Goal: Task Accomplishment & Management: Manage account settings

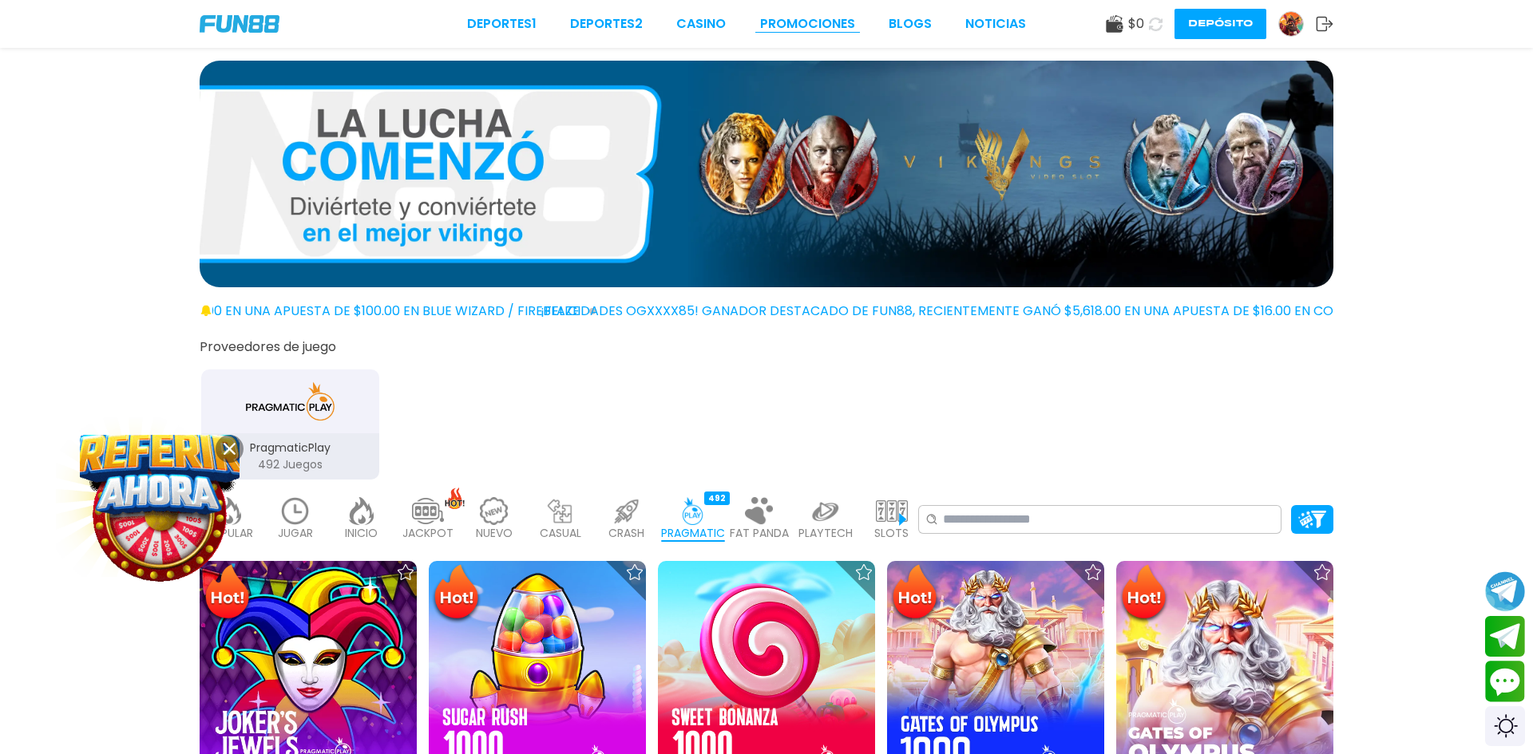
click at [817, 17] on link "Promociones" at bounding box center [807, 23] width 95 height 19
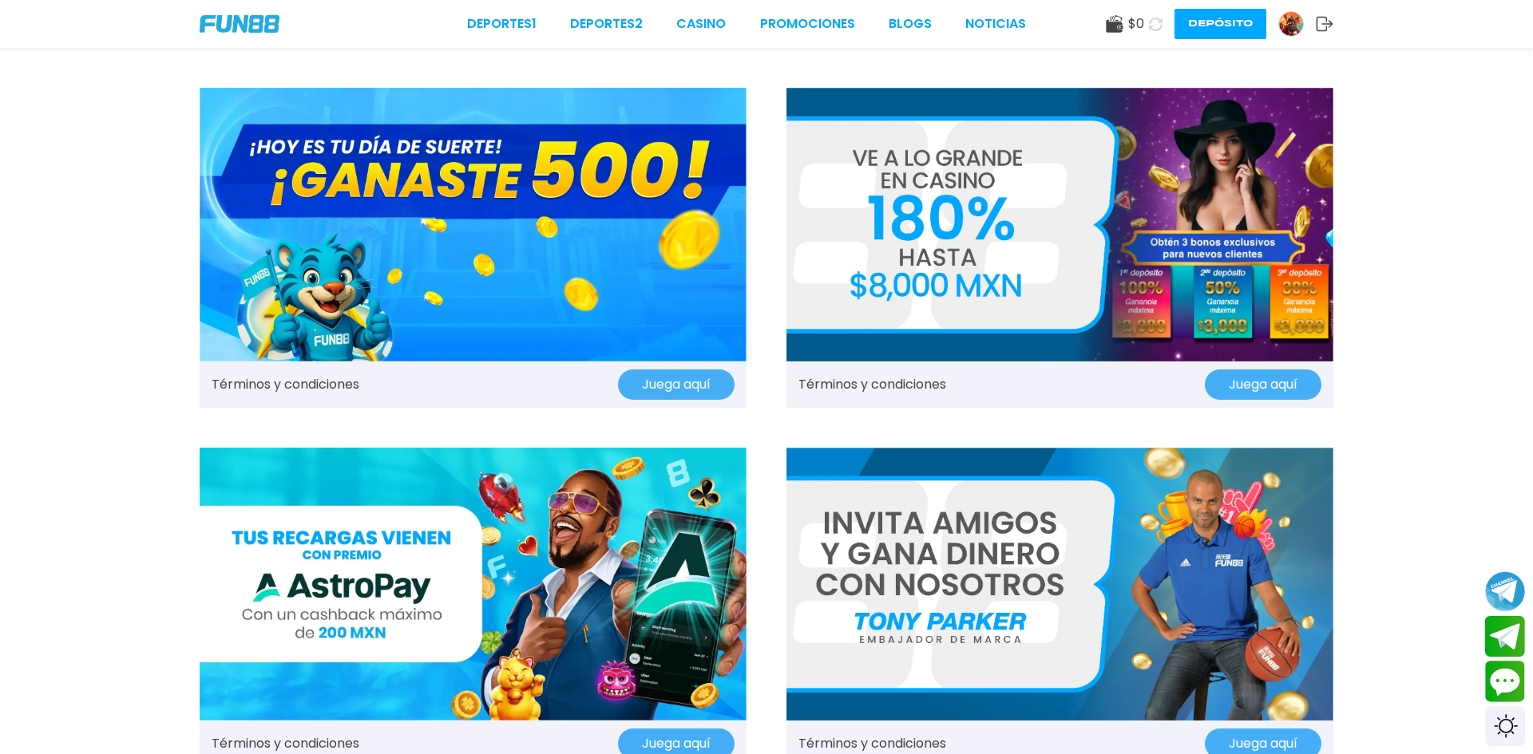
click at [486, 268] on img at bounding box center [473, 225] width 547 height 274
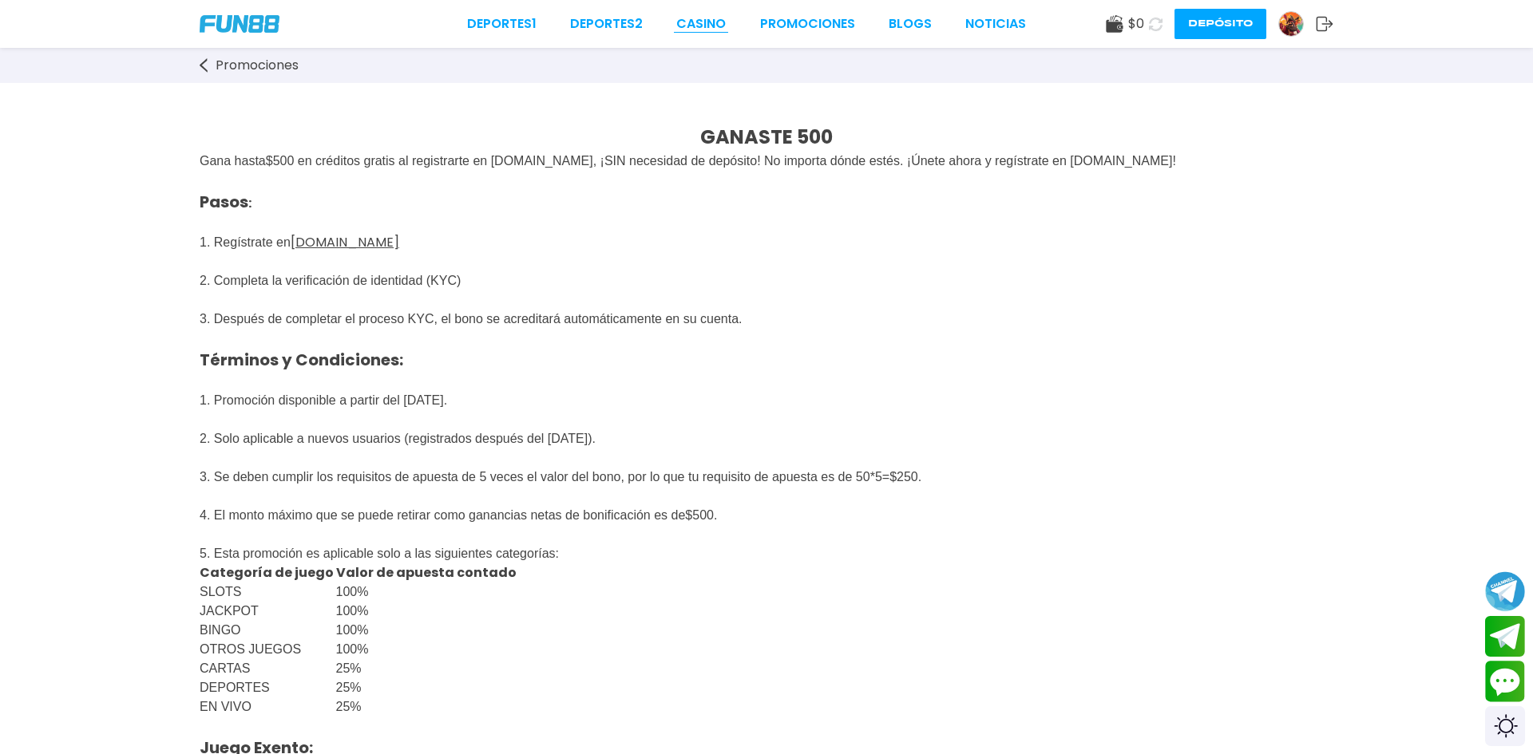
click at [701, 30] on link "CASINO" at bounding box center [700, 23] width 49 height 19
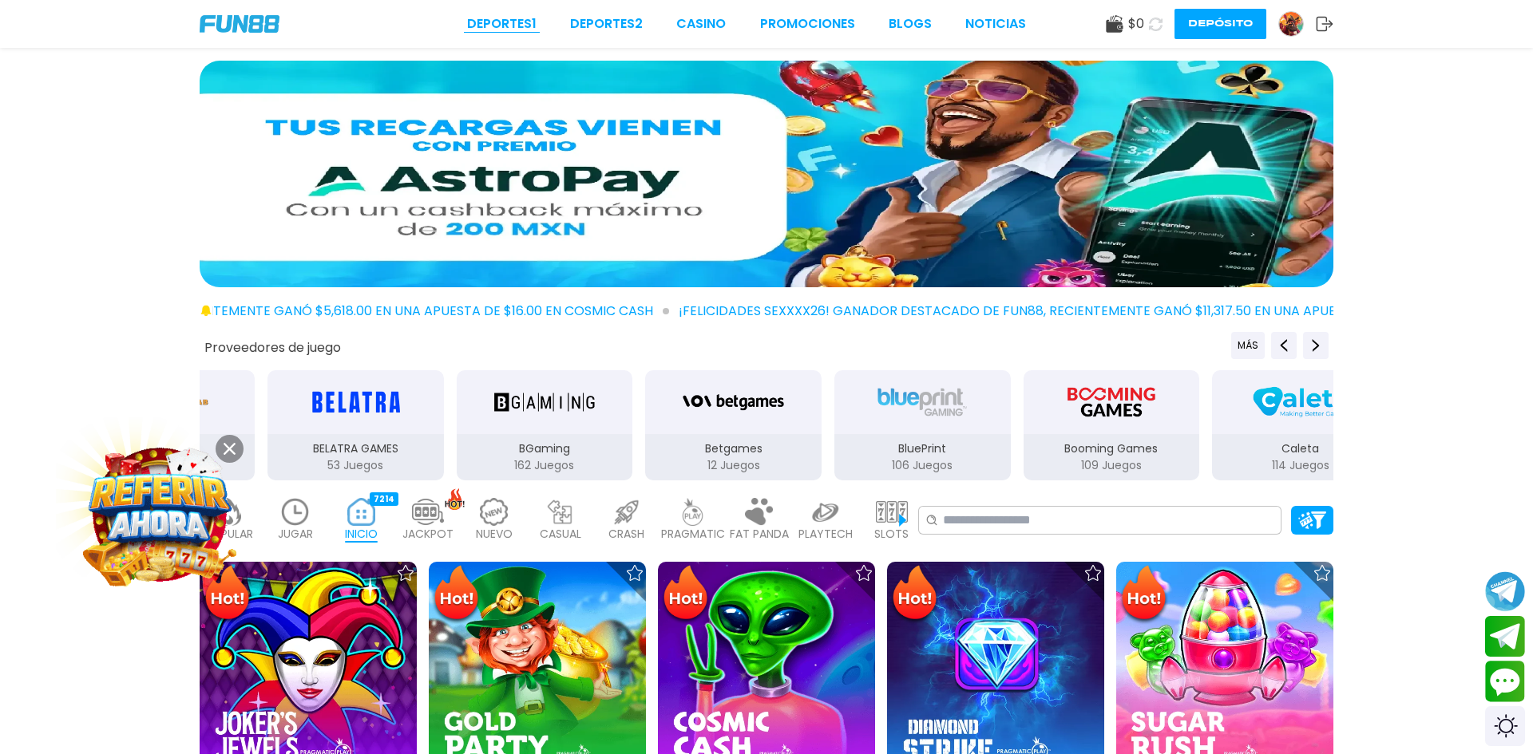
click at [524, 28] on link "Deportes 1" at bounding box center [501, 23] width 69 height 19
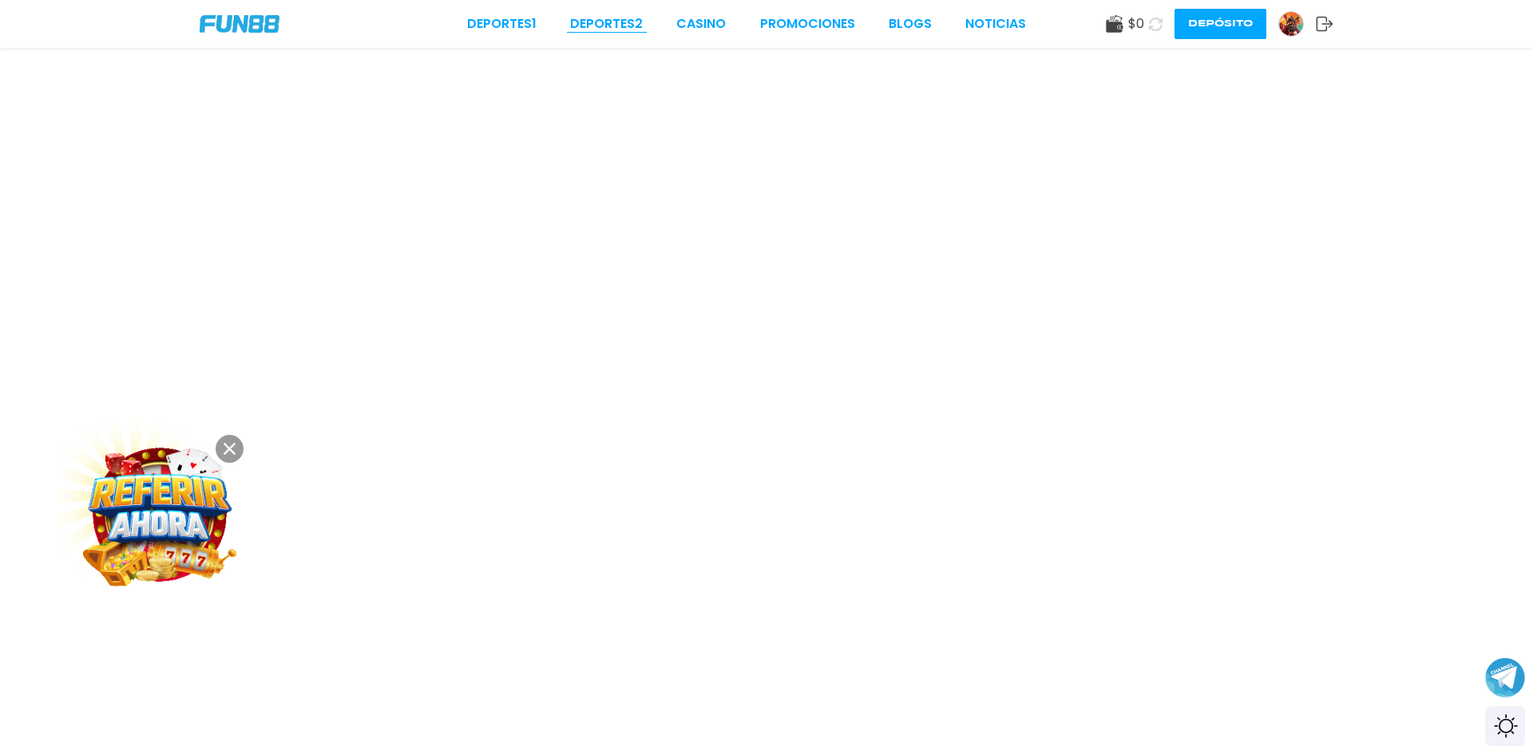
click at [617, 22] on link "Deportes 2" at bounding box center [606, 23] width 73 height 19
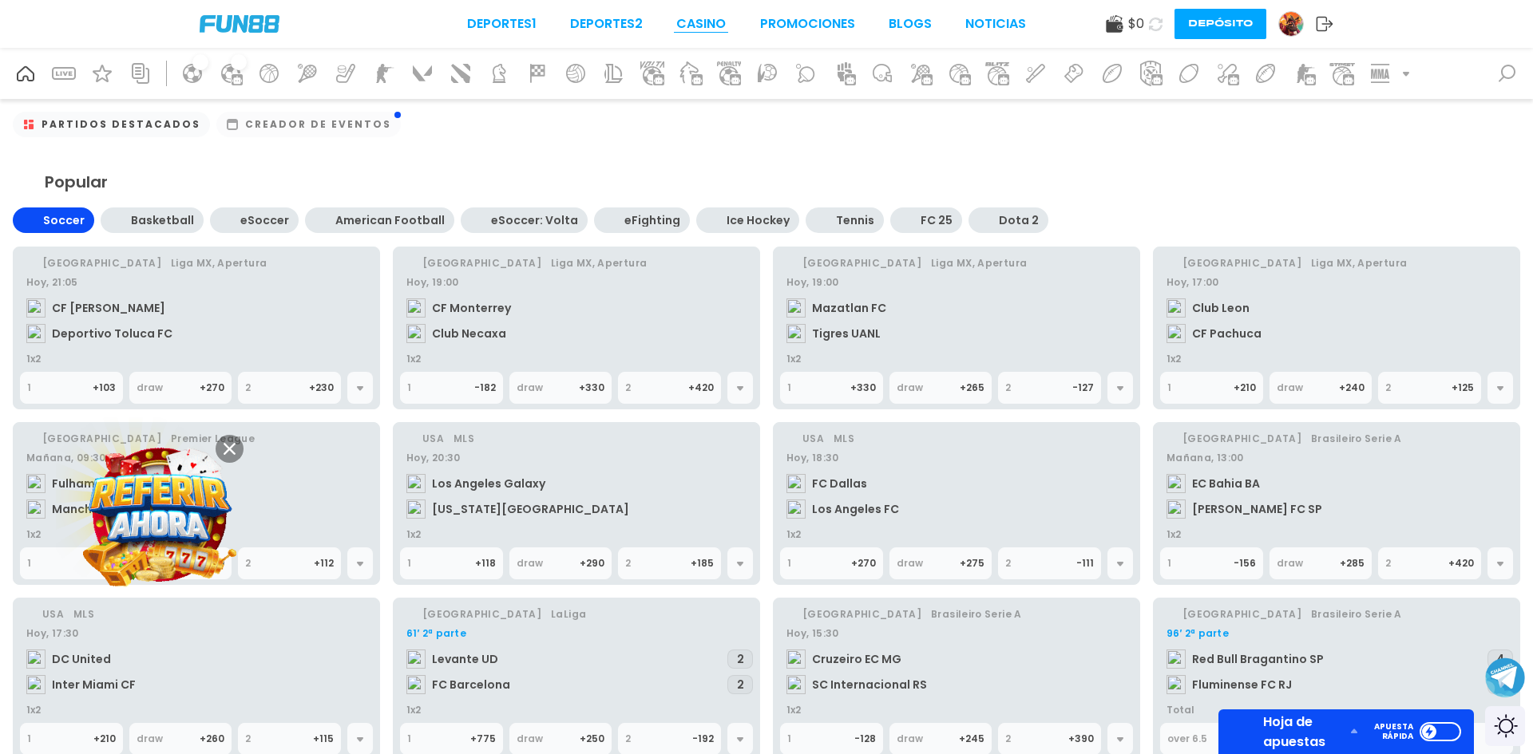
click at [694, 24] on link "CASINO" at bounding box center [700, 23] width 49 height 19
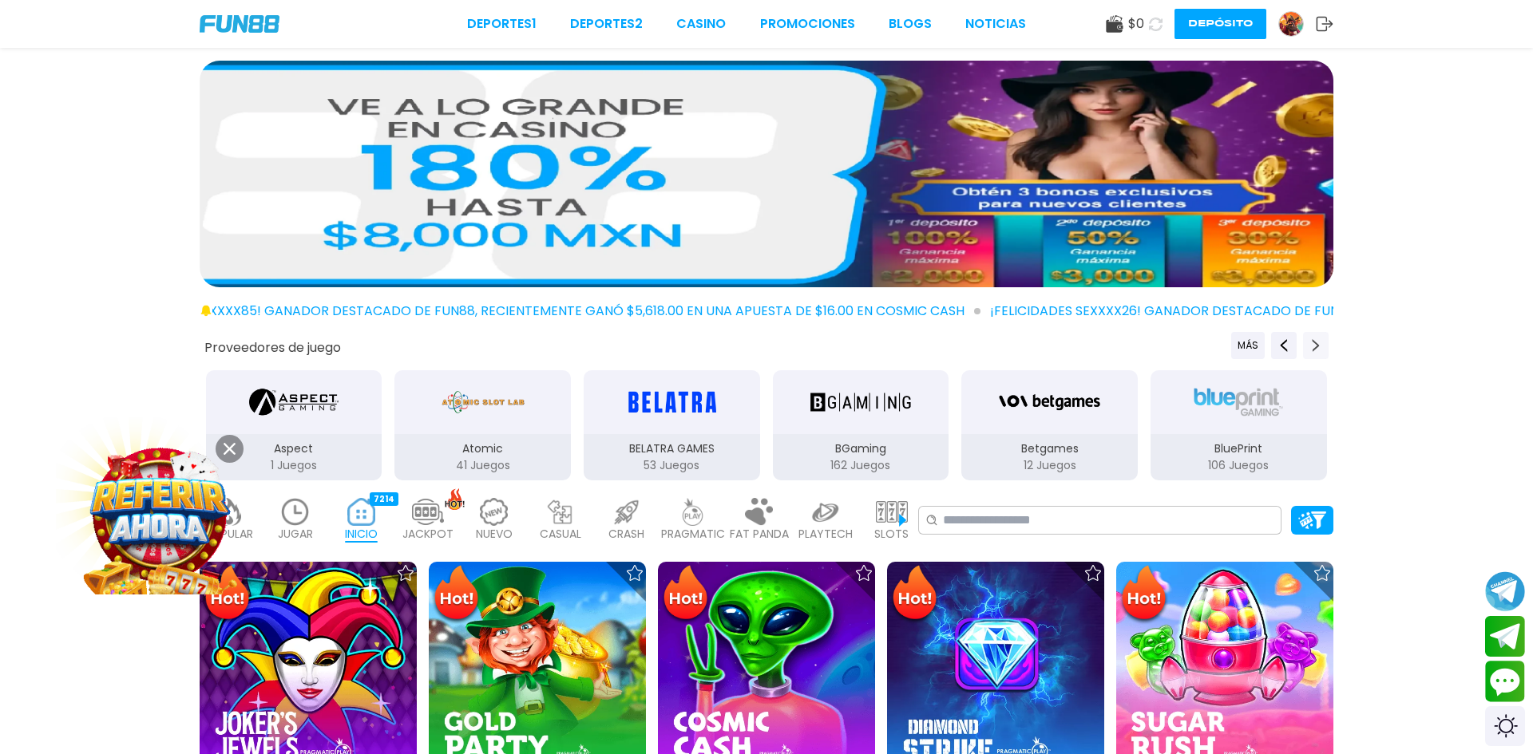
click at [1315, 342] on use "Next providers" at bounding box center [1315, 345] width 7 height 13
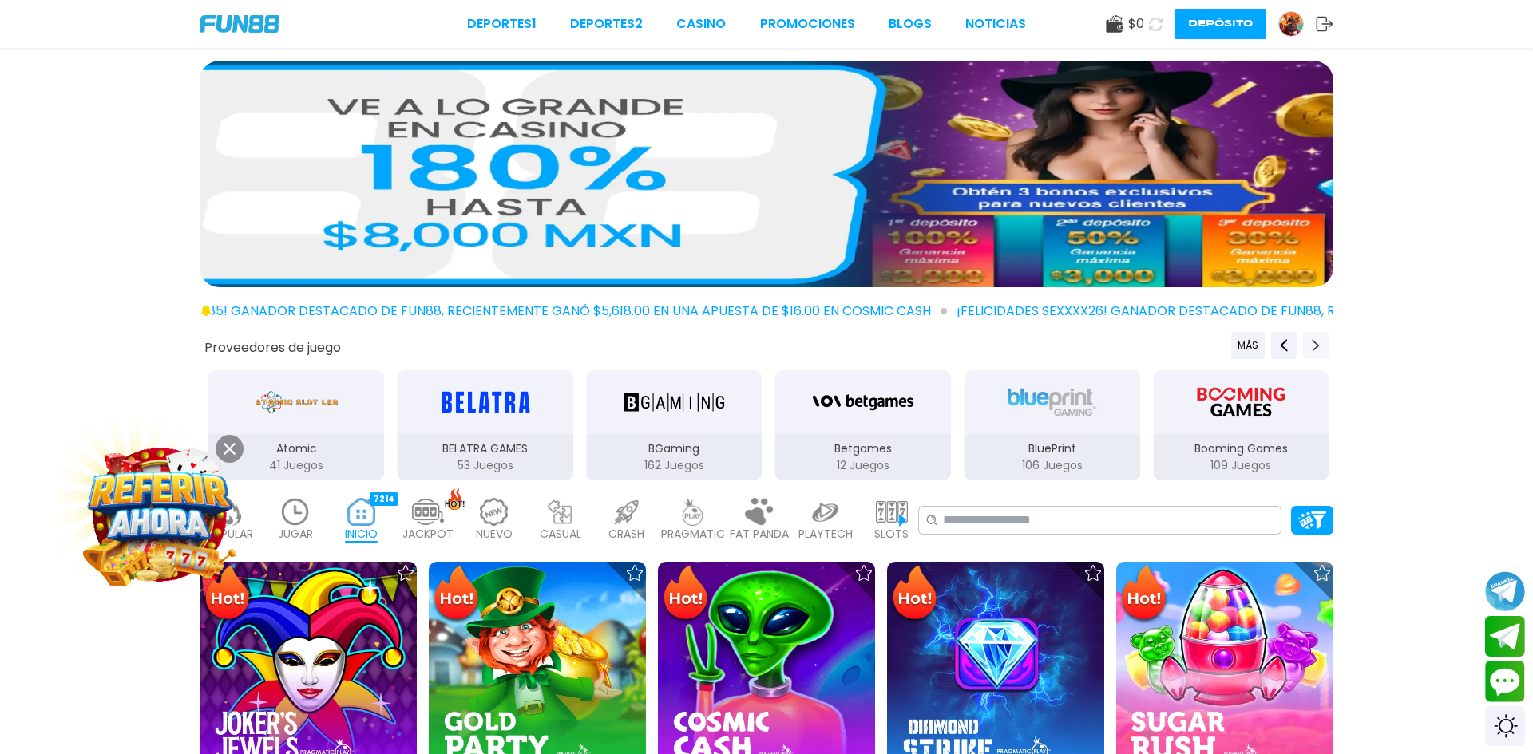
click at [1315, 342] on use "Next providers" at bounding box center [1315, 345] width 7 height 13
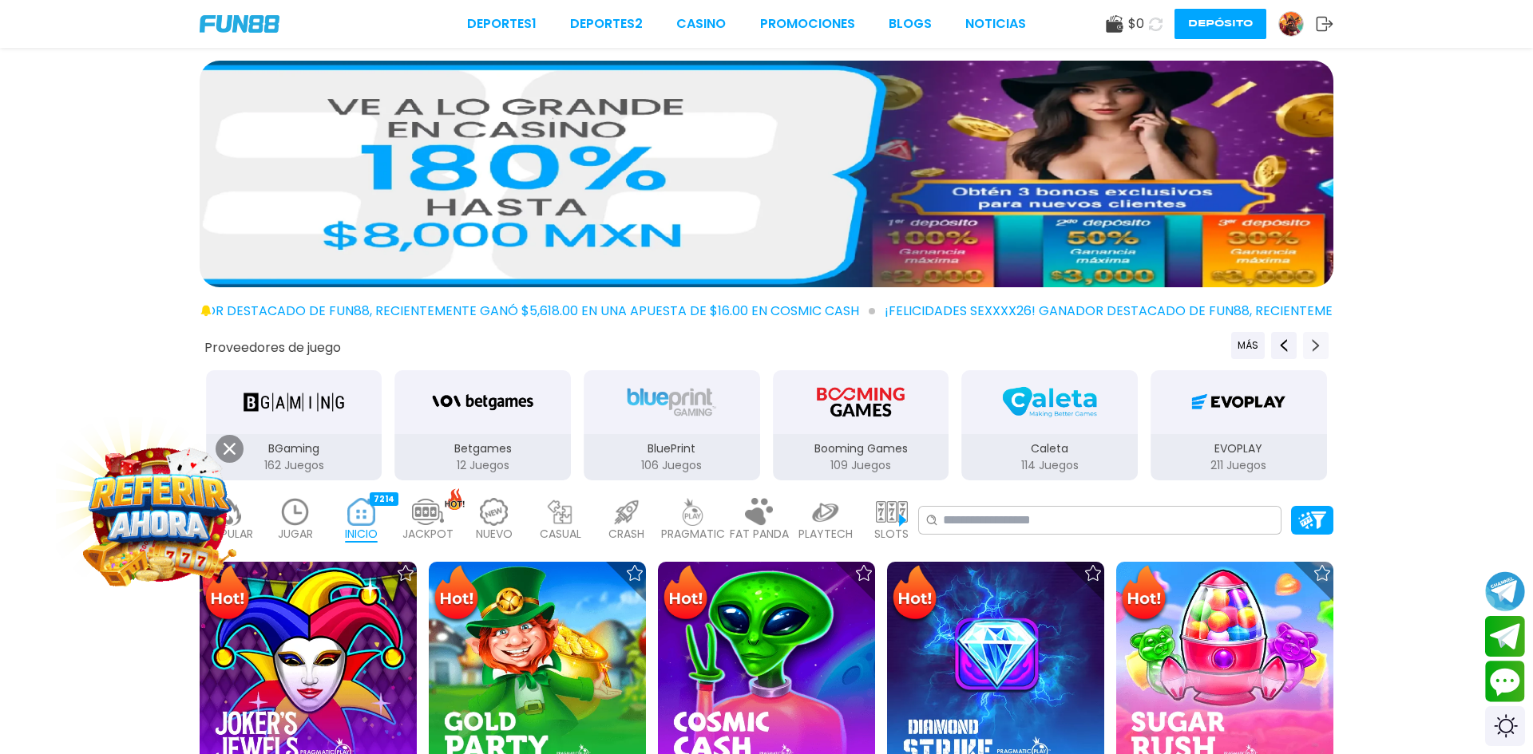
click at [1315, 342] on use "Next providers" at bounding box center [1315, 345] width 7 height 13
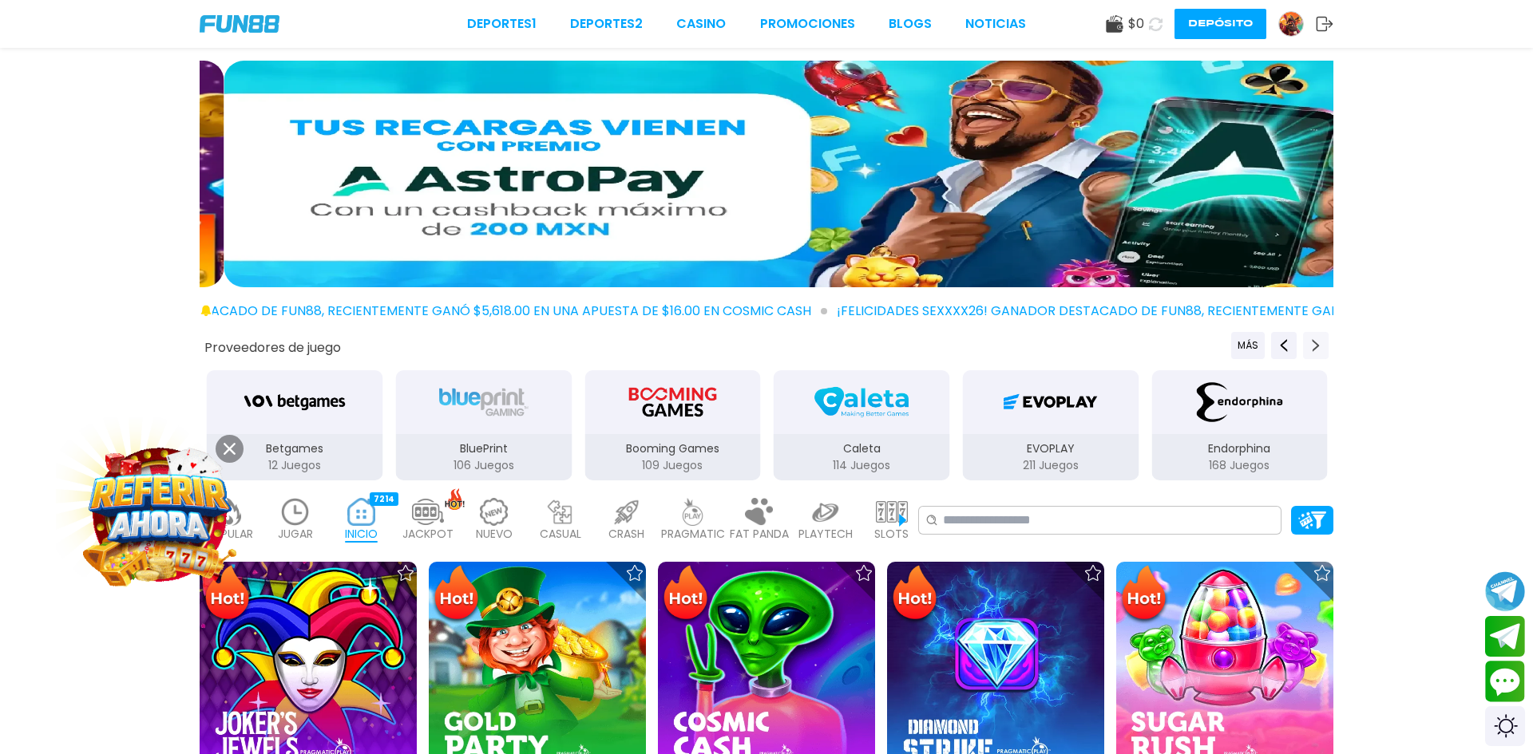
click at [1315, 342] on use "Next providers" at bounding box center [1315, 345] width 7 height 13
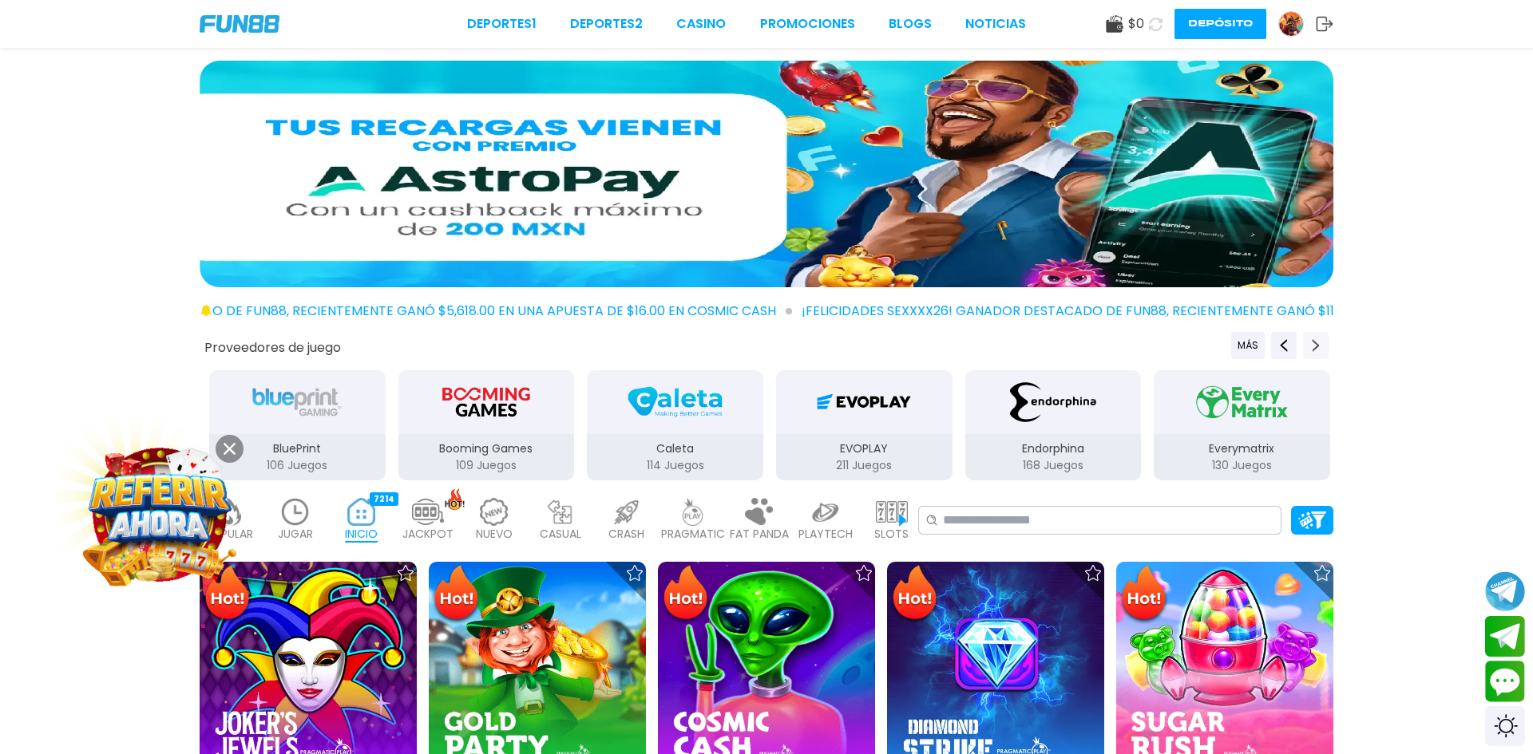
click at [1315, 342] on use "Next providers" at bounding box center [1315, 345] width 7 height 13
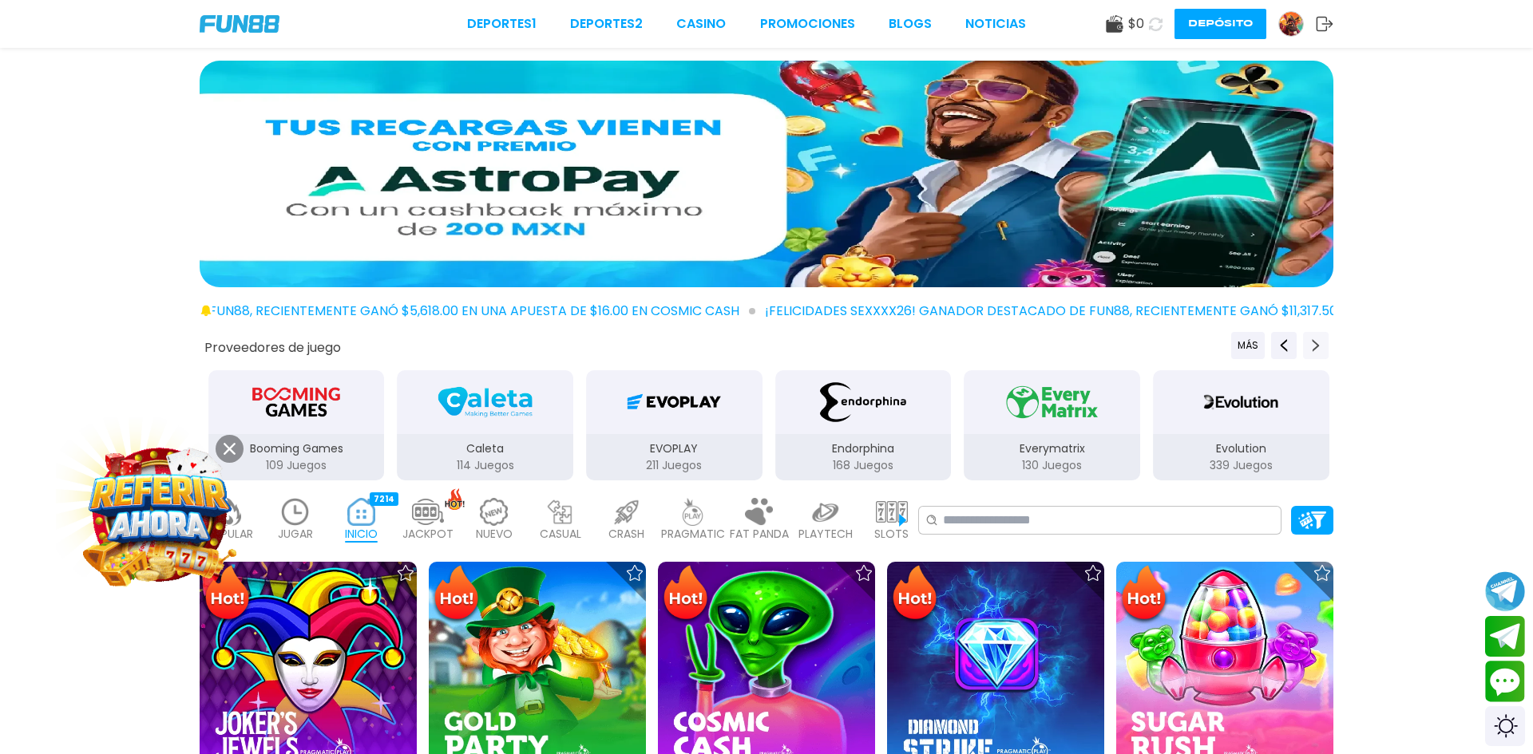
click at [1315, 342] on use "Next providers" at bounding box center [1315, 345] width 7 height 13
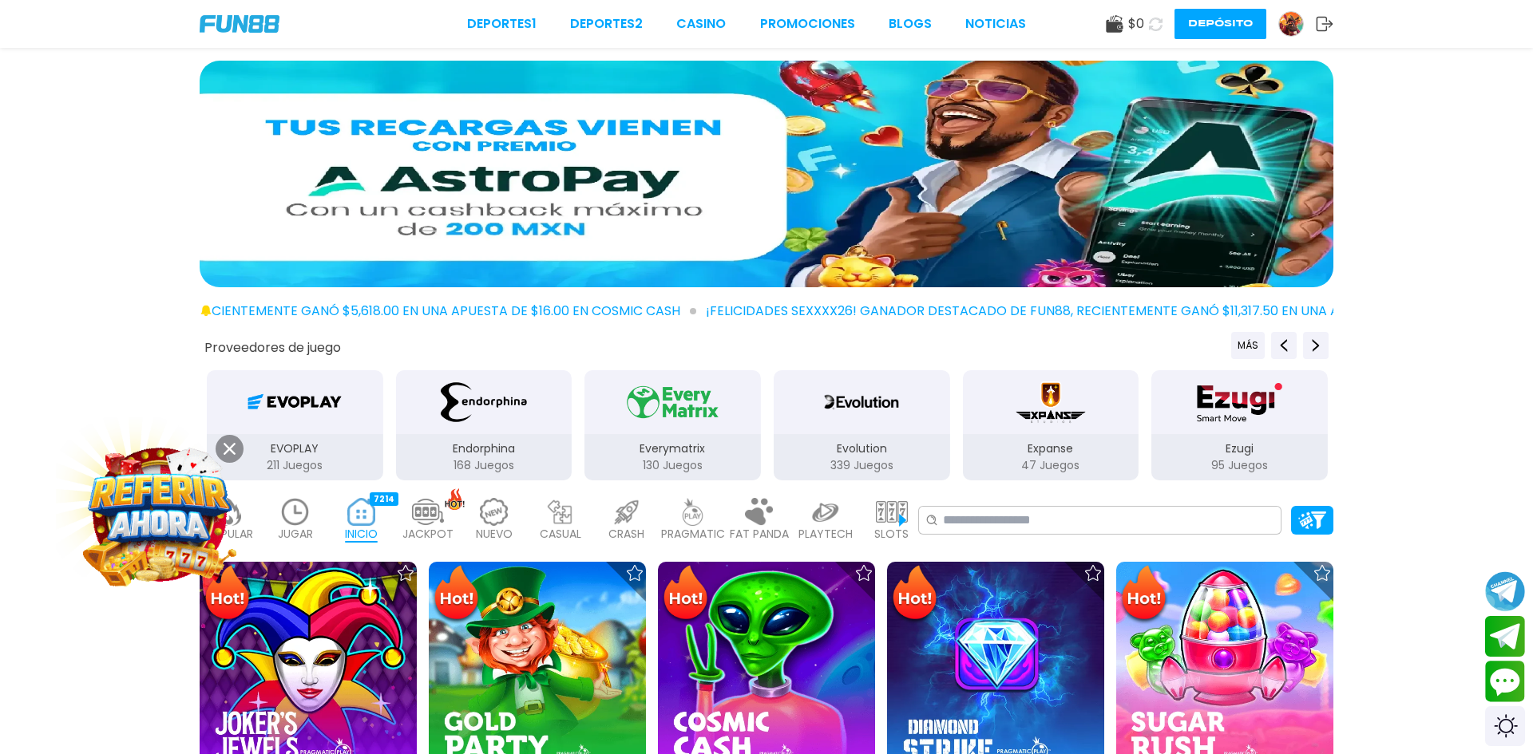
click at [852, 424] on img "Evolution" at bounding box center [861, 402] width 89 height 45
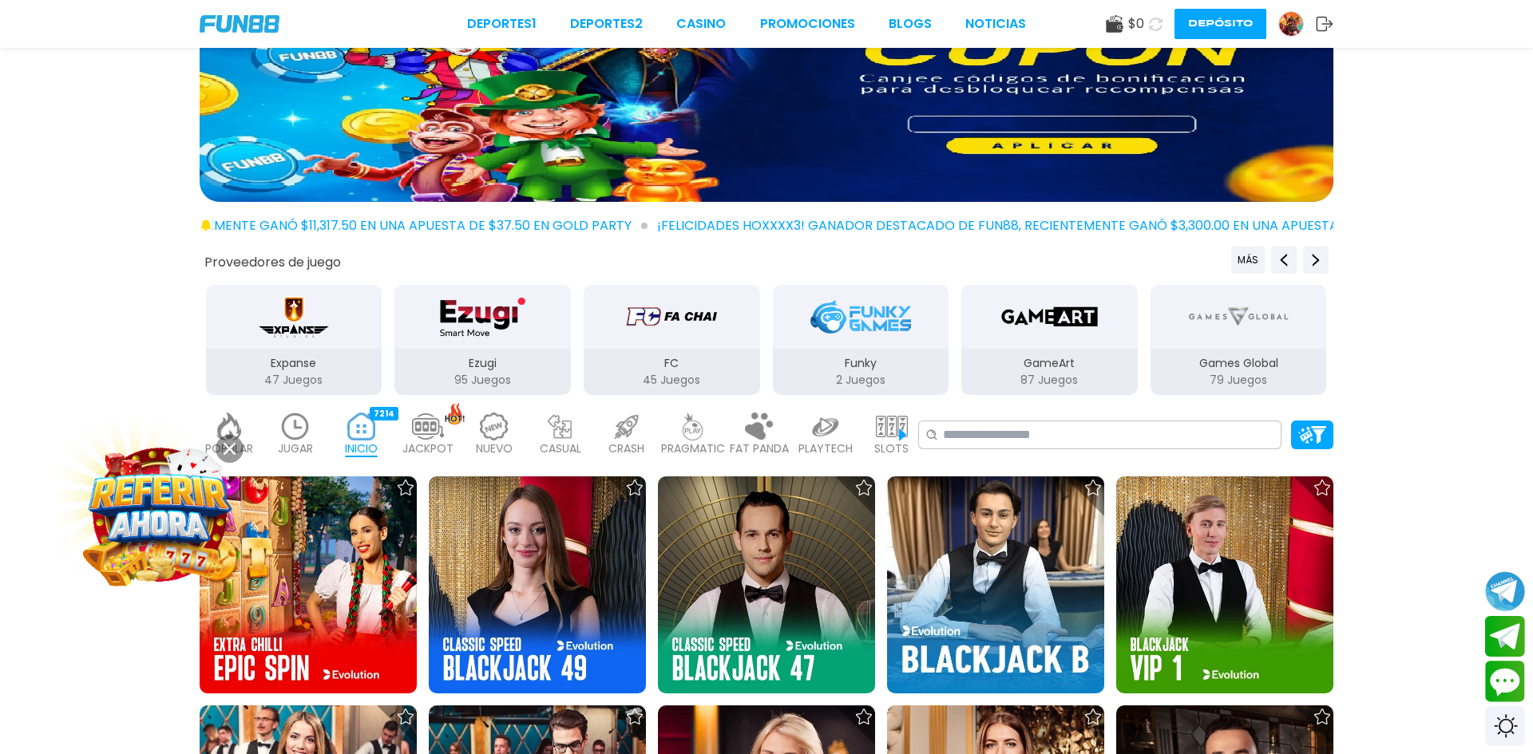
scroll to position [81, 0]
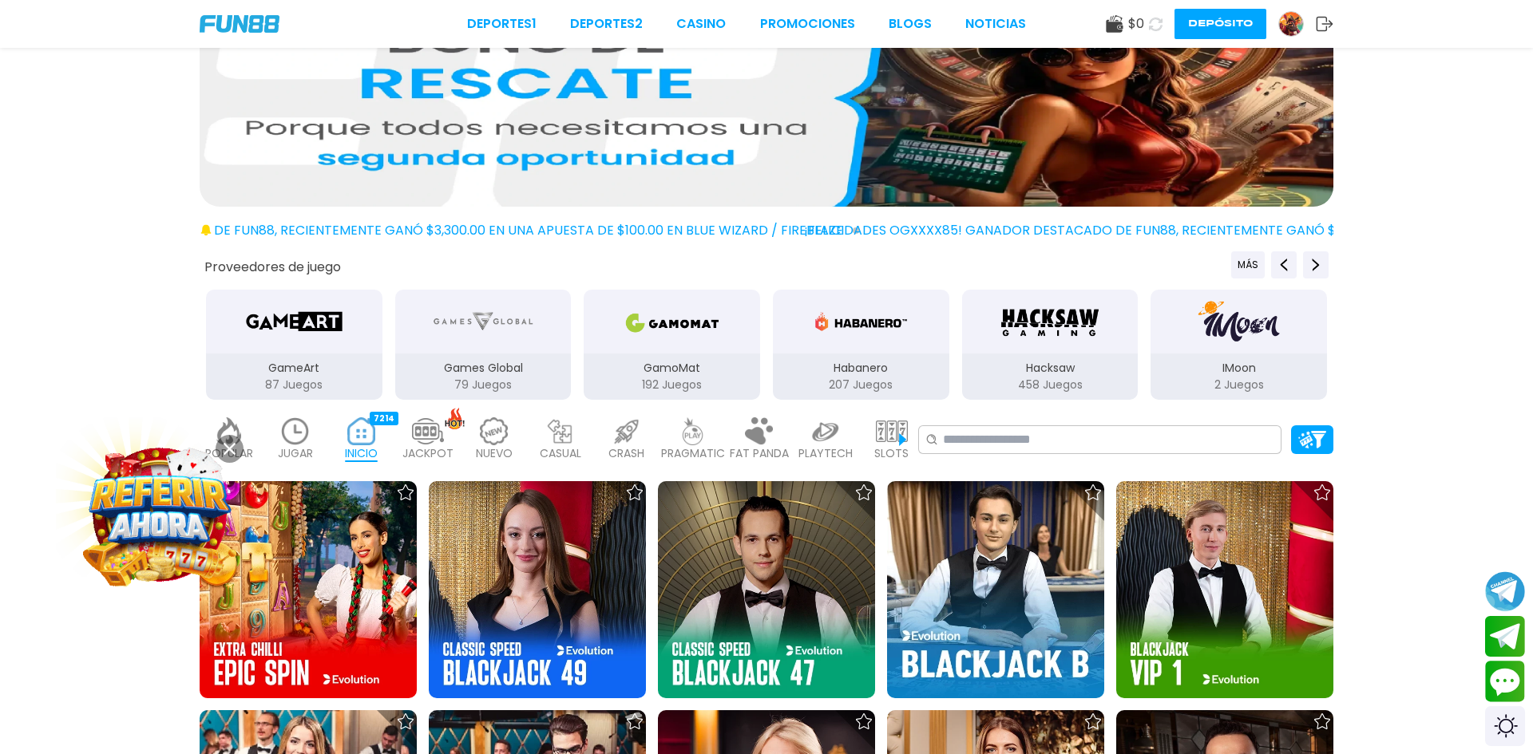
click at [234, 419] on img at bounding box center [229, 431] width 32 height 28
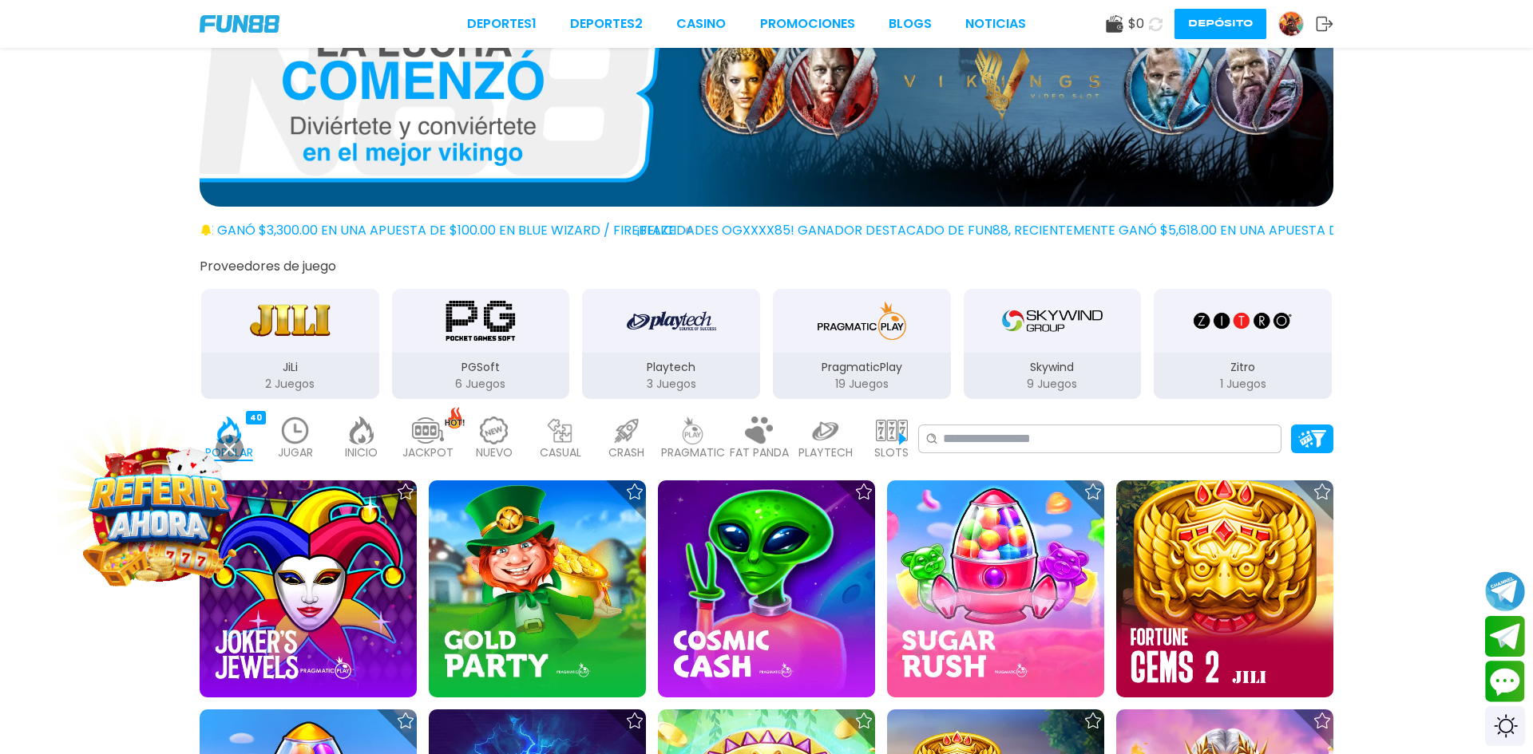
click at [299, 441] on img at bounding box center [295, 431] width 32 height 28
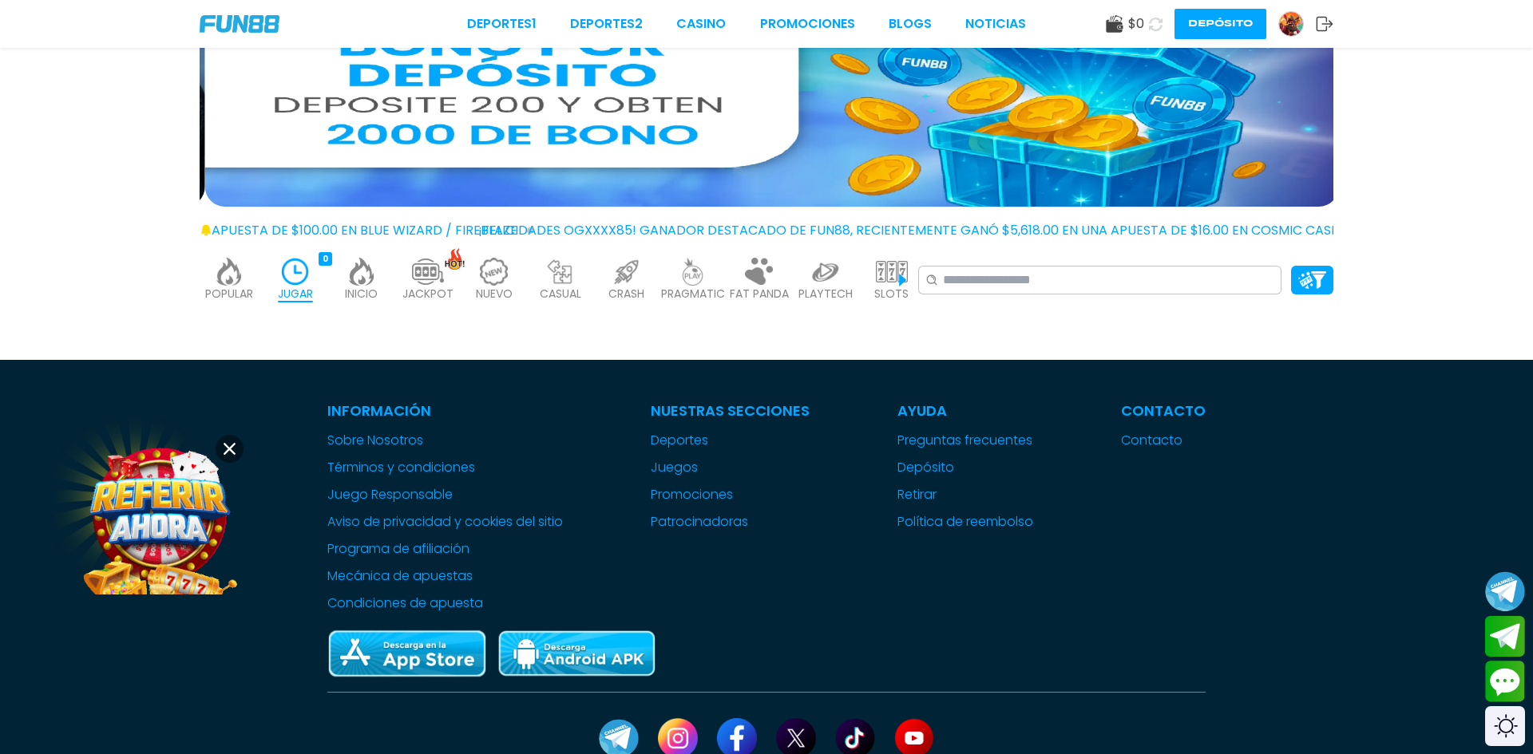
click at [360, 287] on p "INICIO" at bounding box center [361, 294] width 33 height 17
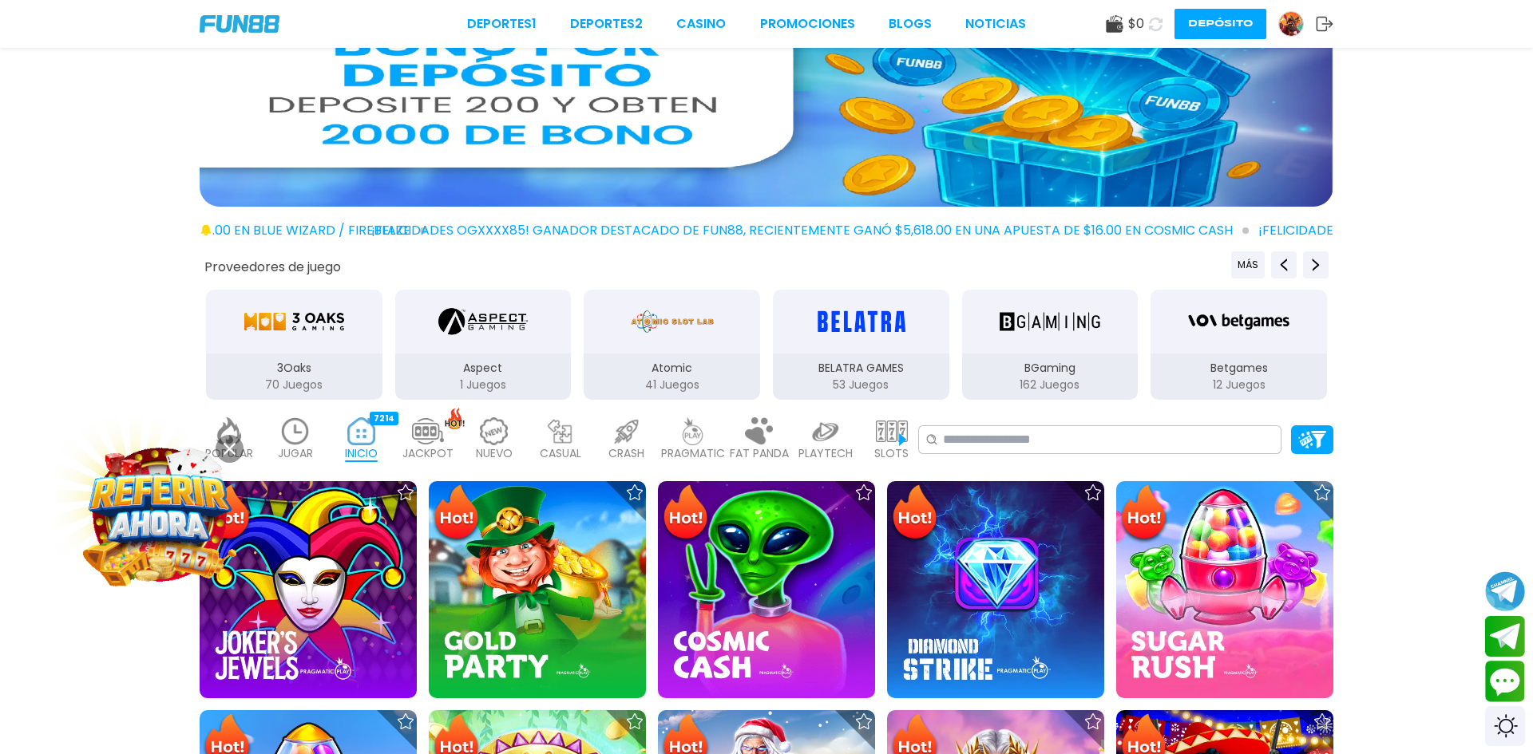
click at [432, 435] on img at bounding box center [428, 431] width 32 height 28
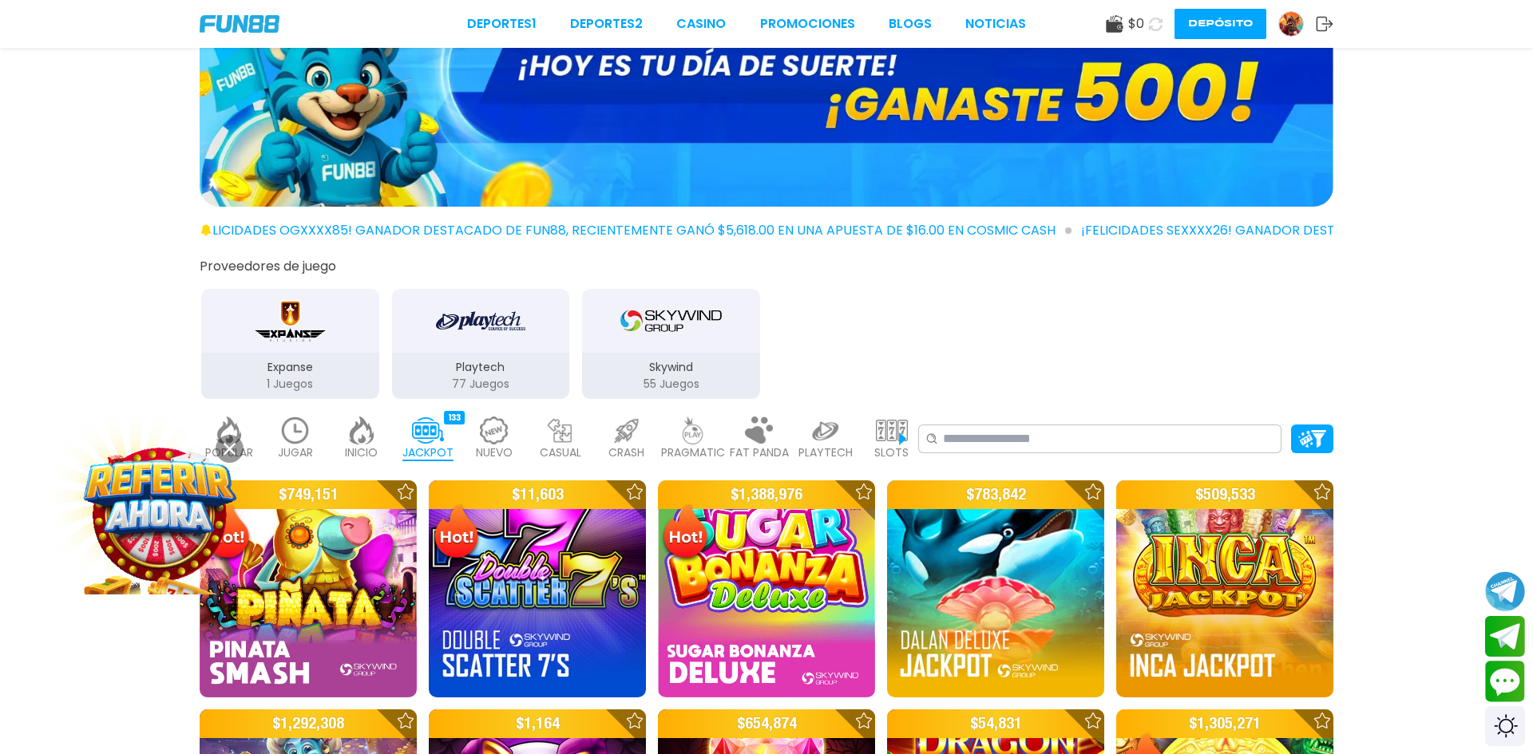
click at [148, 526] on img at bounding box center [160, 515] width 144 height 144
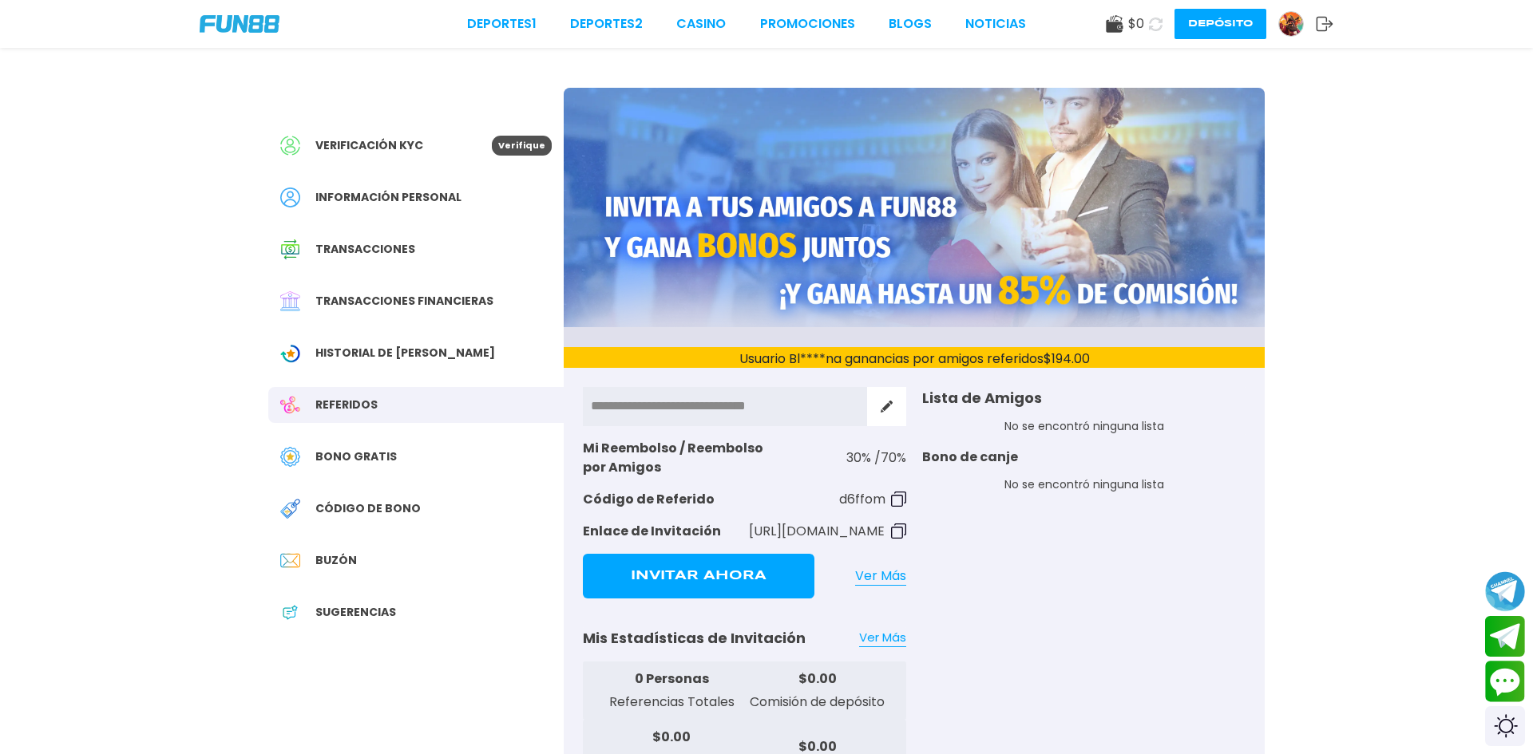
click at [386, 145] on span "Verificación KYC" at bounding box center [369, 145] width 108 height 17
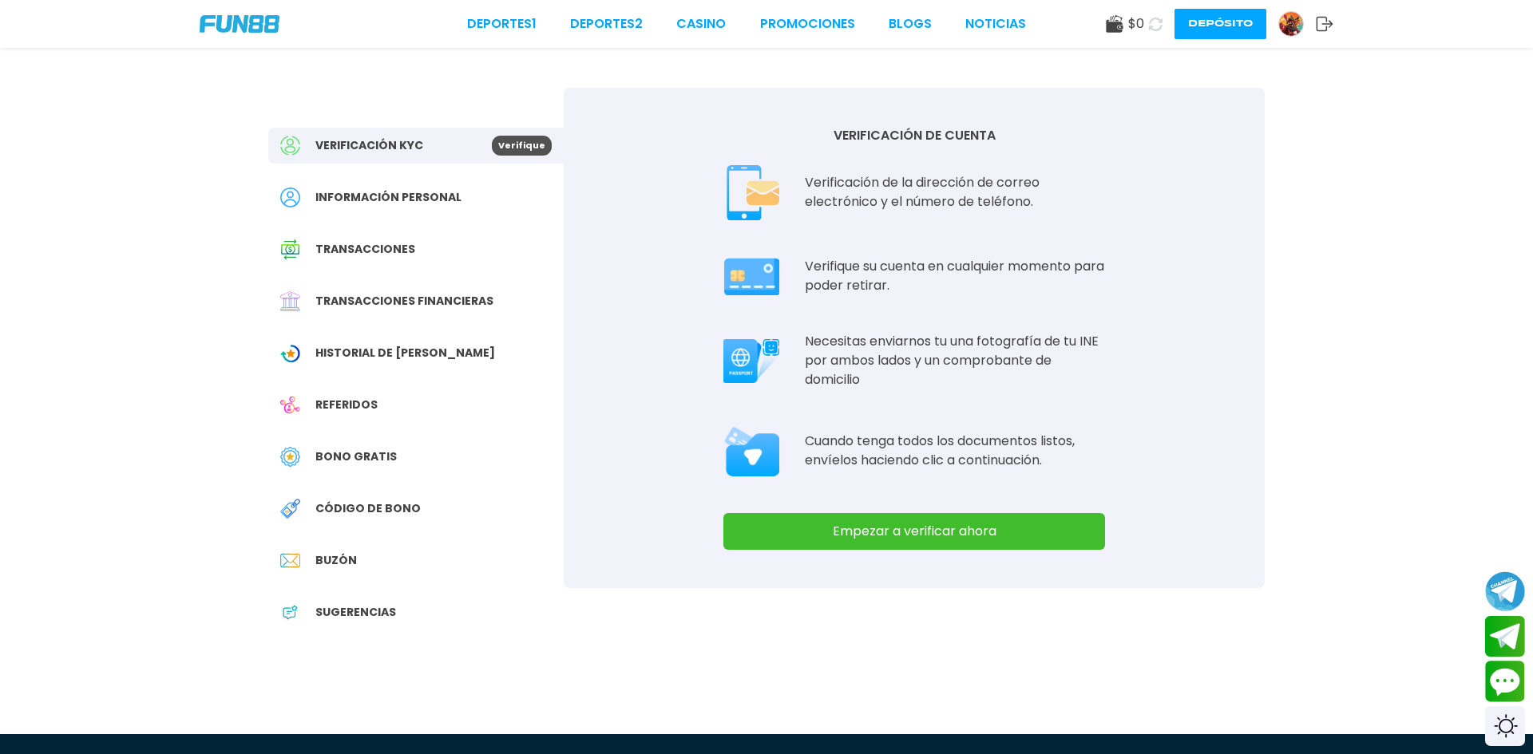
click at [1122, 26] on div "$ 0" at bounding box center [1125, 23] width 38 height 19
click at [1117, 25] on use at bounding box center [1114, 24] width 17 height 18
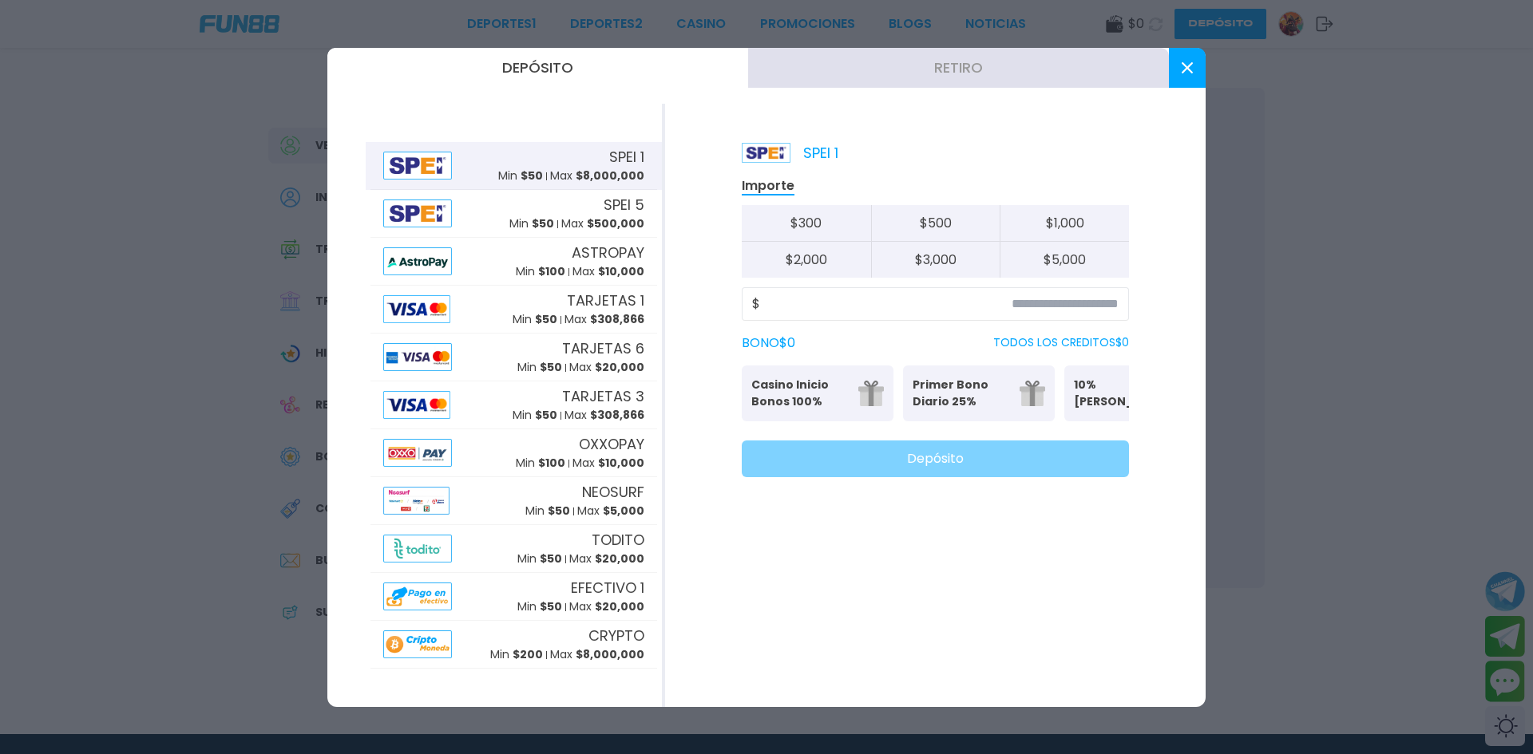
click at [1183, 68] on icon at bounding box center [1186, 67] width 11 height 11
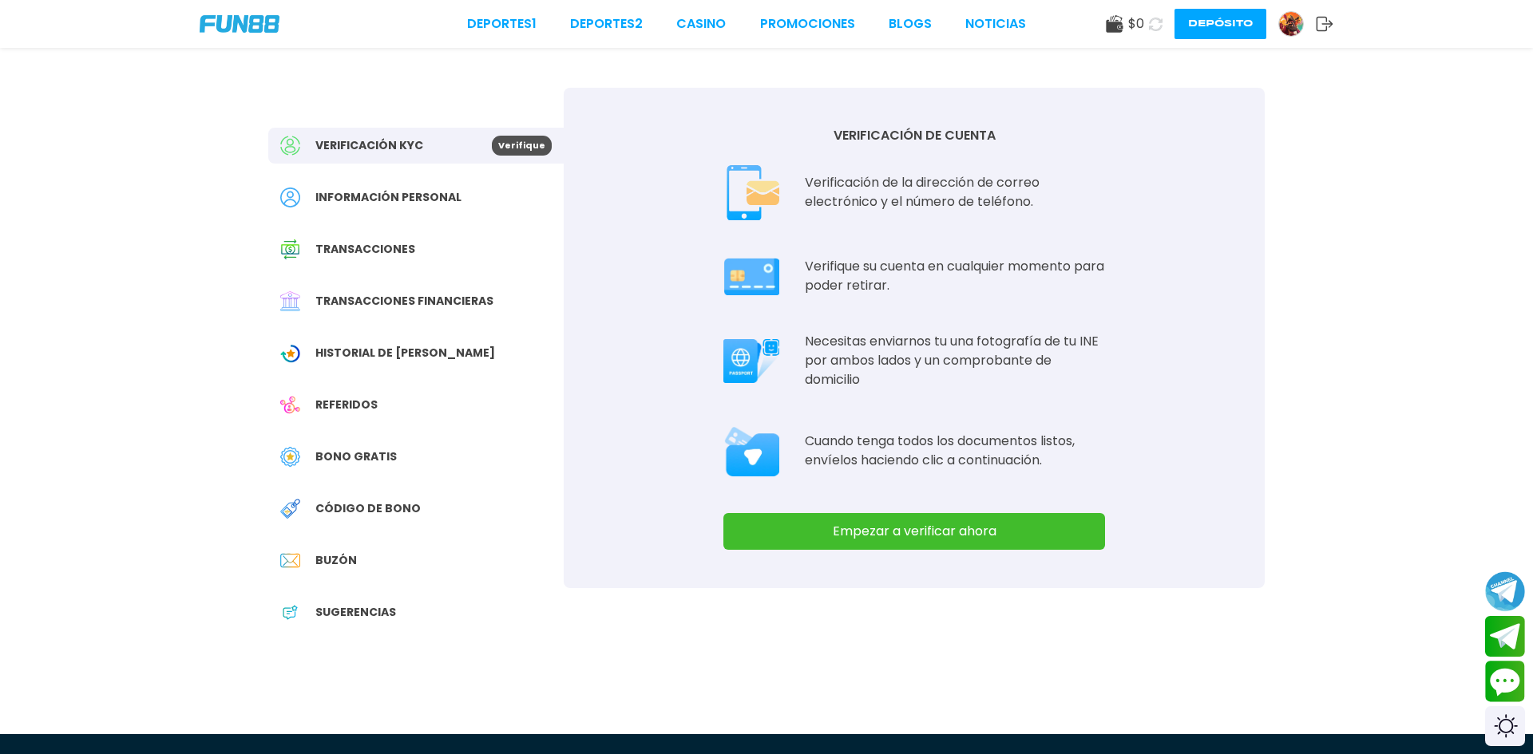
click at [882, 538] on button "Empezar a verificar ahora" at bounding box center [914, 531] width 382 height 37
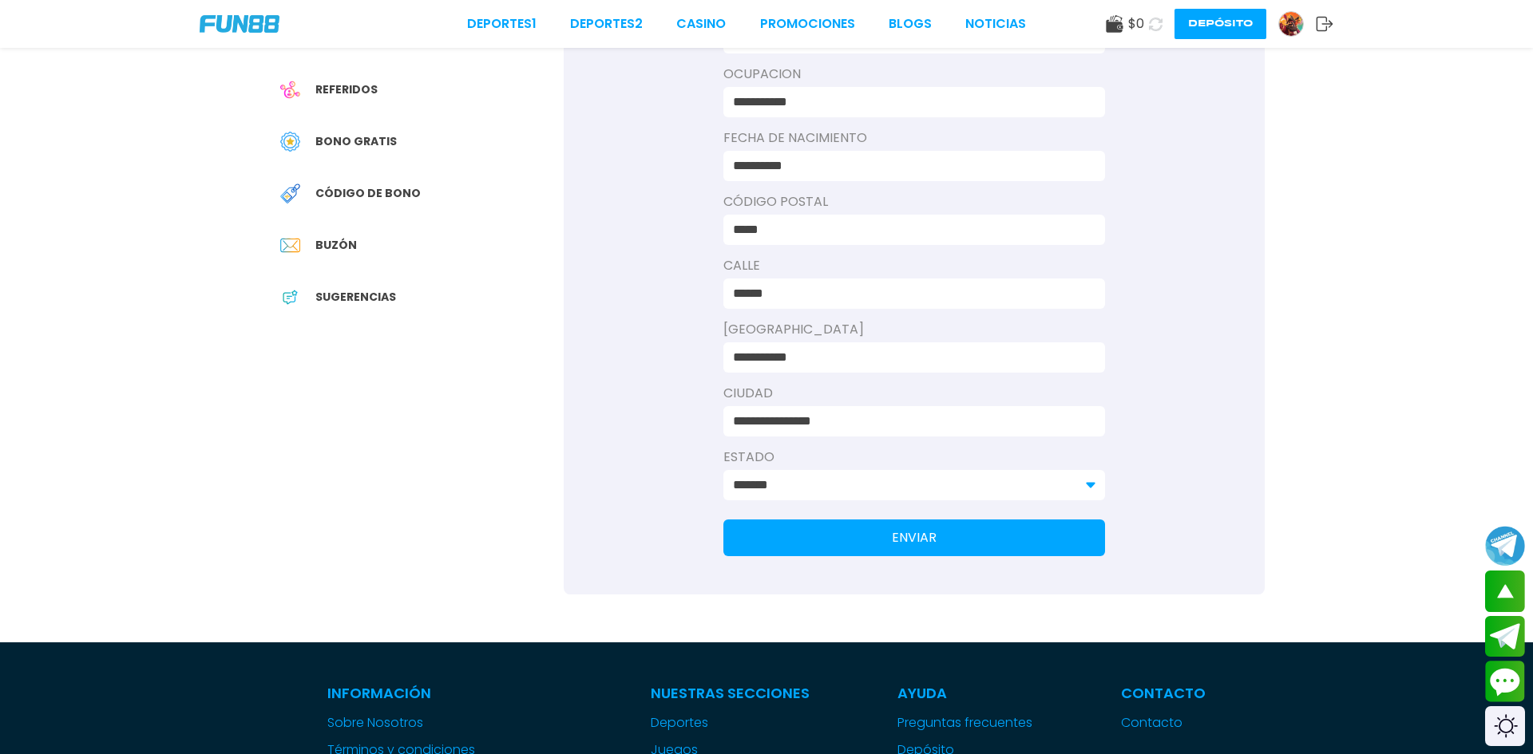
scroll to position [339, 0]
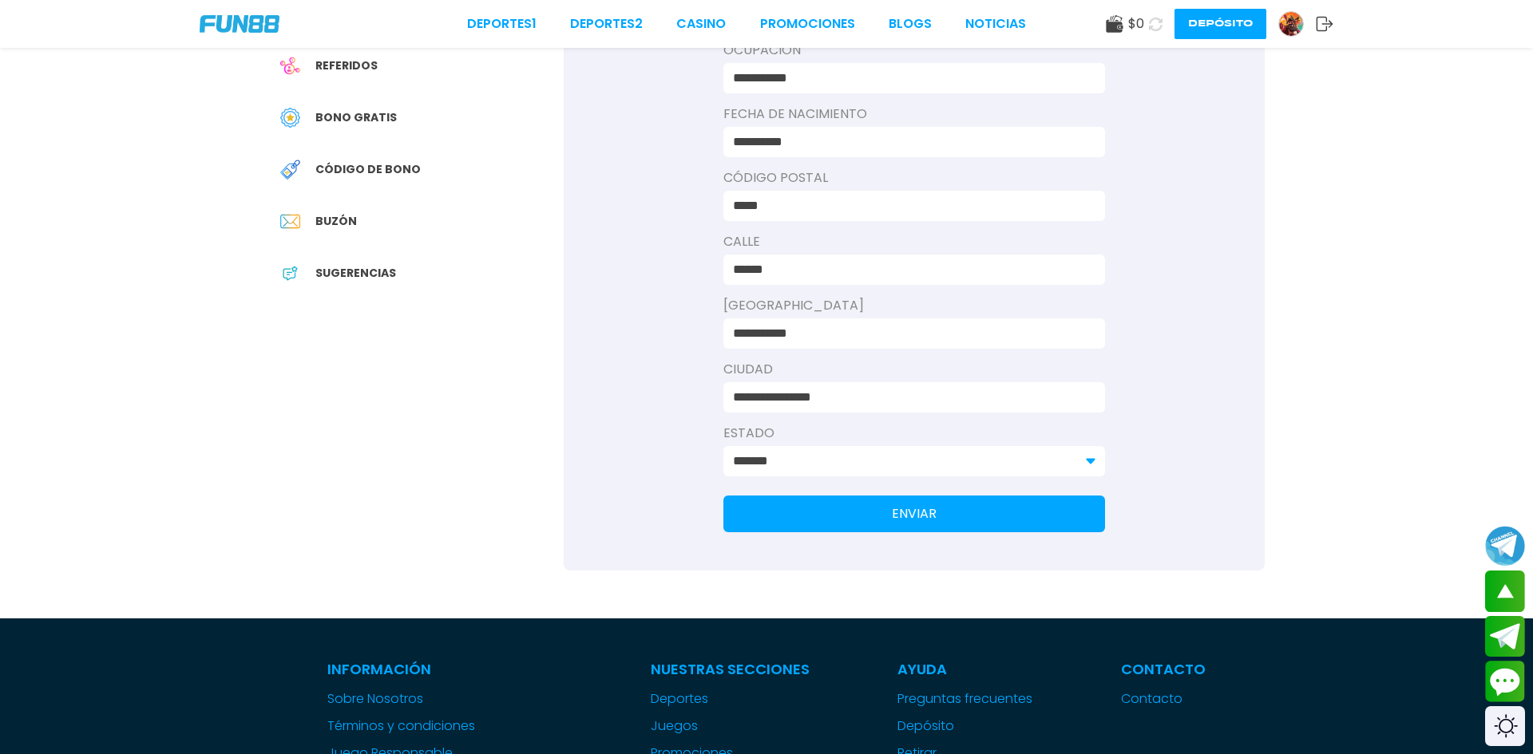
click at [822, 511] on button "ENVIAR" at bounding box center [914, 514] width 382 height 37
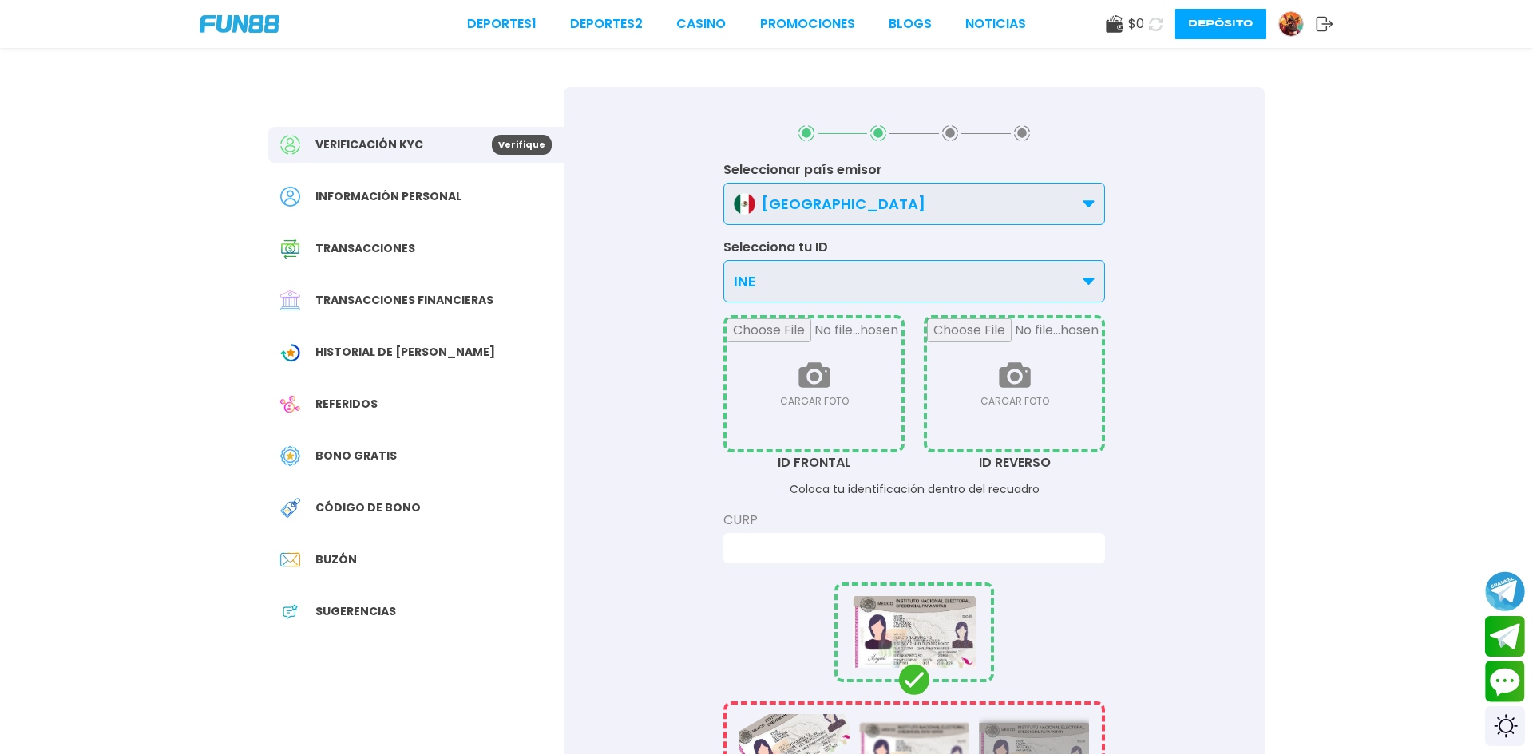
scroll to position [0, 0]
click at [801, 385] on input "file" at bounding box center [813, 384] width 175 height 131
type input "**********"
click at [1011, 383] on input "file" at bounding box center [1014, 384] width 175 height 131
type input "**********"
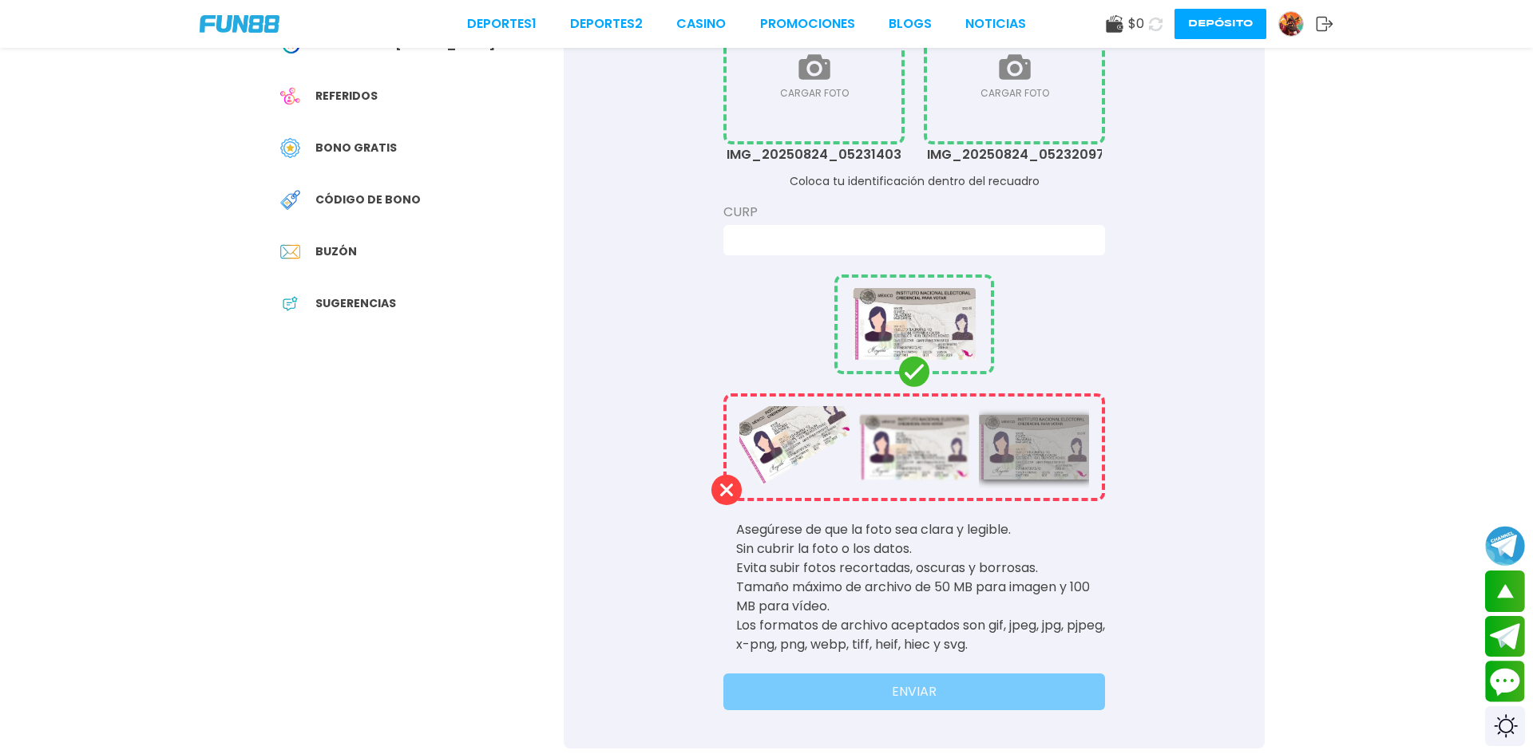
scroll to position [310, 0]
click at [1015, 239] on input at bounding box center [909, 238] width 353 height 19
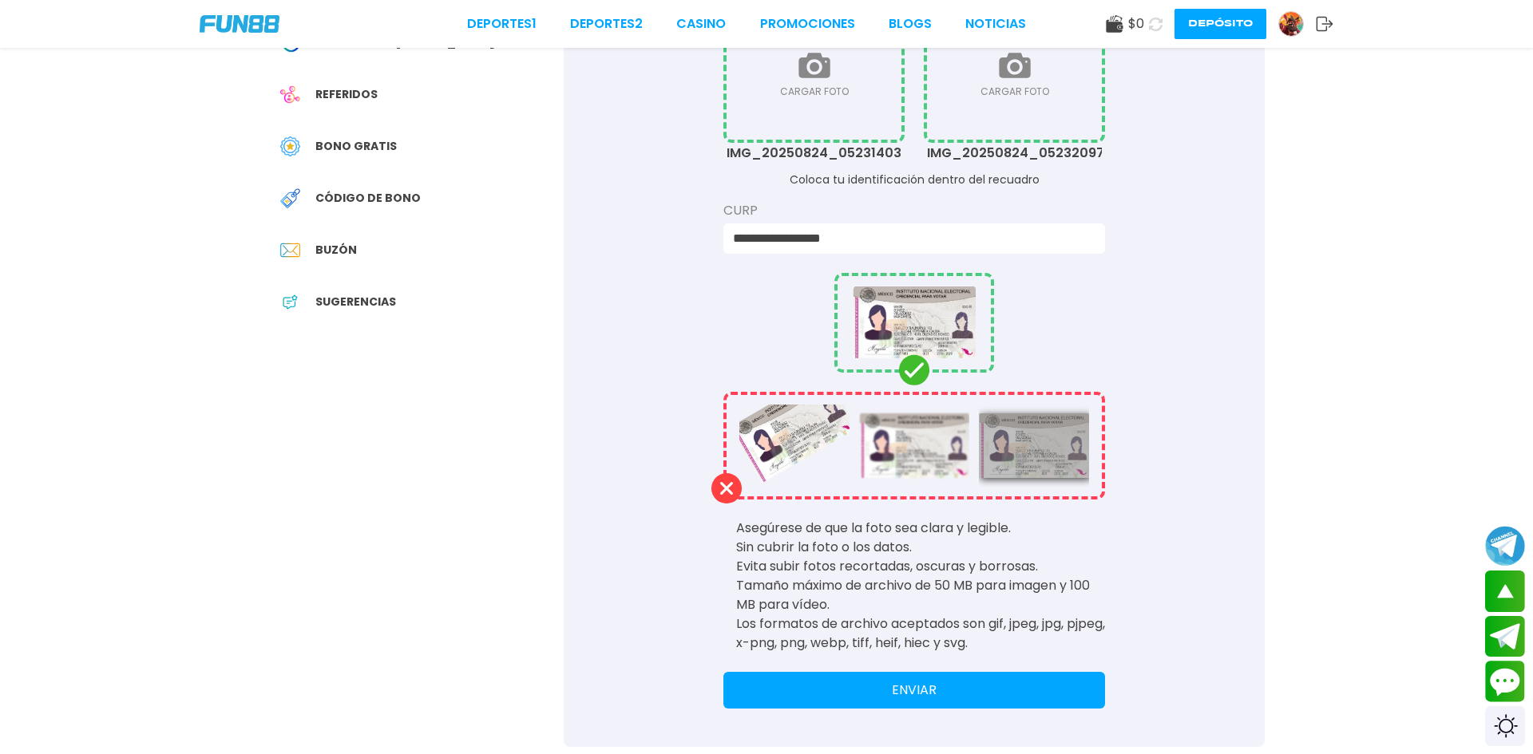
type input "**********"
click at [889, 699] on button "ENVIAR" at bounding box center [914, 690] width 382 height 37
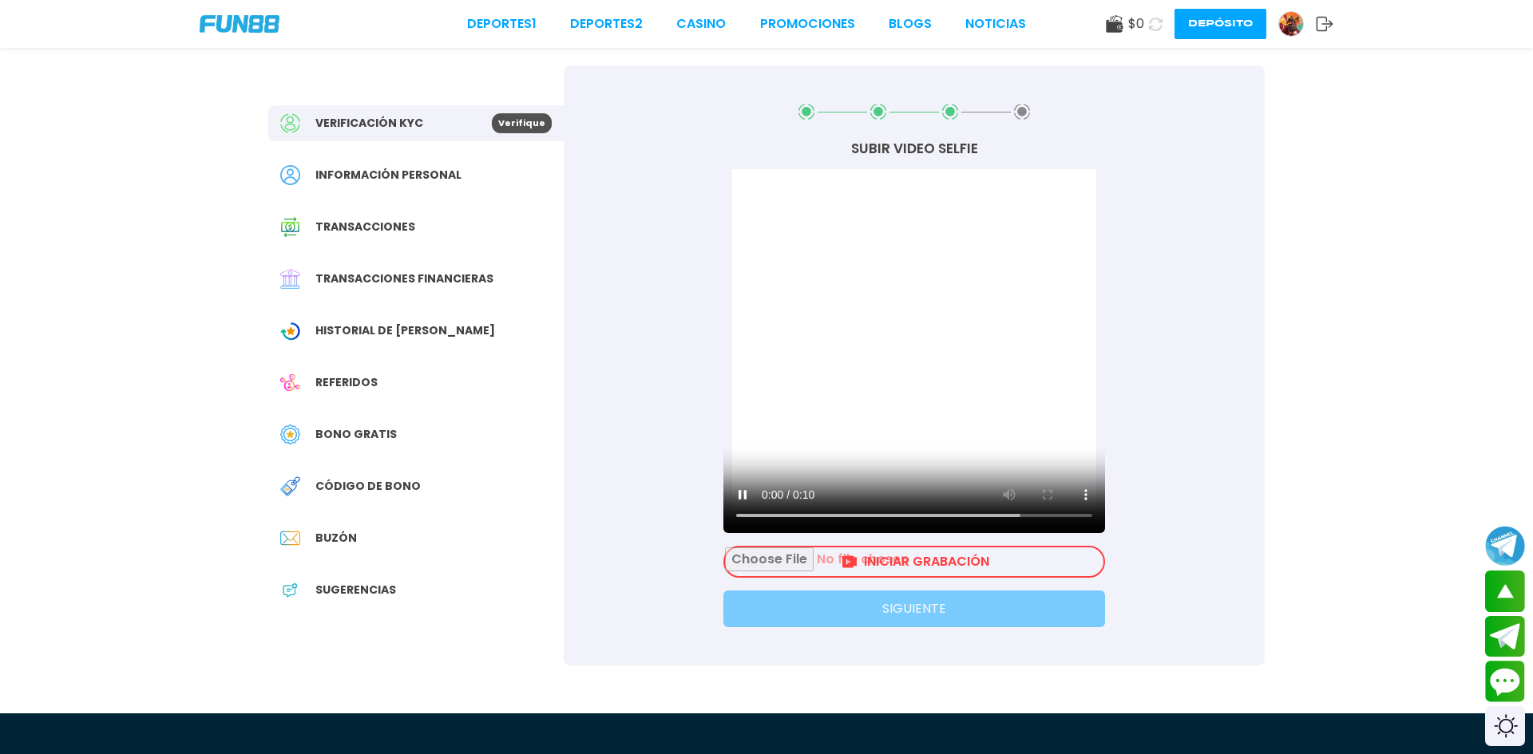
scroll to position [0, 0]
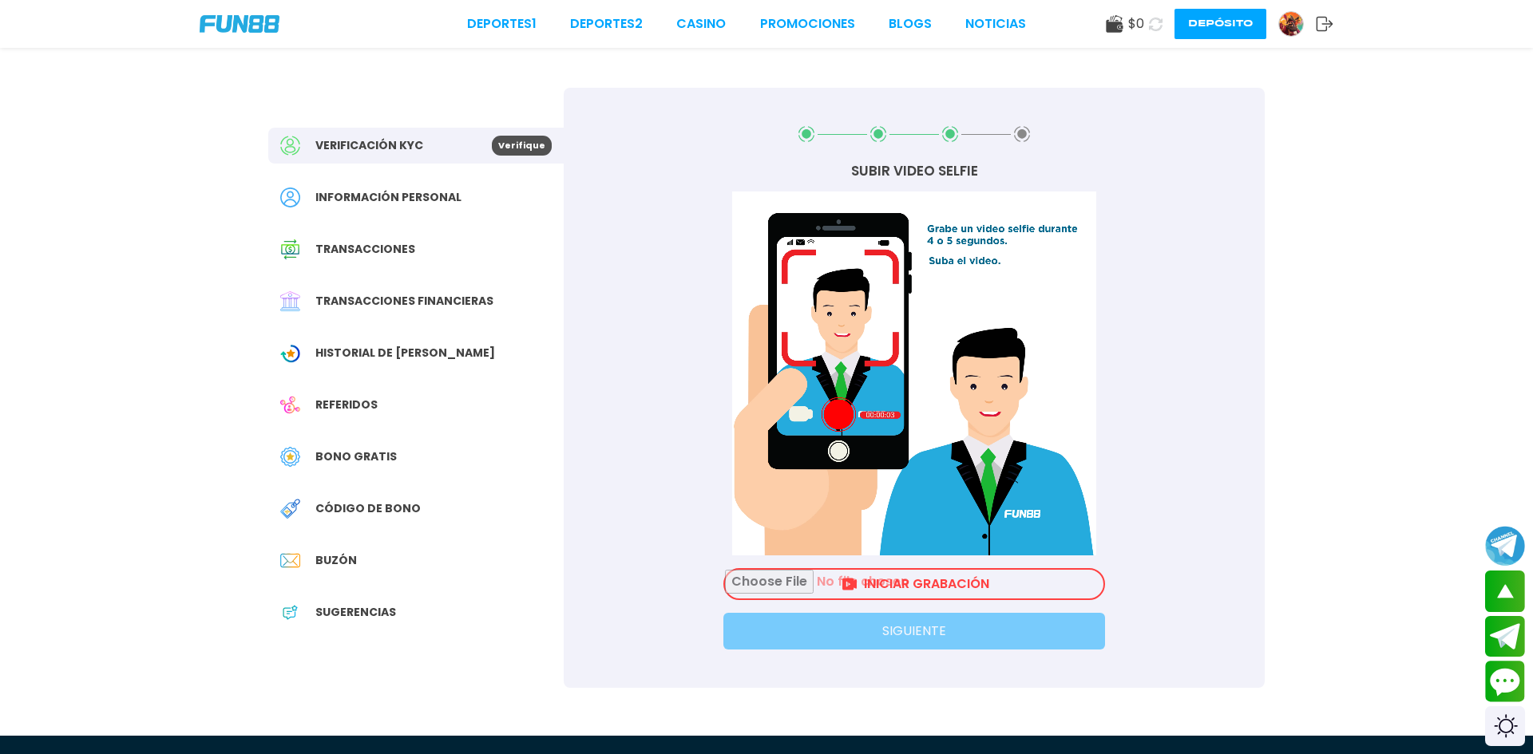
click at [948, 587] on input "file" at bounding box center [914, 584] width 378 height 29
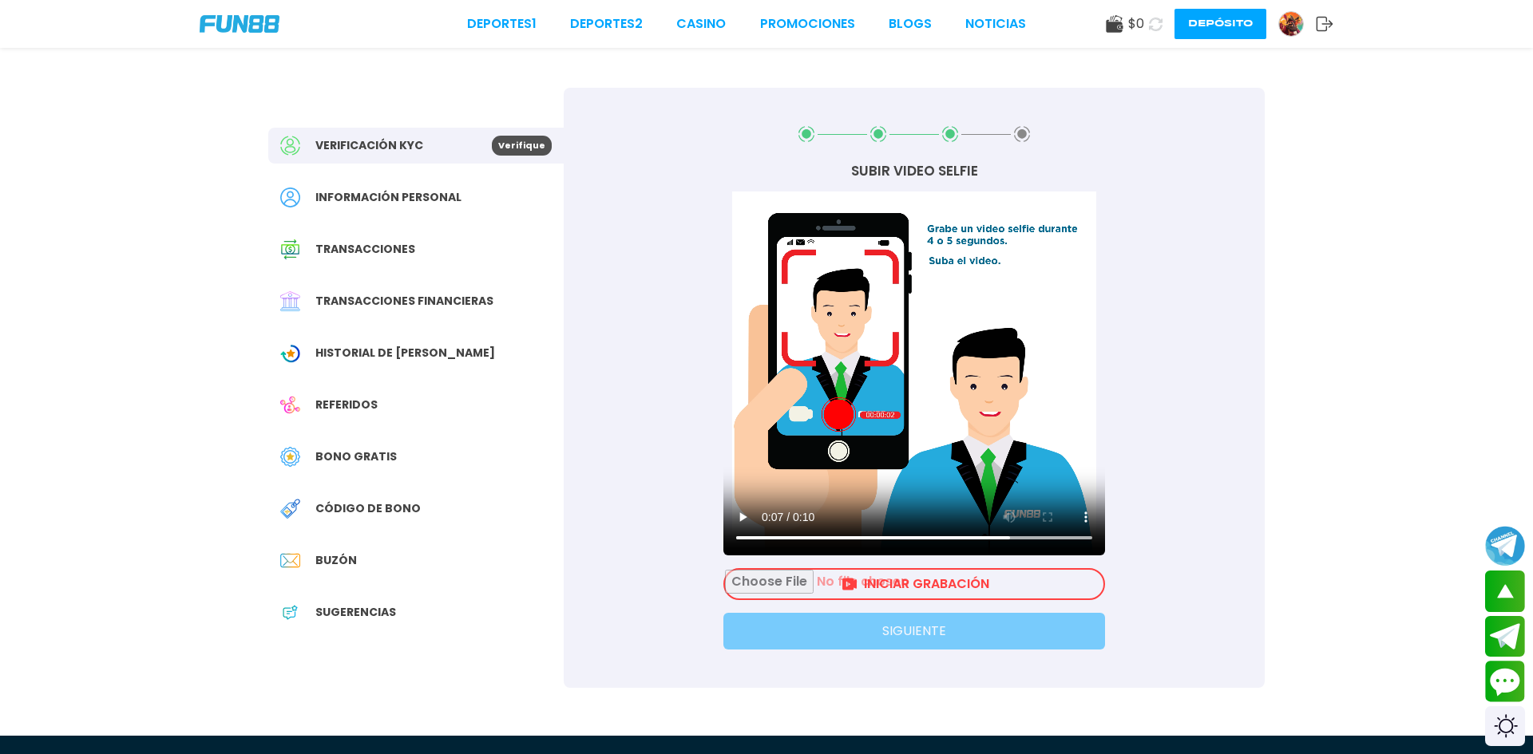
click at [885, 587] on input "file" at bounding box center [914, 584] width 378 height 29
click at [901, 581] on input "file" at bounding box center [914, 584] width 378 height 29
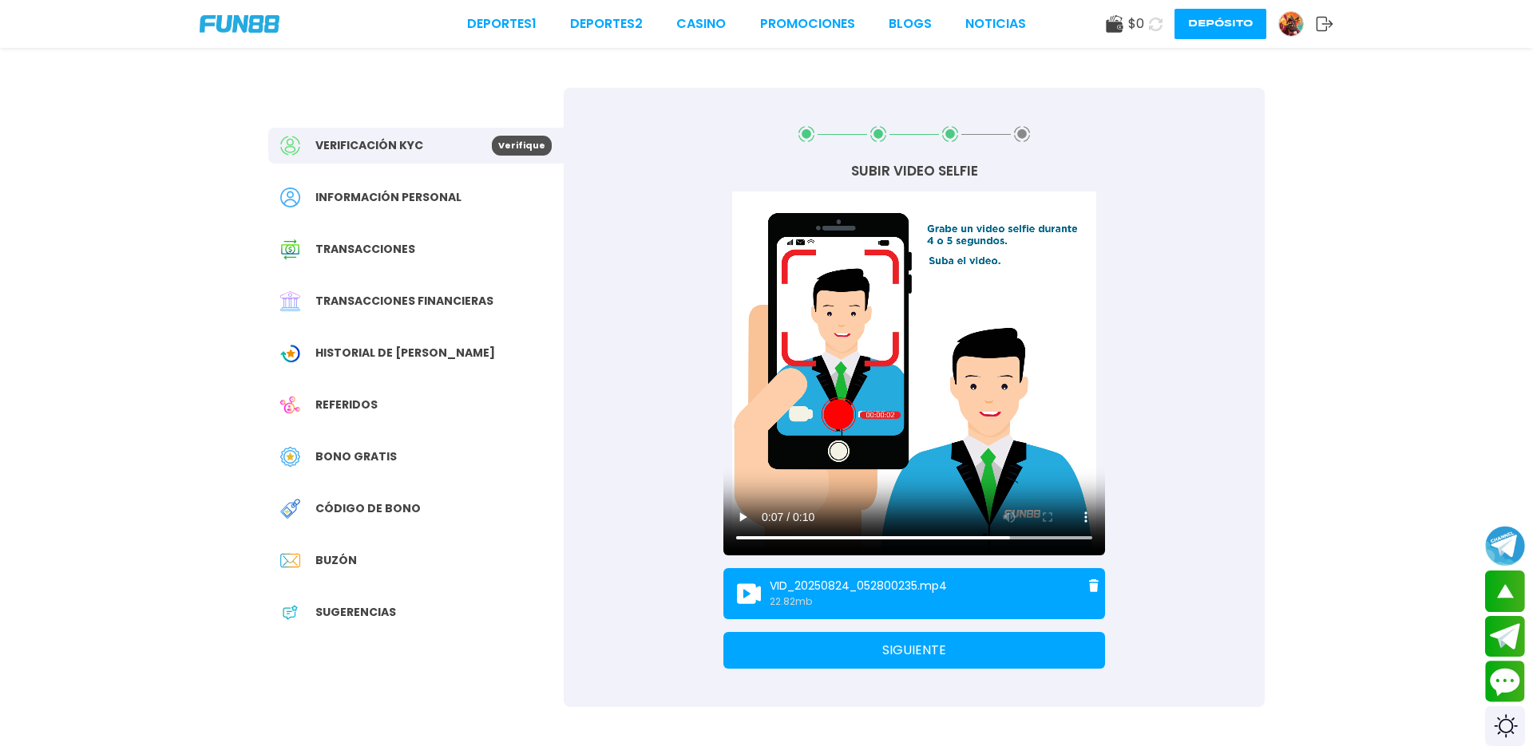
click at [1002, 656] on button "SIGUIENTE" at bounding box center [914, 650] width 382 height 37
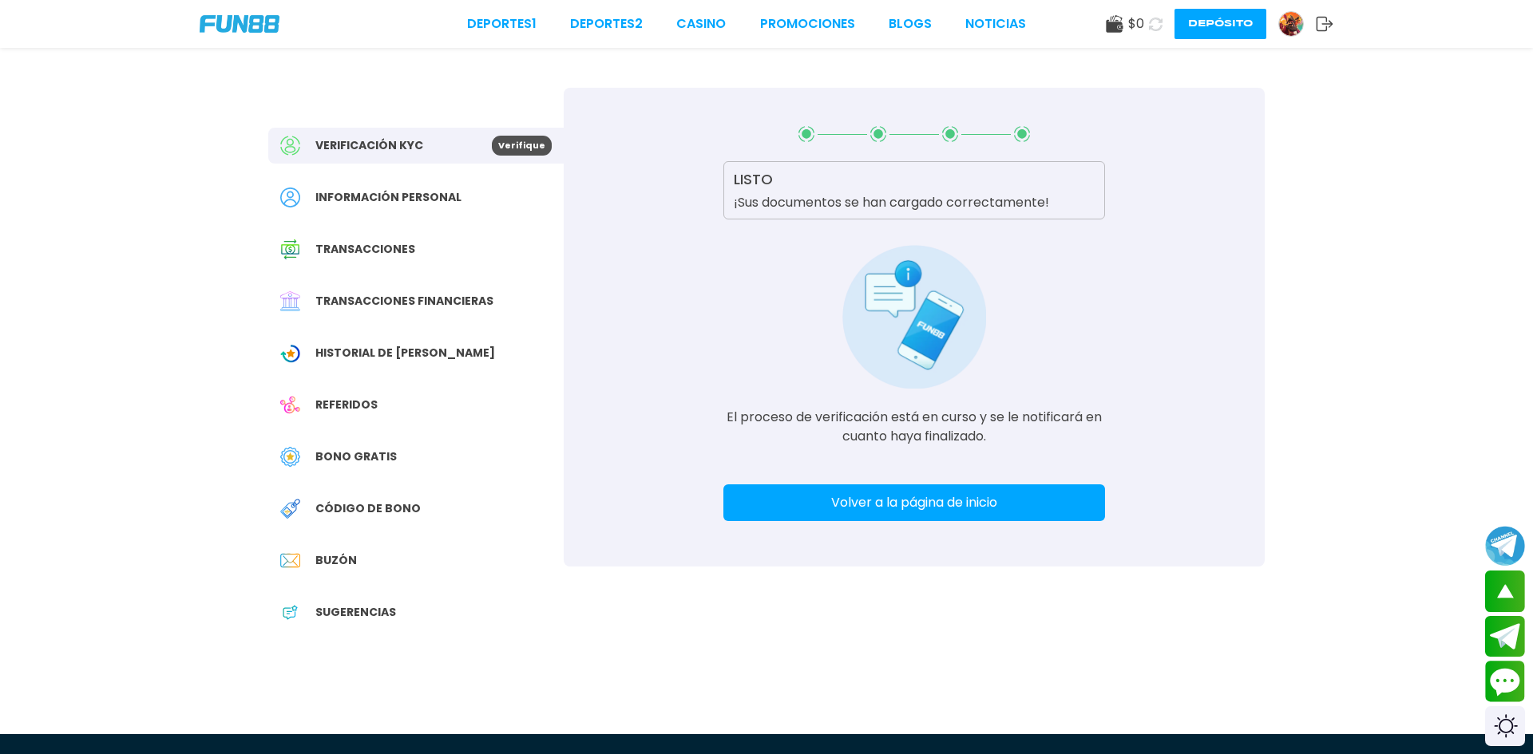
click at [907, 509] on button "Volver a la página de inicio" at bounding box center [914, 503] width 382 height 37
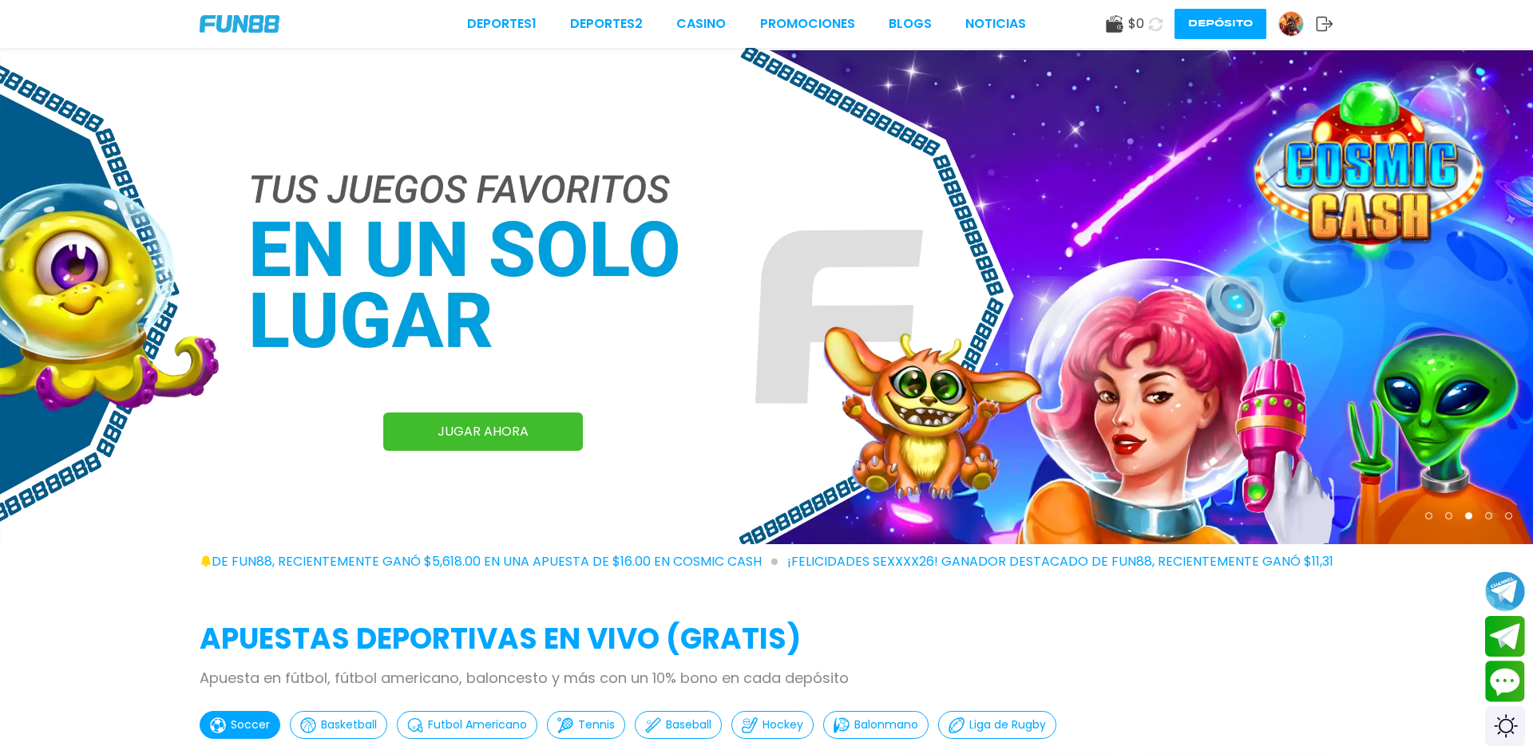
click at [1113, 26] on use at bounding box center [1114, 24] width 17 height 18
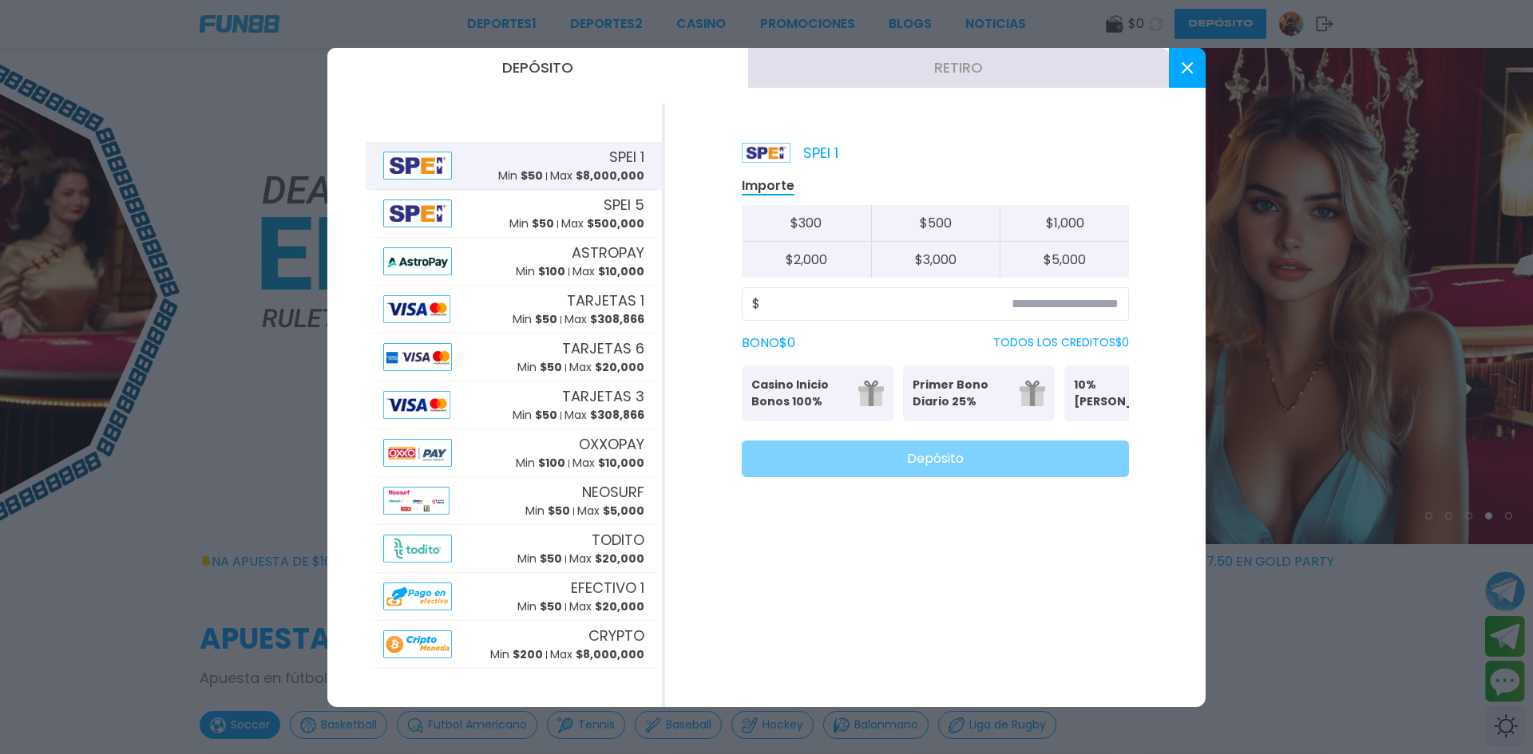
click at [1181, 75] on button at bounding box center [1187, 68] width 37 height 40
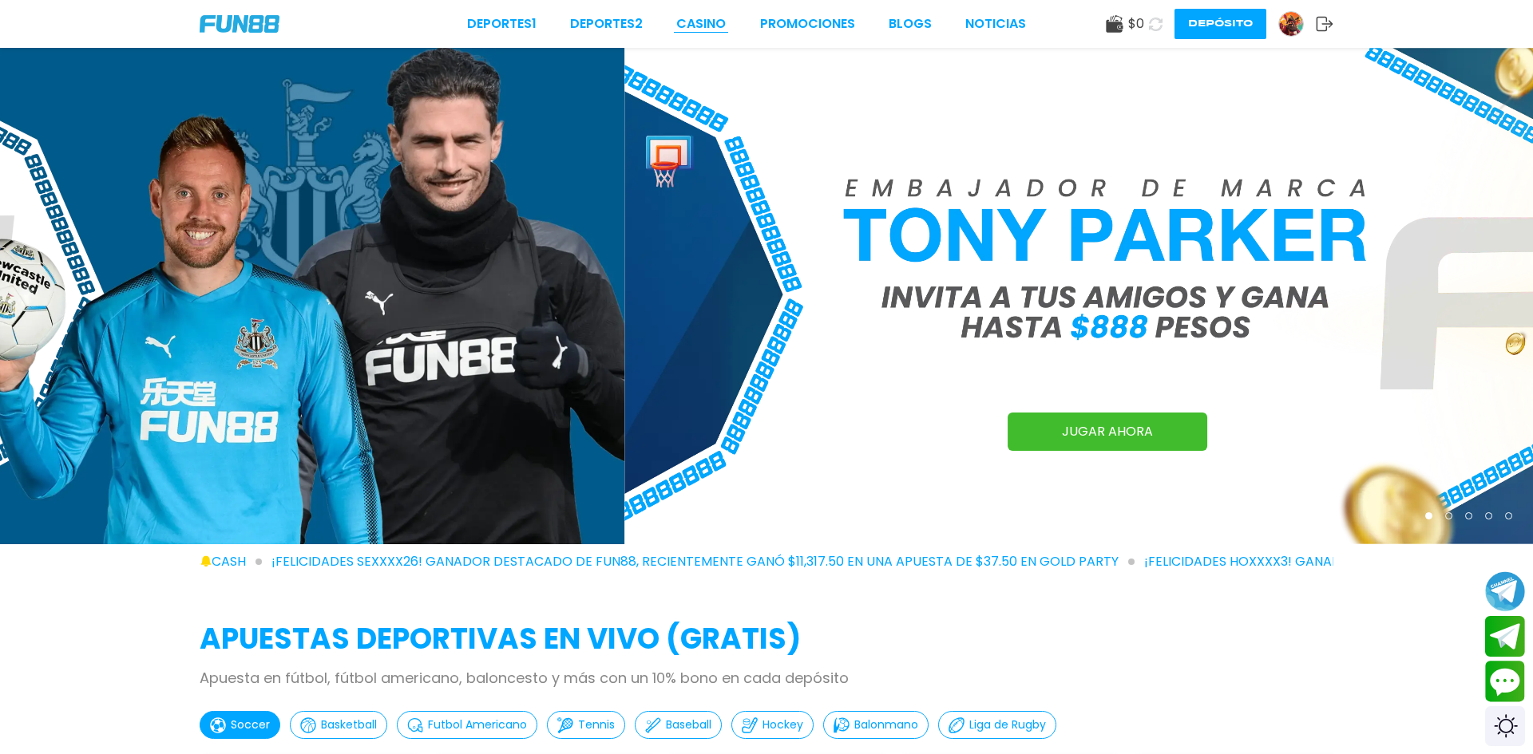
click at [690, 22] on link "CASINO" at bounding box center [700, 23] width 49 height 19
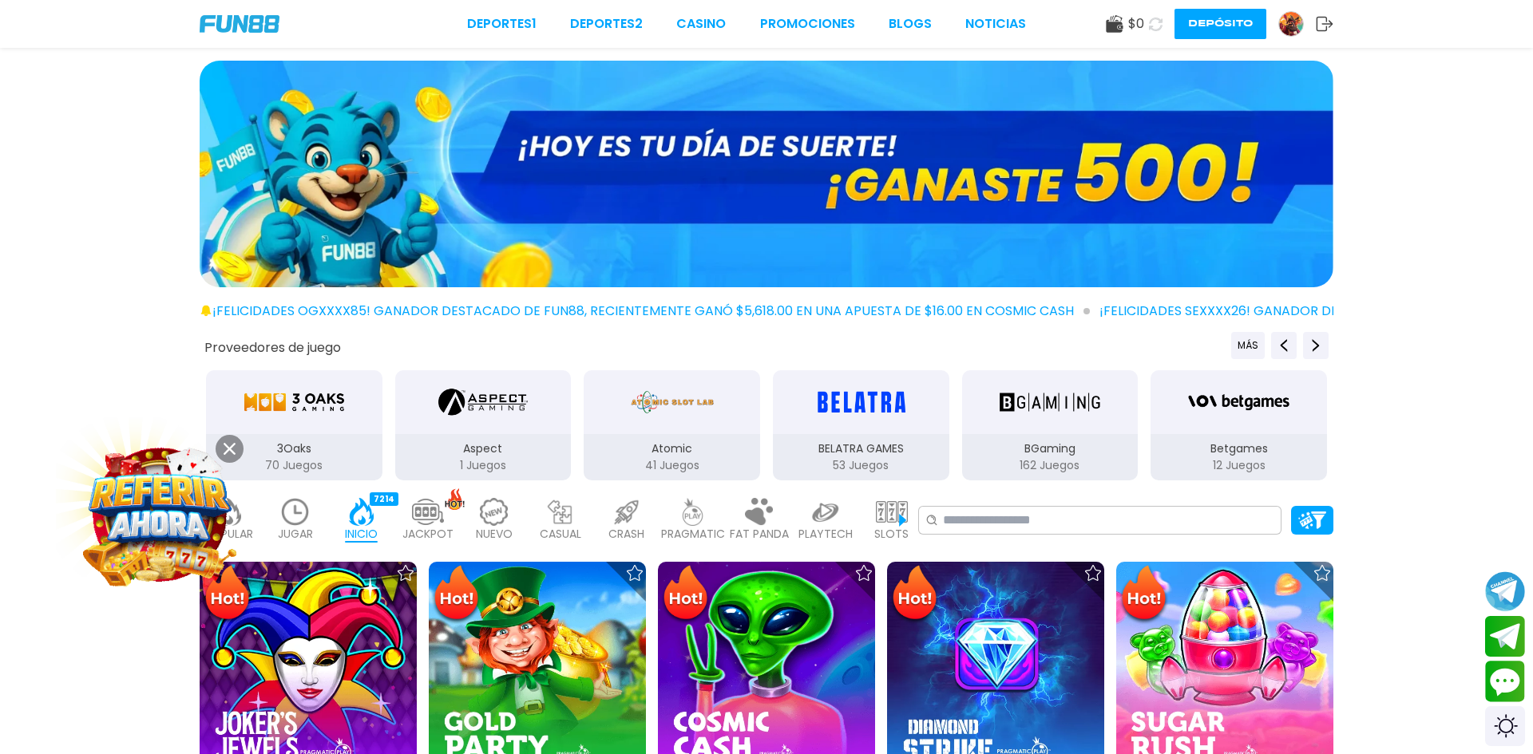
click at [817, 186] on img at bounding box center [766, 174] width 1133 height 227
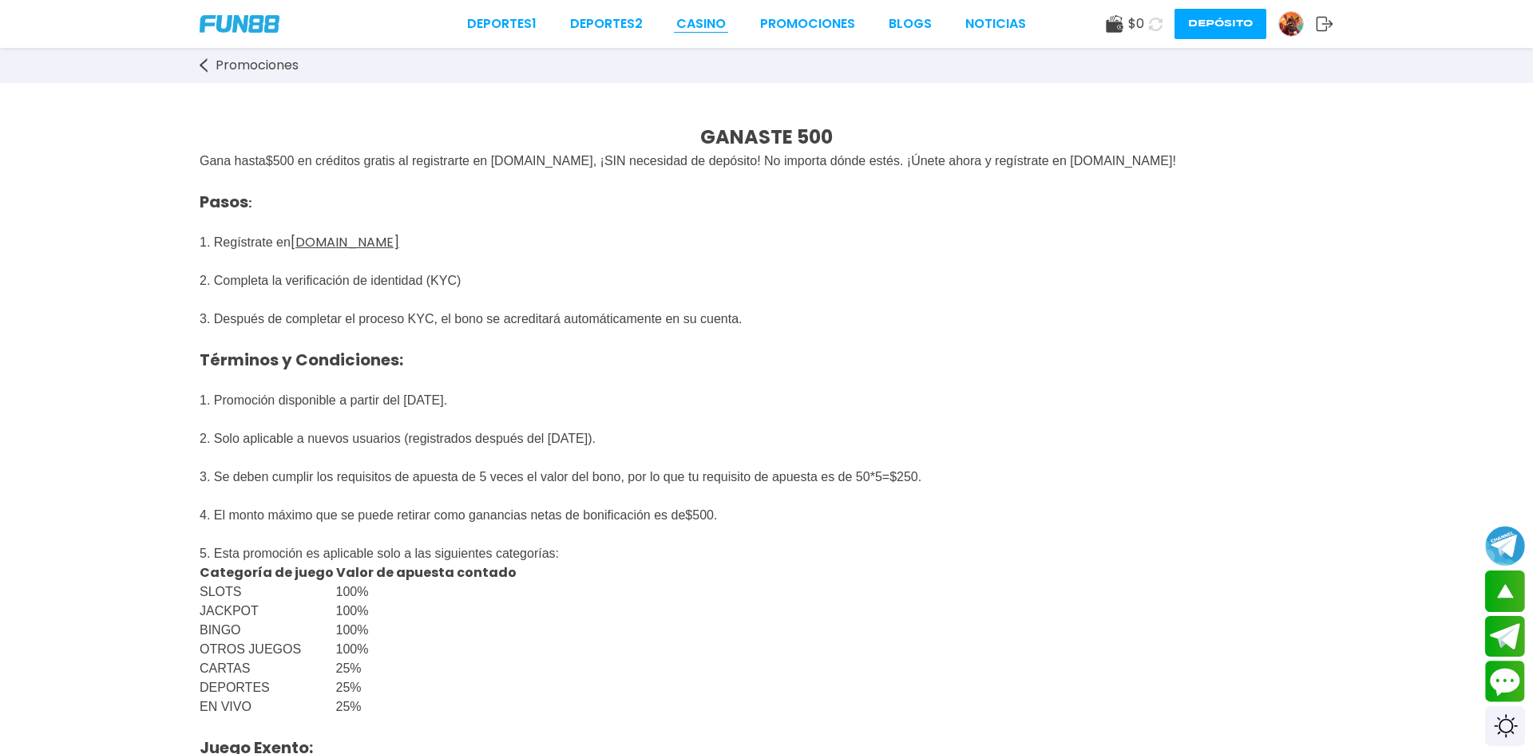
click at [690, 25] on link "CASINO" at bounding box center [700, 23] width 49 height 19
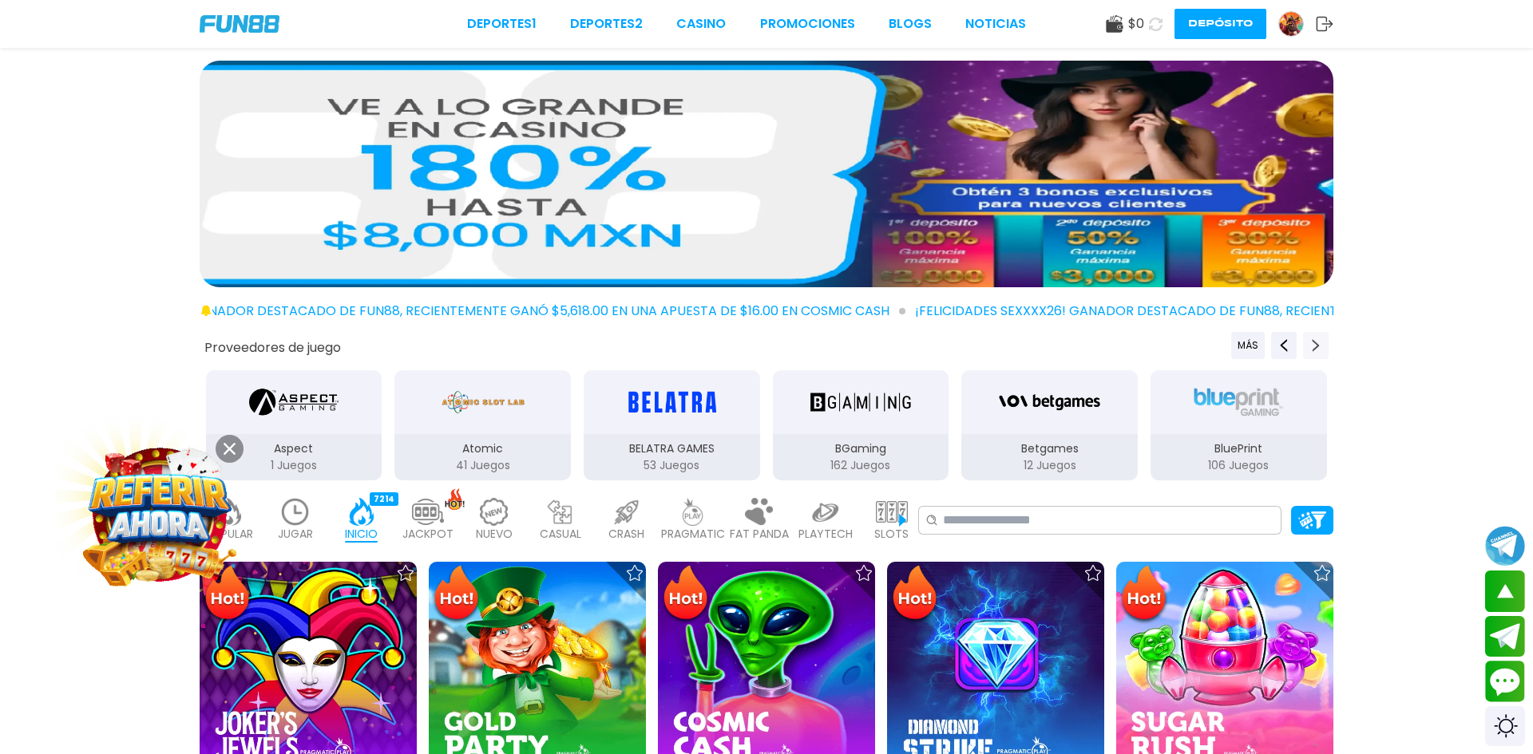
click at [1312, 347] on icon "Next providers" at bounding box center [1315, 345] width 13 height 13
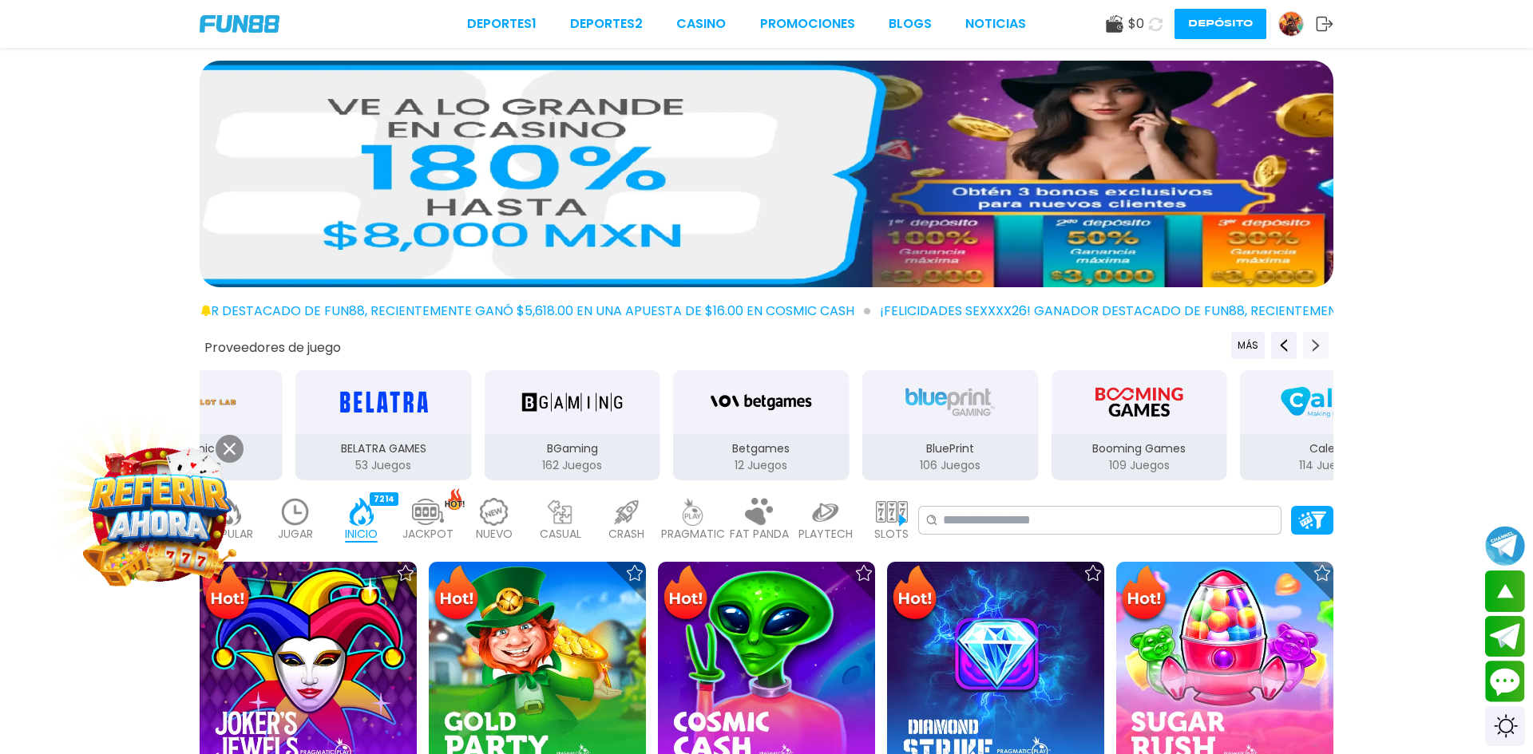
click at [1312, 346] on icon "Next providers" at bounding box center [1315, 345] width 13 height 13
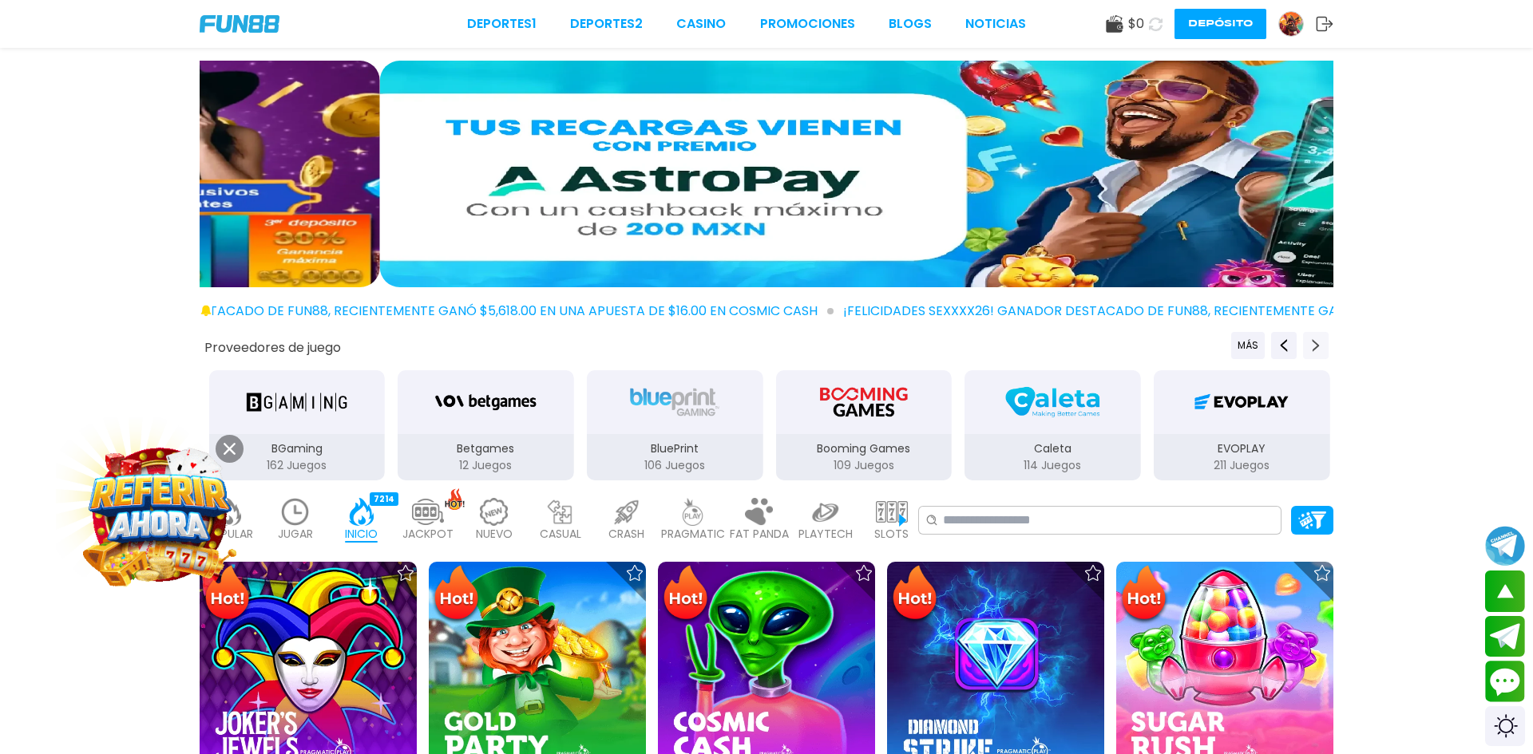
click at [1312, 346] on icon "Next providers" at bounding box center [1315, 345] width 13 height 13
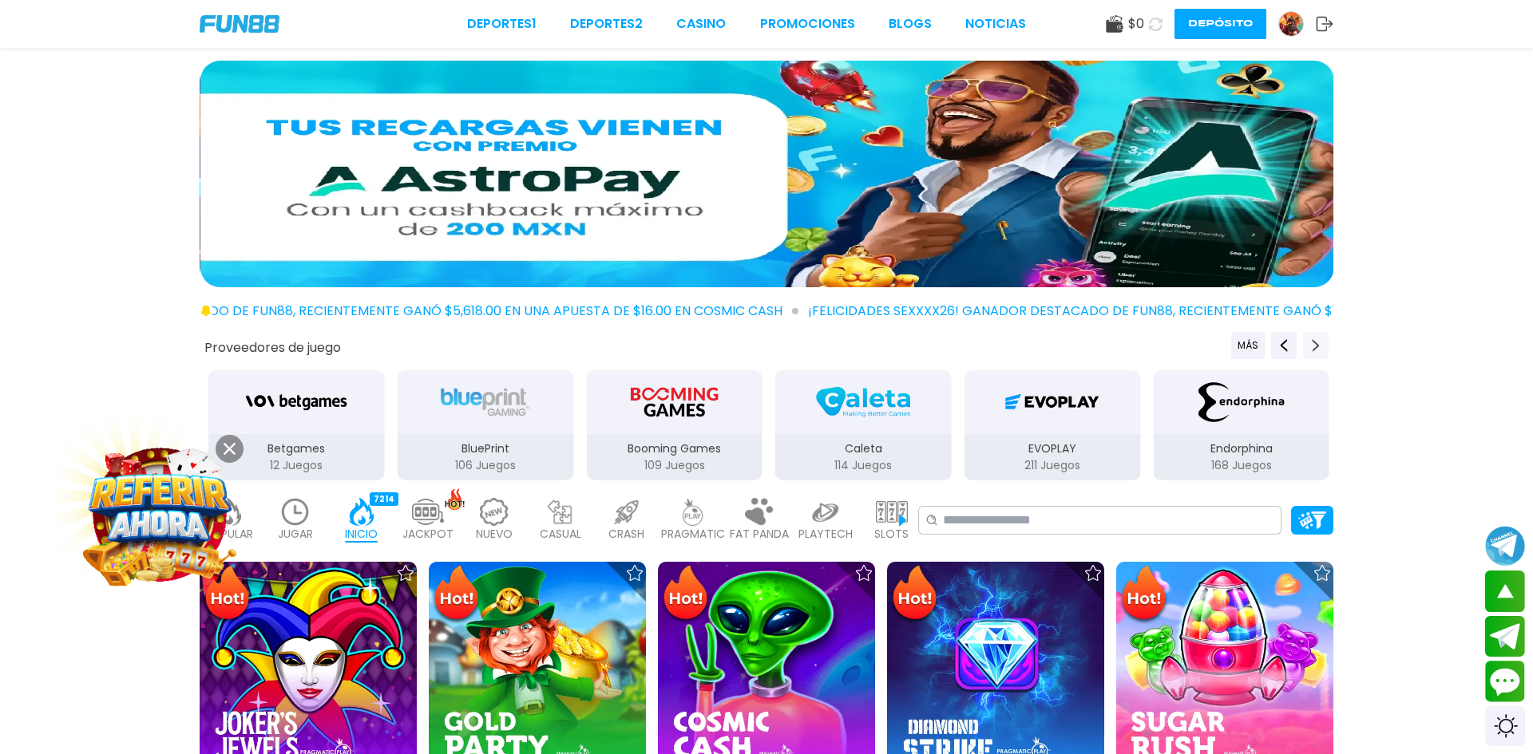
click at [1312, 346] on icon "Next providers" at bounding box center [1315, 345] width 13 height 13
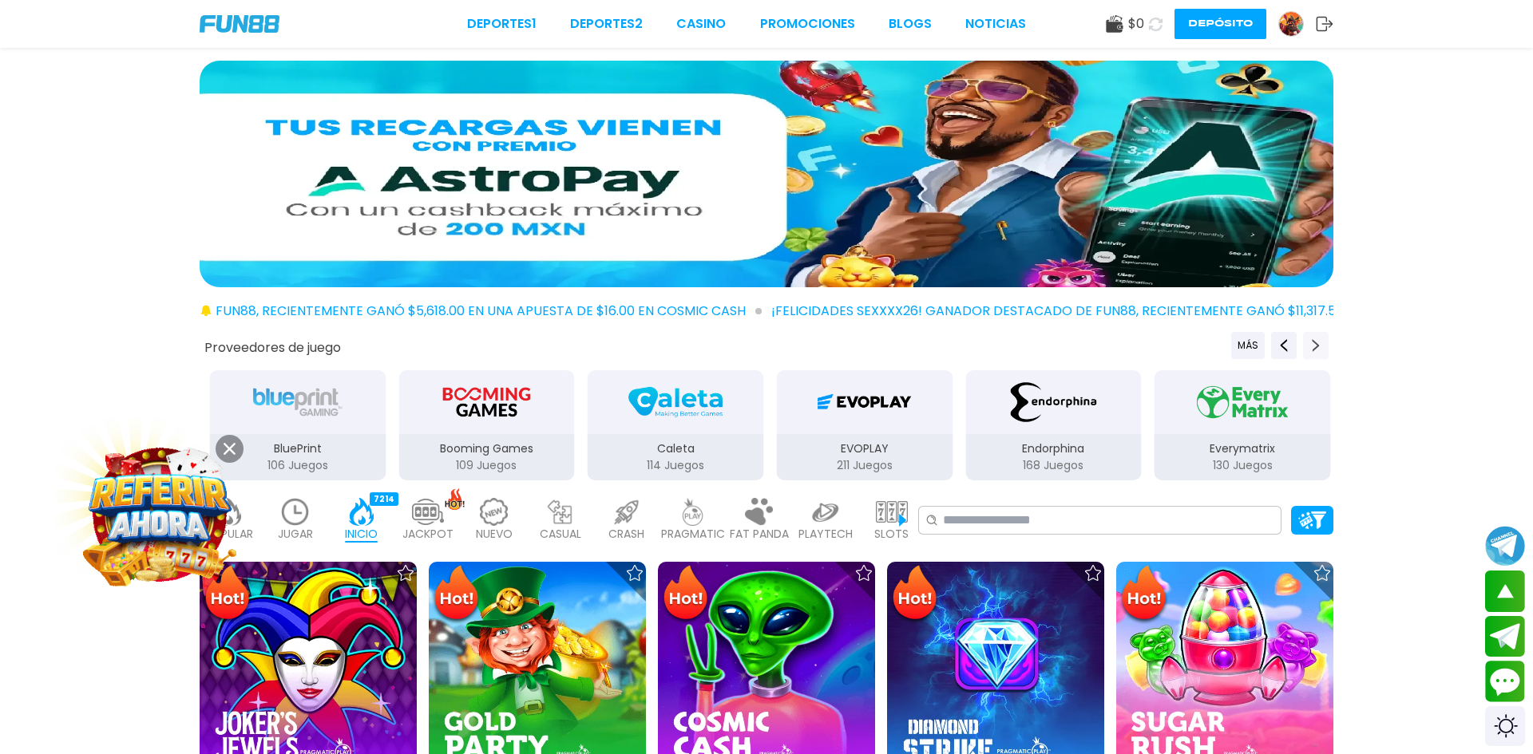
click at [1312, 346] on icon "Next providers" at bounding box center [1315, 345] width 13 height 13
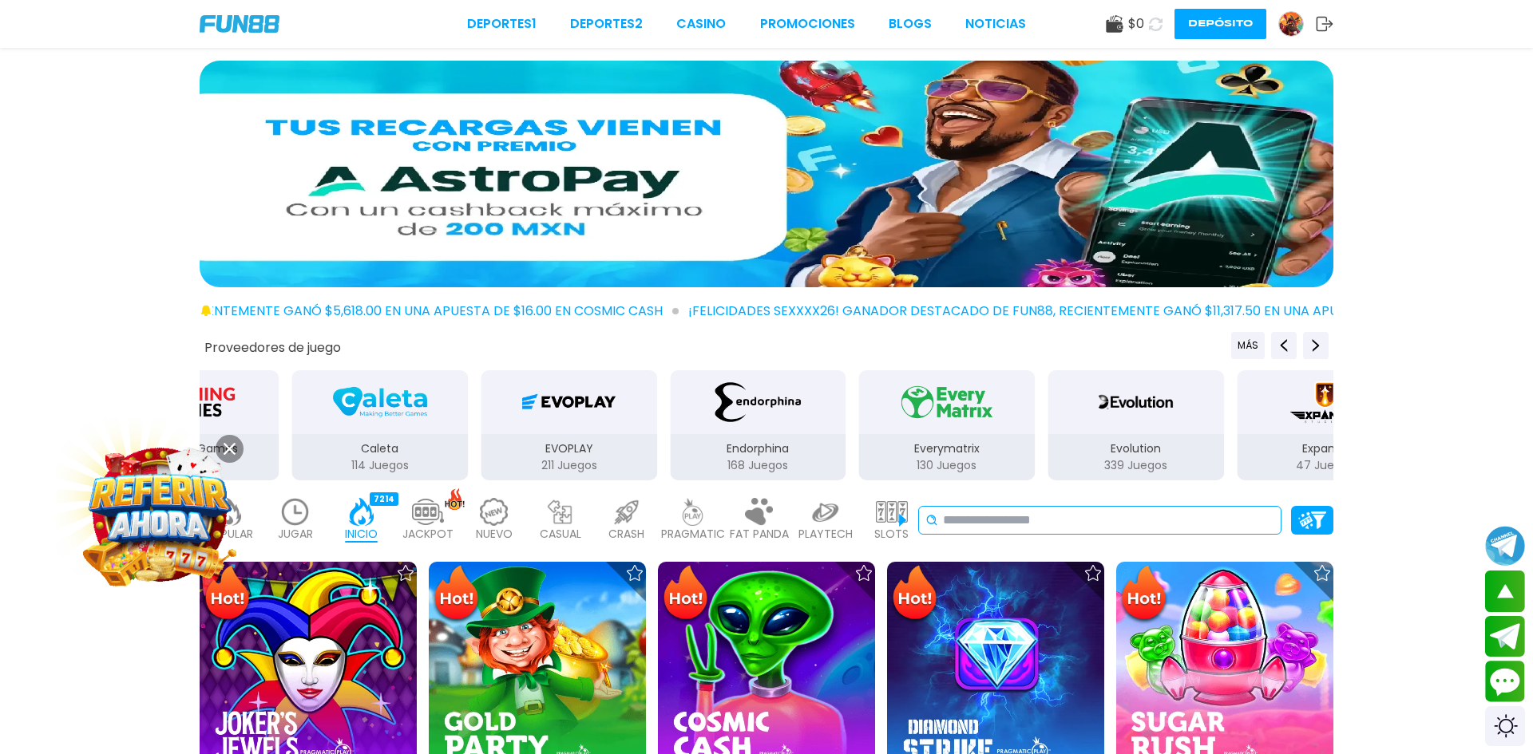
click at [1075, 526] on input at bounding box center [1108, 520] width 331 height 19
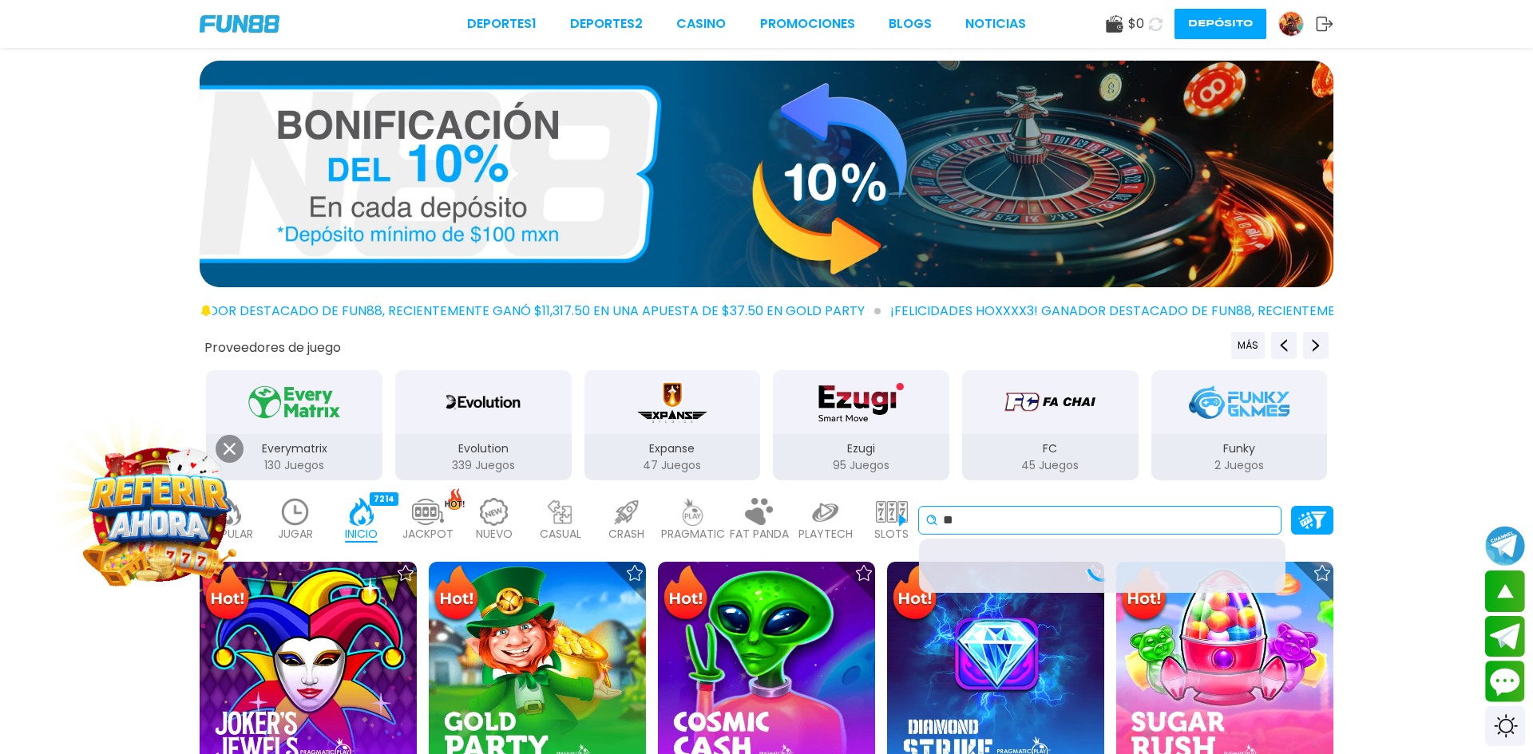
type input "*"
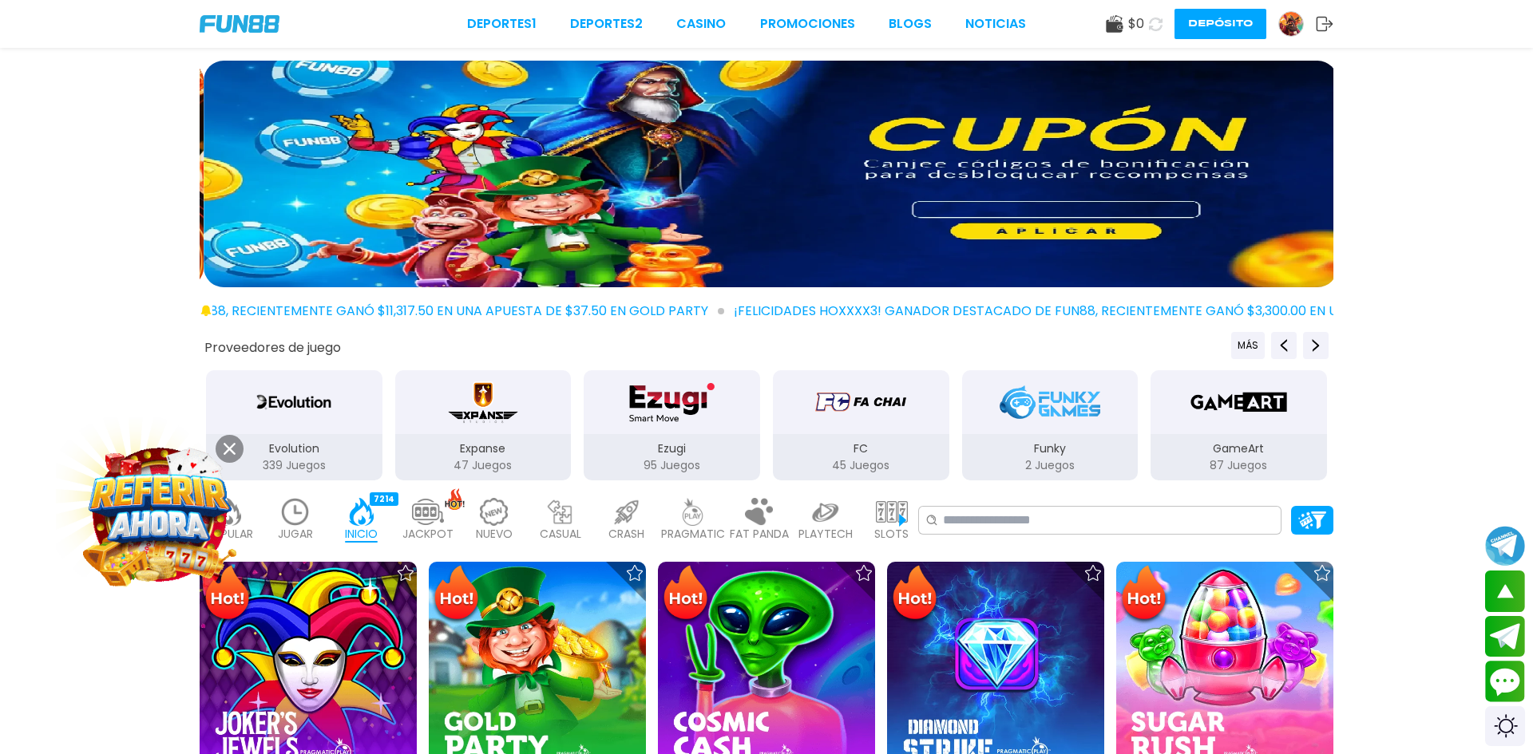
click at [347, 419] on div "Evolution" at bounding box center [294, 402] width 176 height 64
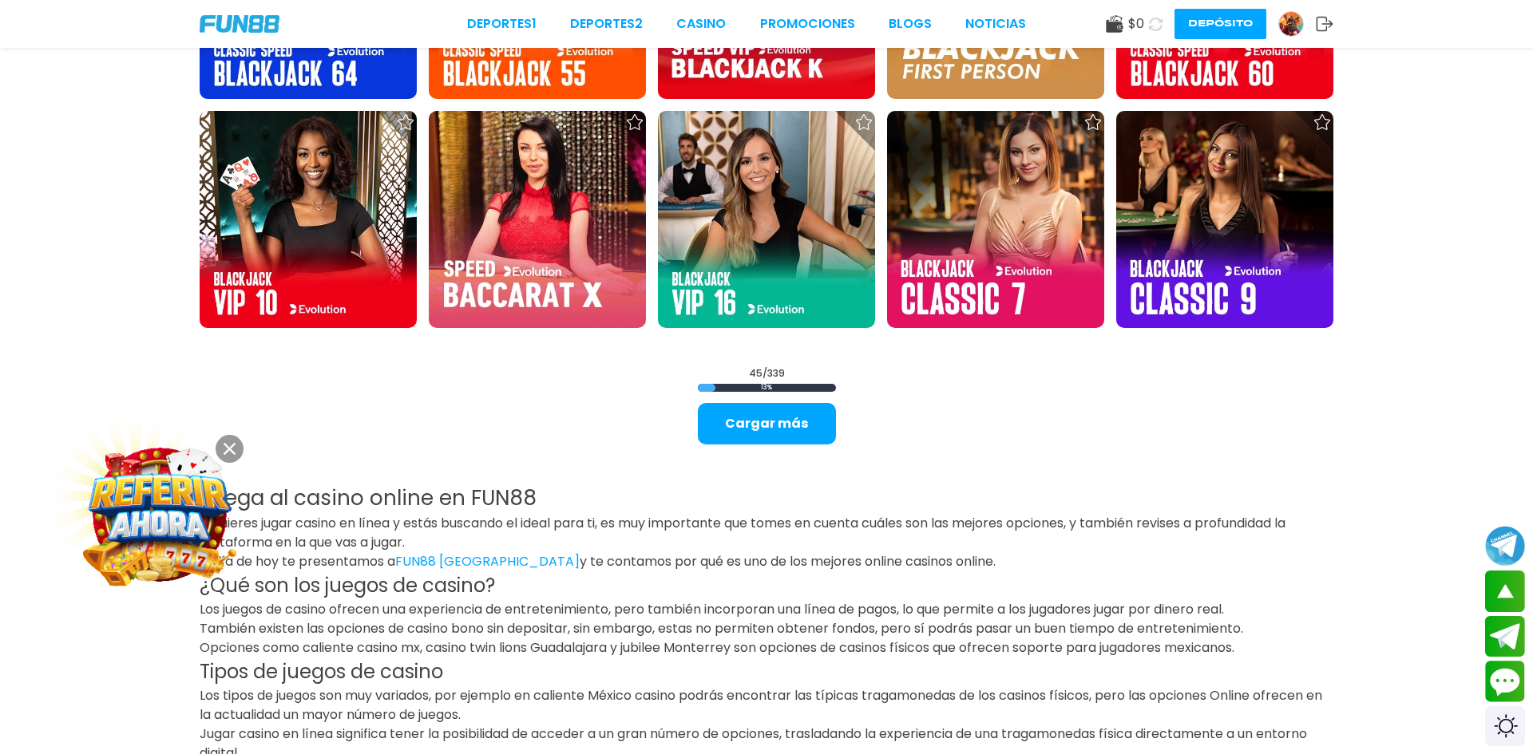
scroll to position [2299, 0]
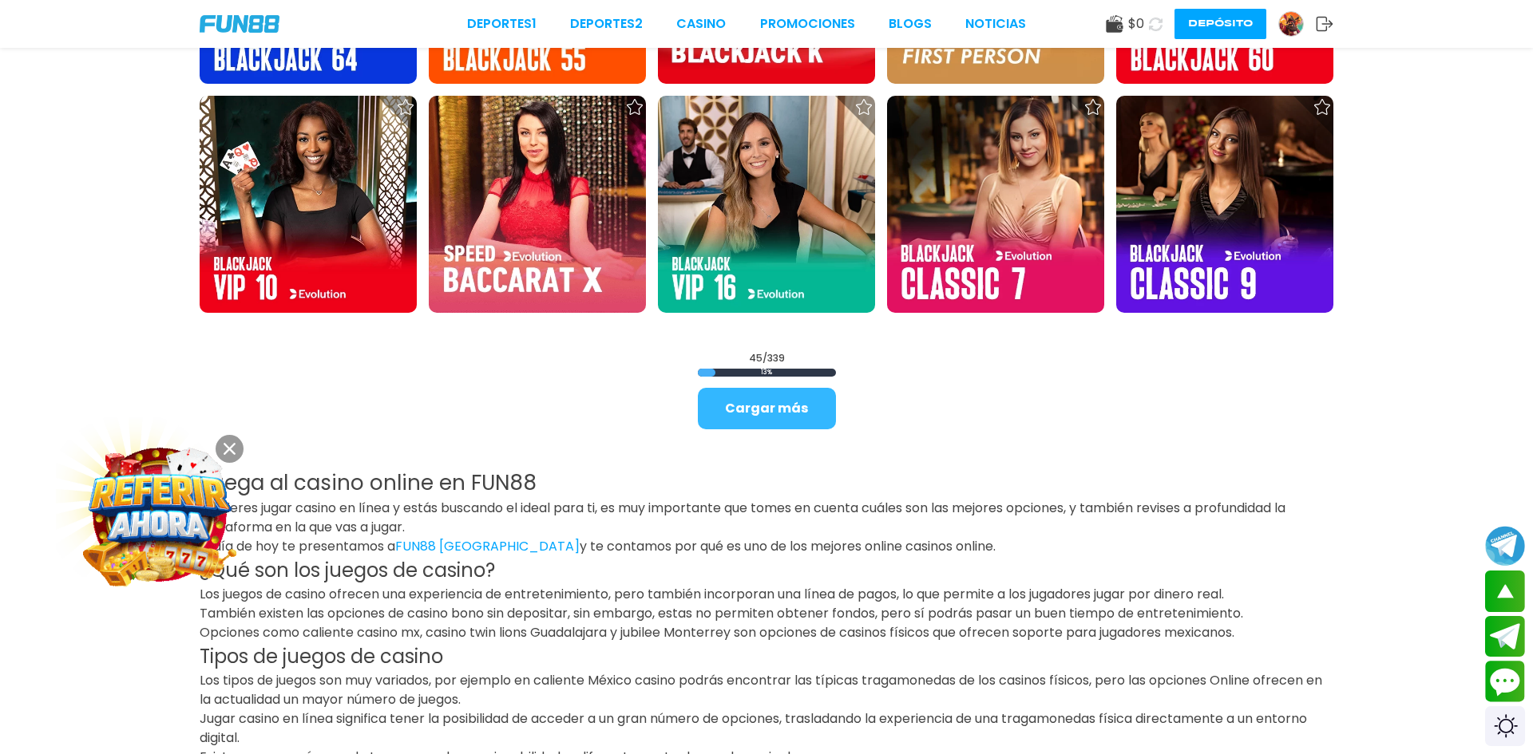
click at [737, 402] on button "Cargar más" at bounding box center [767, 409] width 138 height 42
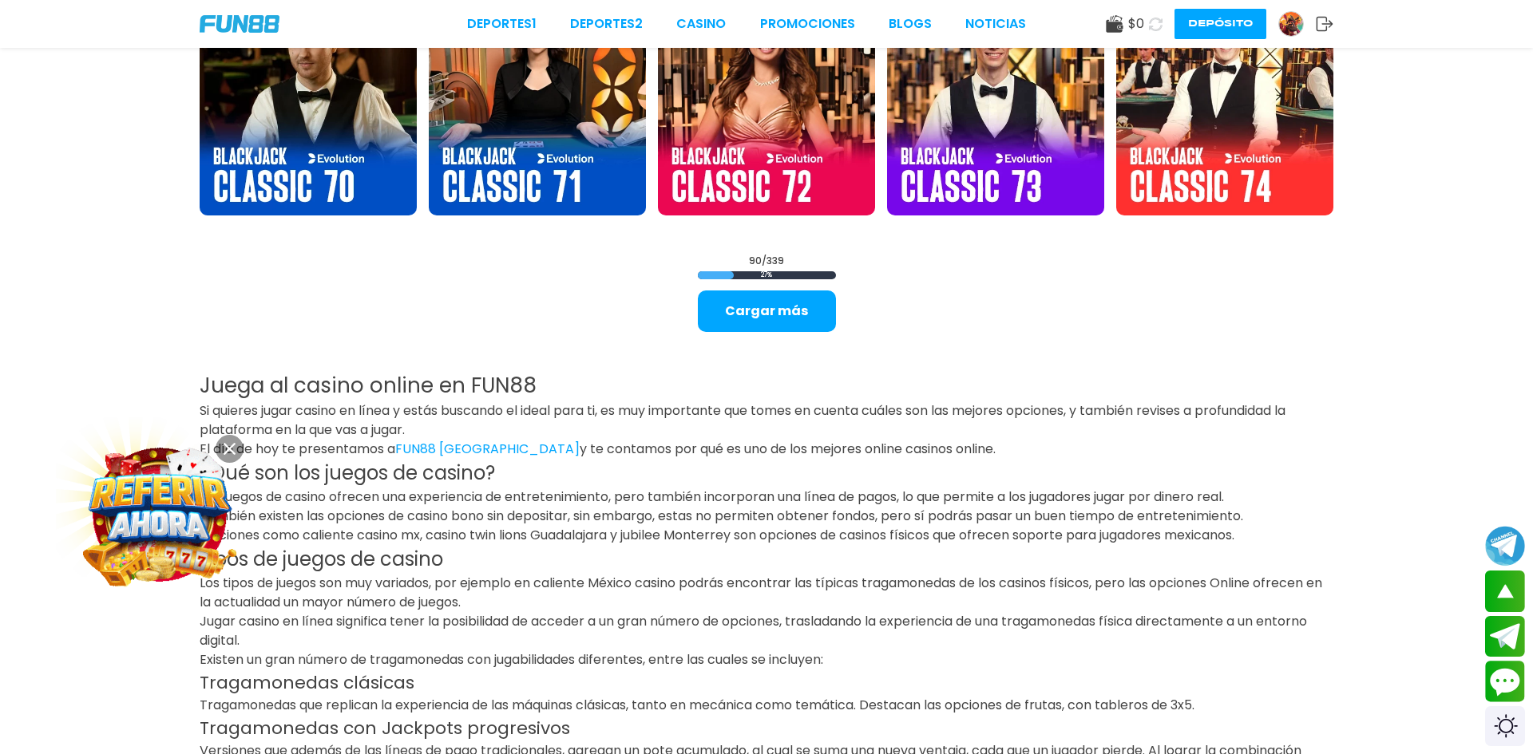
scroll to position [4470, 0]
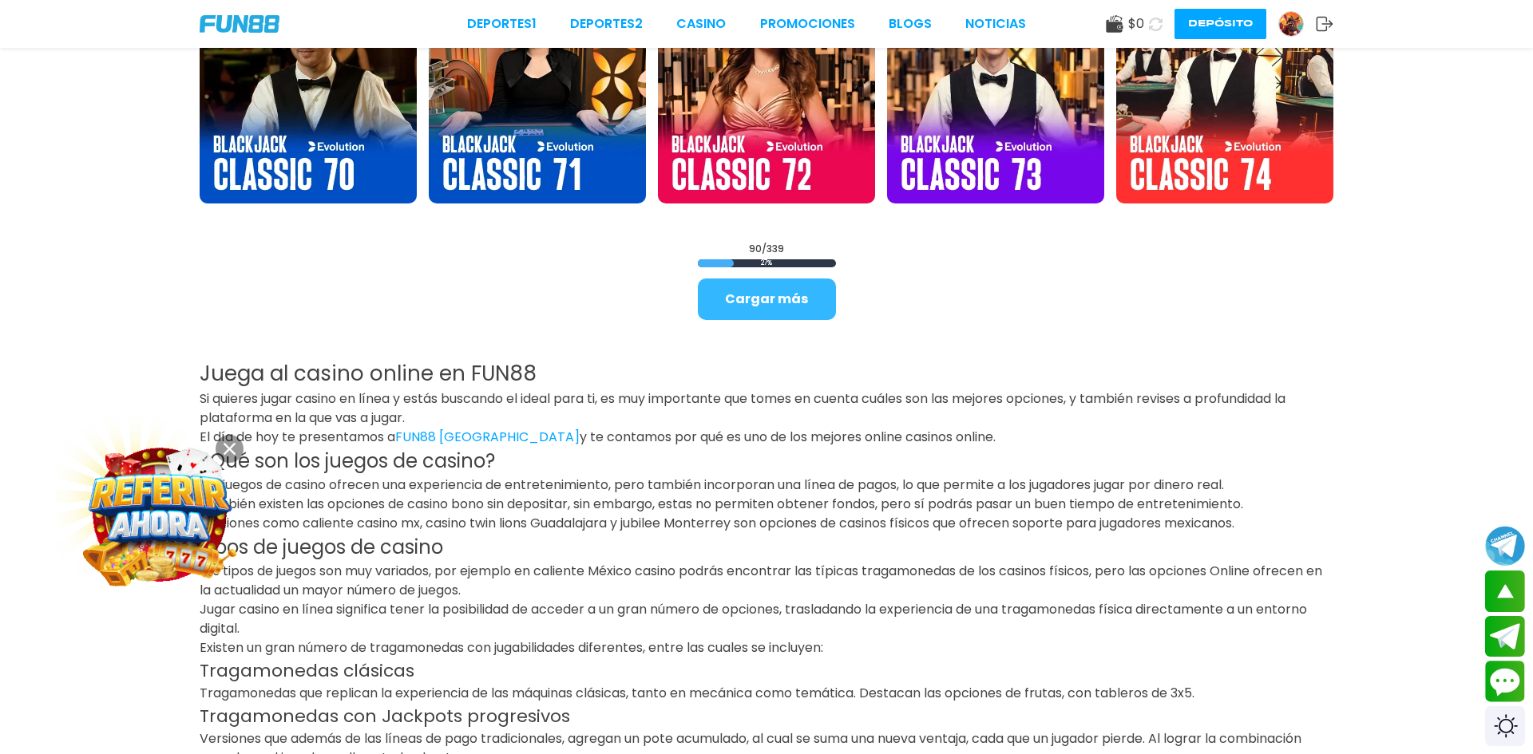
click at [773, 290] on button "Cargar más" at bounding box center [767, 300] width 138 height 42
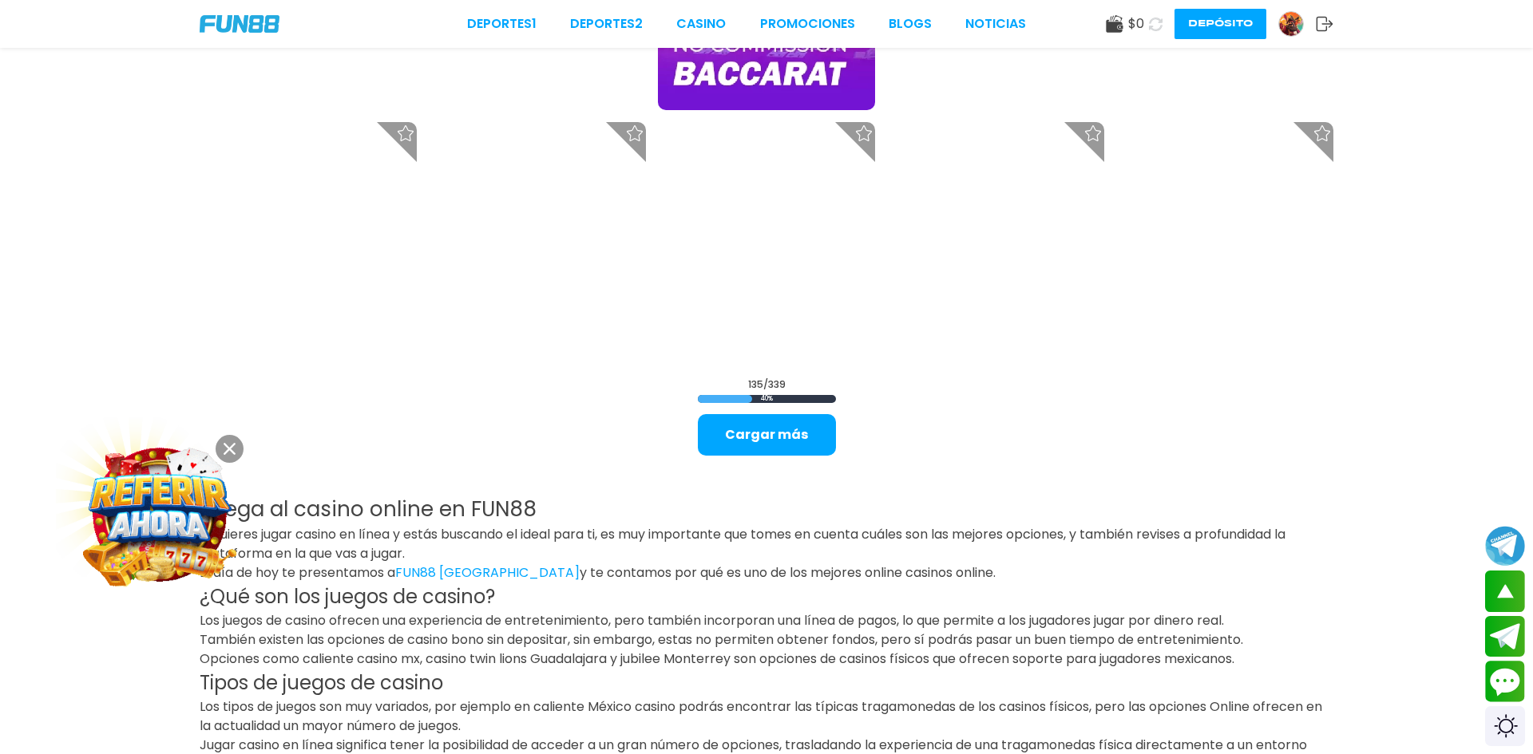
scroll to position [6481, 0]
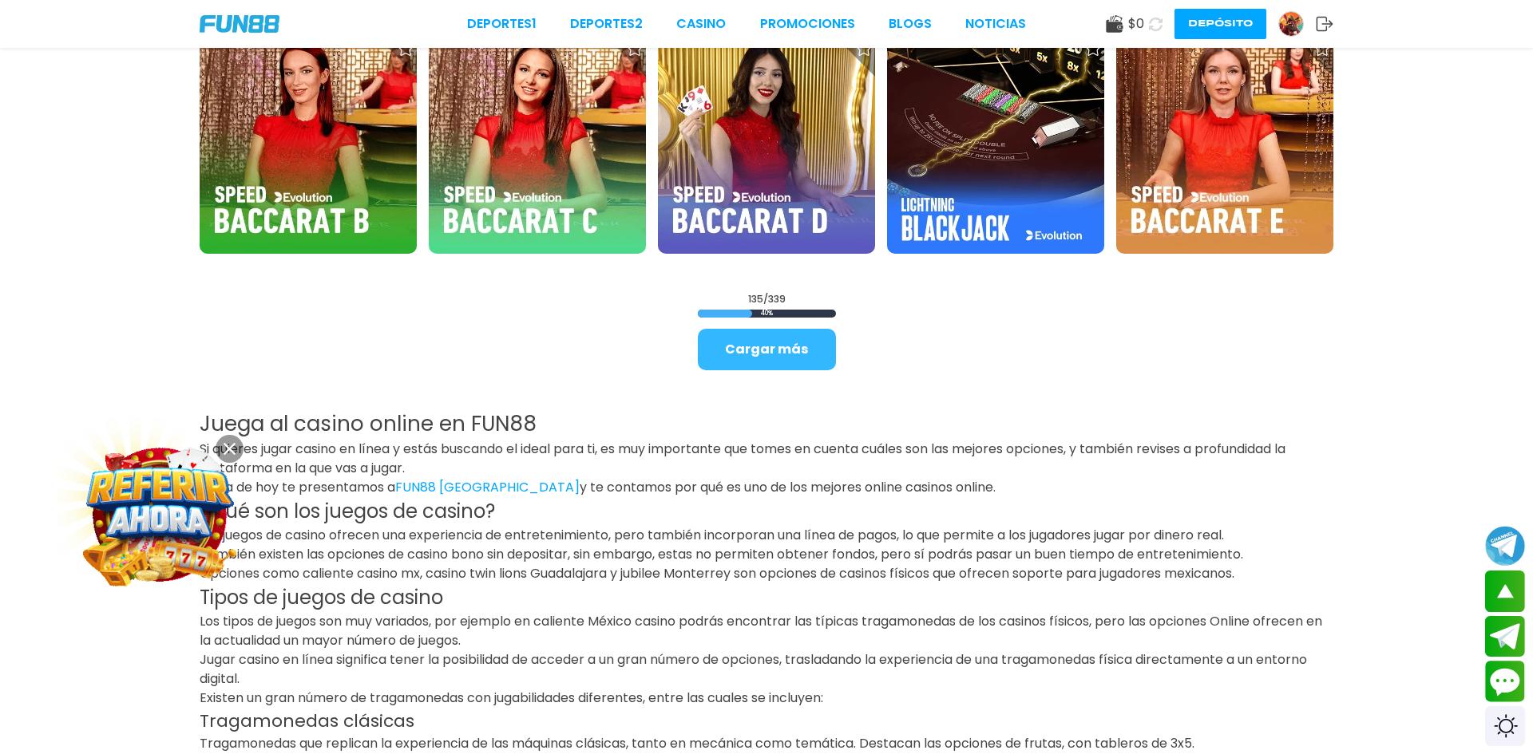
click at [765, 362] on button "Cargar más" at bounding box center [767, 350] width 138 height 42
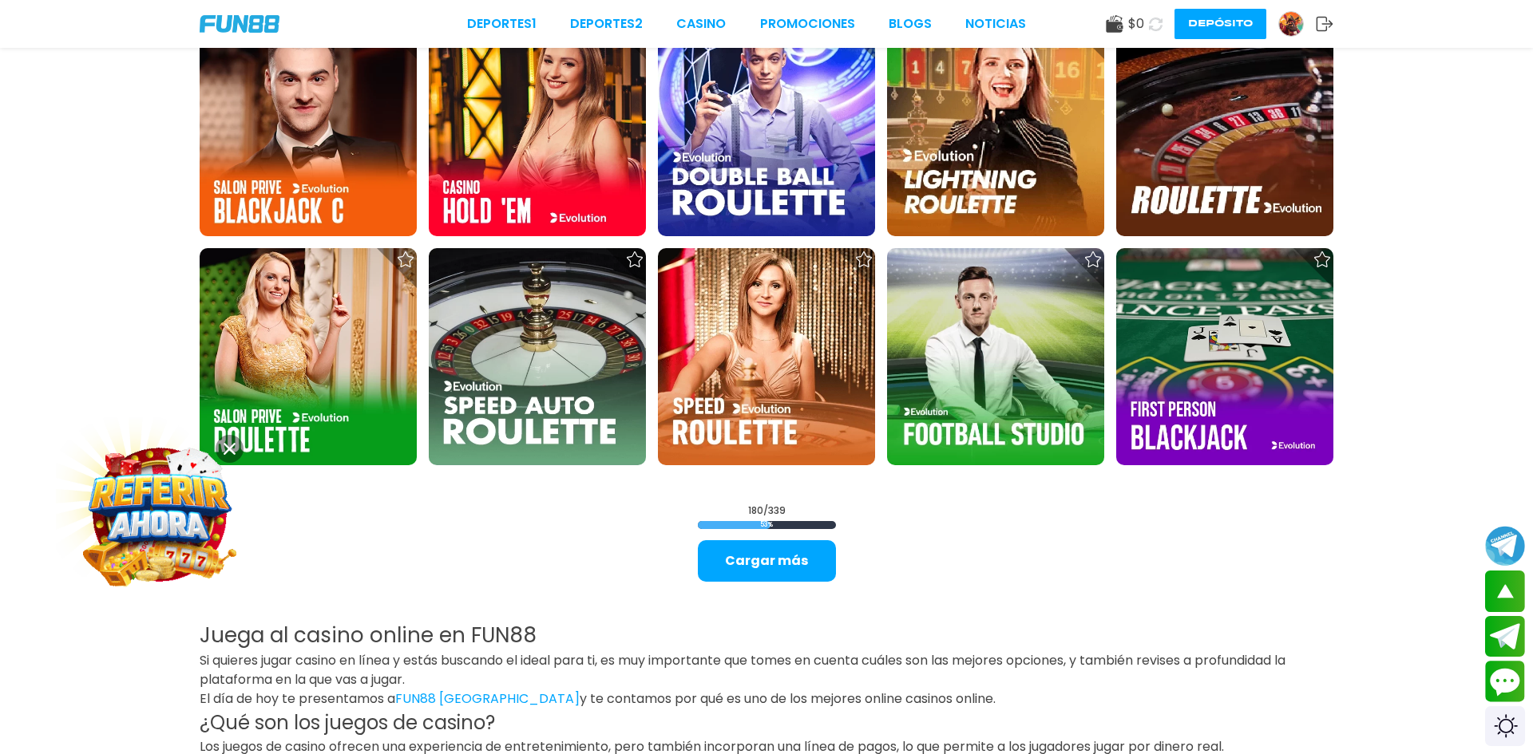
scroll to position [8333, 0]
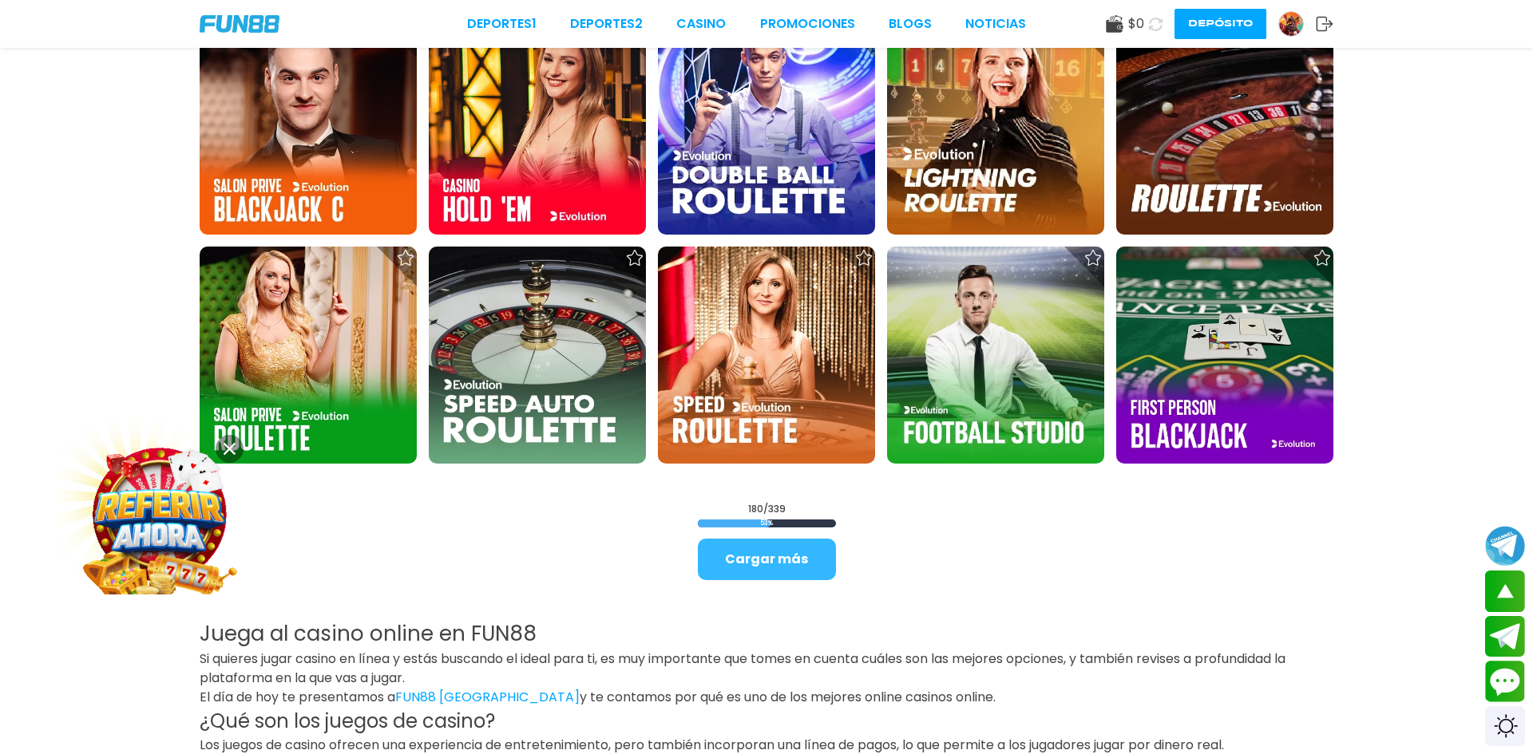
click at [790, 568] on button "Cargar más" at bounding box center [767, 560] width 138 height 42
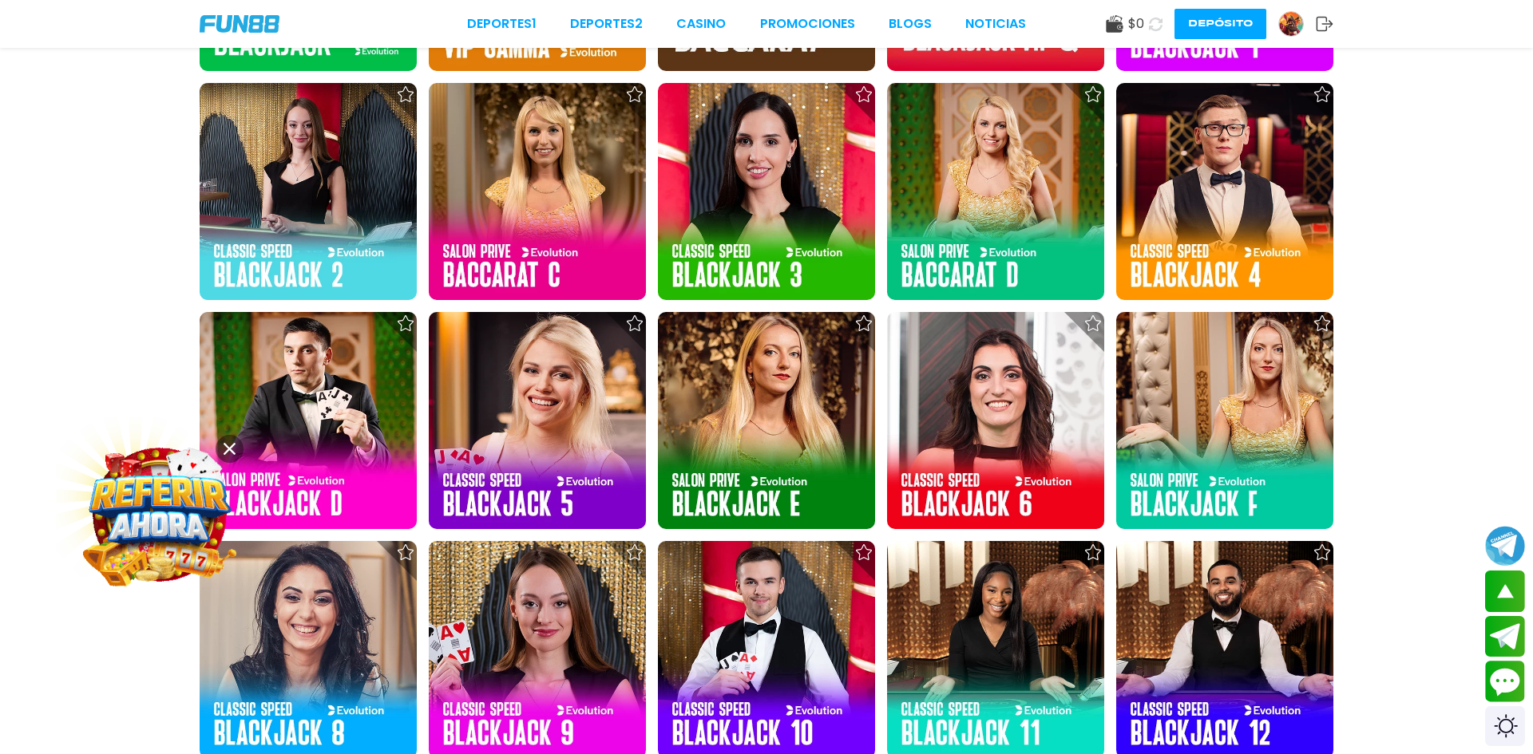
scroll to position [10377, 0]
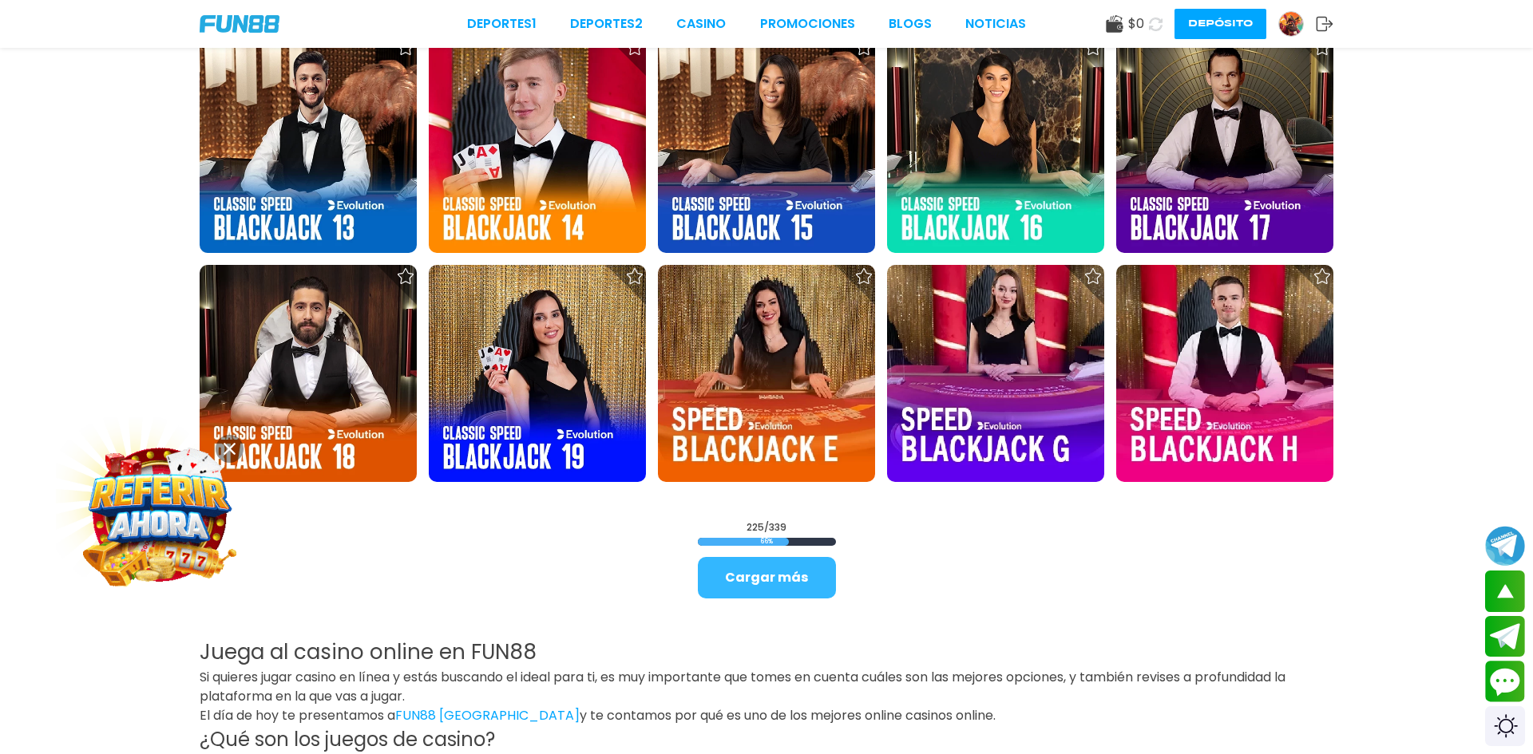
click at [753, 584] on button "Cargar más" at bounding box center [767, 578] width 138 height 42
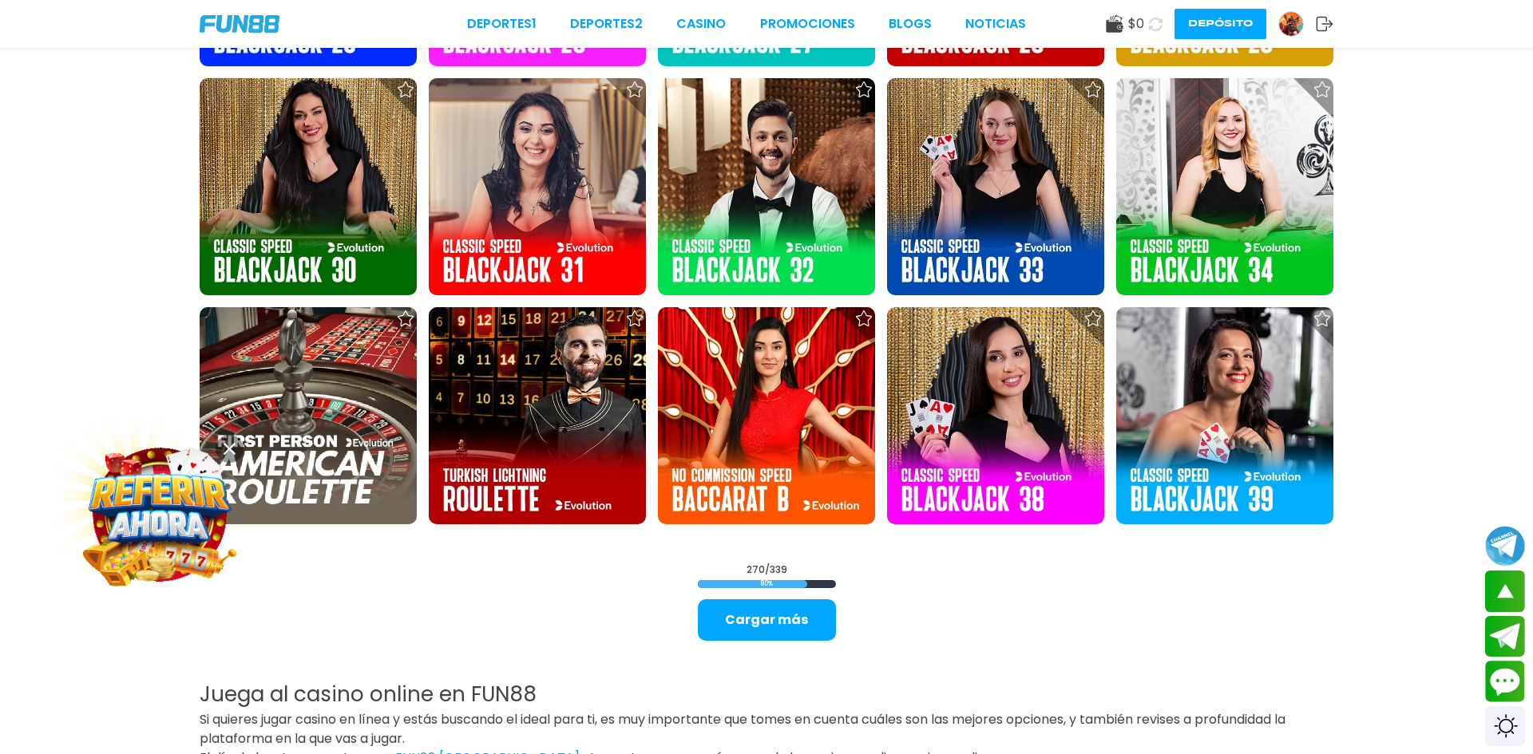
scroll to position [12484, 0]
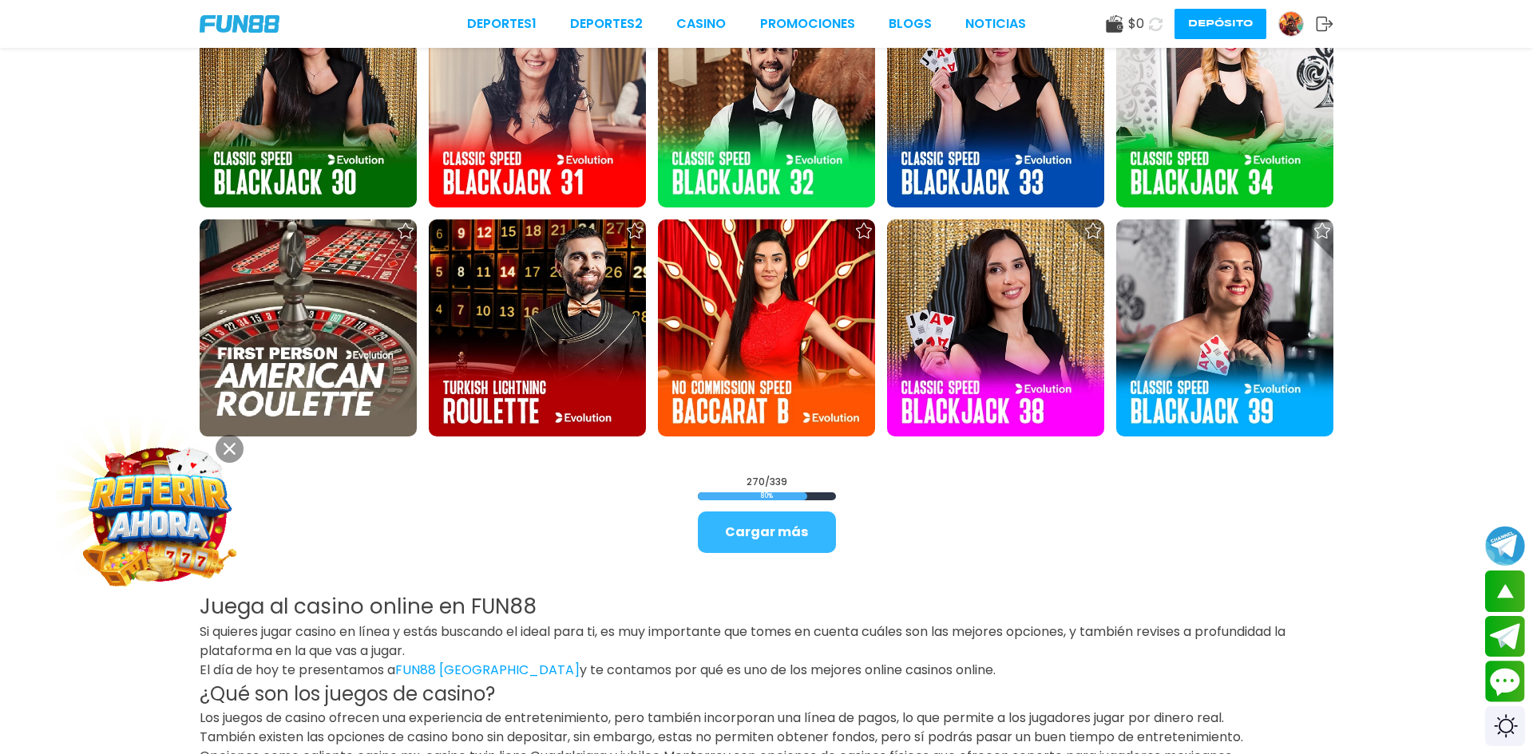
click at [768, 541] on button "Cargar más" at bounding box center [767, 533] width 138 height 42
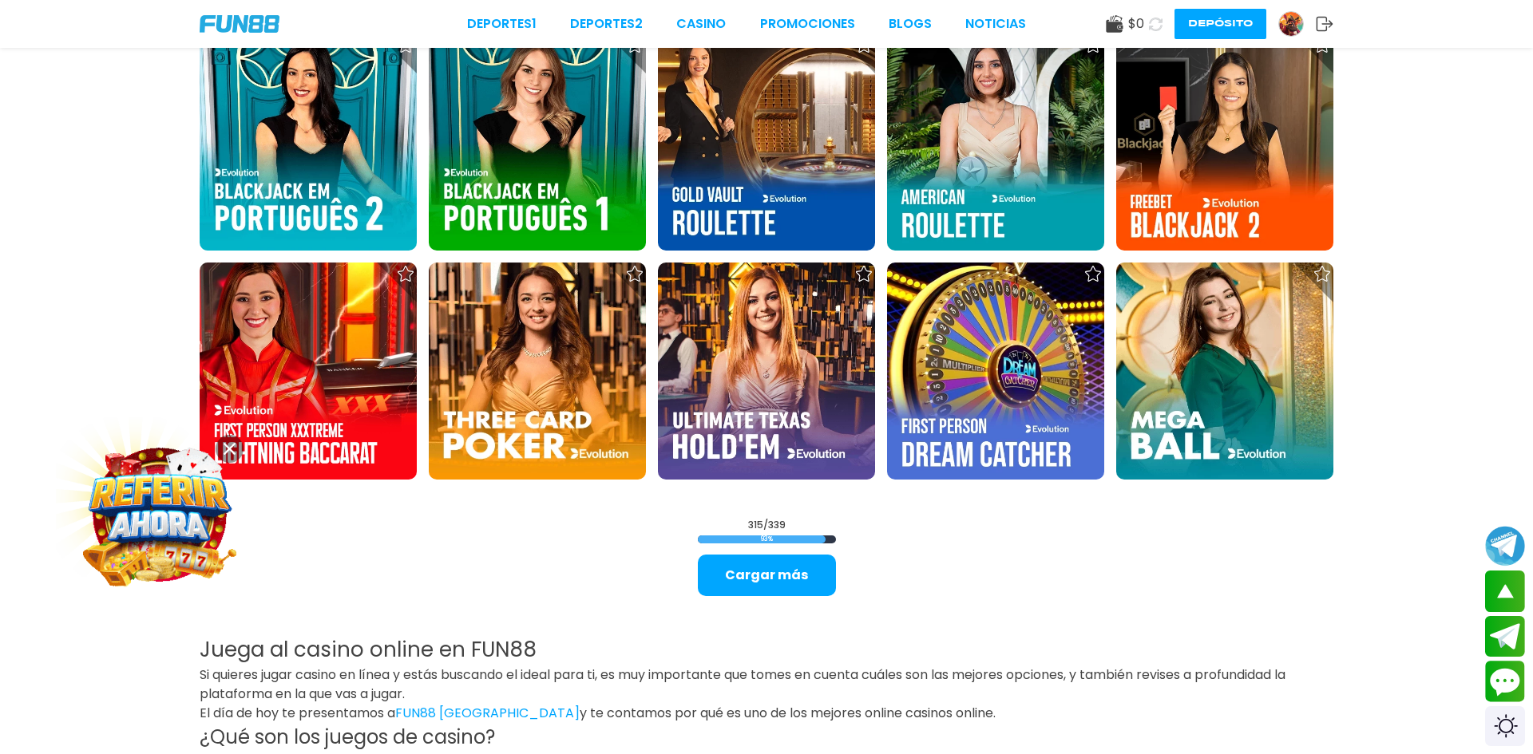
scroll to position [14527, 0]
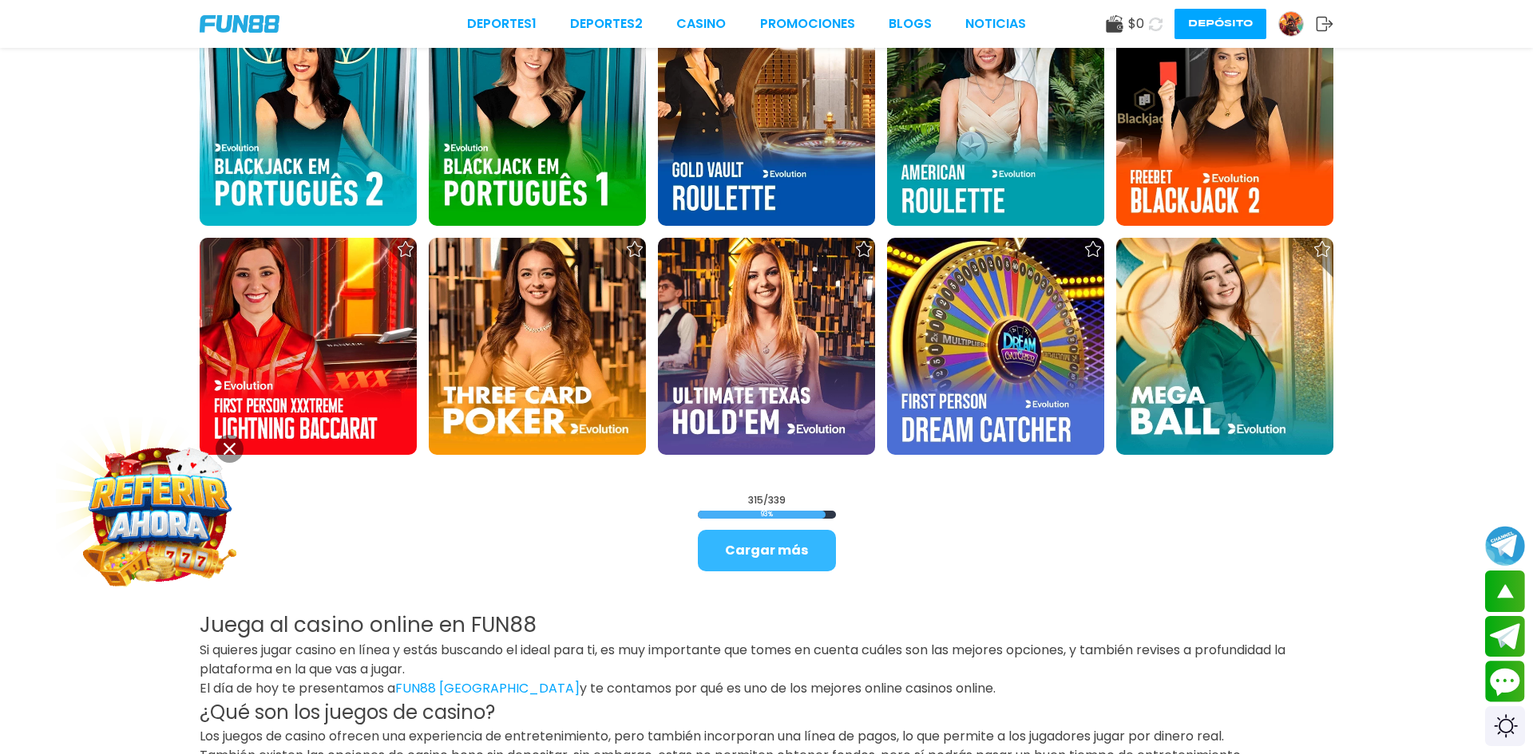
click at [758, 559] on button "Cargar más" at bounding box center [767, 551] width 138 height 42
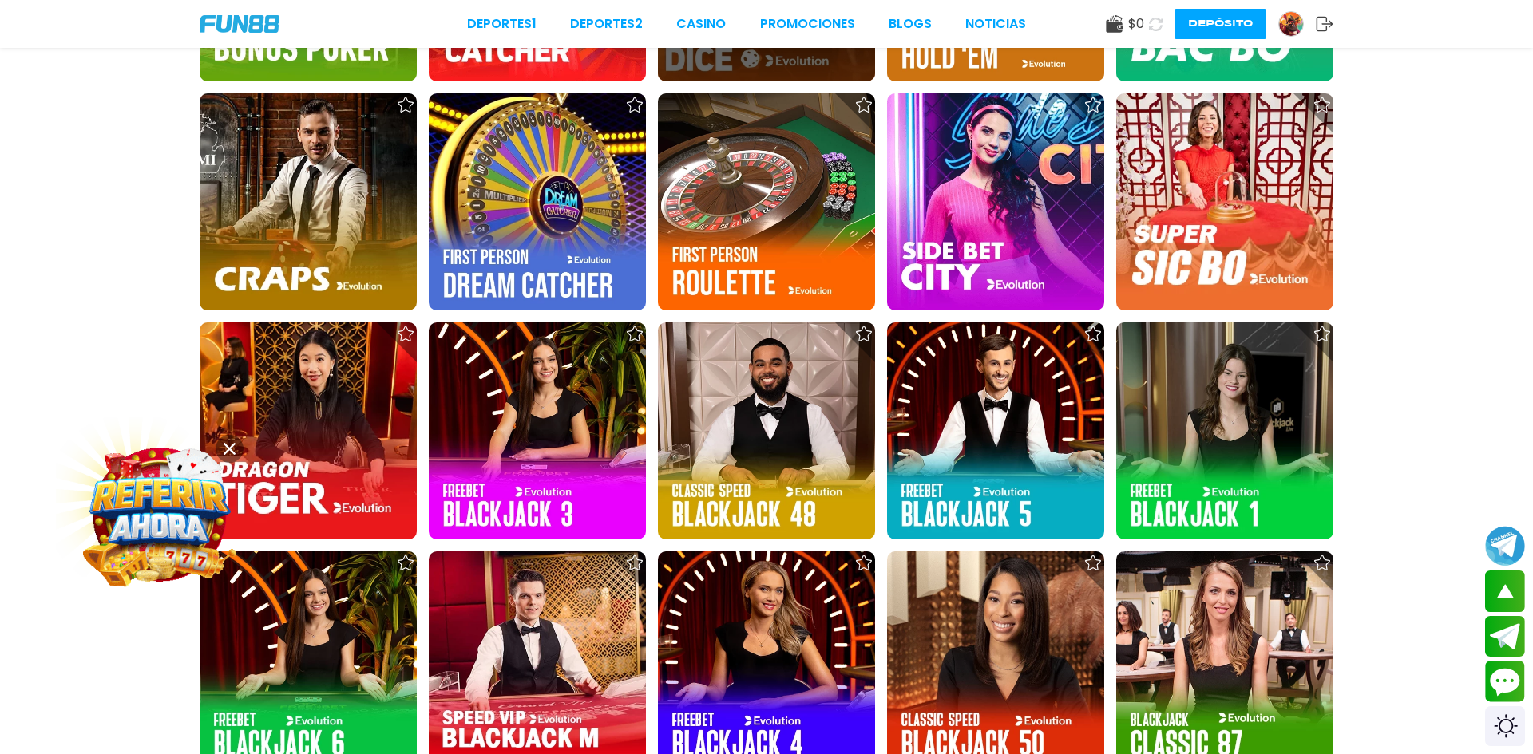
scroll to position [14974, 0]
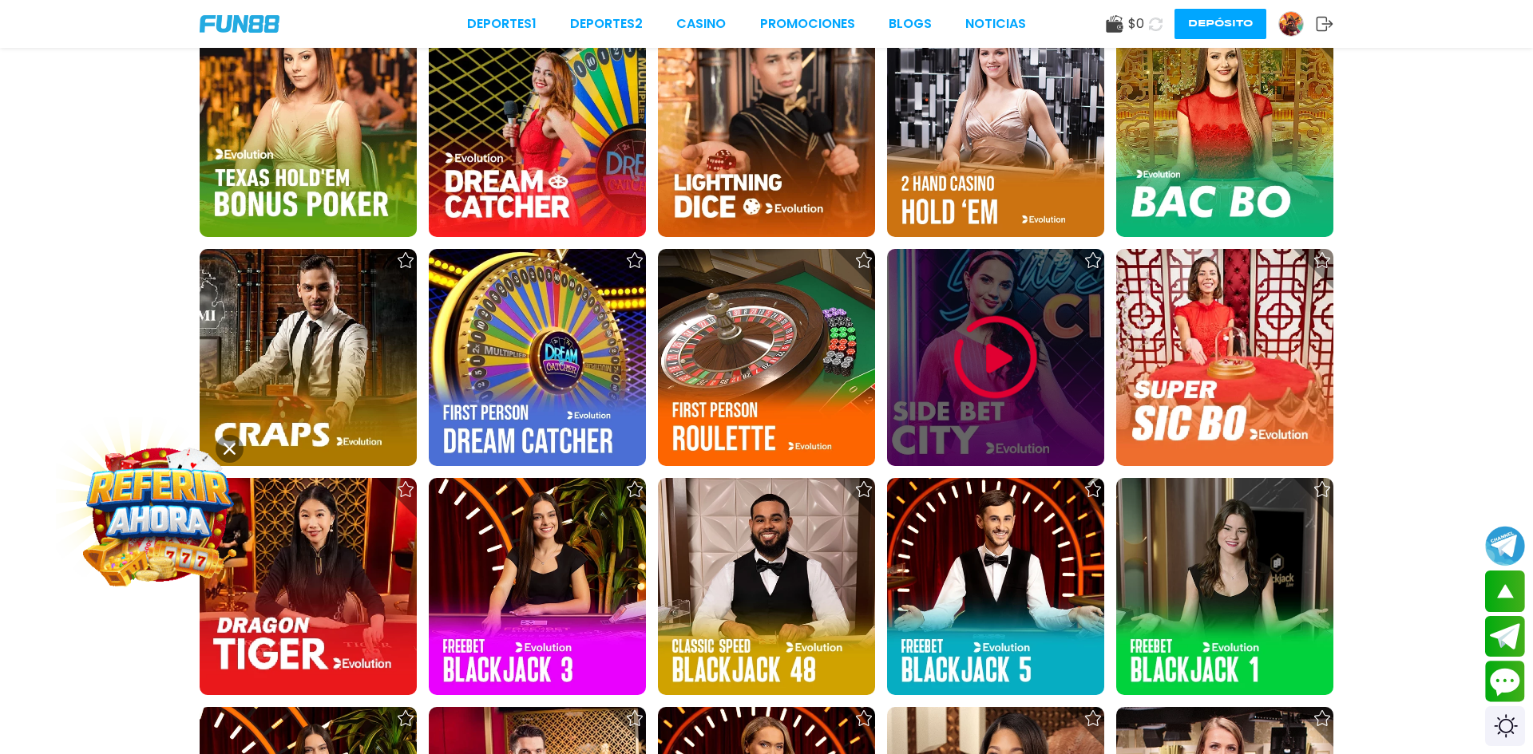
click at [982, 325] on img at bounding box center [995, 358] width 96 height 96
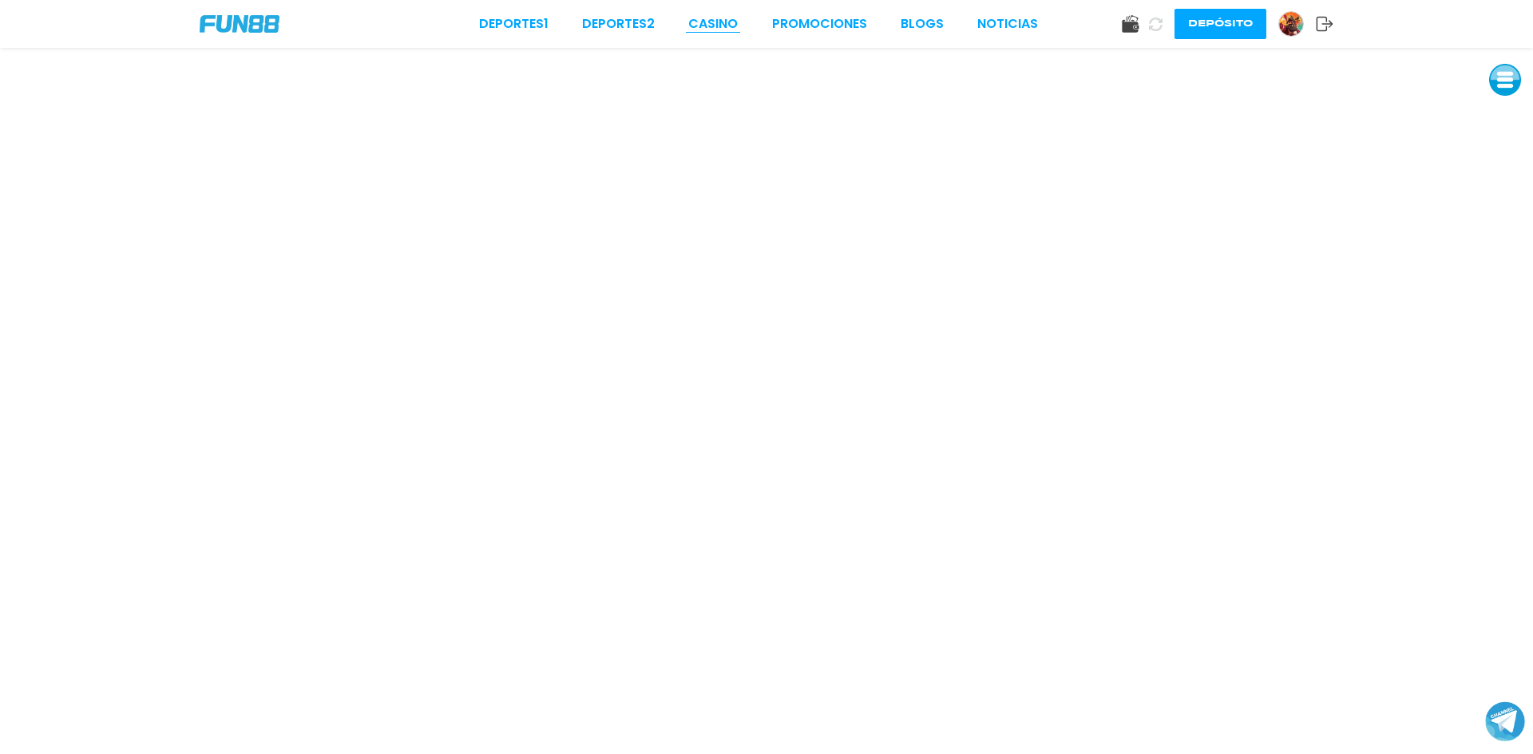
click at [727, 29] on link "CASINO" at bounding box center [712, 23] width 49 height 19
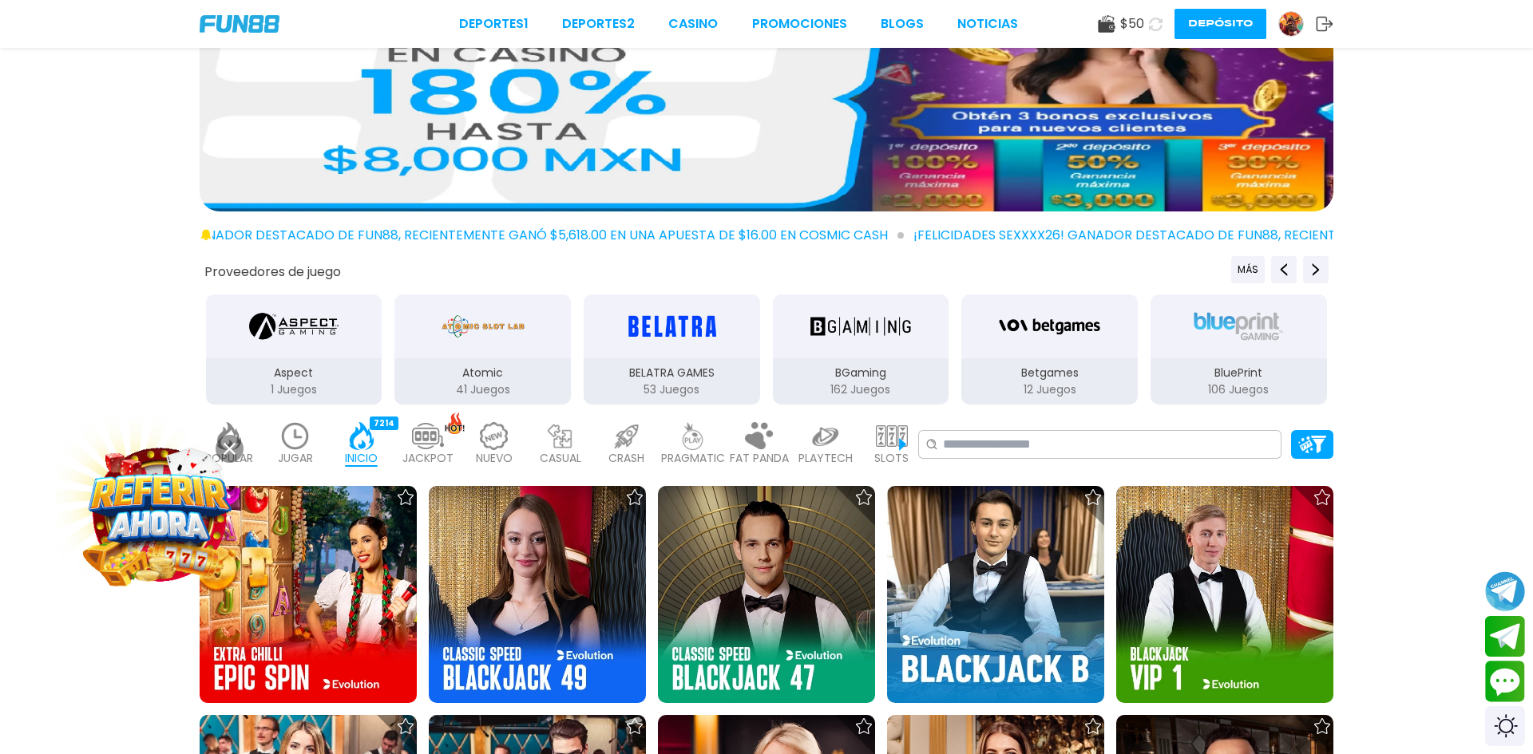
scroll to position [18, 0]
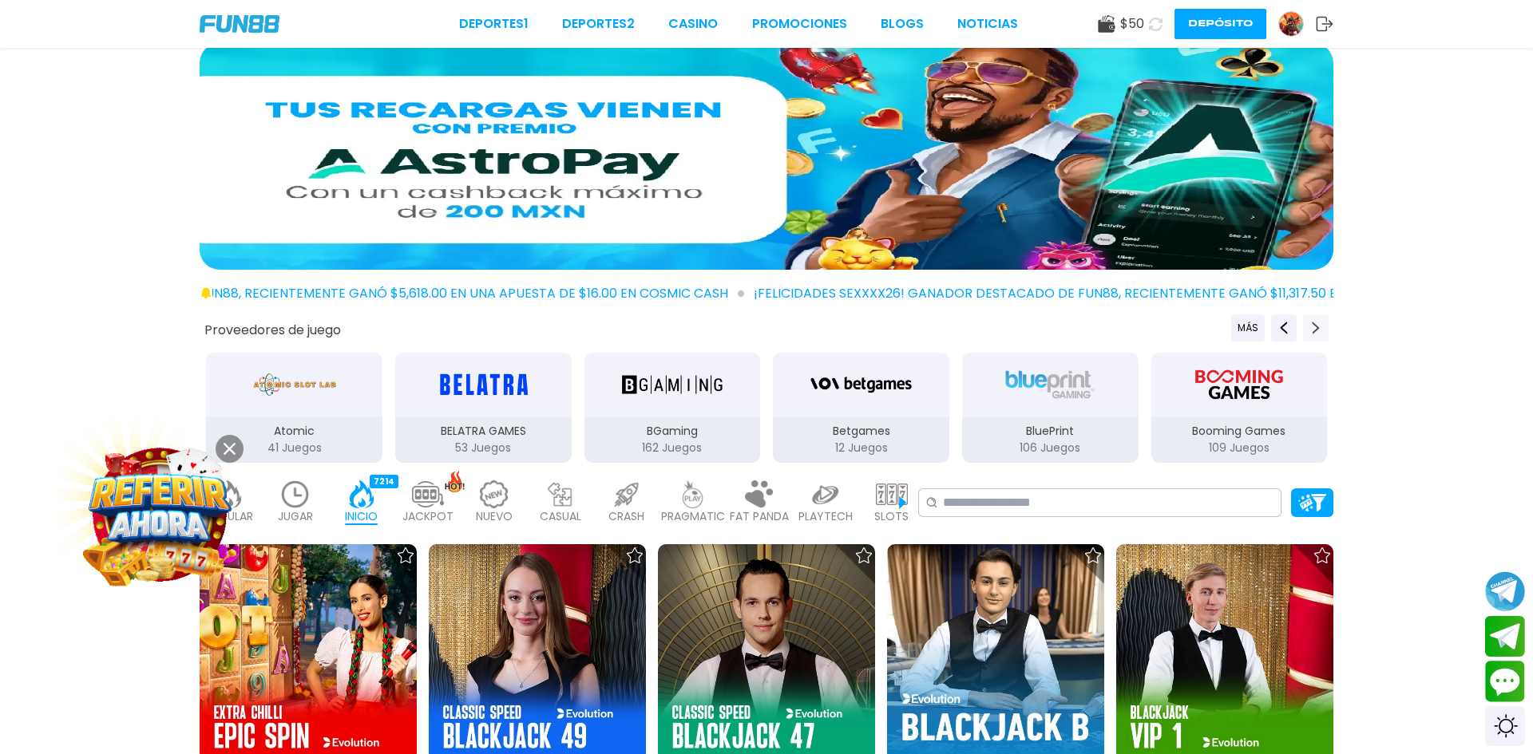
click at [1315, 327] on icon "Next providers" at bounding box center [1315, 328] width 13 height 13
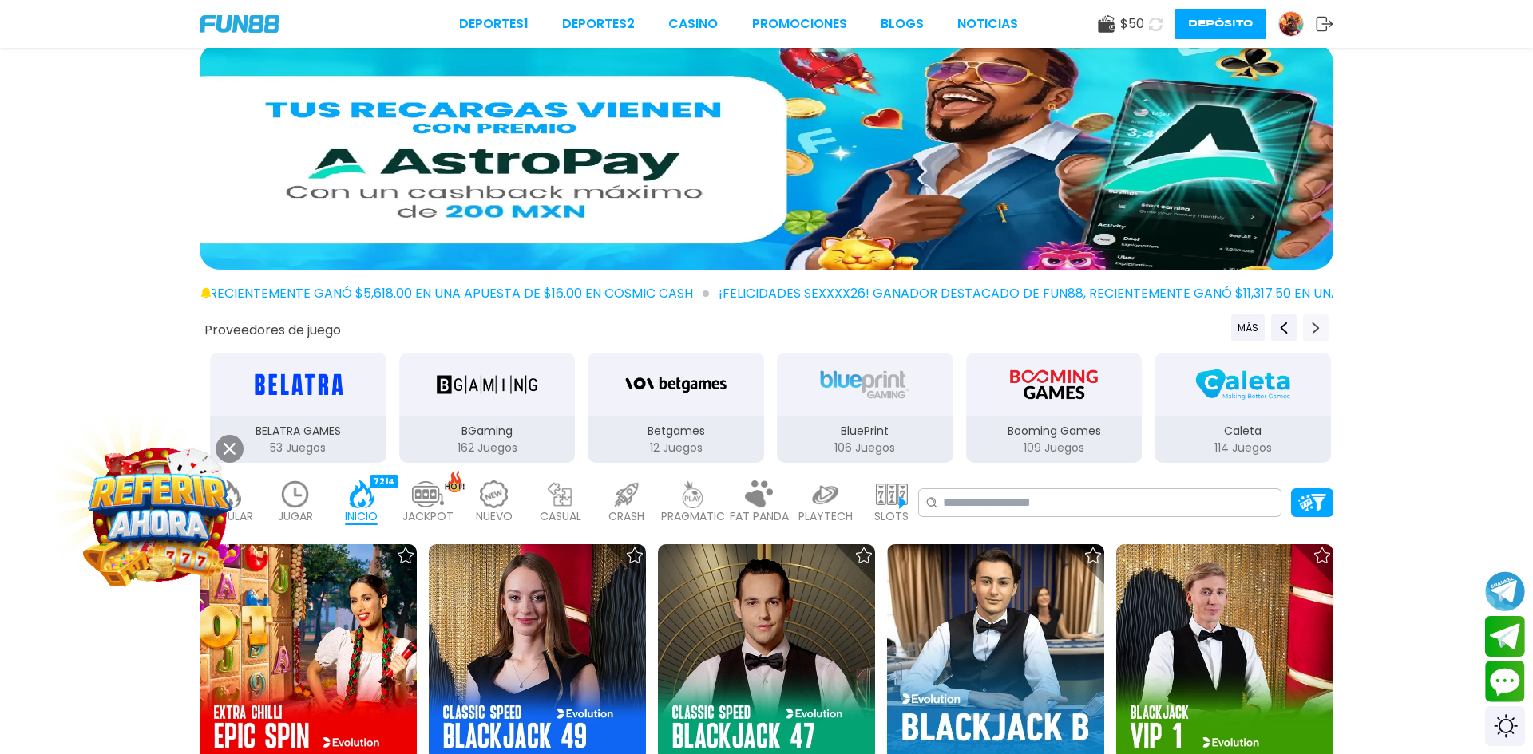
click at [1315, 327] on icon "Next providers" at bounding box center [1315, 328] width 13 height 13
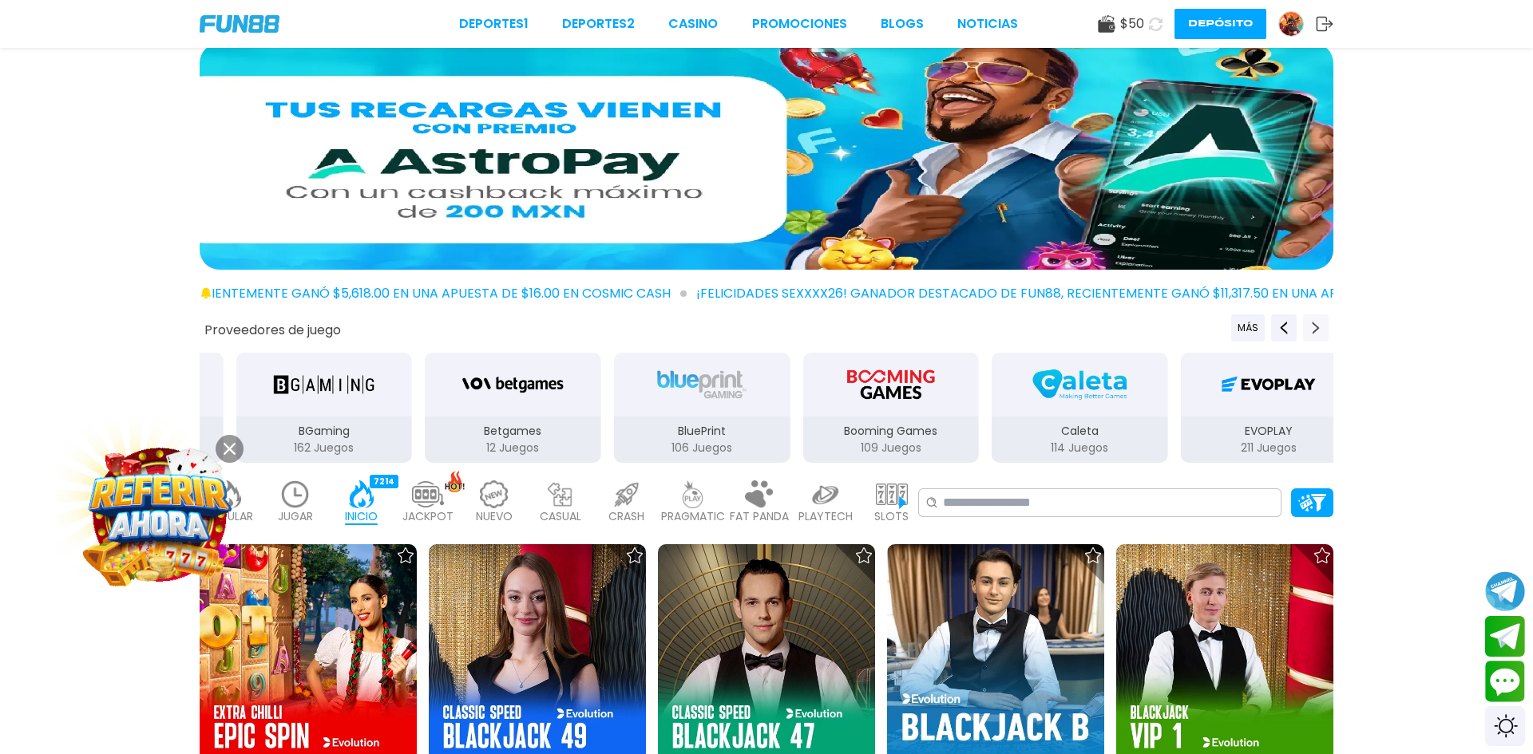
click at [1315, 327] on icon "Next providers" at bounding box center [1315, 328] width 13 height 13
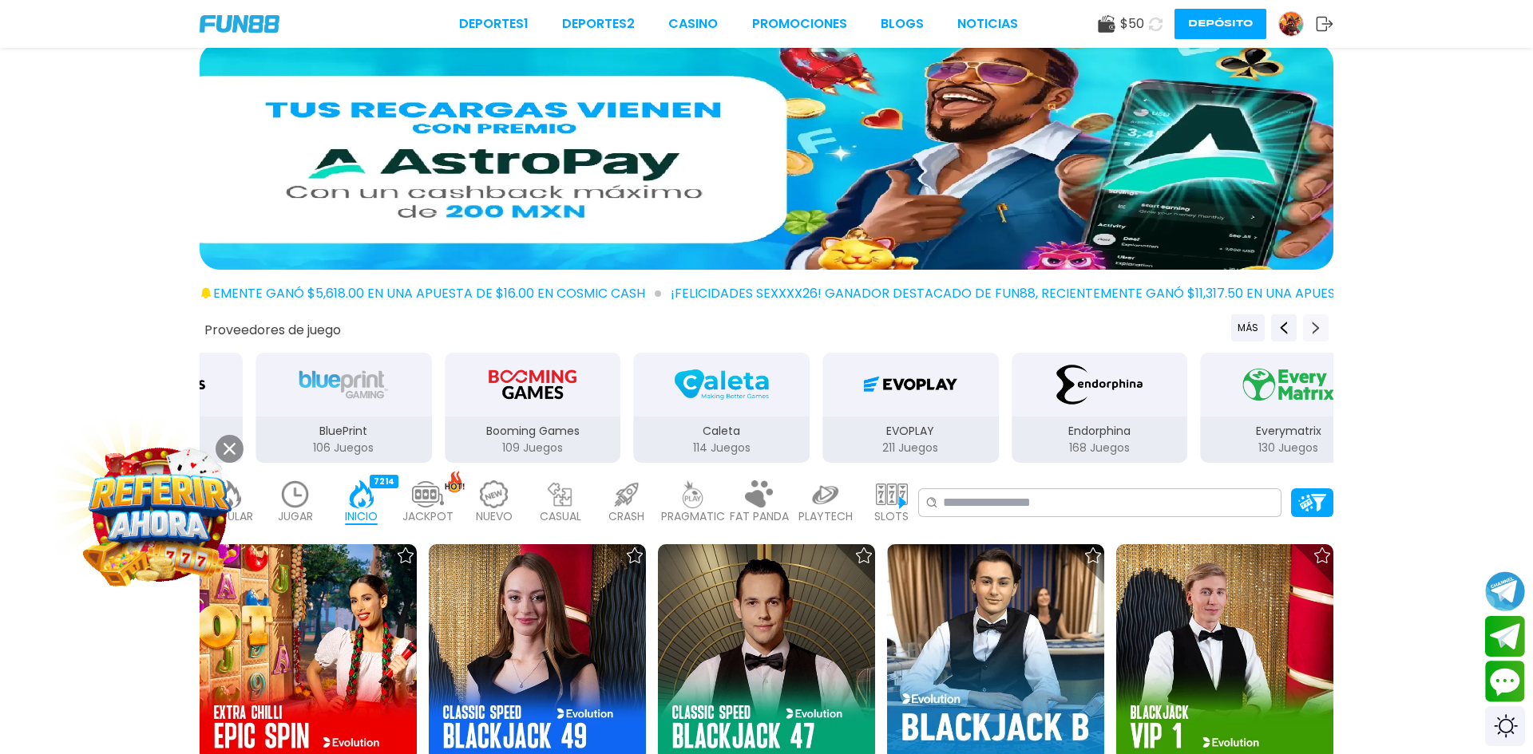
click at [1315, 327] on icon "Next providers" at bounding box center [1315, 328] width 13 height 13
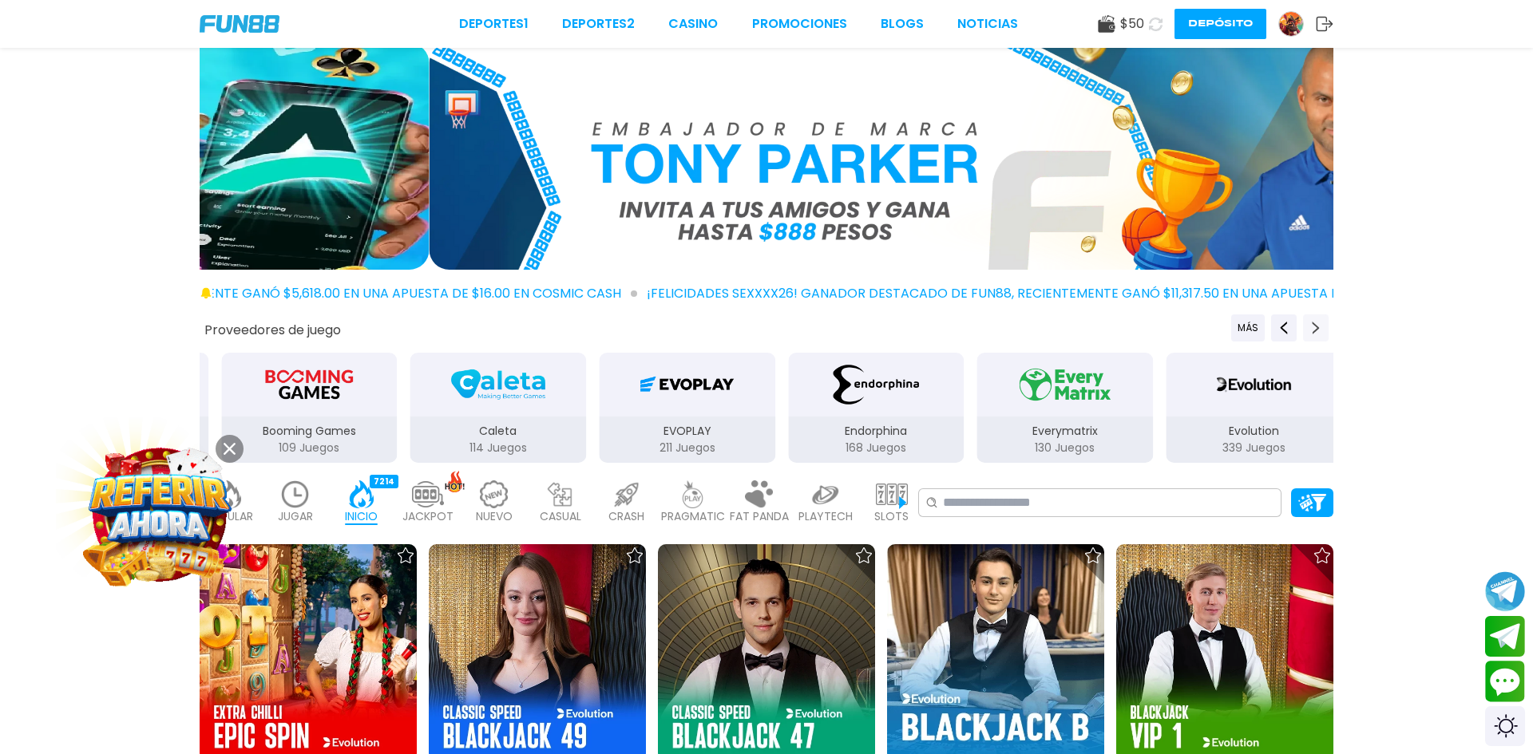
click at [1315, 327] on icon "Next providers" at bounding box center [1315, 328] width 13 height 13
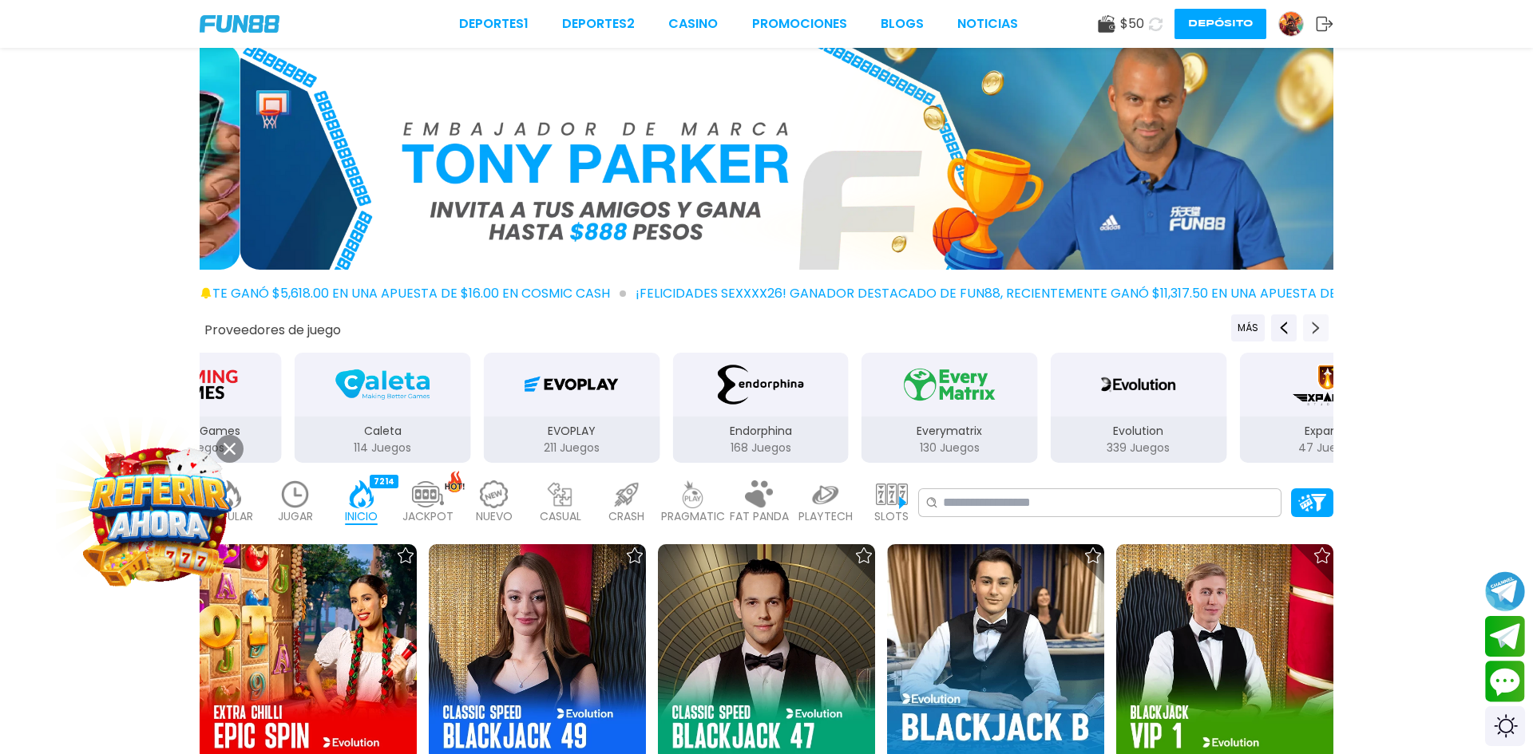
click at [1315, 327] on icon "Next providers" at bounding box center [1315, 328] width 13 height 13
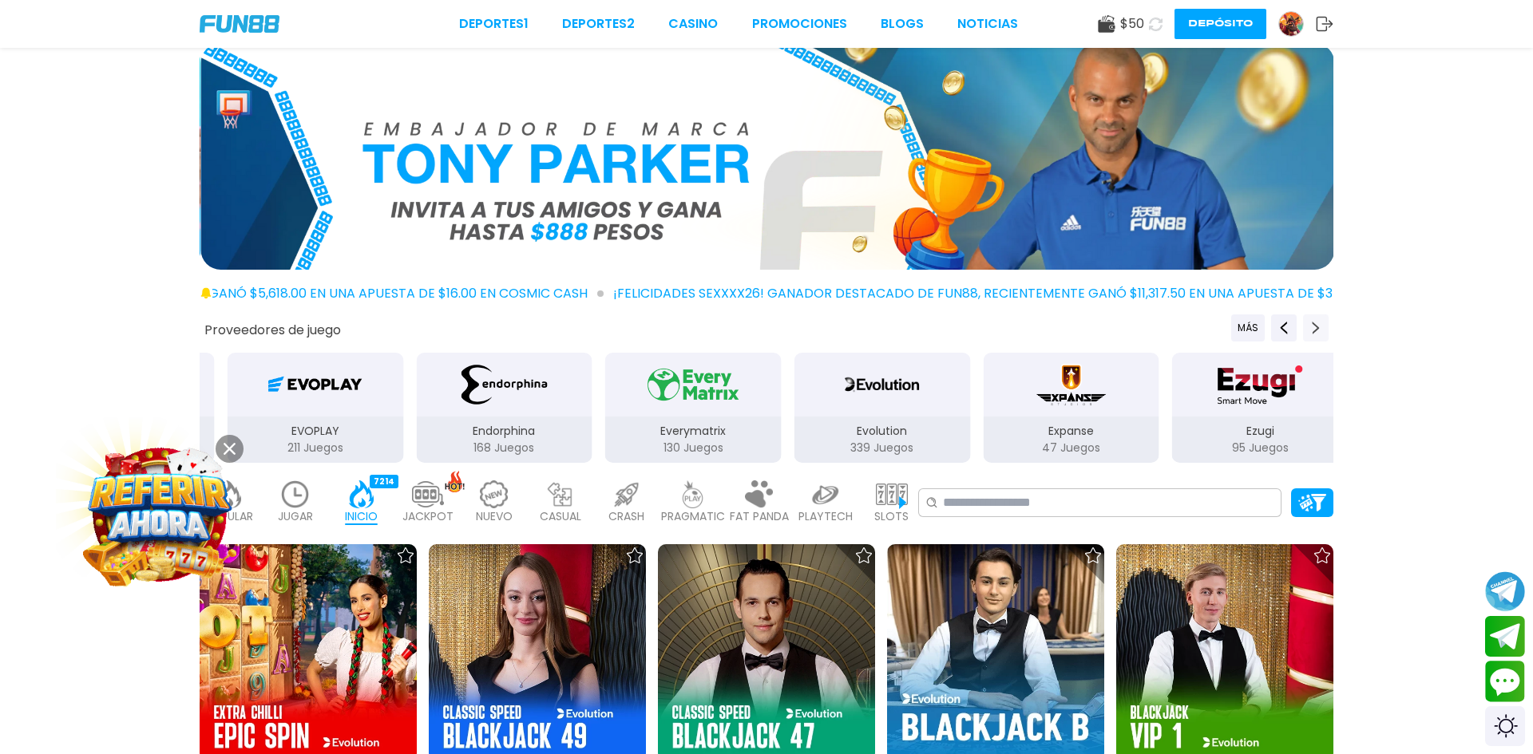
click at [1315, 327] on icon "Next providers" at bounding box center [1315, 328] width 13 height 13
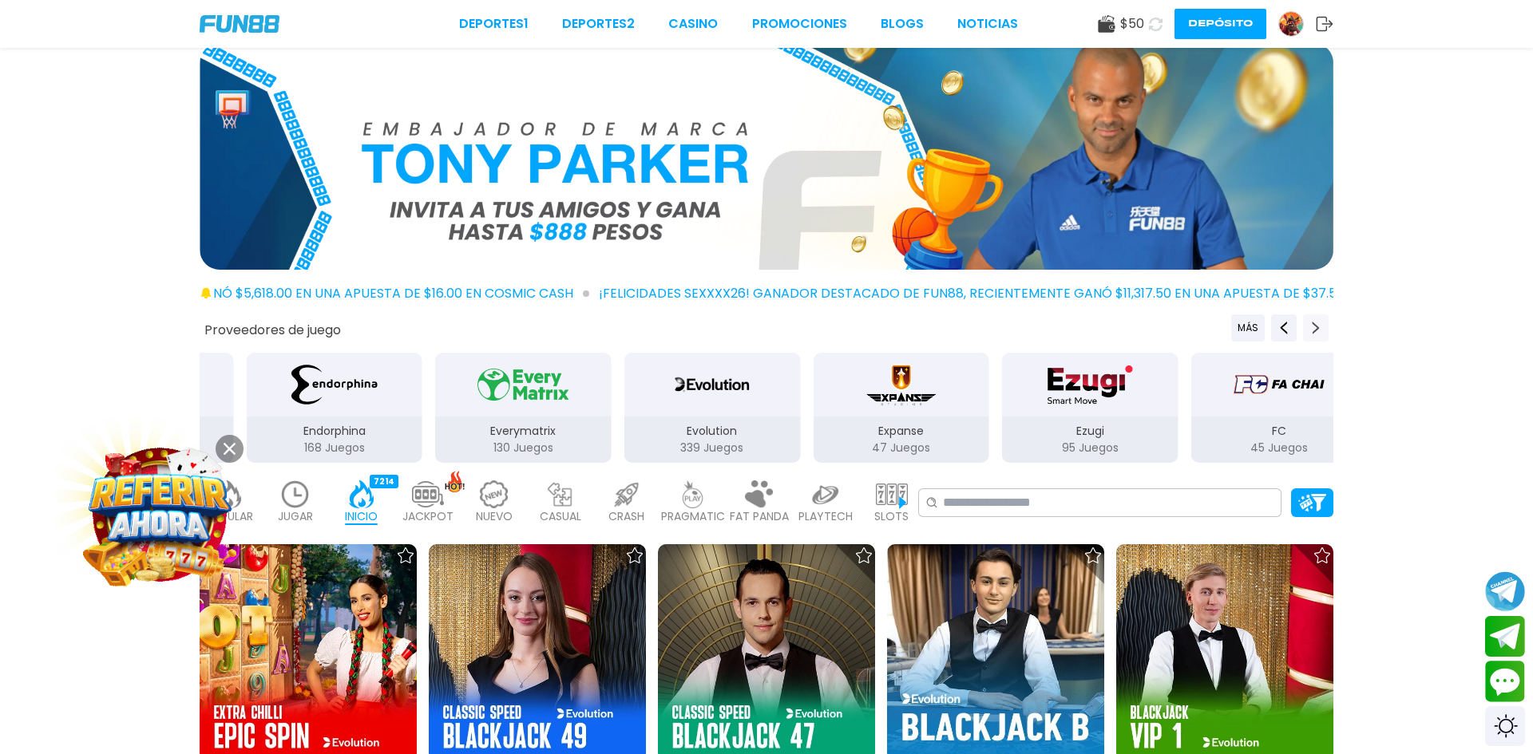
click at [1315, 327] on icon "Next providers" at bounding box center [1315, 328] width 13 height 13
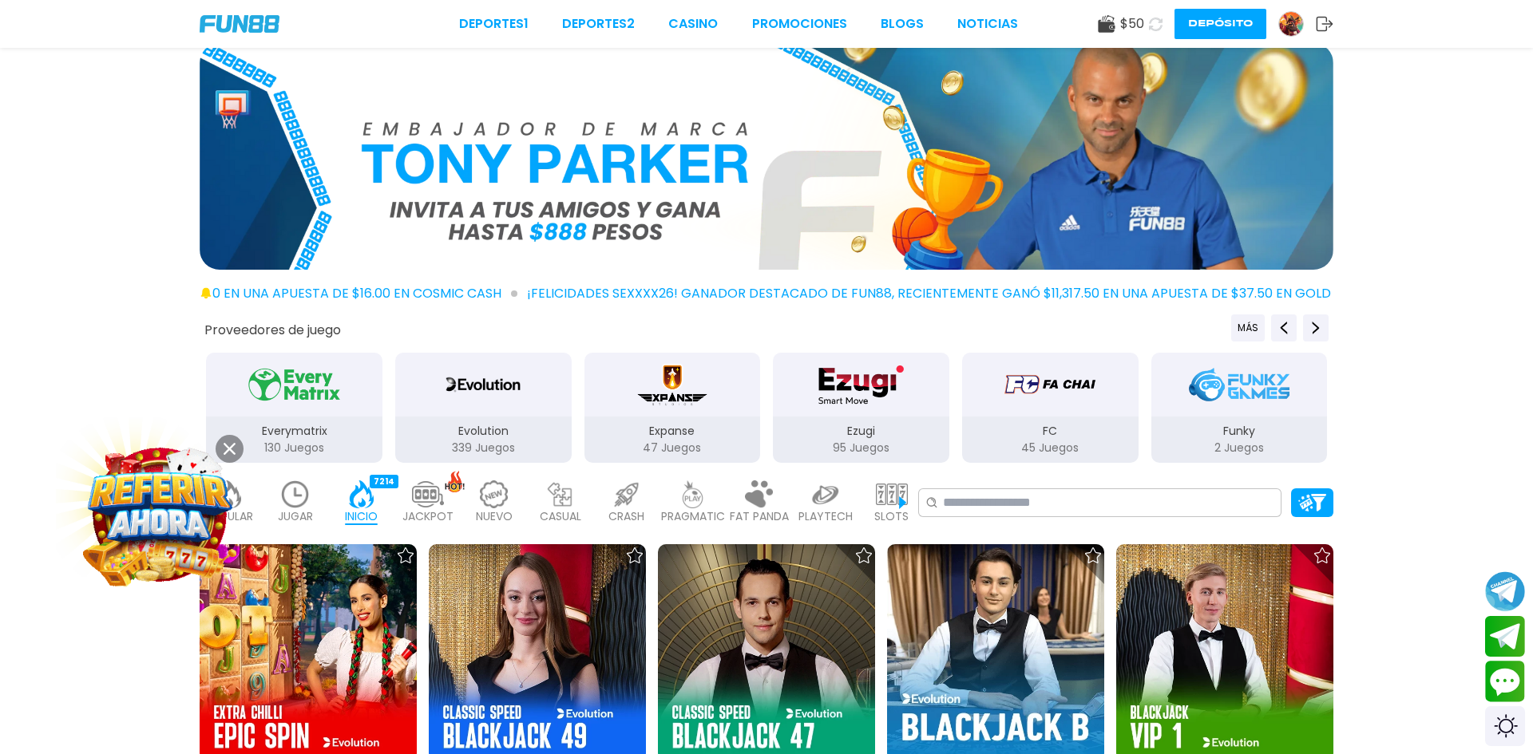
click at [880, 384] on img "Ezugi" at bounding box center [860, 384] width 101 height 45
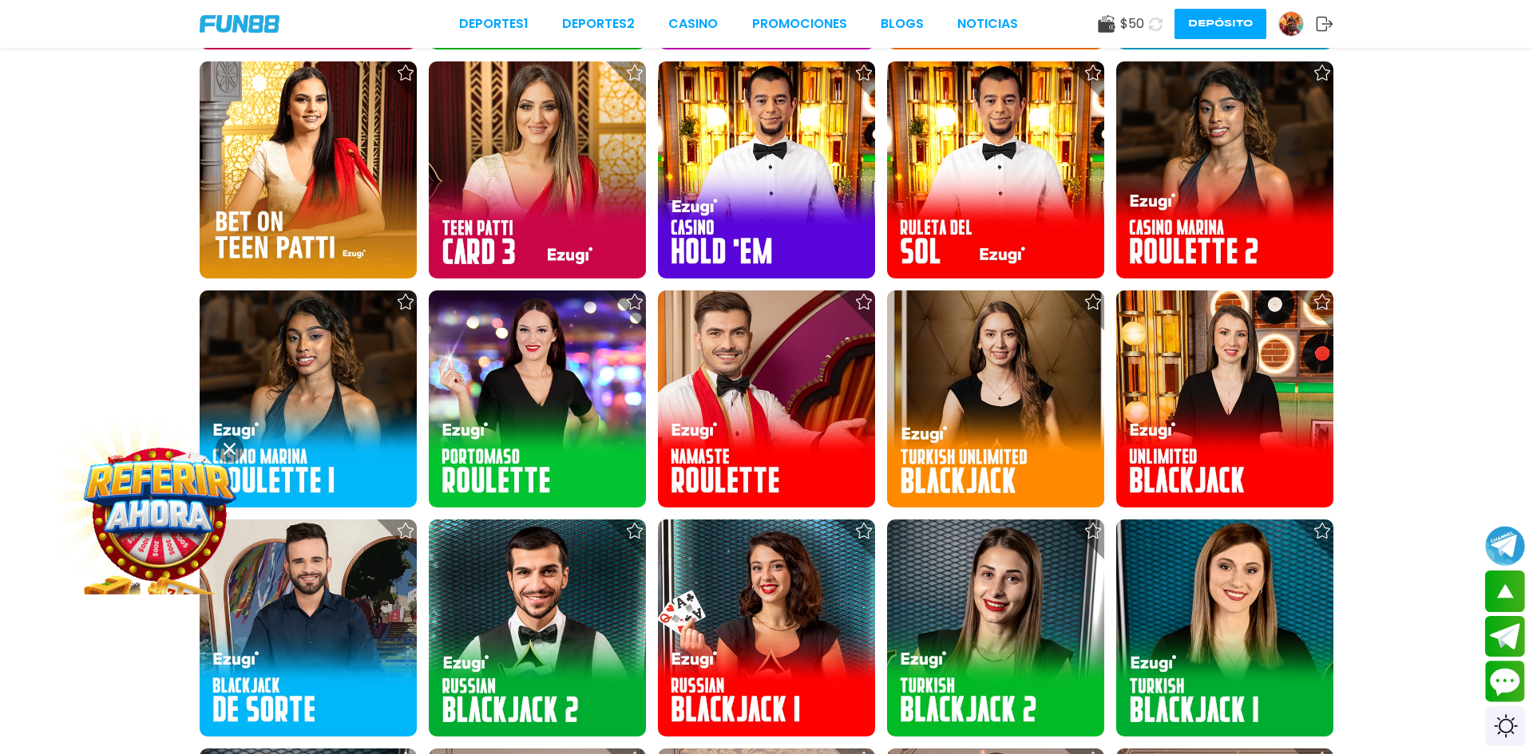
scroll to position [1678, 0]
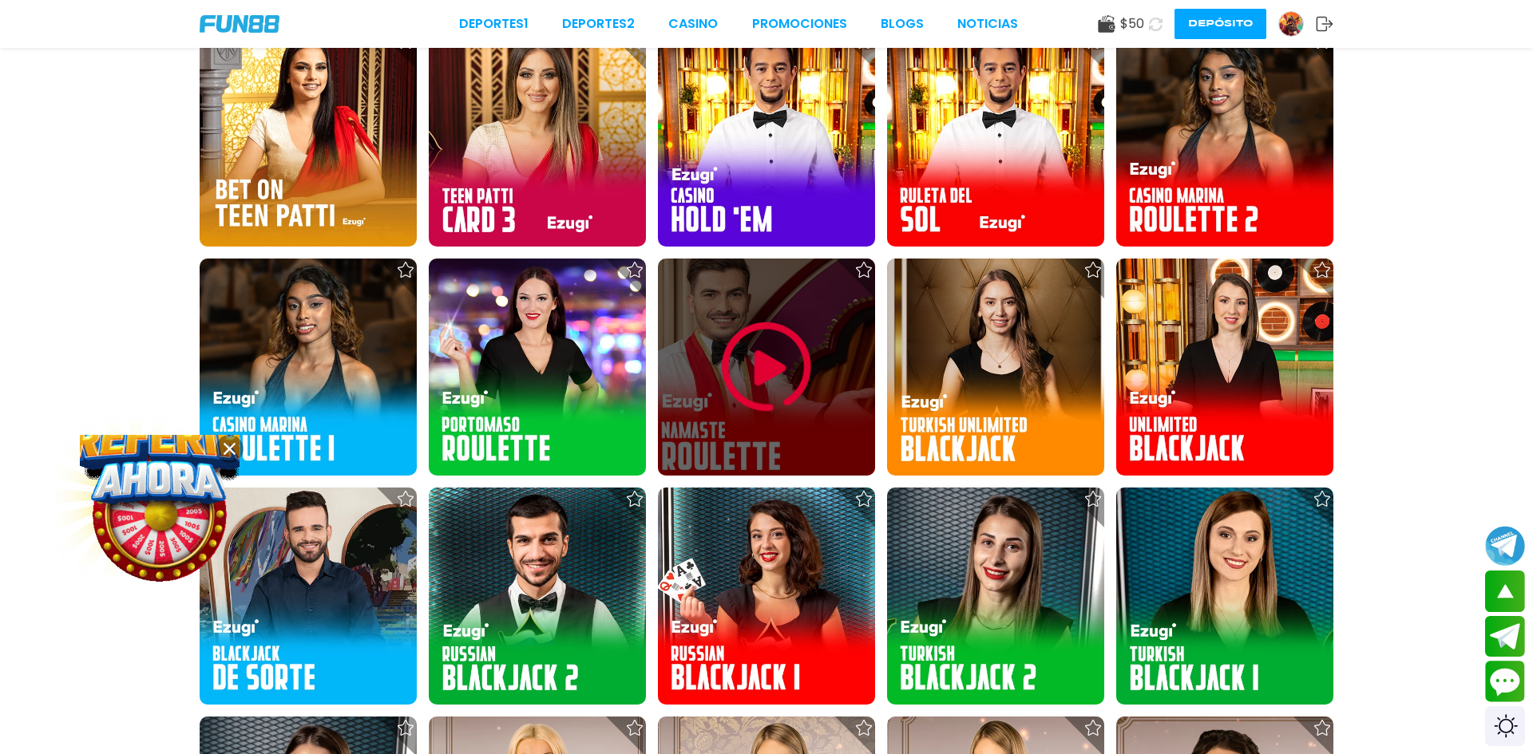
click at [766, 399] on img at bounding box center [766, 367] width 96 height 96
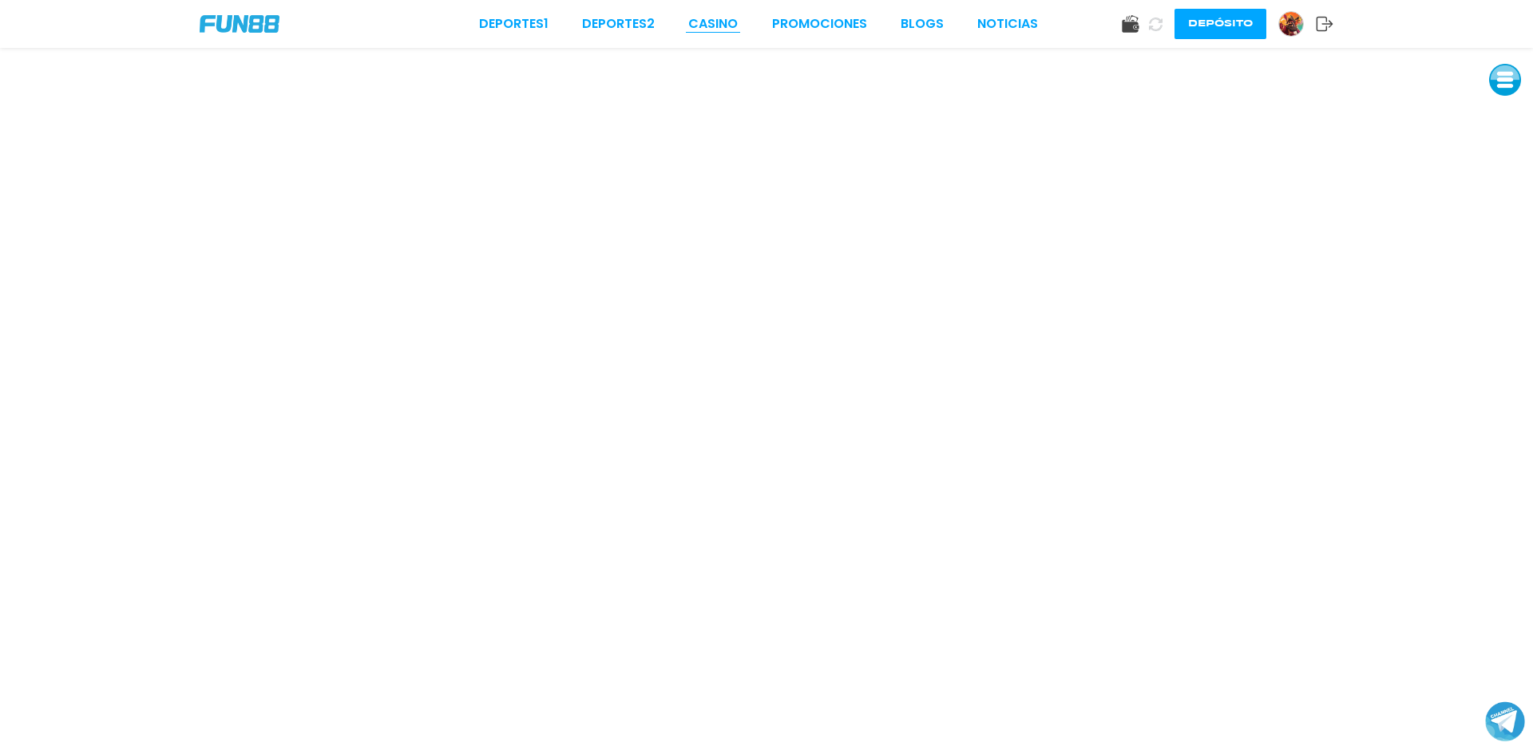
click at [710, 28] on link "CASINO" at bounding box center [712, 23] width 49 height 19
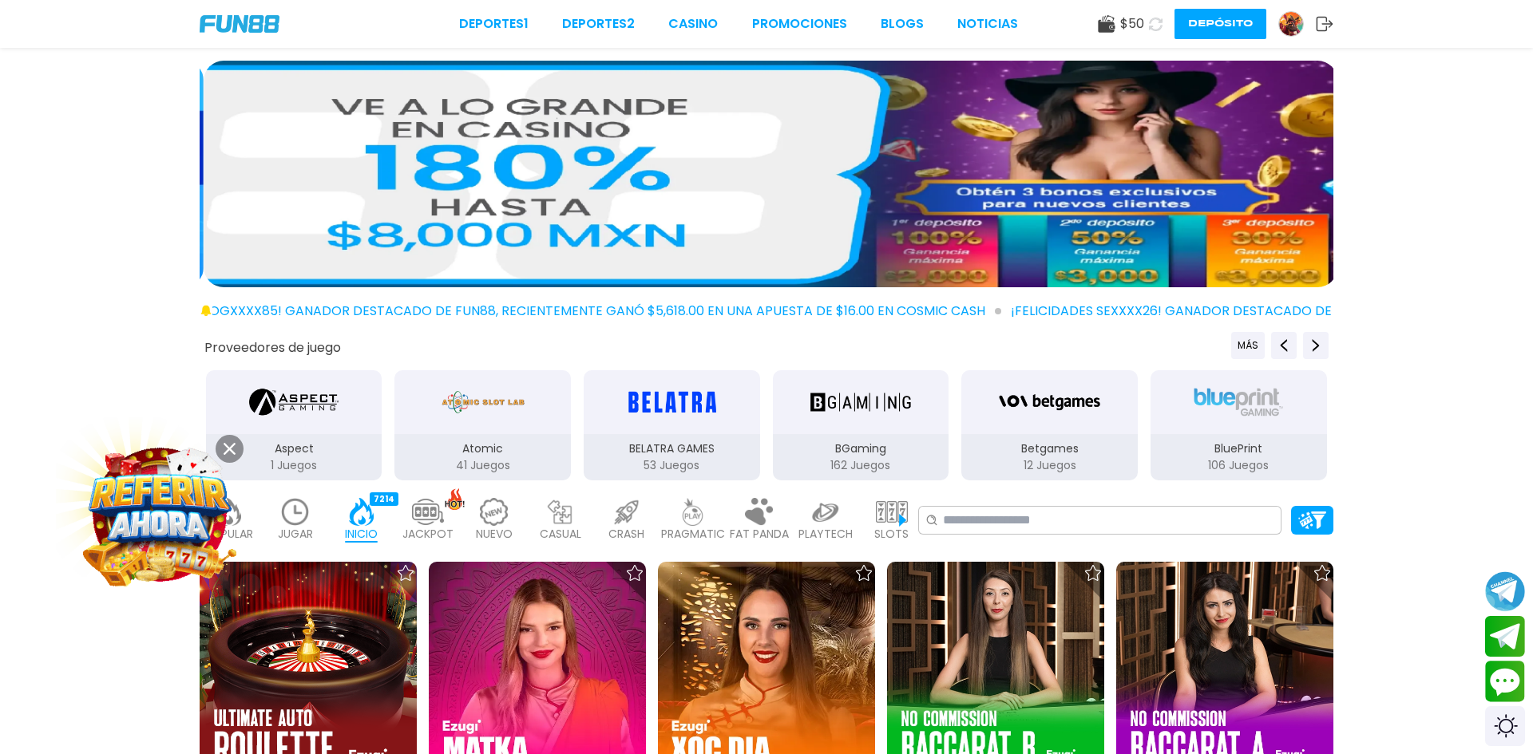
drag, startPoint x: 1529, startPoint y: 118, endPoint x: 1531, endPoint y: 161, distance: 43.2
click at [1531, 161] on div at bounding box center [766, 177] width 1533 height 233
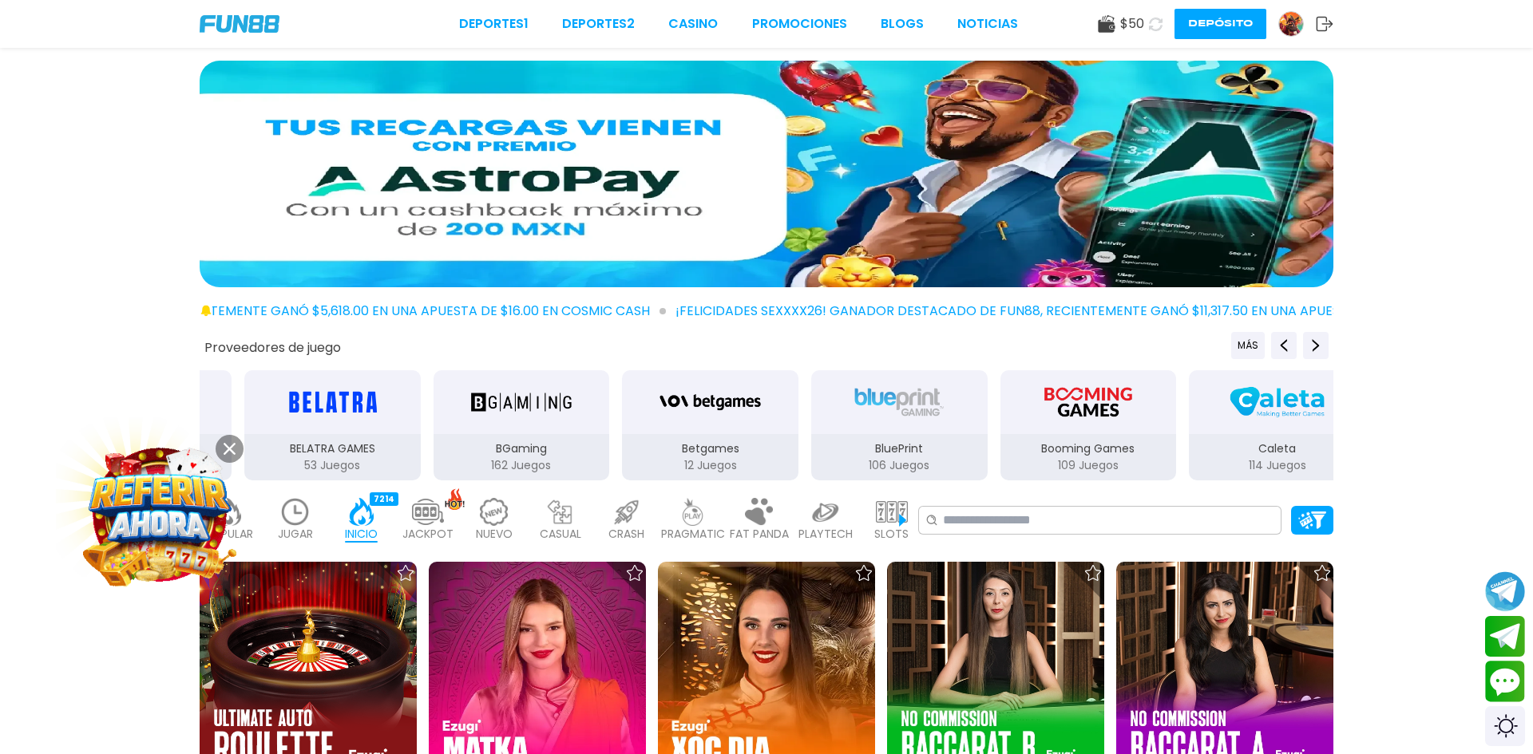
click at [1389, 473] on div "Proveedores de juego MÁS 3Oaks 70 Juegos Aspect 1 Juegos Atomic 41 Juegos BELAT…" at bounding box center [766, 407] width 1533 height 150
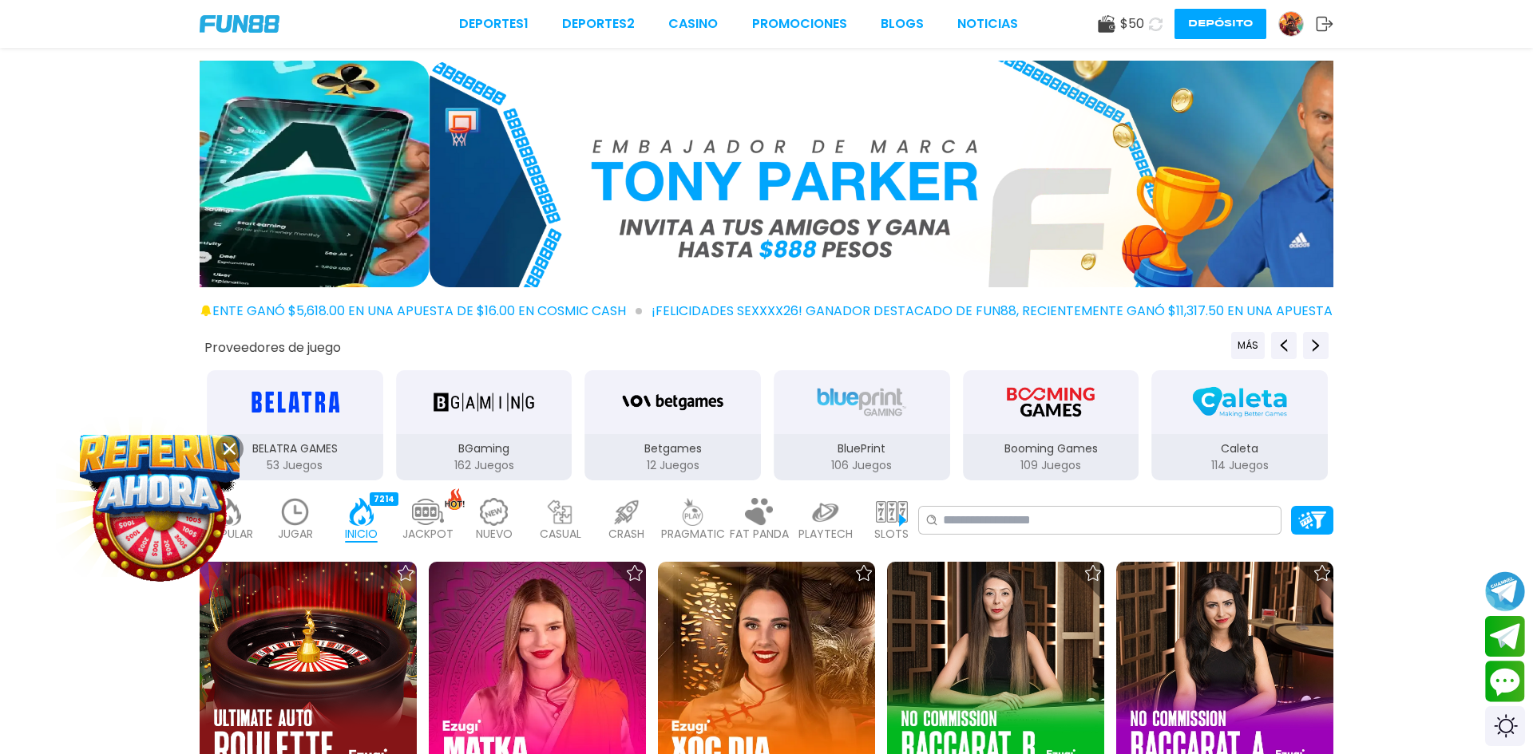
click at [1389, 473] on div "Proveedores de juego MÁS 3Oaks 70 Juegos Aspect 1 Juegos Atomic 41 Juegos BELAT…" at bounding box center [766, 407] width 1533 height 150
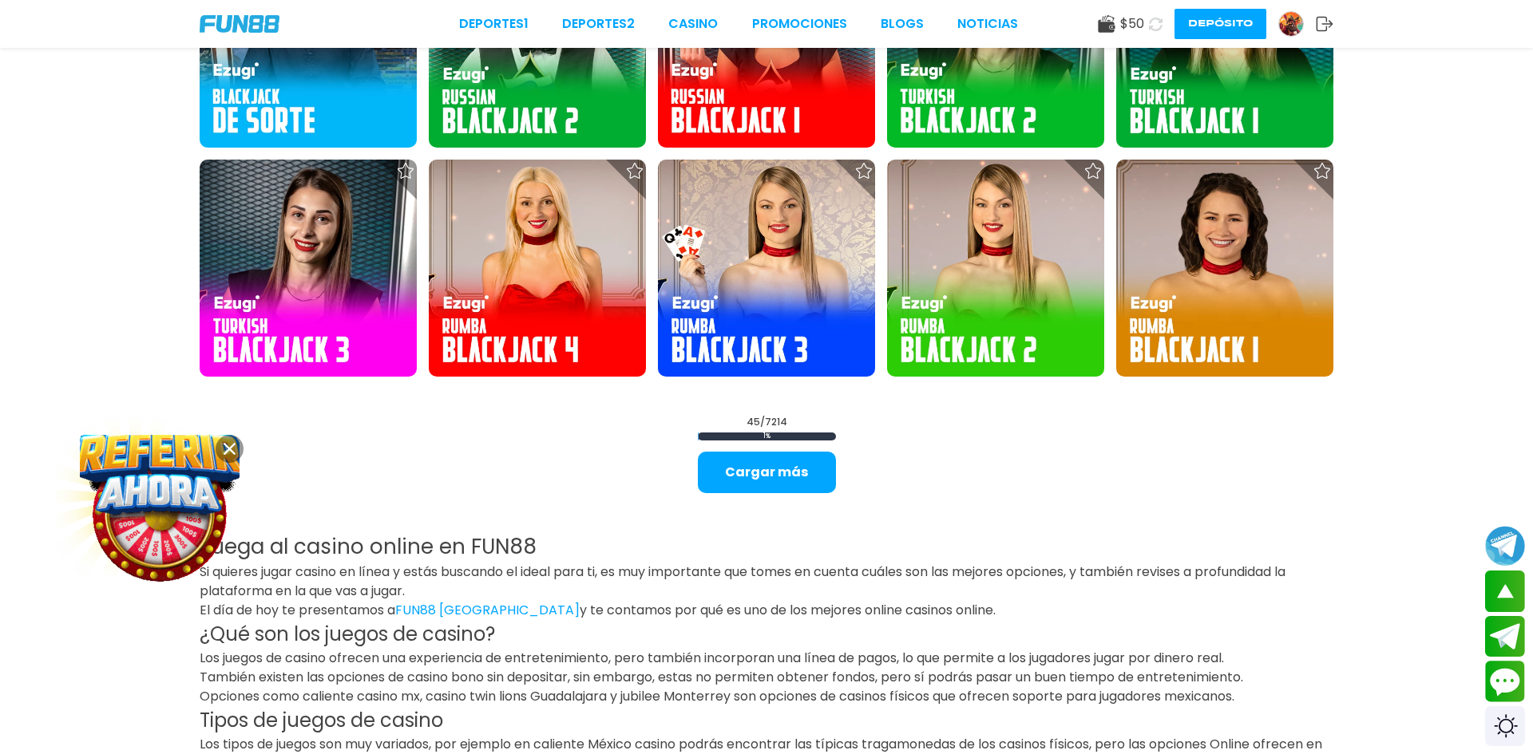
scroll to position [2267, 0]
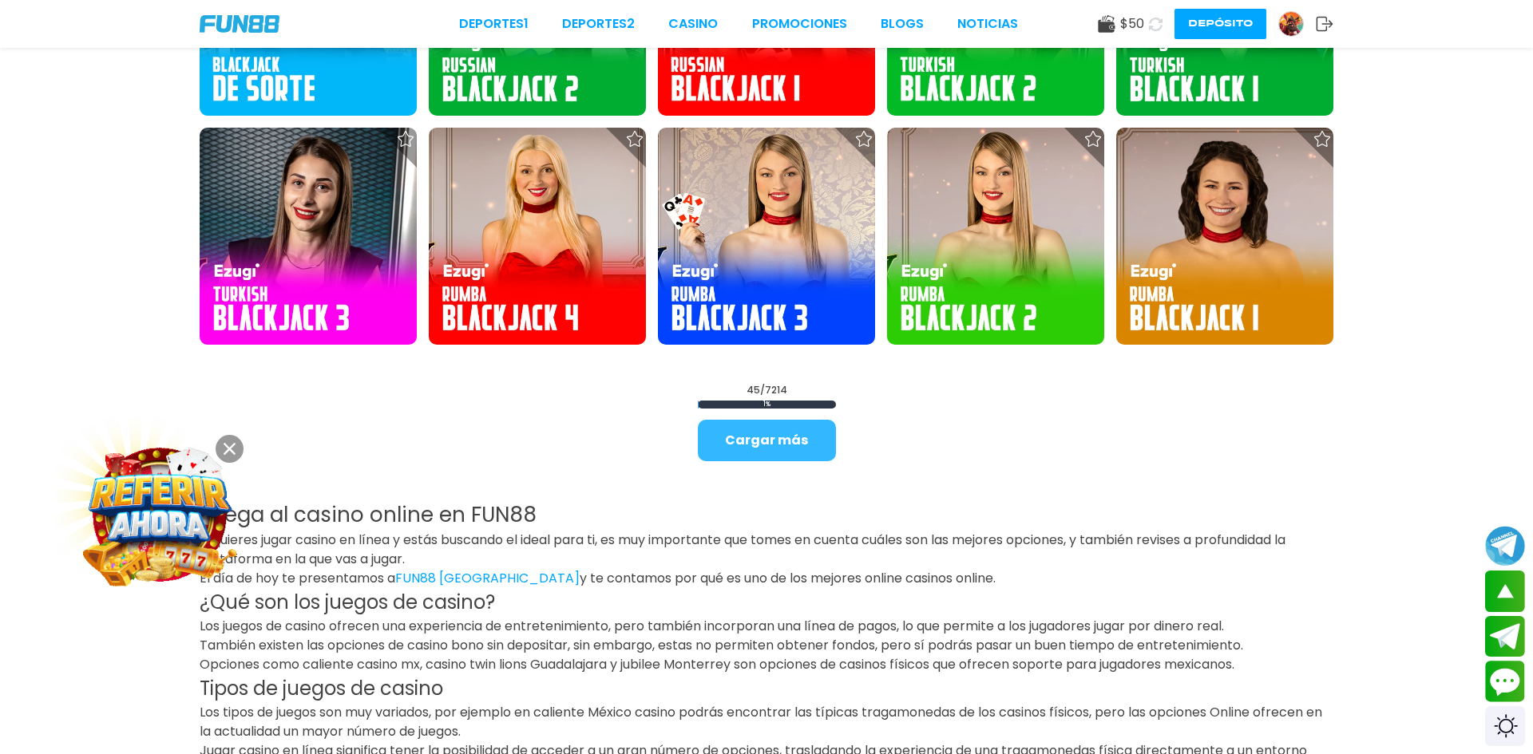
click at [740, 447] on button "Cargar más" at bounding box center [767, 441] width 138 height 42
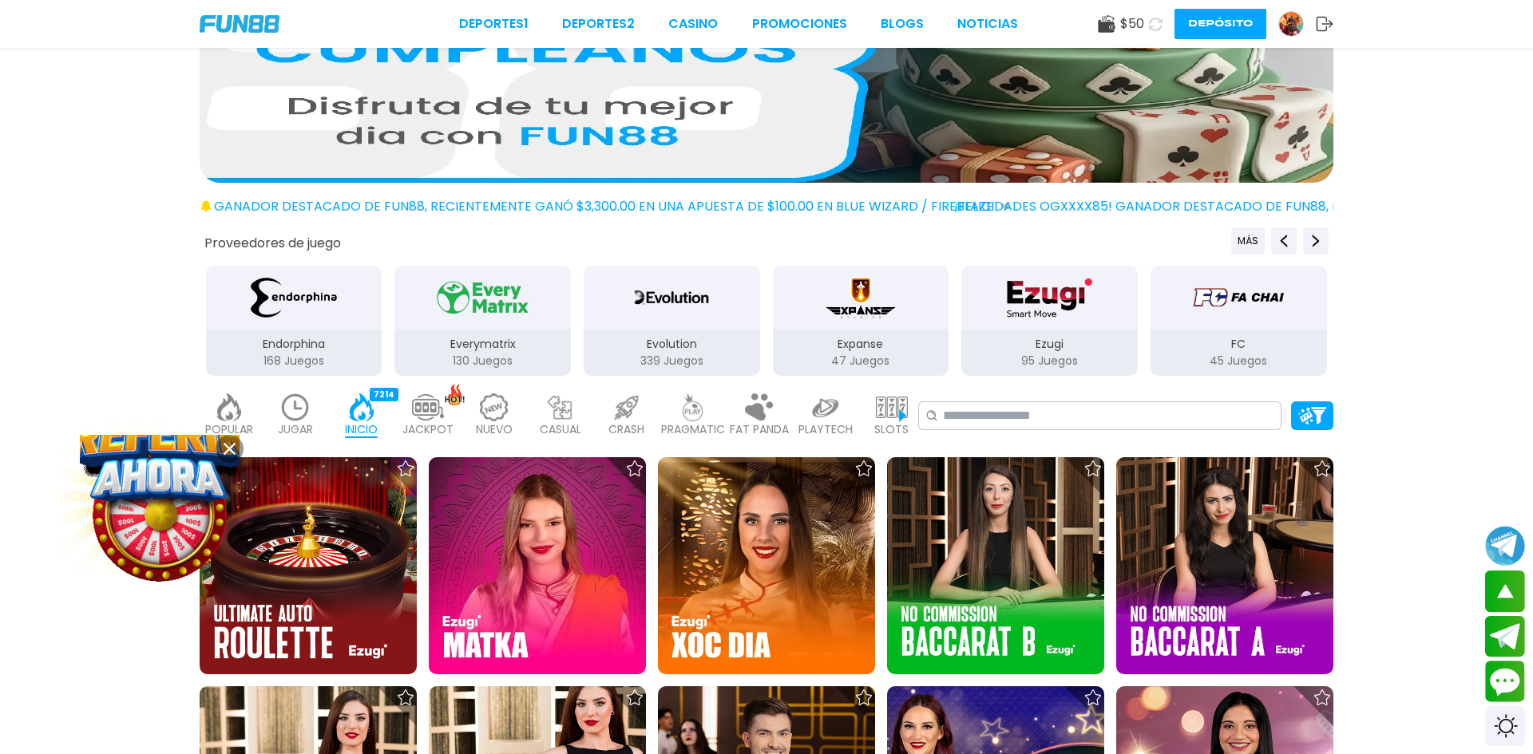
scroll to position [97, 0]
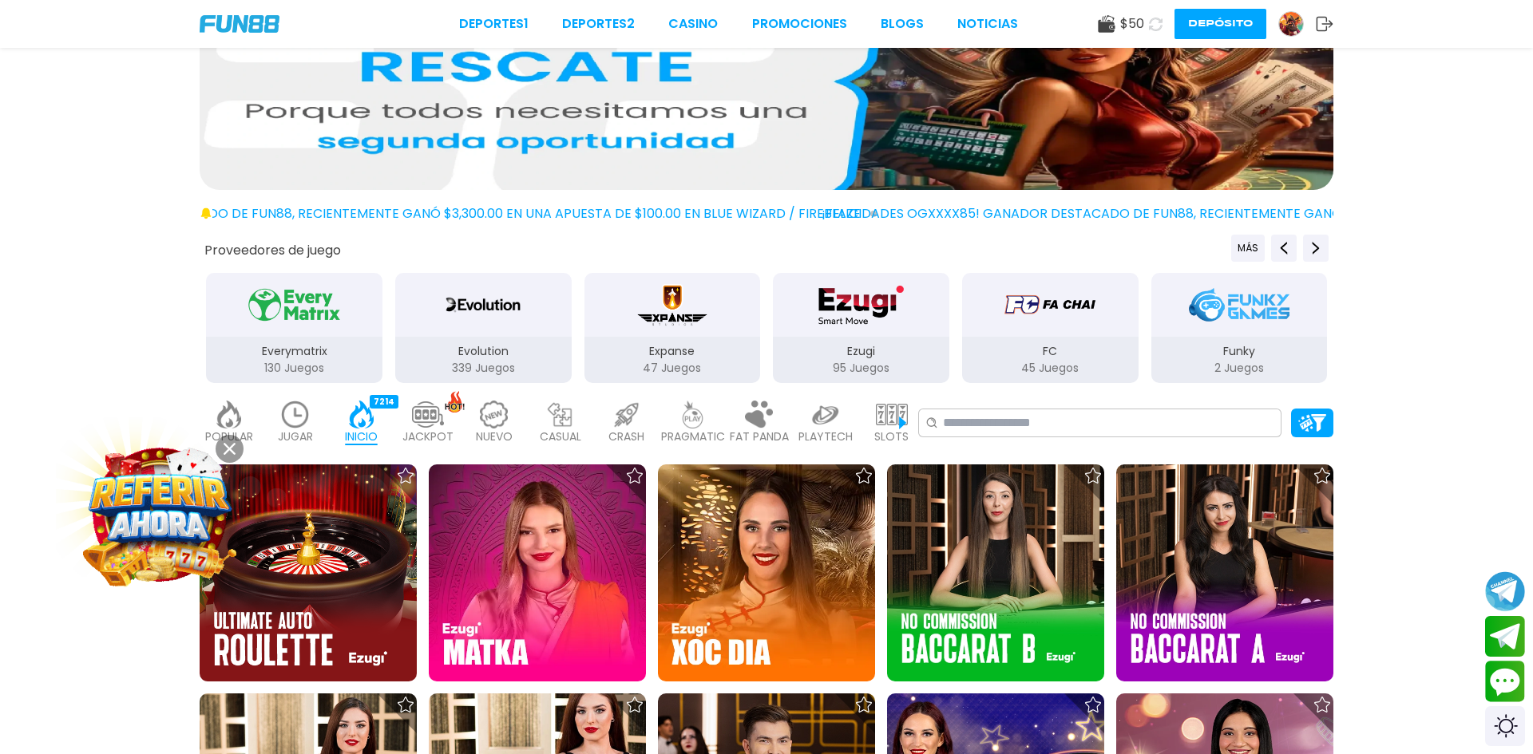
click at [360, 425] on img at bounding box center [362, 415] width 32 height 28
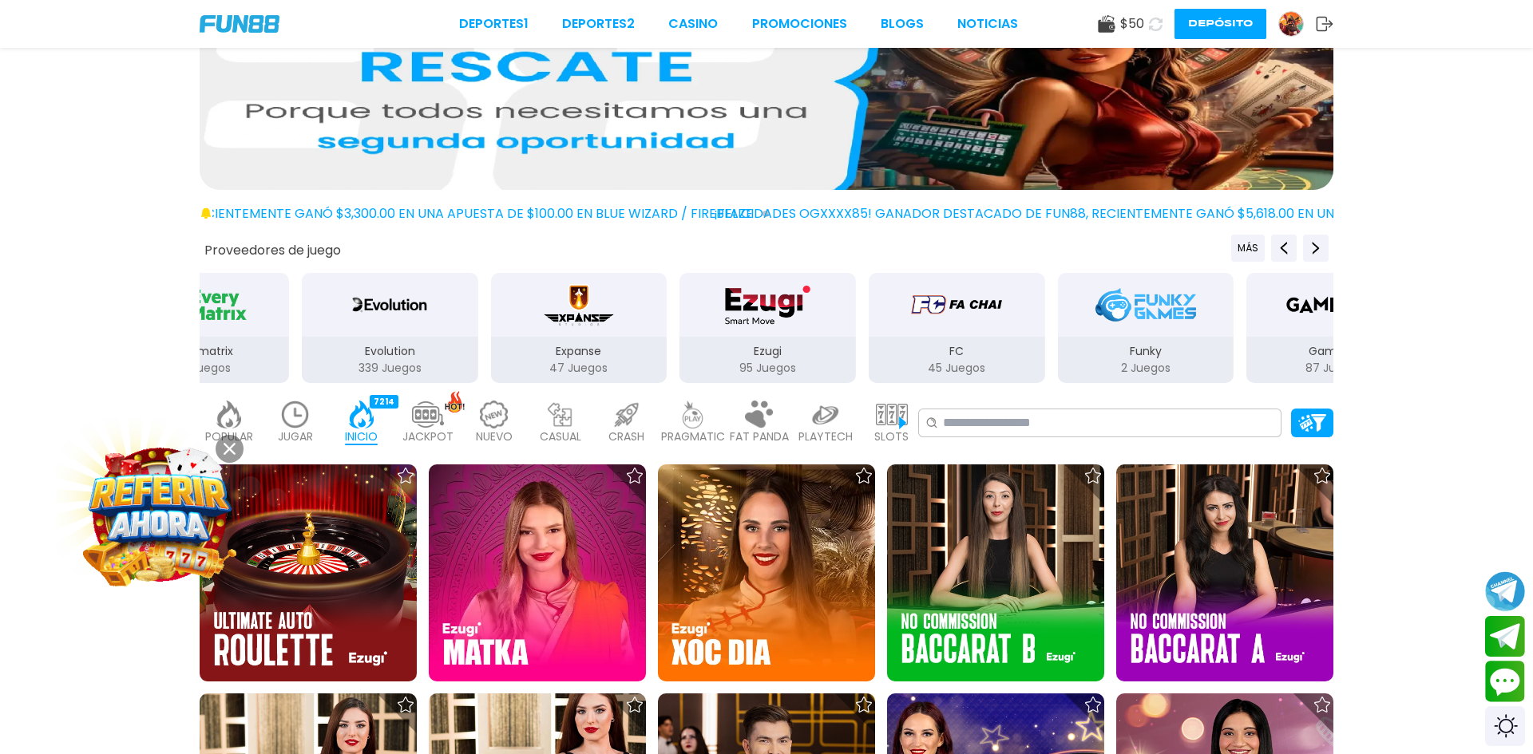
click at [234, 419] on img at bounding box center [229, 415] width 32 height 28
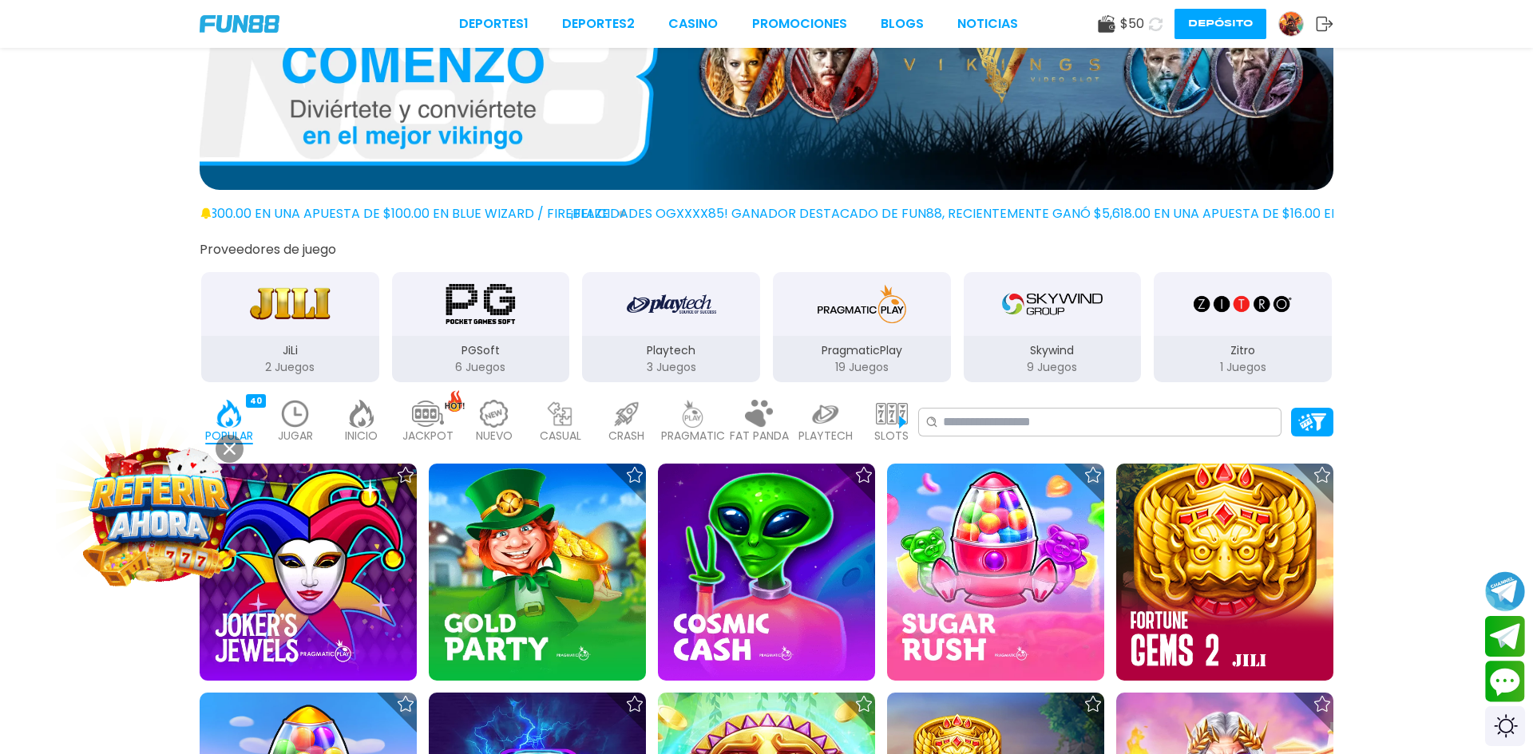
click at [875, 317] on img "PragmaticPlay" at bounding box center [861, 304] width 101 height 45
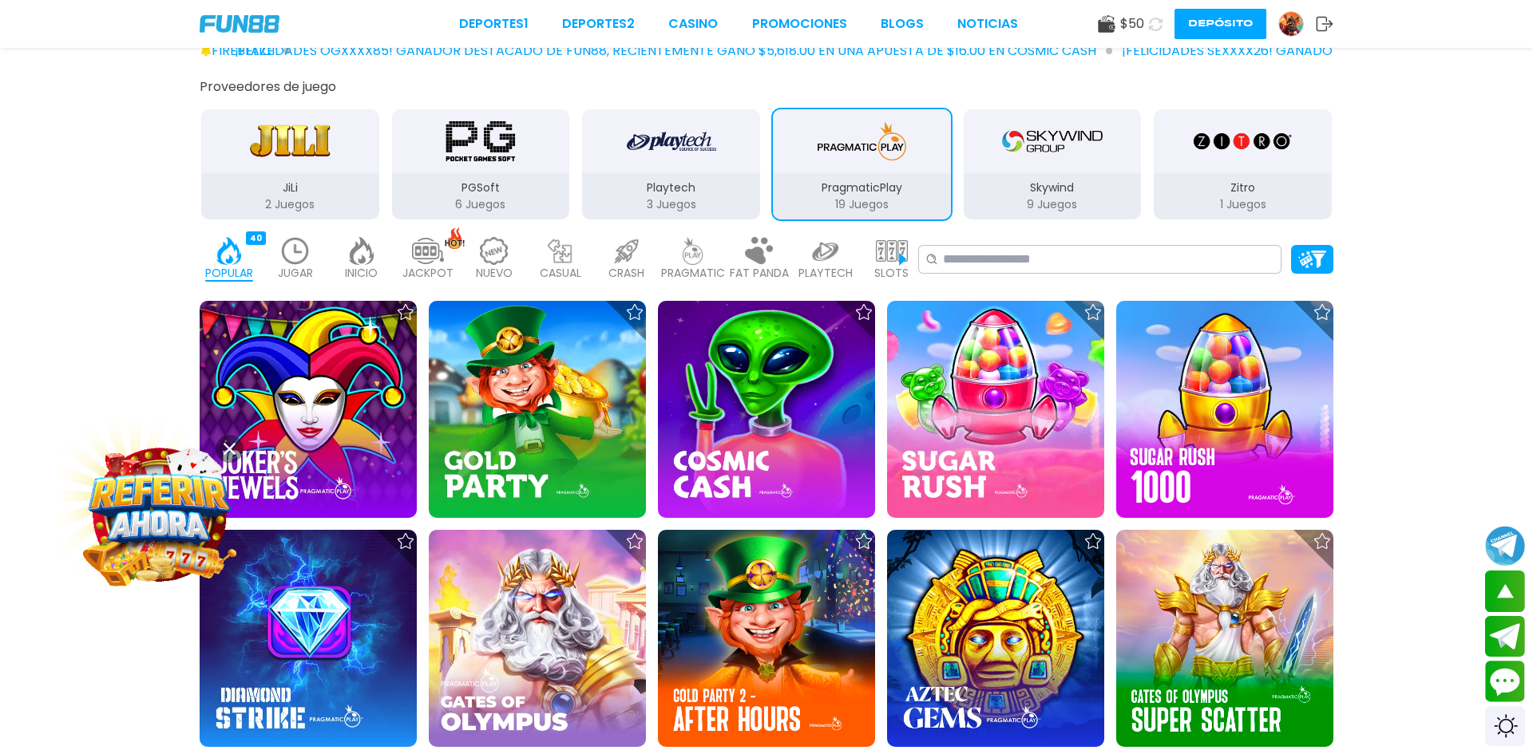
scroll to position [258, 0]
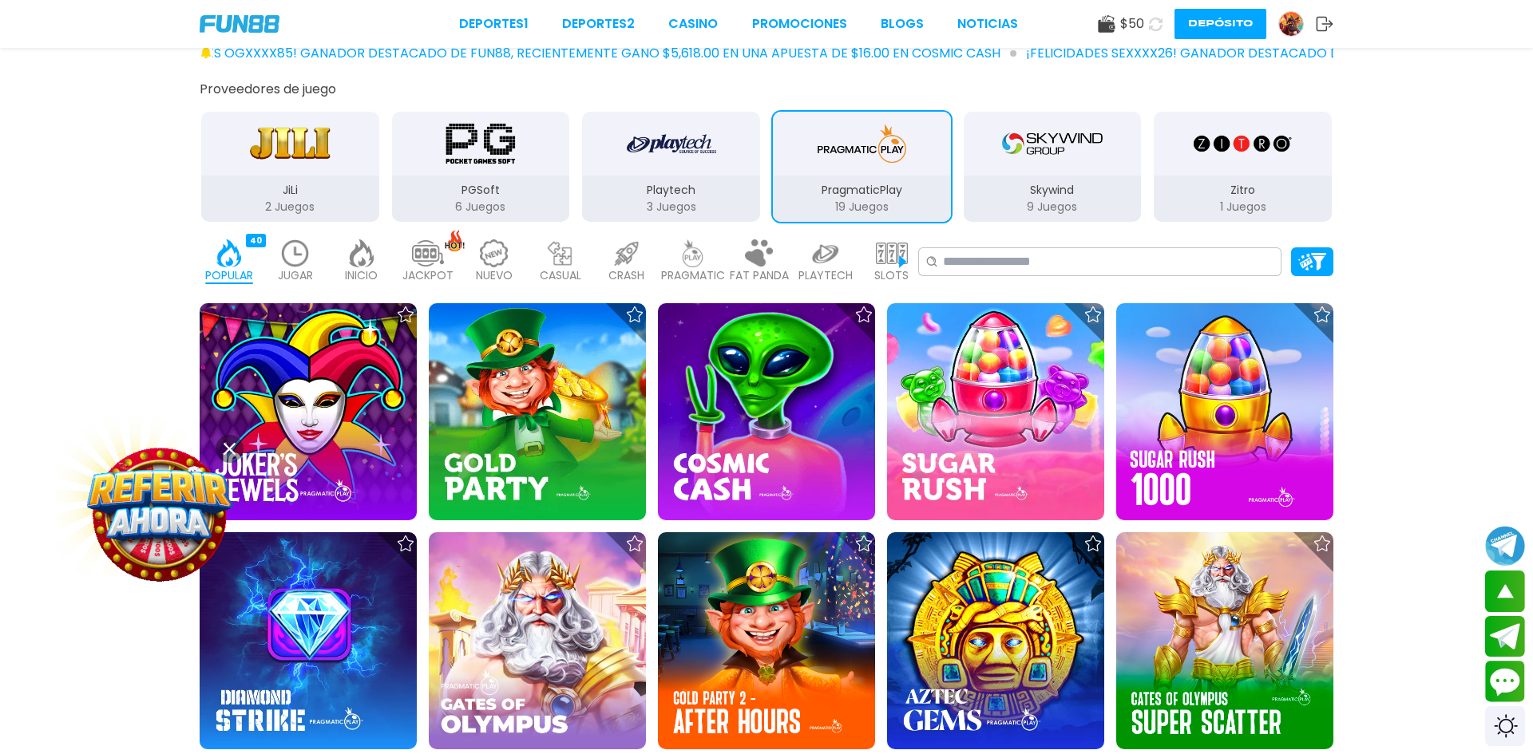
click at [690, 264] on img at bounding box center [693, 253] width 32 height 28
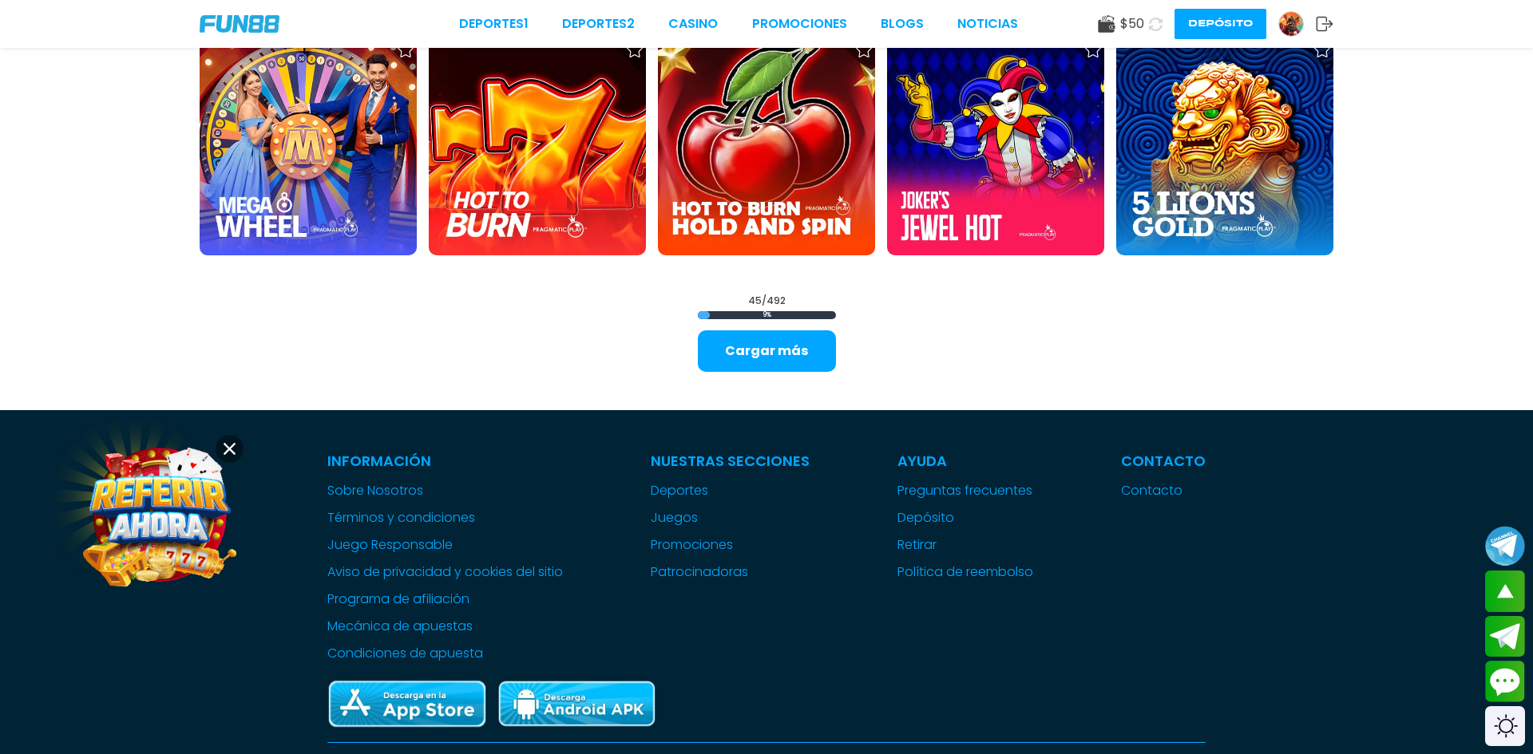
scroll to position [2375, 0]
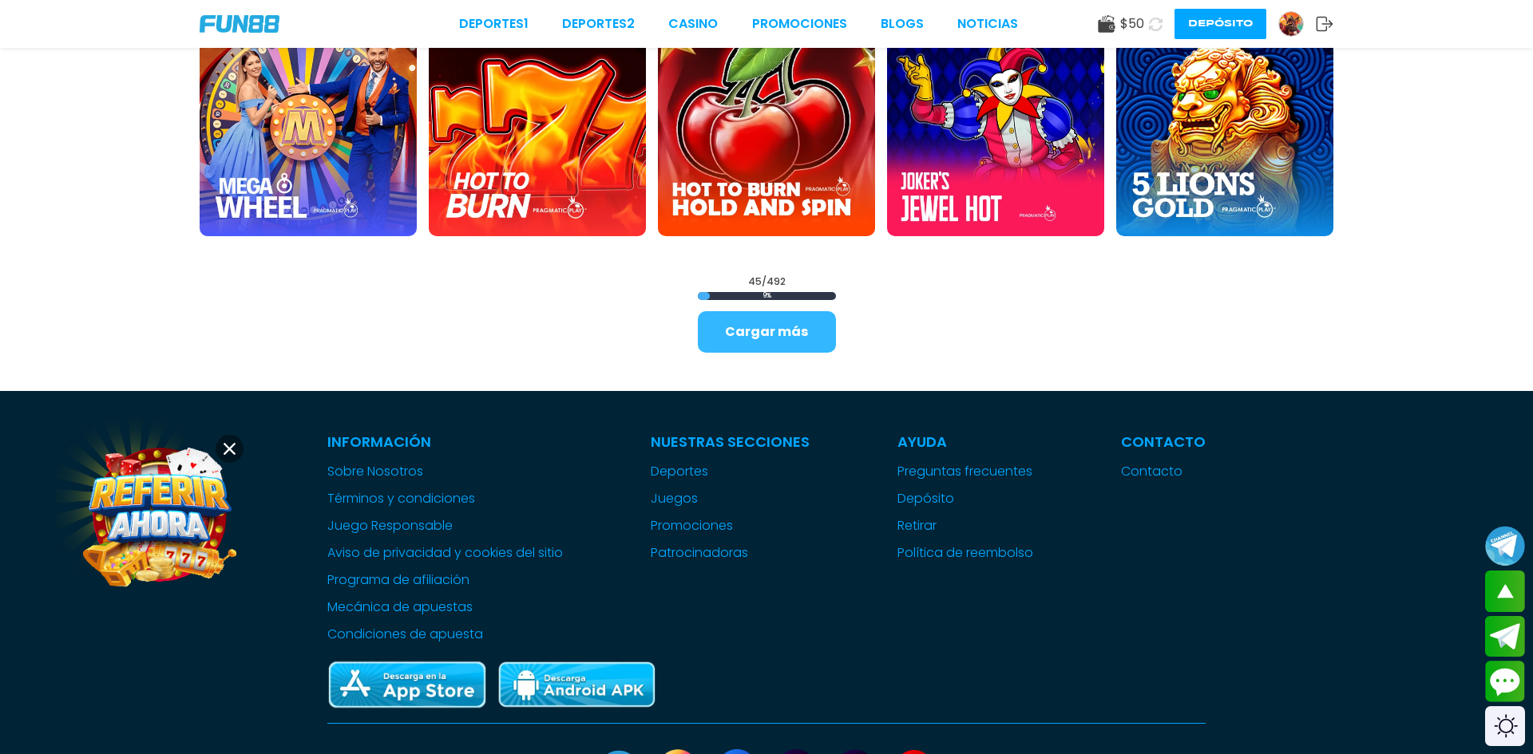
click at [781, 333] on button "Cargar más" at bounding box center [767, 332] width 138 height 42
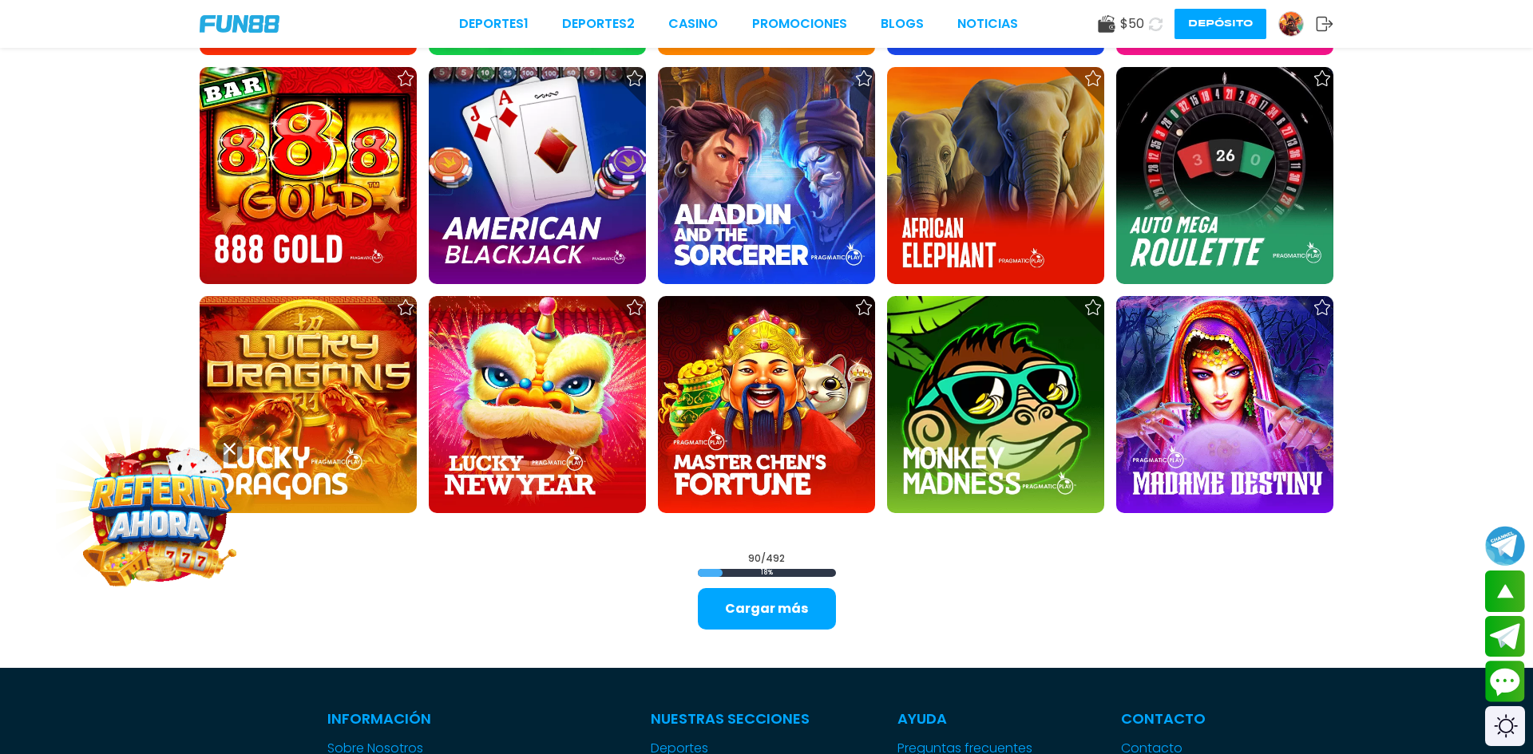
scroll to position [4165, 0]
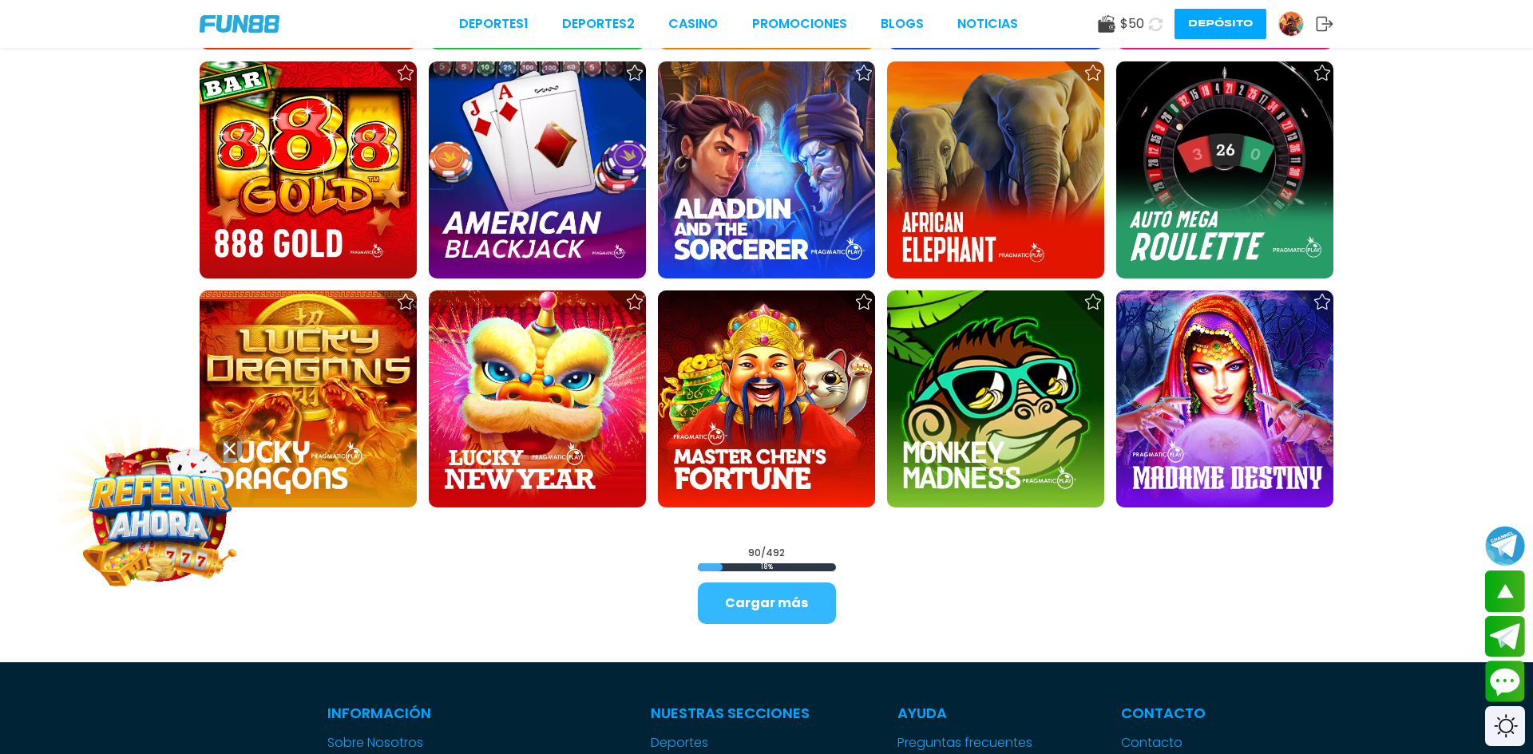
click at [768, 613] on button "Cargar más" at bounding box center [767, 604] width 138 height 42
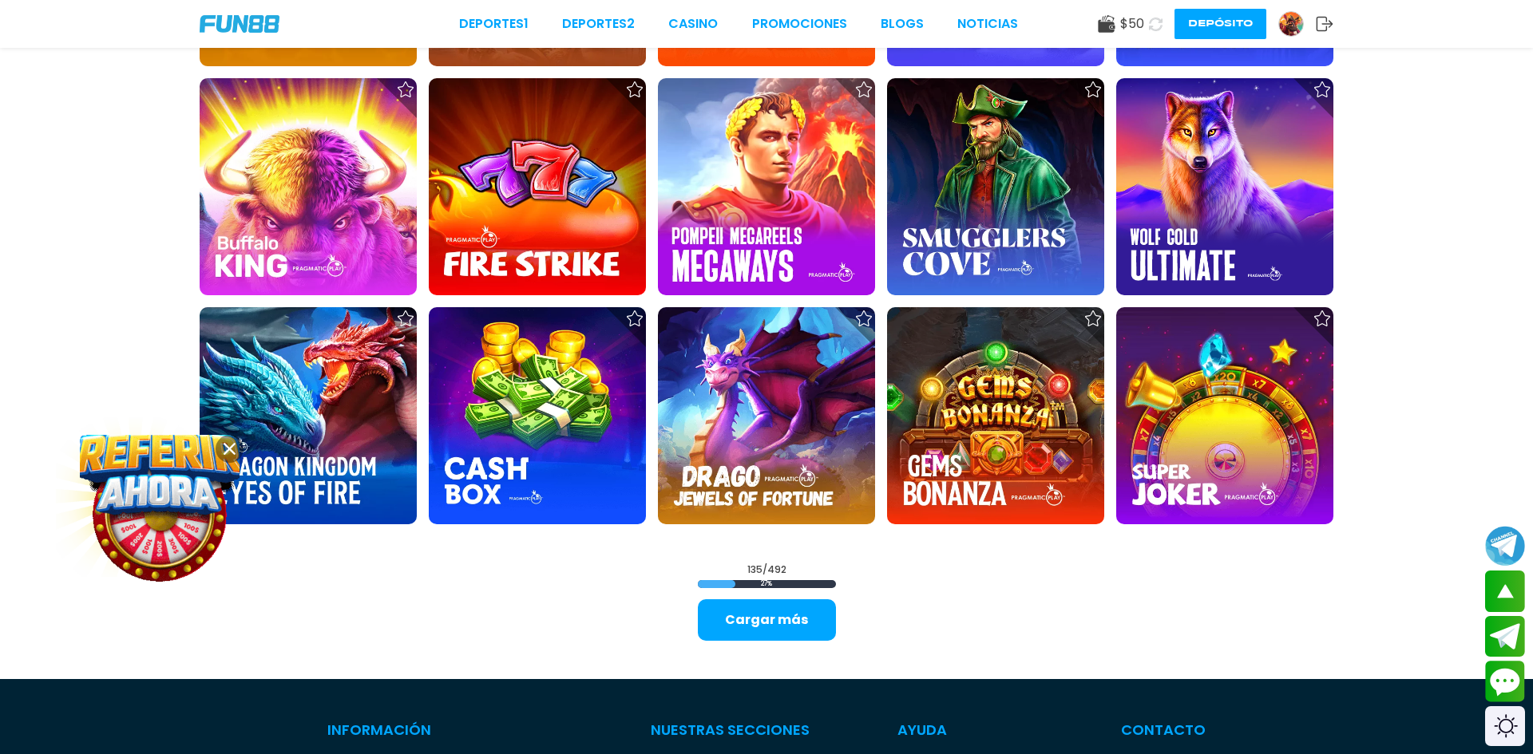
scroll to position [6251, 0]
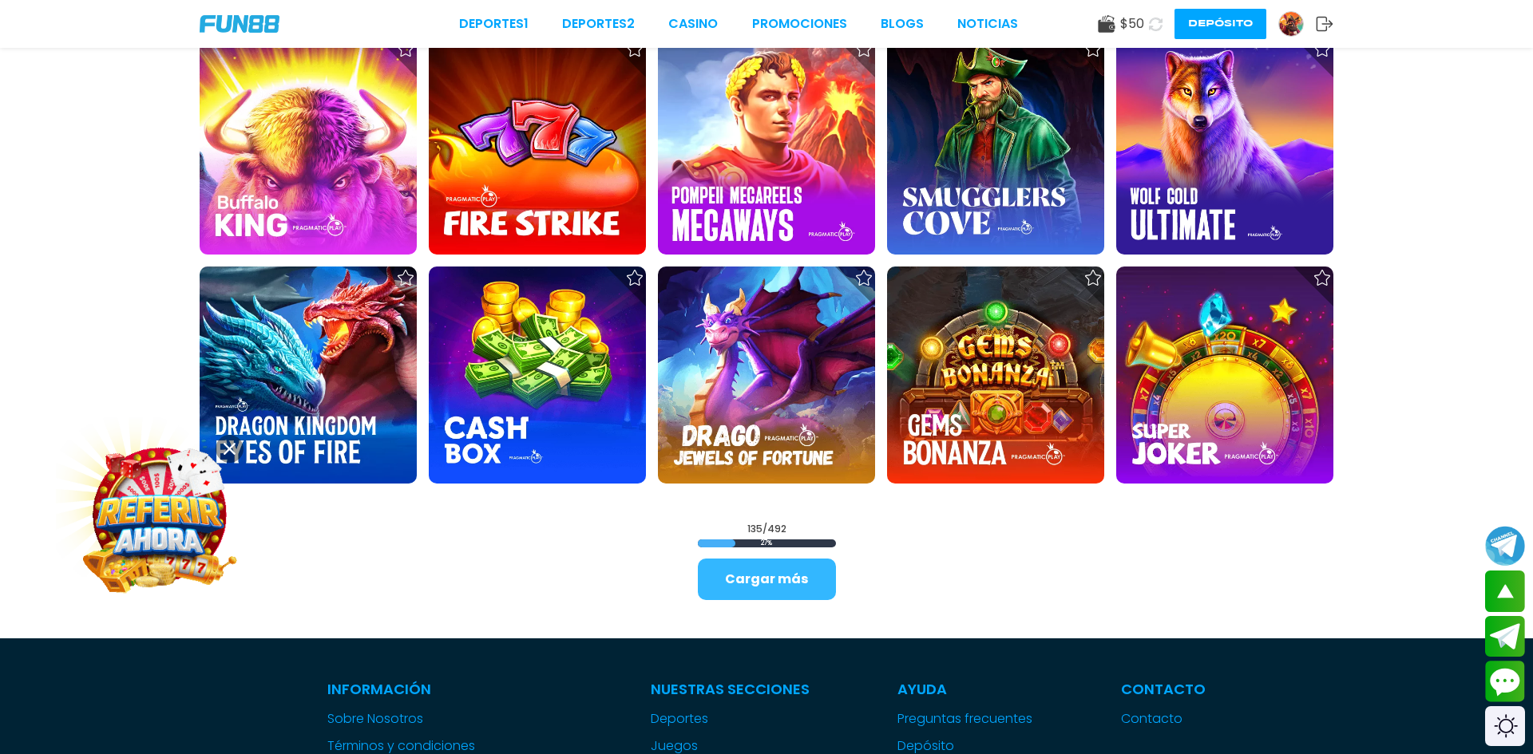
click at [801, 581] on button "Cargar más" at bounding box center [767, 580] width 138 height 42
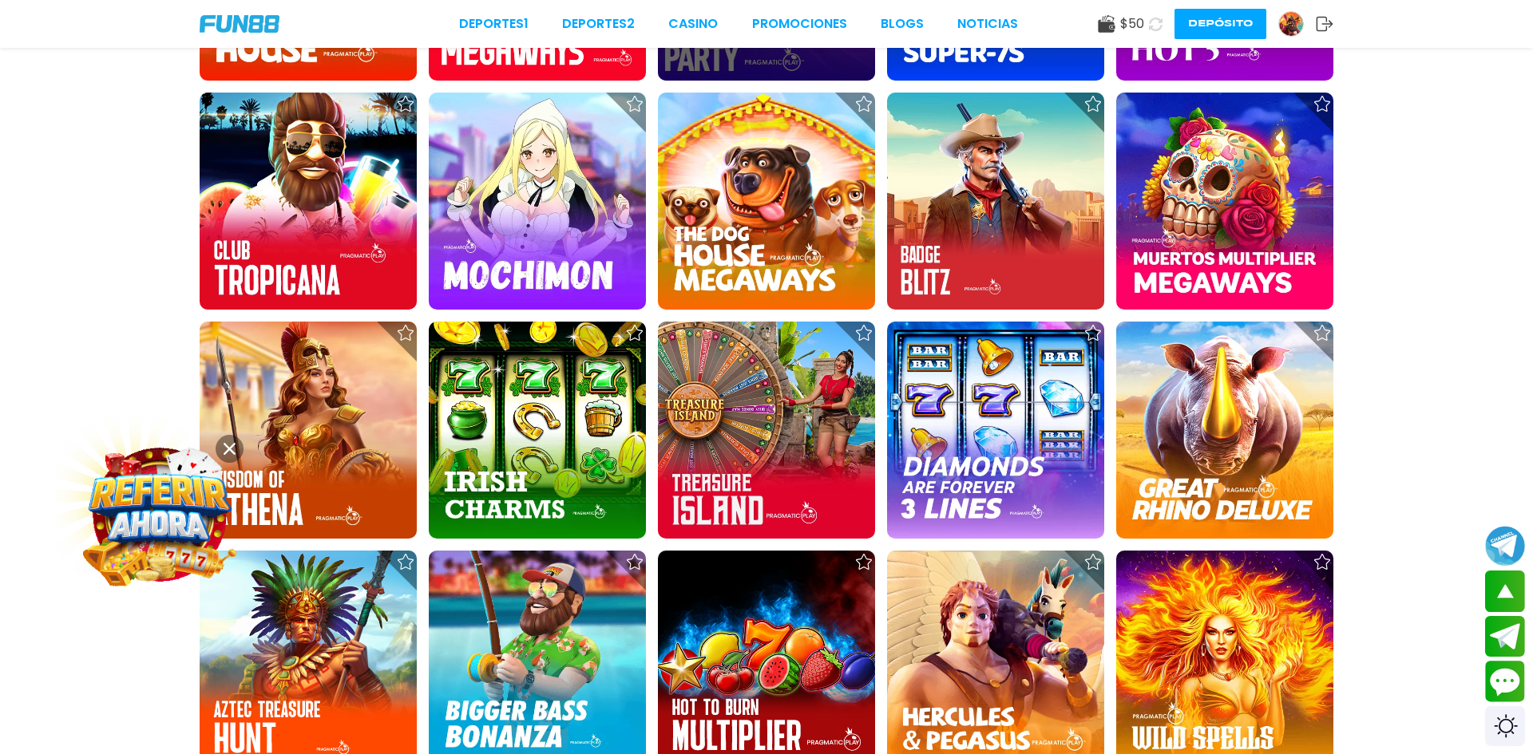
scroll to position [6935, 0]
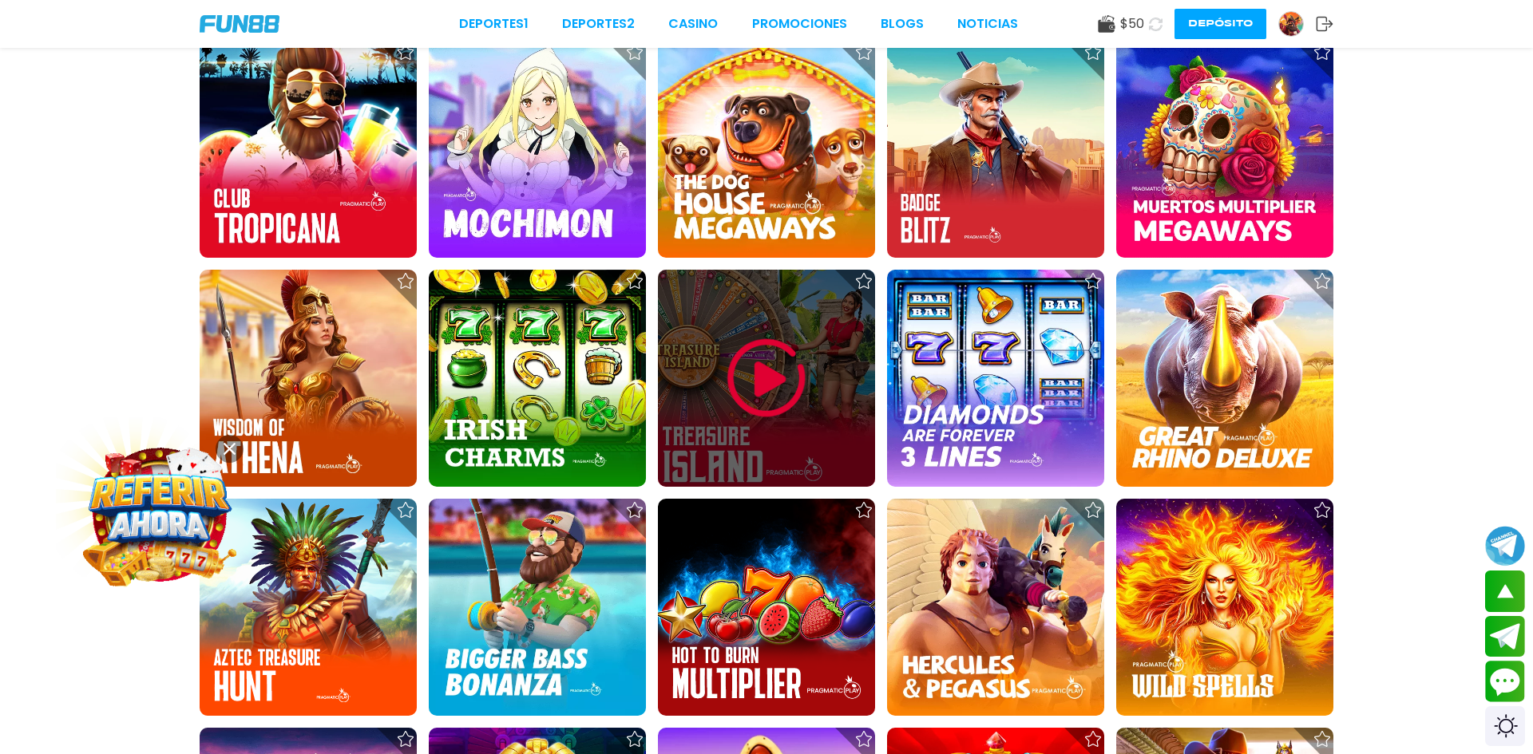
click at [769, 395] on img at bounding box center [766, 378] width 96 height 96
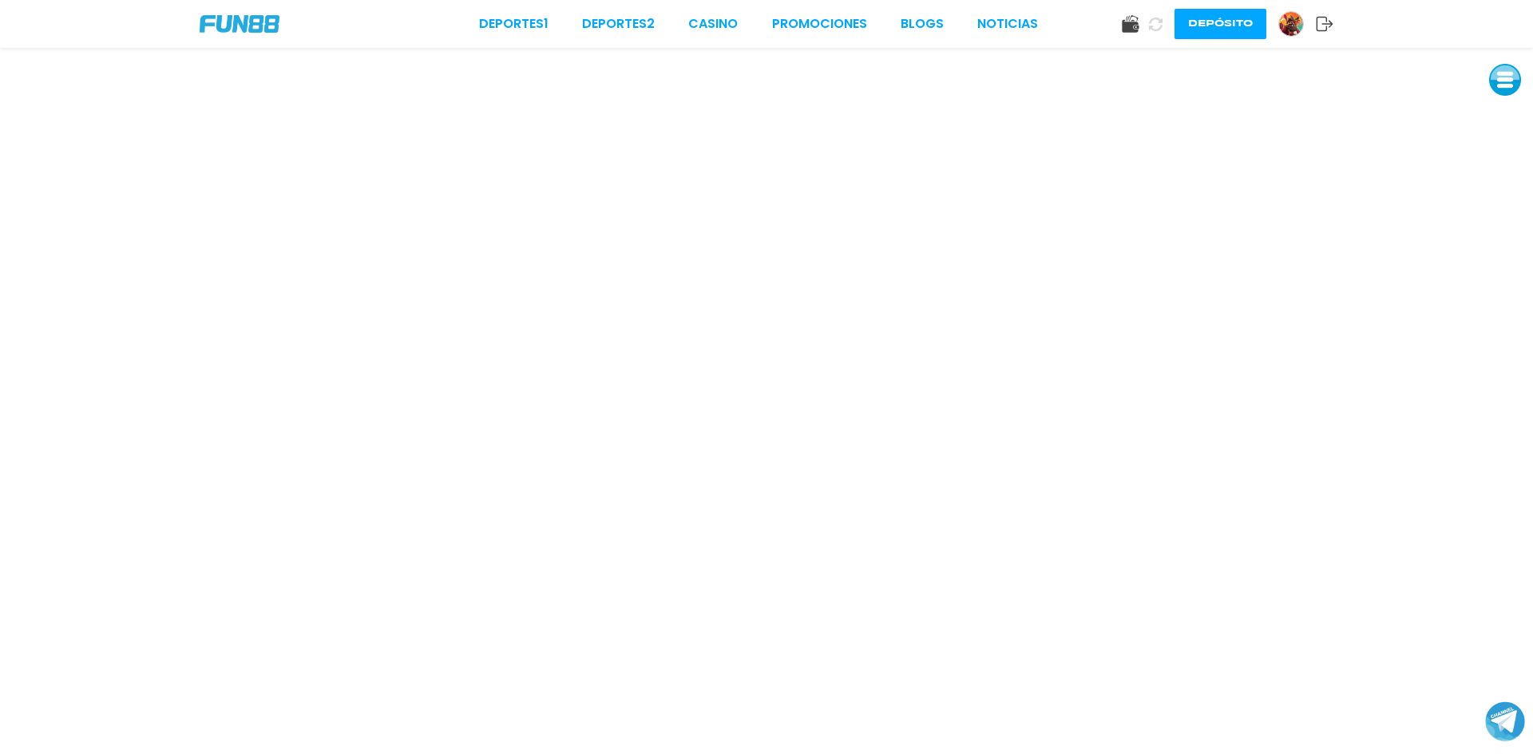
click at [1503, 82] on button at bounding box center [1505, 80] width 32 height 32
click at [1507, 78] on button at bounding box center [1505, 80] width 32 height 32
click at [1503, 83] on button at bounding box center [1505, 80] width 32 height 32
click at [1501, 81] on button at bounding box center [1505, 80] width 32 height 32
click at [1503, 83] on button at bounding box center [1505, 80] width 32 height 32
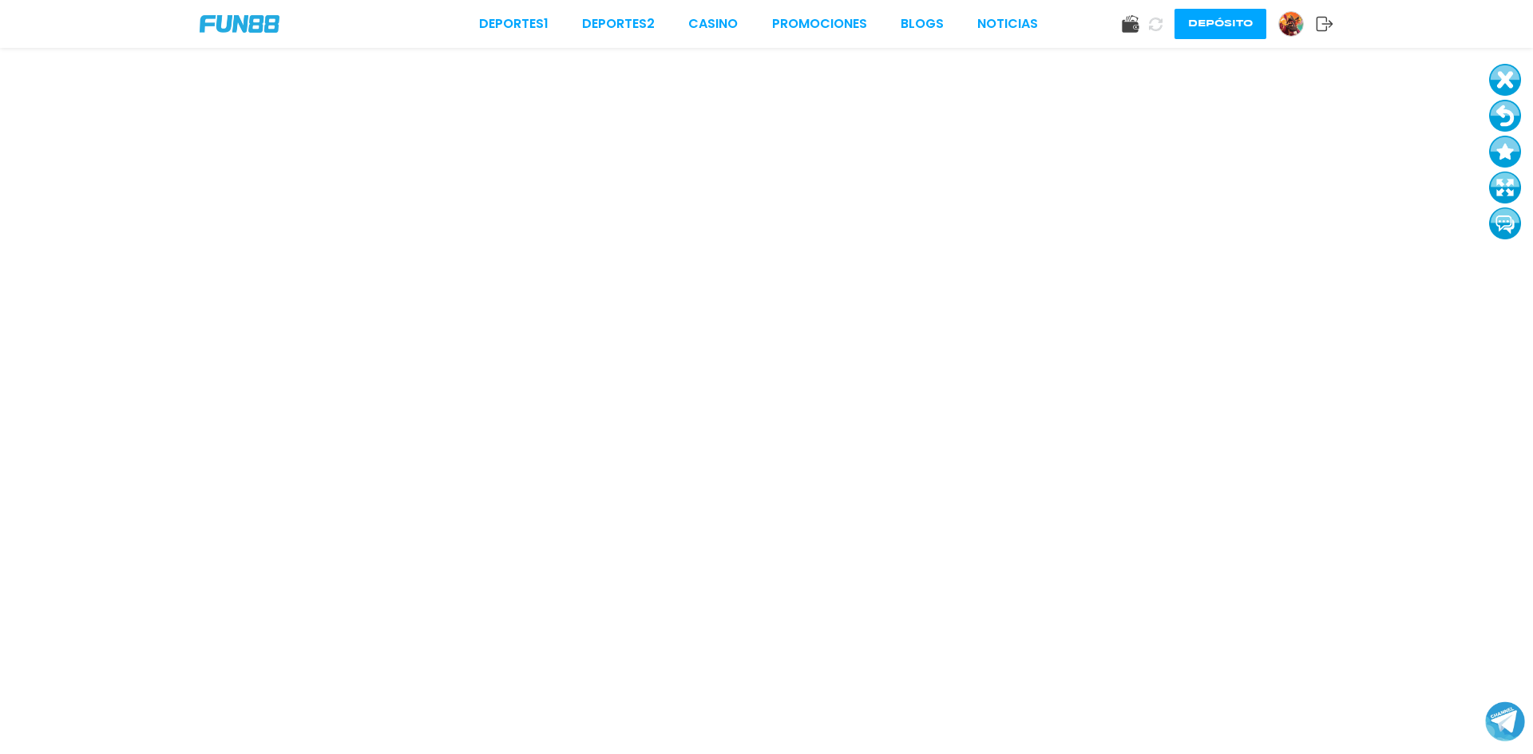
click at [1504, 190] on button at bounding box center [1505, 188] width 32 height 32
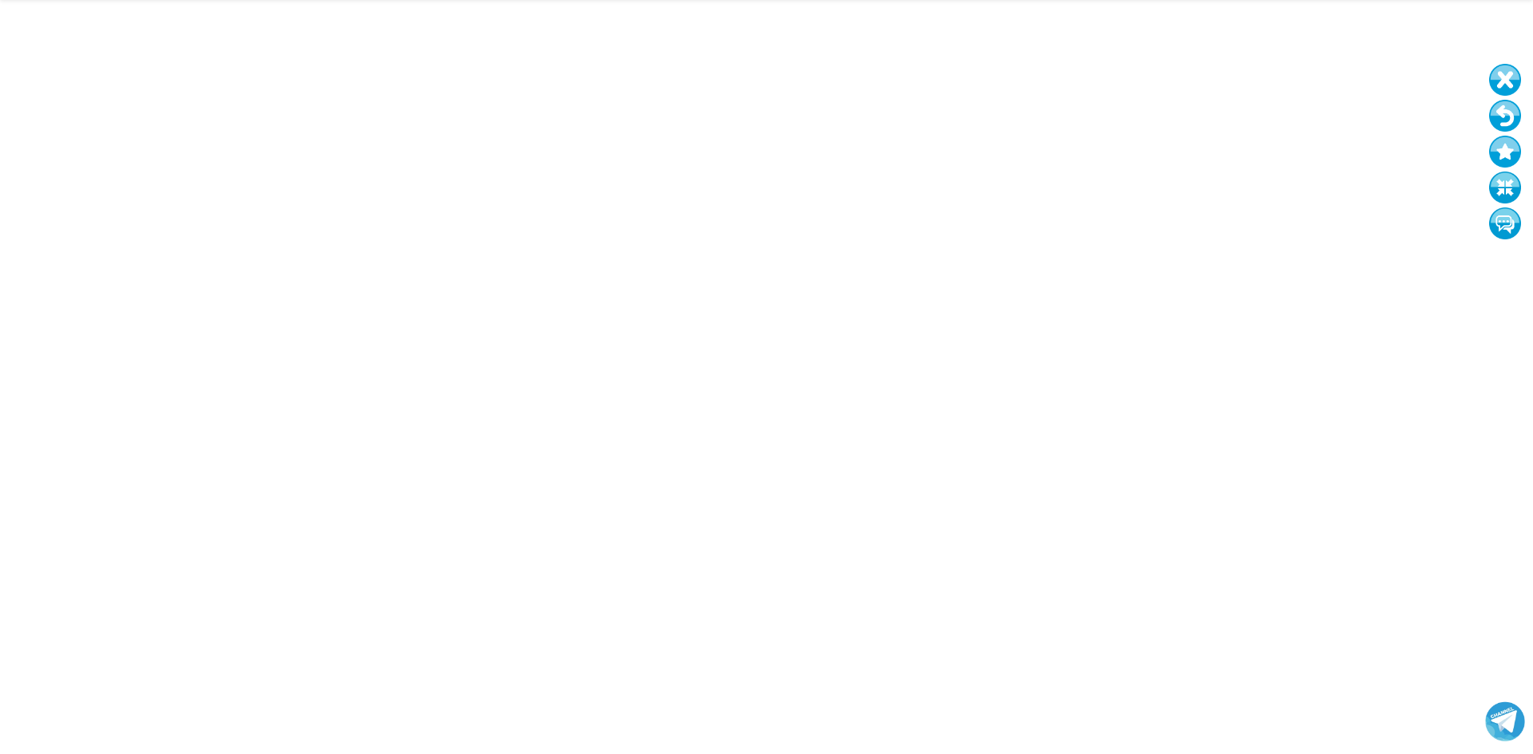
click at [1505, 183] on button at bounding box center [1505, 188] width 32 height 32
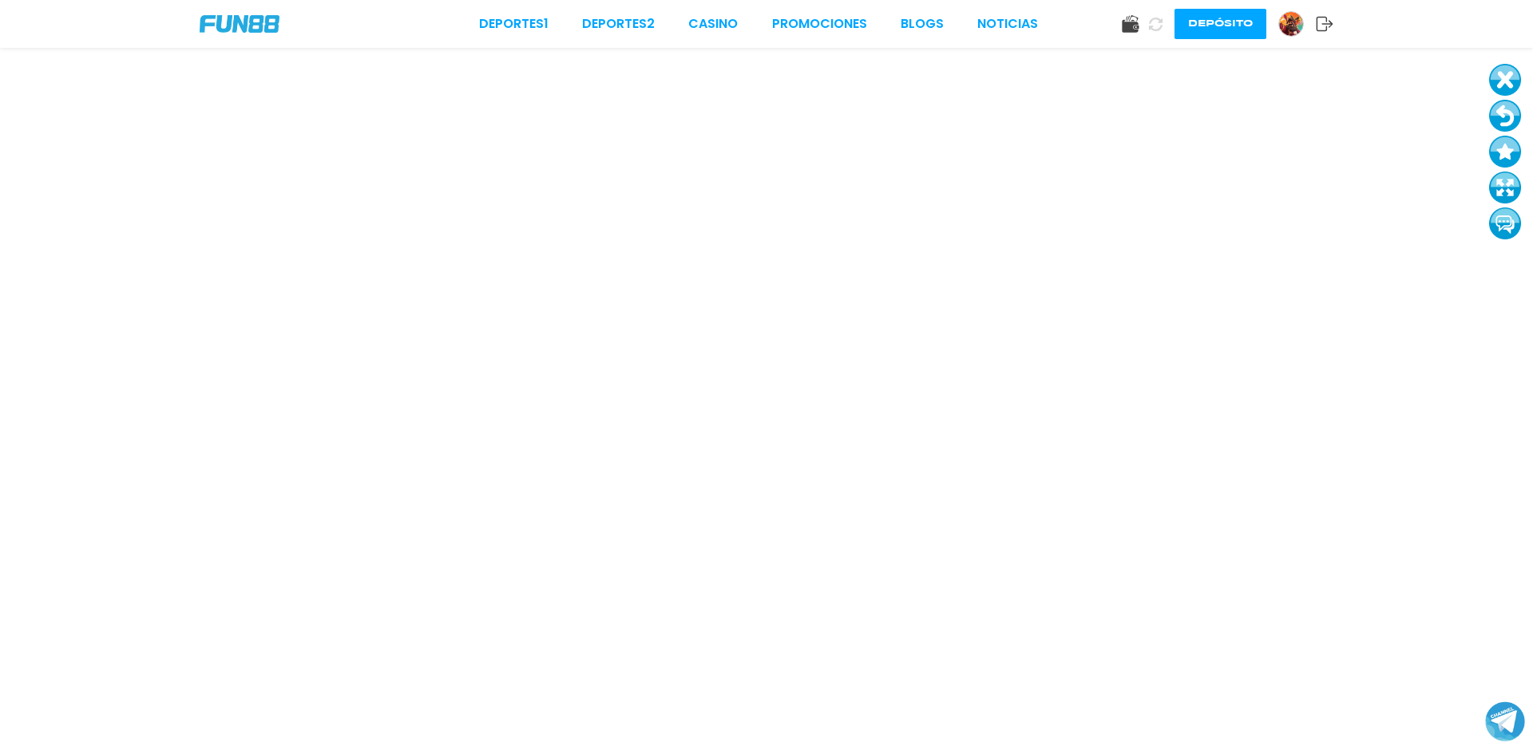
click at [1502, 185] on button at bounding box center [1505, 188] width 32 height 32
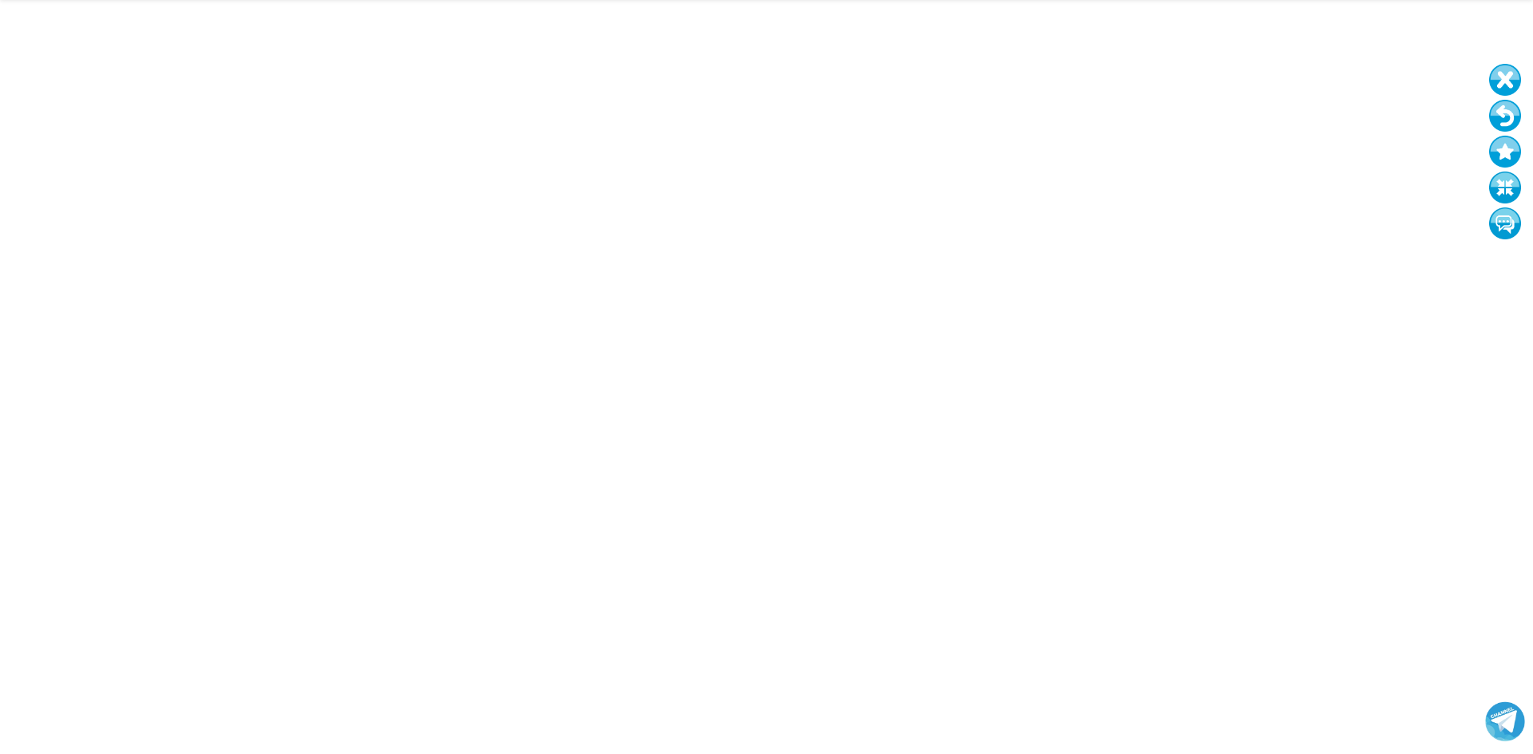
click at [1507, 80] on button at bounding box center [1505, 80] width 32 height 32
click at [1504, 75] on button at bounding box center [1505, 80] width 32 height 32
click at [1512, 190] on button at bounding box center [1505, 188] width 32 height 32
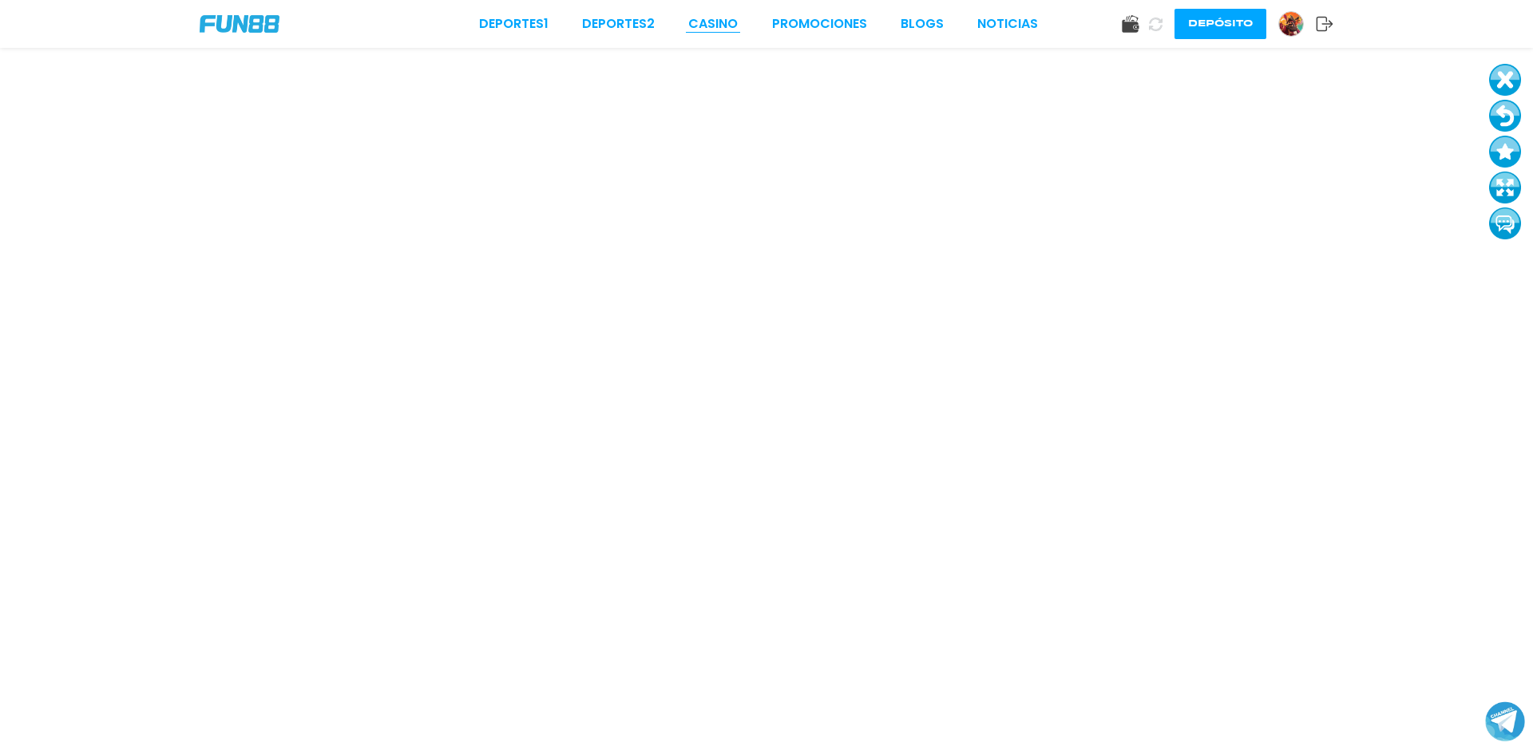
click at [706, 31] on link "CASINO" at bounding box center [712, 23] width 49 height 19
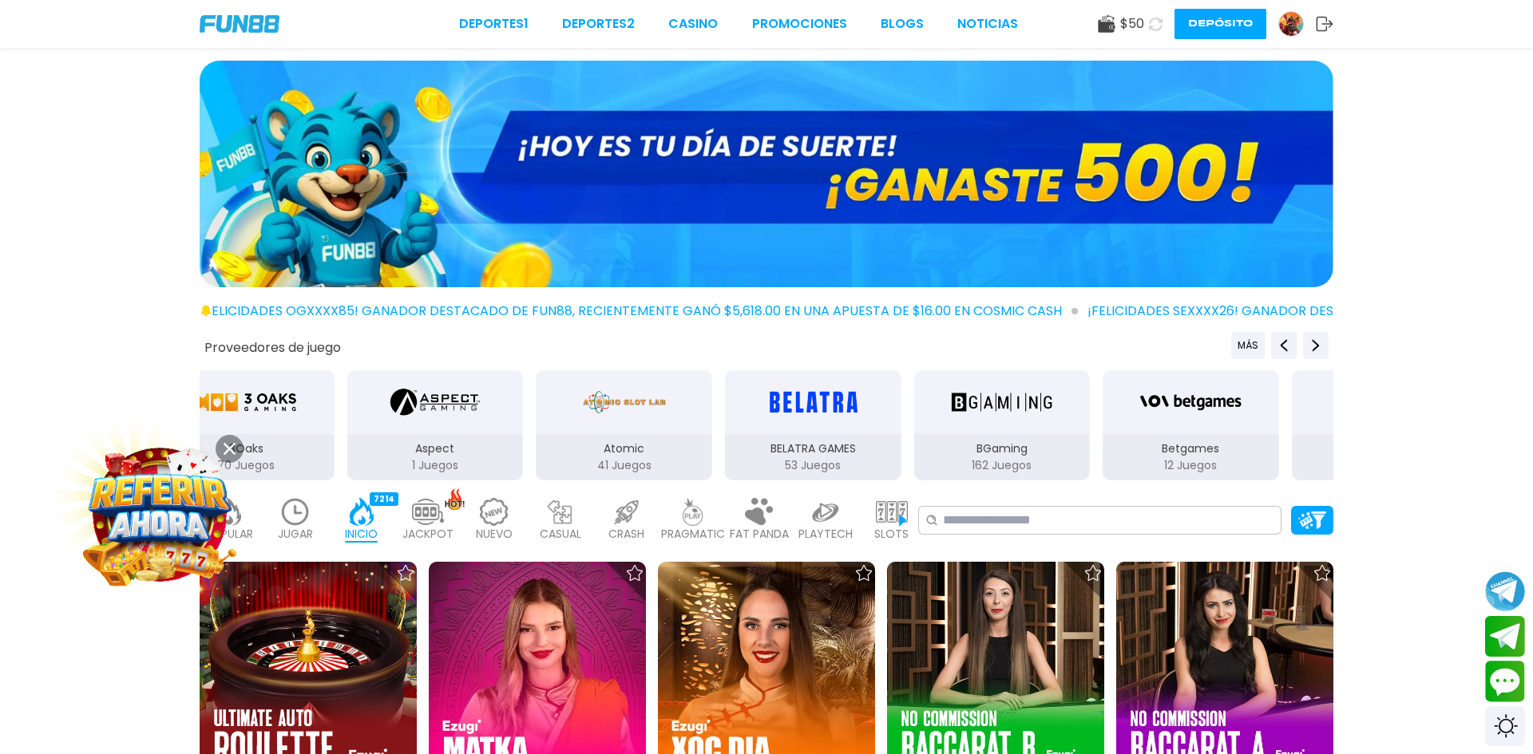
drag, startPoint x: 1527, startPoint y: 91, endPoint x: 1532, endPoint y: 139, distance: 48.1
click at [1532, 139] on div at bounding box center [766, 177] width 1533 height 233
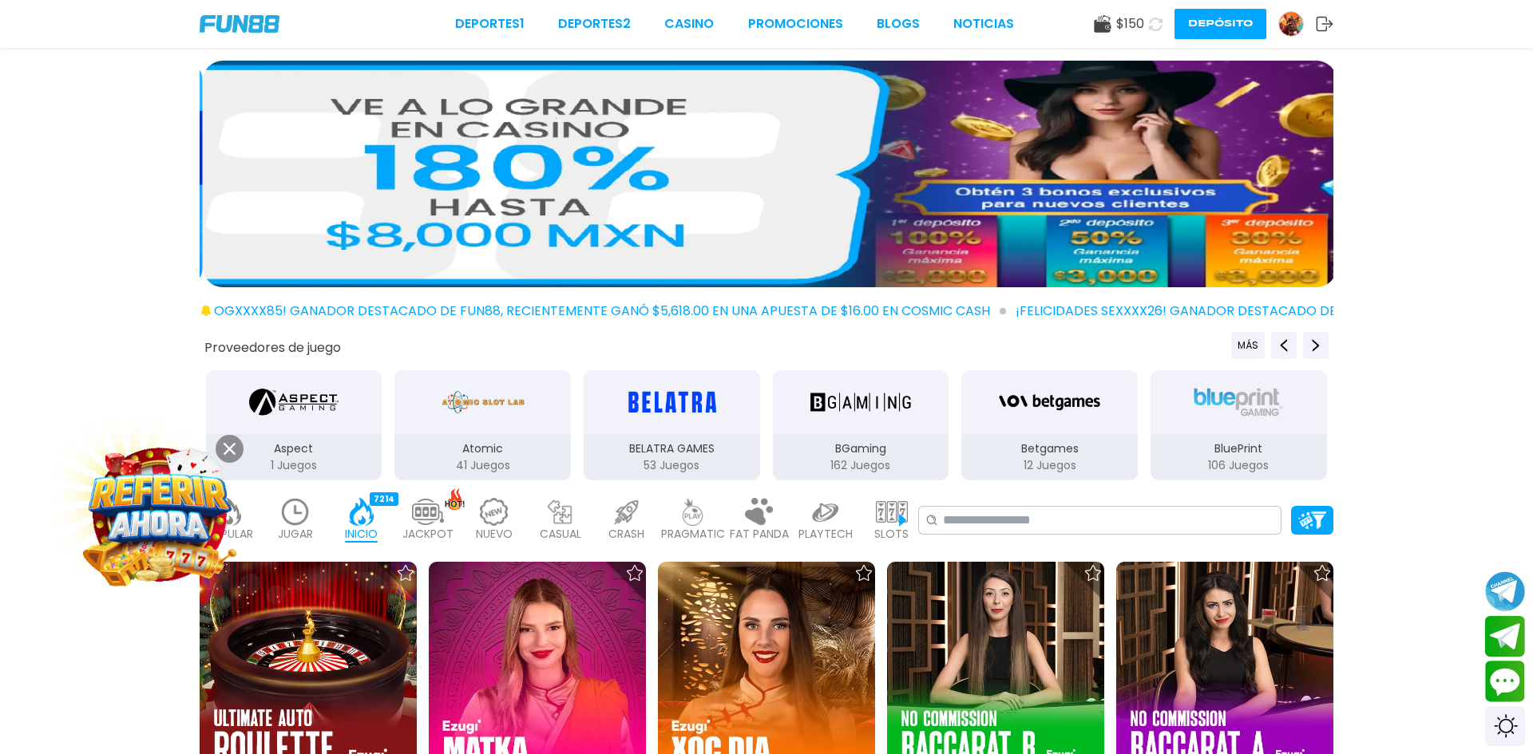
click at [1530, 148] on div at bounding box center [766, 177] width 1533 height 233
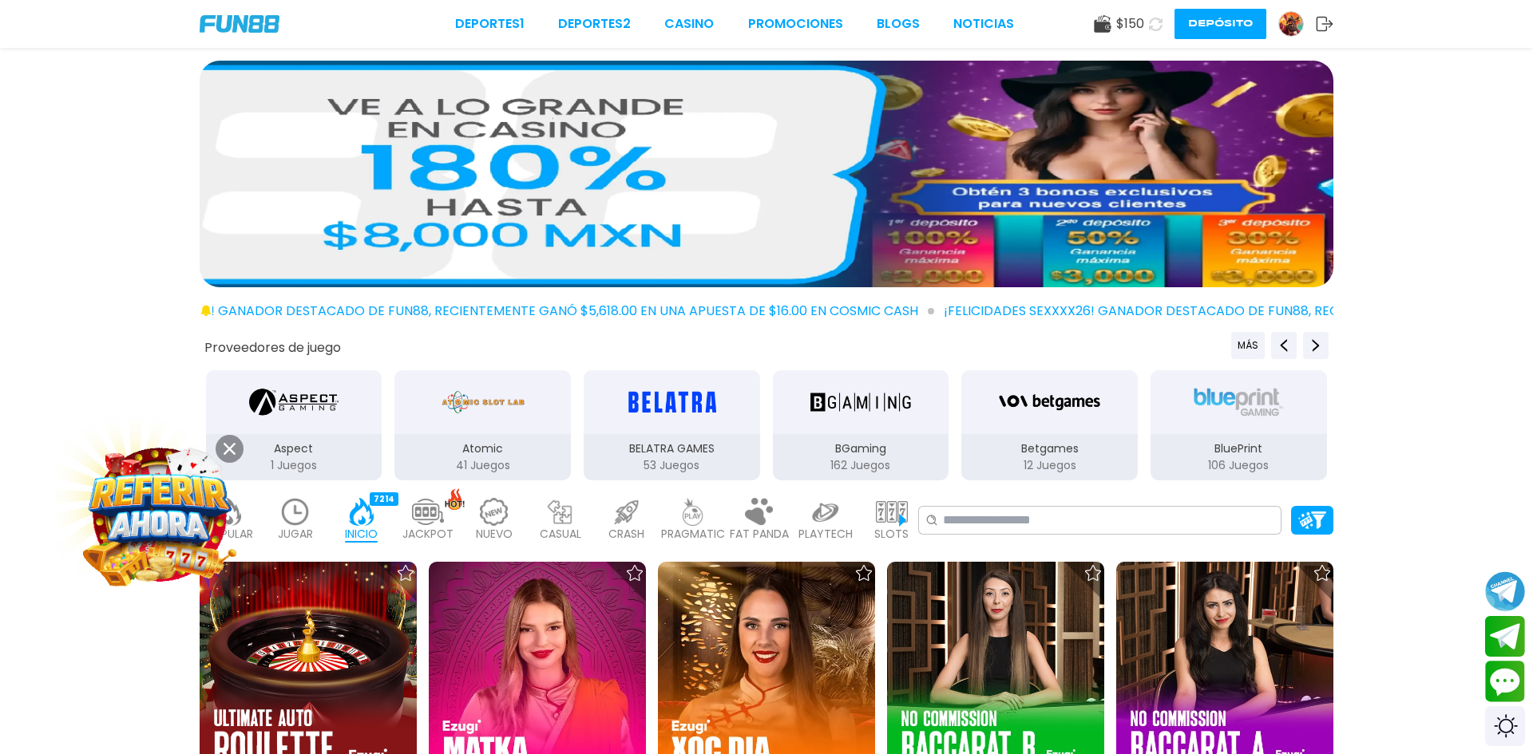
click at [1123, 29] on span "$ 150" at bounding box center [1130, 23] width 28 height 19
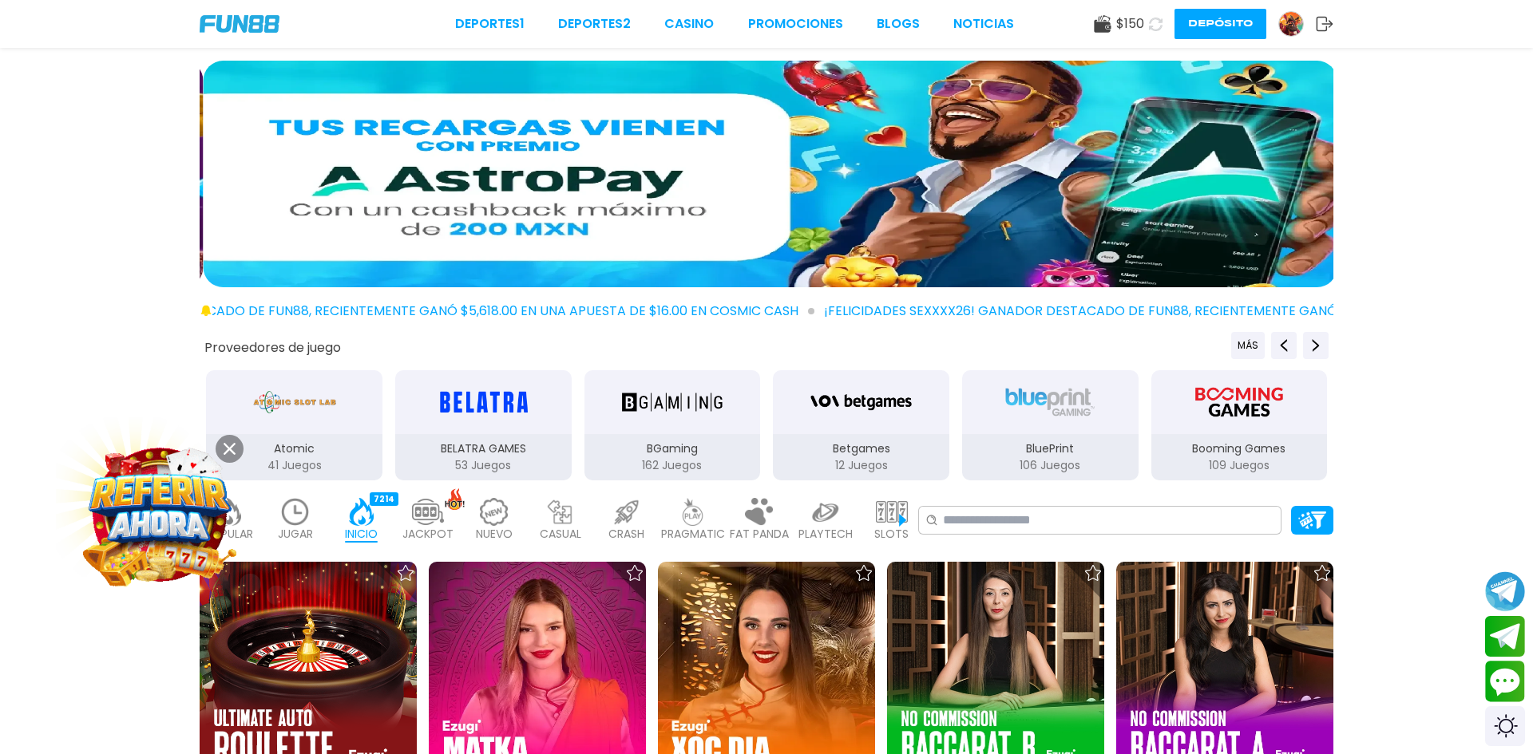
click at [1102, 25] on use at bounding box center [1102, 24] width 17 height 18
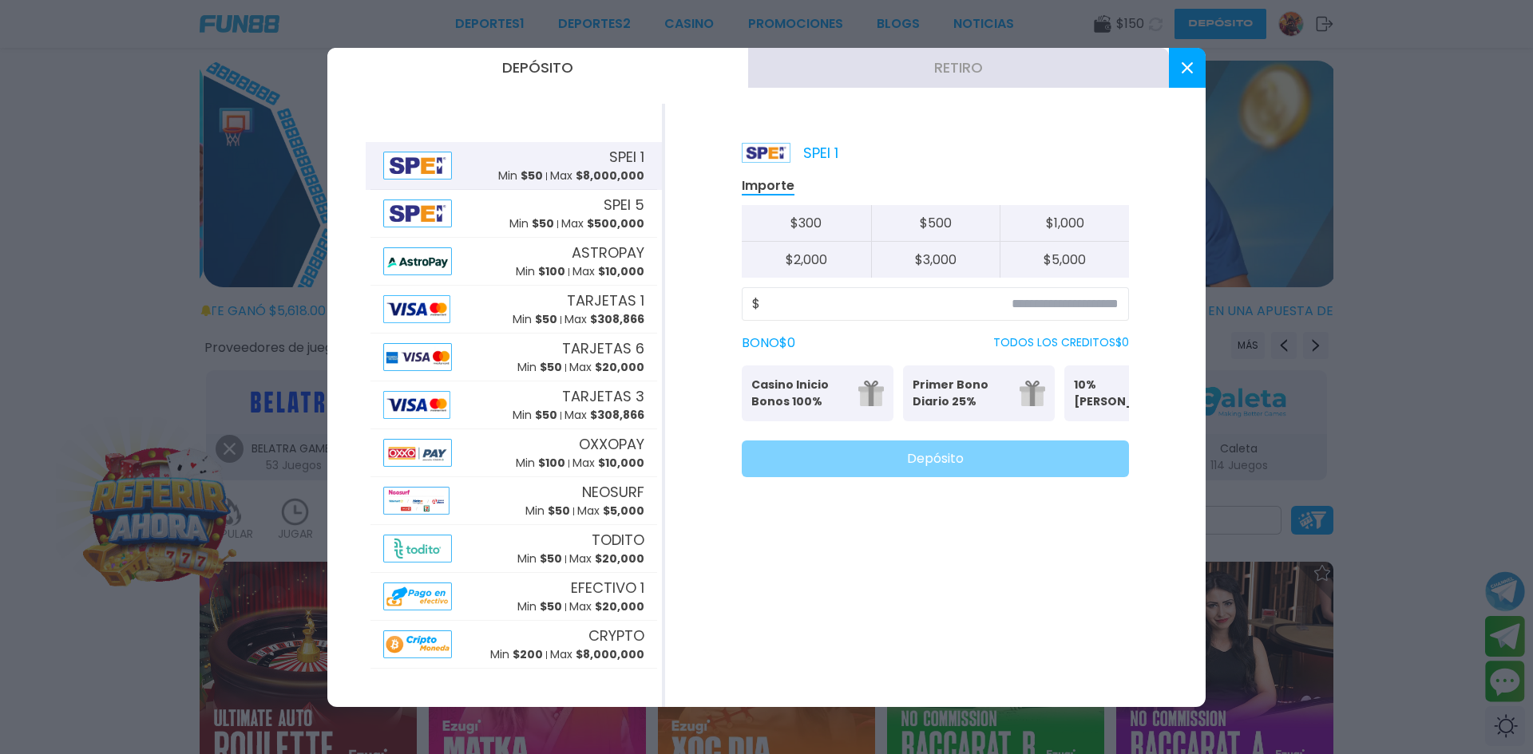
click at [1102, 25] on div at bounding box center [766, 377] width 1533 height 754
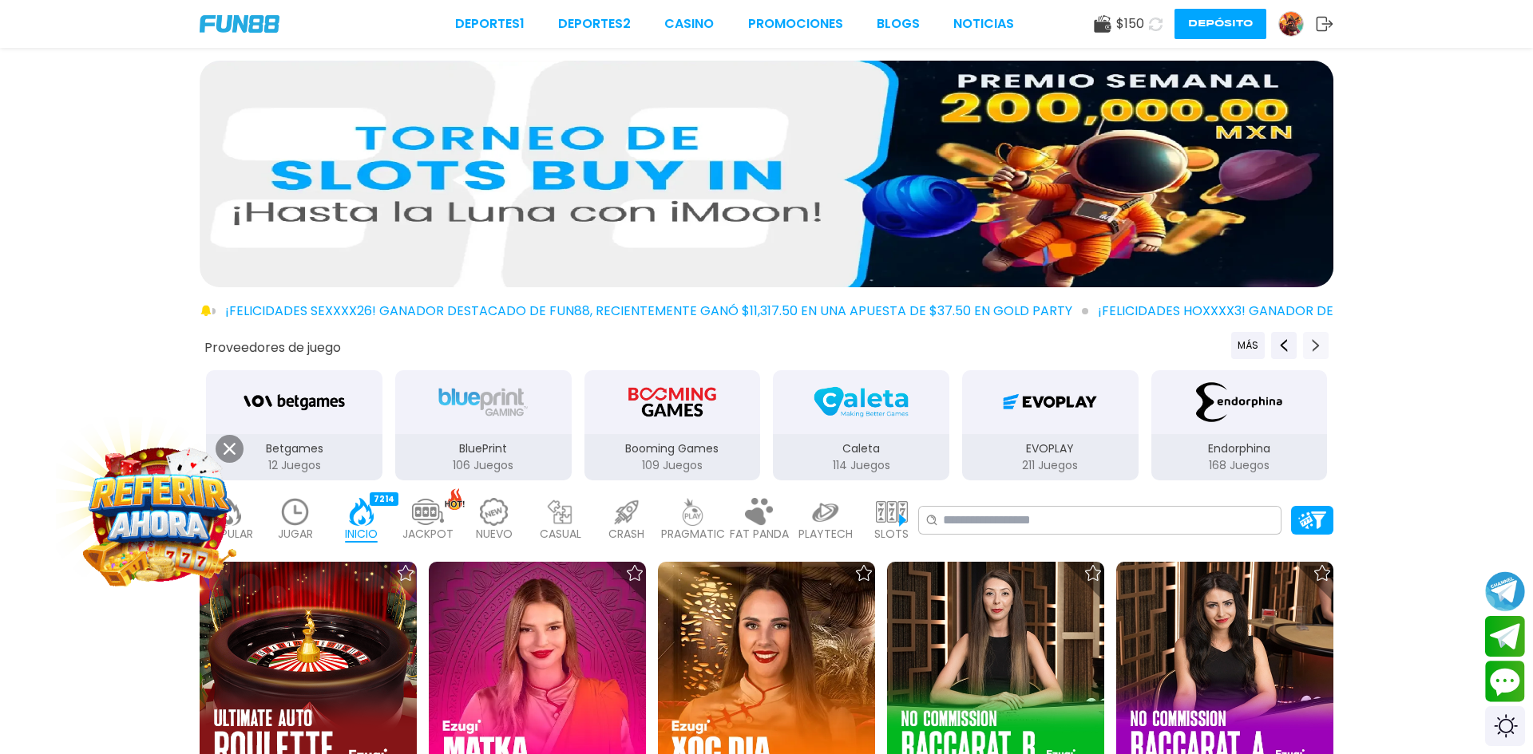
click at [1311, 353] on button "Next providers" at bounding box center [1316, 345] width 26 height 27
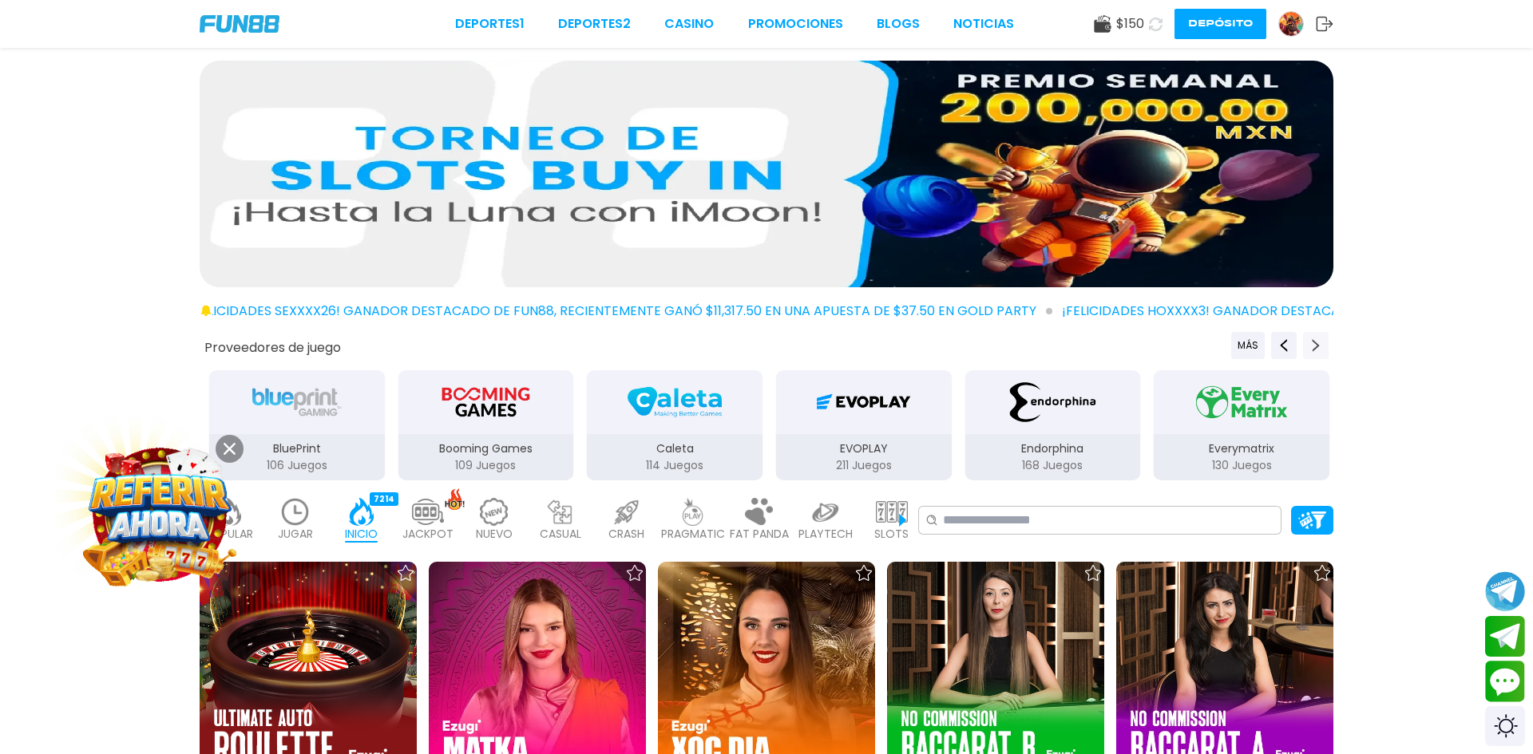
click at [1311, 353] on button "Next providers" at bounding box center [1316, 345] width 26 height 27
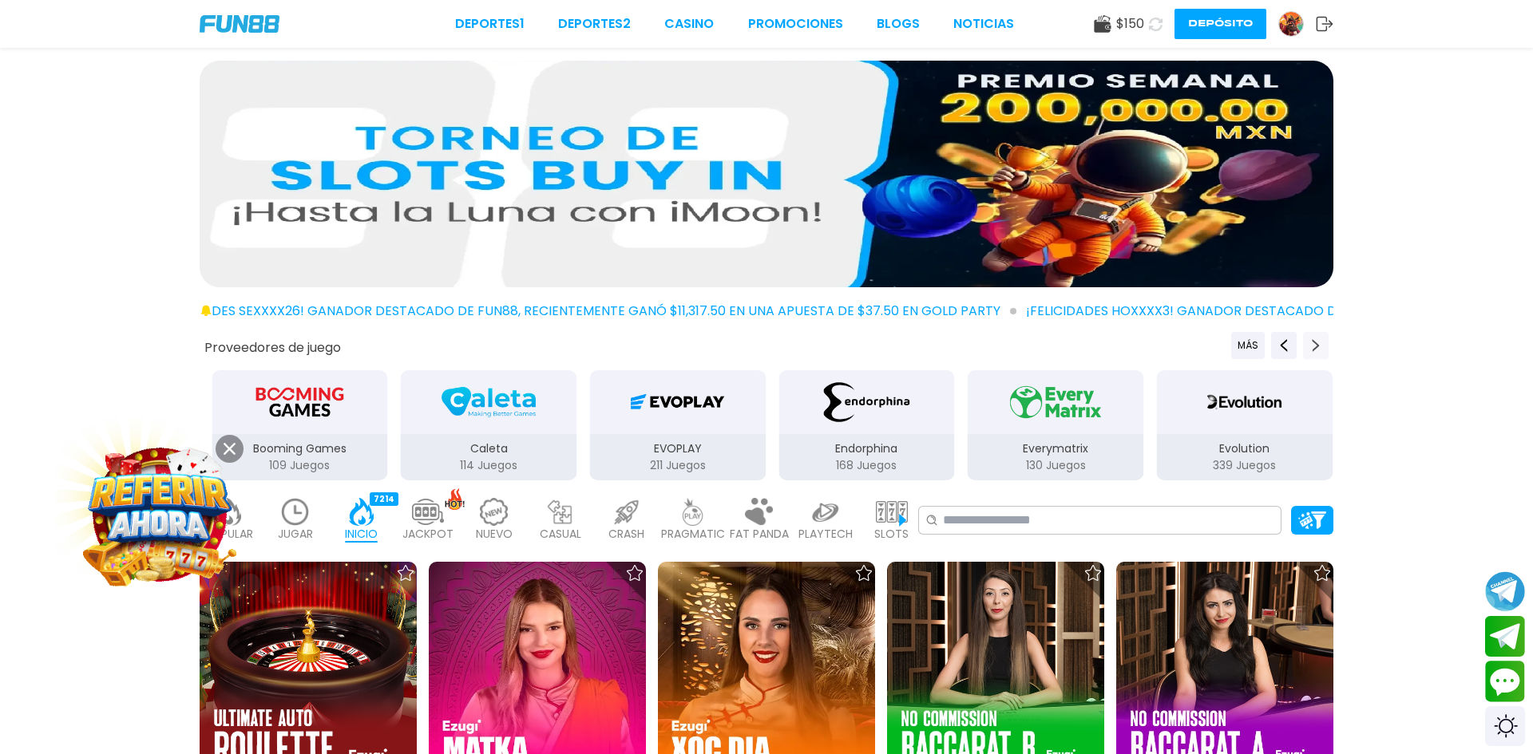
click at [1311, 353] on button "Next providers" at bounding box center [1316, 345] width 26 height 27
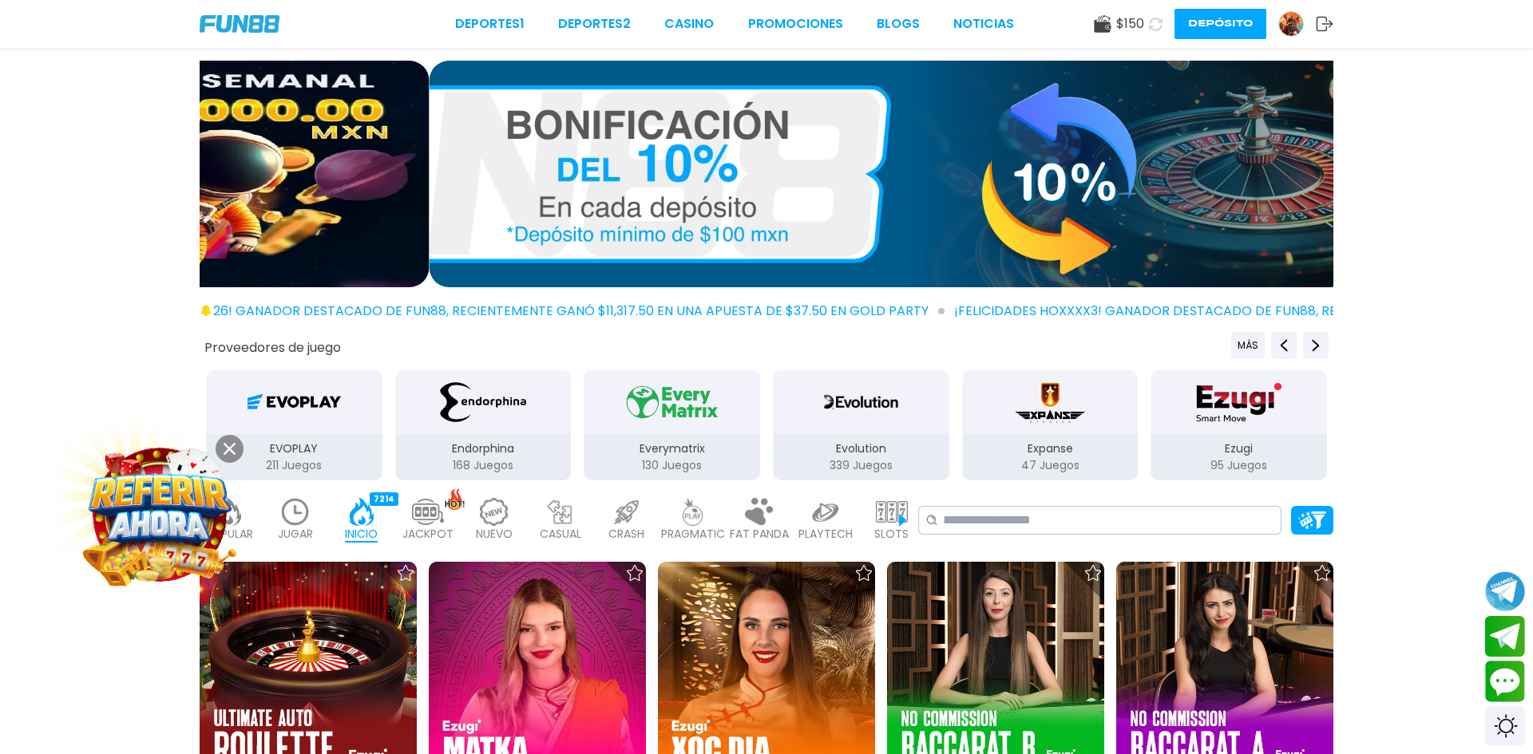
click at [892, 408] on img "Evolution" at bounding box center [860, 402] width 89 height 45
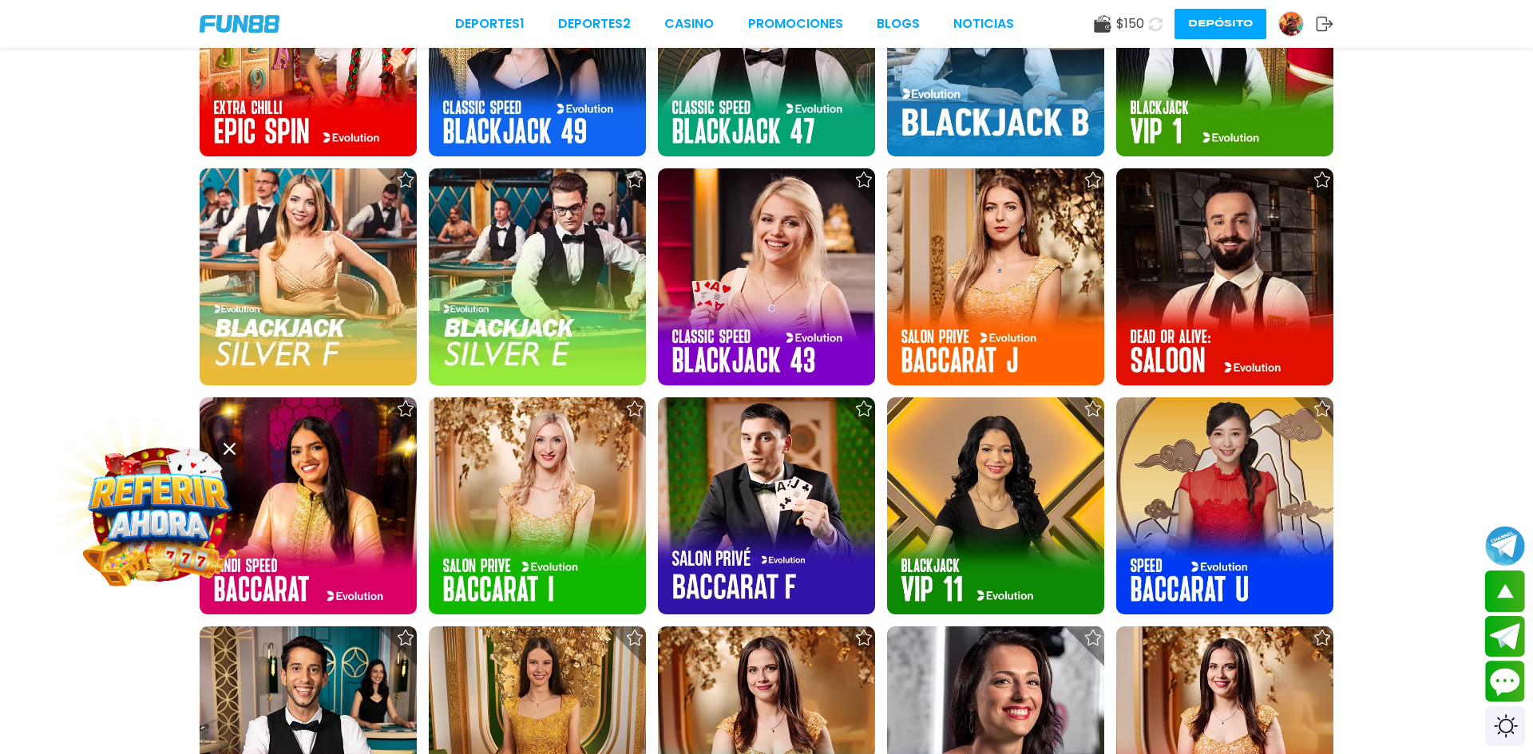
scroll to position [696, 0]
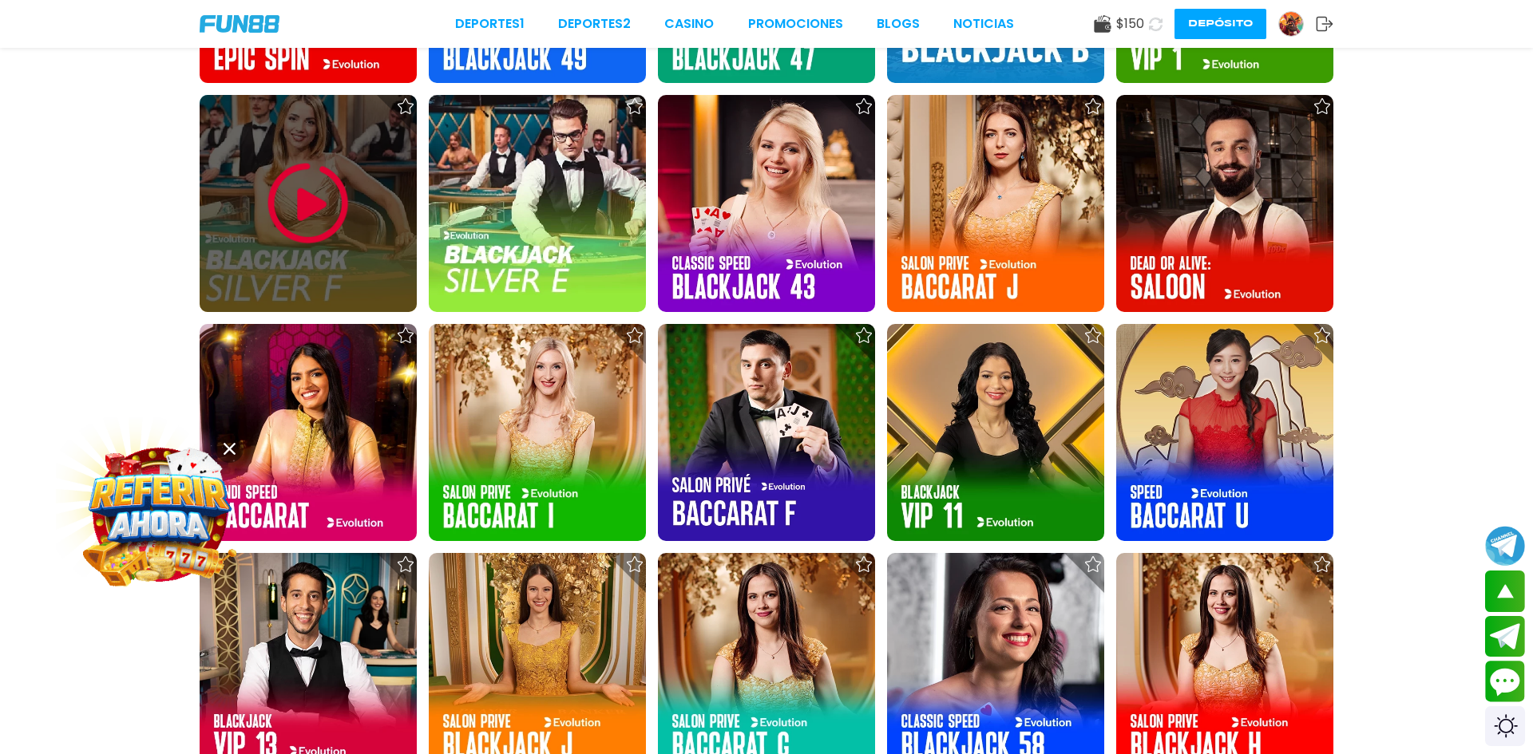
click at [323, 111] on div at bounding box center [308, 203] width 217 height 217
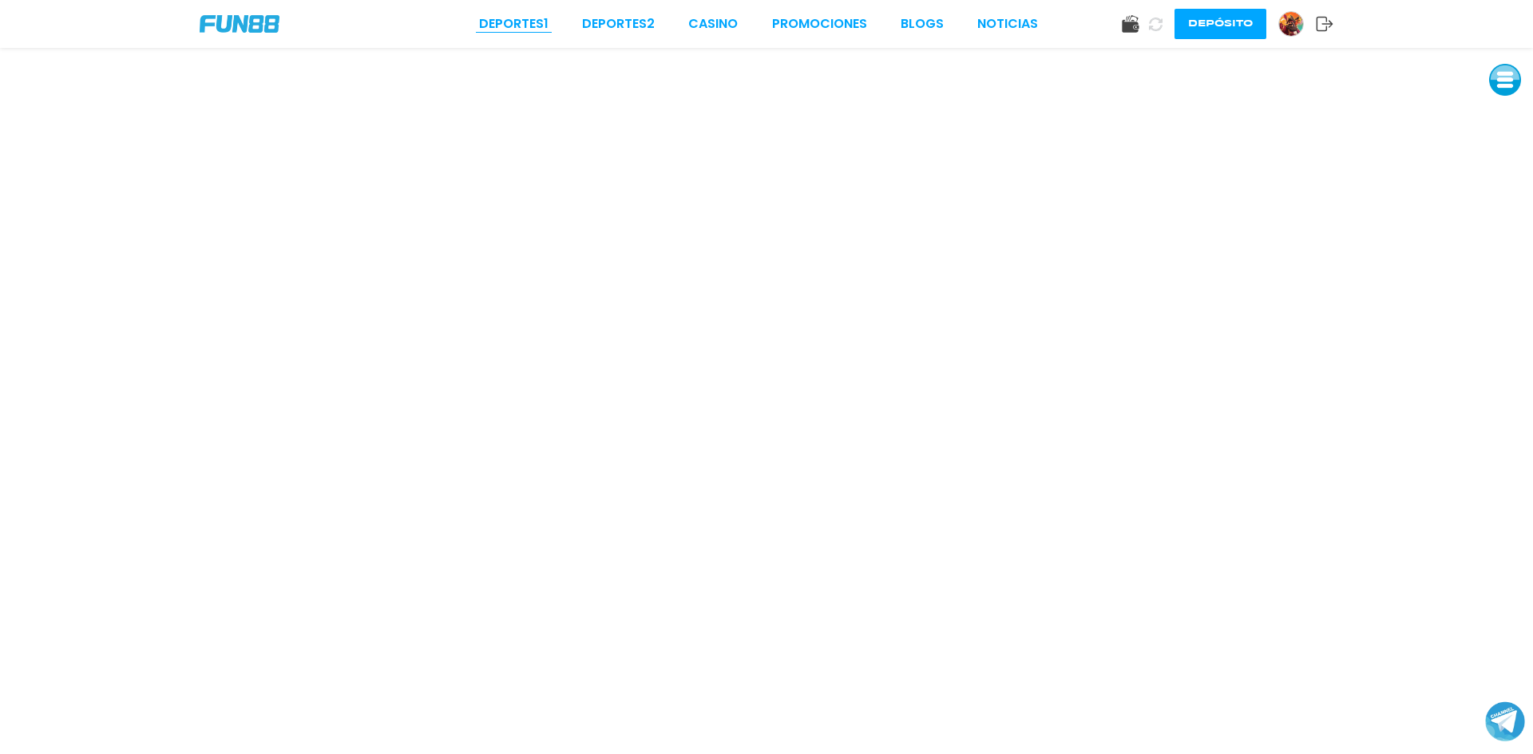
click at [508, 18] on link "Deportes 1" at bounding box center [513, 23] width 69 height 19
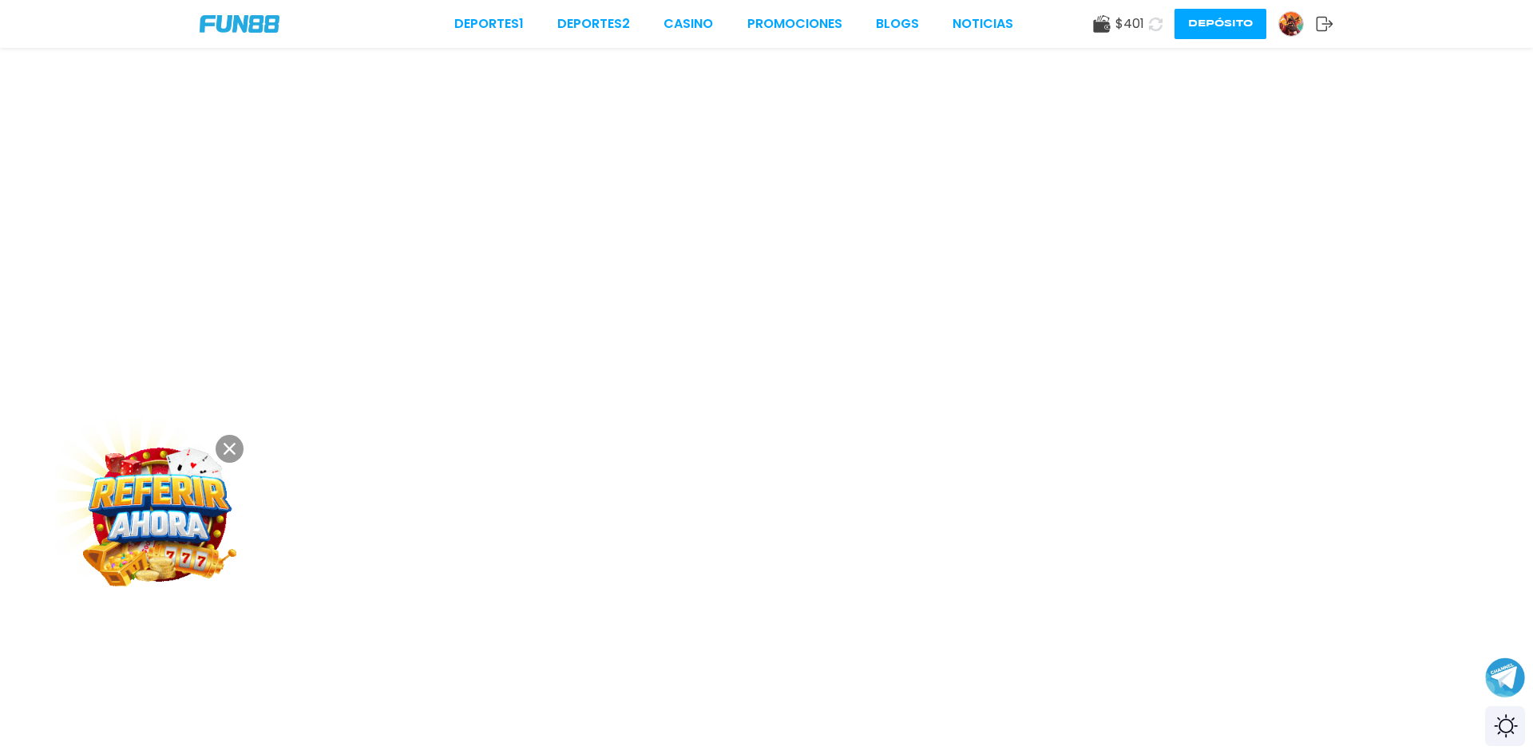
click at [231, 448] on use at bounding box center [229, 449] width 12 height 12
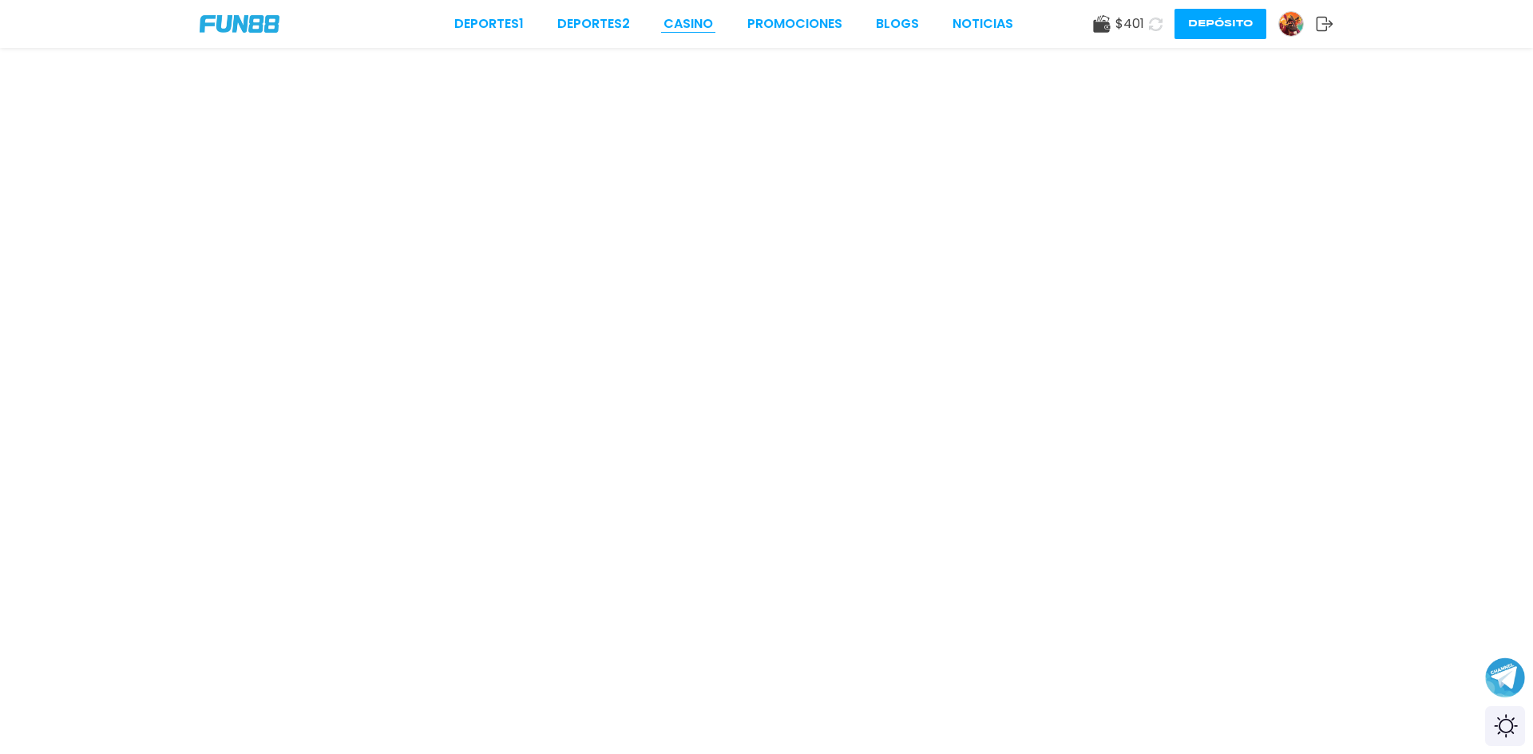
click at [710, 26] on link "CASINO" at bounding box center [687, 23] width 49 height 19
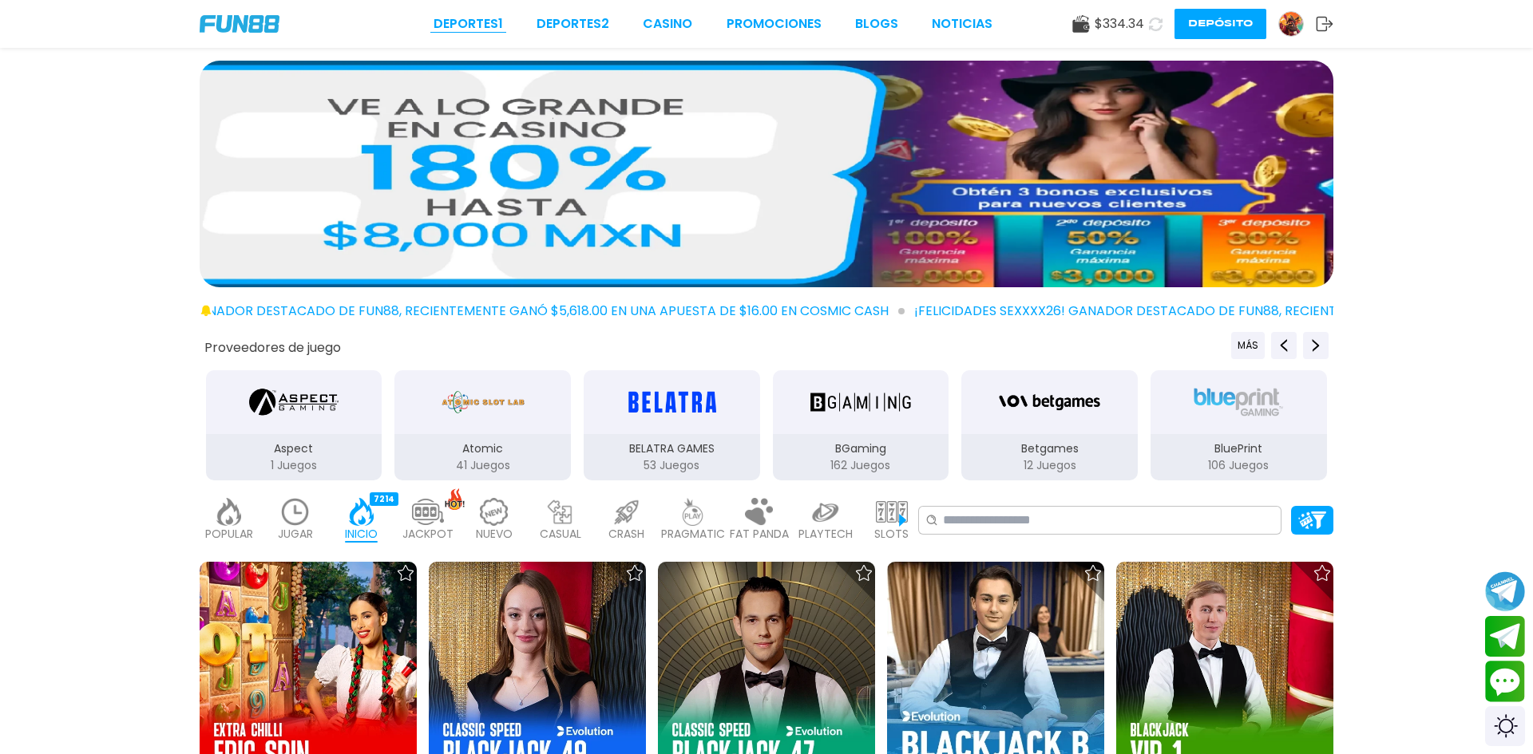
click at [489, 24] on link "Deportes 1" at bounding box center [467, 23] width 69 height 19
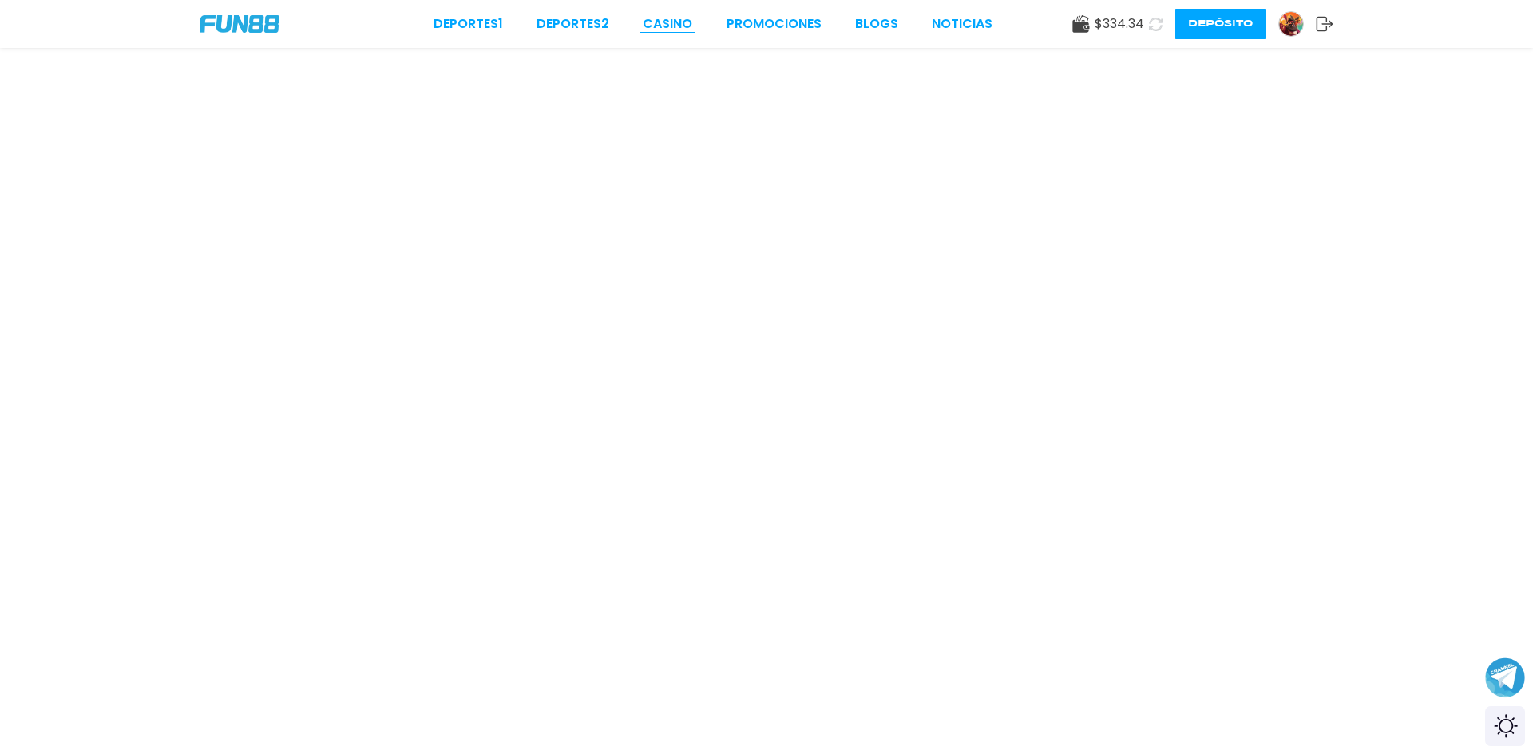
click at [655, 22] on link "CASINO" at bounding box center [667, 23] width 49 height 19
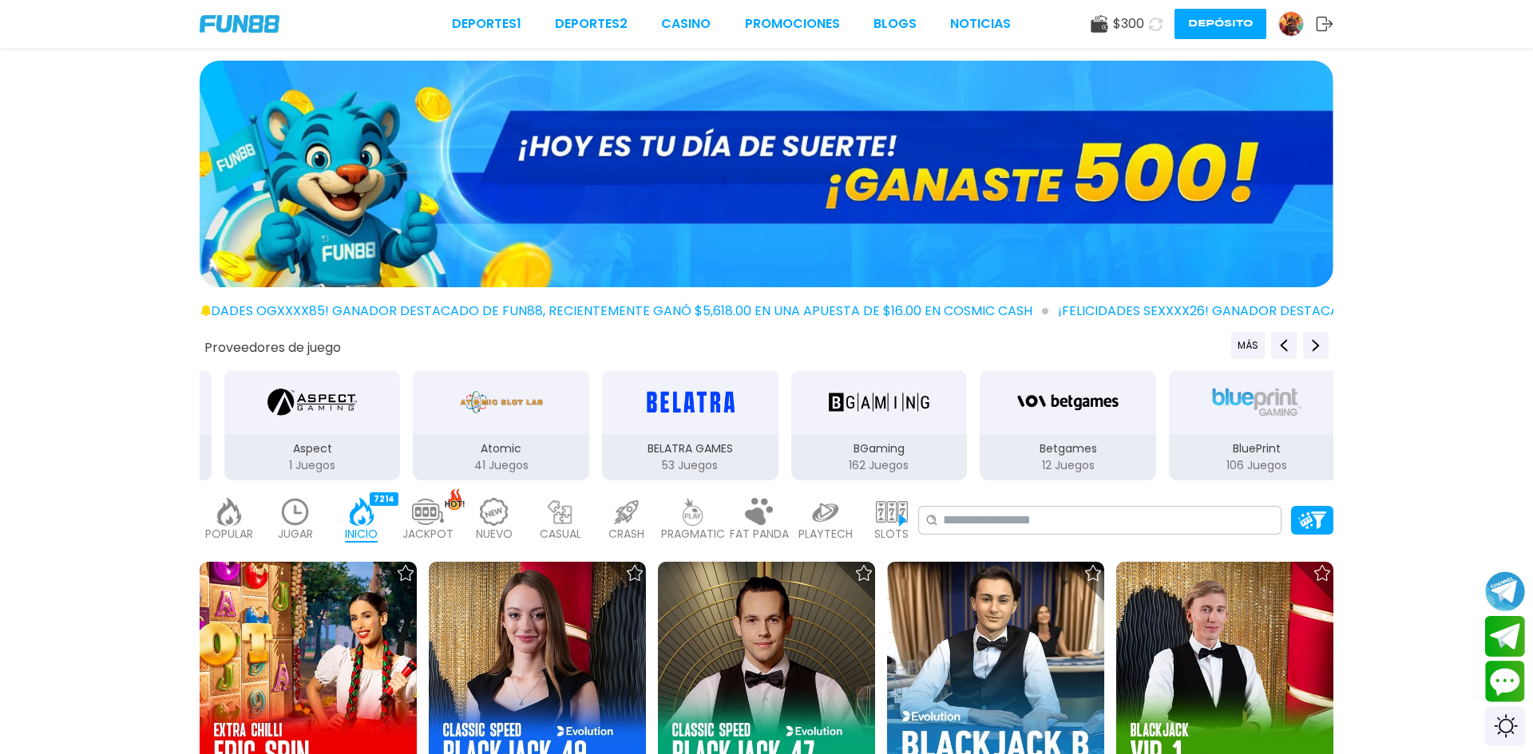
click at [1126, 26] on span "$ 300" at bounding box center [1128, 23] width 31 height 19
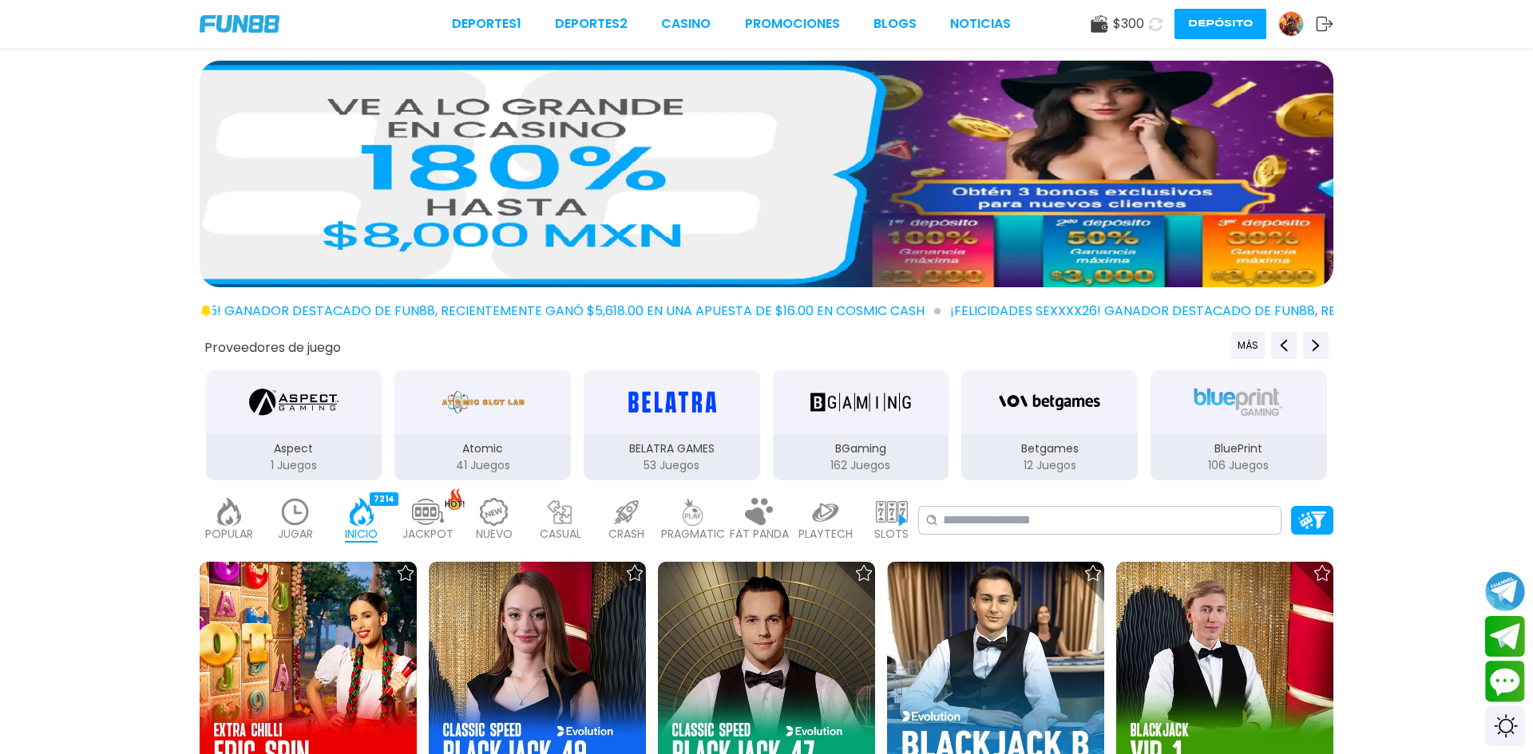
click at [1106, 24] on icon at bounding box center [1099, 24] width 18 height 18
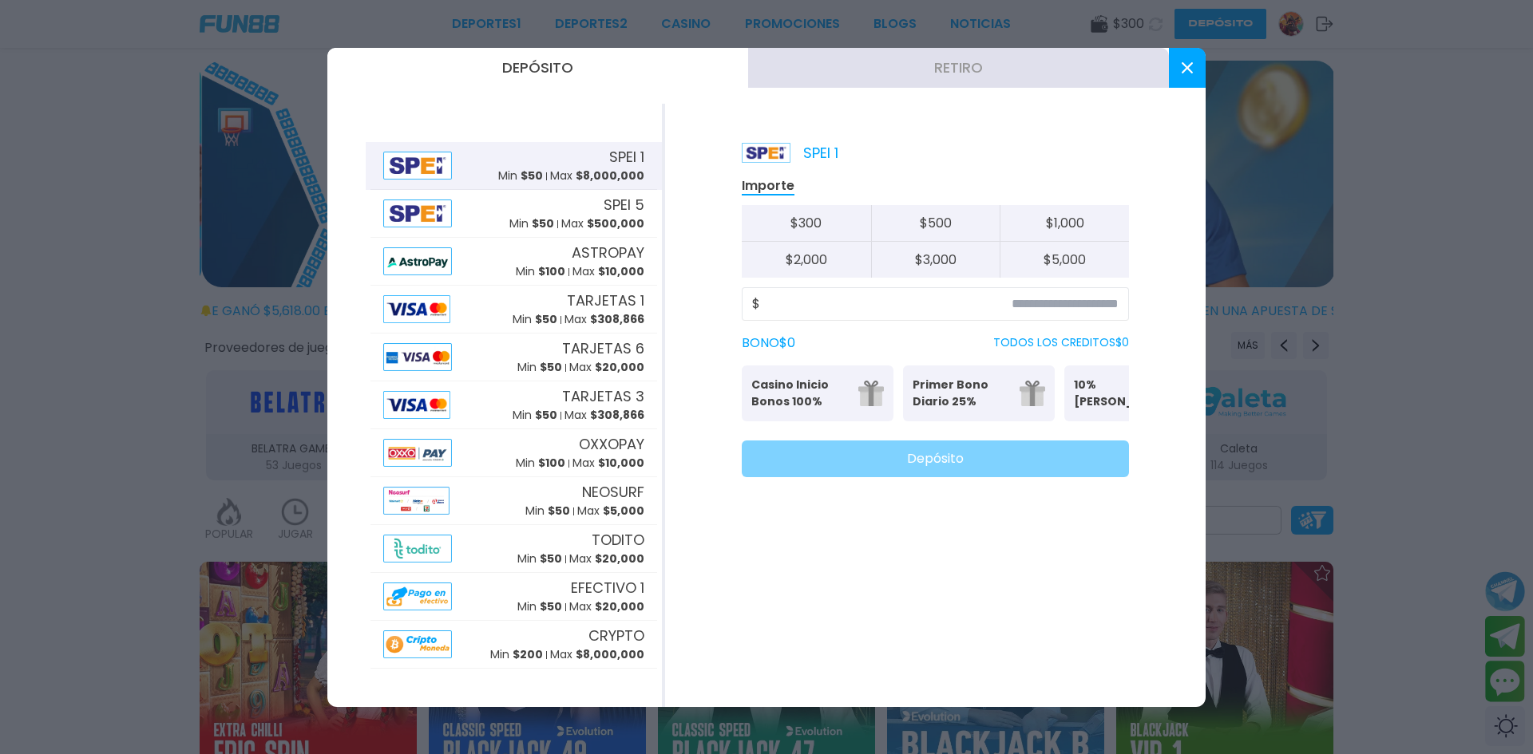
click at [844, 346] on div "BONO $ 0 TODOS LOS CREDITOS $ 0" at bounding box center [935, 343] width 387 height 19
click at [896, 67] on button "Retiro" at bounding box center [958, 68] width 421 height 40
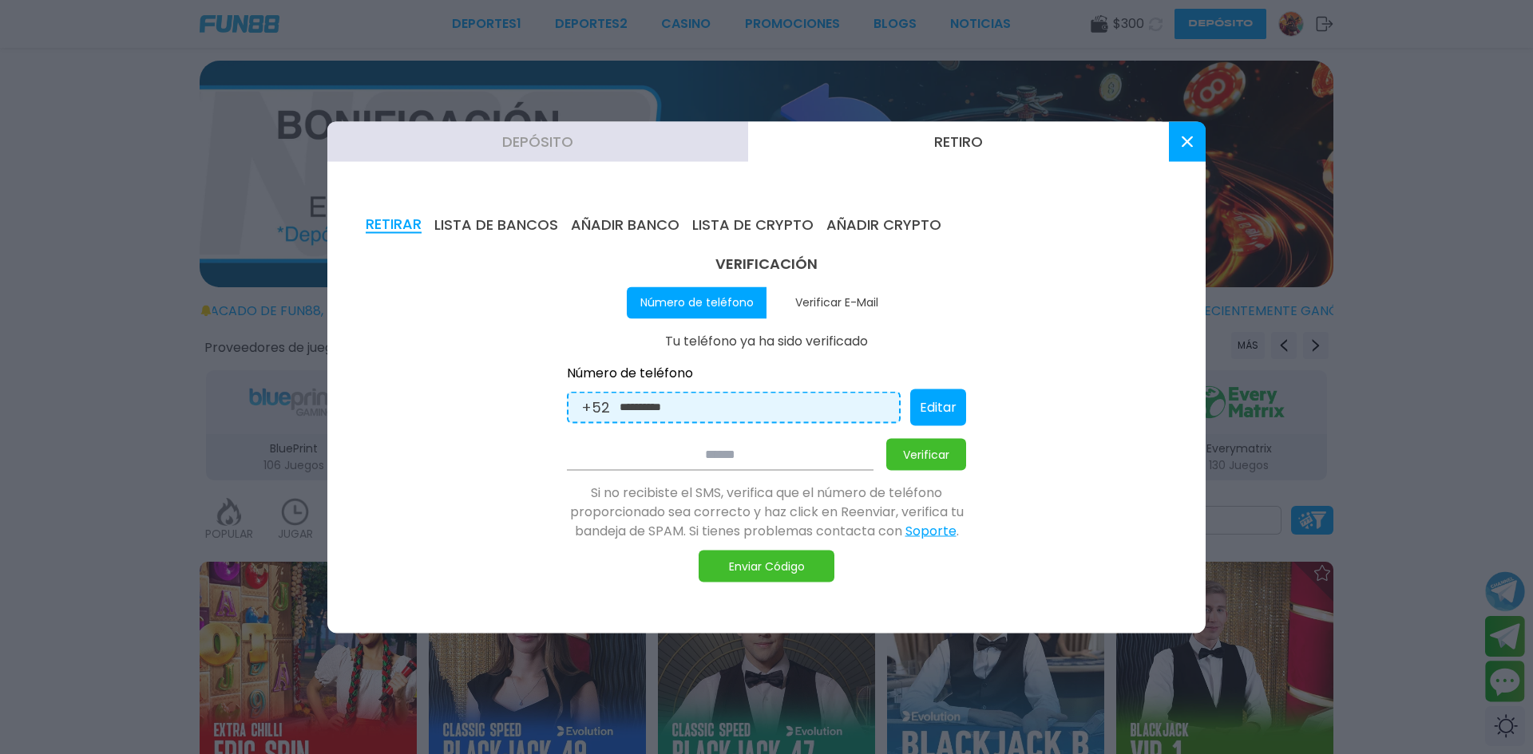
click at [1190, 143] on icon at bounding box center [1186, 141] width 11 height 11
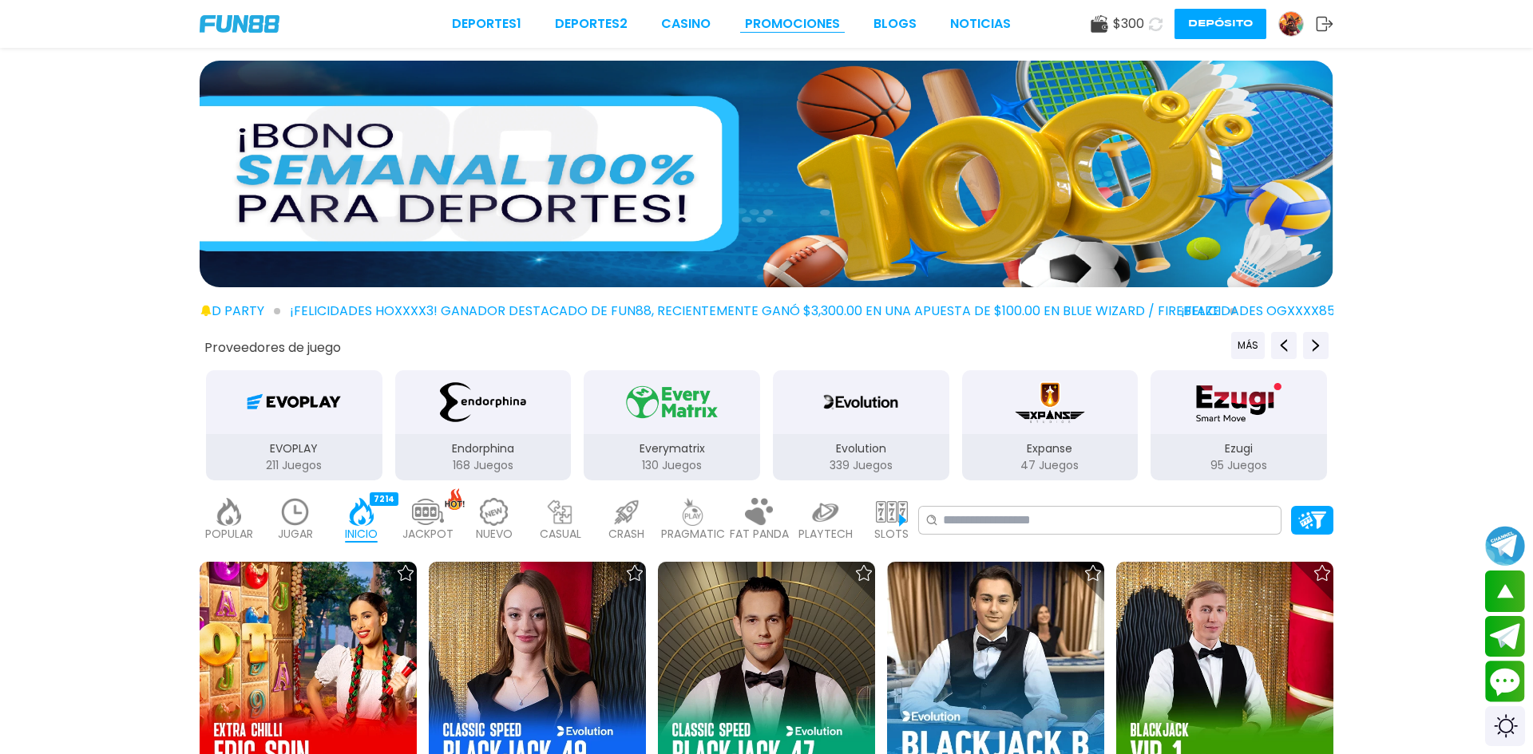
click at [794, 28] on link "Promociones" at bounding box center [792, 23] width 95 height 19
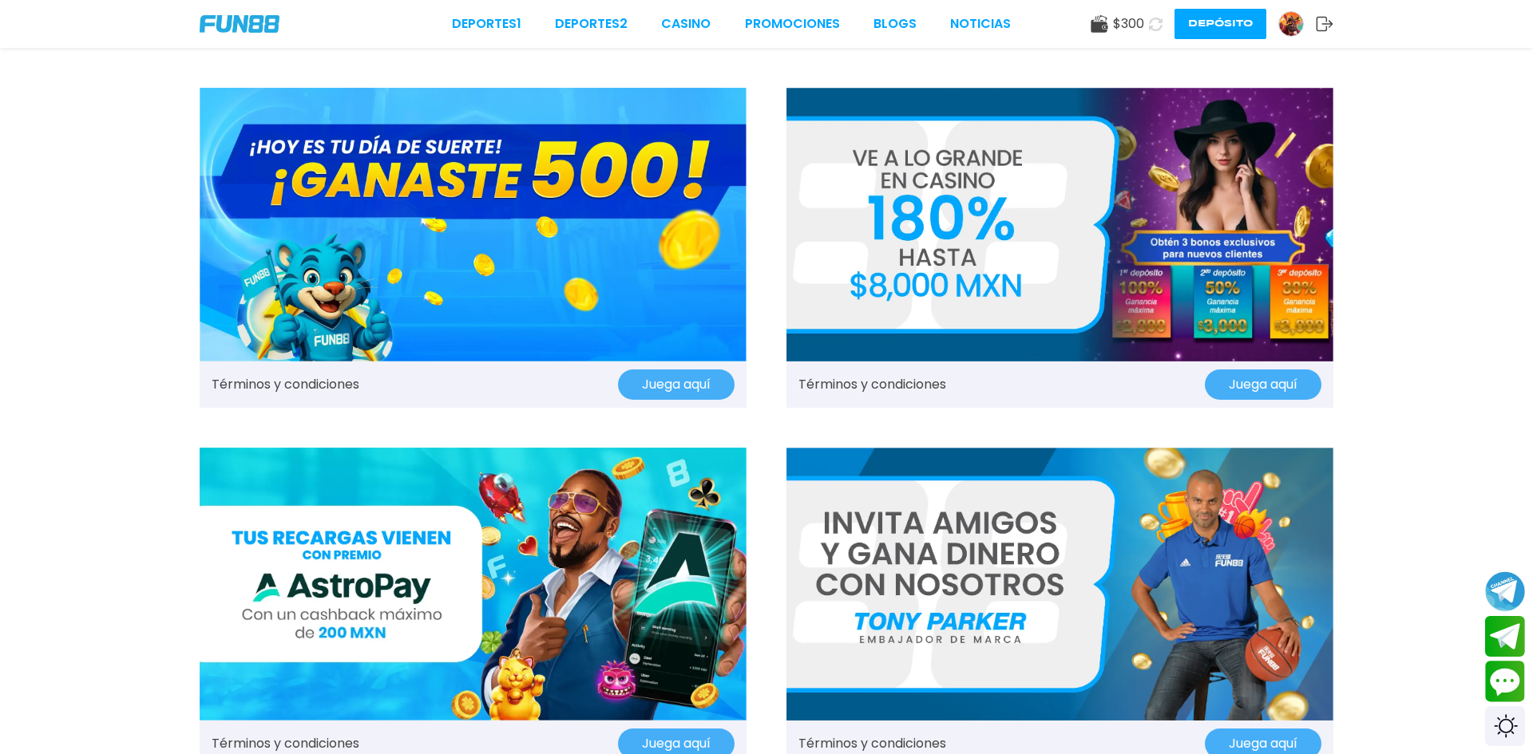
click at [442, 211] on img at bounding box center [473, 225] width 547 height 274
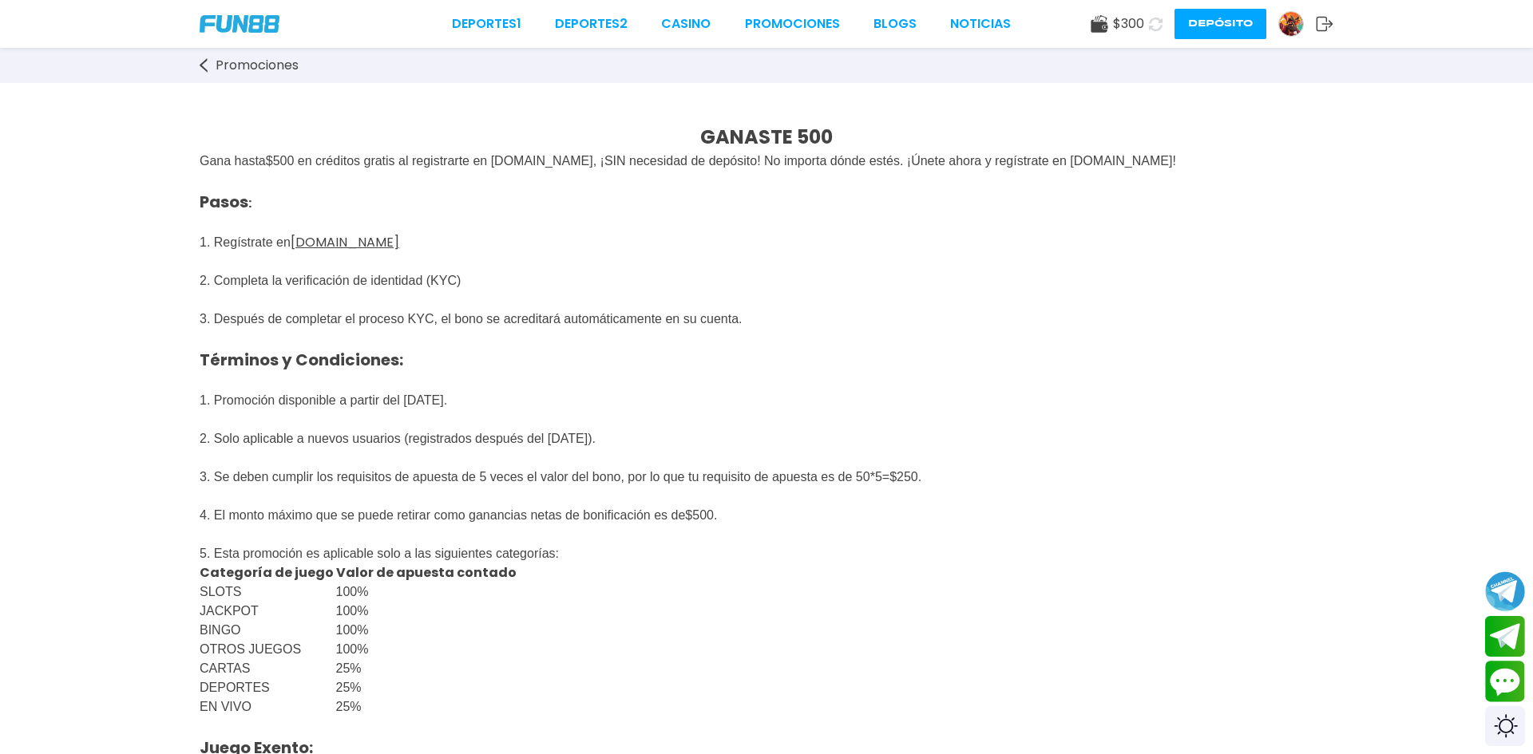
click at [1121, 26] on span "$ 300" at bounding box center [1128, 23] width 31 height 19
click at [1237, 30] on button "Depósito" at bounding box center [1220, 24] width 92 height 30
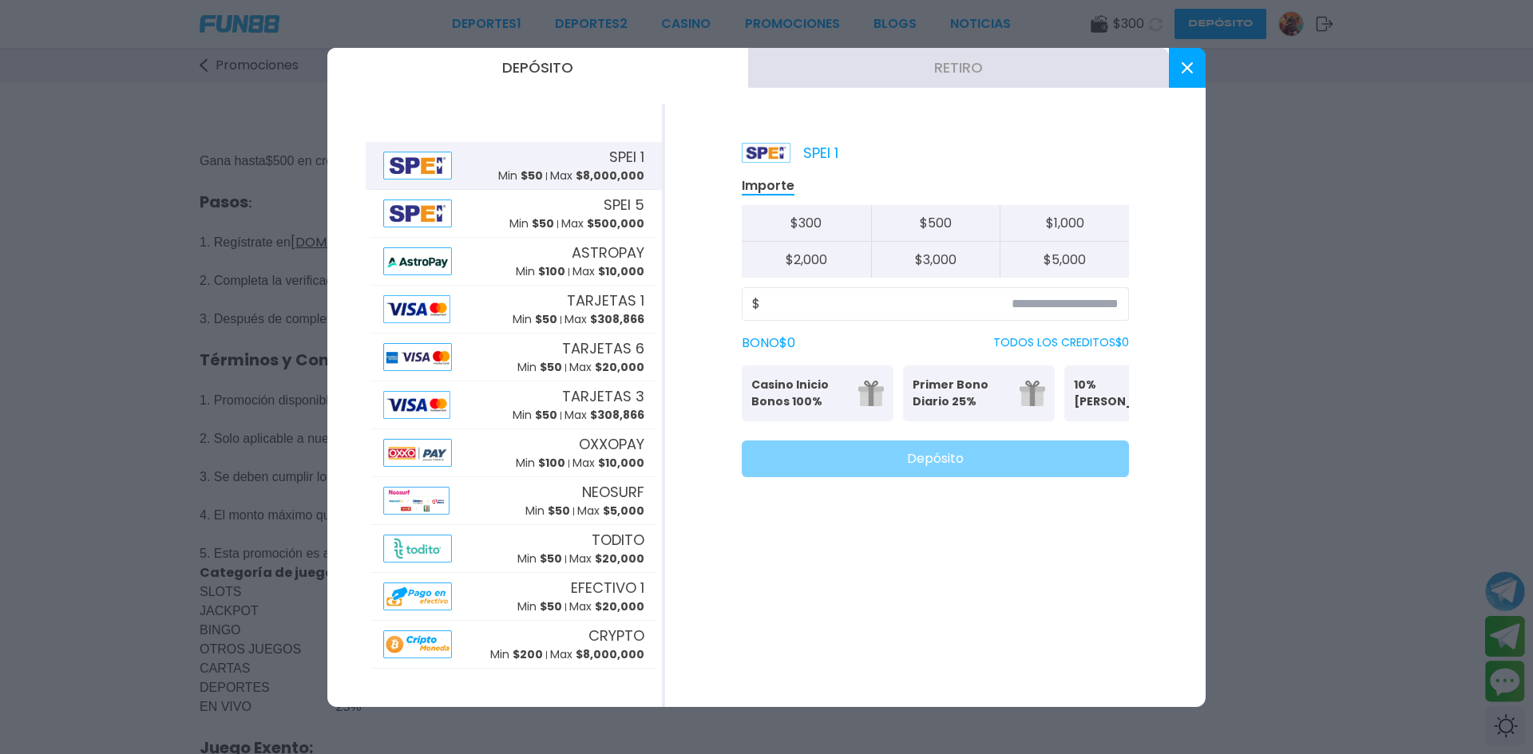
click at [941, 67] on button "Retiro" at bounding box center [958, 68] width 421 height 40
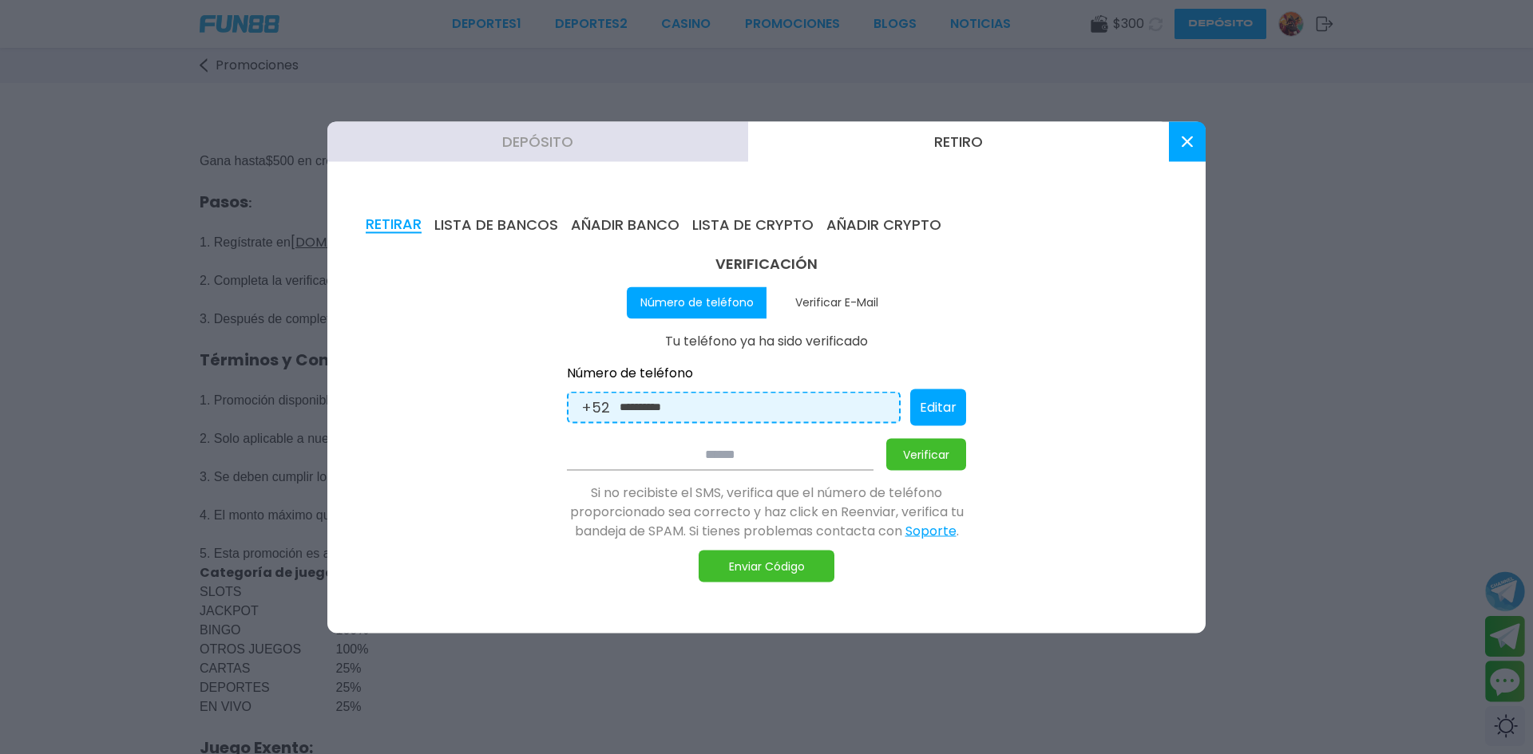
click at [955, 144] on button "Retiro" at bounding box center [958, 141] width 421 height 40
click at [826, 304] on button "Verificar E-Mail" at bounding box center [836, 303] width 140 height 32
type input "**********"
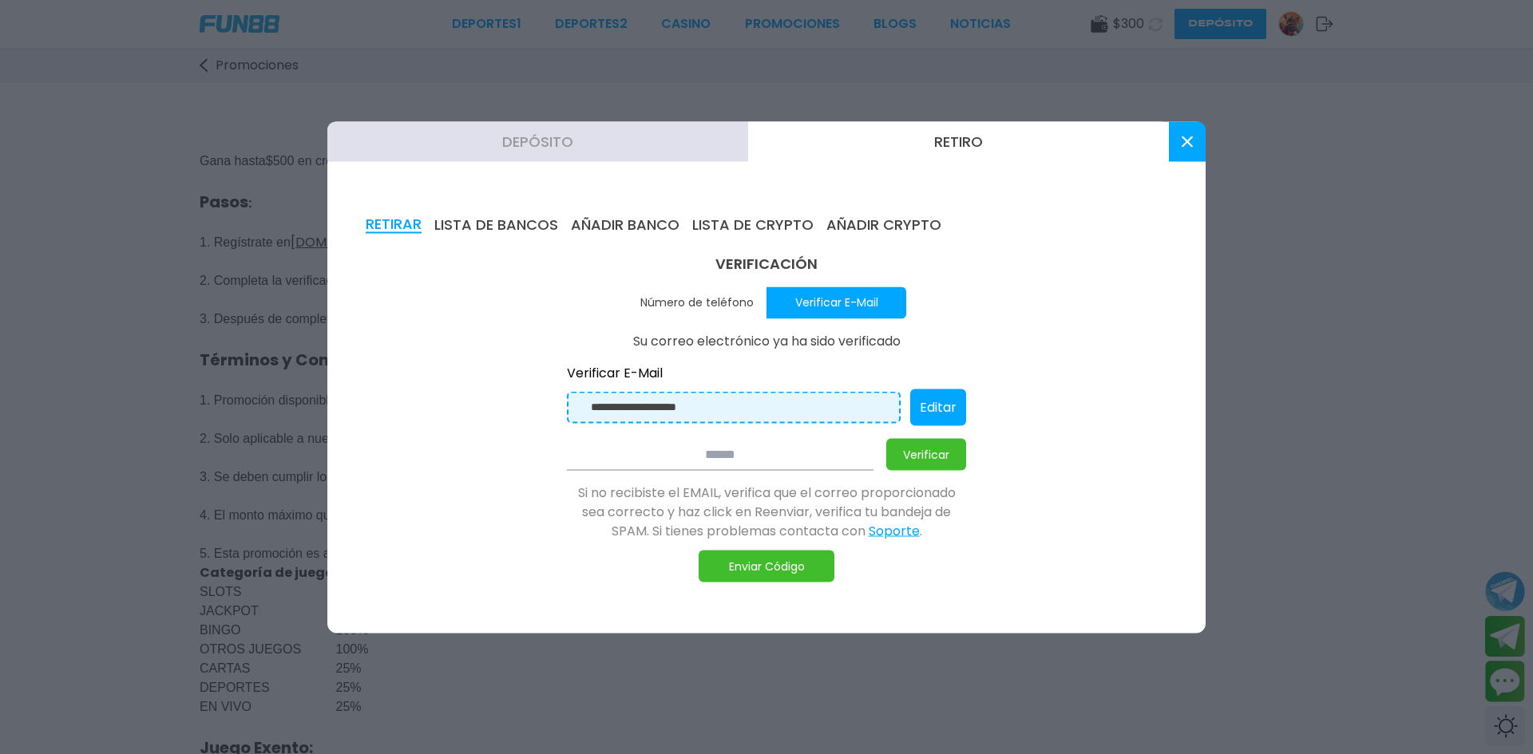
click at [510, 224] on button "LISTA DE BANCOS" at bounding box center [496, 225] width 124 height 18
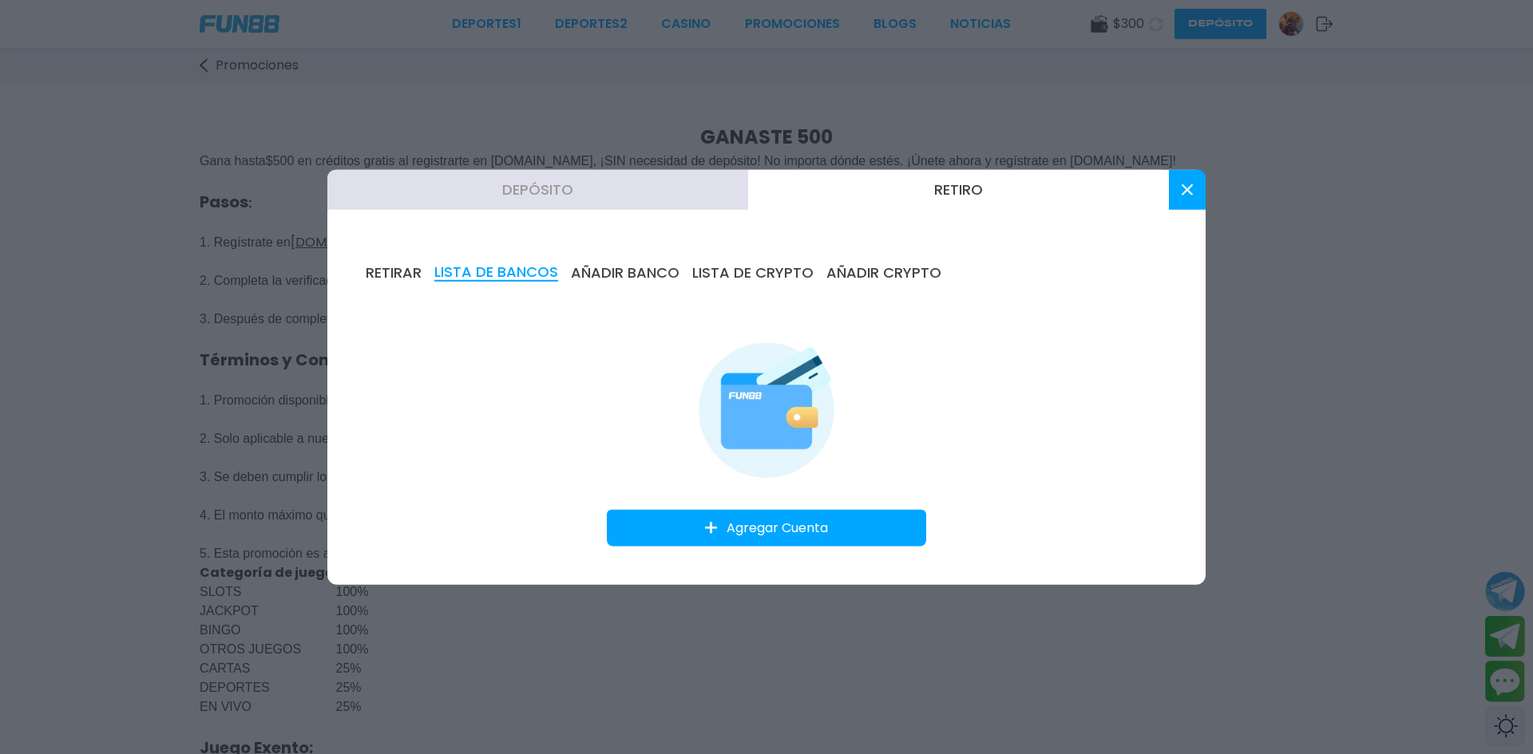
click at [627, 275] on button "AÑADIR BANCO" at bounding box center [625, 272] width 109 height 18
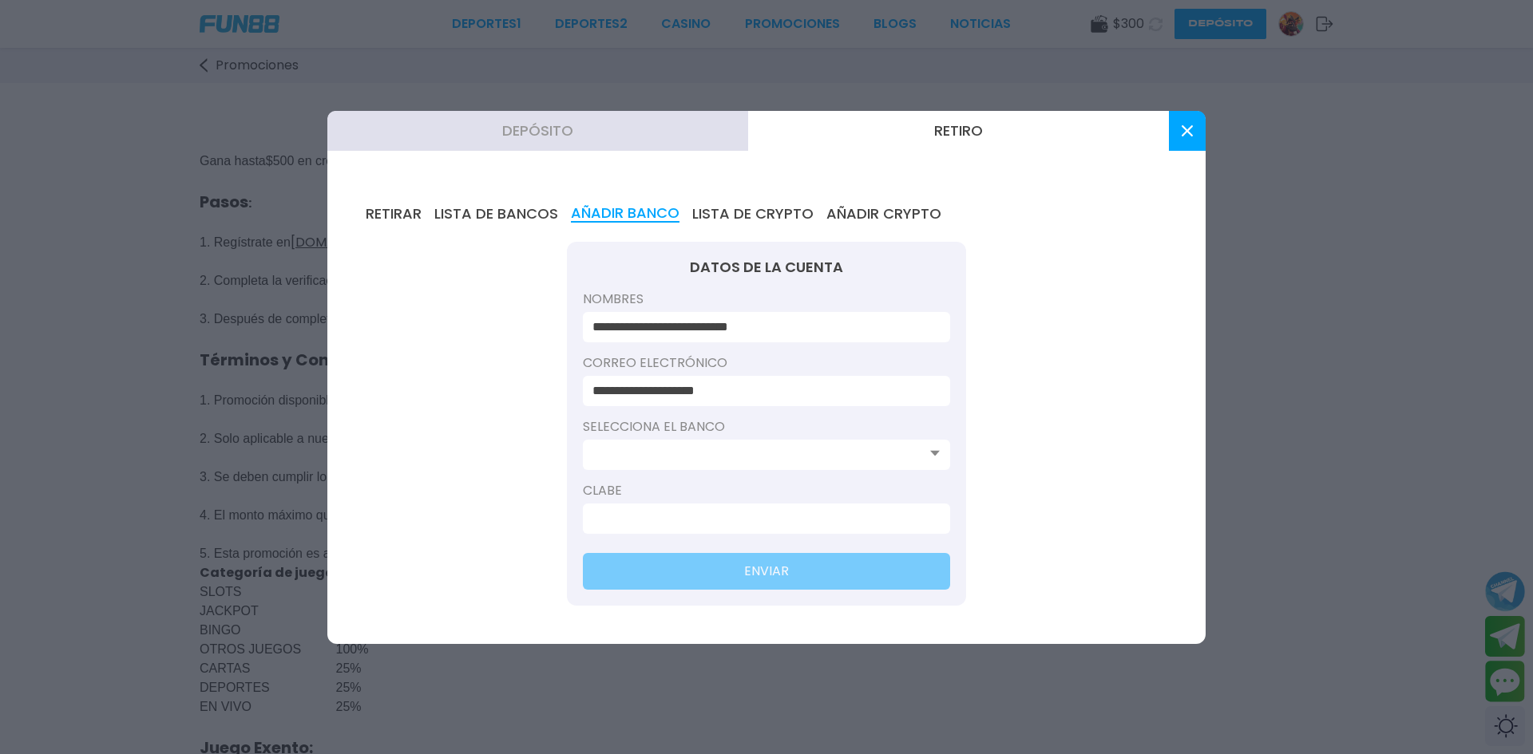
click at [1182, 139] on button at bounding box center [1187, 131] width 37 height 40
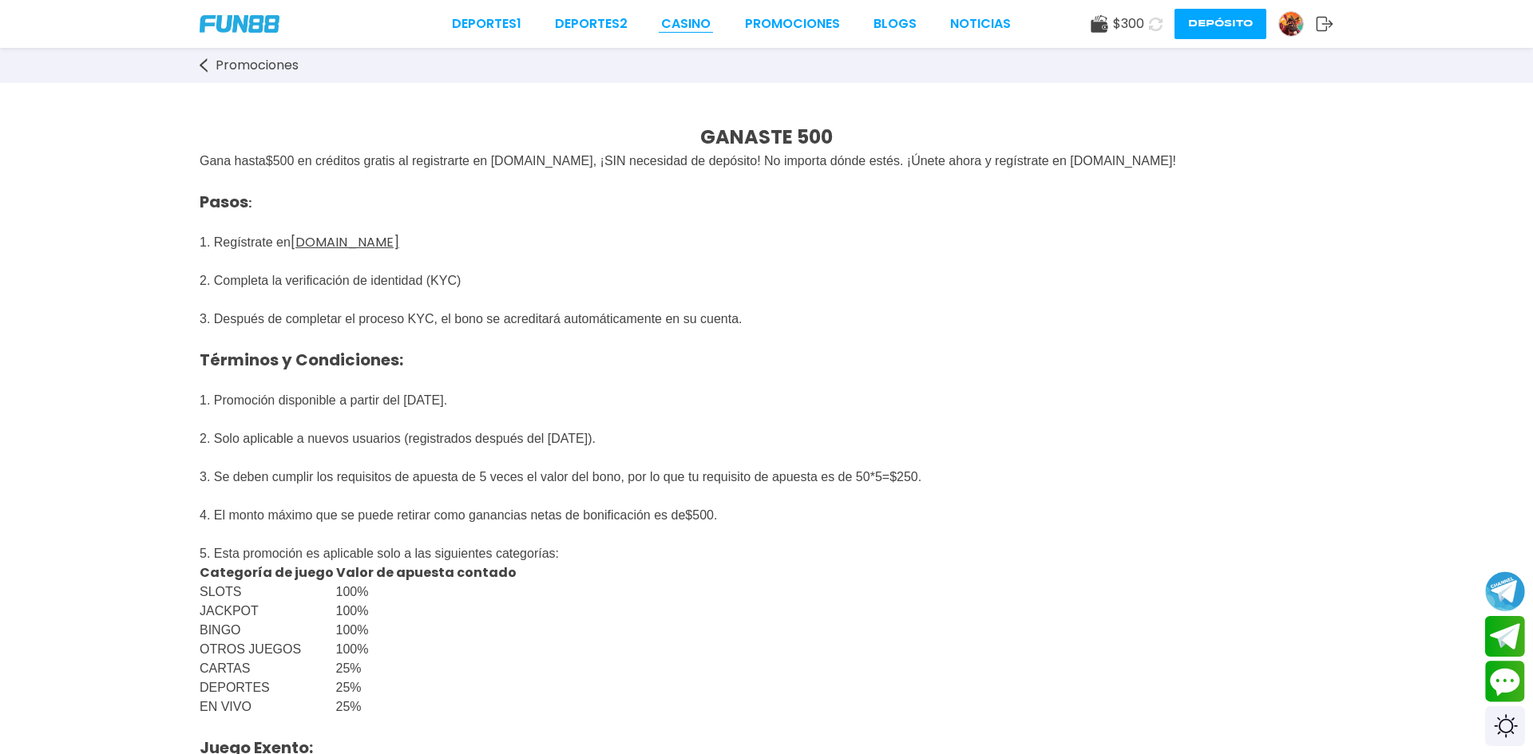
click at [678, 27] on link "CASINO" at bounding box center [685, 23] width 49 height 19
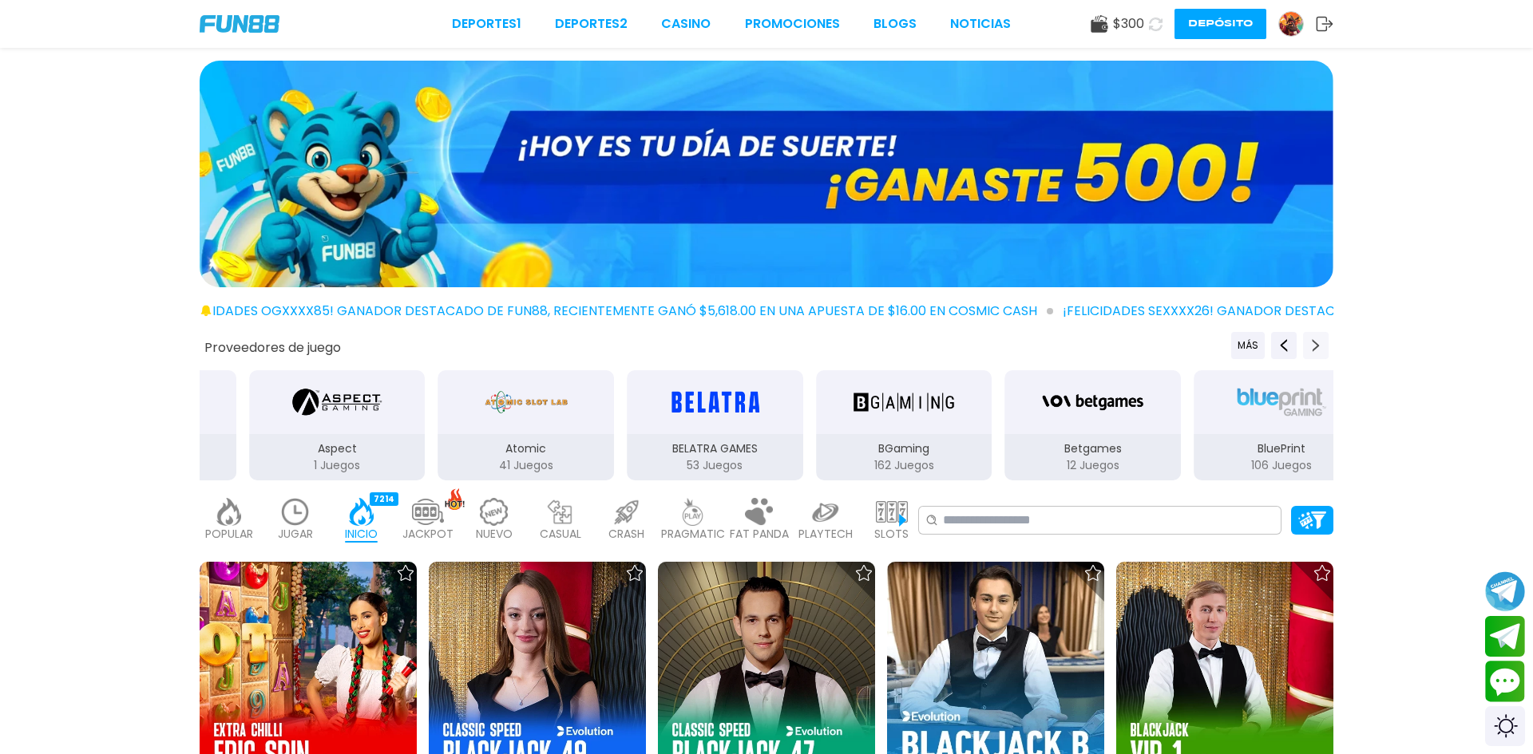
click at [1315, 347] on use "Next providers" at bounding box center [1315, 345] width 7 height 13
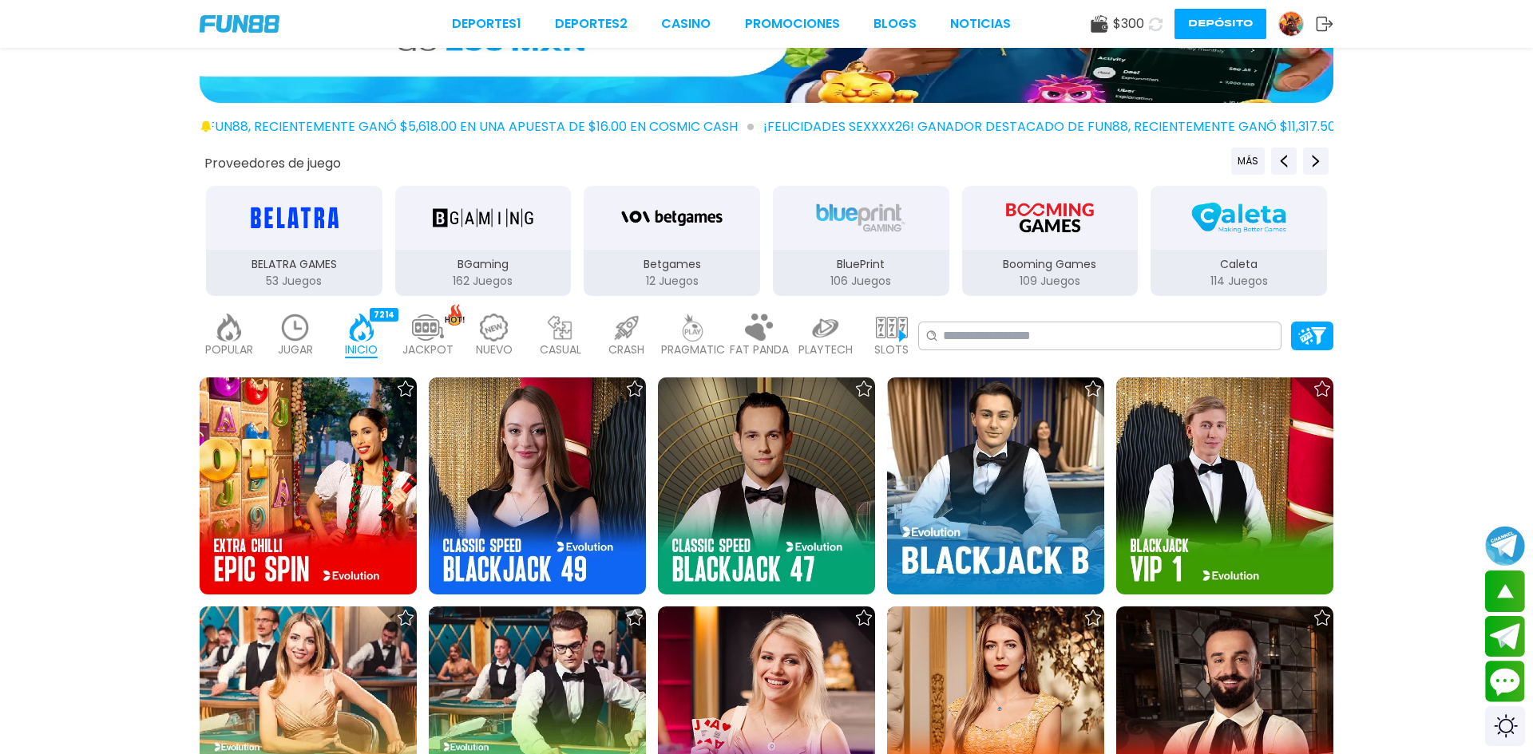
scroll to position [179, 0]
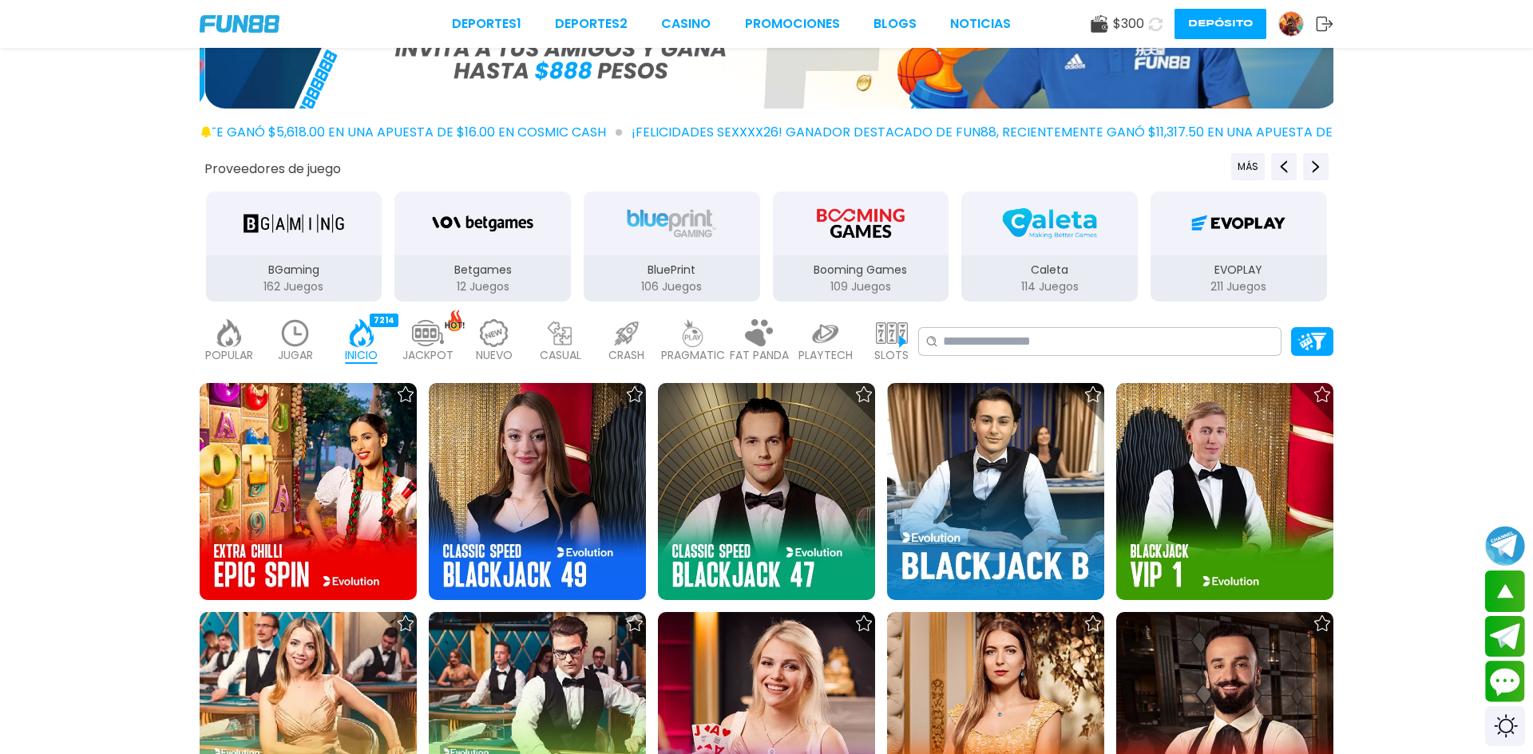
click at [675, 348] on p "PRAGMATIC" at bounding box center [693, 355] width 64 height 17
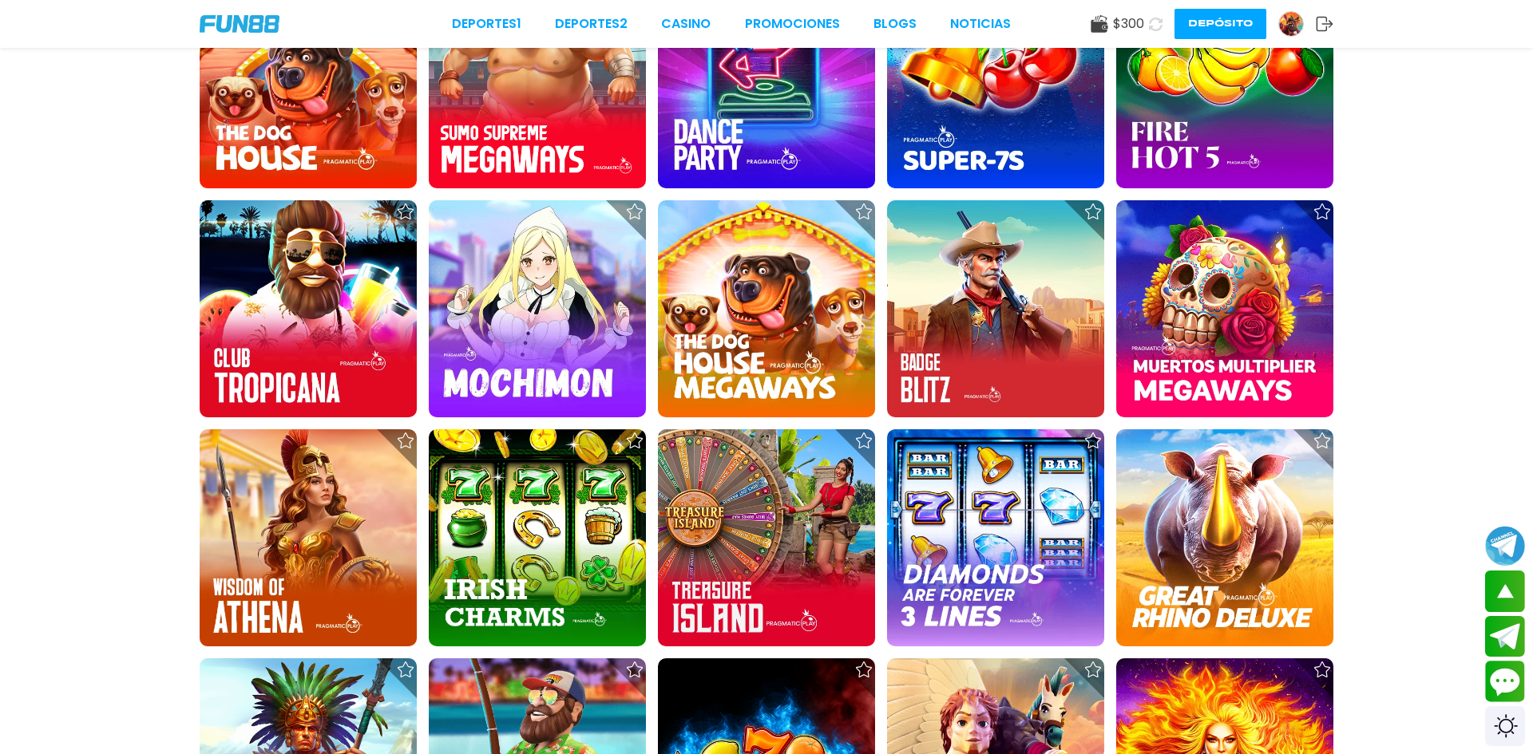
scroll to position [6805, 0]
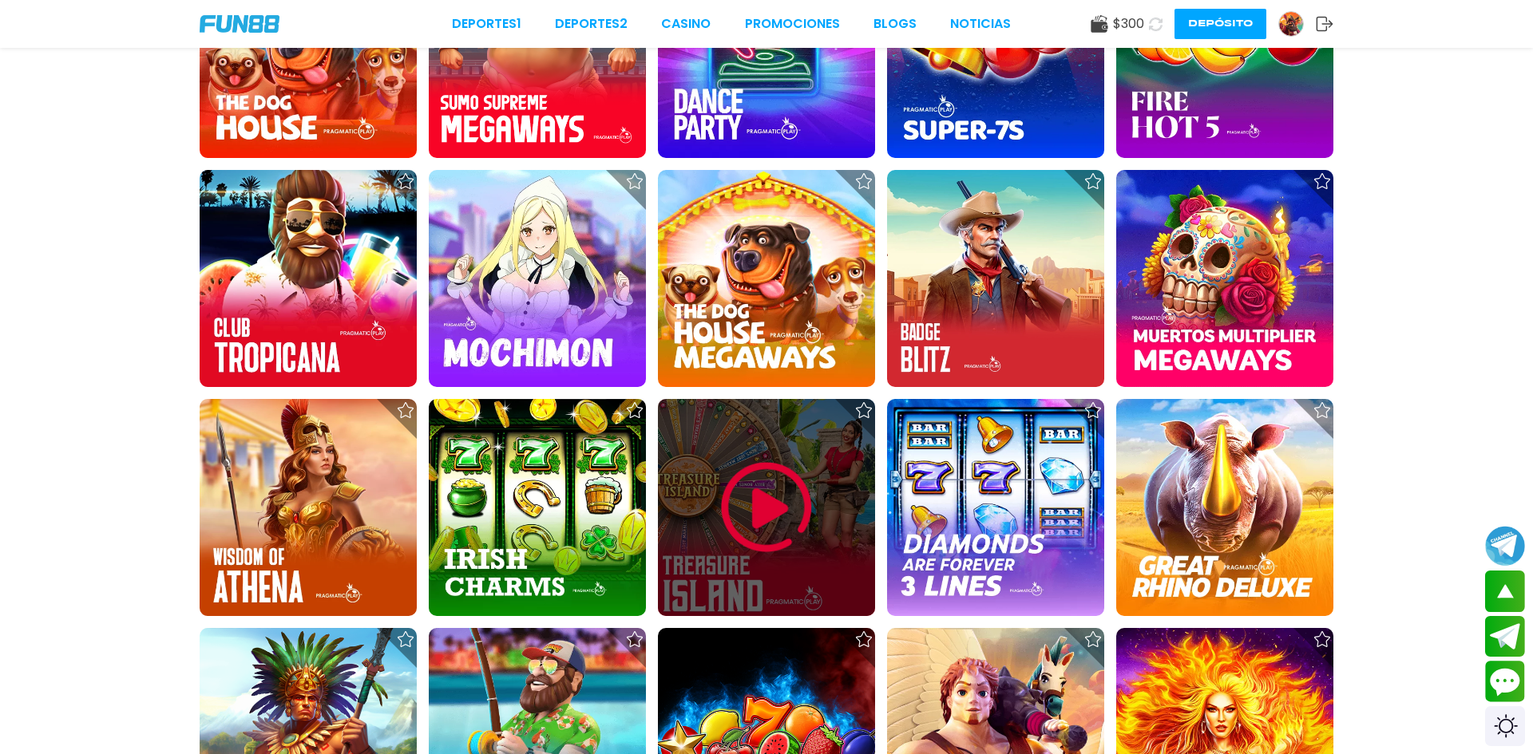
click at [751, 496] on img at bounding box center [766, 508] width 96 height 96
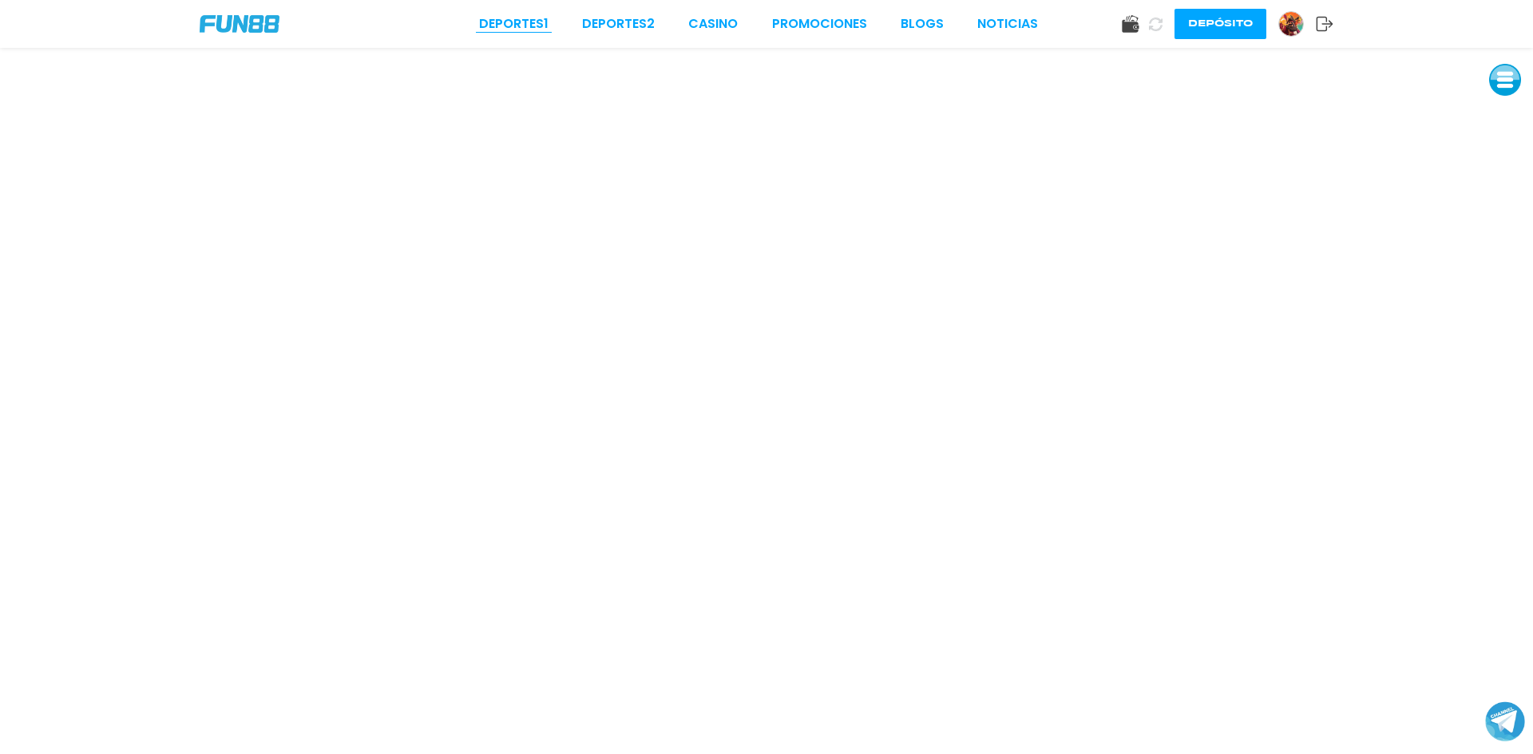
click at [532, 26] on link "Deportes 1" at bounding box center [513, 23] width 69 height 19
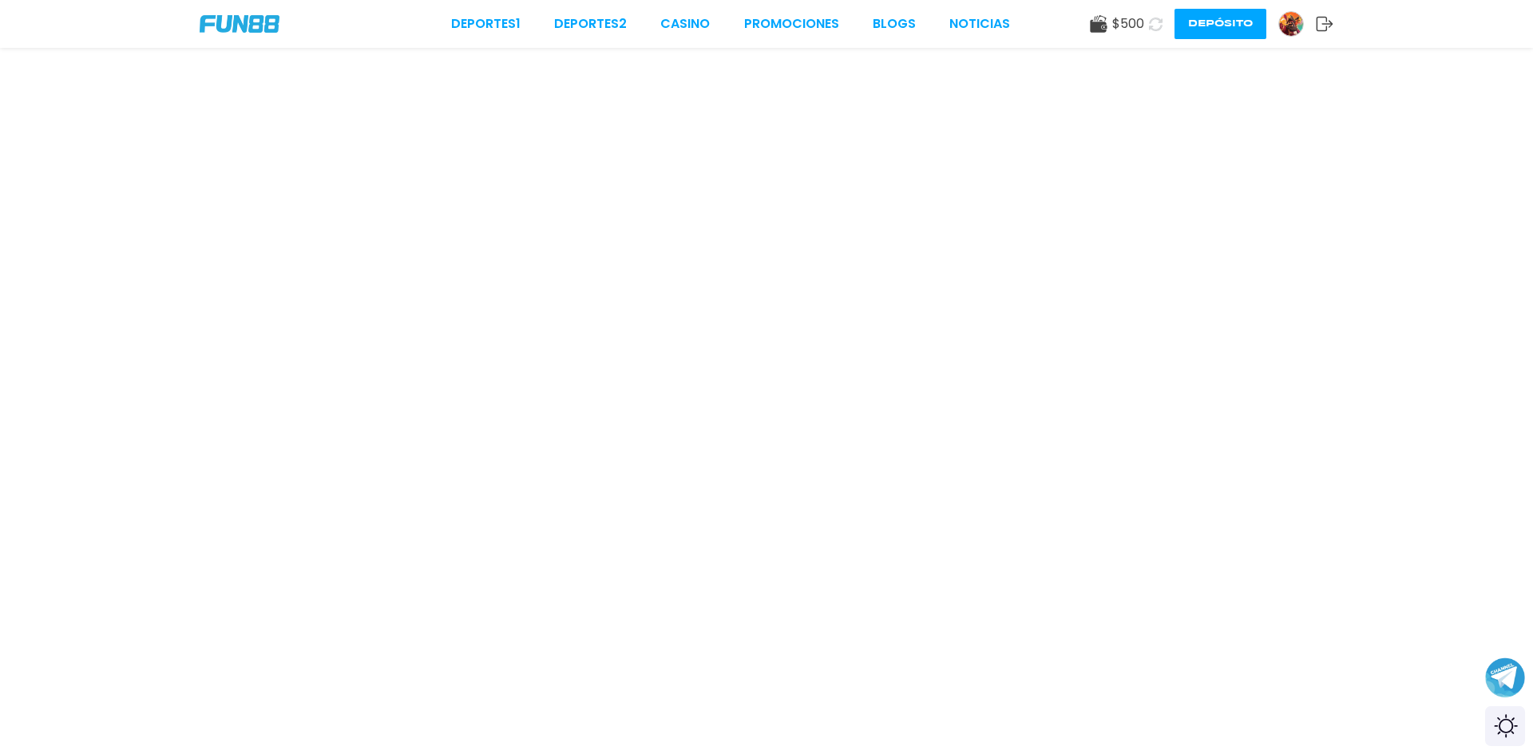
click at [1121, 26] on span "$ 500" at bounding box center [1128, 23] width 32 height 19
click at [1205, 27] on button "Depósito" at bounding box center [1220, 24] width 92 height 30
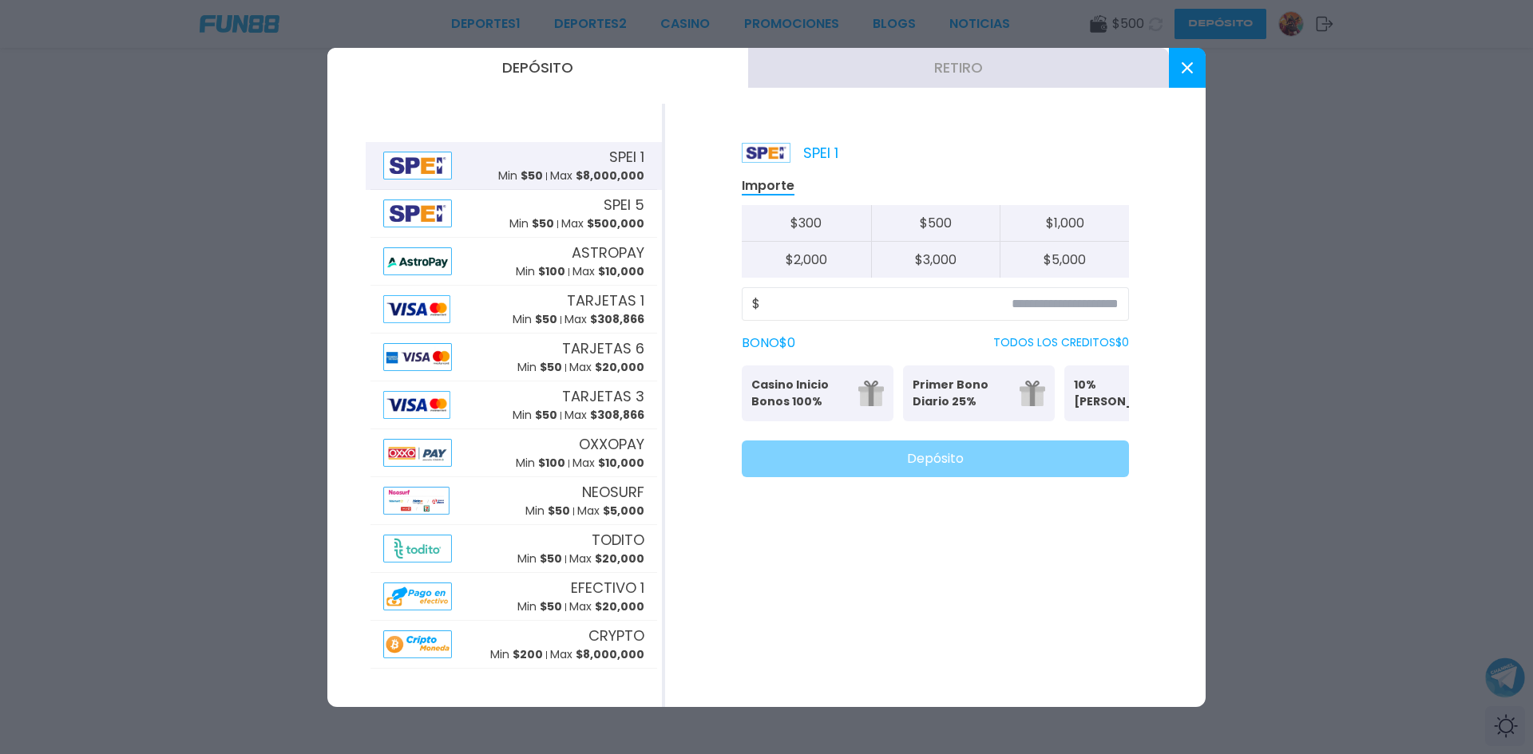
click at [919, 70] on button "Retiro" at bounding box center [958, 68] width 421 height 40
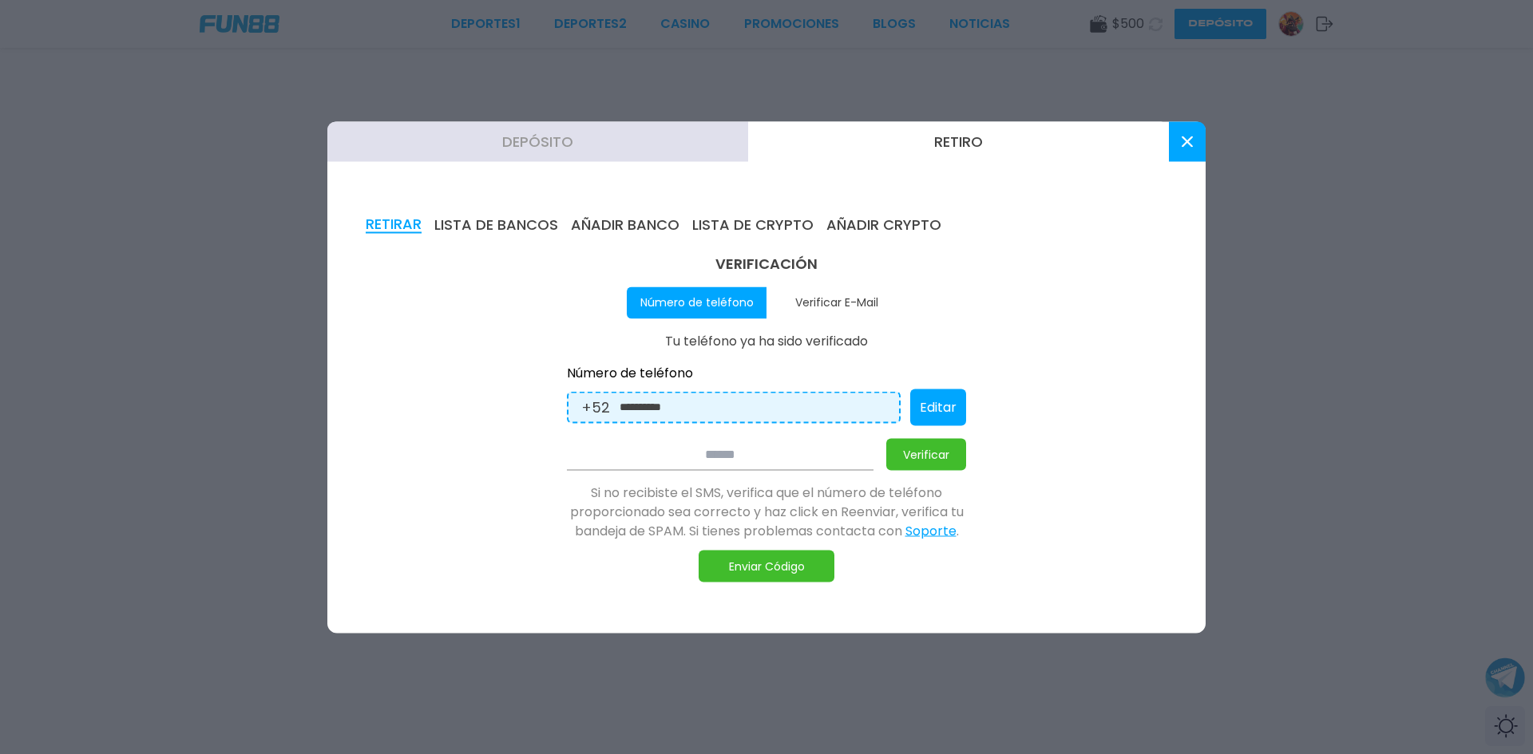
click at [841, 302] on button "Verificar E-Mail" at bounding box center [836, 303] width 140 height 32
type input "**********"
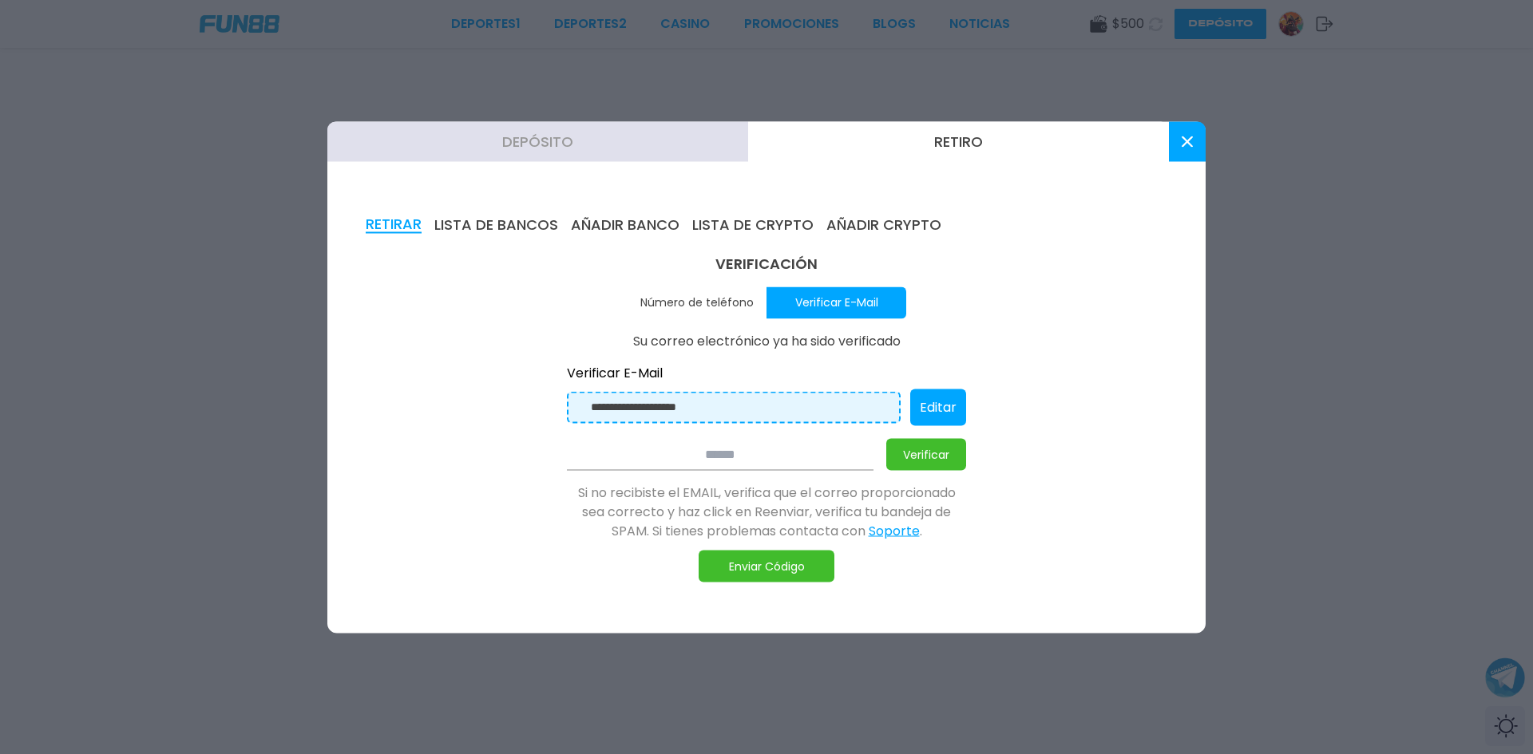
click at [766, 567] on button "Enviar Código" at bounding box center [766, 566] width 136 height 32
click at [739, 456] on input at bounding box center [720, 454] width 307 height 32
type input "******"
click at [924, 459] on button "Verificar" at bounding box center [926, 454] width 80 height 32
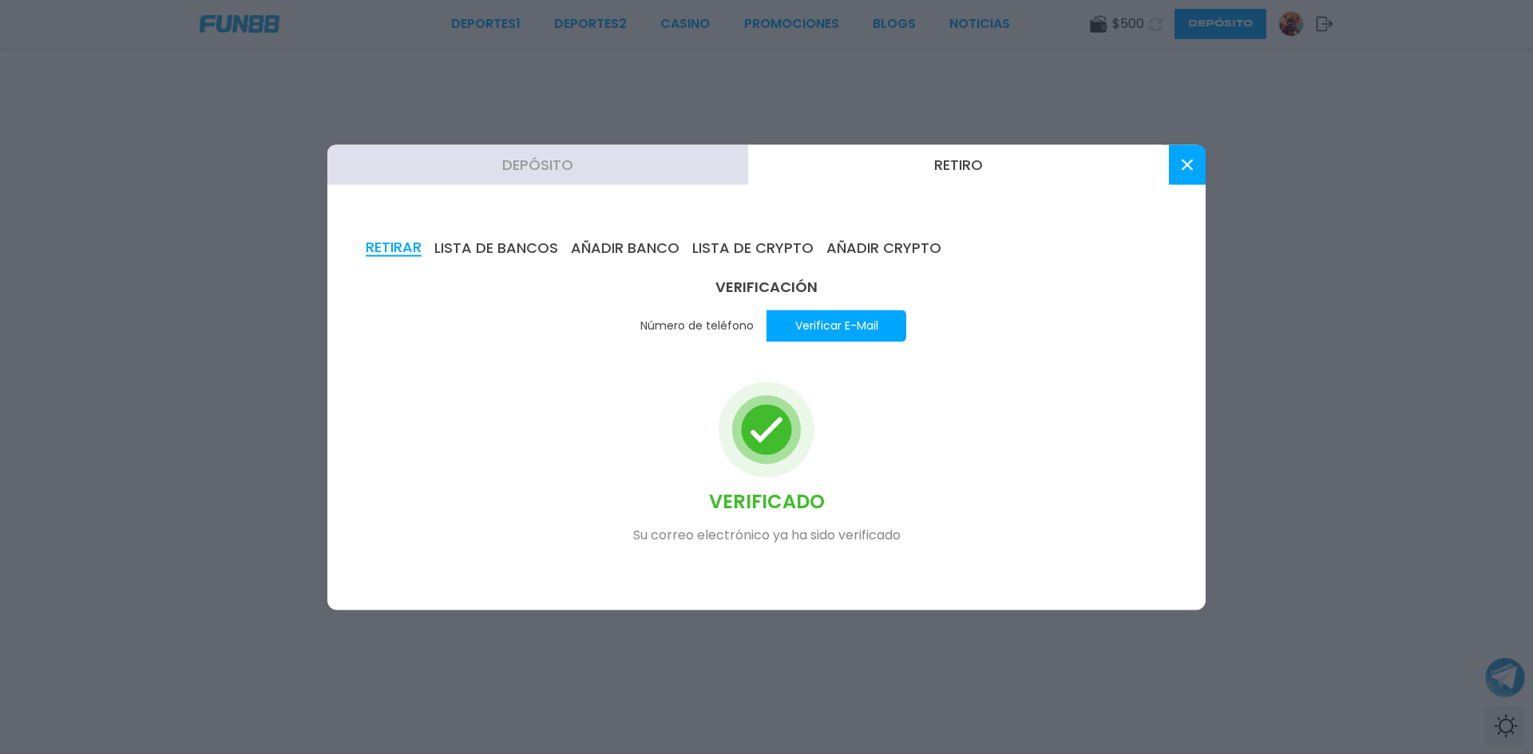
click at [594, 247] on button "AÑADIR BANCO" at bounding box center [625, 248] width 109 height 18
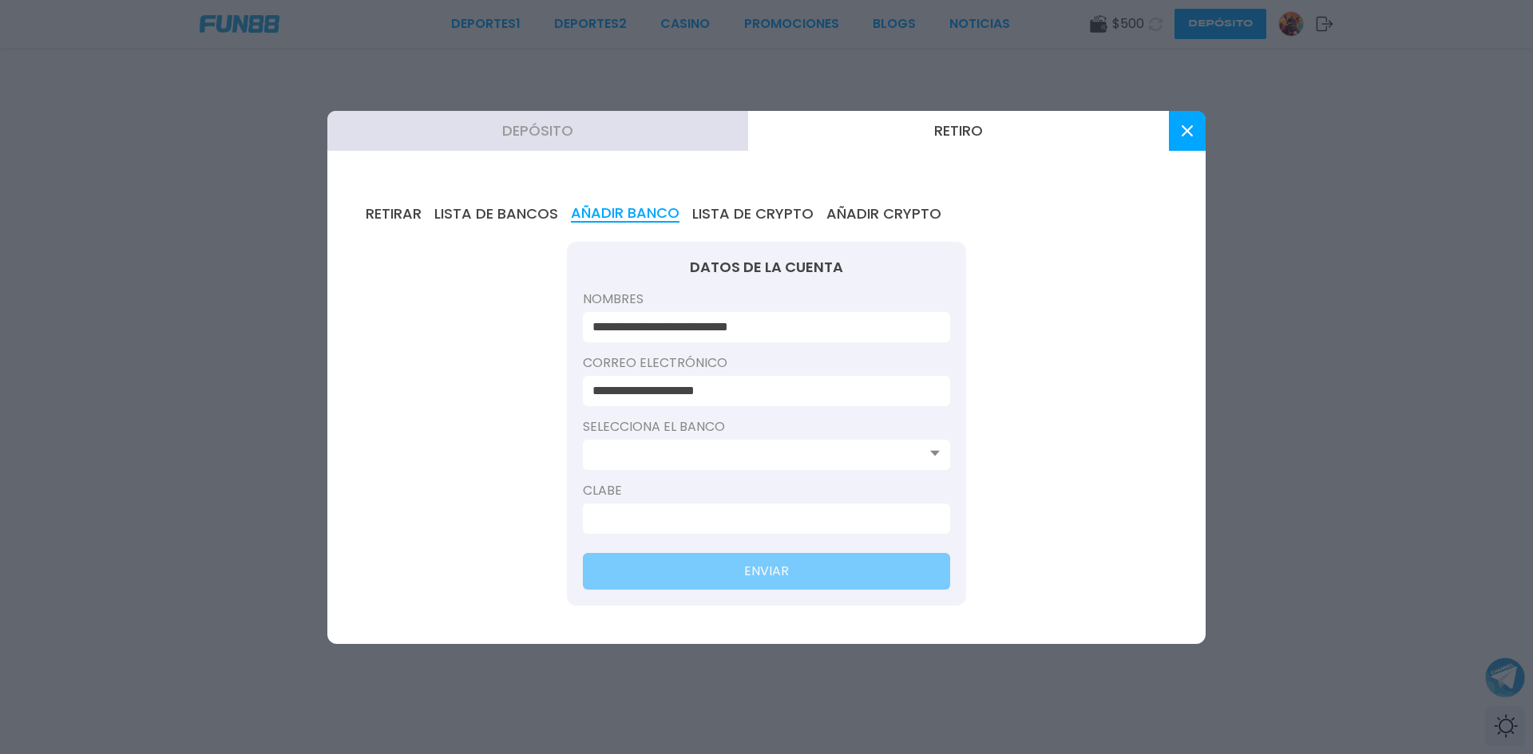
click at [930, 463] on input at bounding box center [761, 454] width 338 height 19
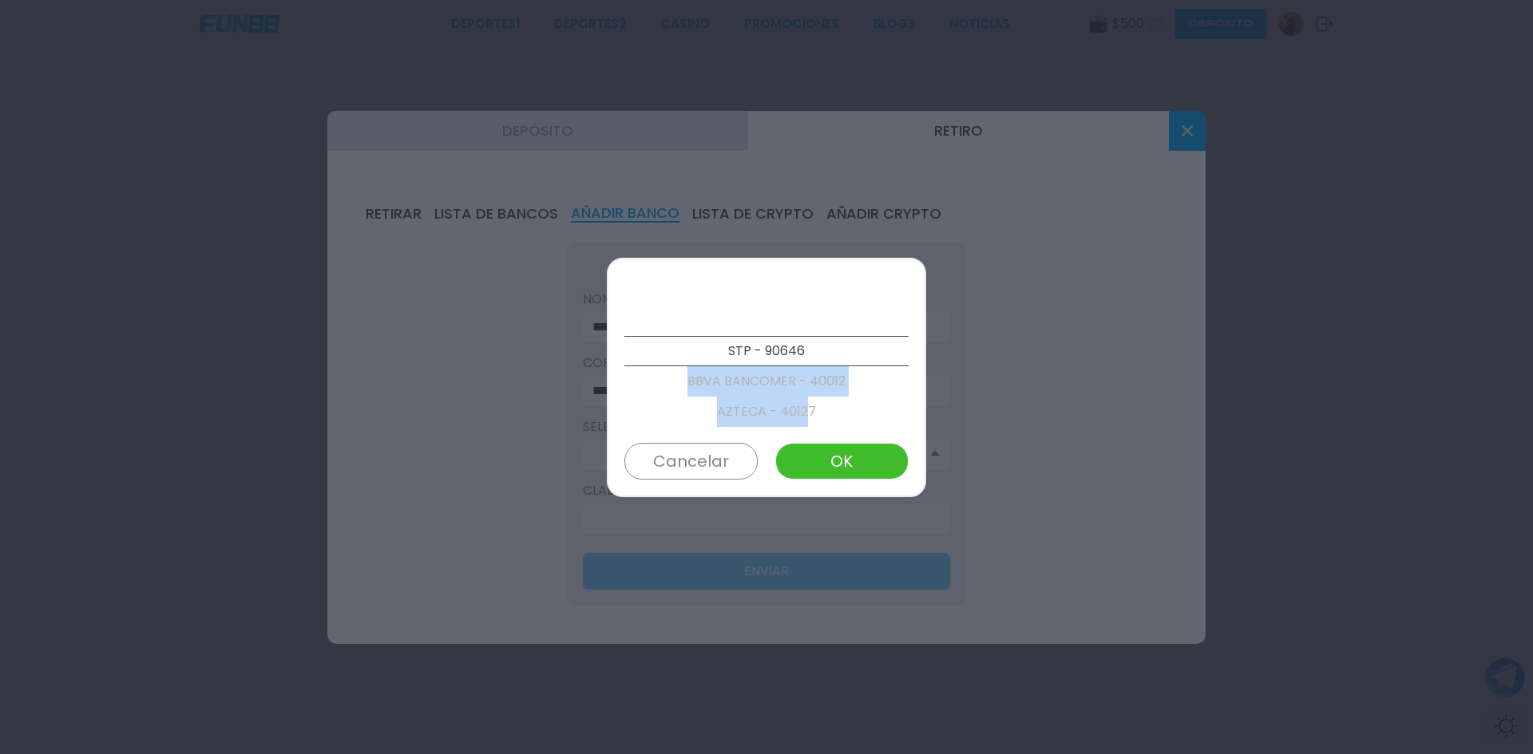
drag, startPoint x: 799, startPoint y: 412, endPoint x: 799, endPoint y: 354, distance: 58.3
click at [799, 354] on div "STP - 90646 BBVA BANCOMER - 40012 AZTECA - 40127 BANORTE/IXE - 40072 ABC CAPITA…" at bounding box center [766, 351] width 284 height 152
click at [998, 358] on div at bounding box center [766, 377] width 1533 height 754
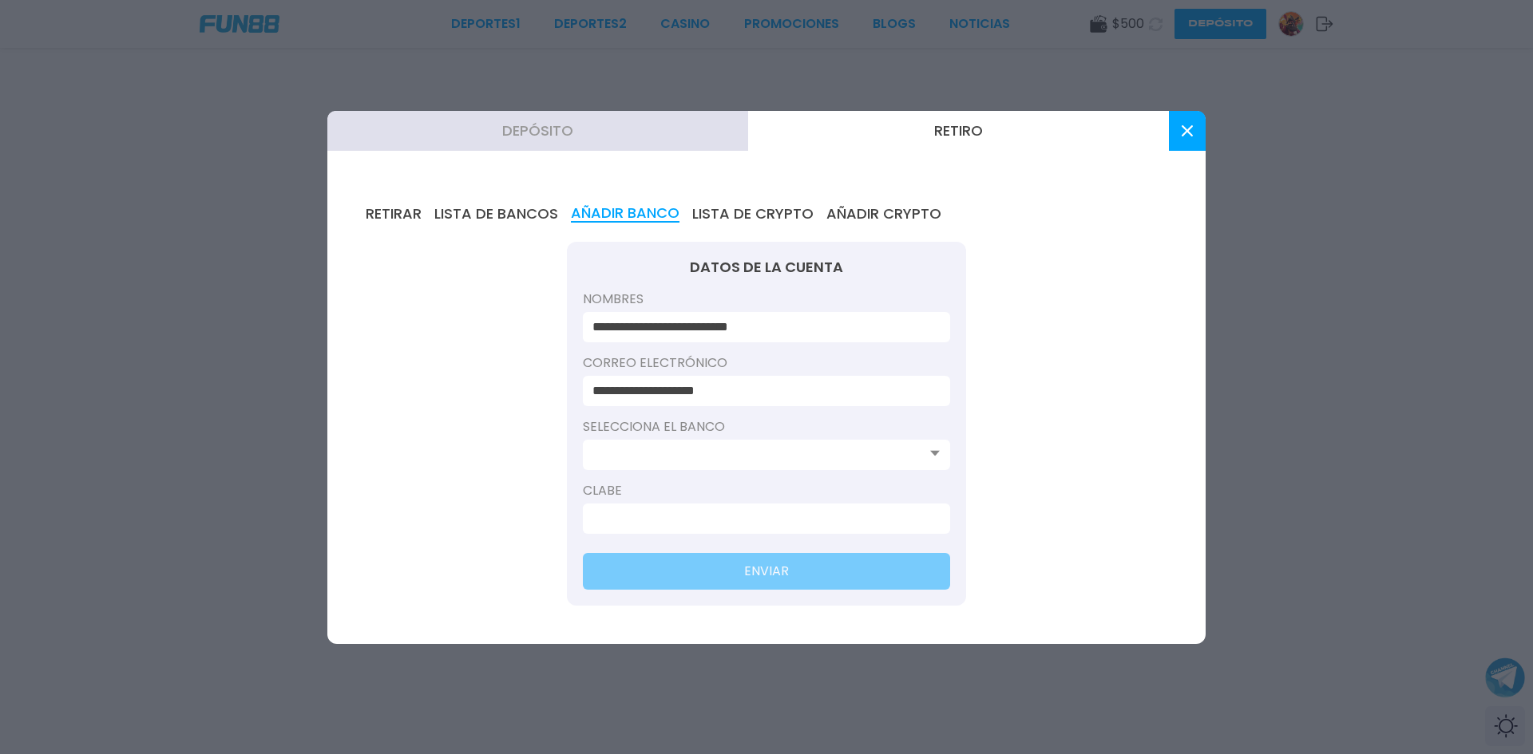
click at [819, 458] on input at bounding box center [761, 454] width 338 height 19
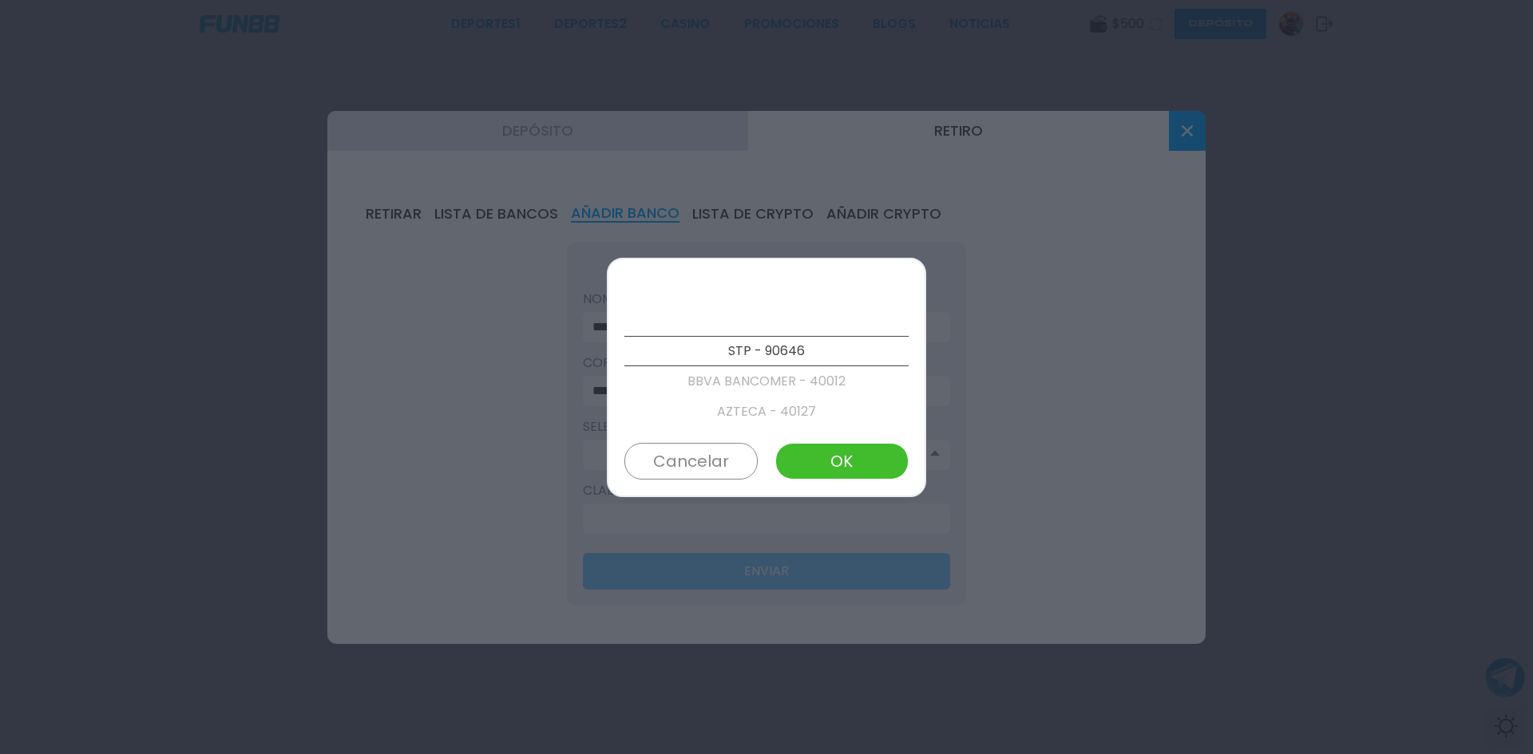
click at [730, 409] on p "AZTECA - 40127" at bounding box center [766, 412] width 284 height 30
click at [744, 384] on p "BANORTE/IXE - 40072" at bounding box center [766, 381] width 284 height 30
click at [746, 390] on p "ABC CAPITAL - 40138" at bounding box center [766, 381] width 284 height 30
click at [746, 392] on p "ACCIVAL - 90614" at bounding box center [766, 381] width 284 height 30
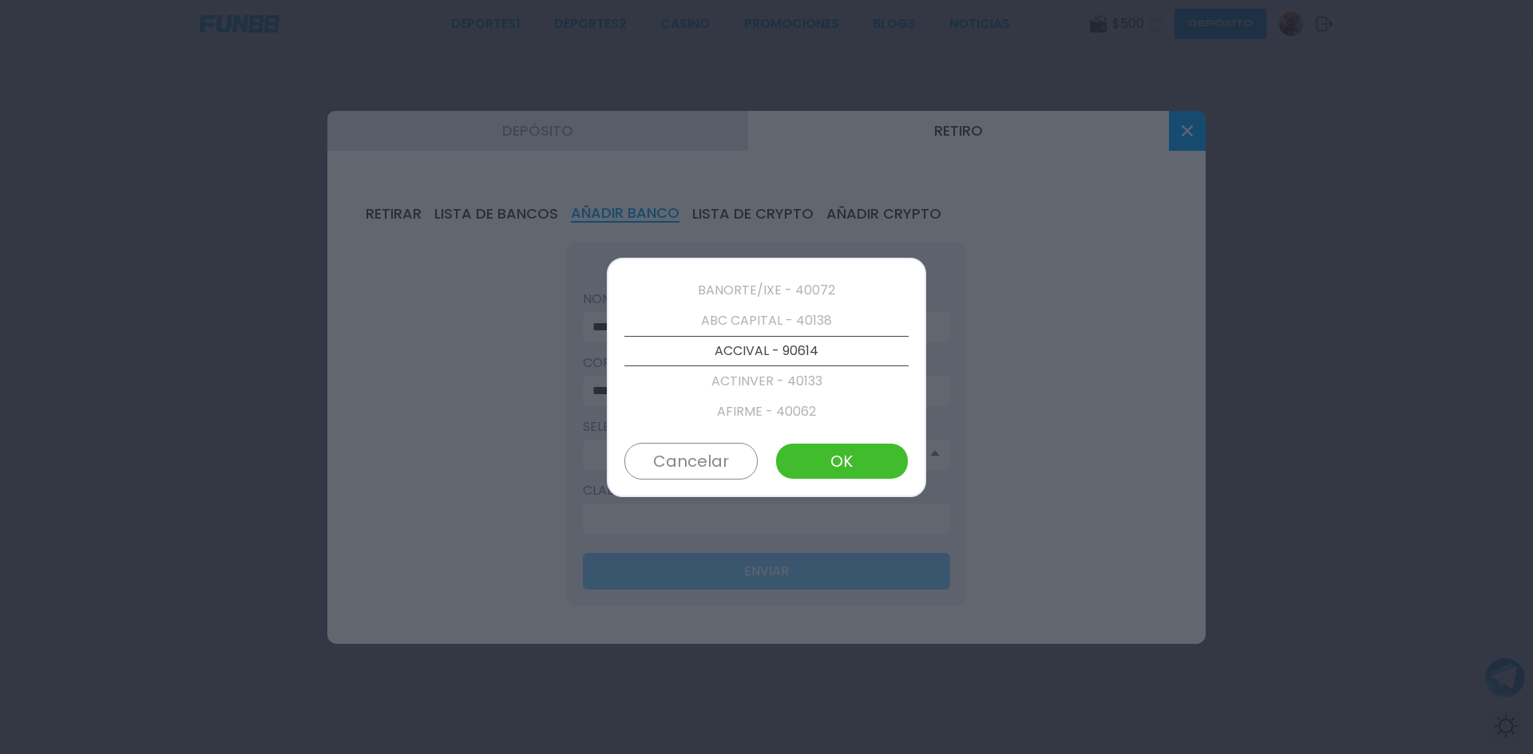
click at [746, 397] on p "AFIRME - 40062" at bounding box center [766, 412] width 284 height 30
click at [742, 409] on p "AMERICAN EXPRES - 40103" at bounding box center [766, 412] width 284 height 30
click at [742, 409] on p "ASP INTEGRA OPC - 90659" at bounding box center [766, 412] width 284 height 30
click at [742, 409] on p "AXA - 90674" at bounding box center [766, 412] width 284 height 30
click at [742, 409] on p "BAJIO - 40030" at bounding box center [766, 412] width 284 height 30
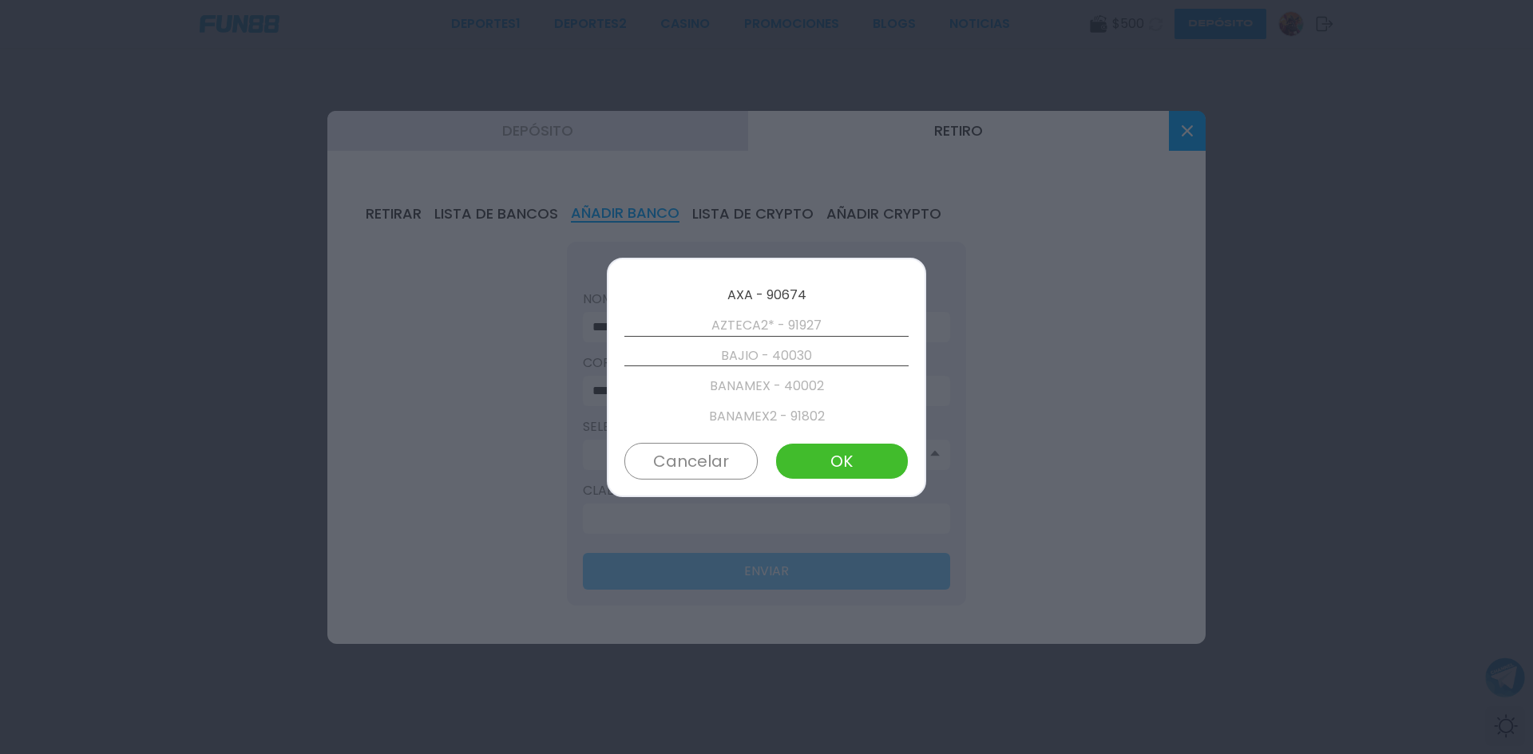
scroll to position [455, 0]
click at [750, 380] on p "BANAMEX - 40002" at bounding box center [766, 381] width 284 height 30
click at [851, 469] on button "OK" at bounding box center [841, 461] width 133 height 37
type input "**********"
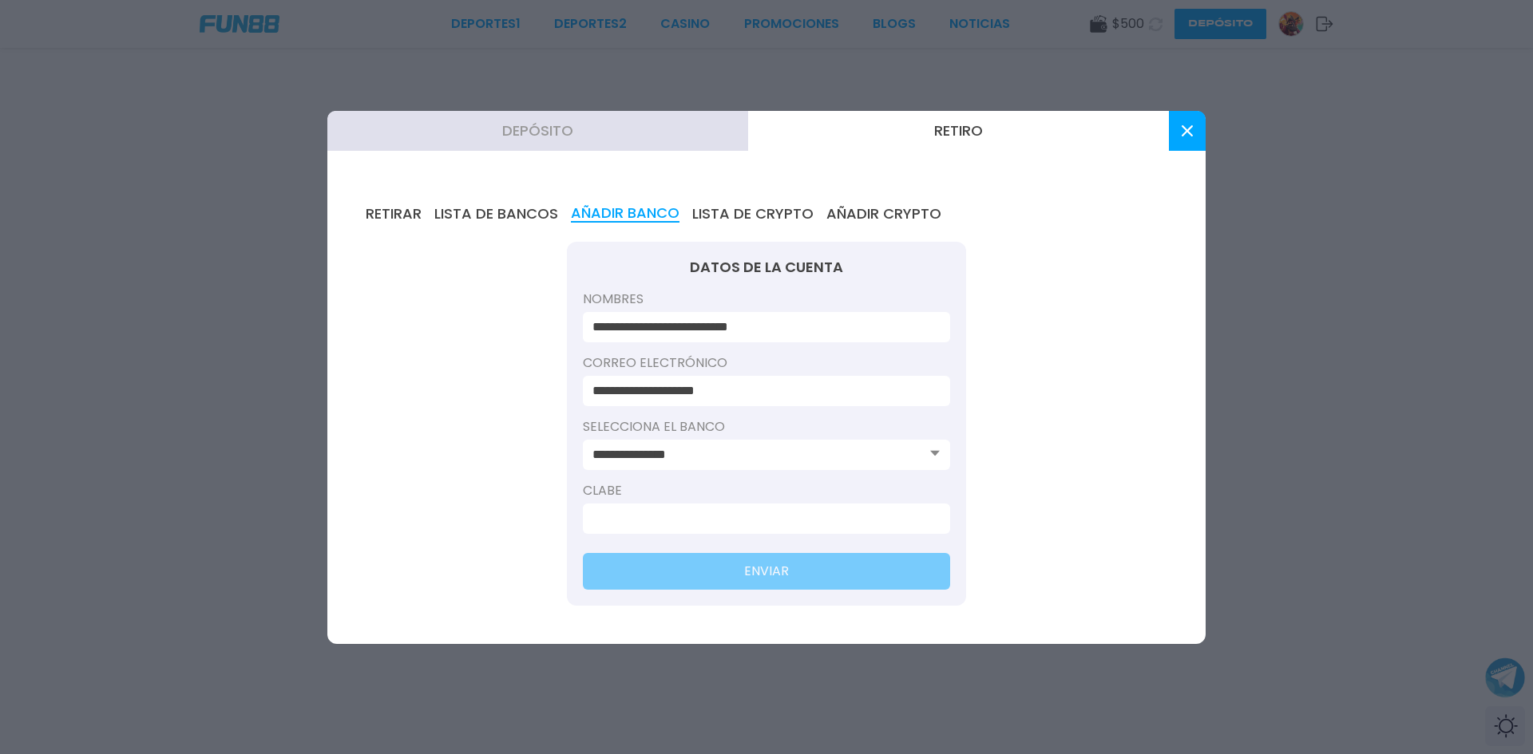
click at [673, 520] on input at bounding box center [761, 518] width 338 height 19
paste input "**********"
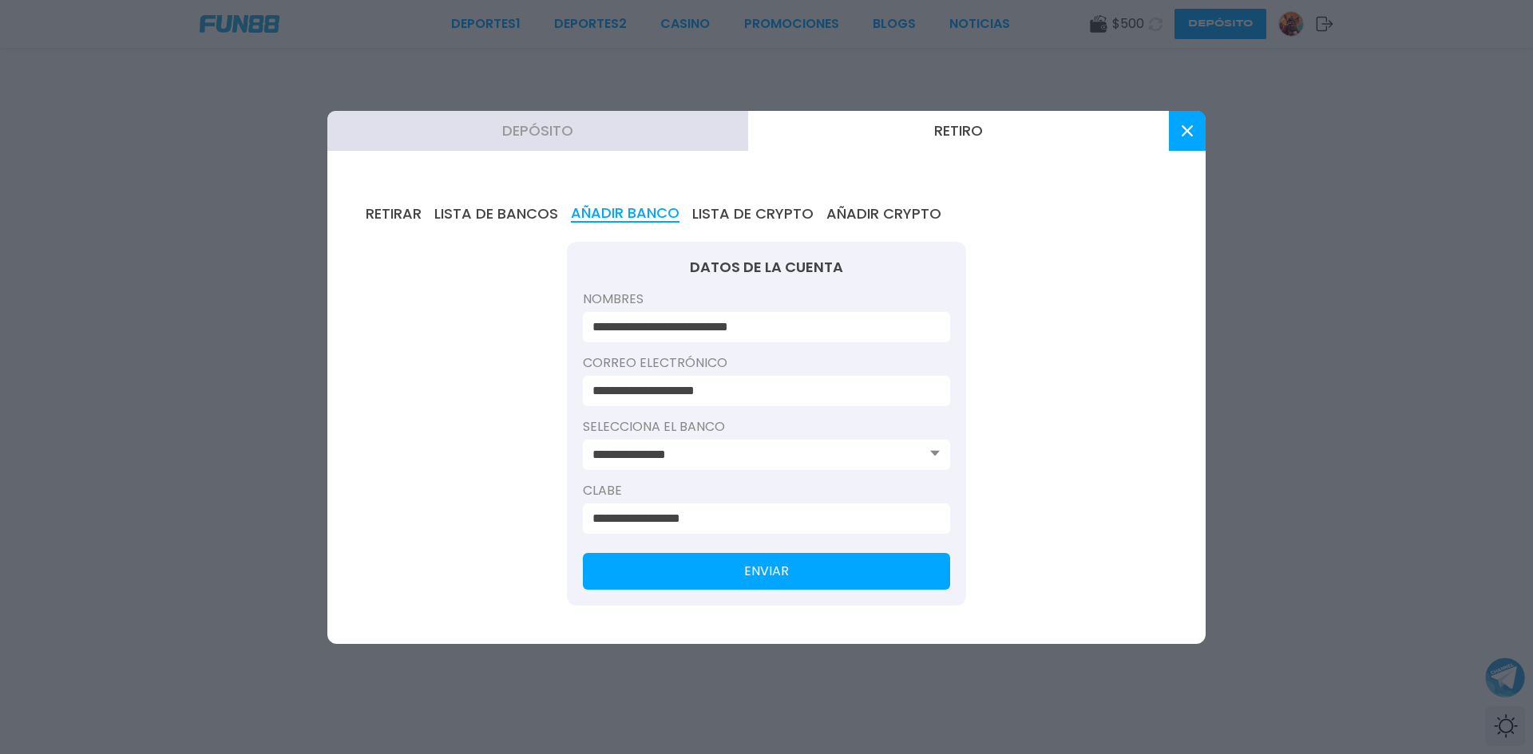
type input "**********"
click at [777, 575] on button "ENVIAR" at bounding box center [766, 571] width 367 height 37
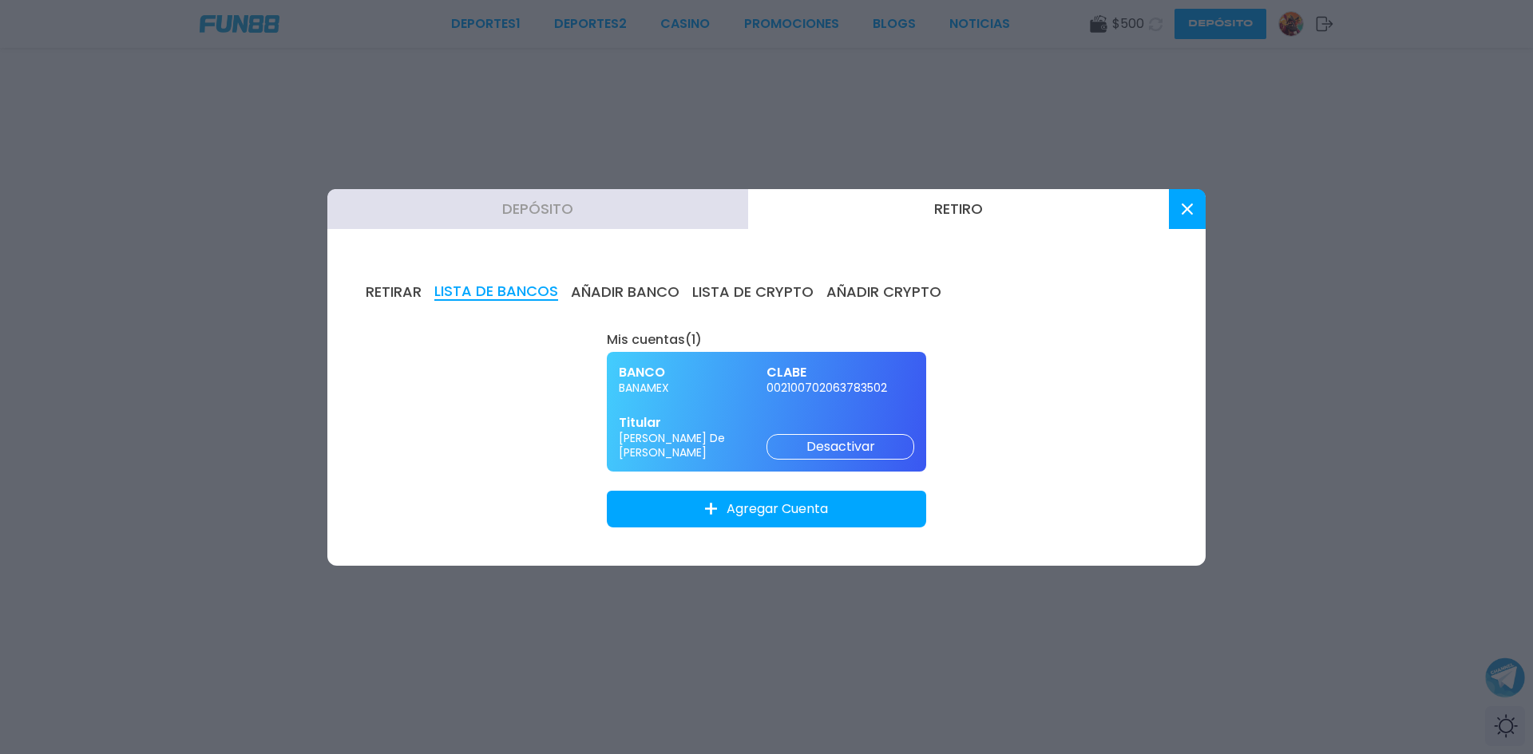
click at [944, 207] on button "Retiro" at bounding box center [958, 209] width 421 height 40
click at [724, 392] on span "BANAMEX" at bounding box center [693, 388] width 148 height 14
click at [398, 293] on button "RETIRAR" at bounding box center [394, 292] width 56 height 18
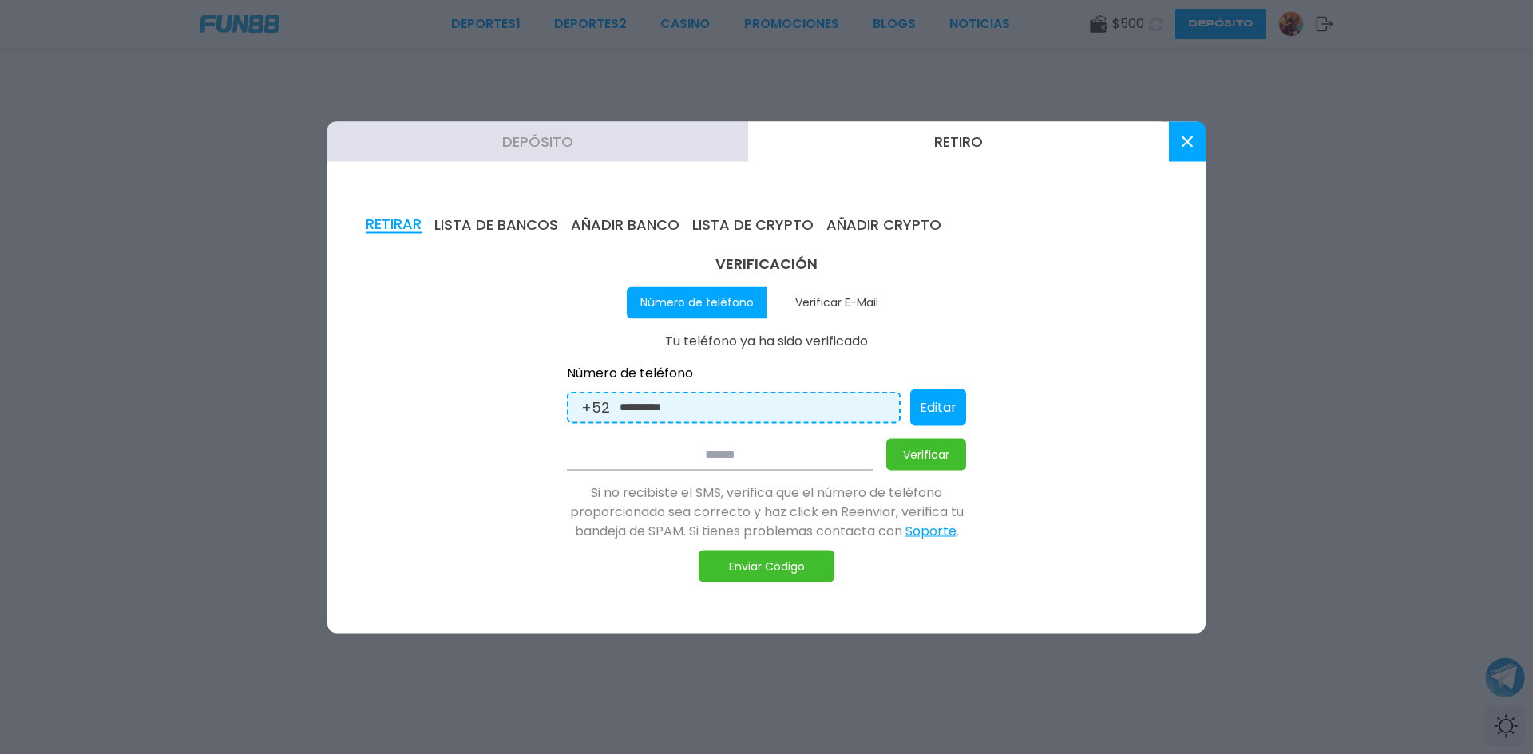
click at [858, 307] on button "Verificar E-Mail" at bounding box center [836, 303] width 140 height 32
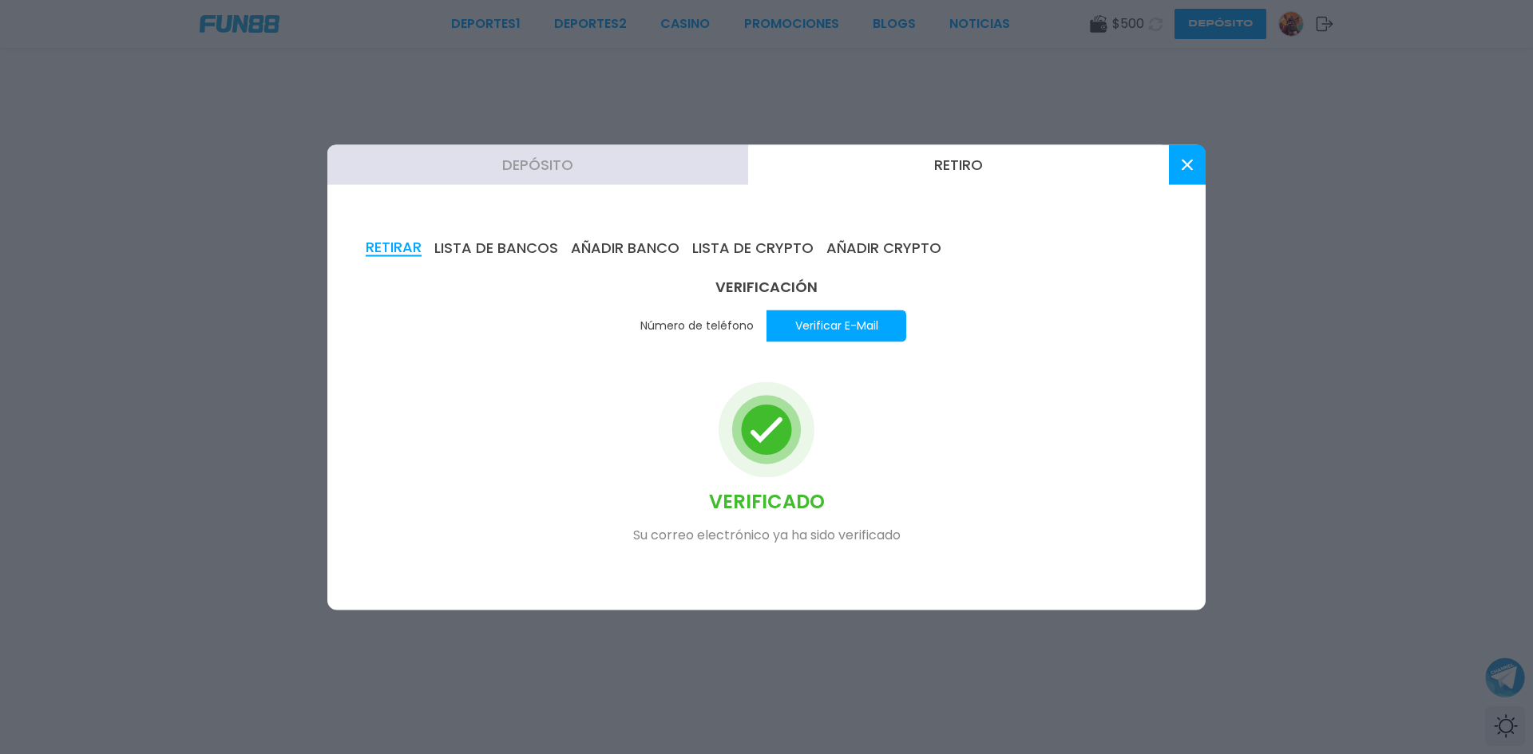
click at [699, 332] on button "Número de teléfono" at bounding box center [697, 326] width 140 height 32
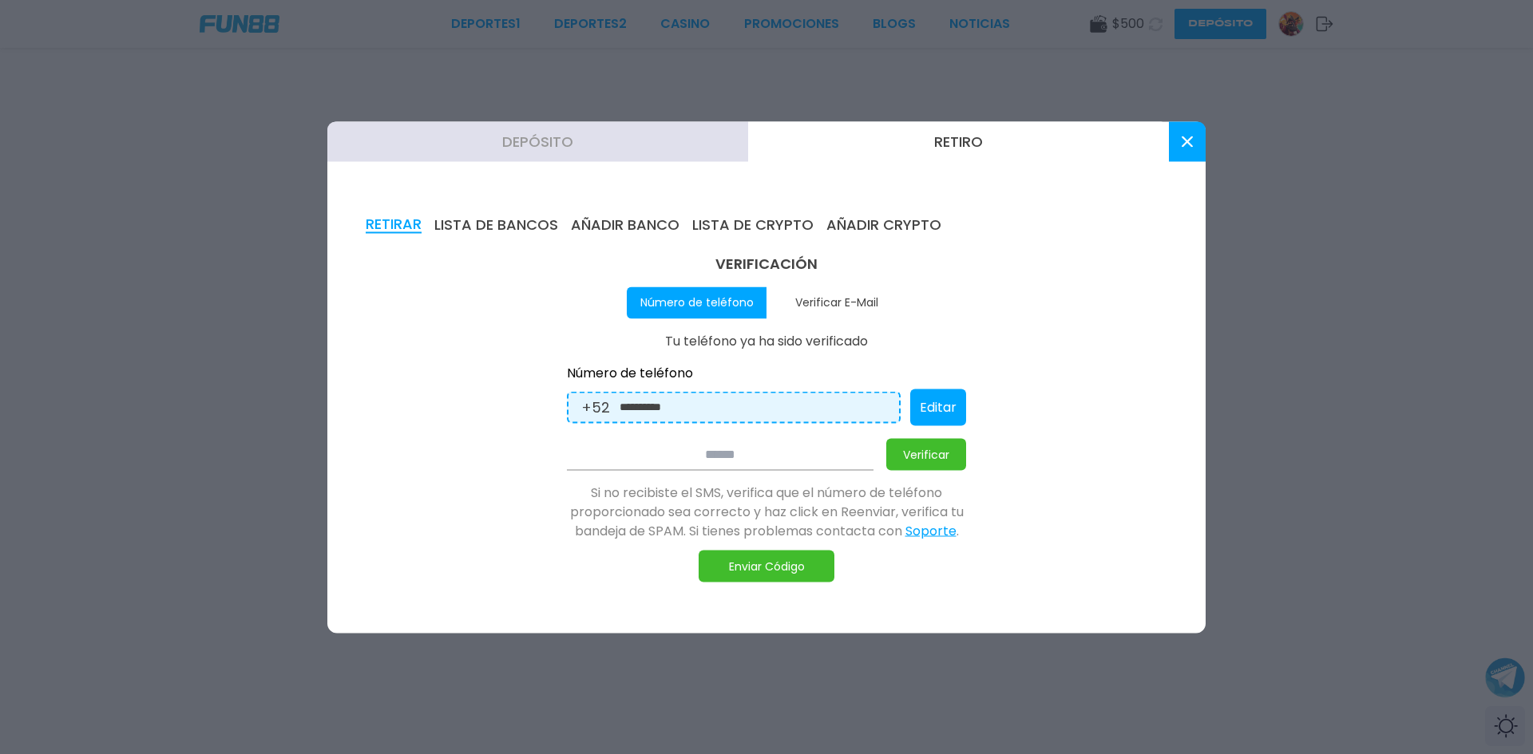
click at [514, 221] on button "LISTA DE BANCOS" at bounding box center [496, 225] width 124 height 18
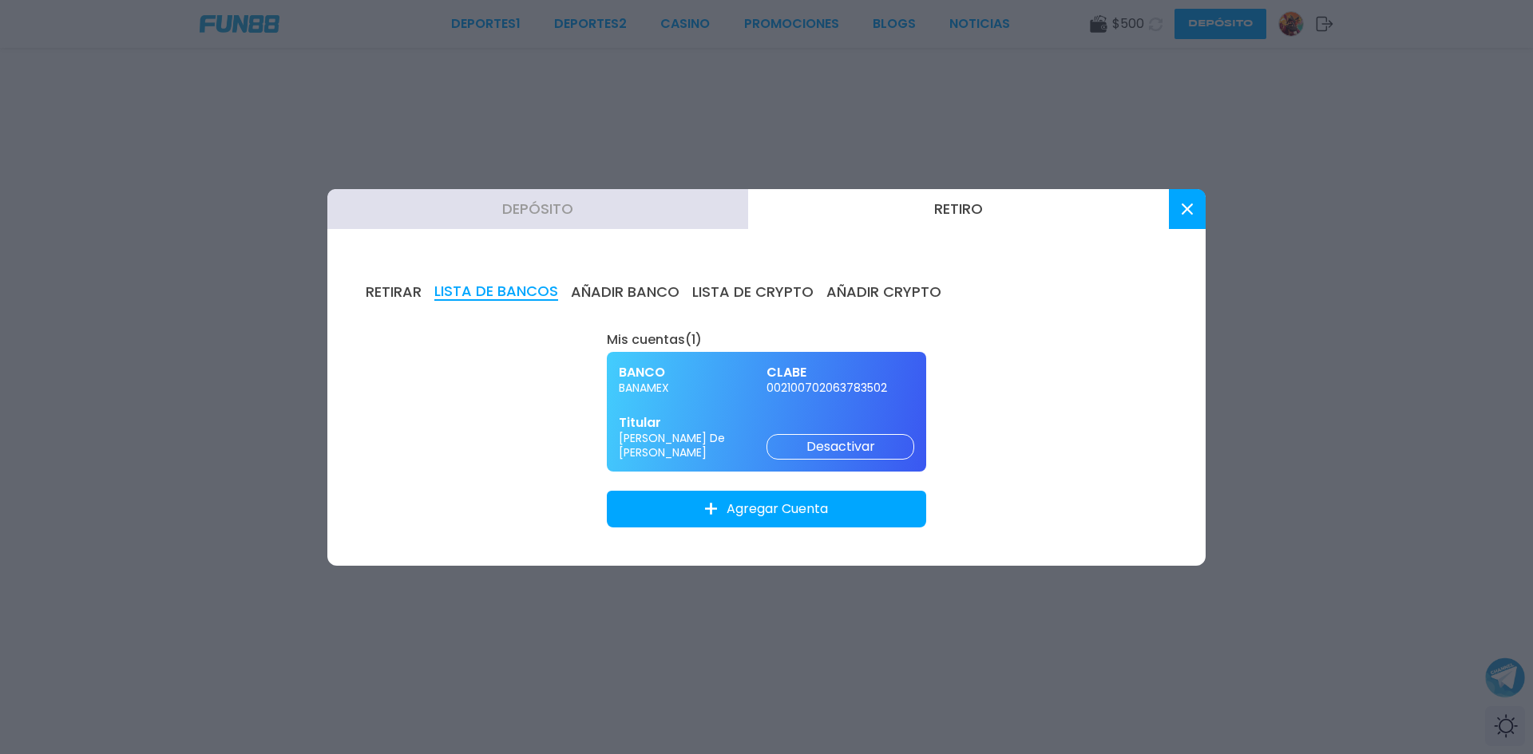
click at [715, 385] on span "BANAMEX" at bounding box center [693, 388] width 148 height 14
click at [713, 386] on span "BANAMEX" at bounding box center [693, 388] width 148 height 14
click at [764, 289] on button "LISTA DE CRYPTO" at bounding box center [752, 292] width 121 height 18
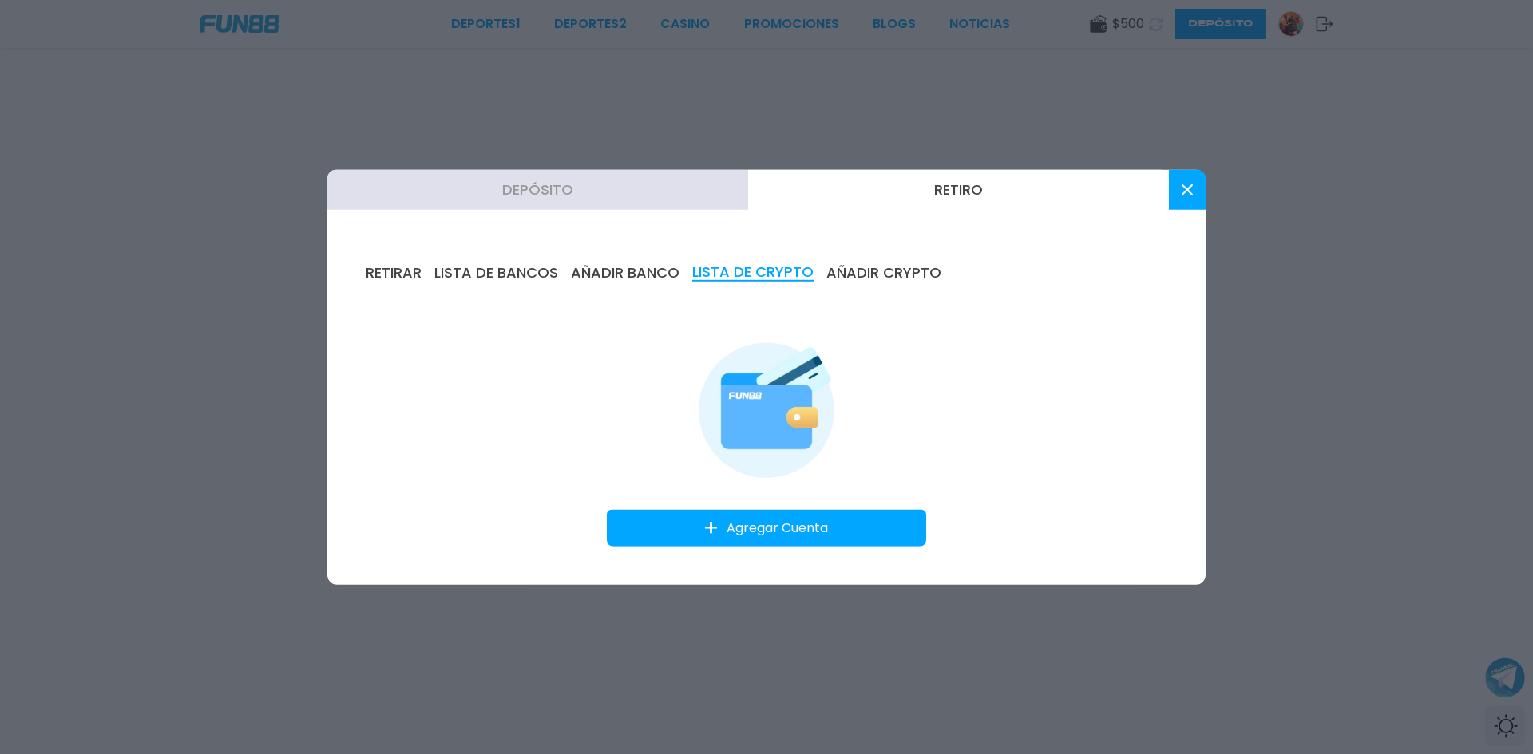
click at [397, 331] on div "RETIRAR LISTA DE BANCOS AÑADIR BANCO LISTA DE CRYPTO AÑADIR CRYPTO Agregar Cuen…" at bounding box center [766, 404] width 878 height 359
click at [395, 273] on button "RETIRAR" at bounding box center [394, 272] width 56 height 18
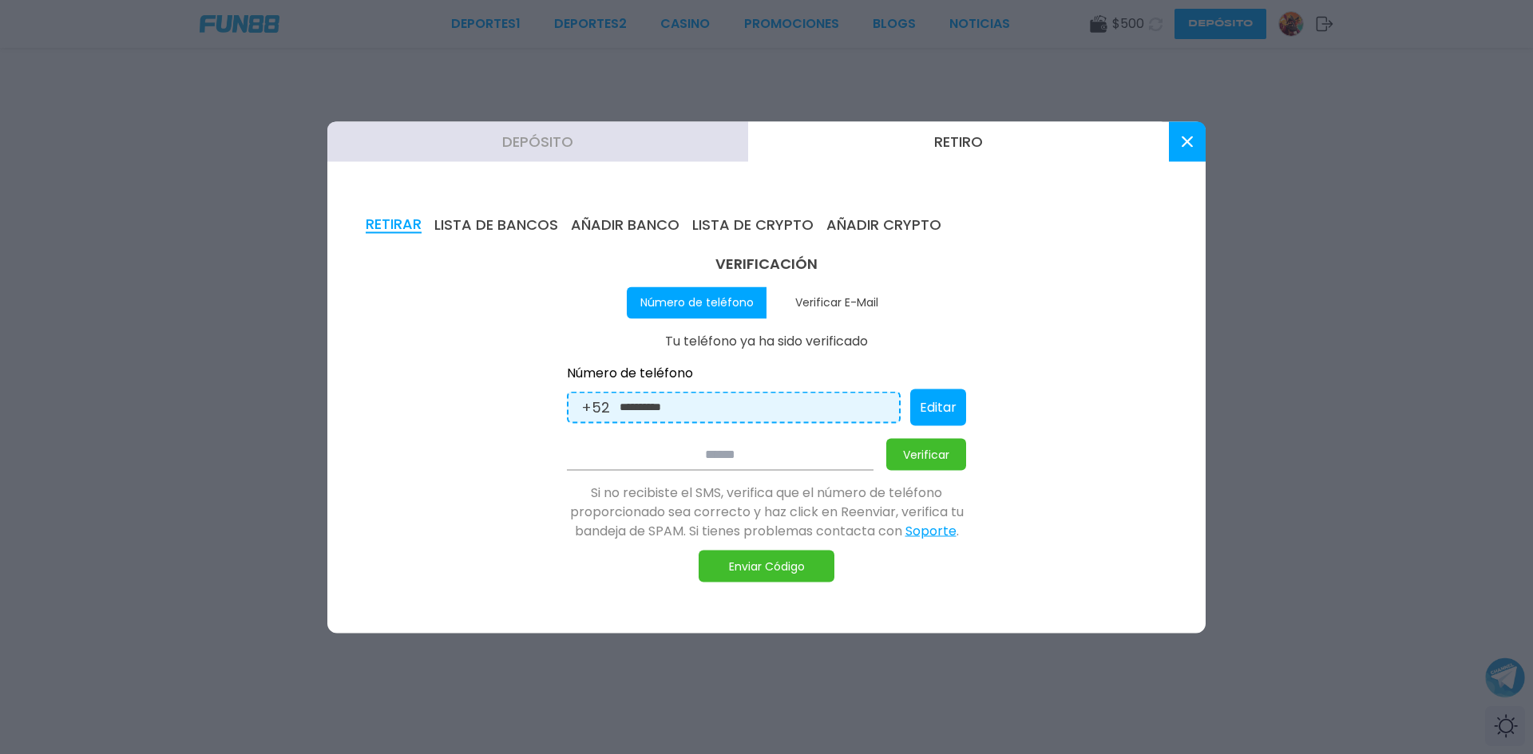
click at [1185, 146] on icon at bounding box center [1186, 141] width 11 height 11
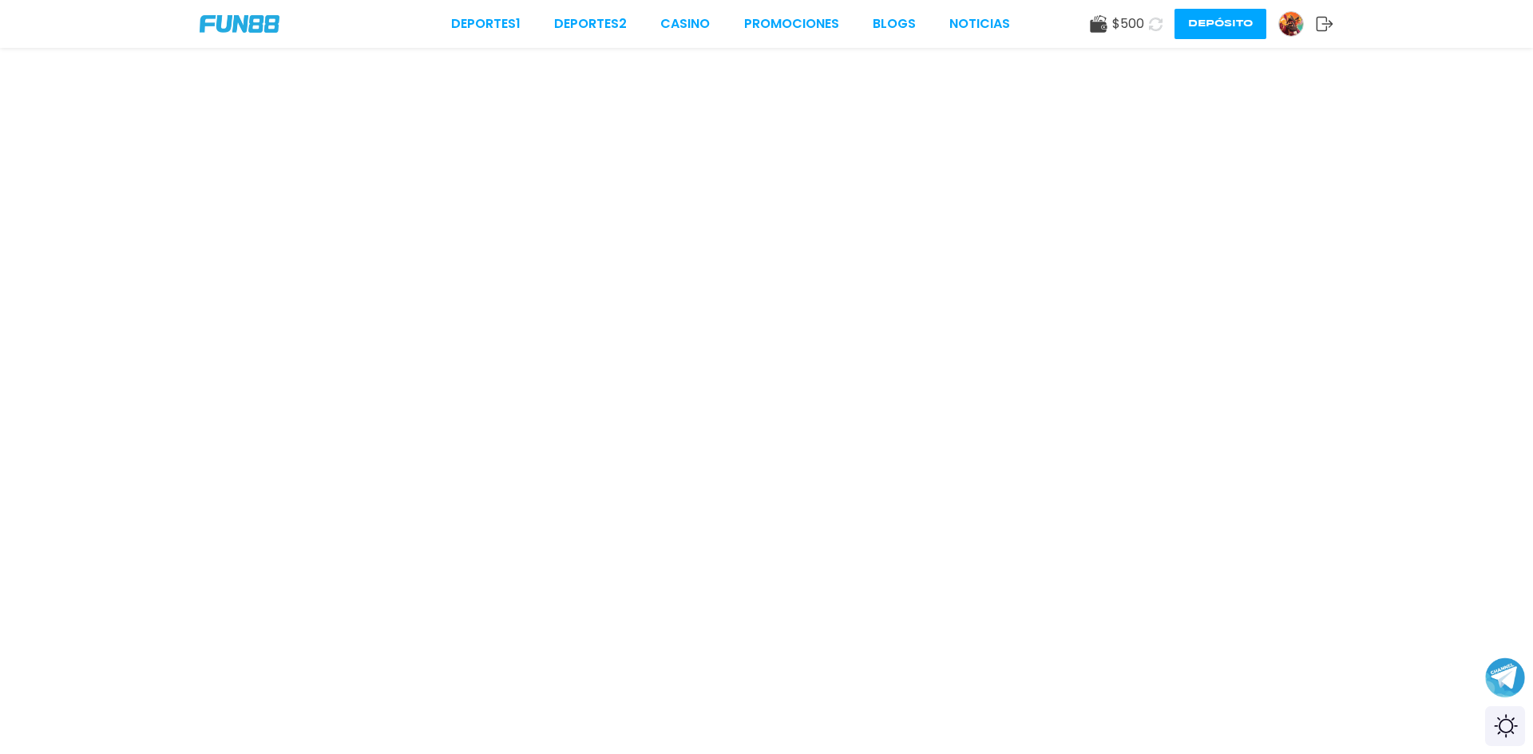
click at [1155, 24] on icon at bounding box center [1156, 25] width 14 height 14
click at [1144, 13] on button at bounding box center [1155, 24] width 23 height 23
click at [1224, 22] on button "Depósito" at bounding box center [1220, 24] width 92 height 30
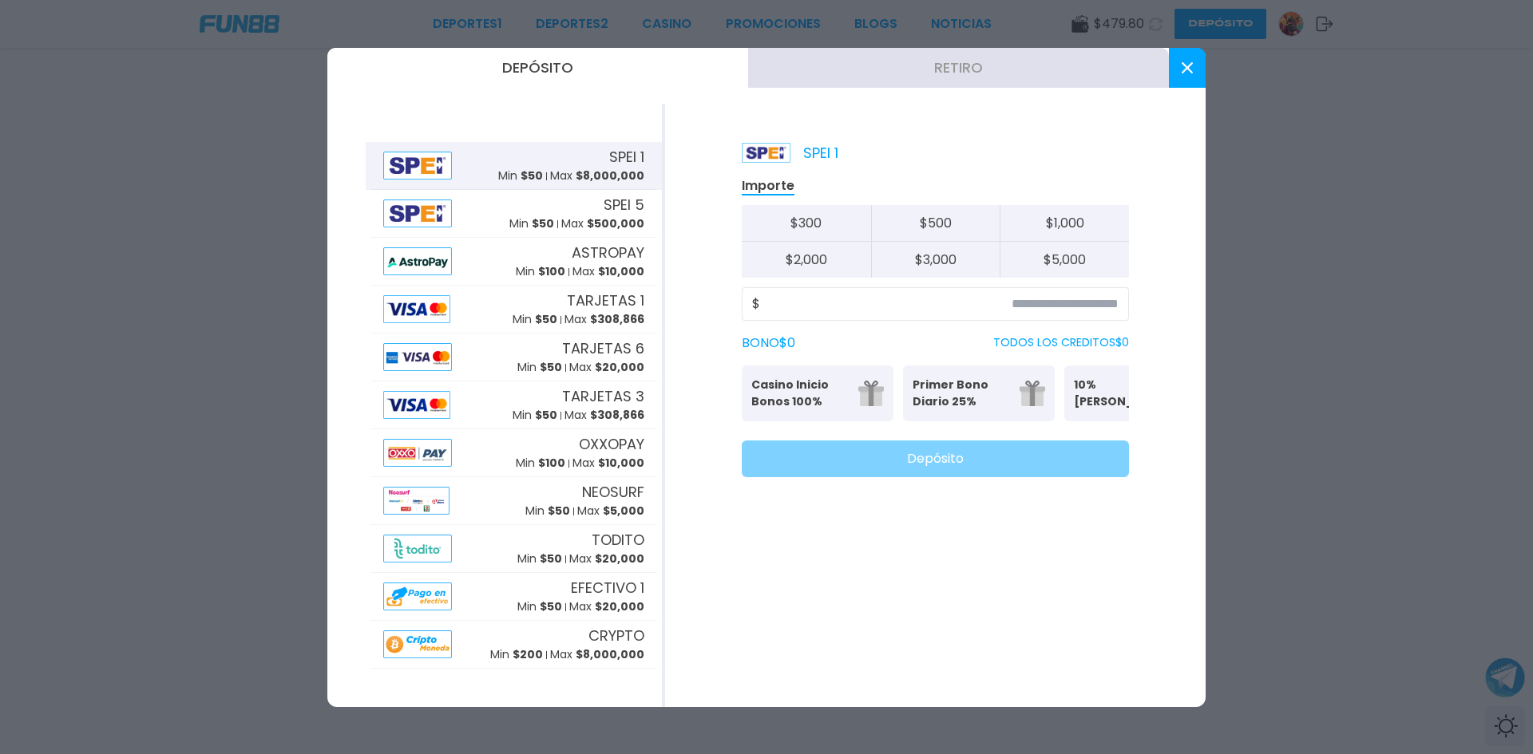
click at [955, 76] on button "Retiro" at bounding box center [958, 68] width 421 height 40
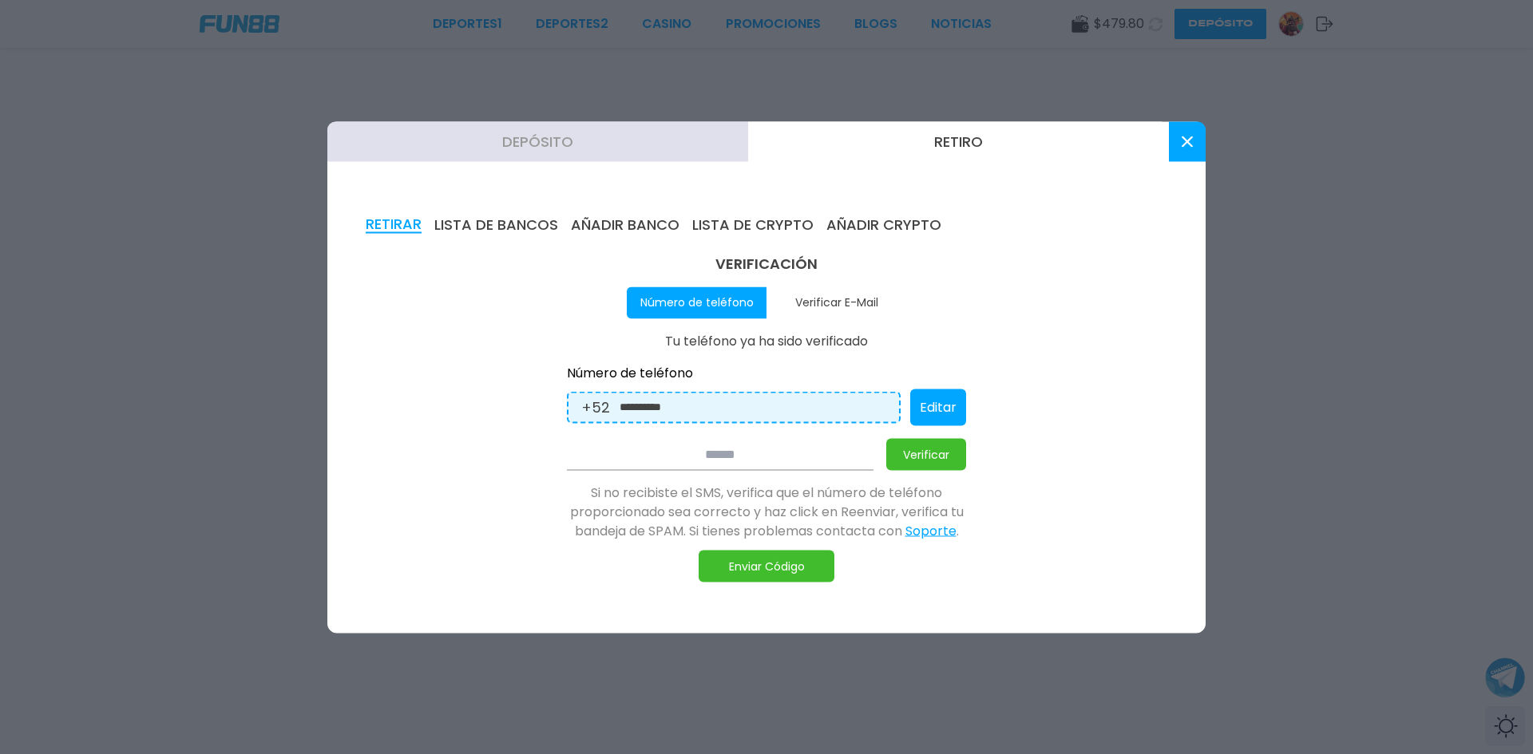
click at [726, 412] on input "**********" at bounding box center [752, 407] width 267 height 18
click at [951, 405] on button "Editar" at bounding box center [938, 407] width 56 height 37
click at [725, 405] on input "**********" at bounding box center [738, 407] width 239 height 18
type input "**********"
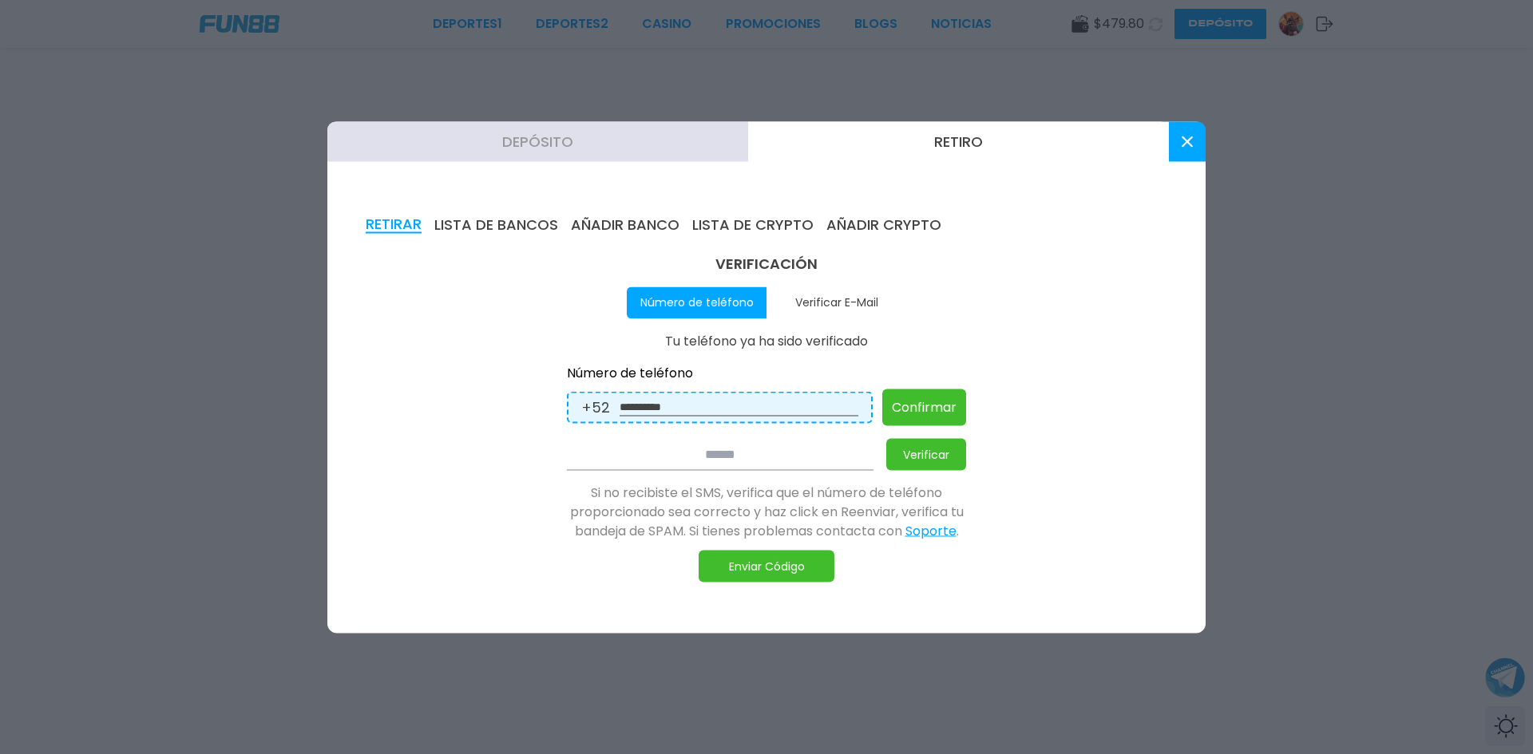
click at [913, 410] on button "Confirmar" at bounding box center [924, 407] width 84 height 37
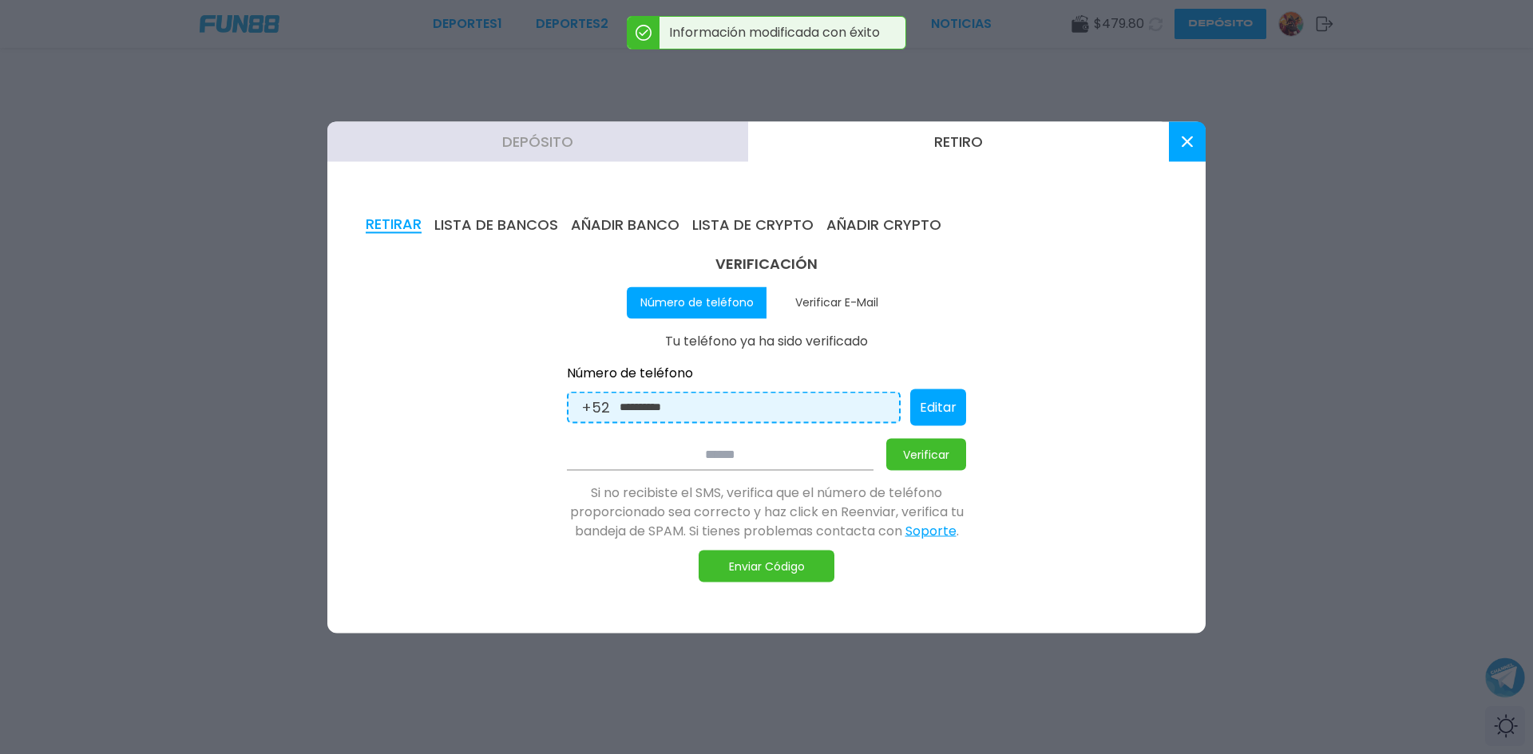
click at [779, 565] on button "Enviar Código" at bounding box center [766, 566] width 136 height 32
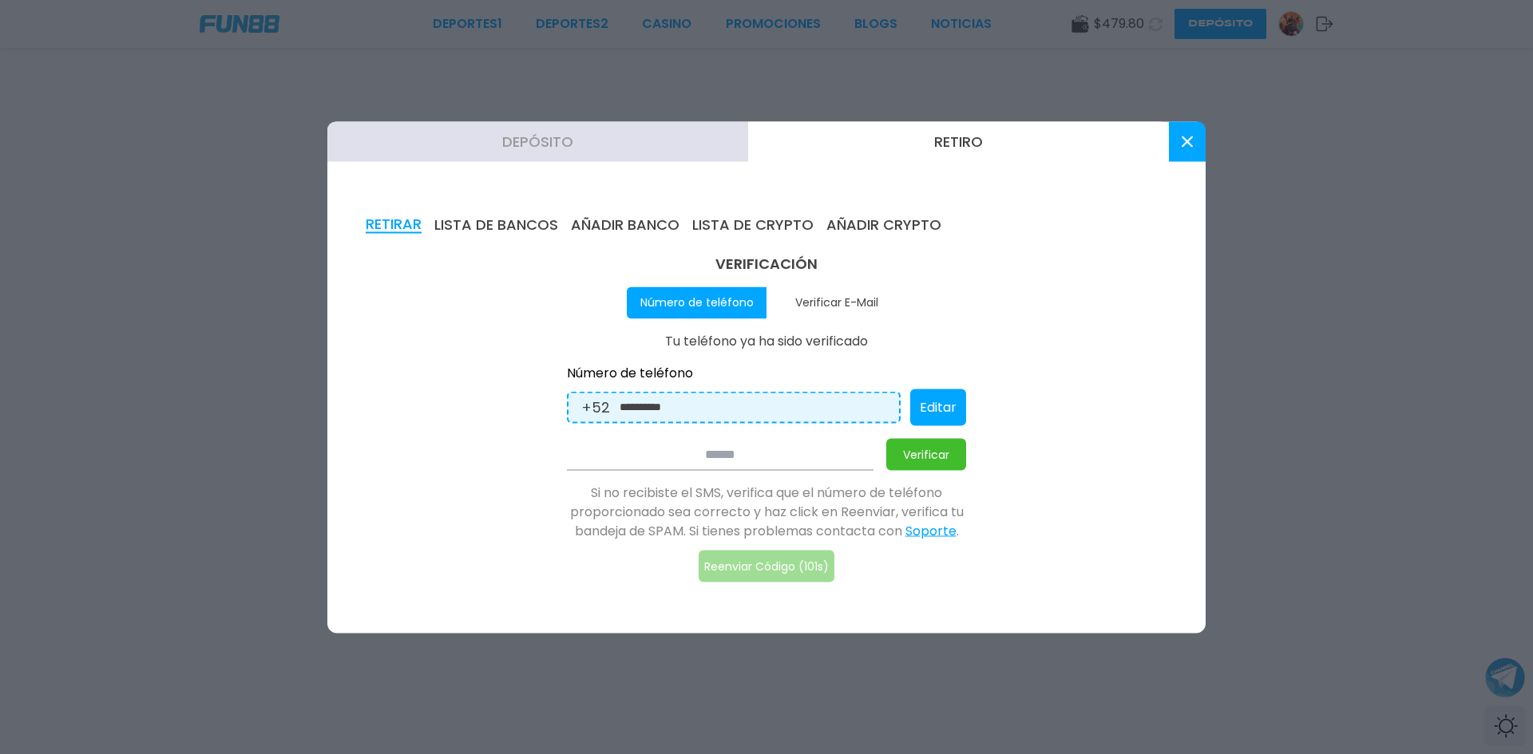
click at [799, 463] on input at bounding box center [720, 454] width 307 height 32
type input "******"
click at [927, 453] on button "Verificar" at bounding box center [926, 454] width 80 height 32
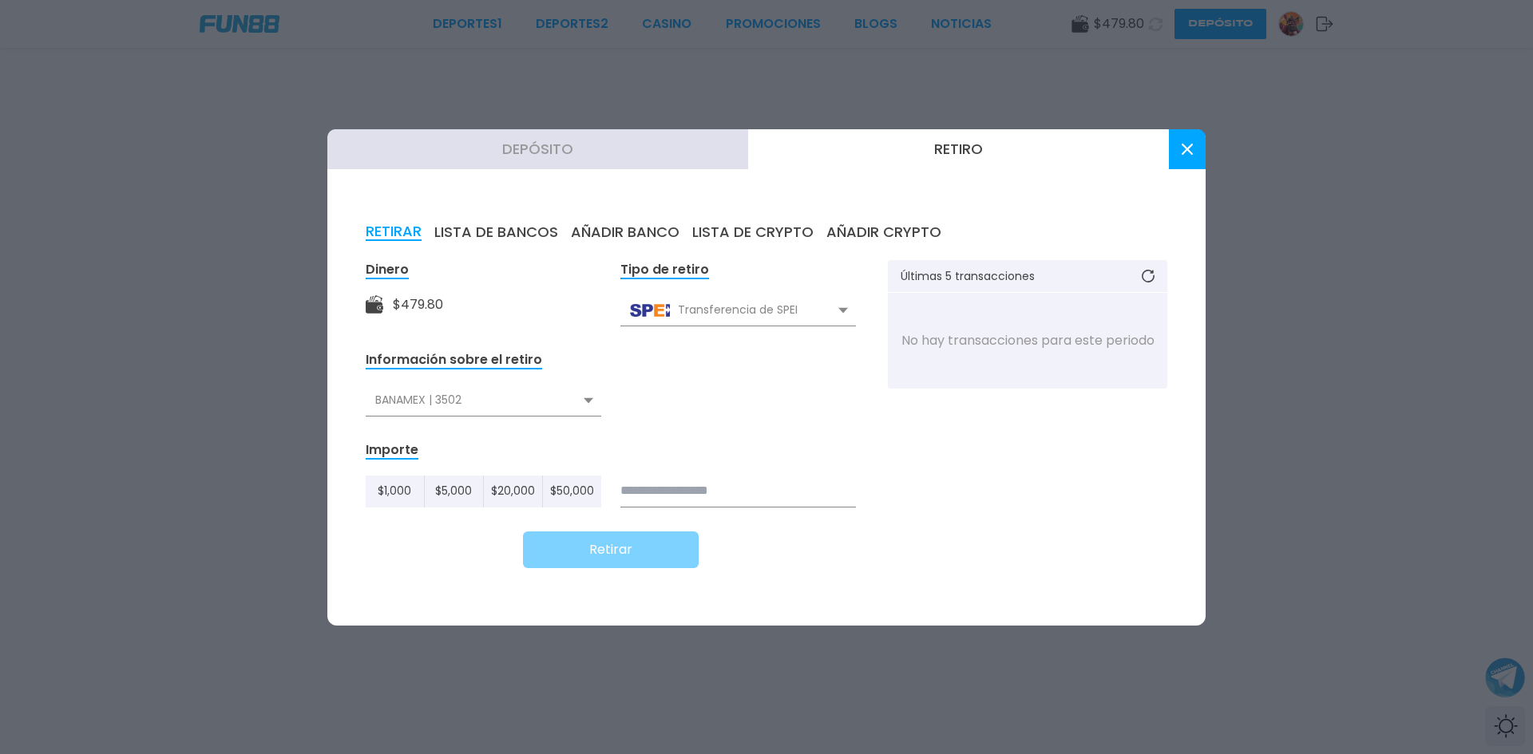
click at [690, 492] on input at bounding box center [737, 492] width 235 height 32
type input "***"
click at [622, 560] on button "Retirar" at bounding box center [611, 550] width 176 height 37
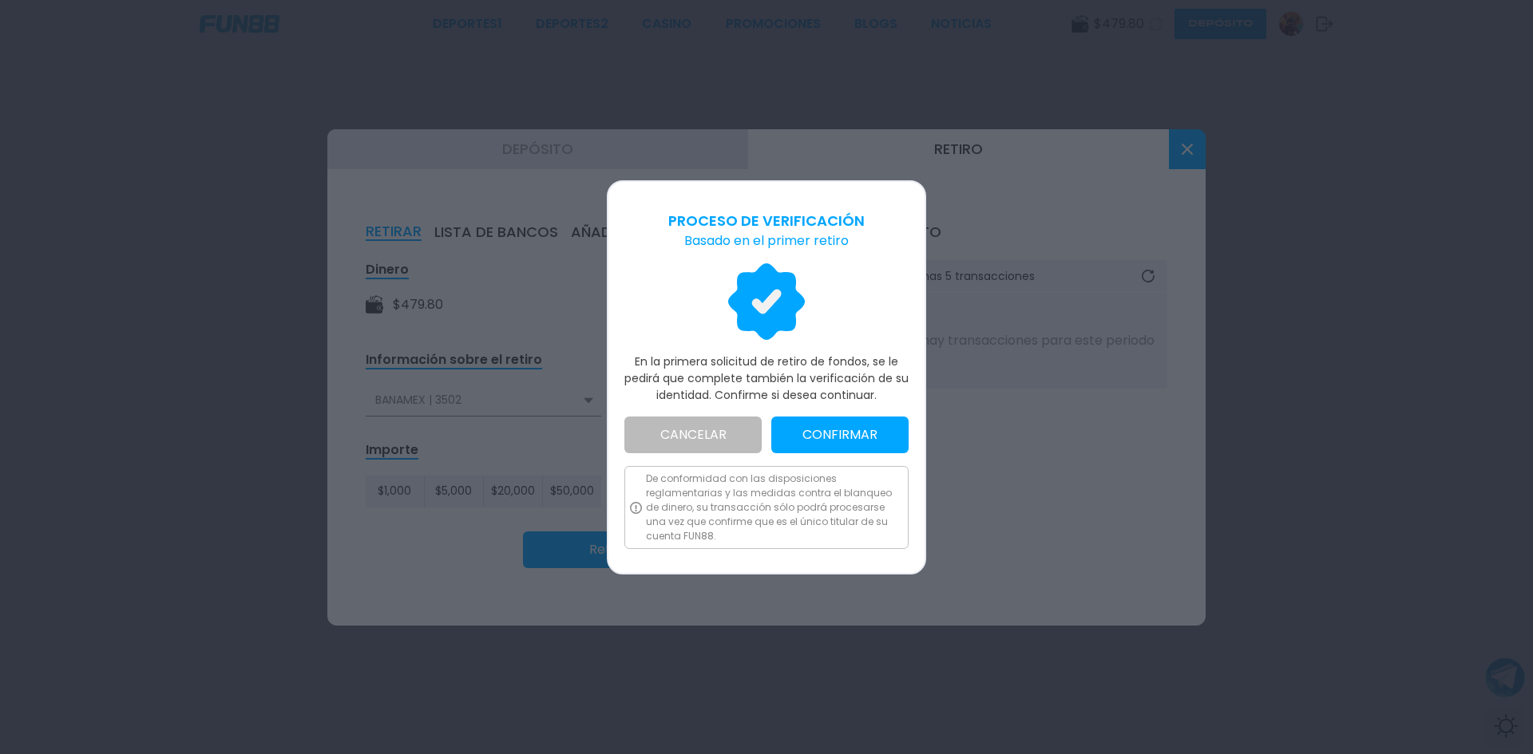
click at [813, 436] on button "CONFIRMAR" at bounding box center [839, 435] width 137 height 37
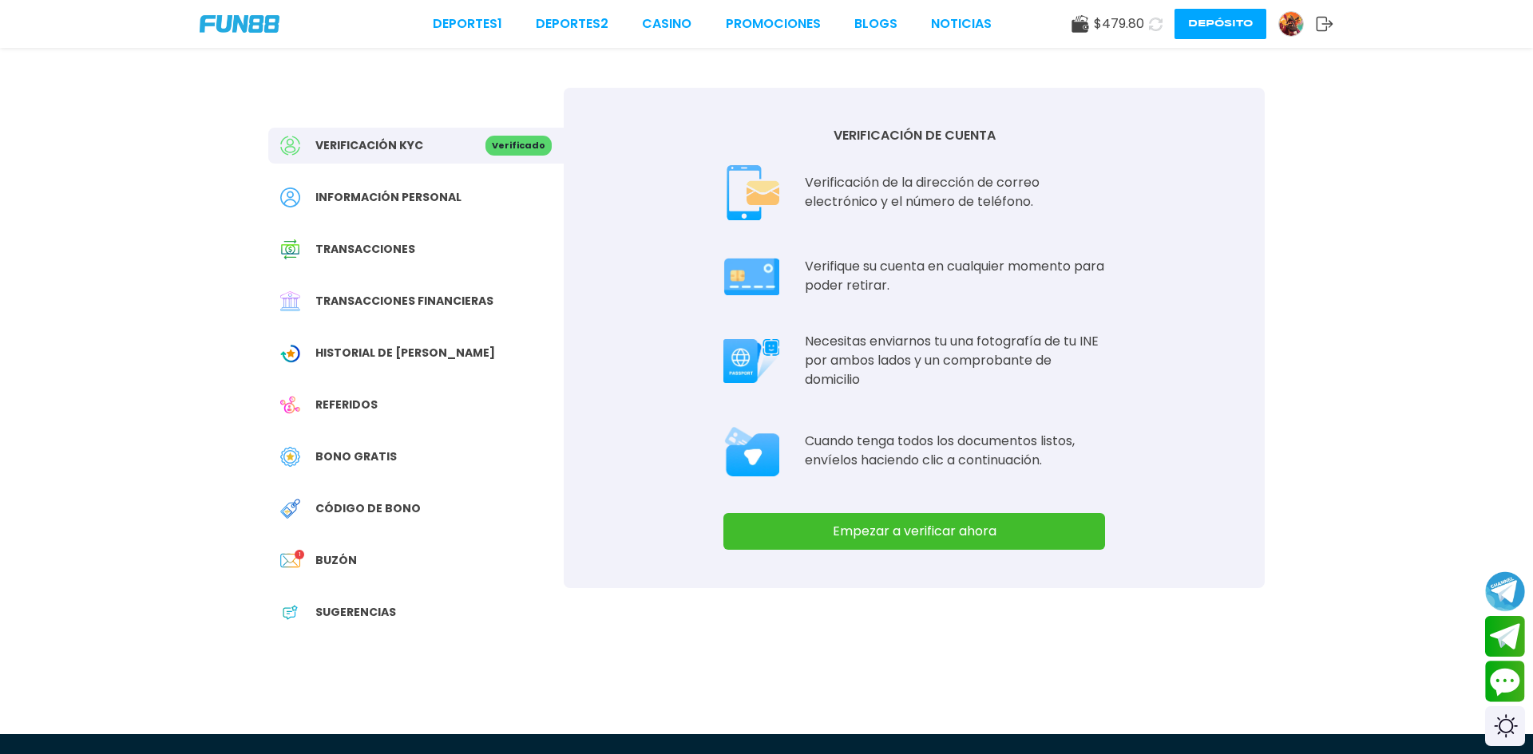
click at [845, 527] on button "Empezar a verificar ahora" at bounding box center [914, 531] width 382 height 37
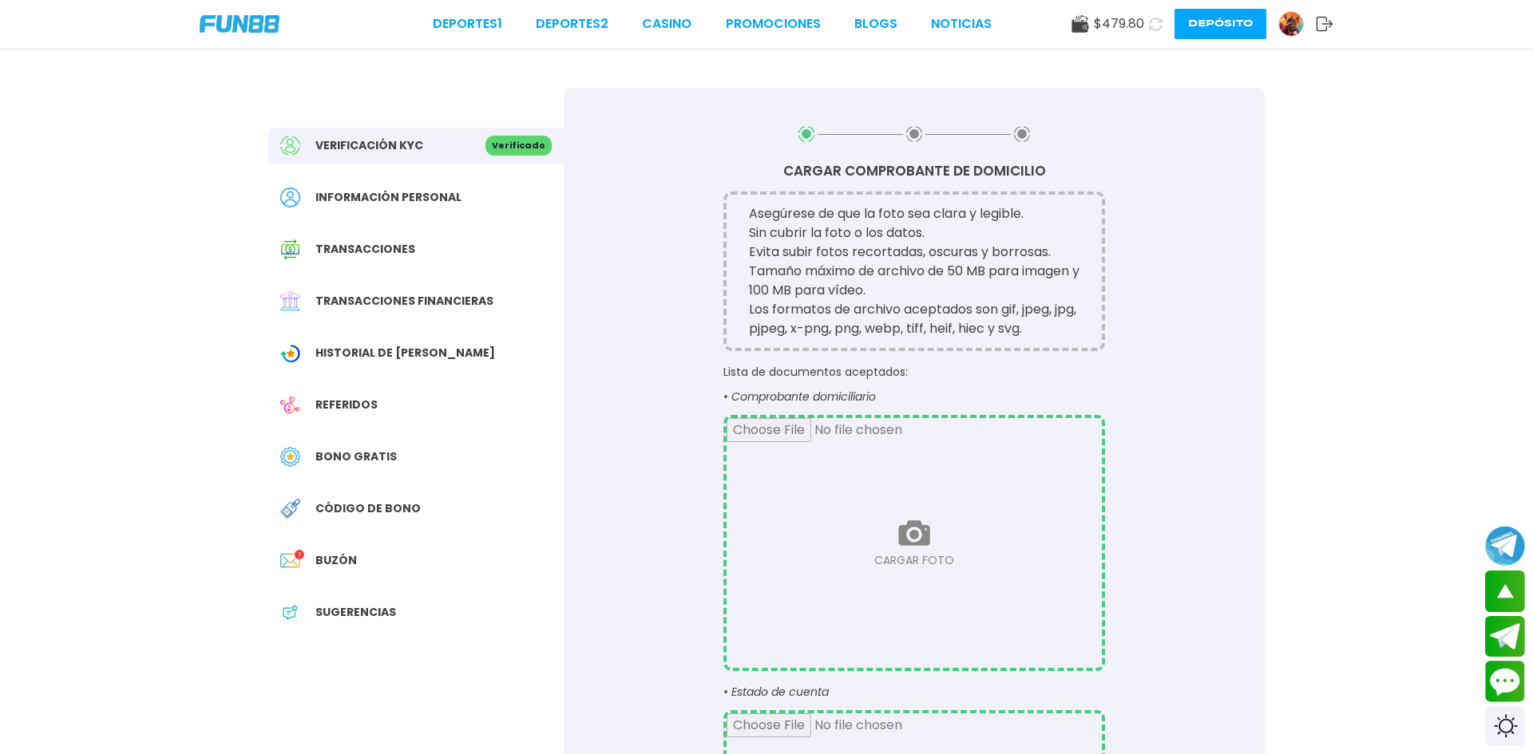
click at [216, 29] on img at bounding box center [240, 24] width 80 height 18
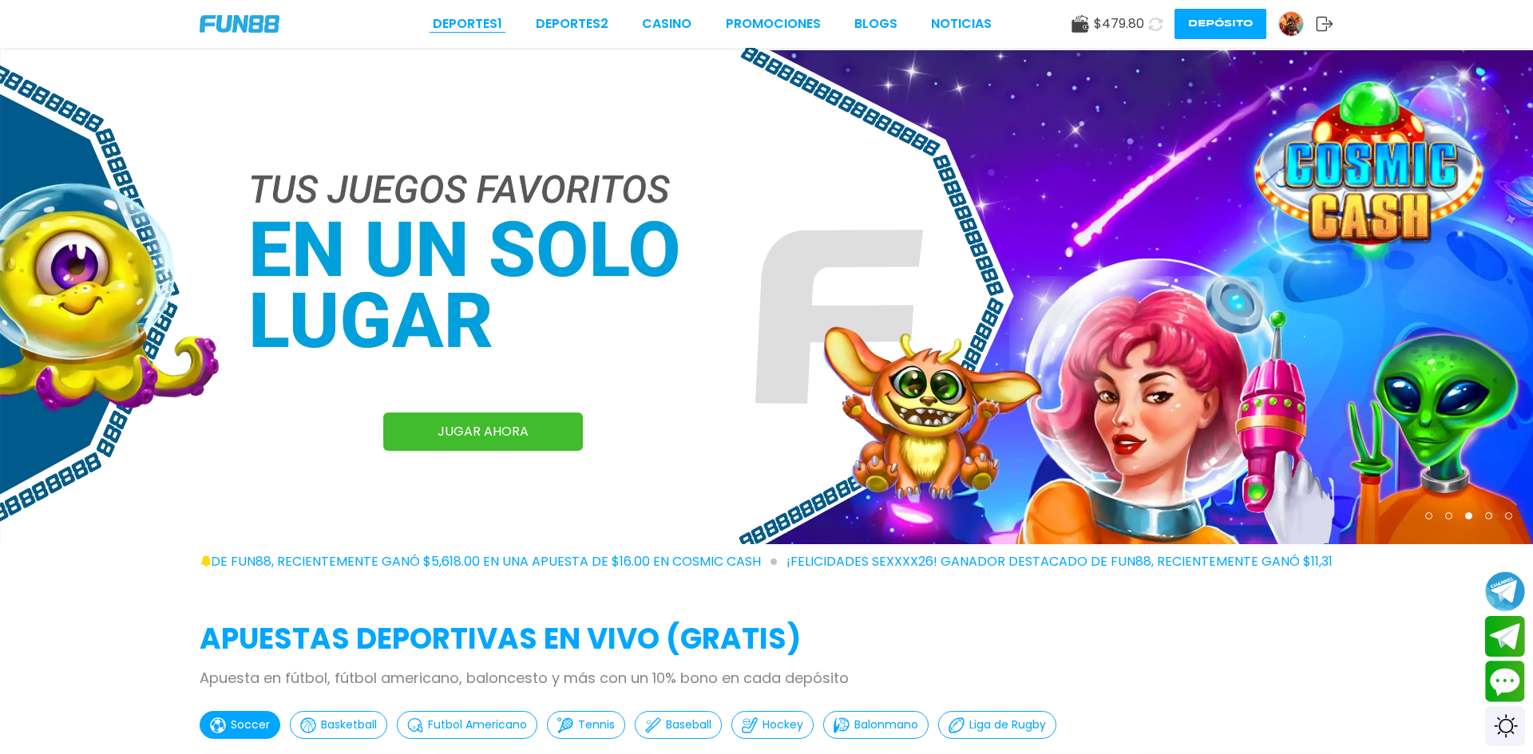
click at [477, 24] on link "Deportes 1" at bounding box center [467, 23] width 69 height 19
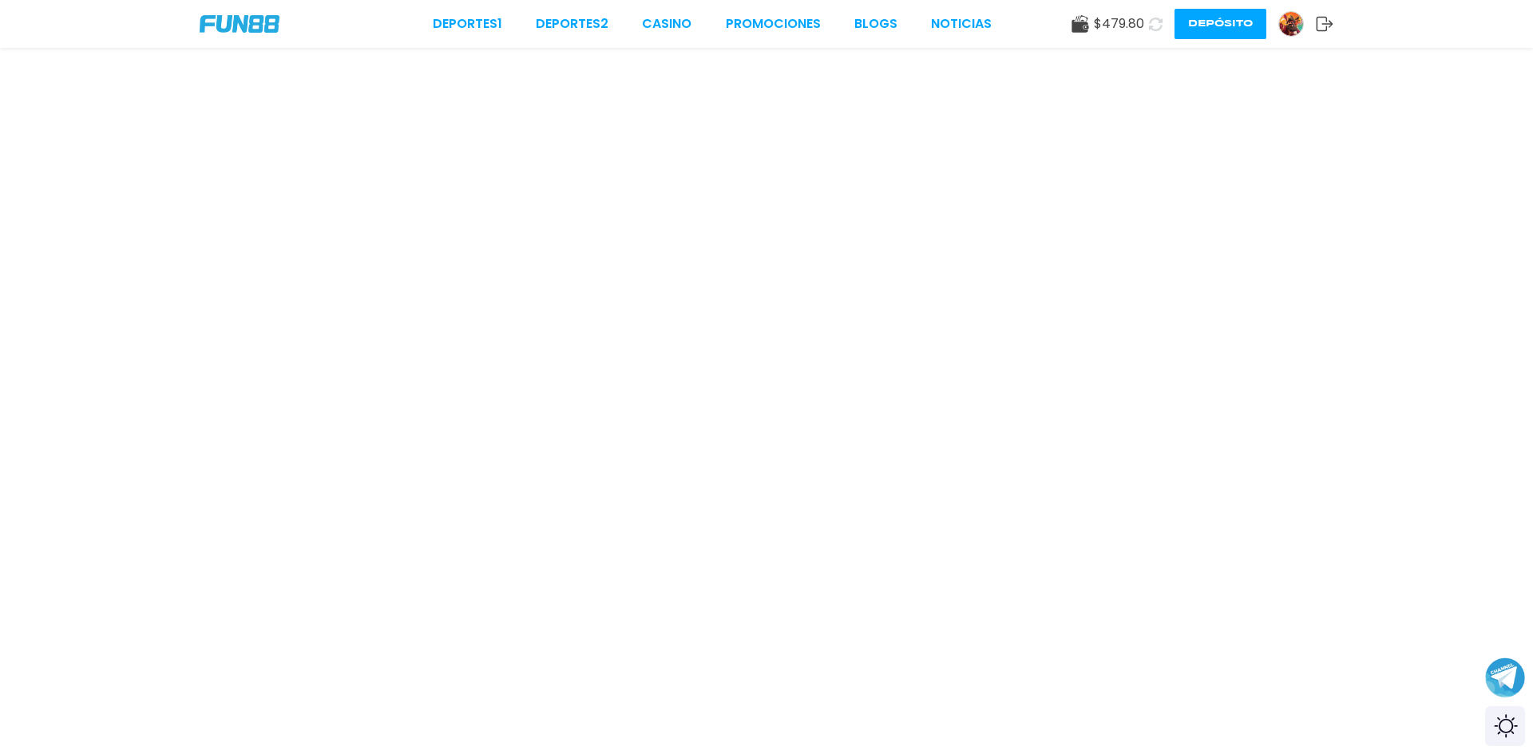
click at [1156, 25] on icon at bounding box center [1156, 25] width 14 height 14
click at [262, 26] on img at bounding box center [240, 24] width 80 height 18
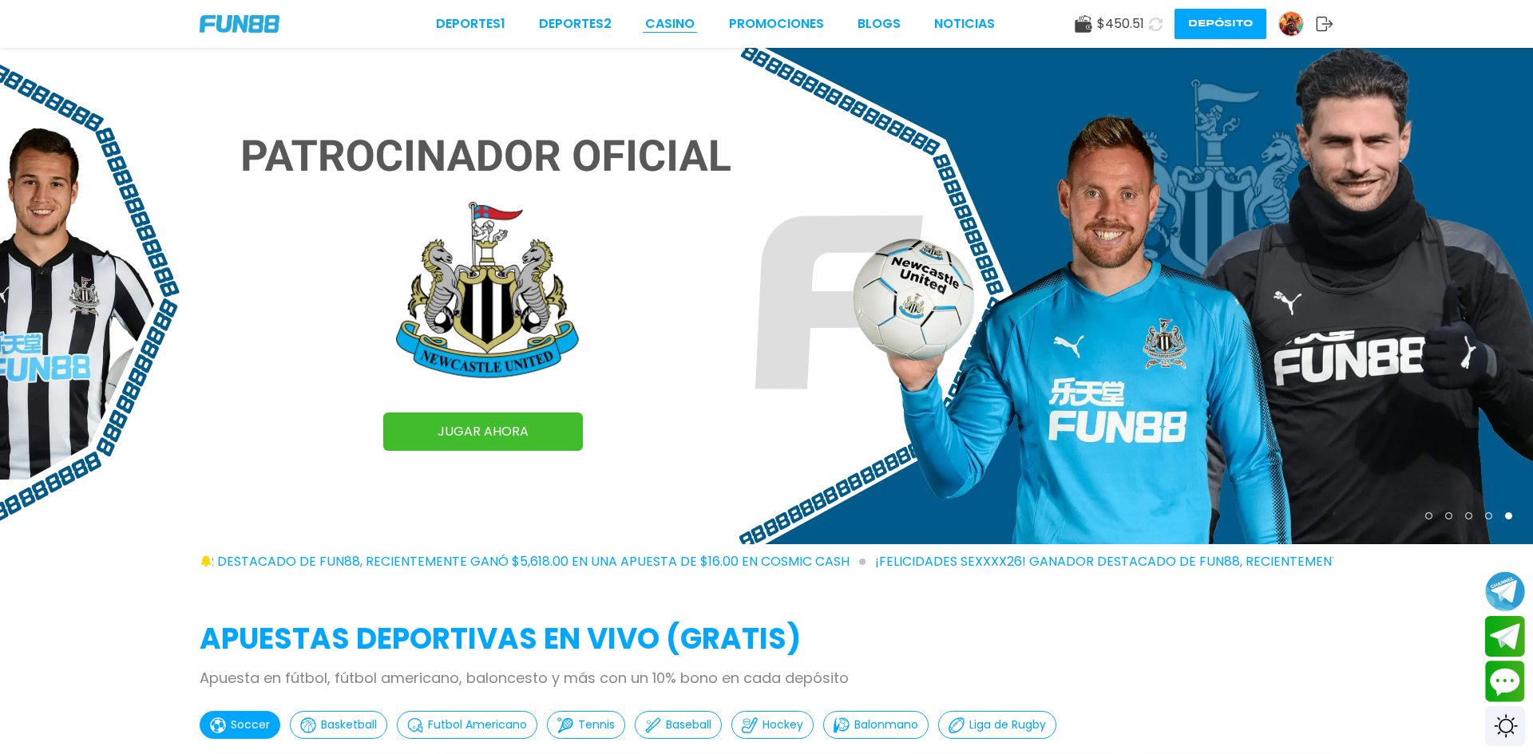
click at [659, 25] on link "CASINO" at bounding box center [669, 23] width 49 height 19
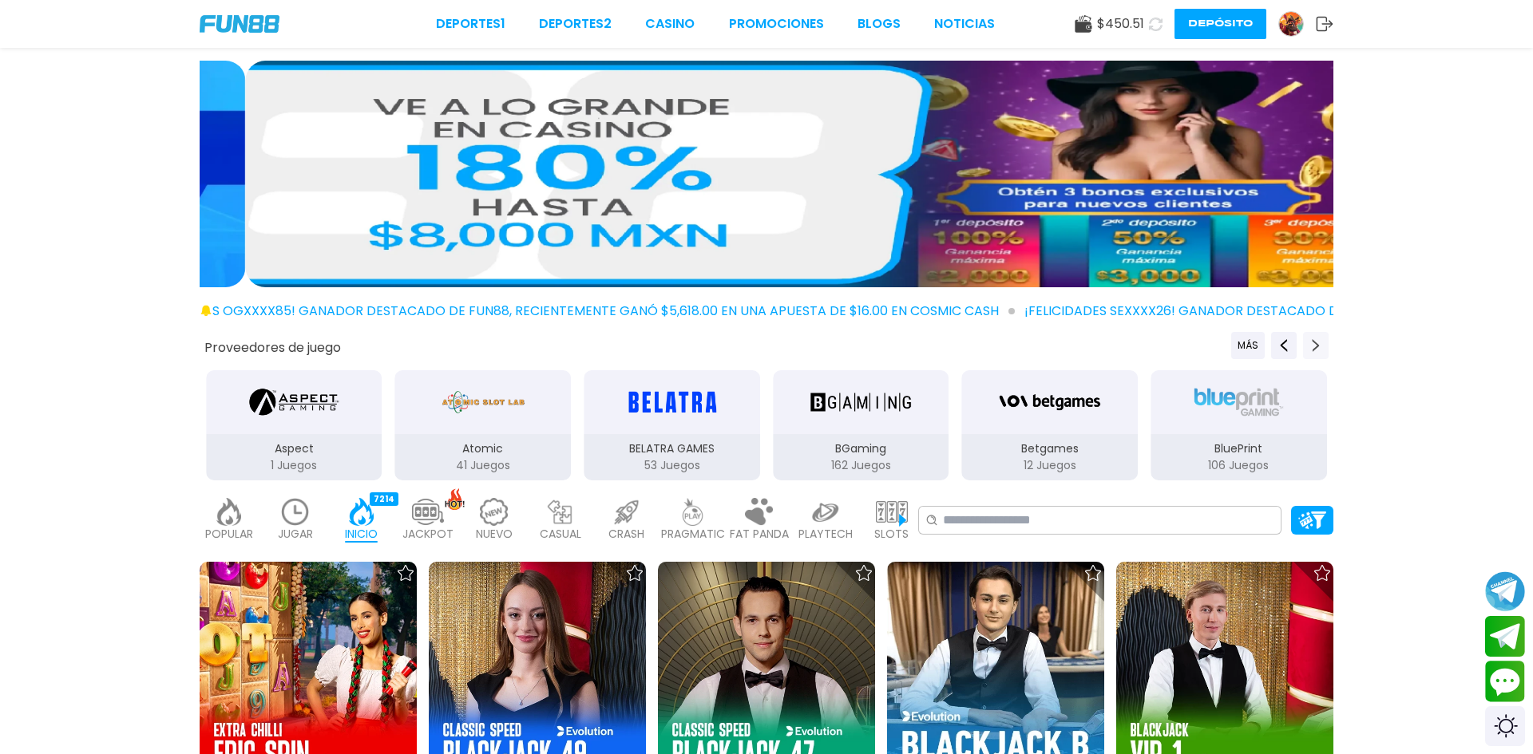
click at [1318, 343] on icon "Next providers" at bounding box center [1315, 345] width 13 height 13
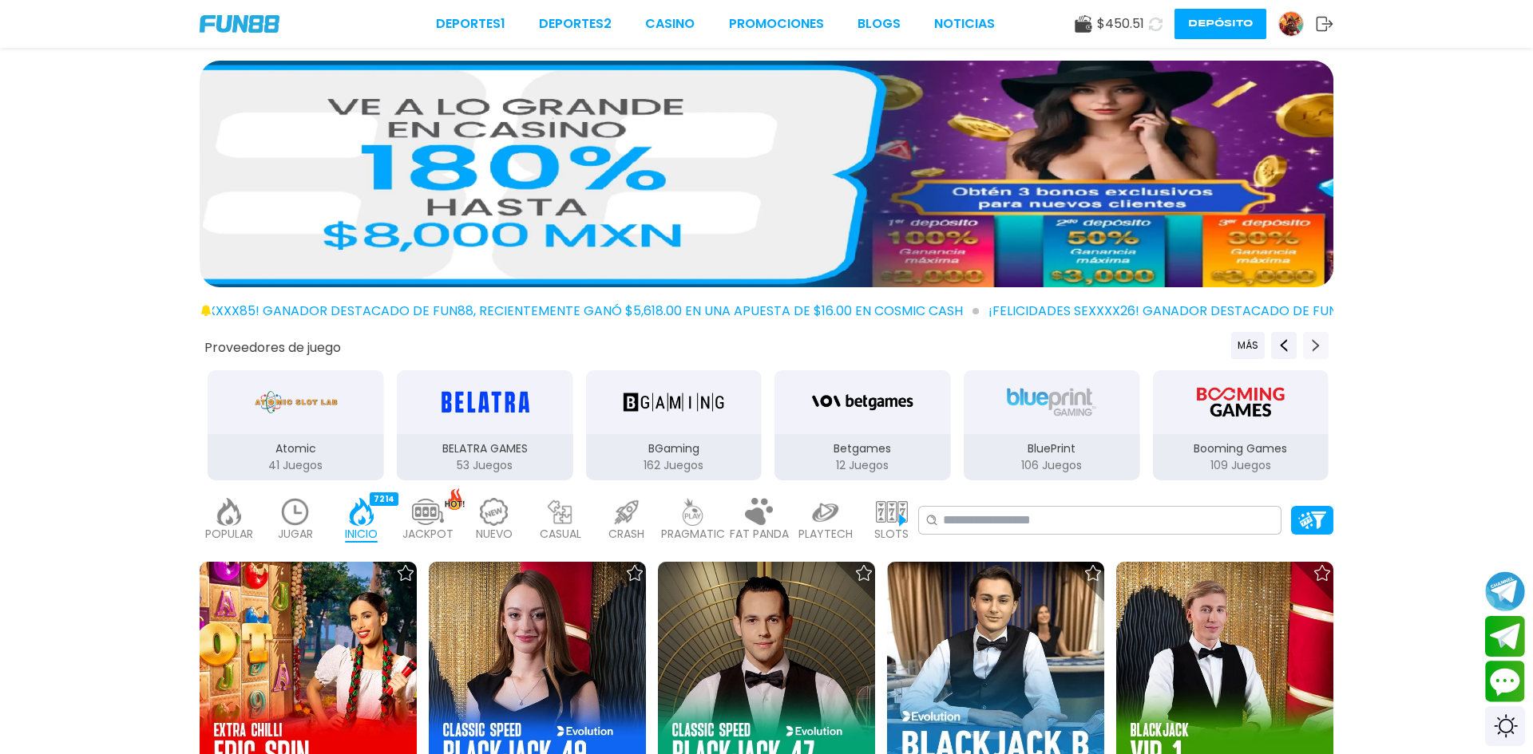
click at [1318, 343] on icon "Next providers" at bounding box center [1315, 345] width 13 height 13
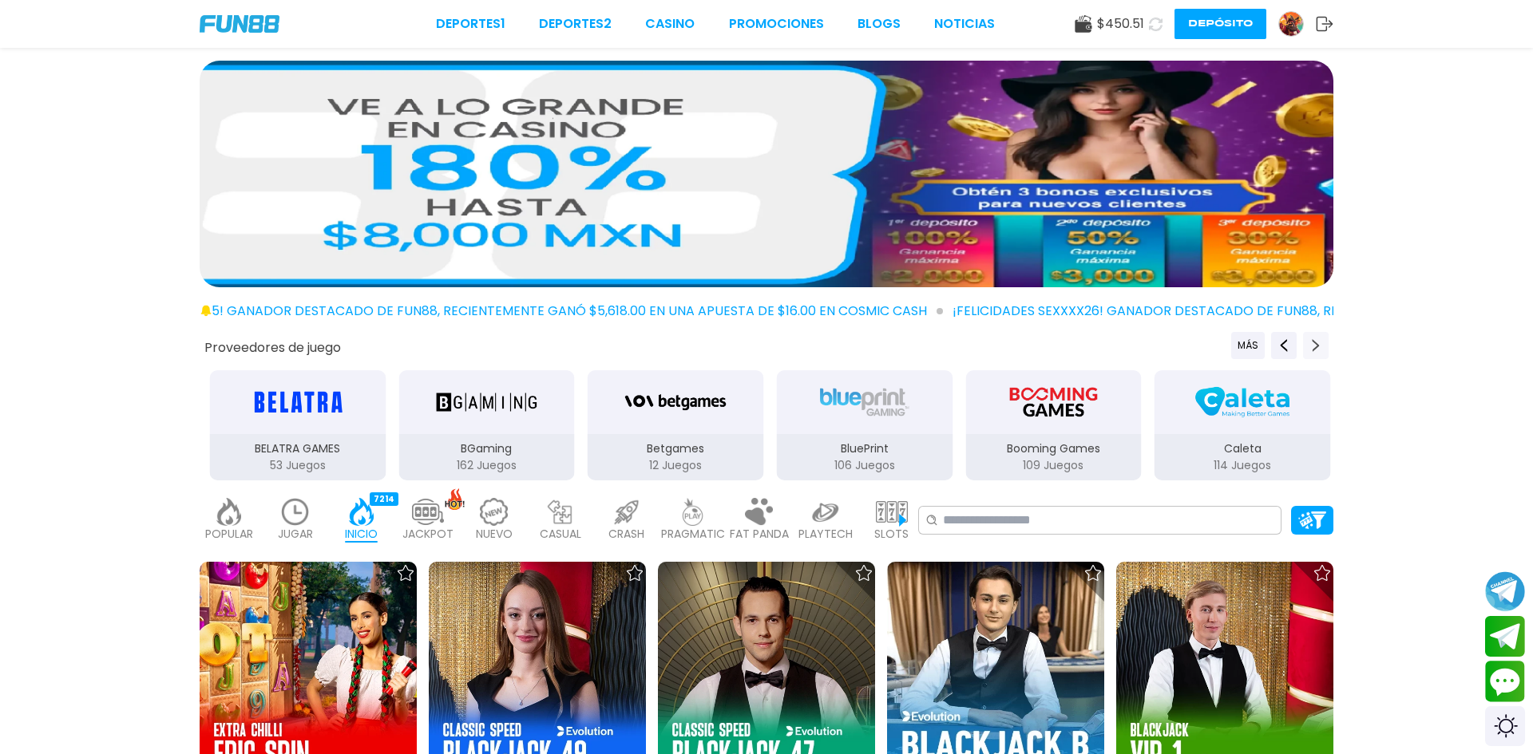
click at [1318, 343] on icon "Next providers" at bounding box center [1315, 345] width 13 height 13
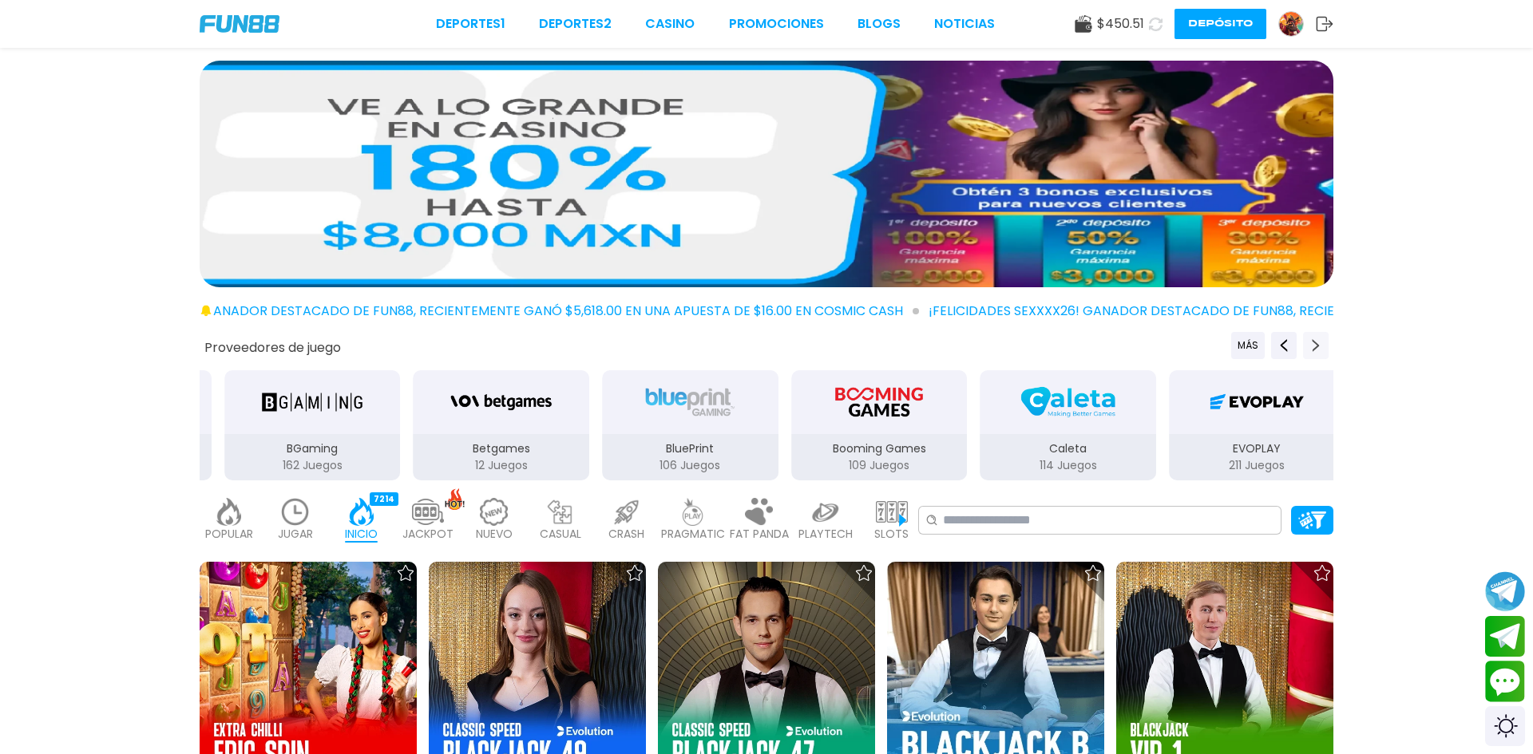
click at [1318, 343] on icon "Next providers" at bounding box center [1315, 345] width 13 height 13
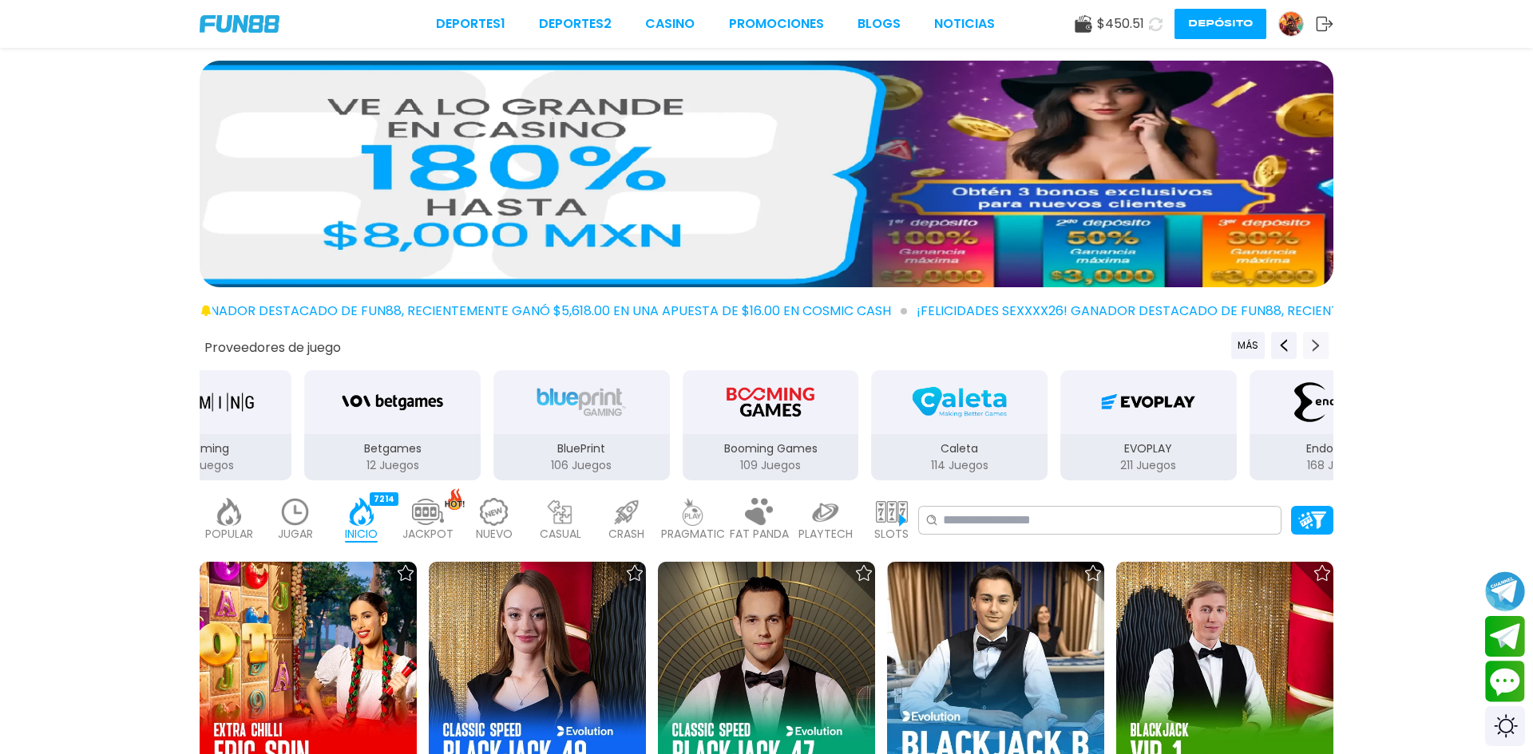
click at [1318, 343] on icon "Next providers" at bounding box center [1315, 345] width 13 height 13
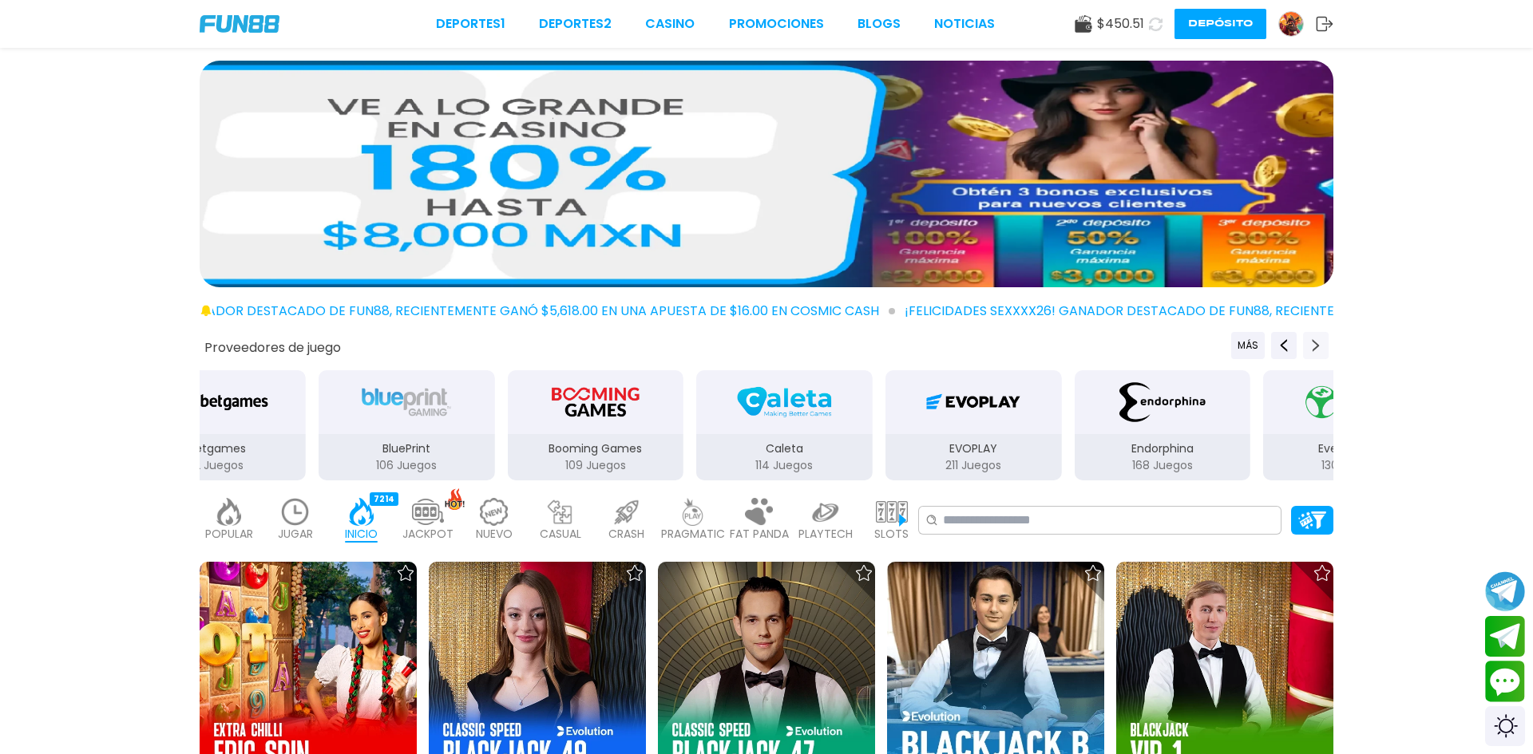
click at [1318, 343] on icon "Next providers" at bounding box center [1315, 345] width 13 height 13
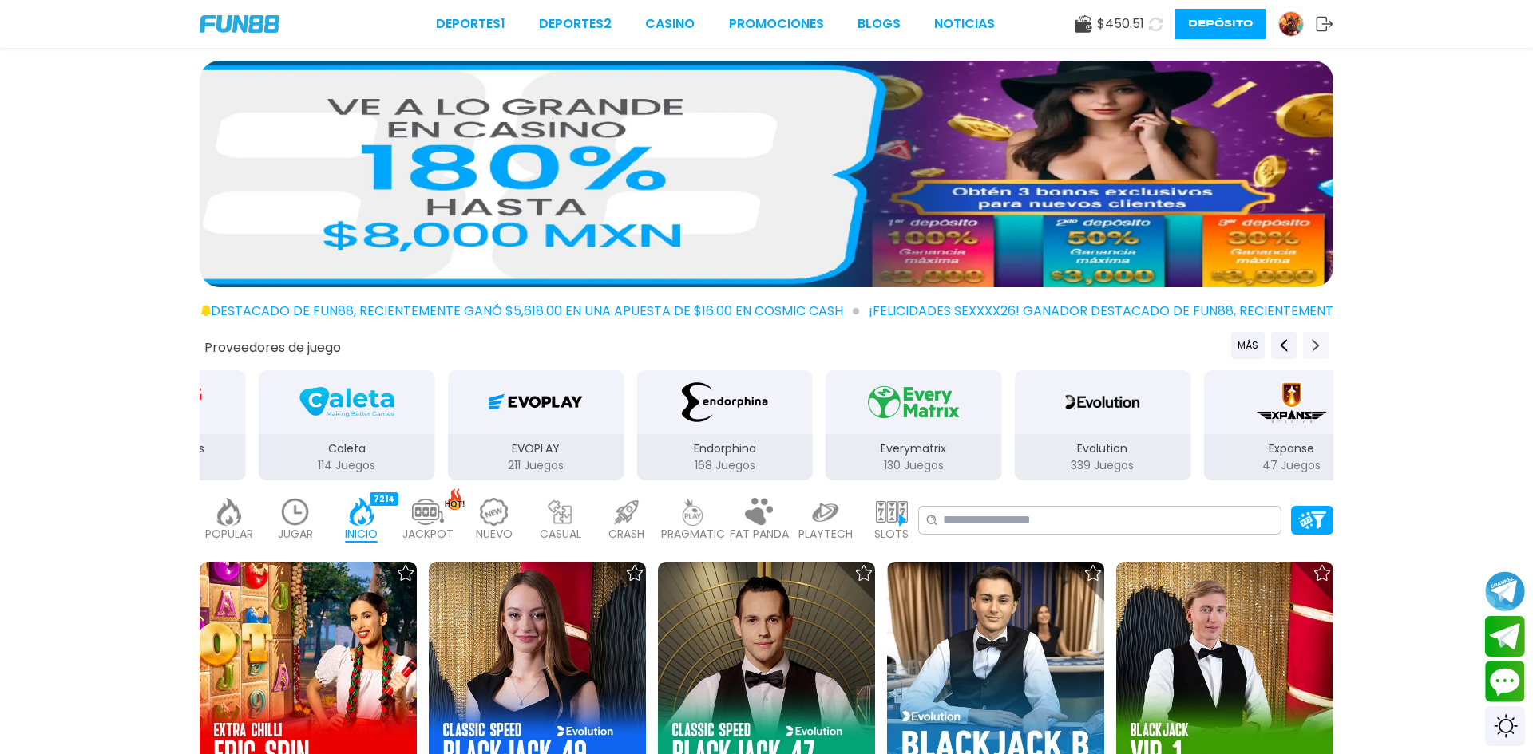
click at [1318, 343] on icon "Next providers" at bounding box center [1315, 345] width 13 height 13
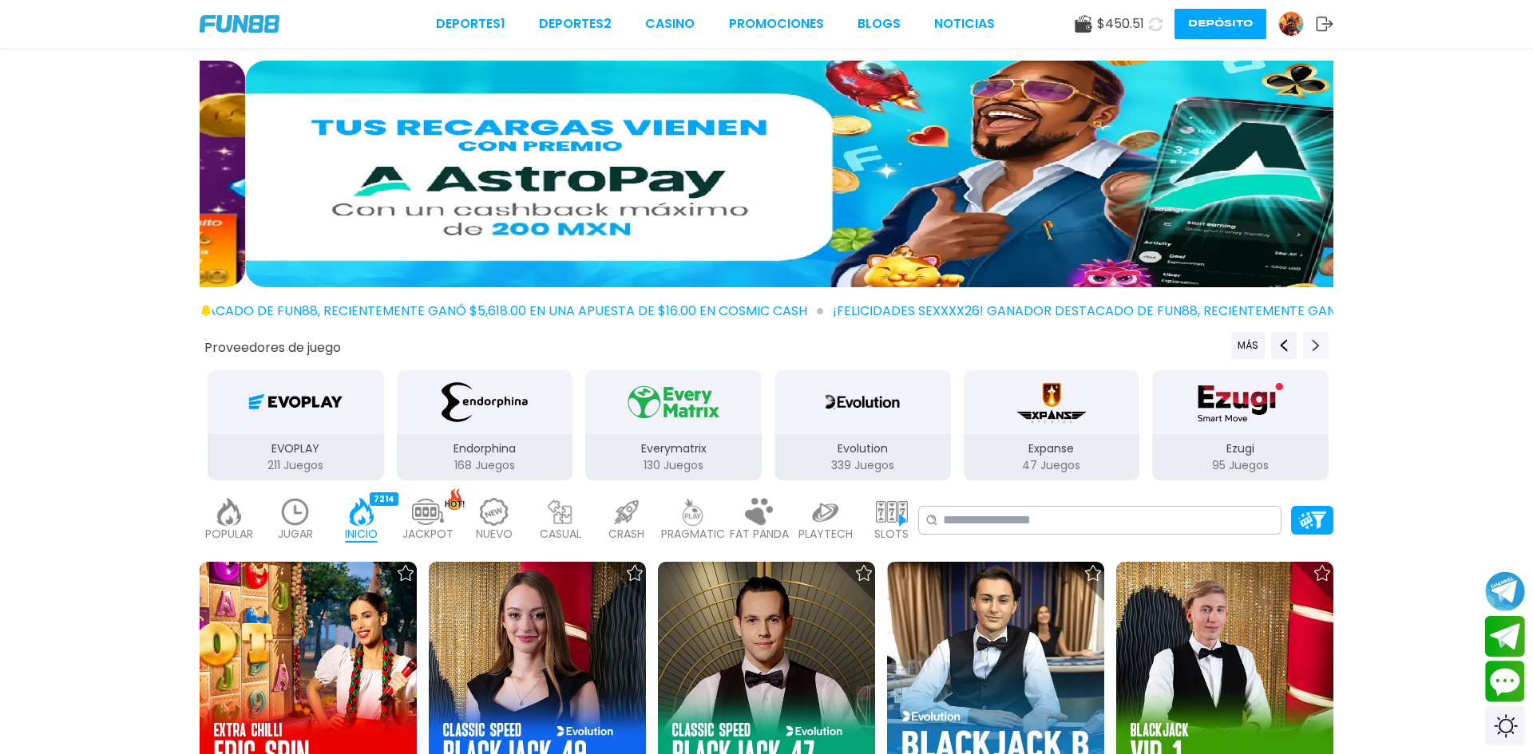
click at [1318, 343] on icon "Next providers" at bounding box center [1315, 345] width 13 height 13
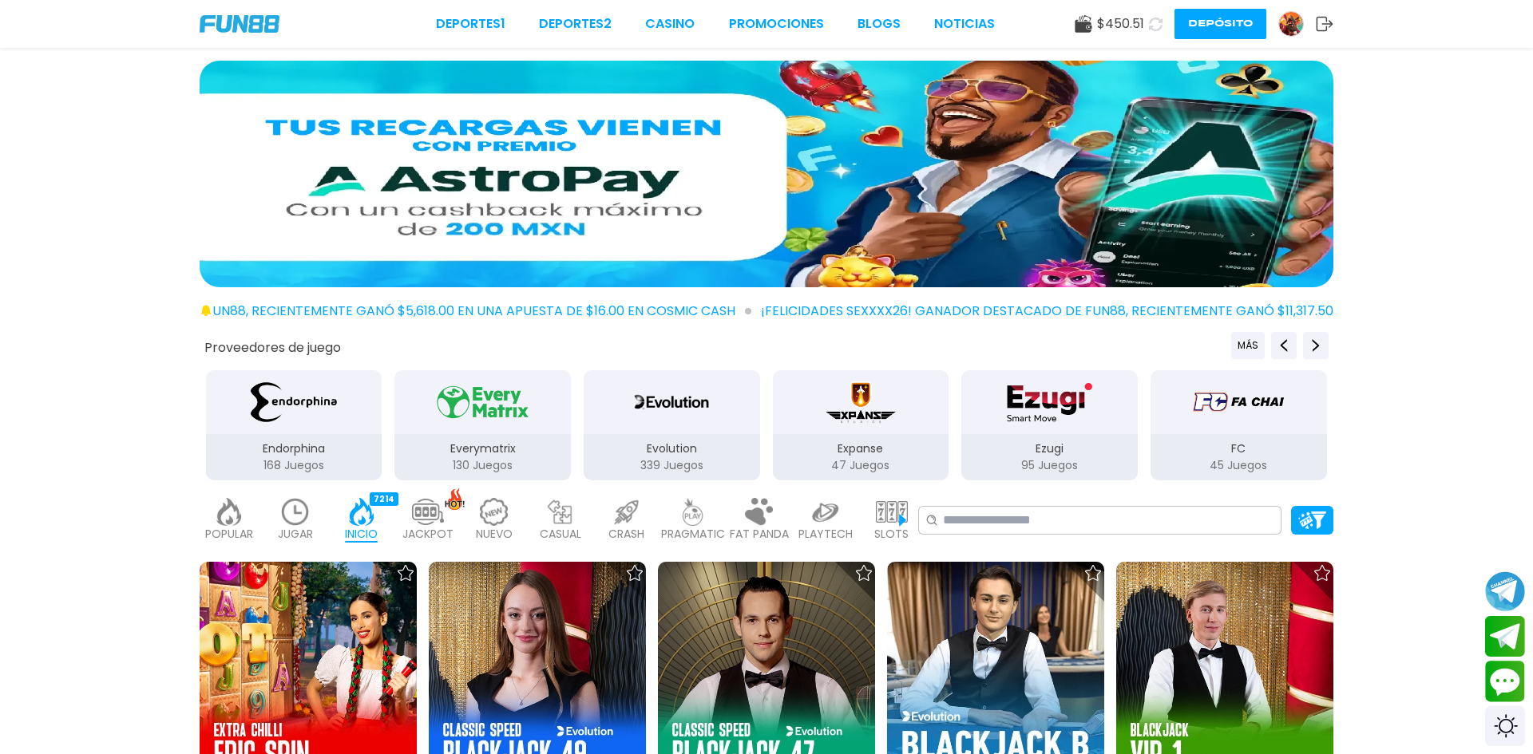
click at [1082, 409] on img "Ezugi" at bounding box center [1049, 402] width 101 height 45
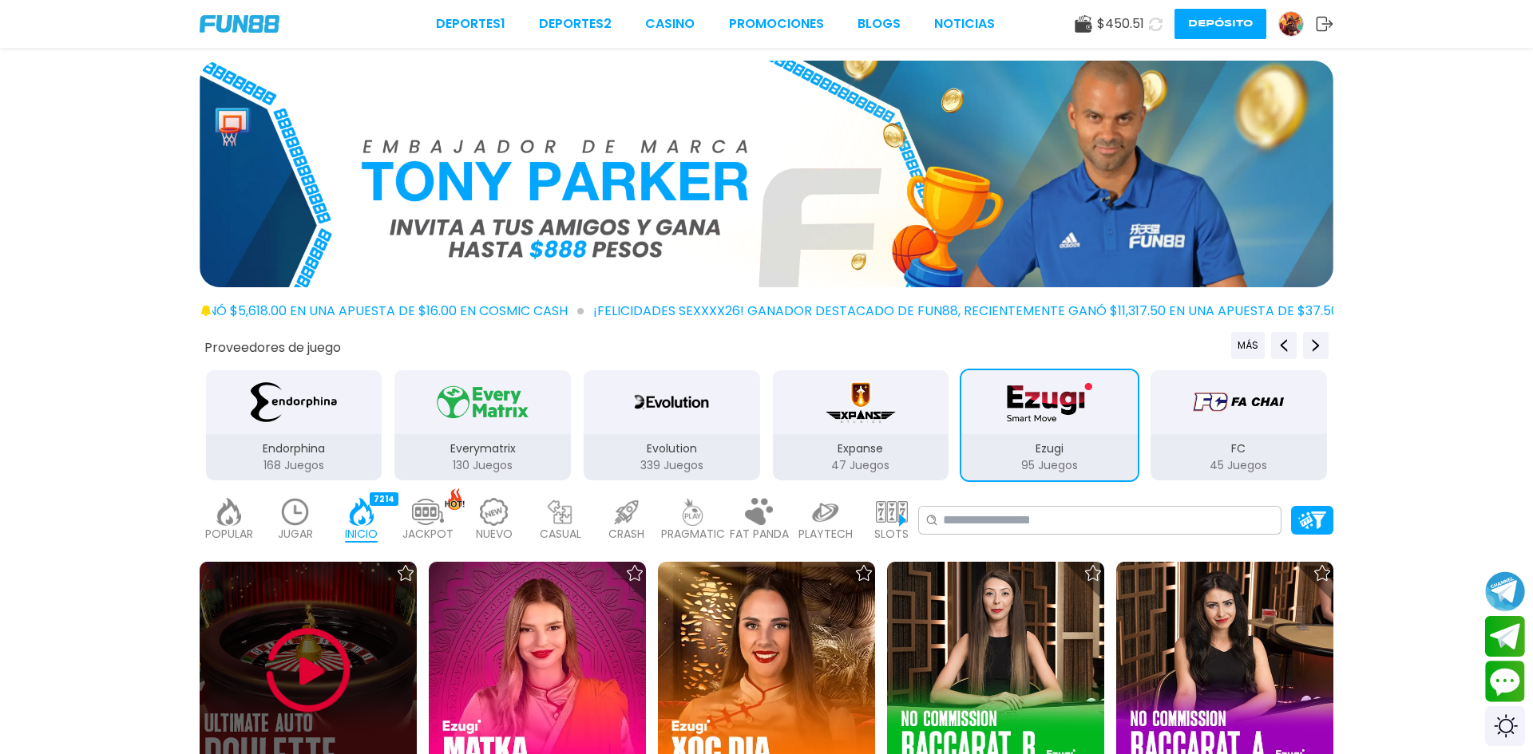
click at [328, 651] on img at bounding box center [308, 671] width 96 height 96
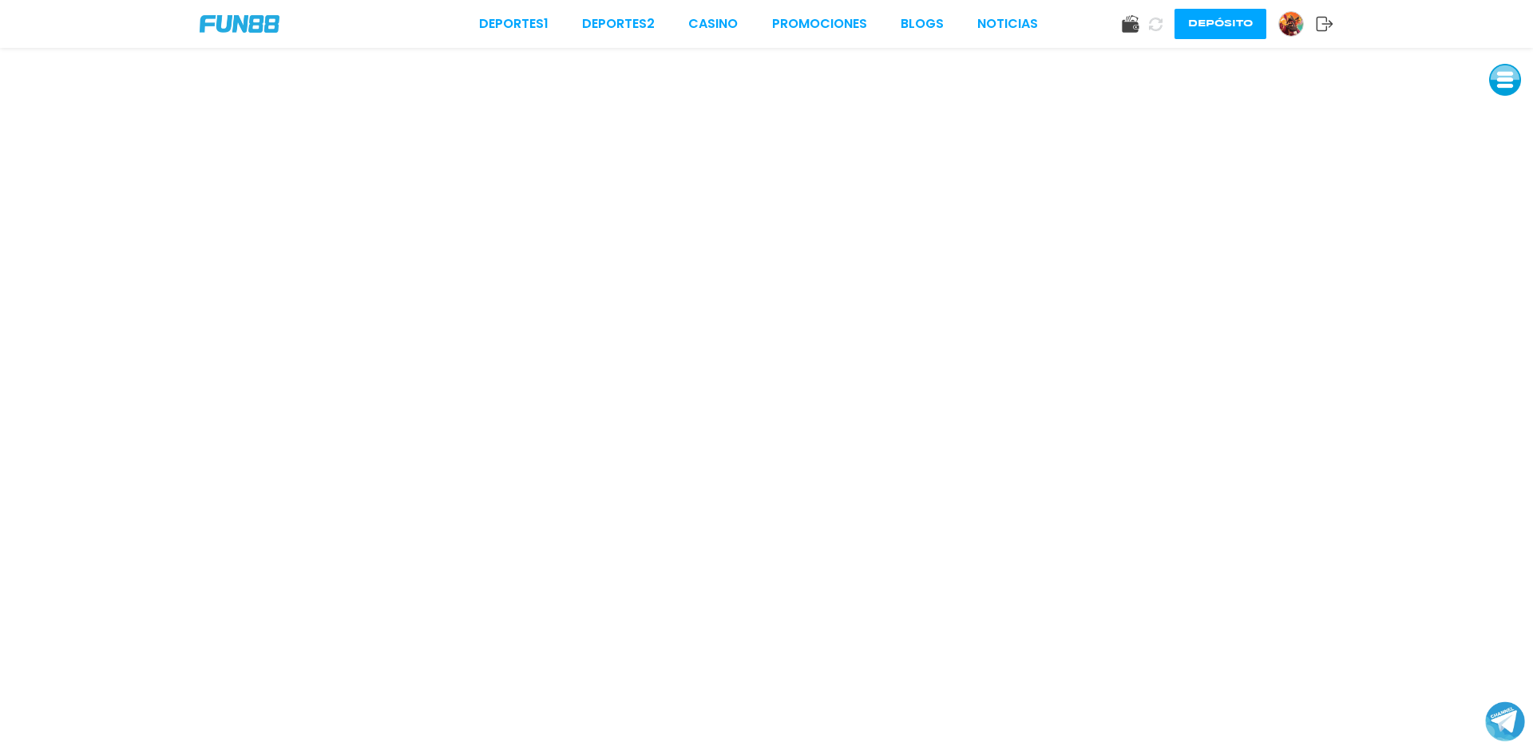
click at [239, 23] on img at bounding box center [240, 24] width 80 height 18
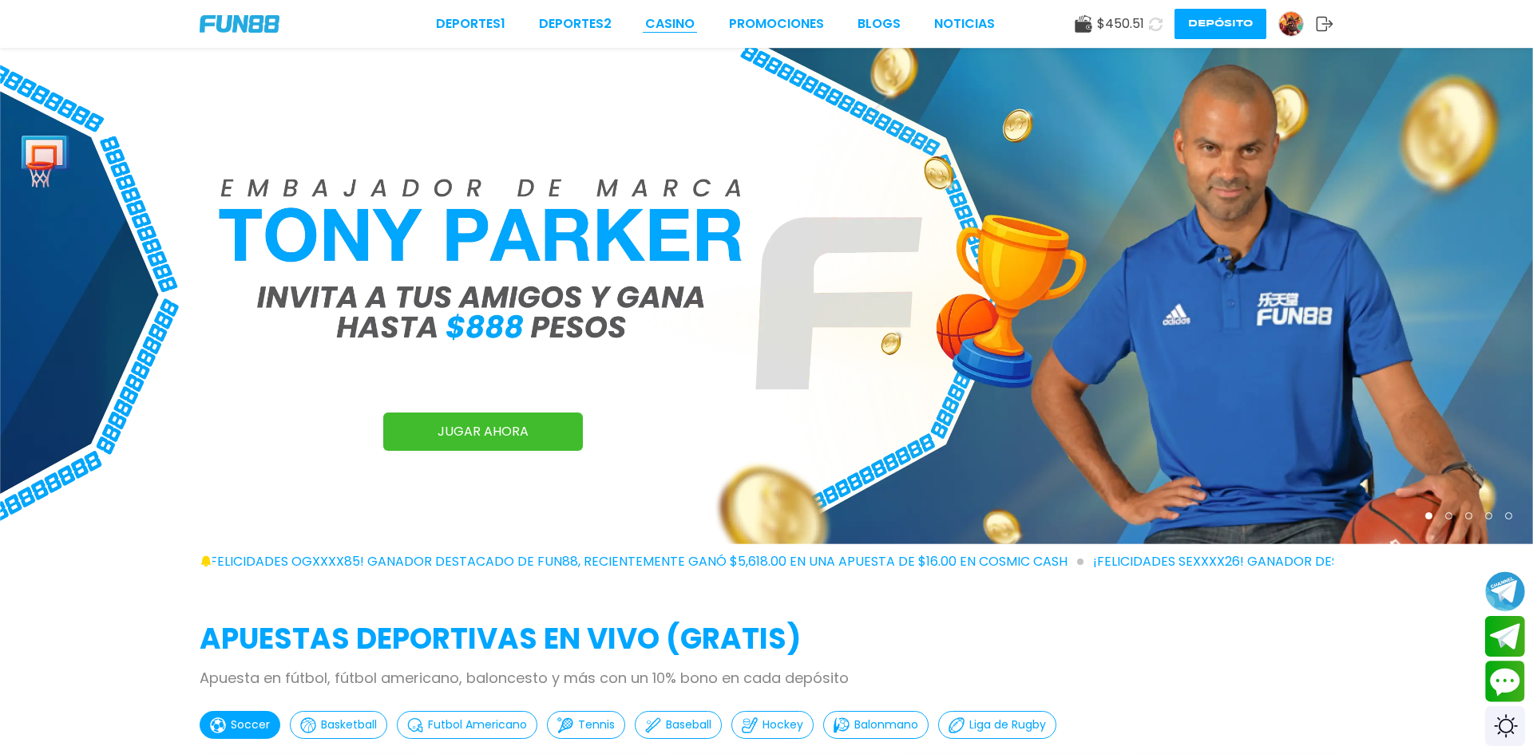
click at [667, 22] on link "CASINO" at bounding box center [669, 23] width 49 height 19
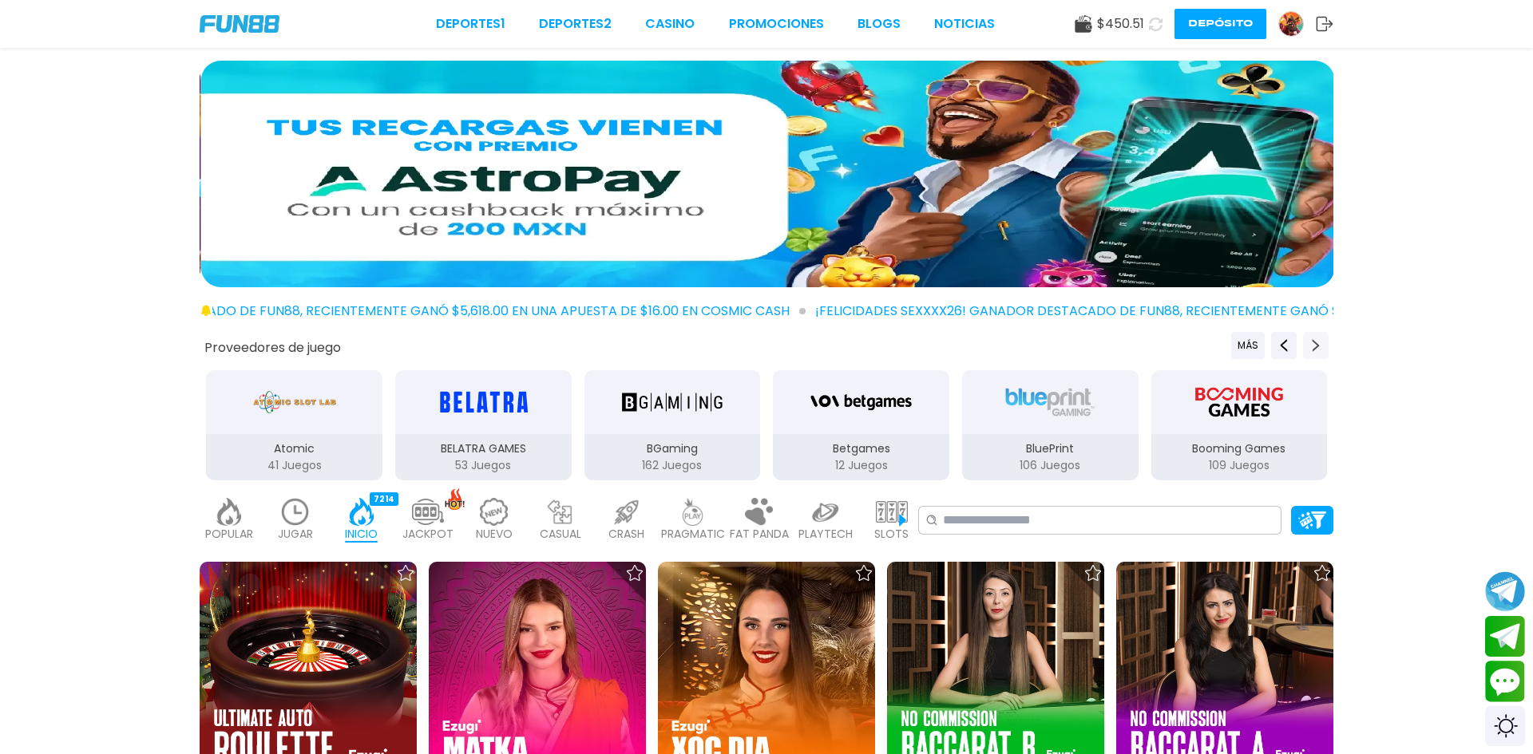
click at [1311, 344] on icon "Next providers" at bounding box center [1315, 345] width 13 height 13
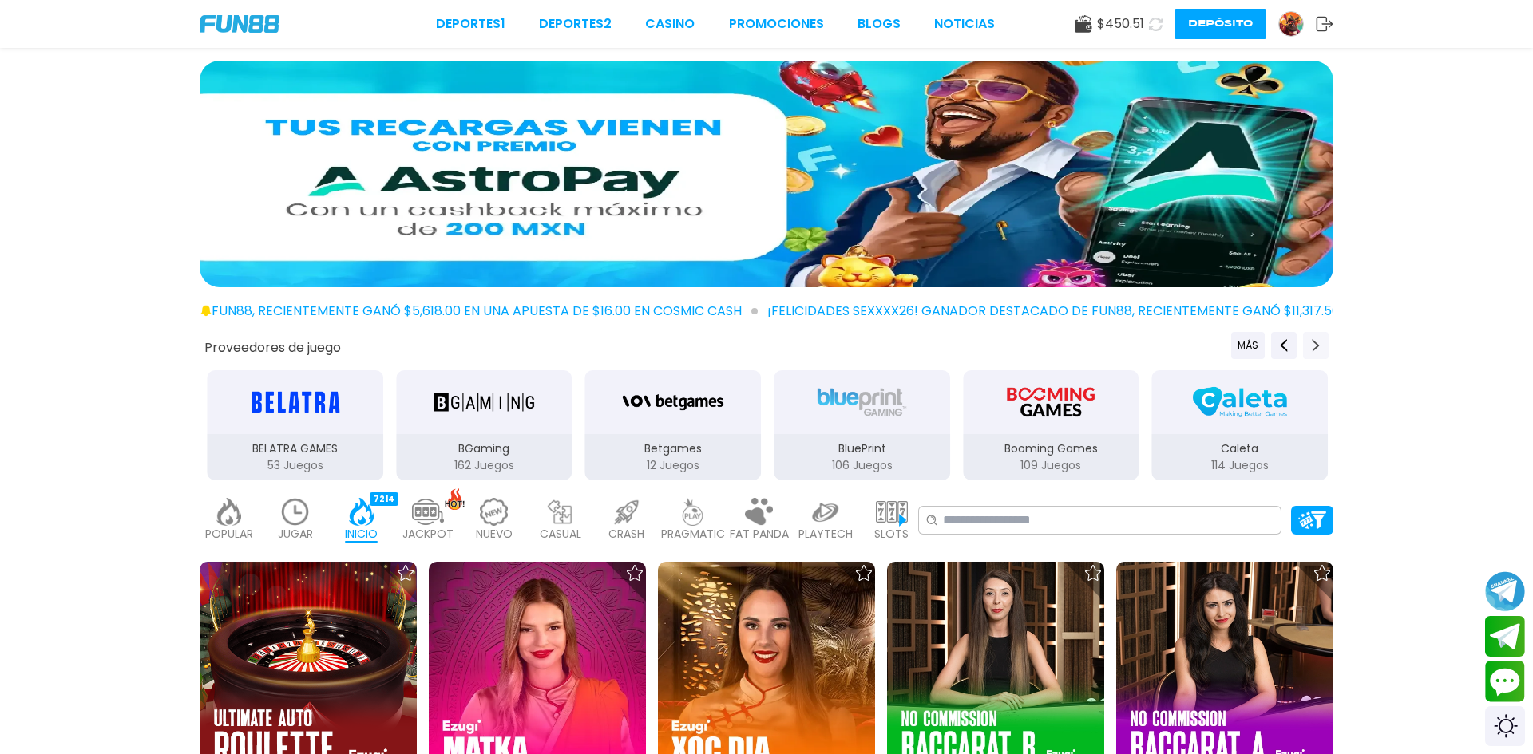
click at [1311, 344] on icon "Next providers" at bounding box center [1315, 345] width 13 height 13
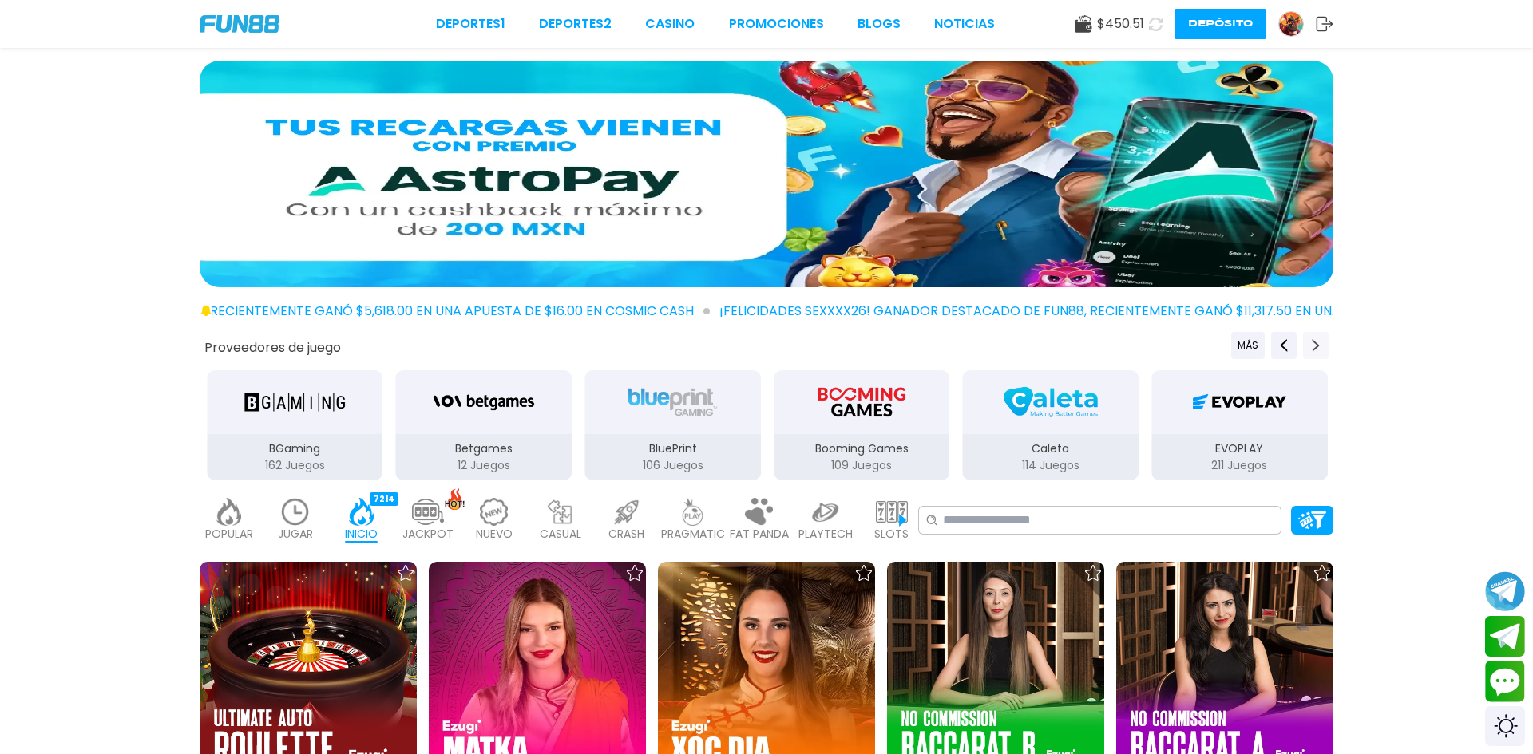
click at [1311, 344] on icon "Next providers" at bounding box center [1315, 345] width 13 height 13
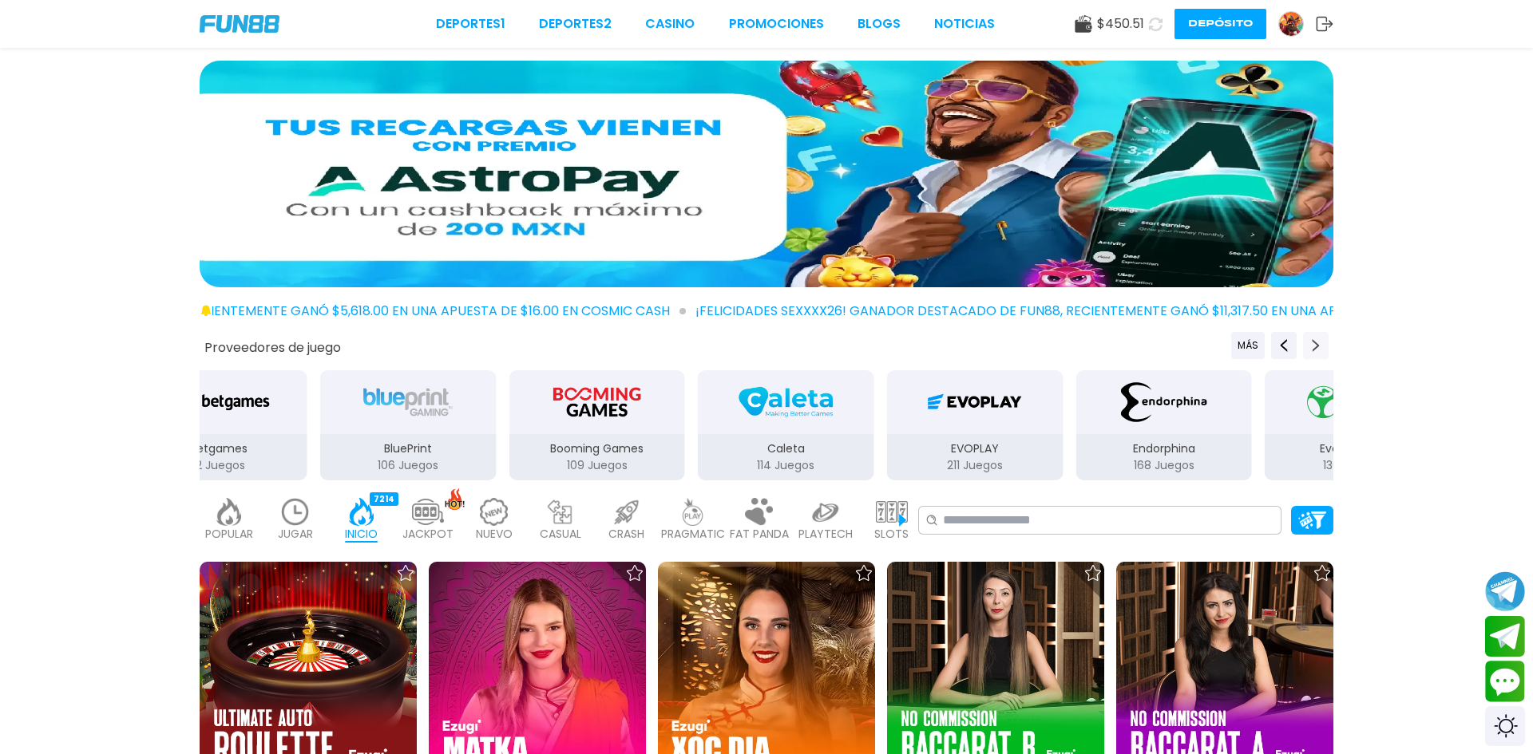
click at [1311, 344] on icon "Next providers" at bounding box center [1315, 345] width 13 height 13
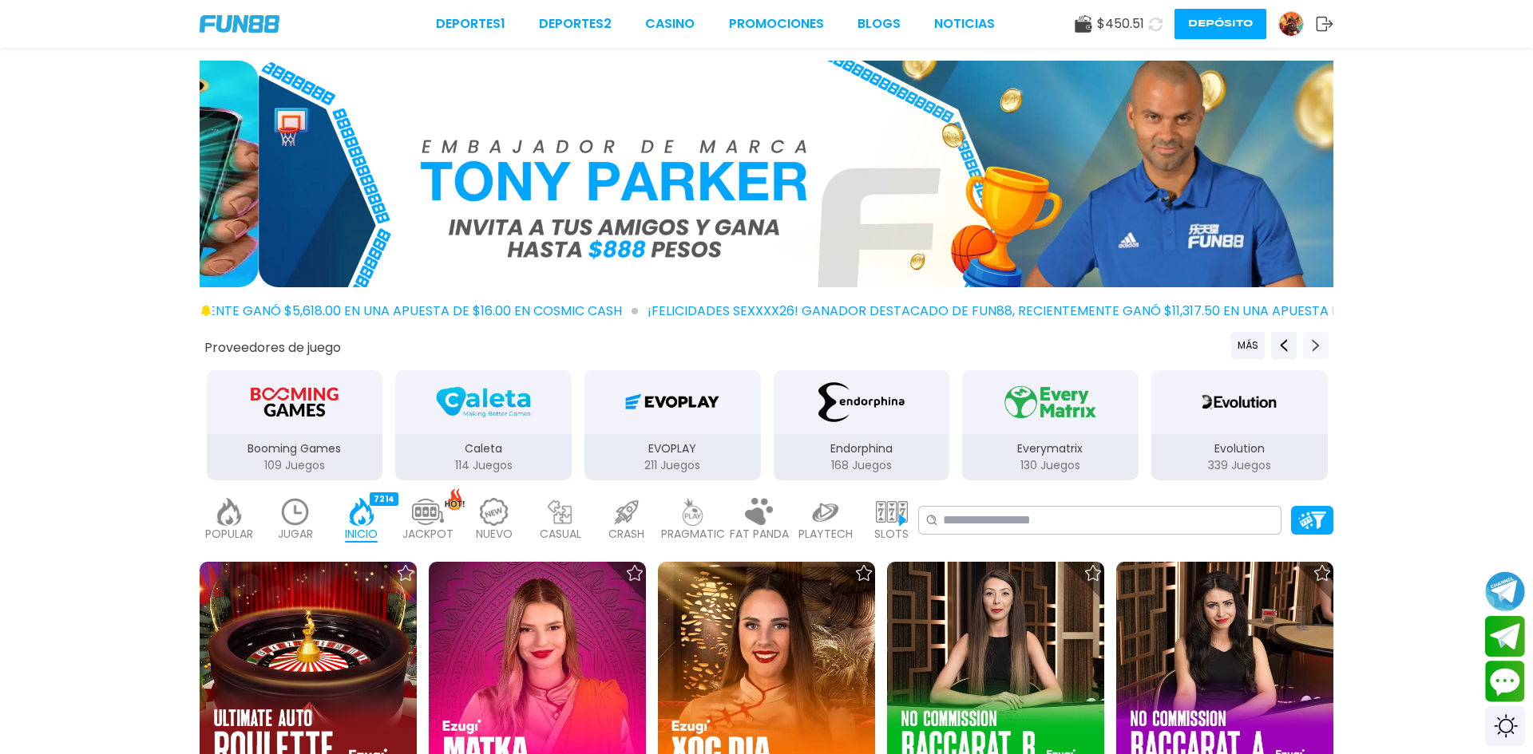
click at [1311, 344] on icon "Next providers" at bounding box center [1315, 345] width 13 height 13
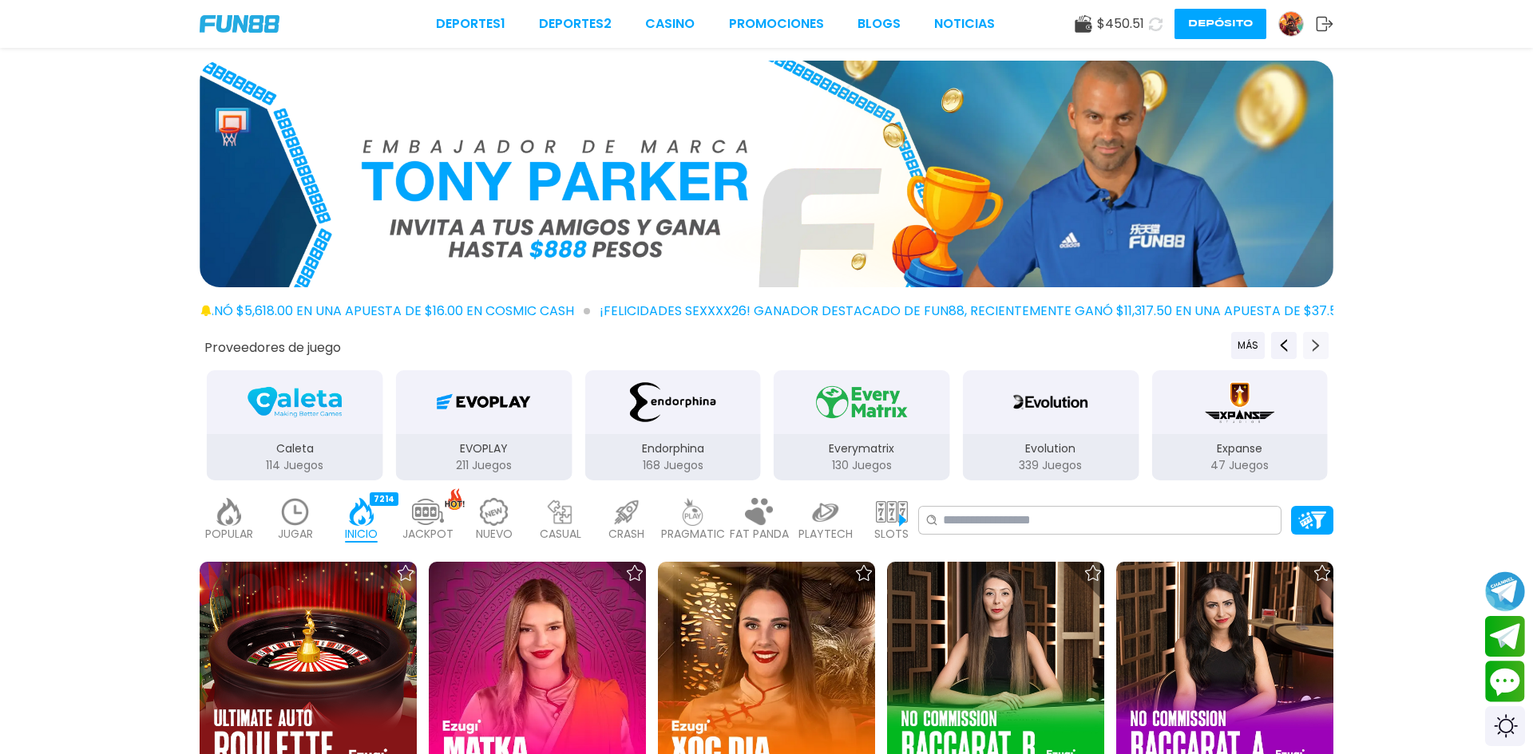
click at [1311, 344] on icon "Next providers" at bounding box center [1315, 345] width 13 height 13
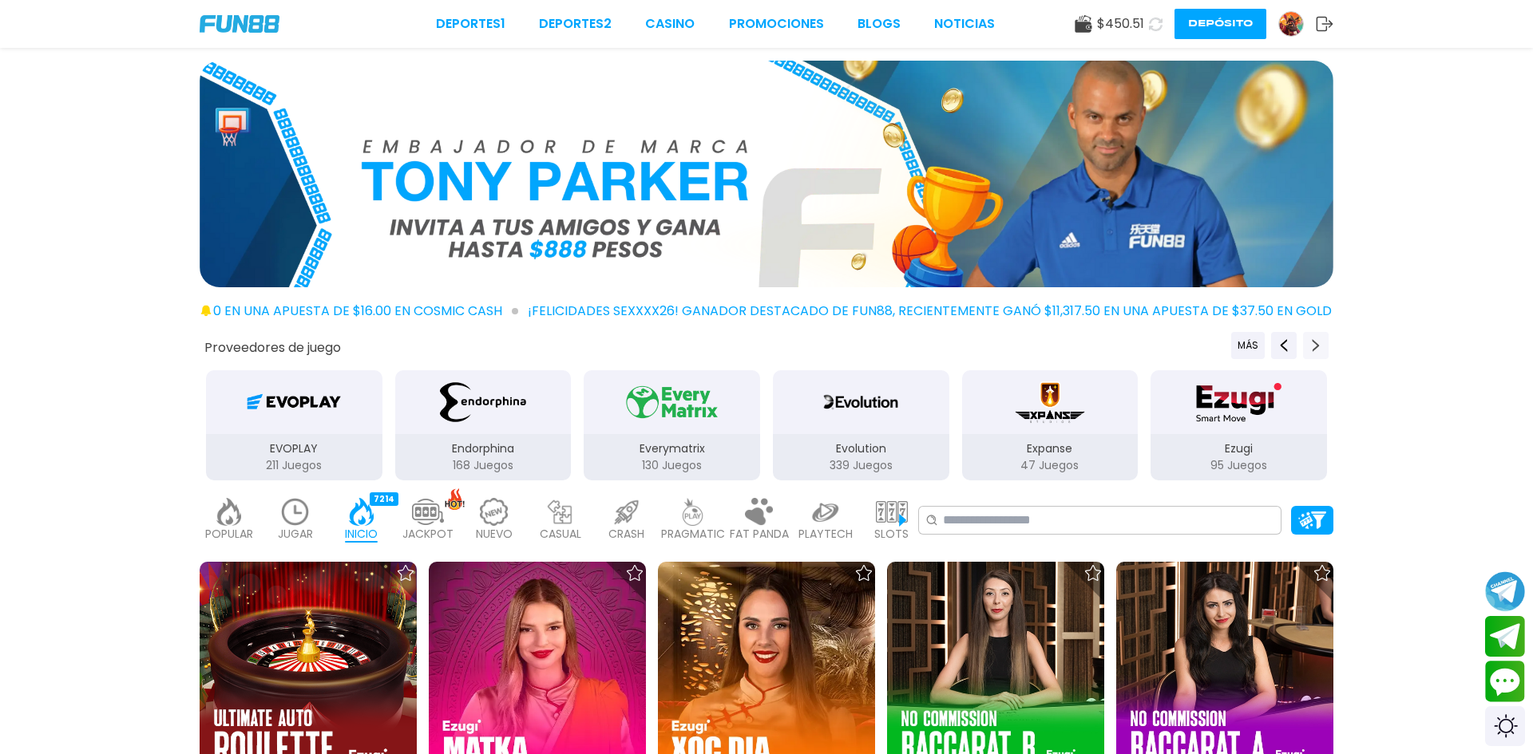
click at [1310, 344] on icon "Next providers" at bounding box center [1315, 345] width 13 height 13
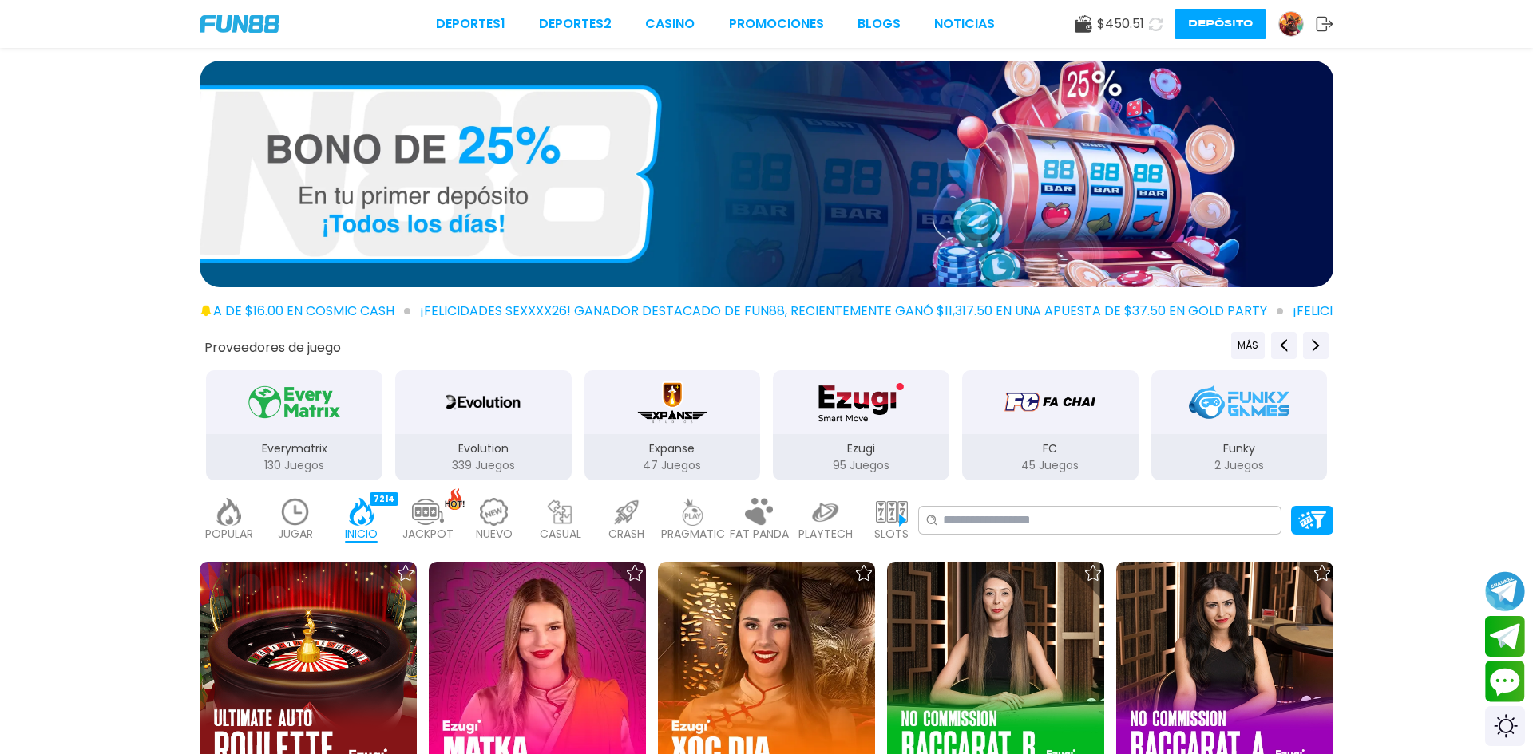
click at [477, 425] on div "Evolution" at bounding box center [483, 402] width 176 height 64
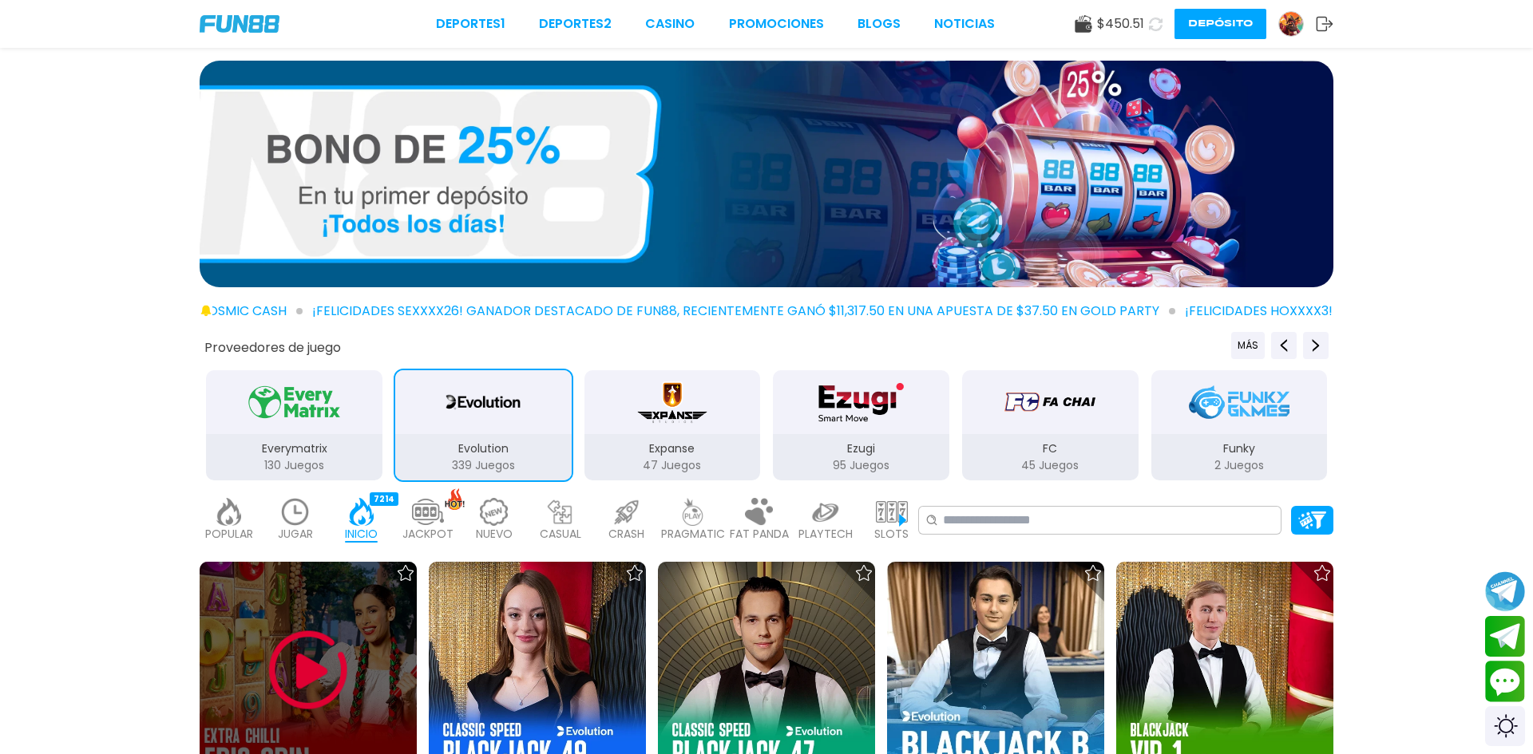
click at [312, 655] on img at bounding box center [308, 671] width 96 height 96
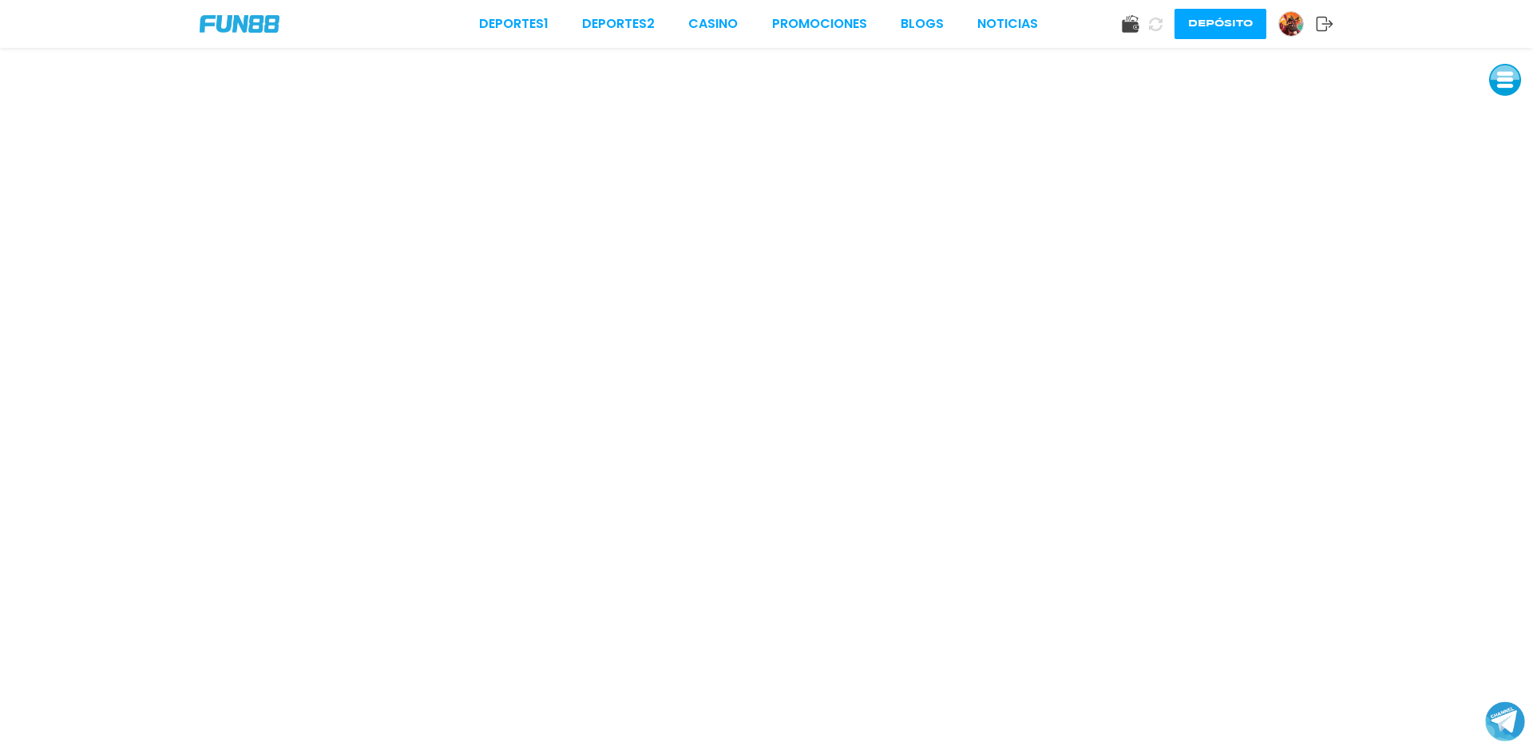
click at [227, 22] on img at bounding box center [240, 24] width 80 height 18
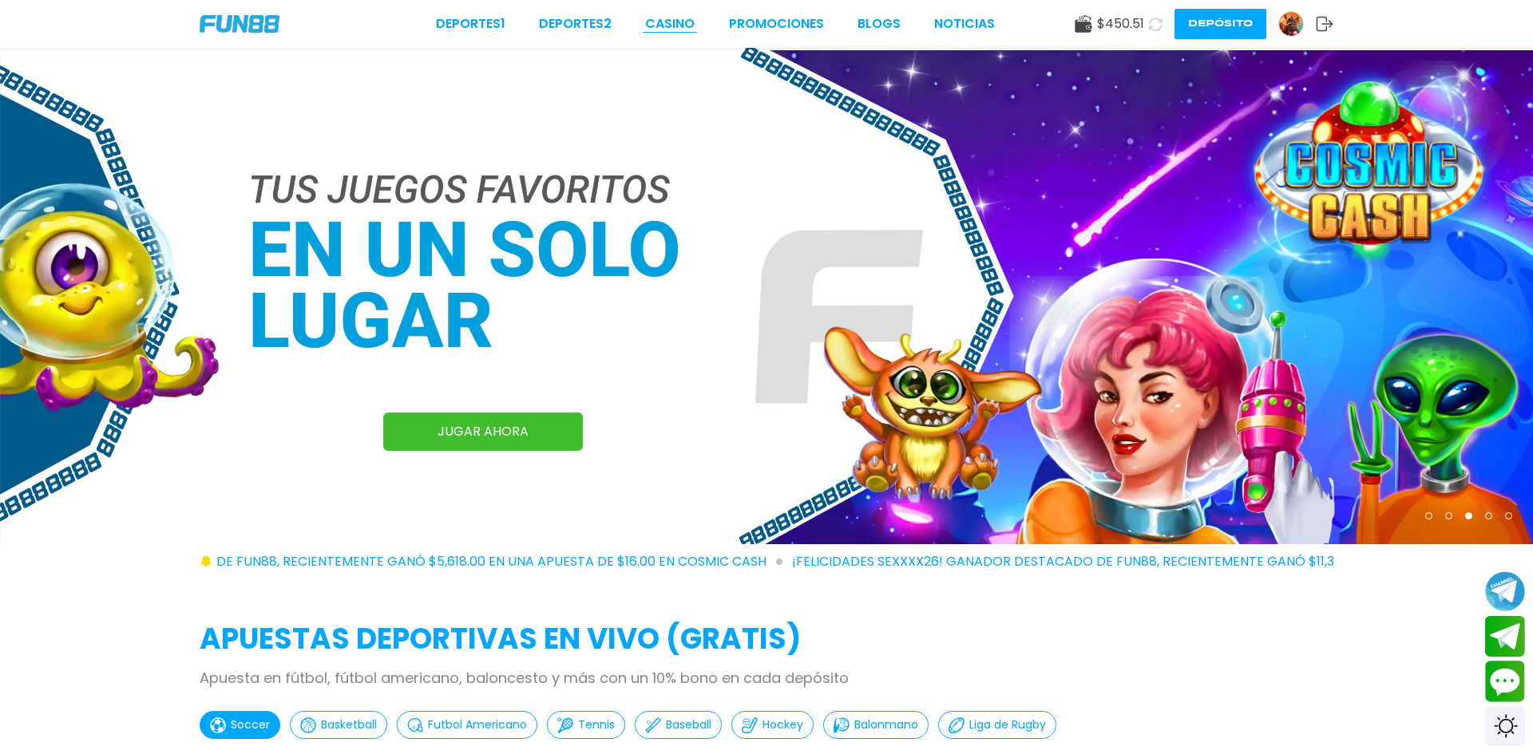
click at [682, 22] on link "CASINO" at bounding box center [669, 23] width 49 height 19
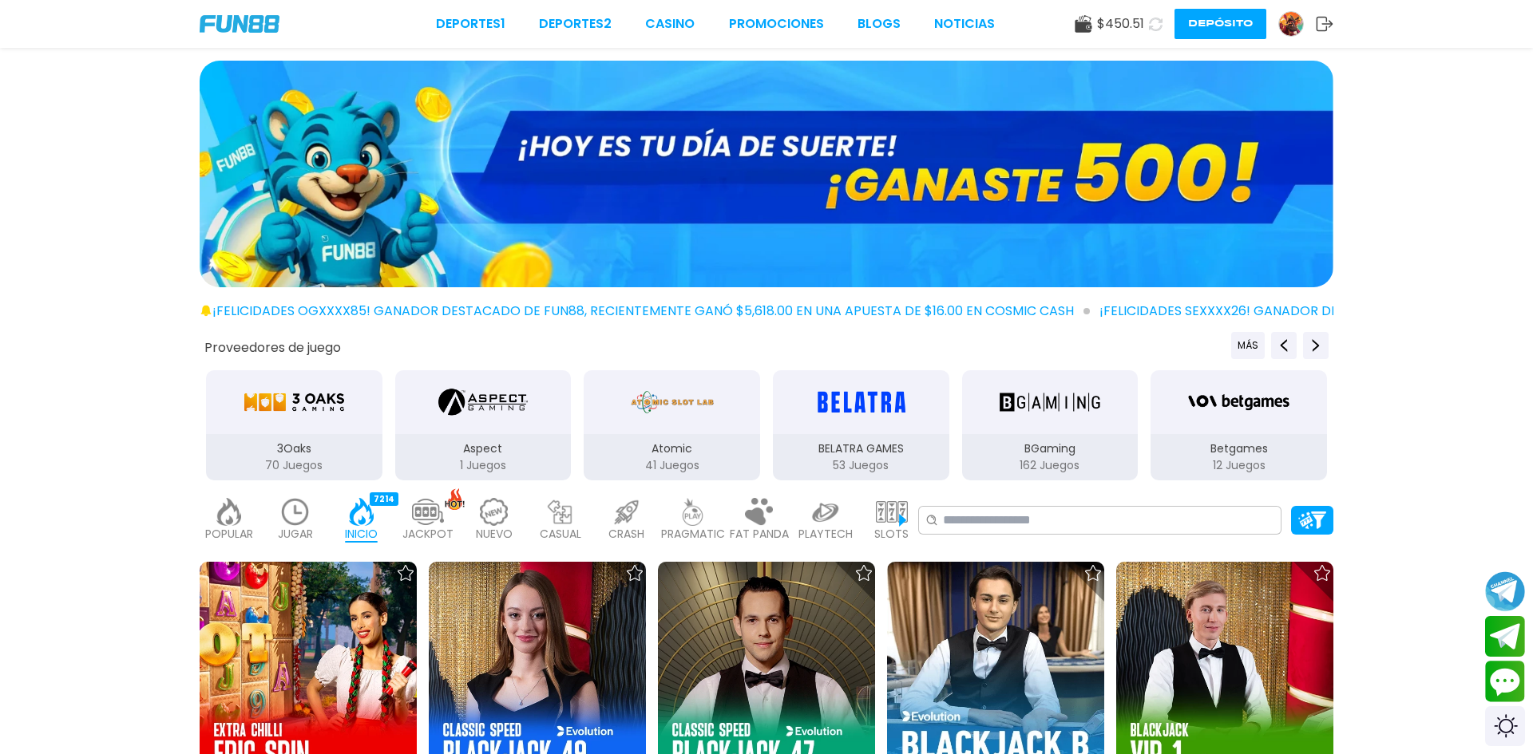
click at [497, 516] on img at bounding box center [494, 512] width 32 height 28
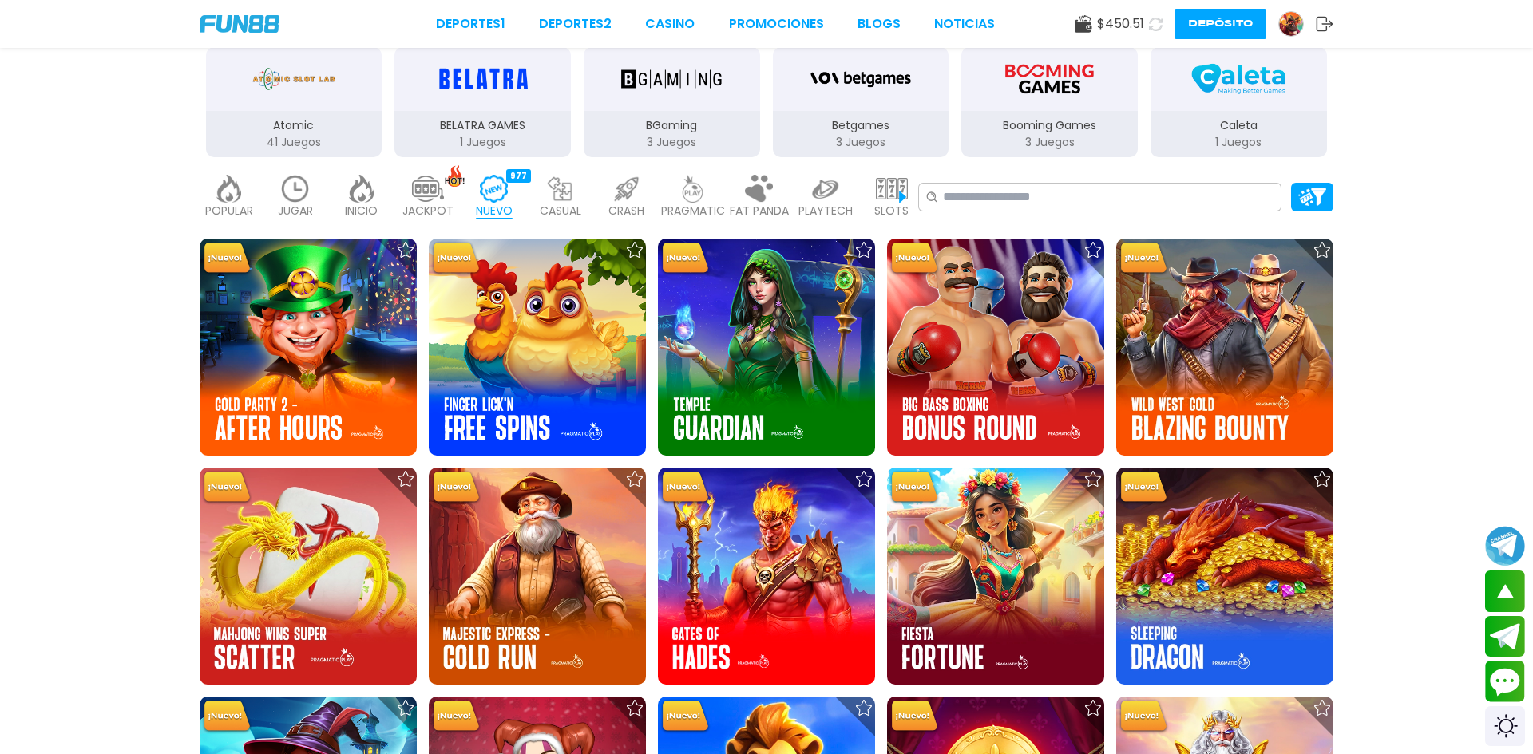
scroll to position [223, 0]
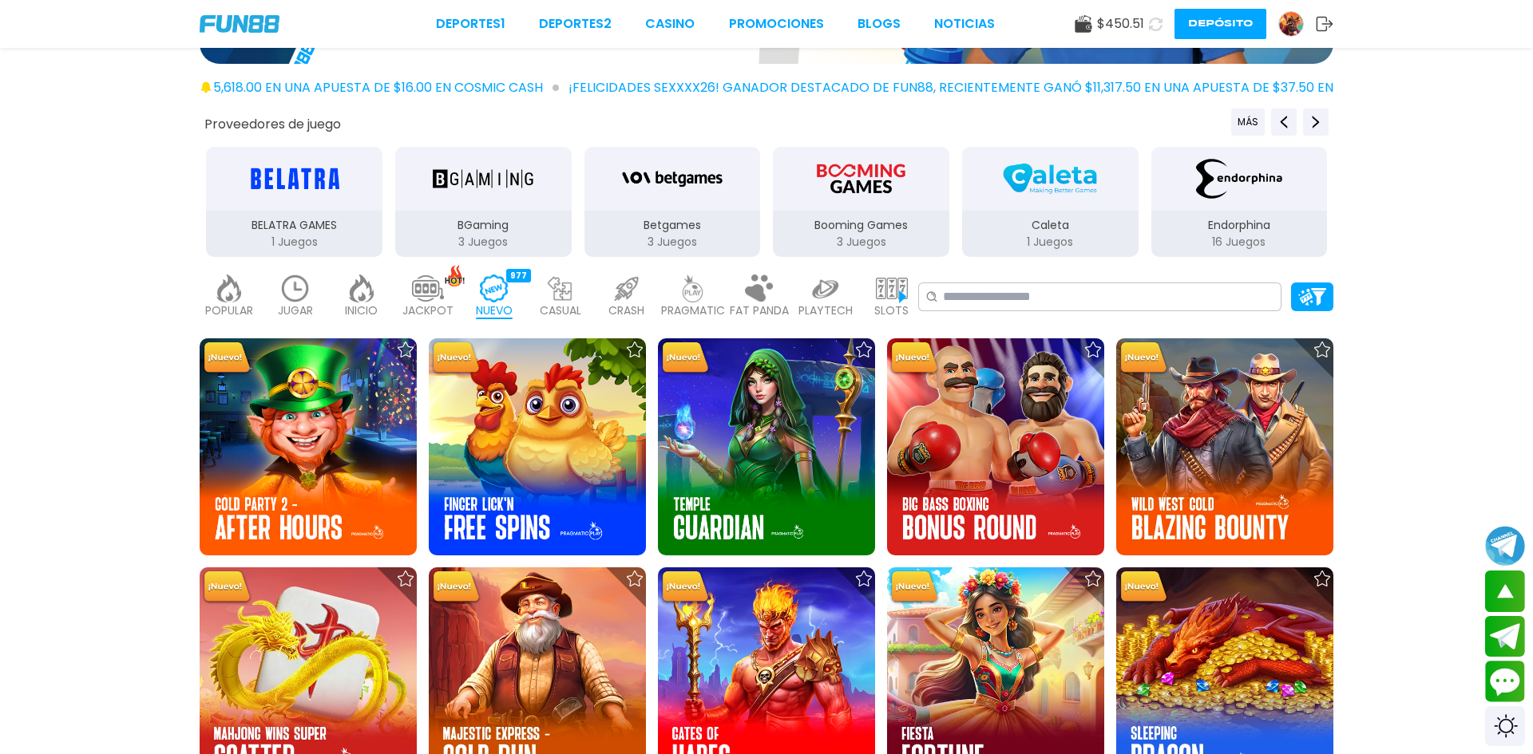
click at [883, 212] on div "Booming Games 3 Juegos" at bounding box center [861, 234] width 176 height 46
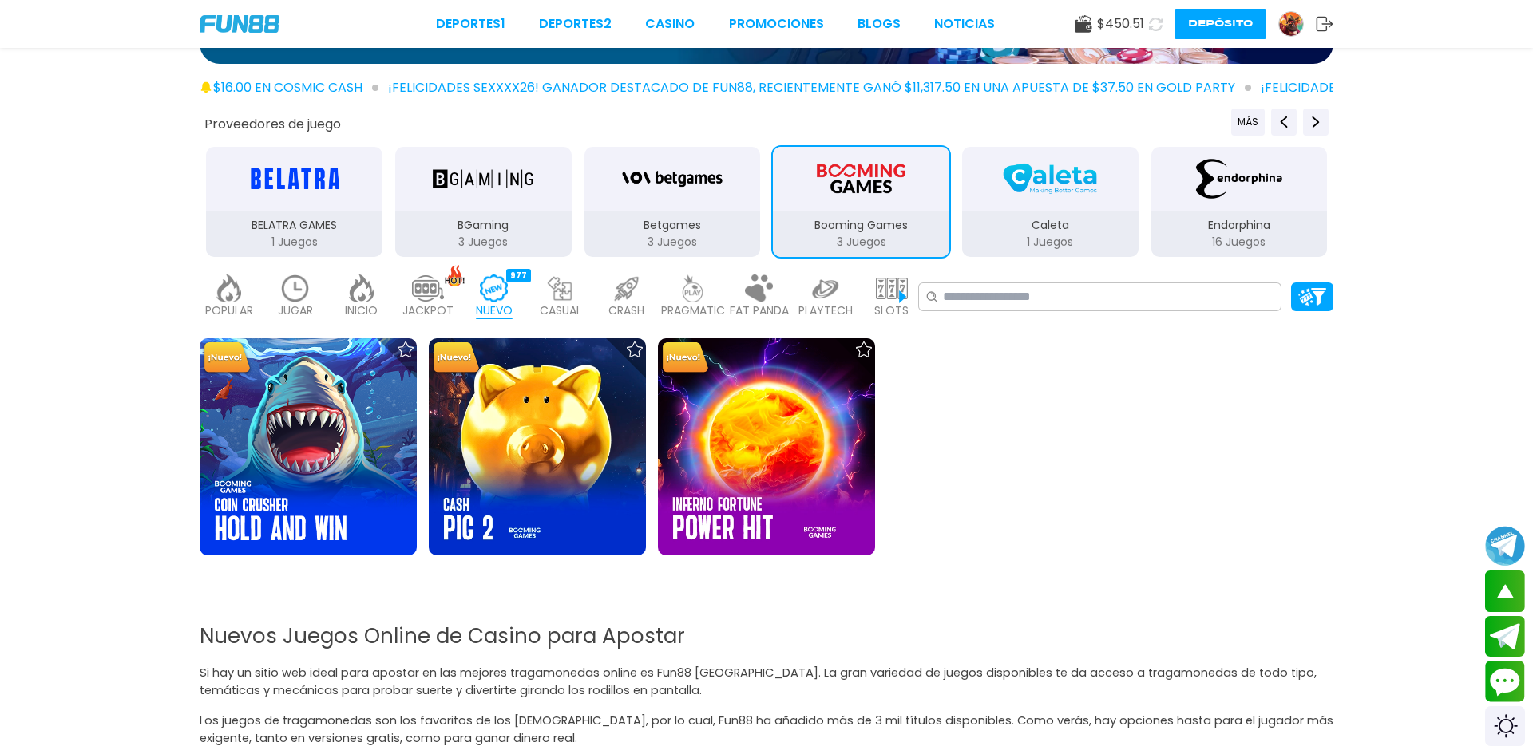
click at [1069, 220] on p "Caleta" at bounding box center [1050, 225] width 176 height 17
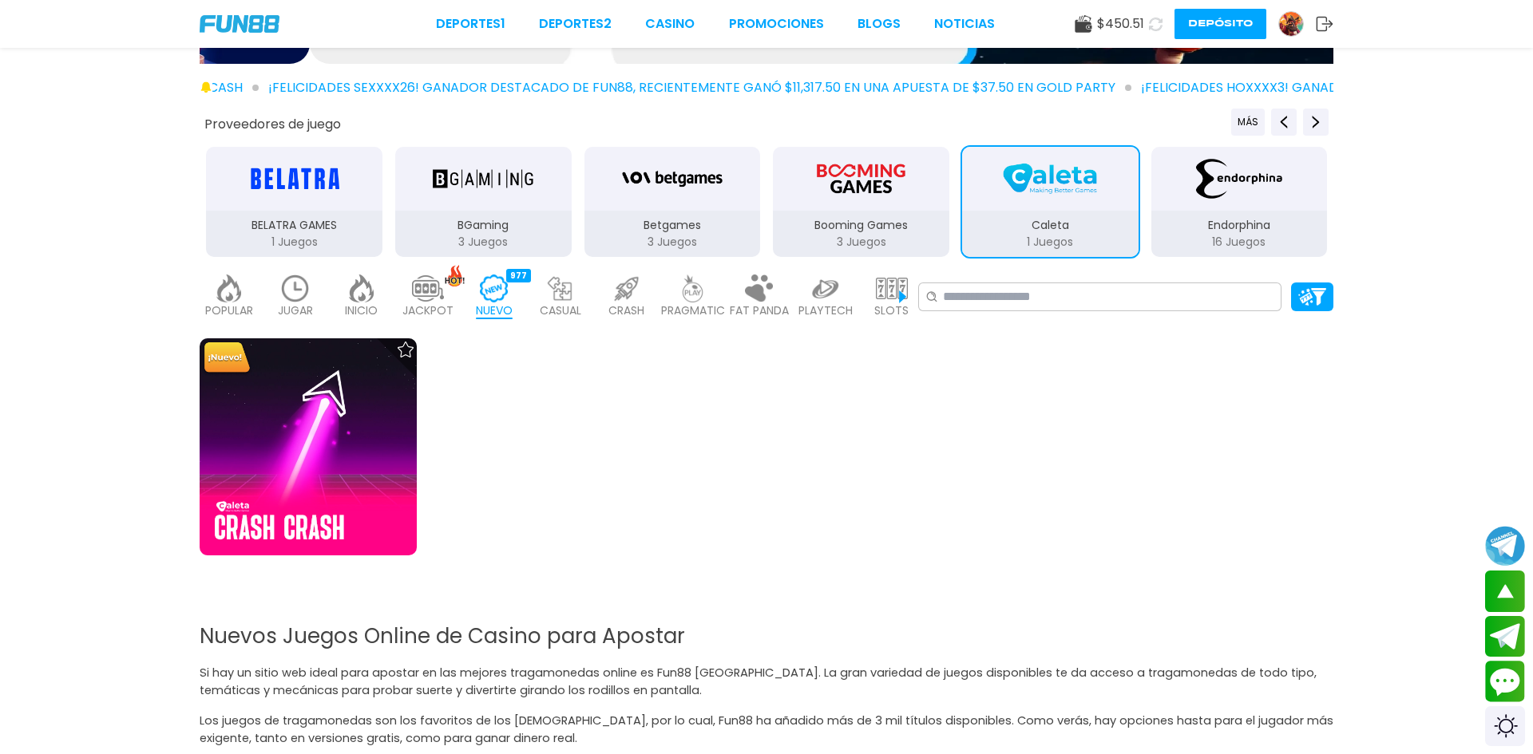
click at [1216, 200] on img "Endorphina" at bounding box center [1239, 178] width 101 height 45
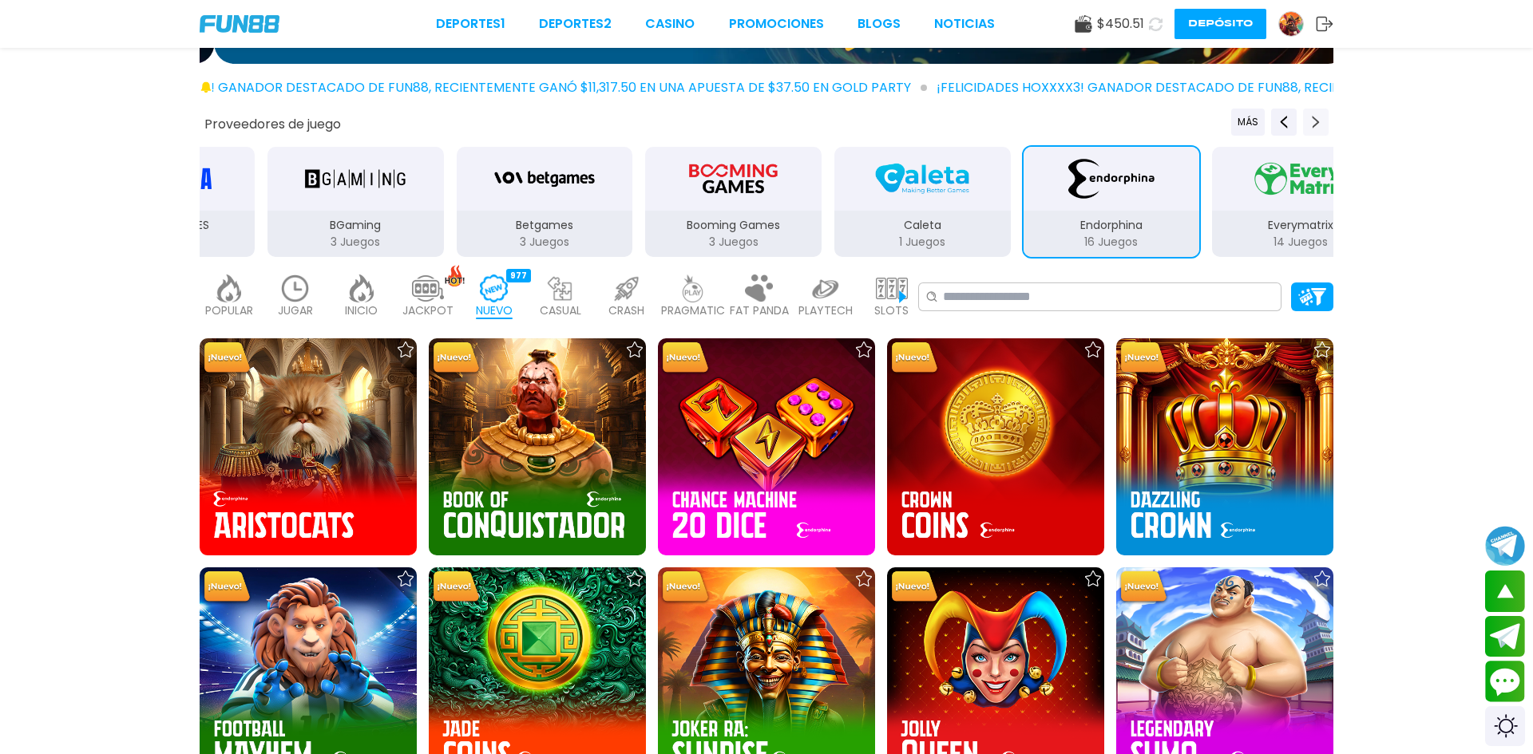
click at [1316, 122] on icon "Next providers" at bounding box center [1315, 122] width 13 height 13
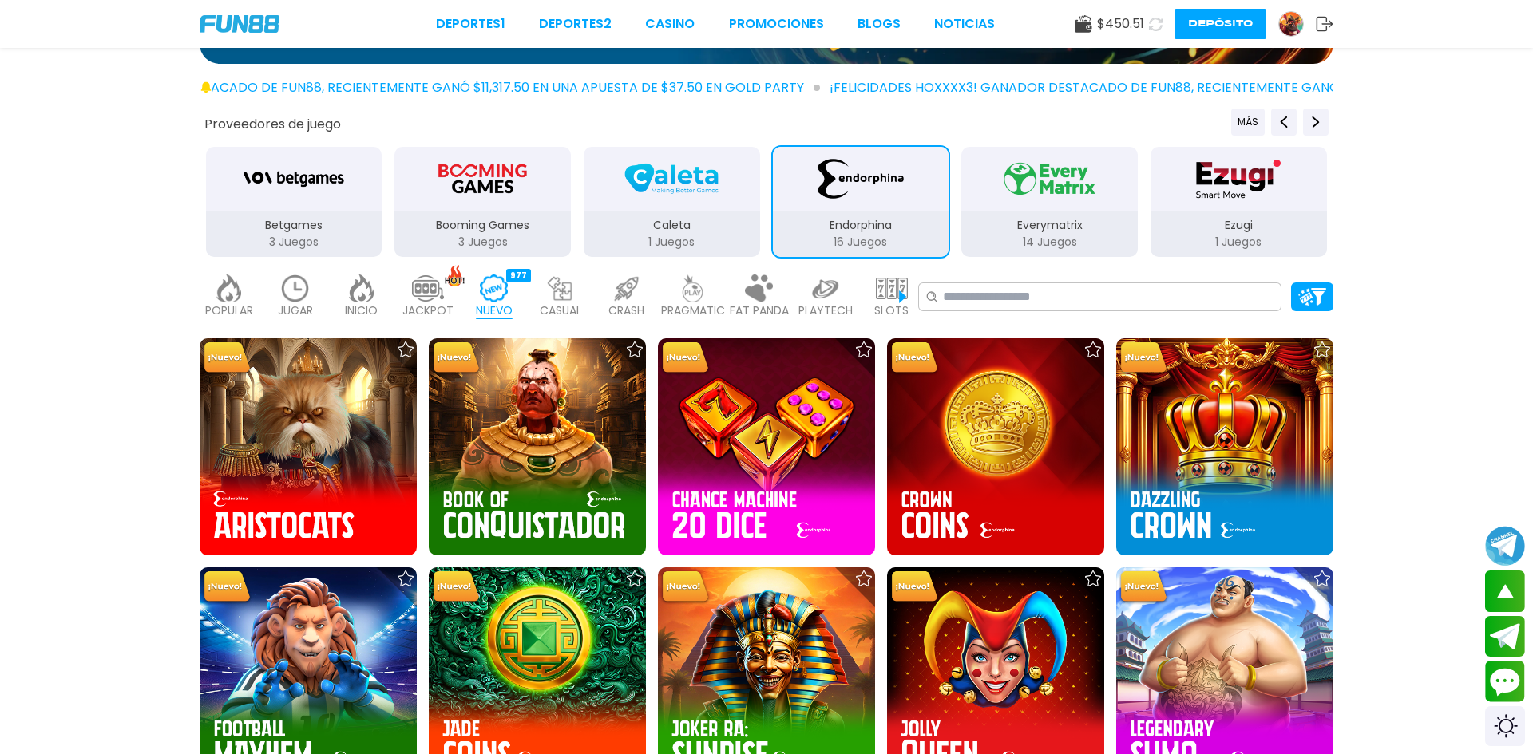
click at [1062, 188] on img "Everymatrix" at bounding box center [1049, 178] width 101 height 45
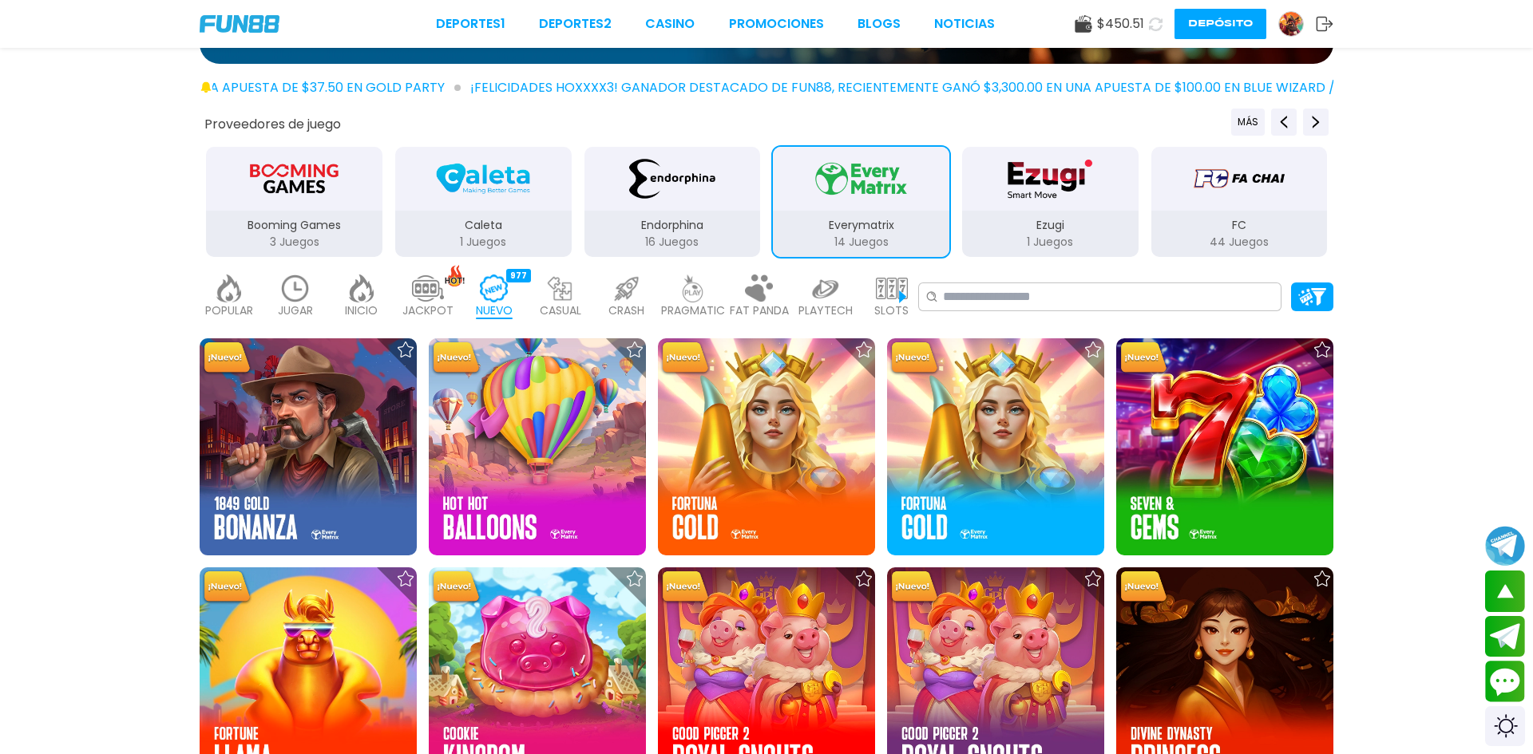
click at [1253, 199] on img "FC" at bounding box center [1239, 178] width 101 height 45
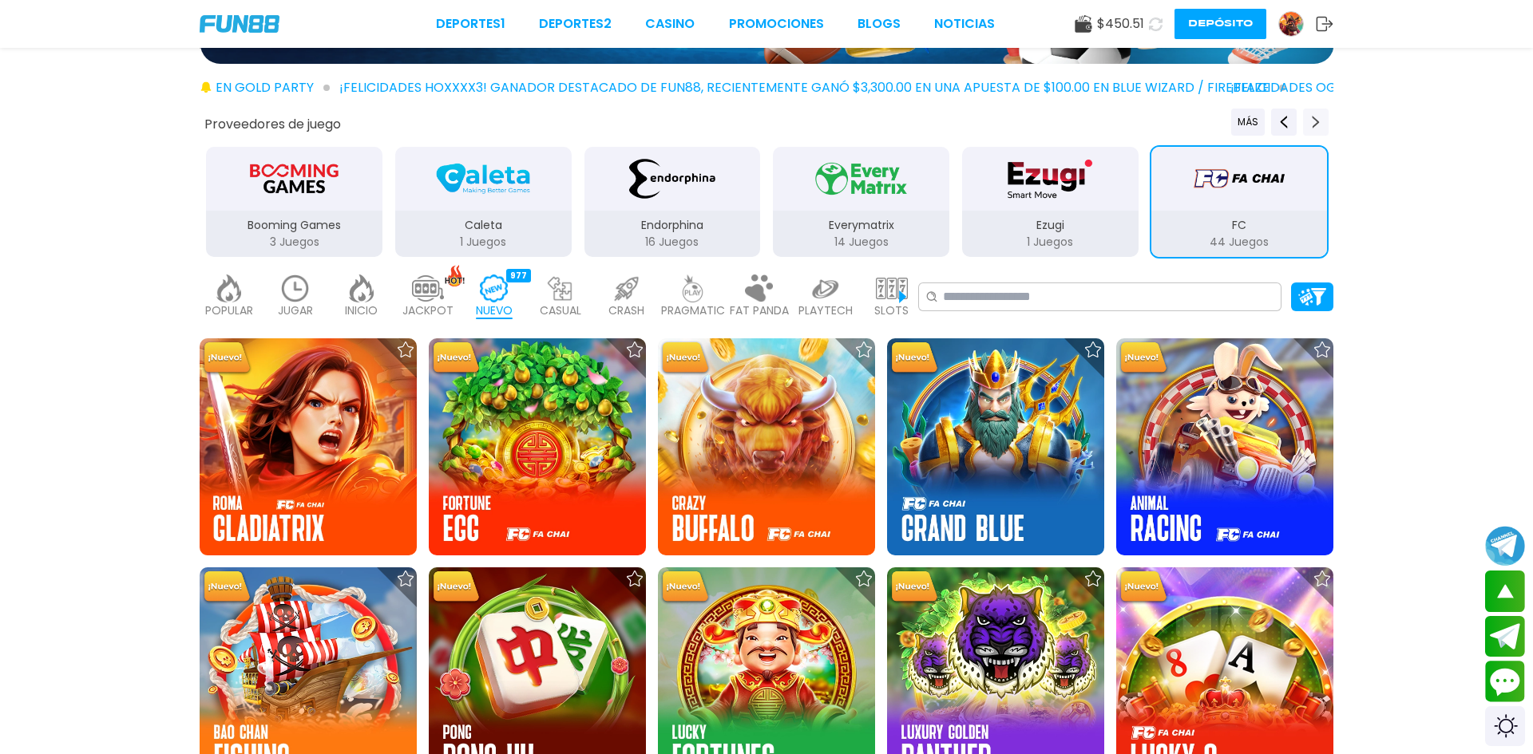
click at [1315, 129] on button "Next providers" at bounding box center [1316, 122] width 26 height 27
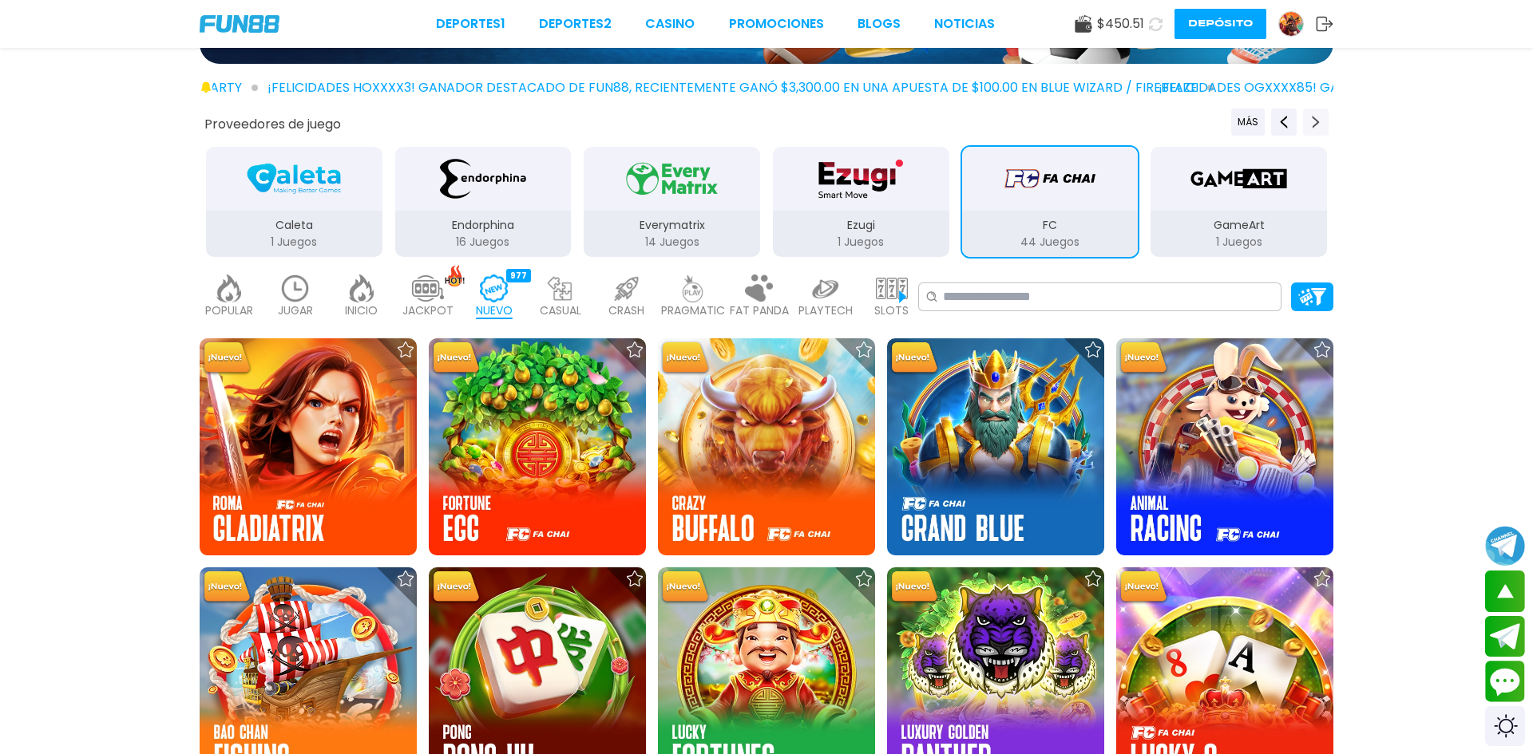
click at [1315, 129] on button "Next providers" at bounding box center [1316, 122] width 26 height 27
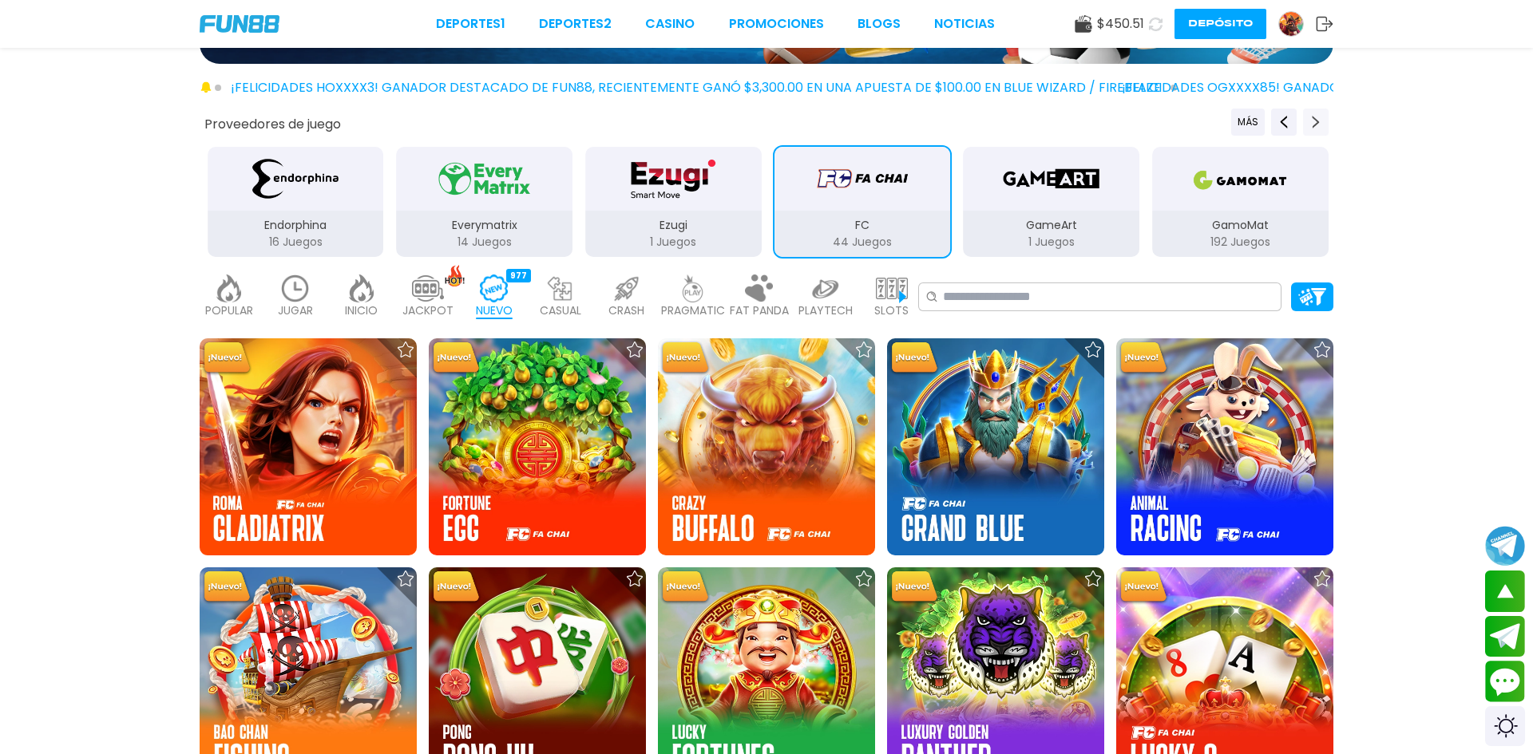
click at [1315, 129] on button "Next providers" at bounding box center [1316, 122] width 26 height 27
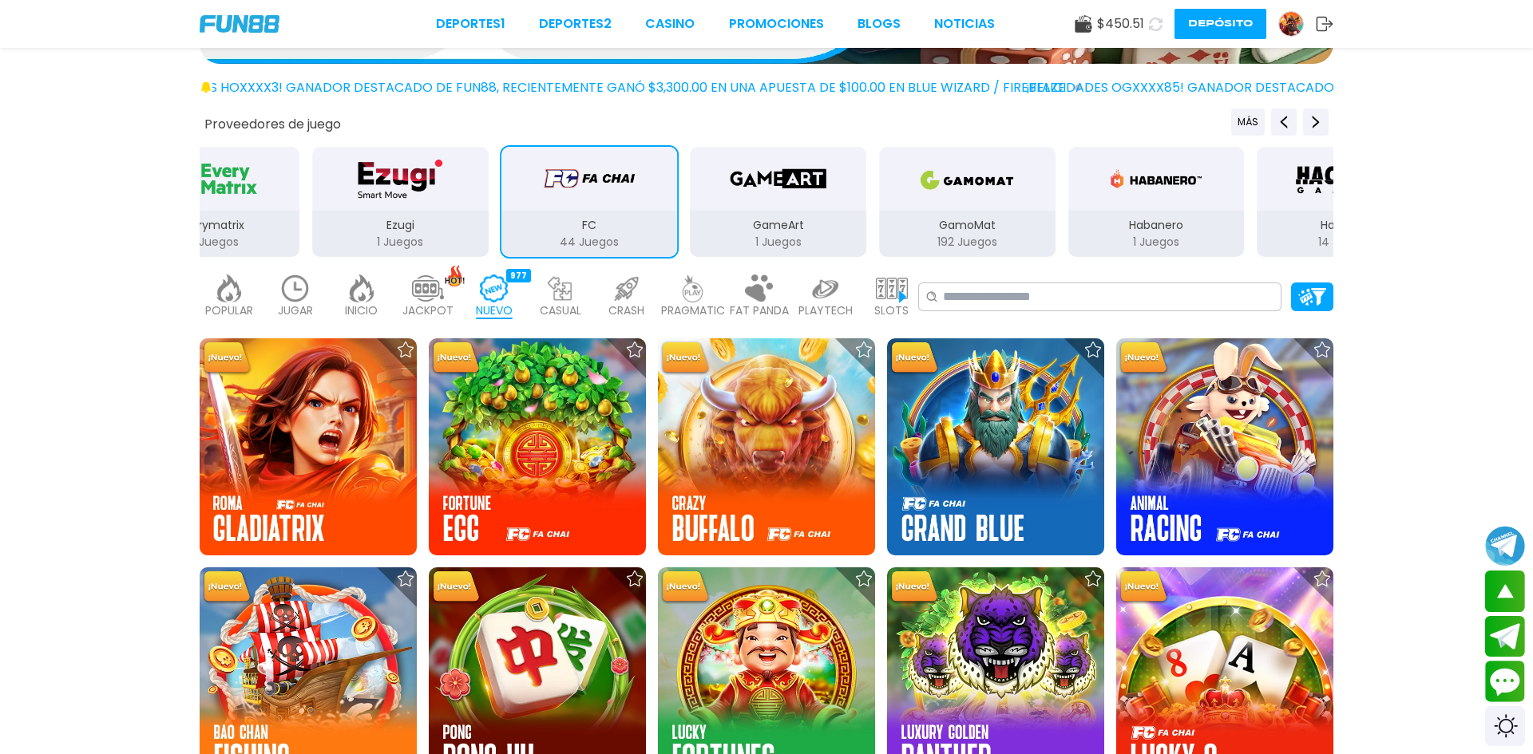
click at [1068, 213] on div "Habanero 1 Juegos" at bounding box center [1156, 234] width 176 height 46
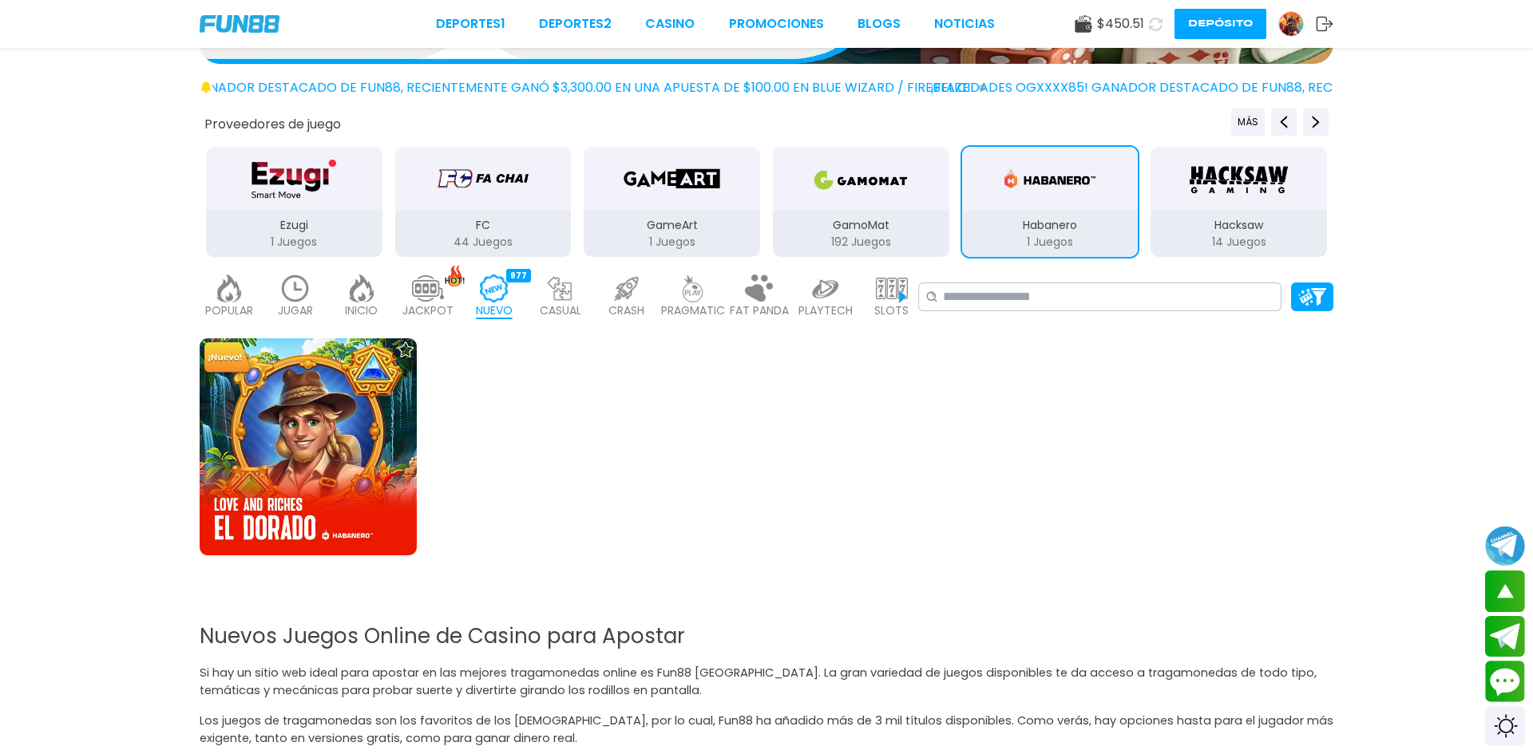
click at [849, 213] on div "GamoMat 192 Juegos" at bounding box center [861, 234] width 176 height 46
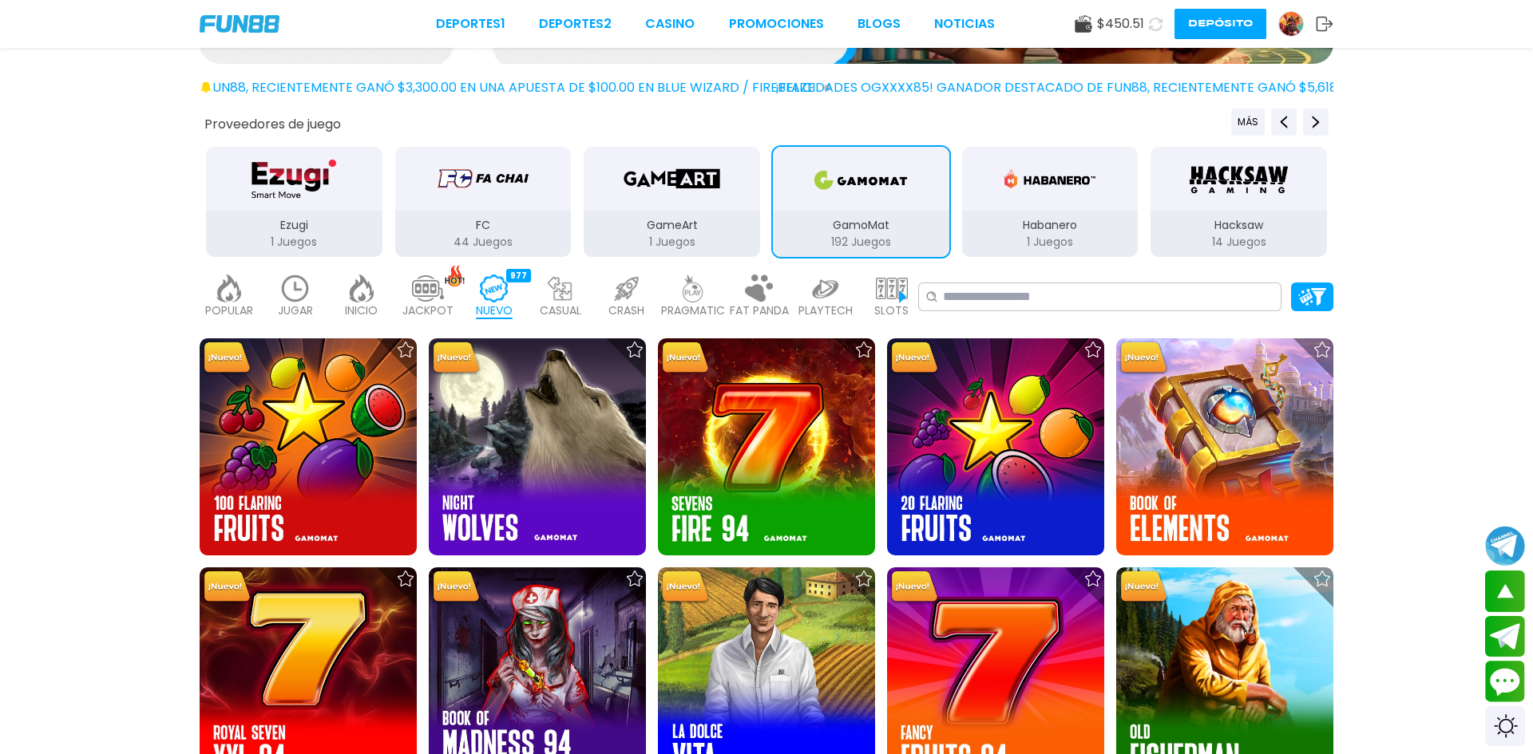
click at [1232, 188] on img "Hacksaw" at bounding box center [1238, 178] width 101 height 45
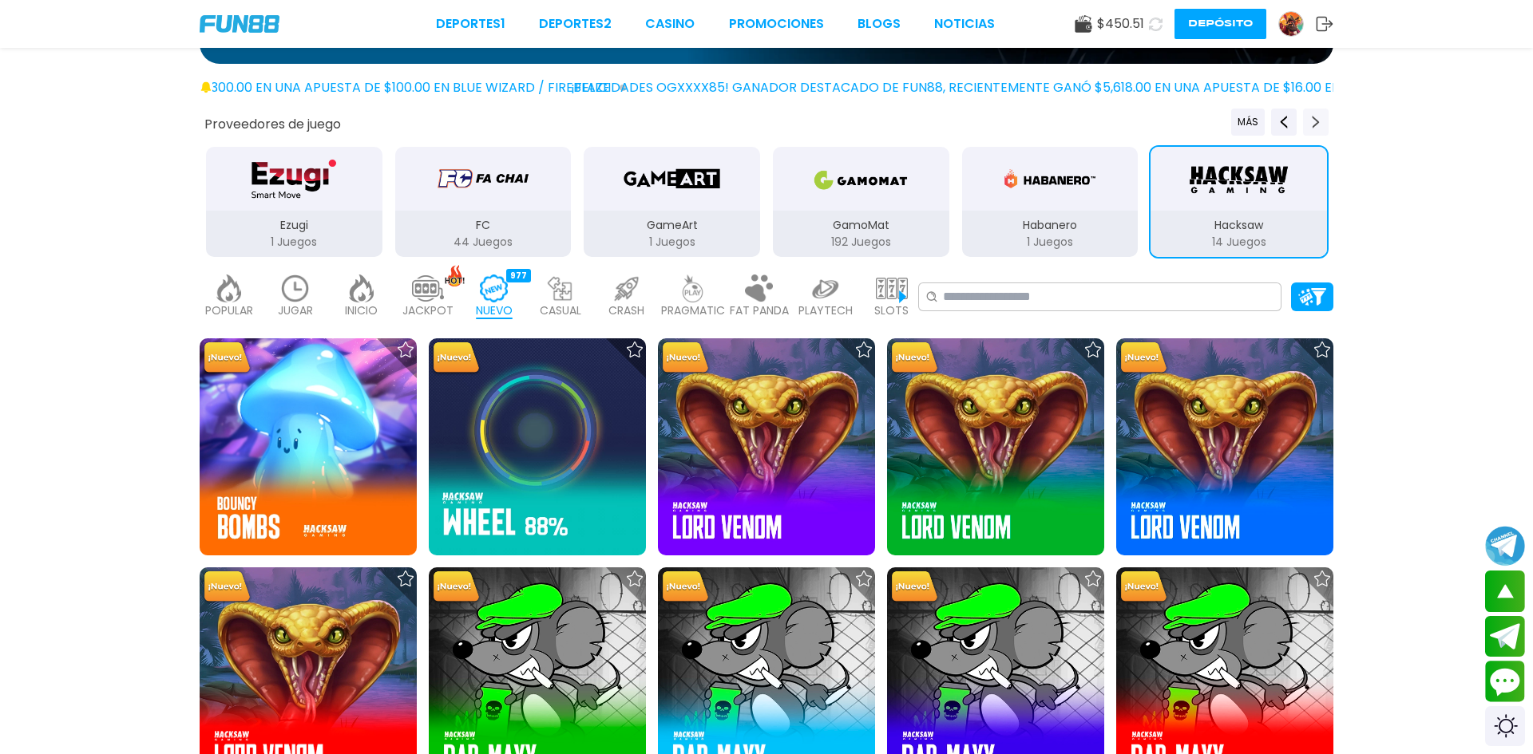
click at [1316, 120] on use "Next providers" at bounding box center [1315, 122] width 7 height 13
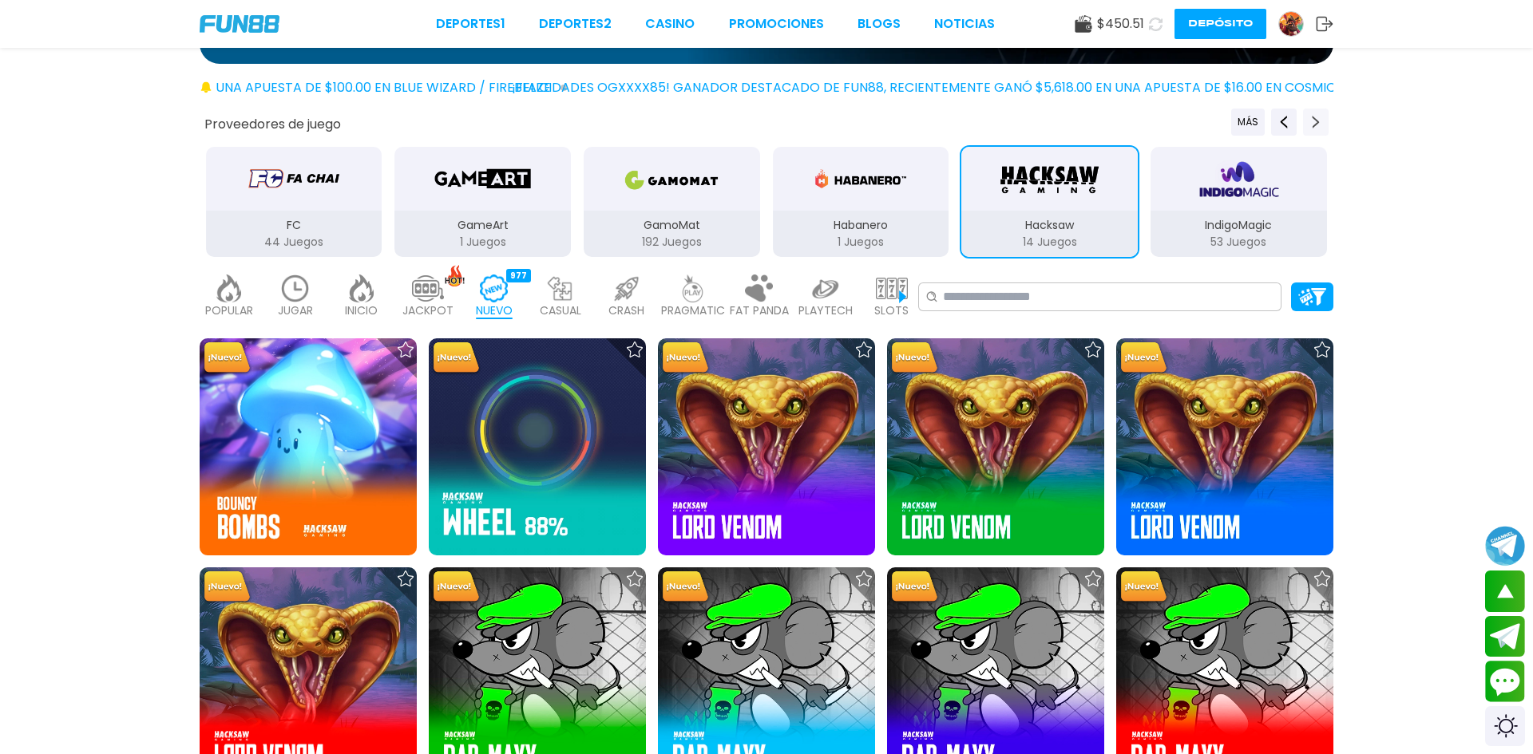
click at [1316, 120] on use "Next providers" at bounding box center [1315, 122] width 7 height 13
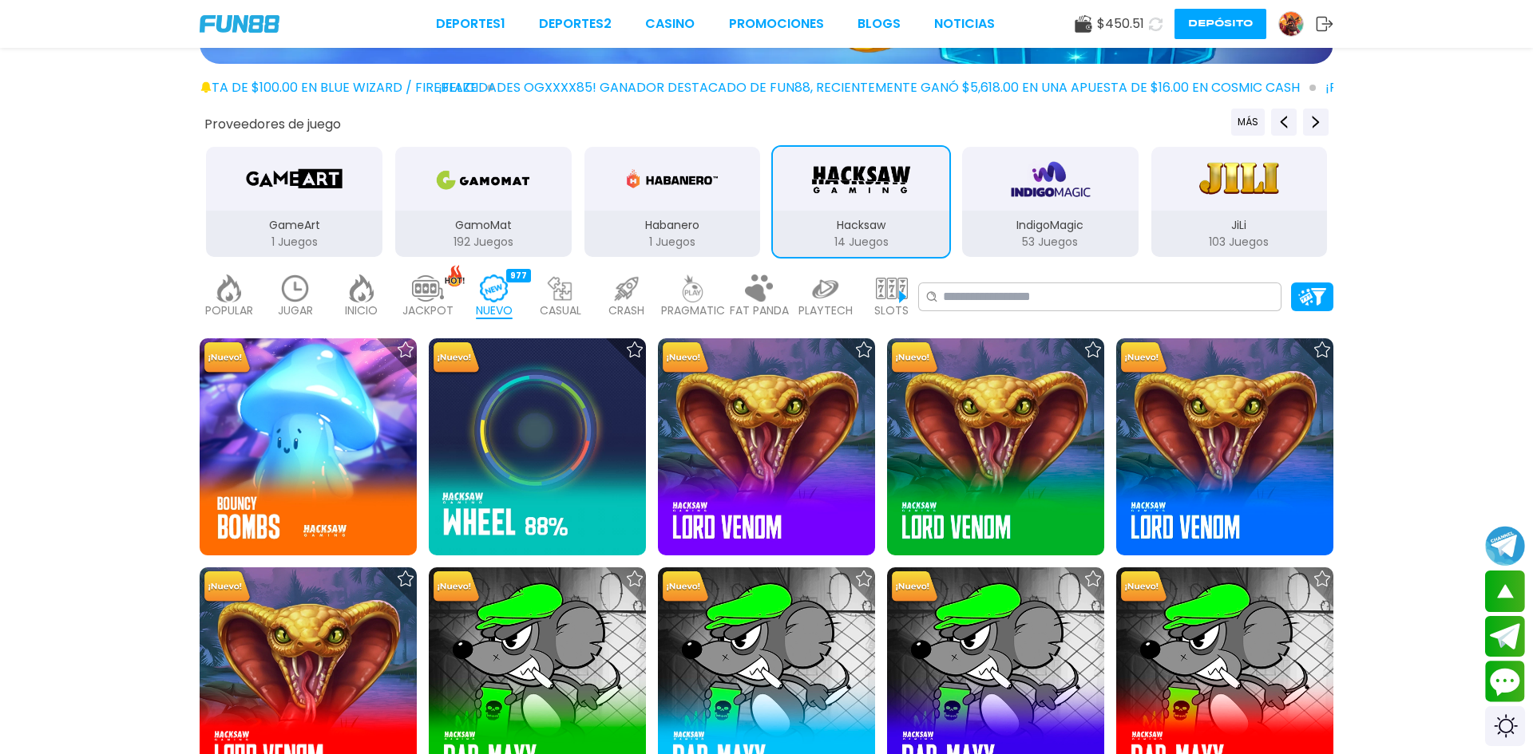
click at [1017, 203] on div "IndigoMagic" at bounding box center [1050, 179] width 176 height 64
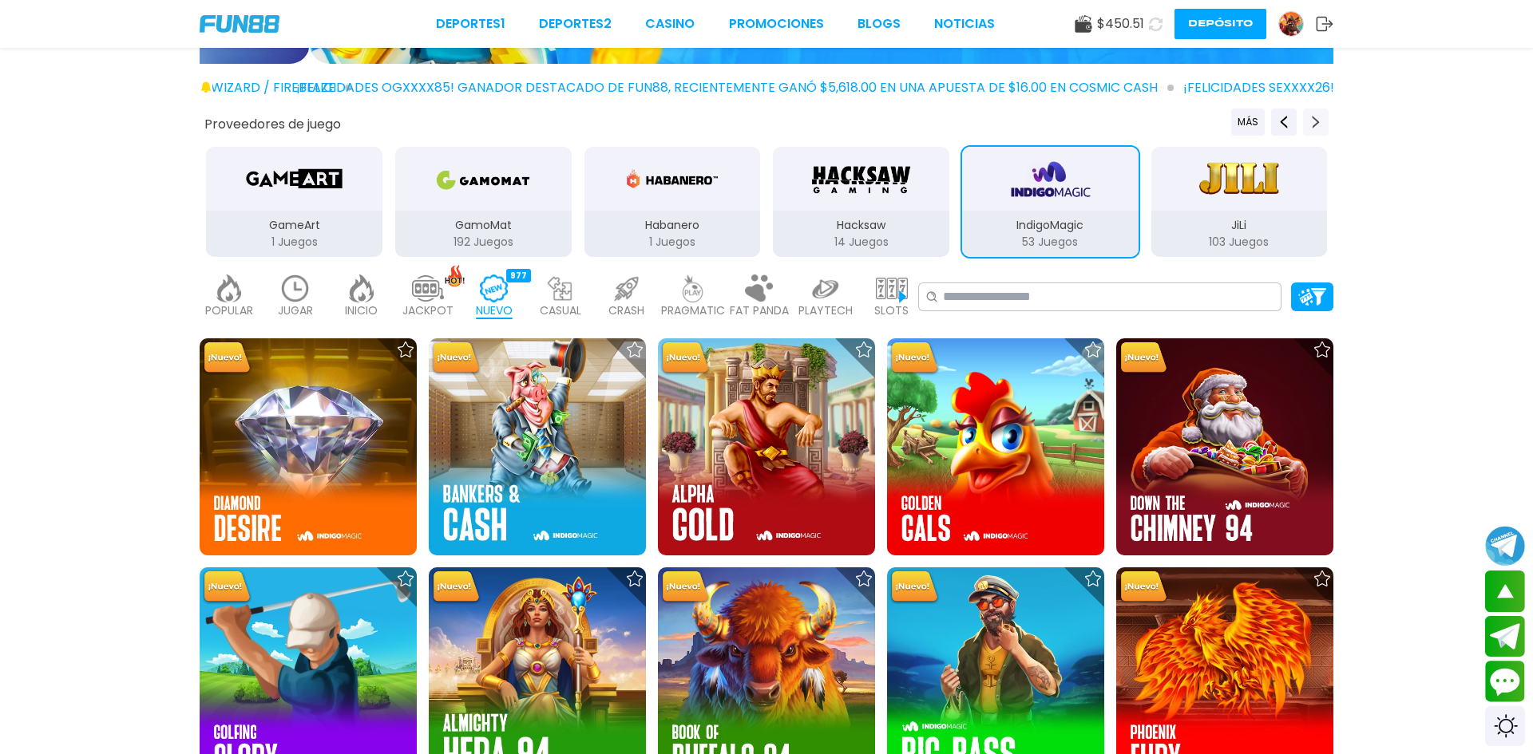
click at [1311, 126] on icon "Next providers" at bounding box center [1315, 122] width 13 height 13
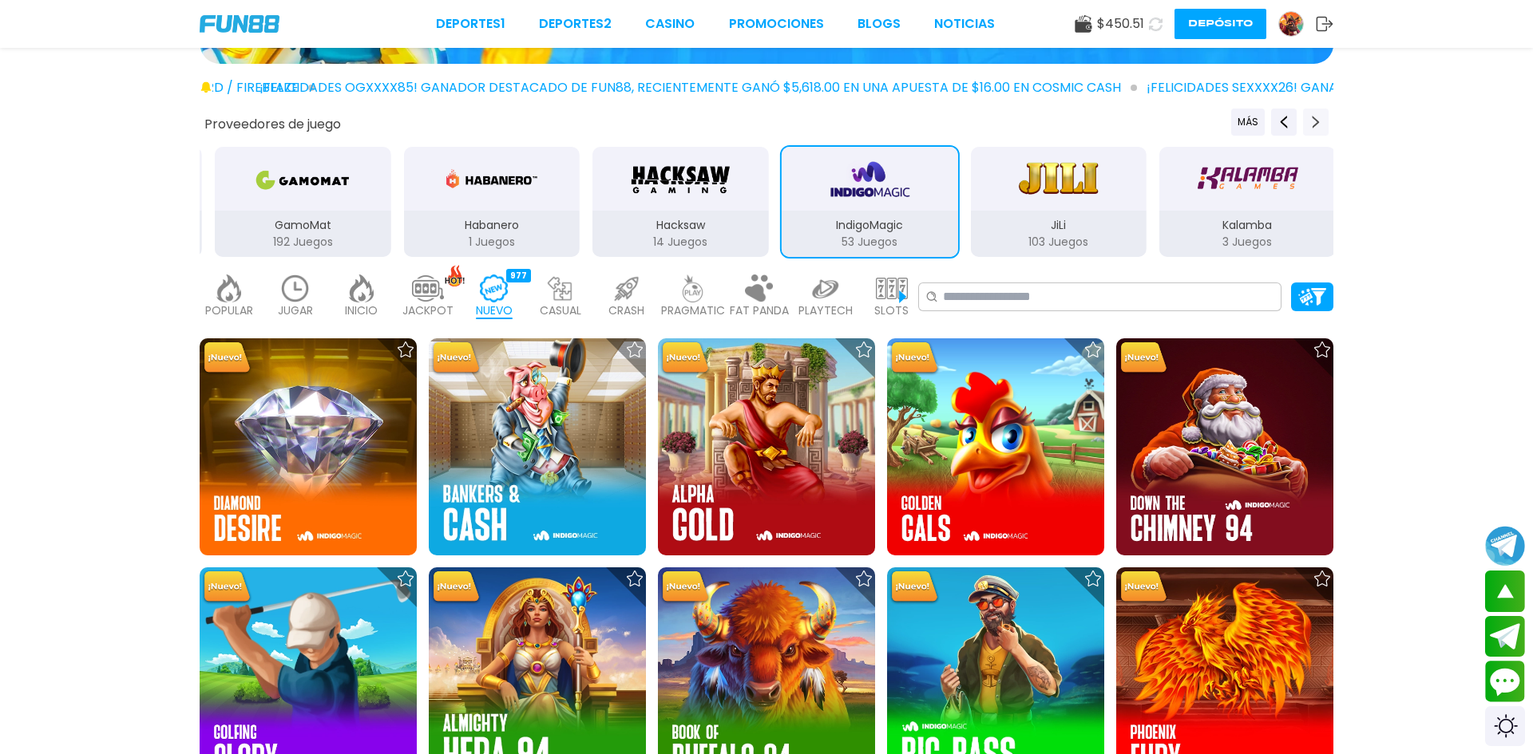
click at [1311, 126] on icon "Next providers" at bounding box center [1315, 122] width 13 height 13
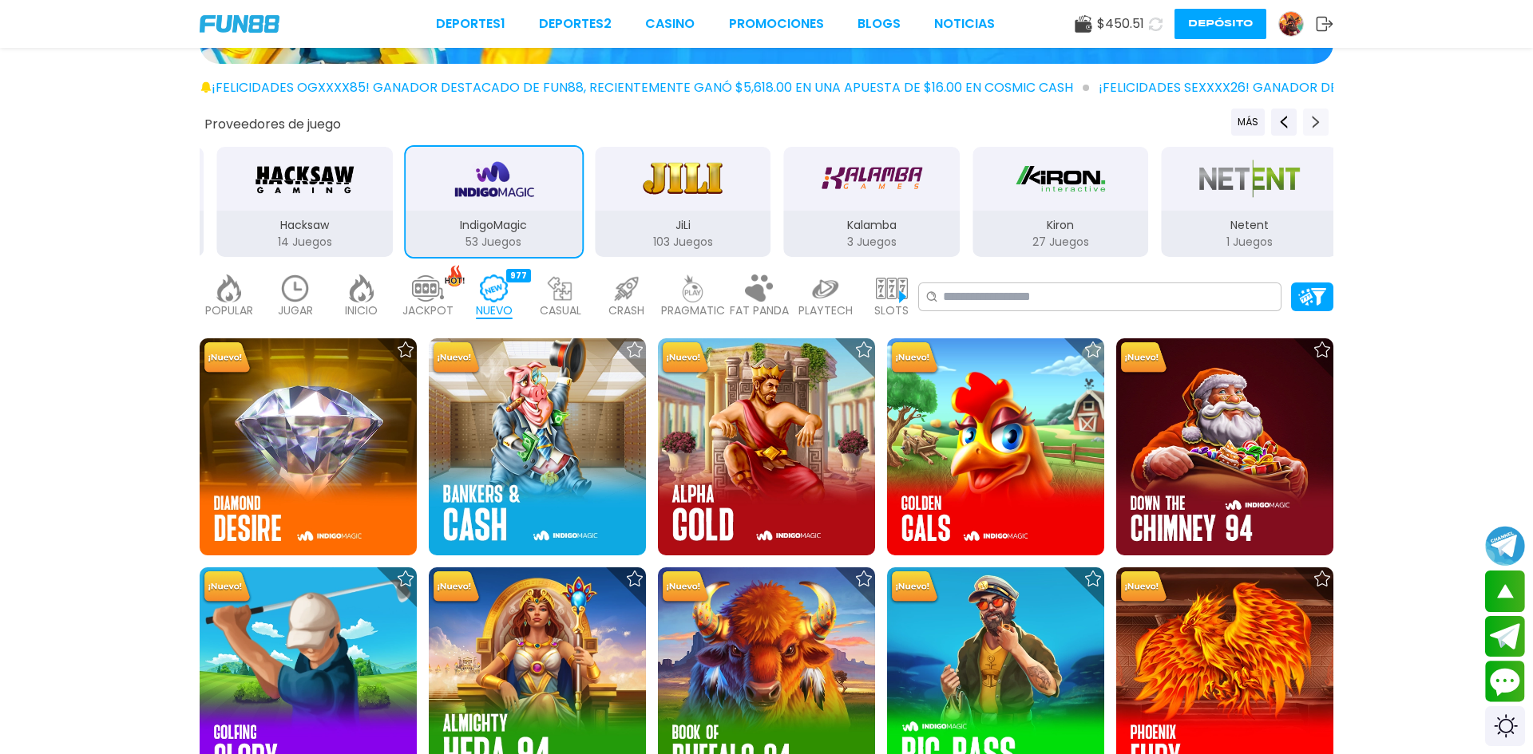
click at [1311, 126] on icon "Next providers" at bounding box center [1315, 122] width 13 height 13
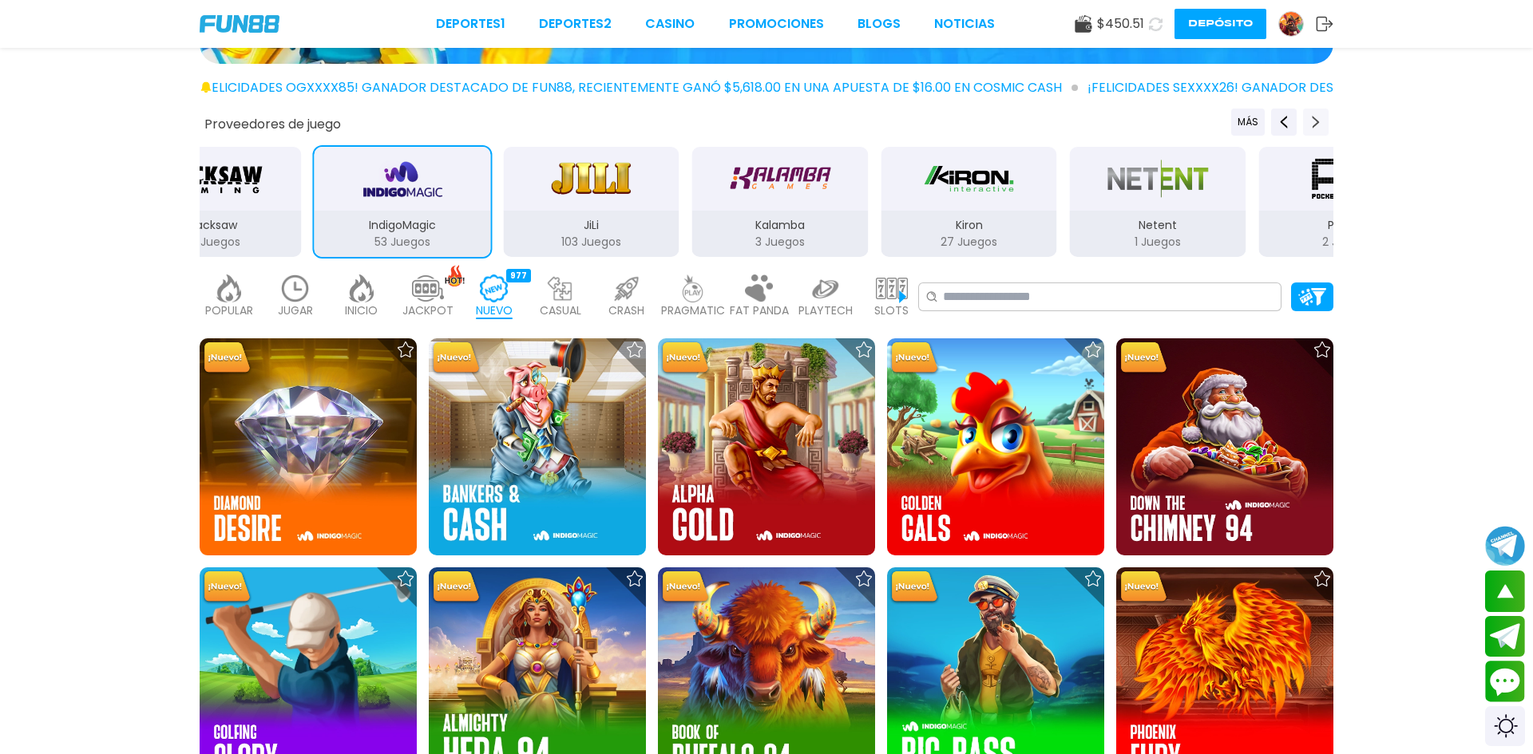
click at [1311, 126] on icon "Next providers" at bounding box center [1315, 122] width 13 height 13
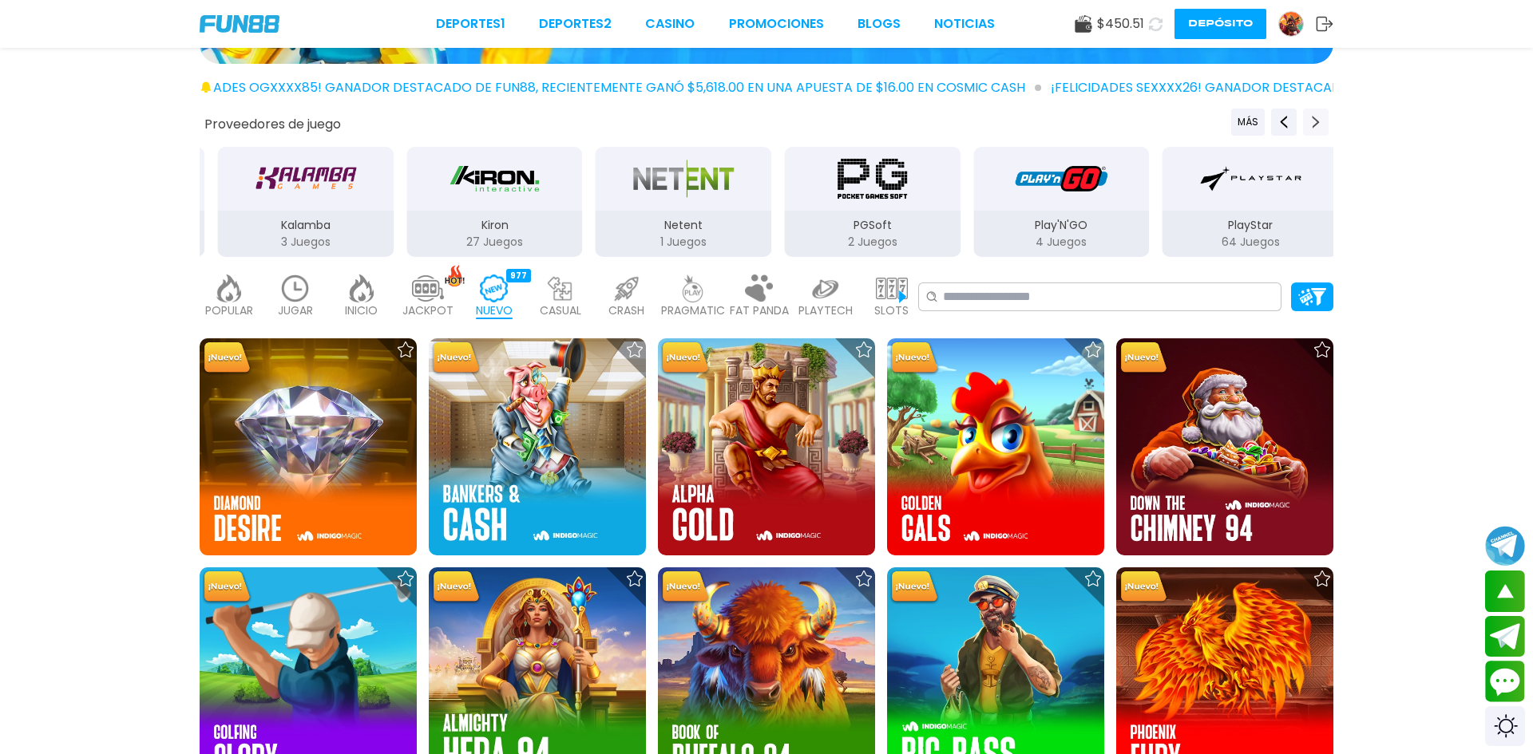
click at [1311, 126] on icon "Next providers" at bounding box center [1315, 122] width 13 height 13
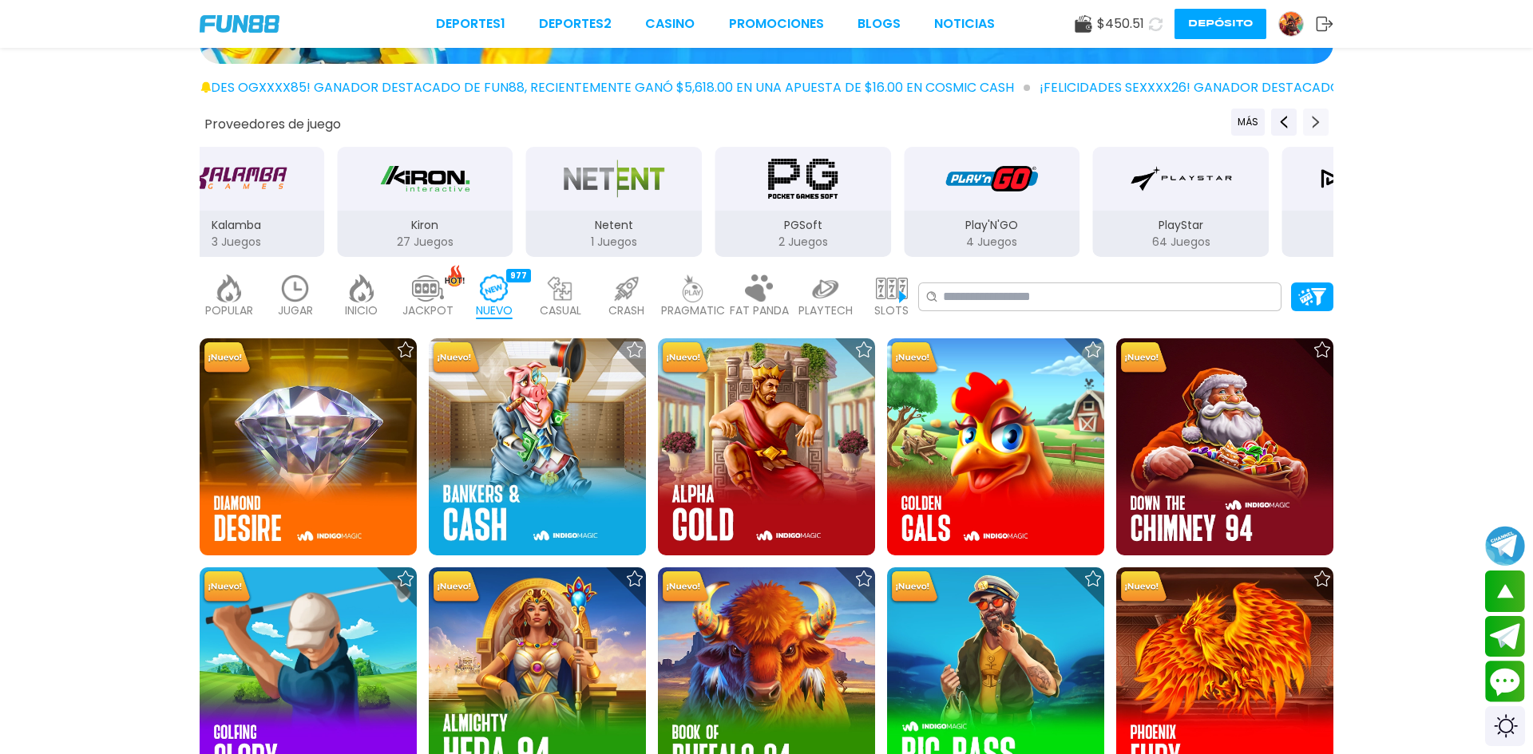
click at [1311, 126] on icon "Next providers" at bounding box center [1315, 122] width 13 height 13
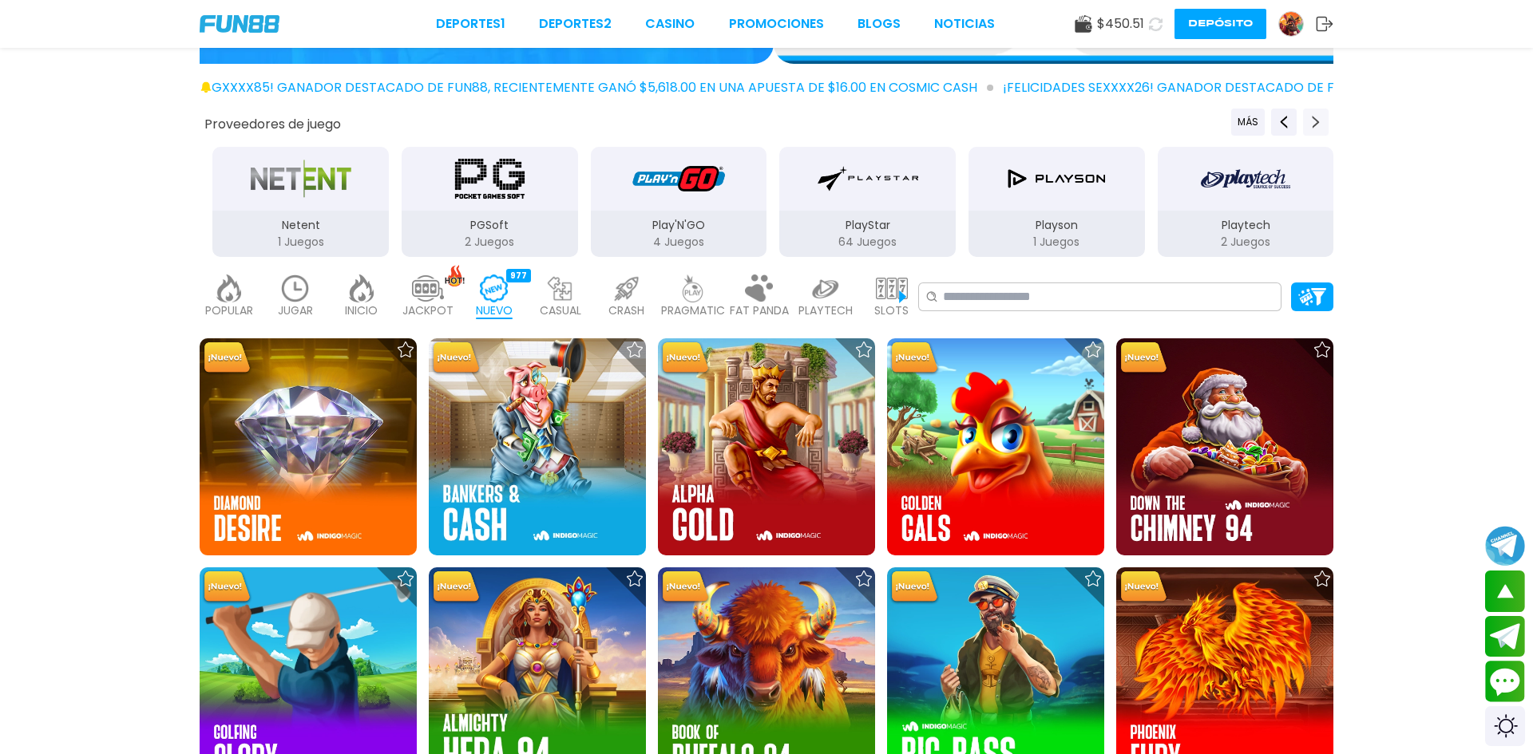
click at [1311, 126] on icon "Next providers" at bounding box center [1315, 122] width 13 height 13
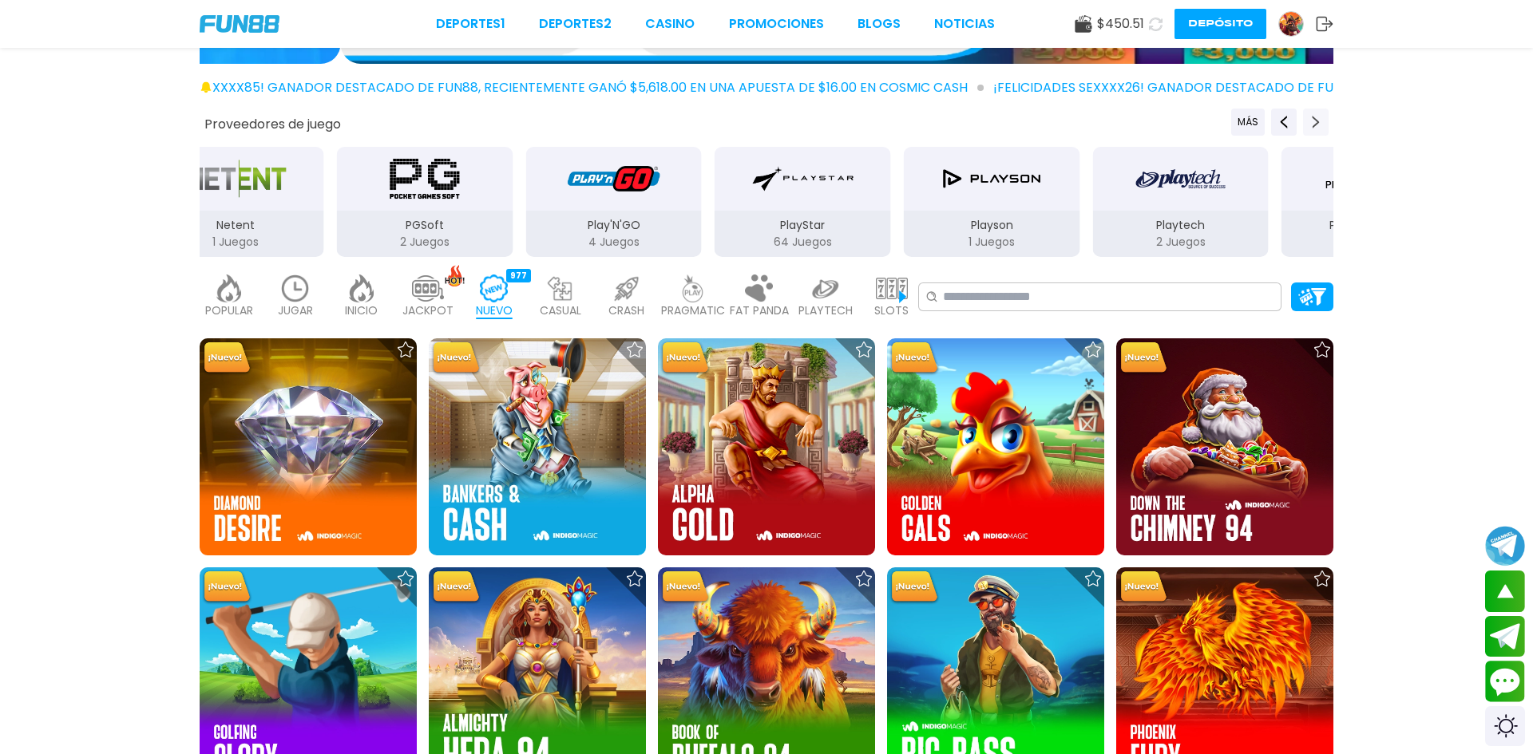
click at [1311, 126] on icon "Next providers" at bounding box center [1315, 122] width 13 height 13
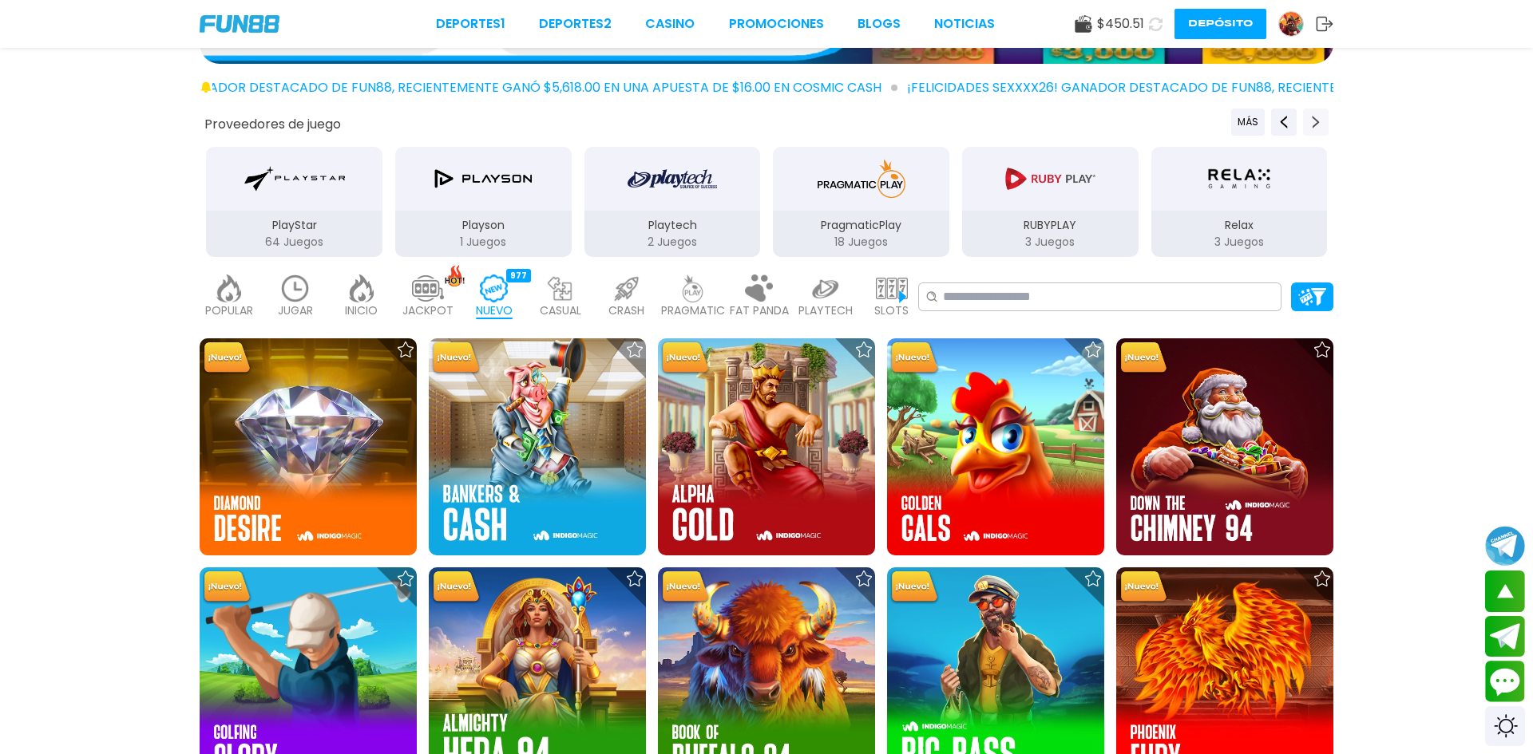
click at [1311, 126] on icon "Next providers" at bounding box center [1315, 122] width 13 height 13
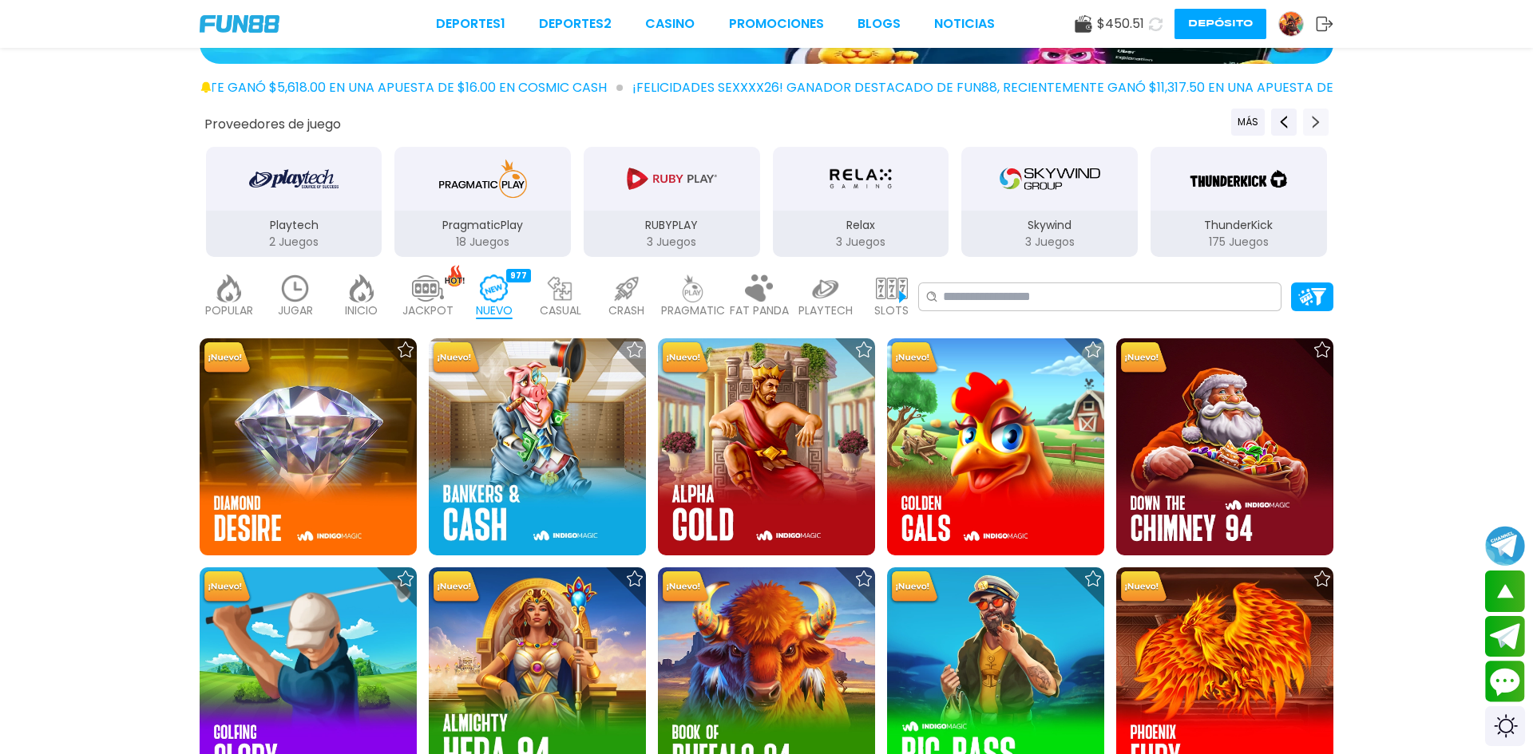
click at [1311, 126] on icon "Next providers" at bounding box center [1315, 122] width 13 height 13
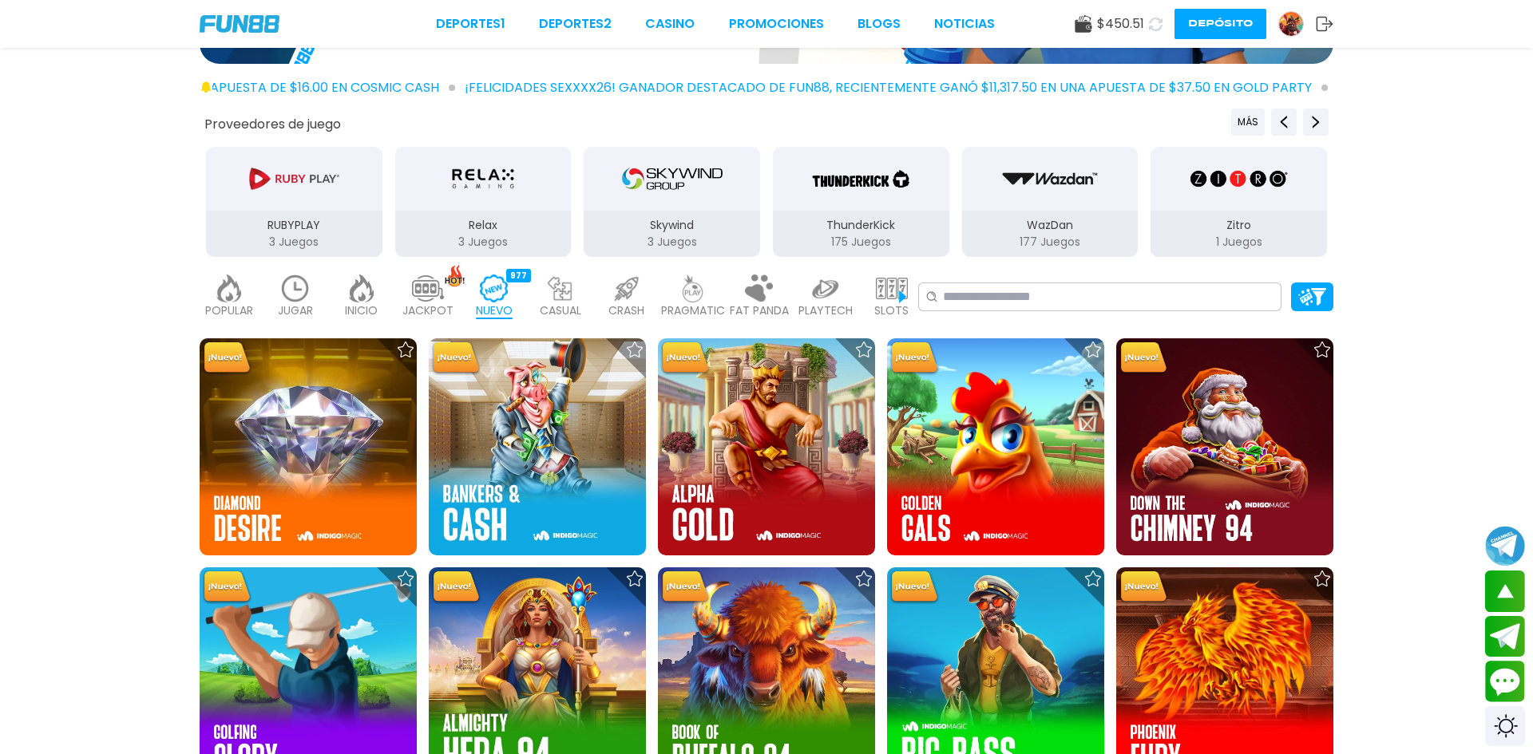
click at [1193, 170] on img "Zitro" at bounding box center [1239, 178] width 101 height 45
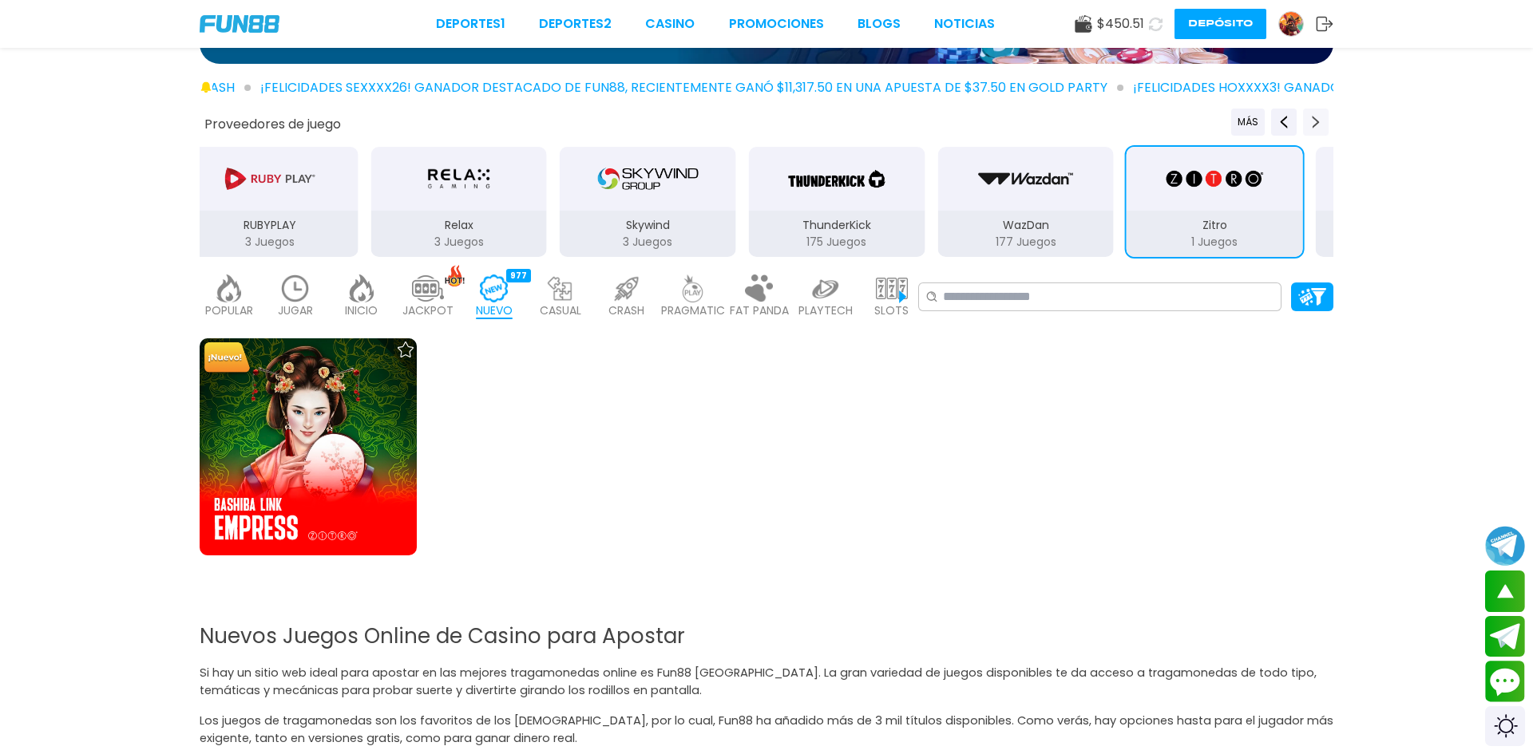
click at [1313, 128] on icon "Next providers" at bounding box center [1315, 122] width 13 height 13
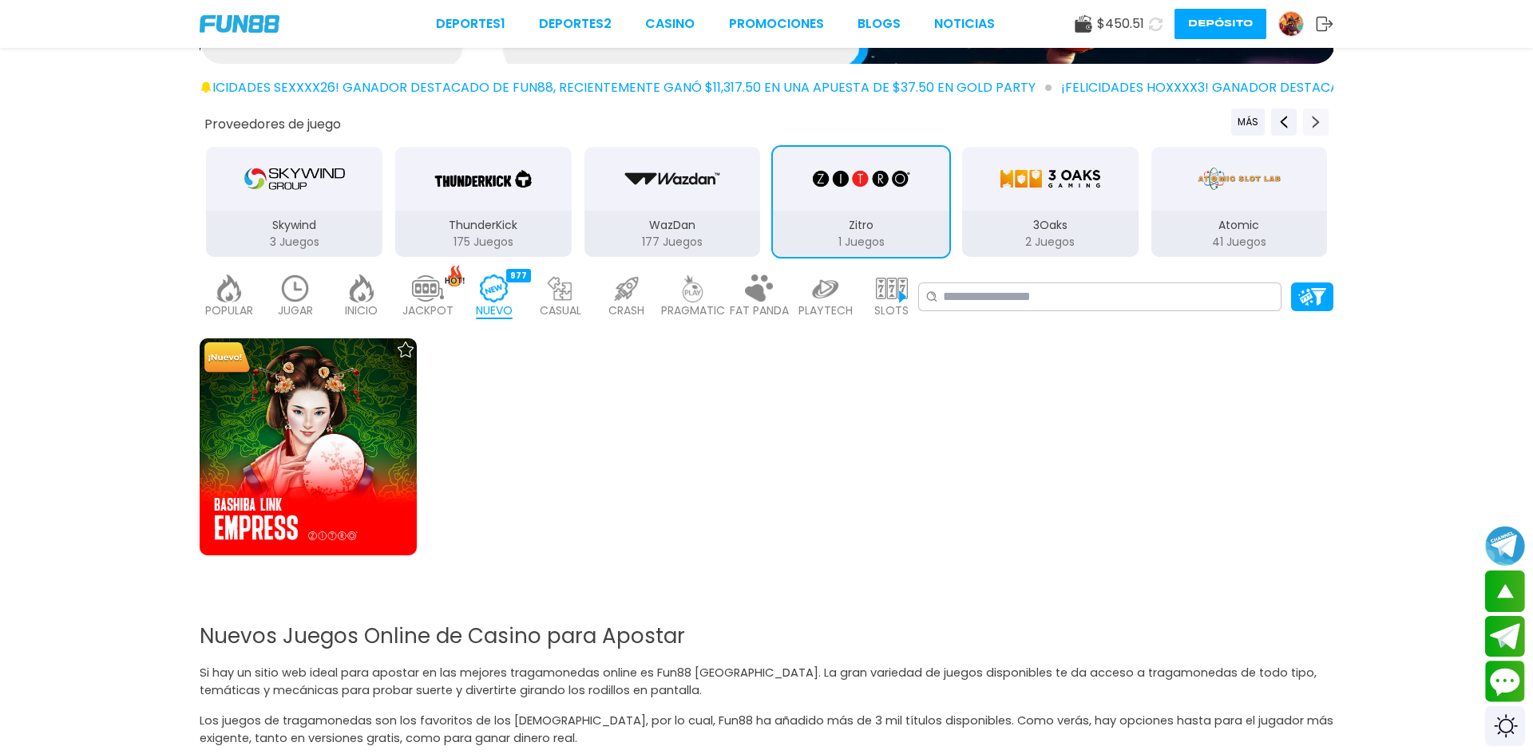
click at [1313, 128] on icon "Next providers" at bounding box center [1315, 122] width 13 height 13
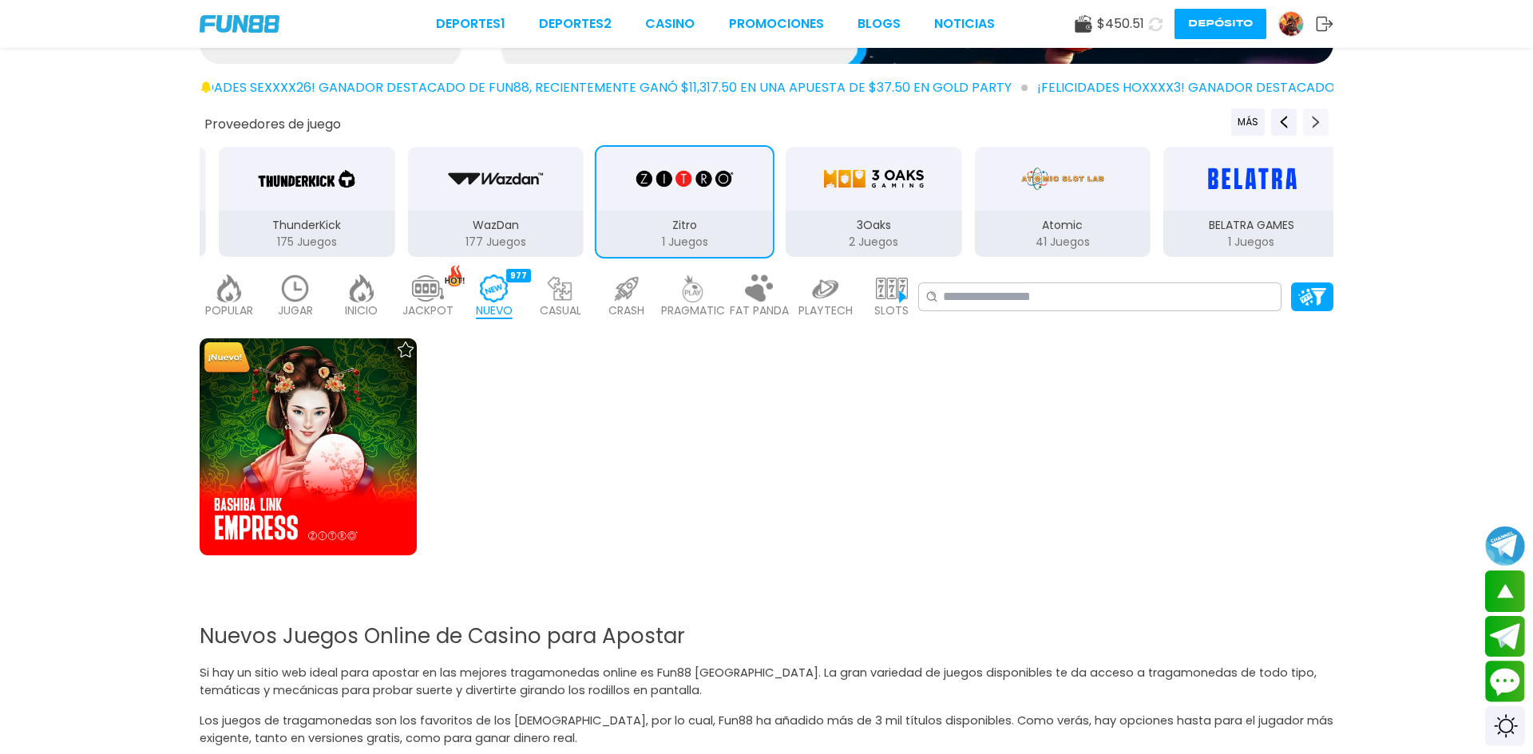
click at [1313, 128] on icon "Next providers" at bounding box center [1315, 122] width 13 height 13
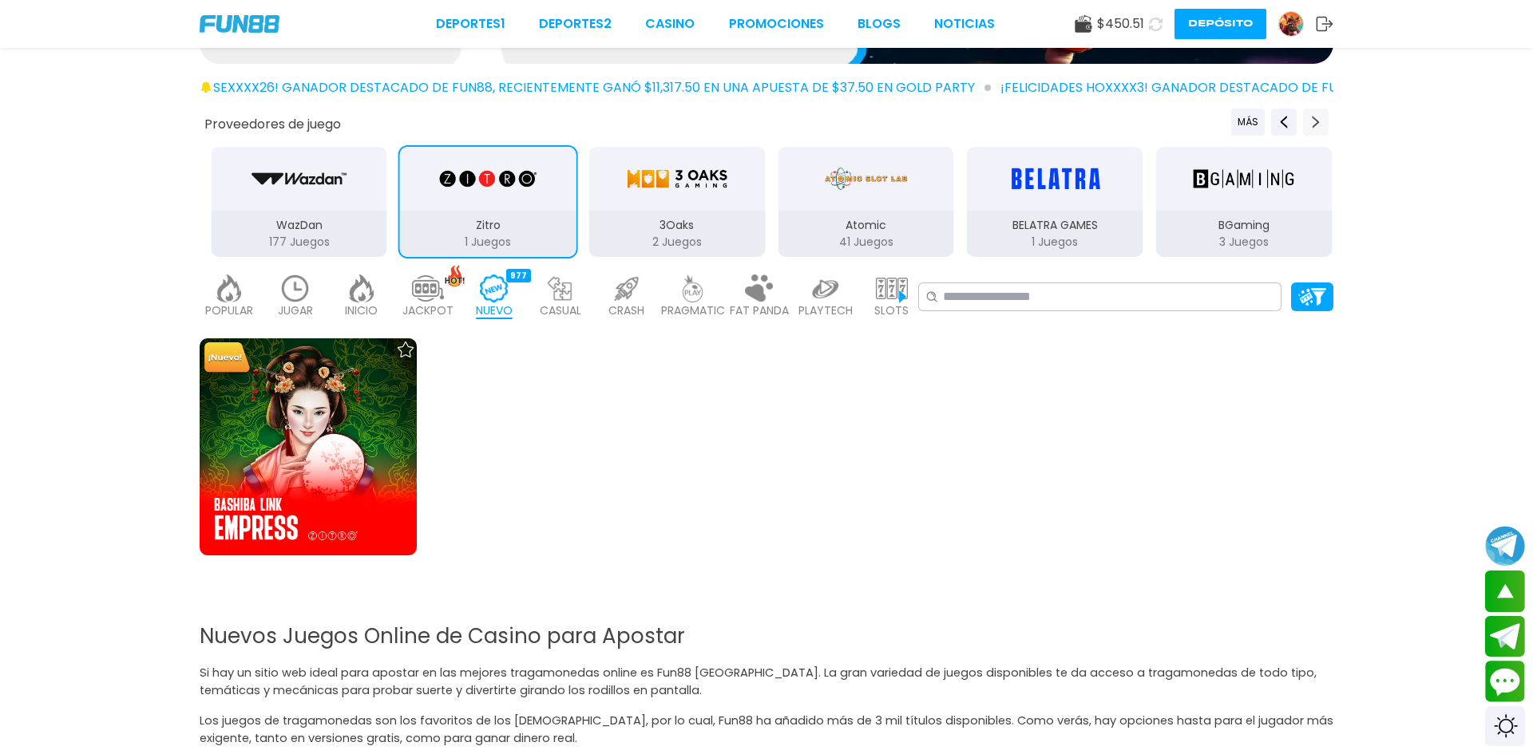
click at [1313, 128] on icon "Next providers" at bounding box center [1315, 122] width 13 height 13
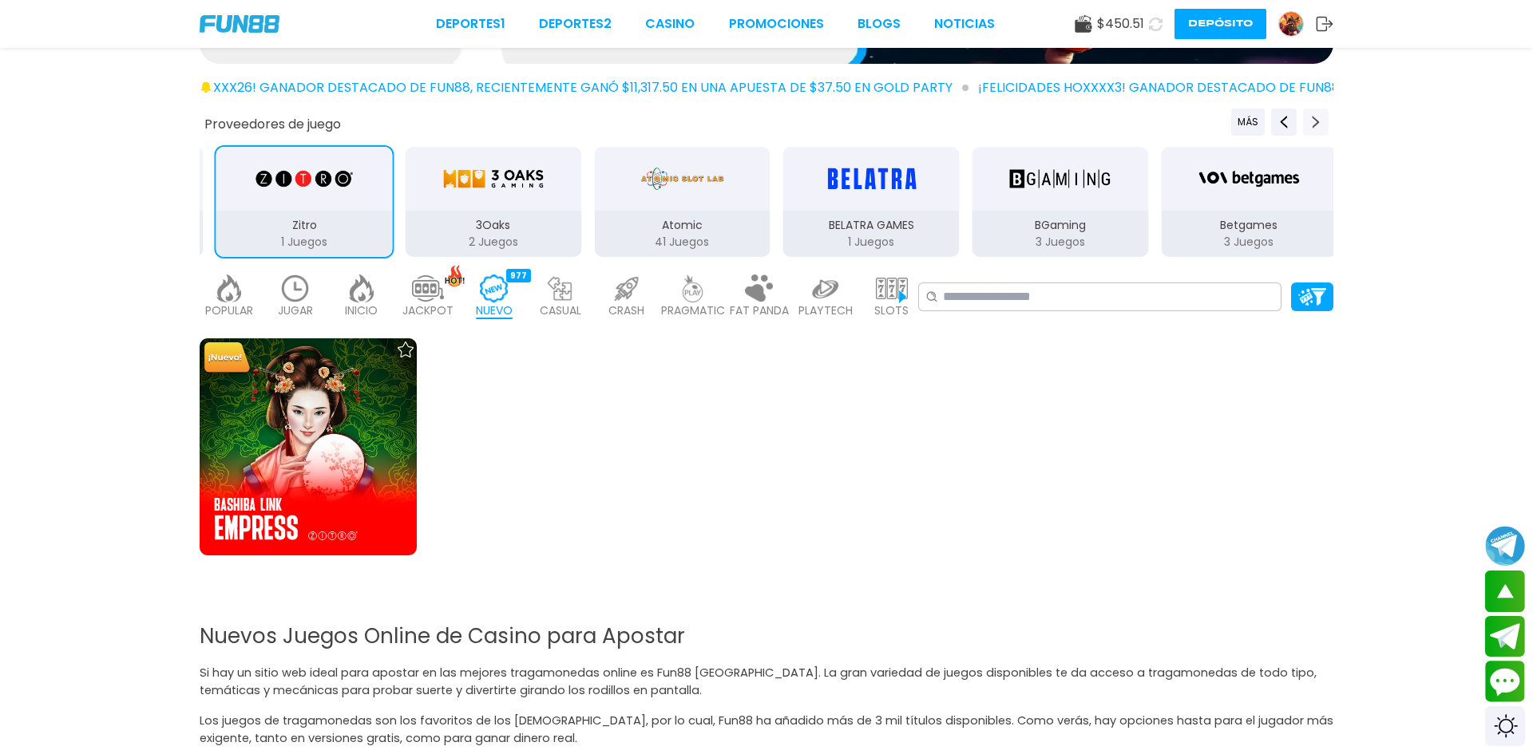
click at [1313, 128] on icon "Next providers" at bounding box center [1315, 122] width 13 height 13
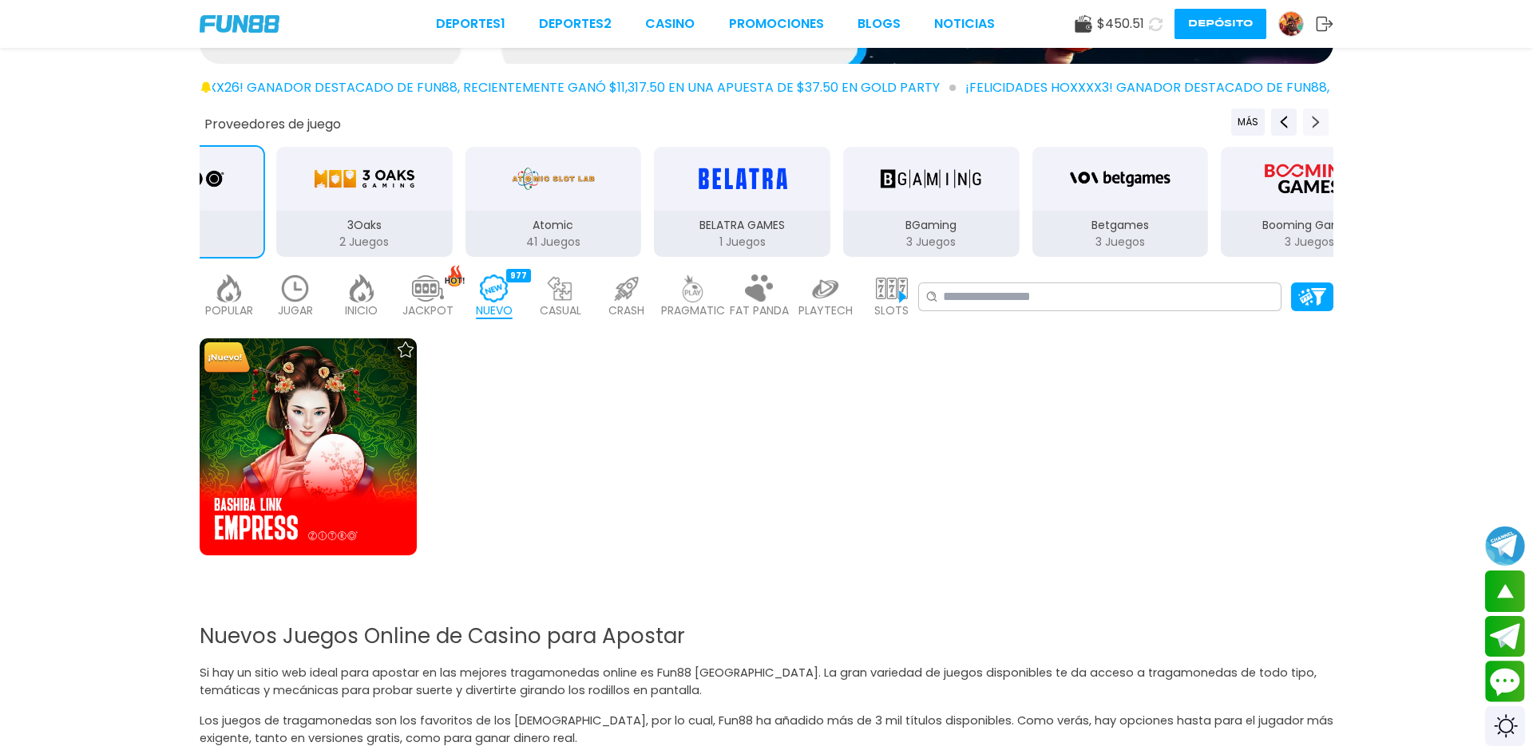
click at [1313, 128] on icon "Next providers" at bounding box center [1315, 122] width 13 height 13
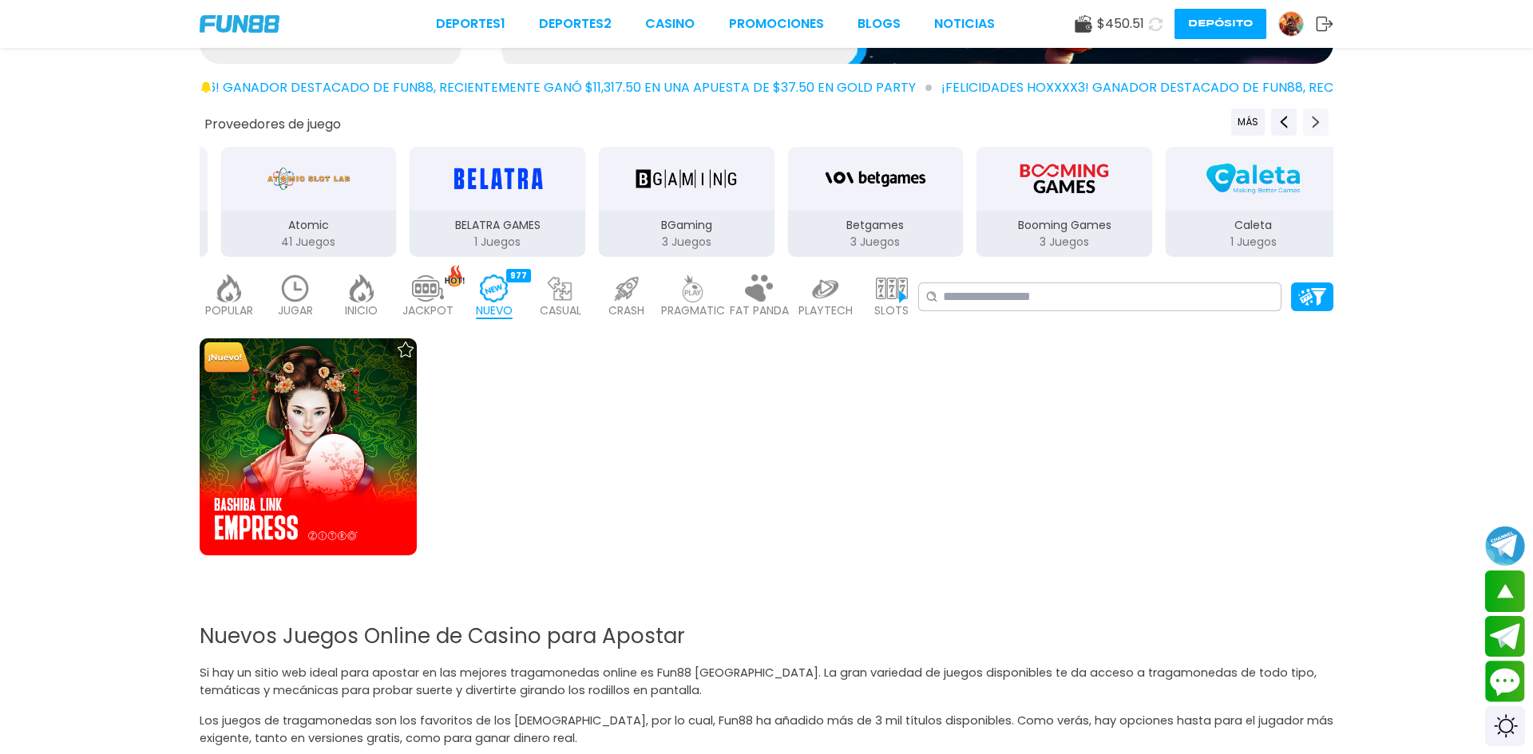
click at [1313, 128] on icon "Next providers" at bounding box center [1315, 122] width 13 height 13
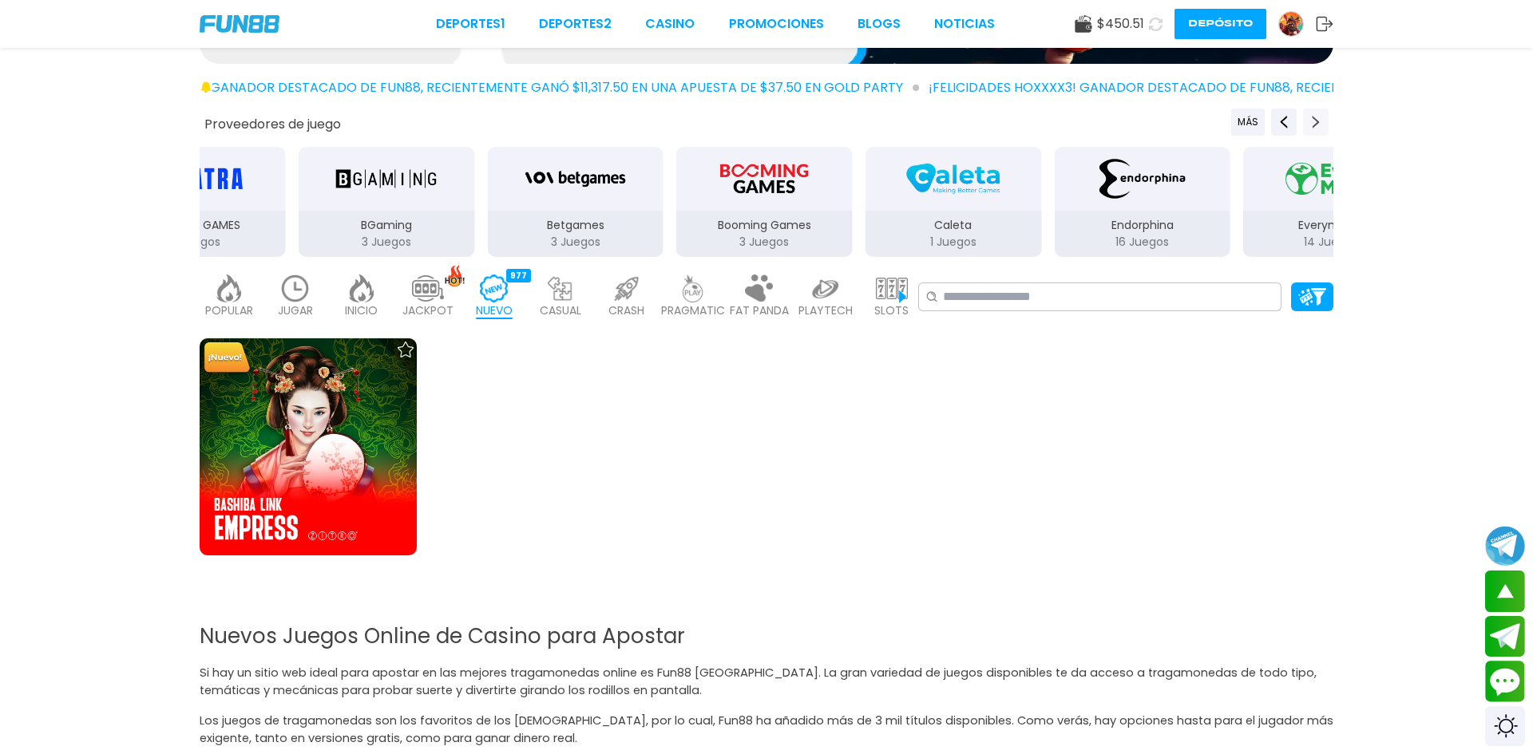
click at [1313, 128] on icon "Next providers" at bounding box center [1315, 122] width 13 height 13
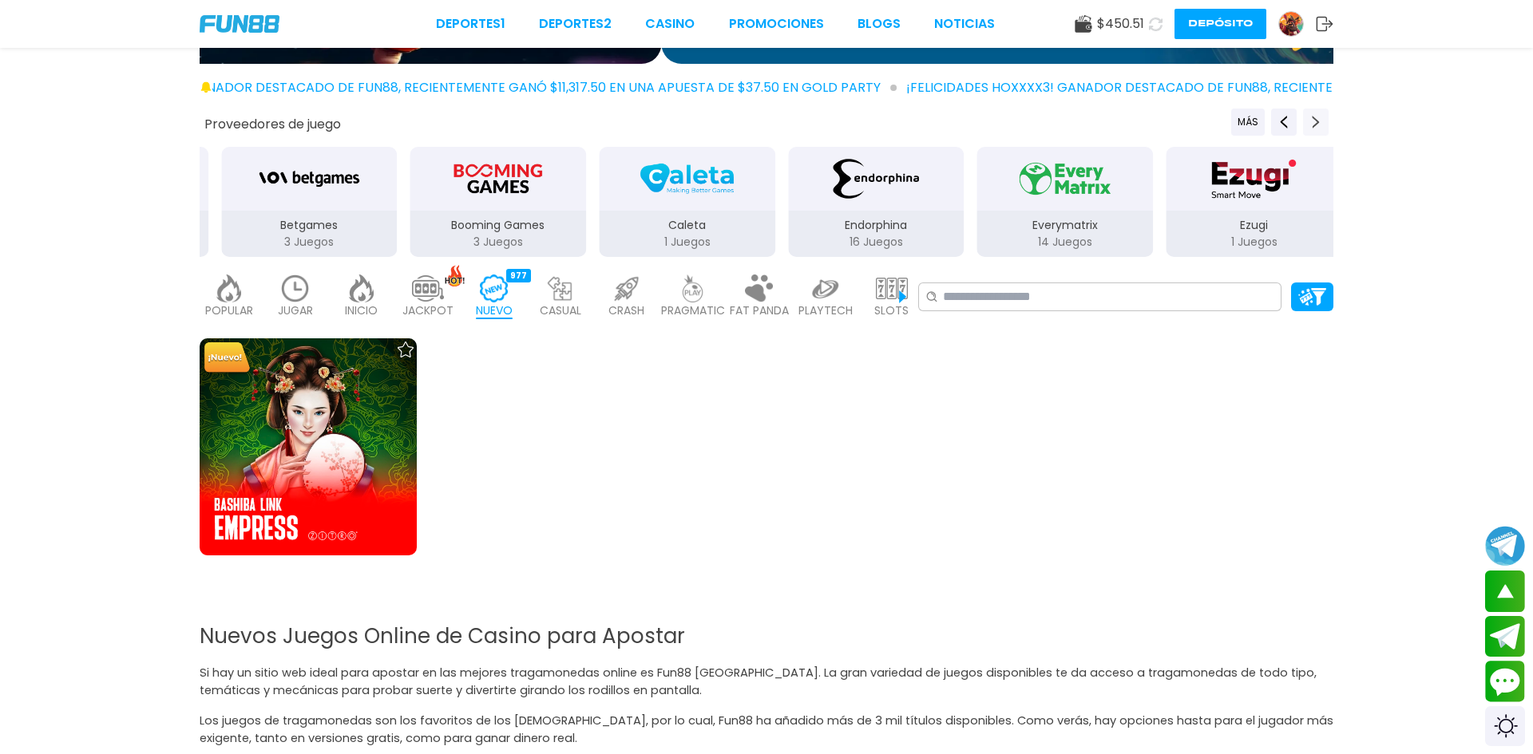
click at [1313, 128] on icon "Next providers" at bounding box center [1315, 122] width 13 height 13
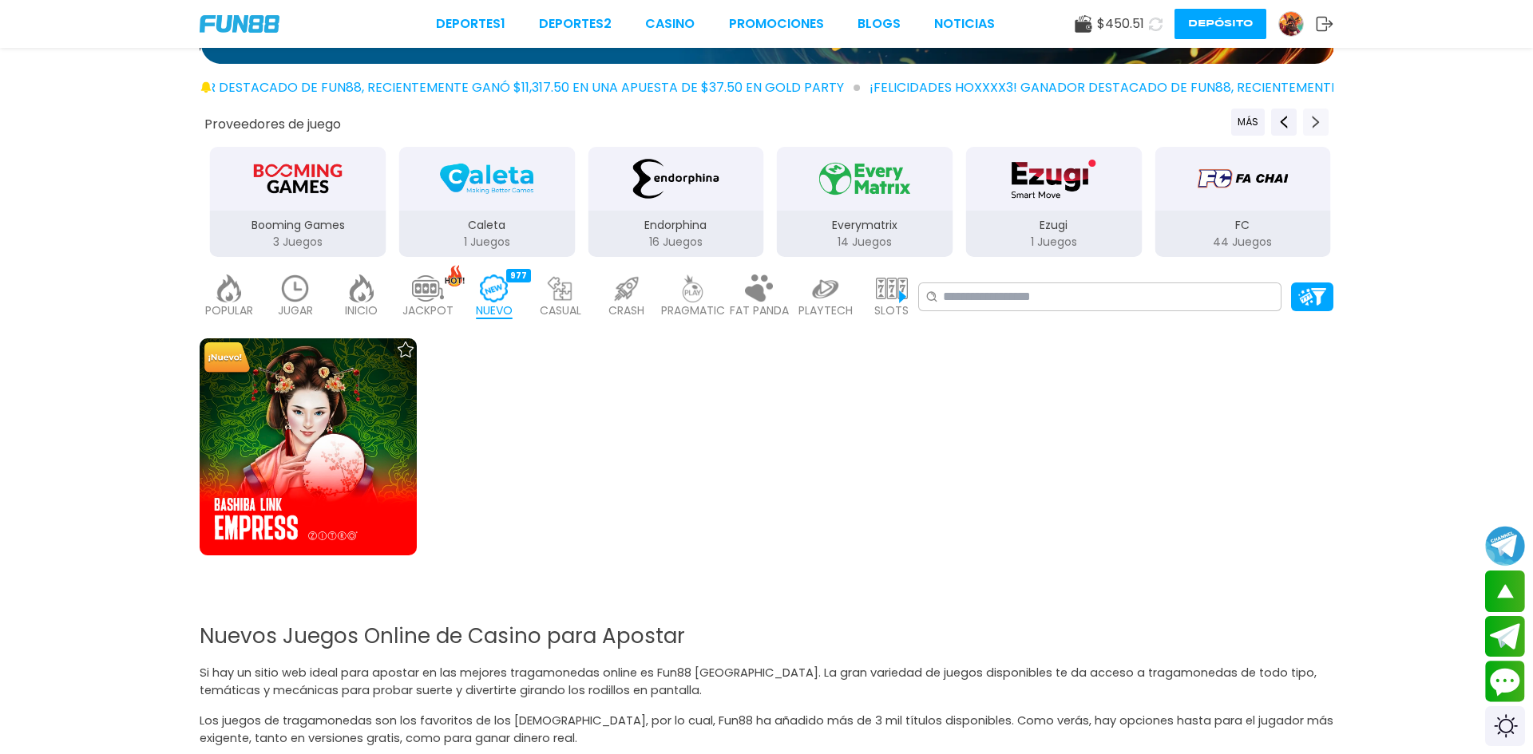
click at [1313, 128] on icon "Next providers" at bounding box center [1315, 122] width 13 height 13
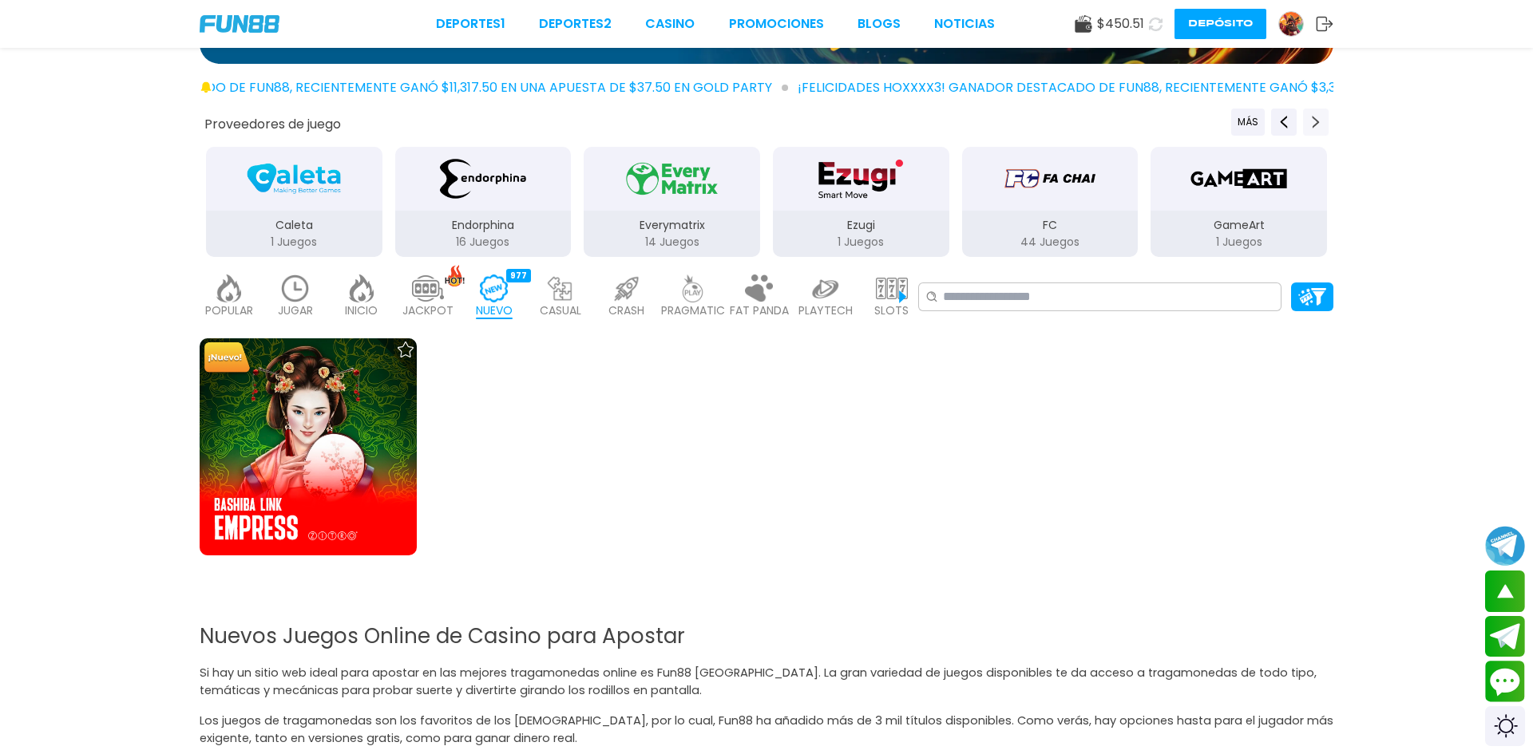
click at [1313, 128] on icon "Next providers" at bounding box center [1315, 122] width 13 height 13
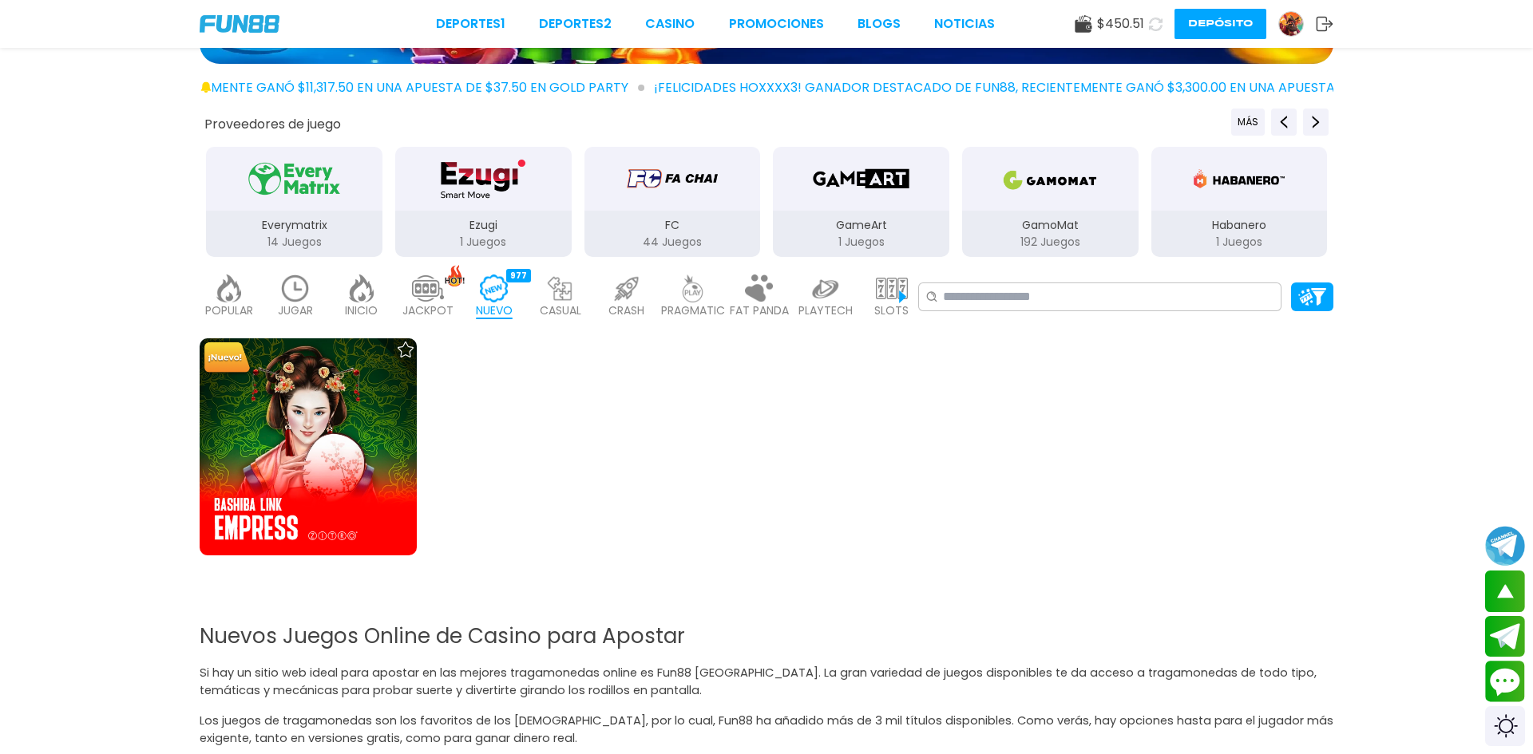
click at [484, 191] on img "Ezugi" at bounding box center [483, 178] width 101 height 45
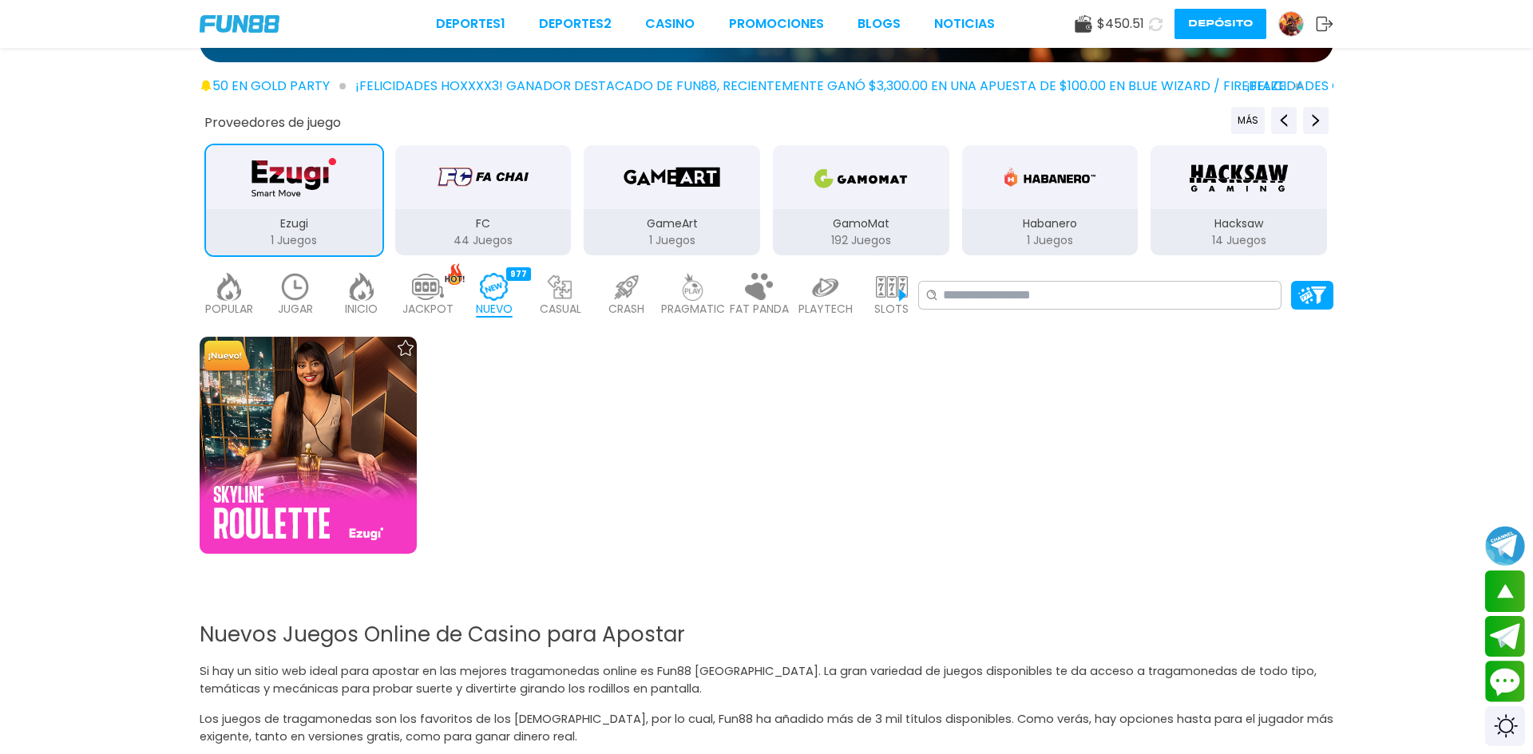
scroll to position [223, 0]
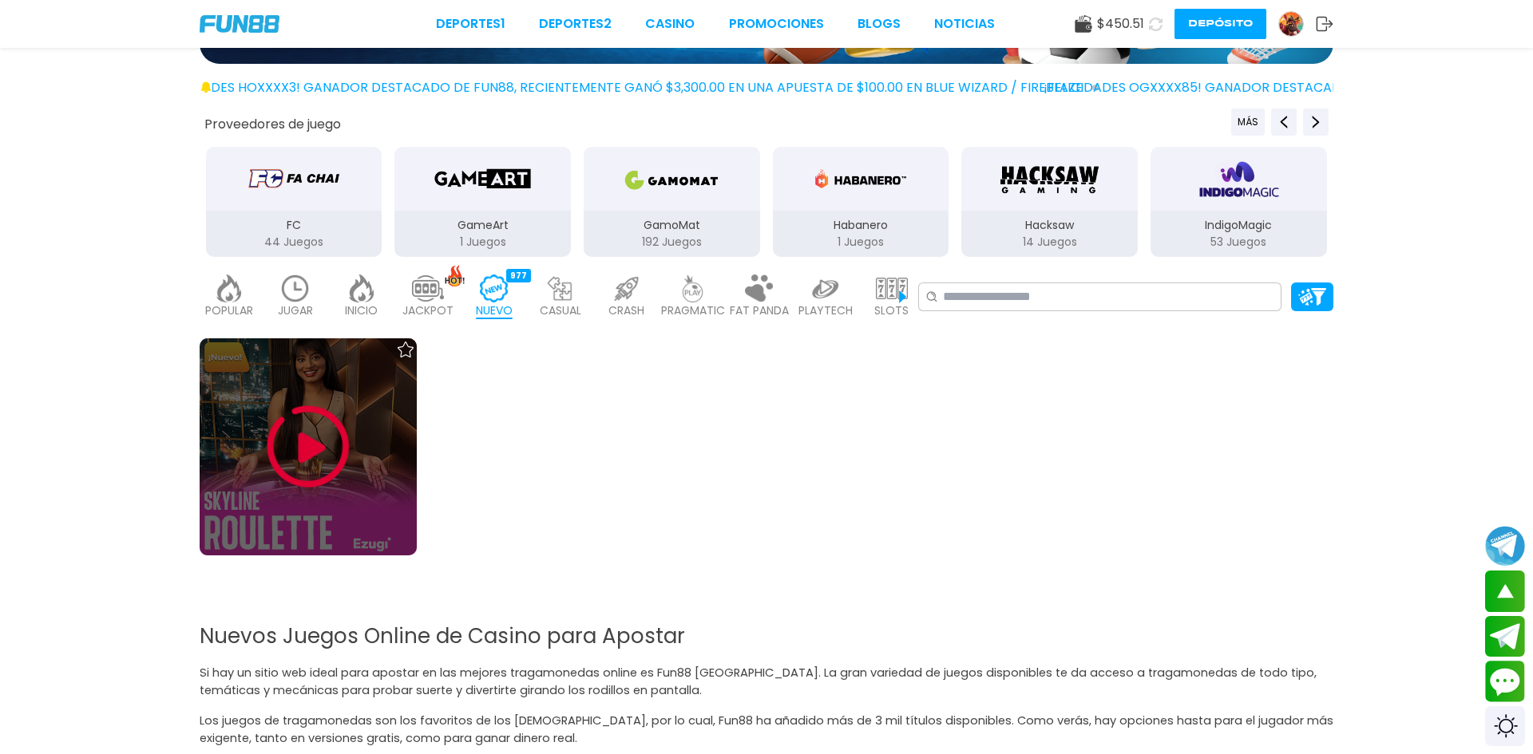
click at [358, 429] on div at bounding box center [308, 446] width 217 height 217
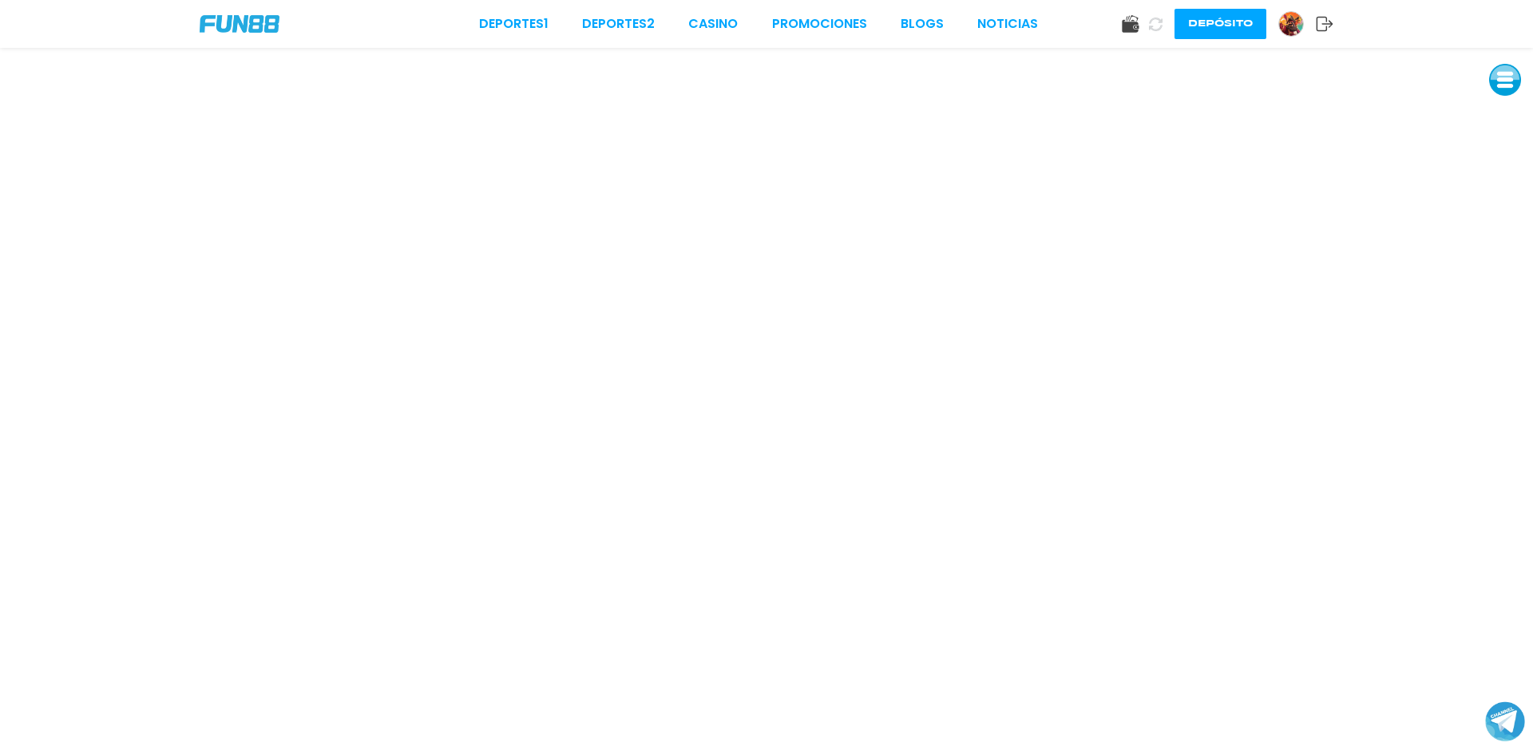
click at [255, 16] on img at bounding box center [240, 24] width 80 height 18
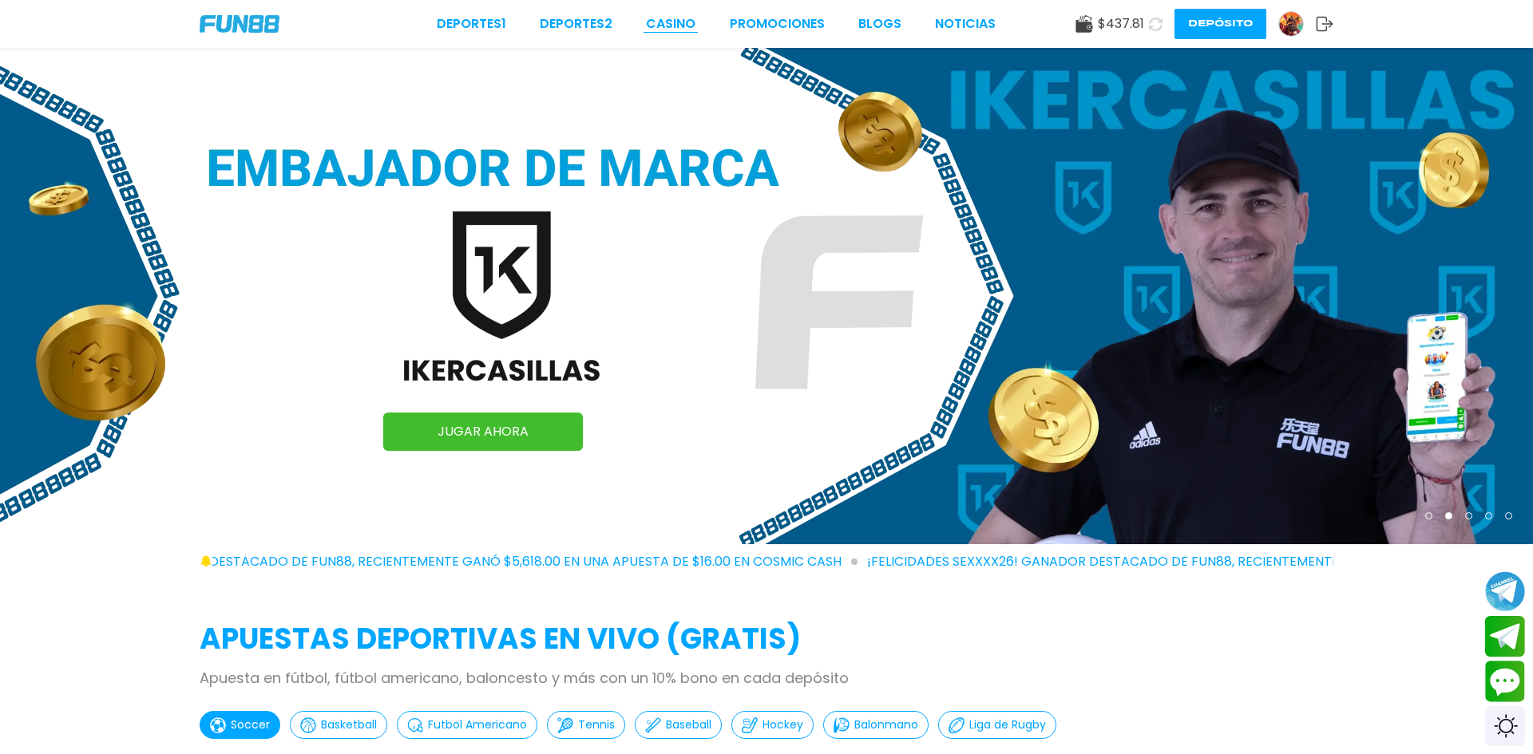
click at [670, 28] on link "CASINO" at bounding box center [670, 23] width 49 height 19
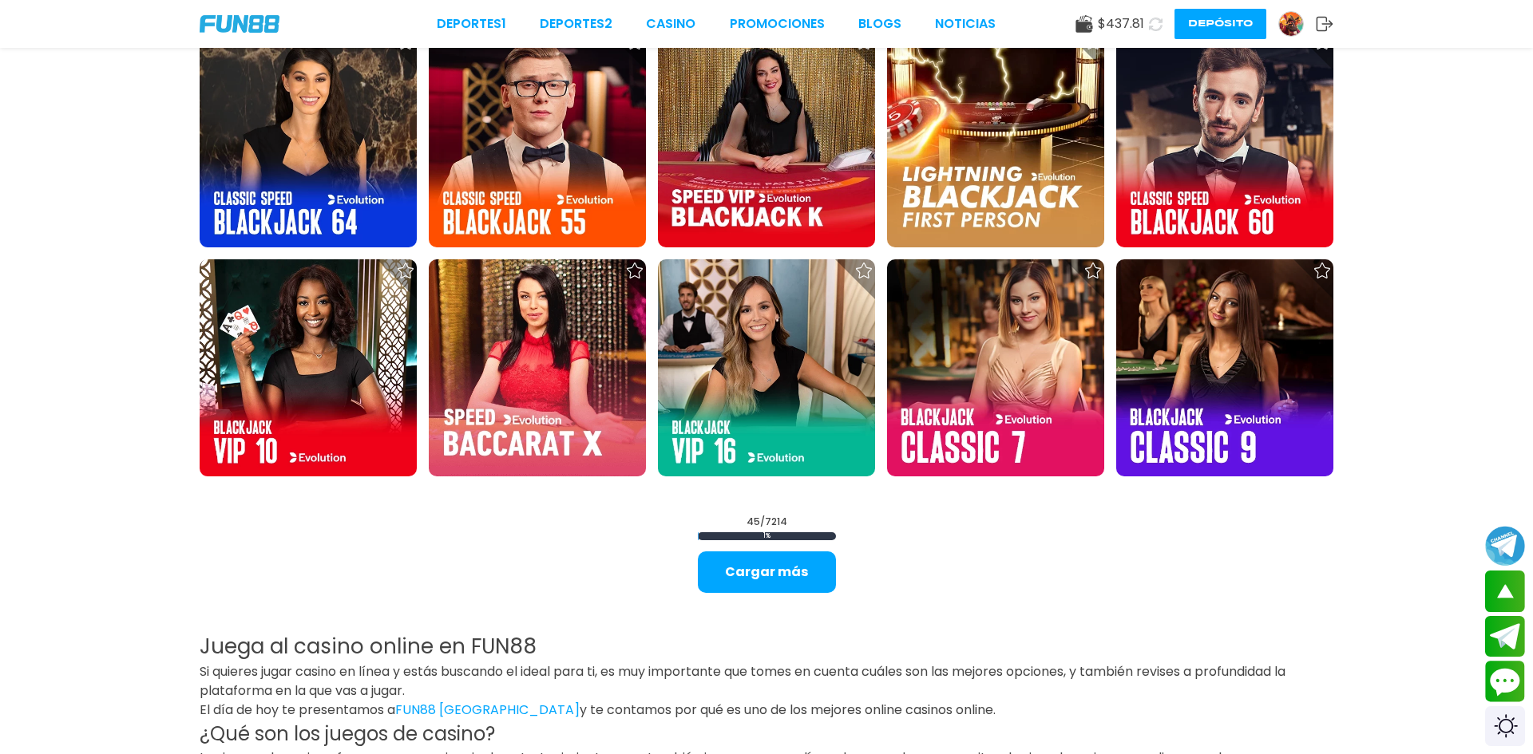
scroll to position [2140, 0]
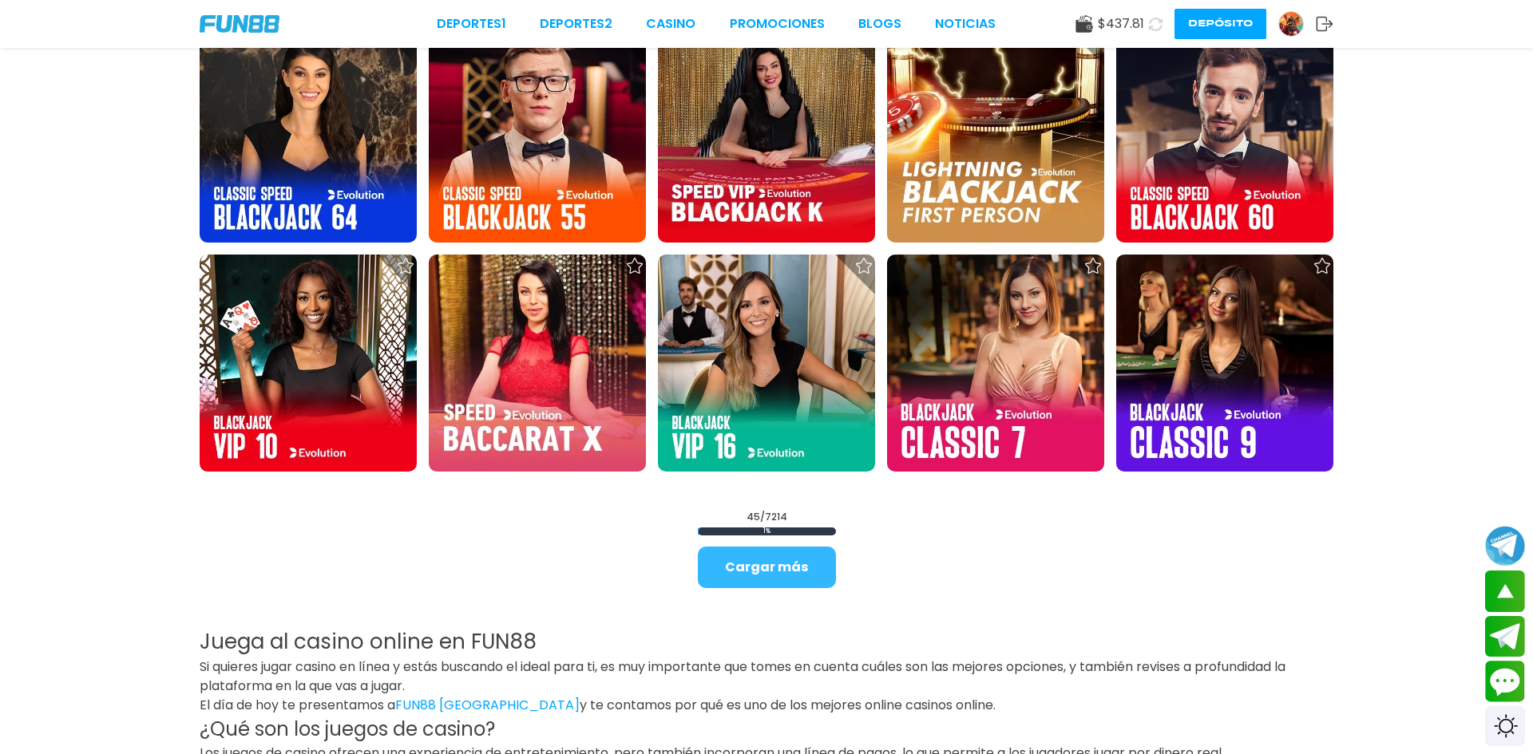
click at [790, 564] on button "Cargar más" at bounding box center [767, 568] width 138 height 42
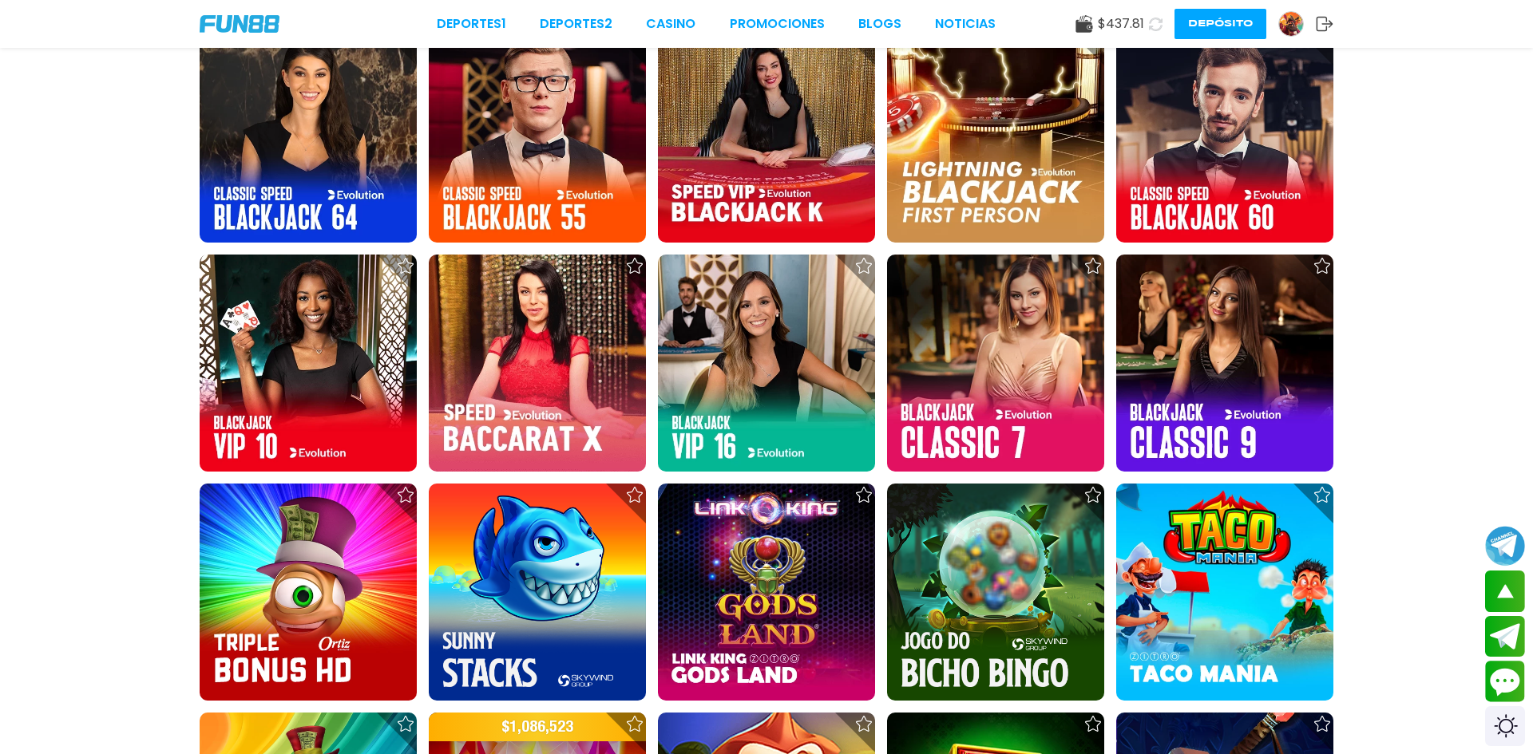
drag, startPoint x: 1523, startPoint y: 267, endPoint x: 1529, endPoint y: 288, distance: 22.3
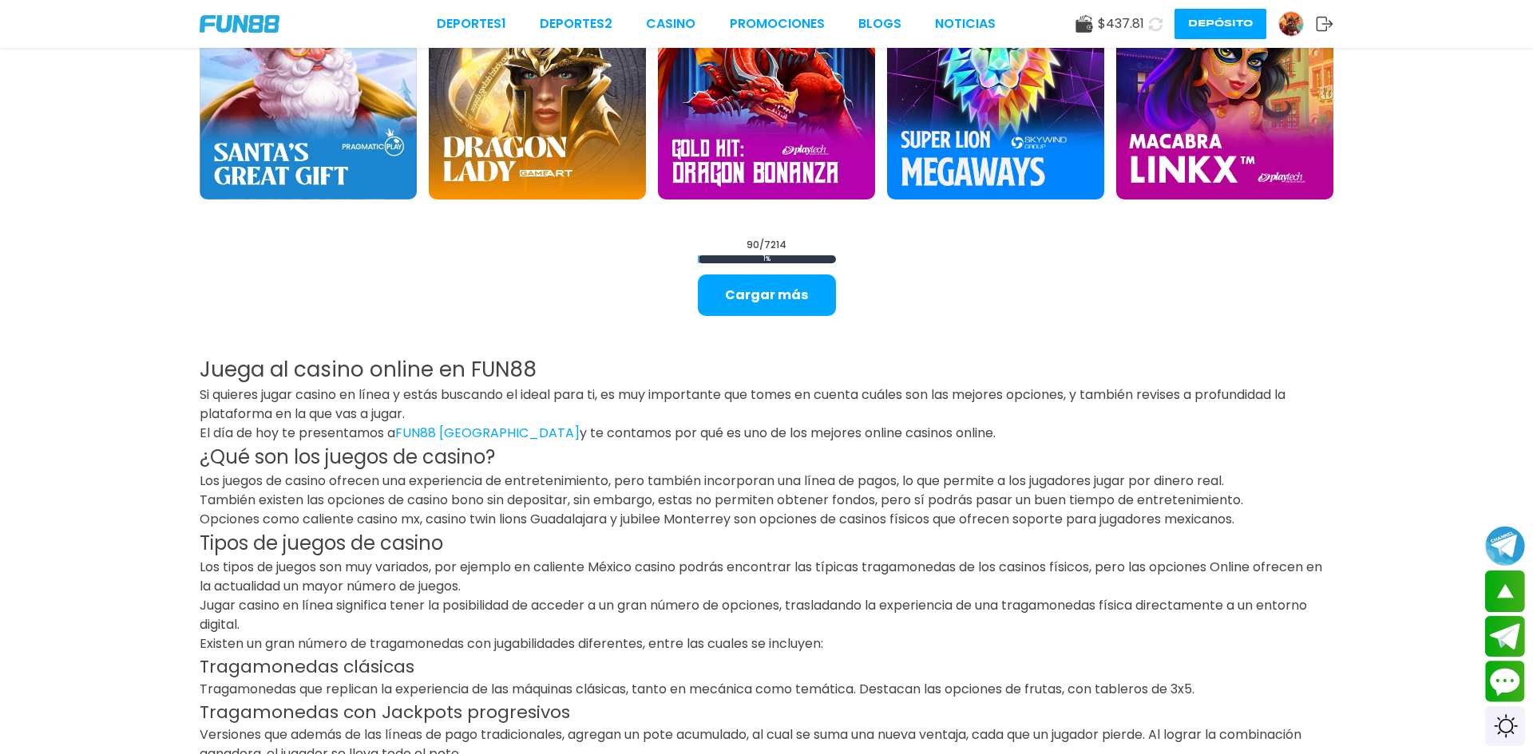
scroll to position [4526, 0]
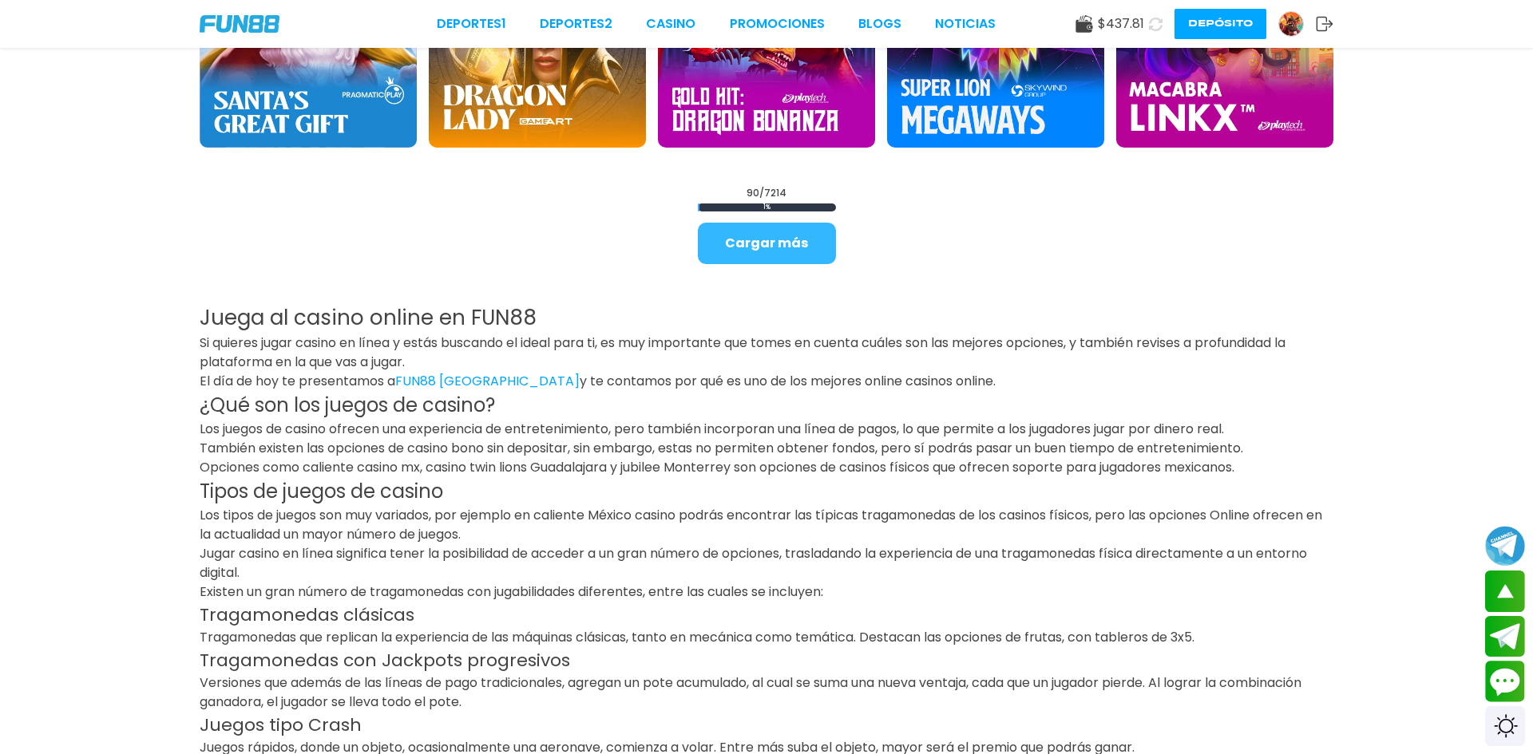
click at [811, 256] on button "Cargar más" at bounding box center [767, 244] width 138 height 42
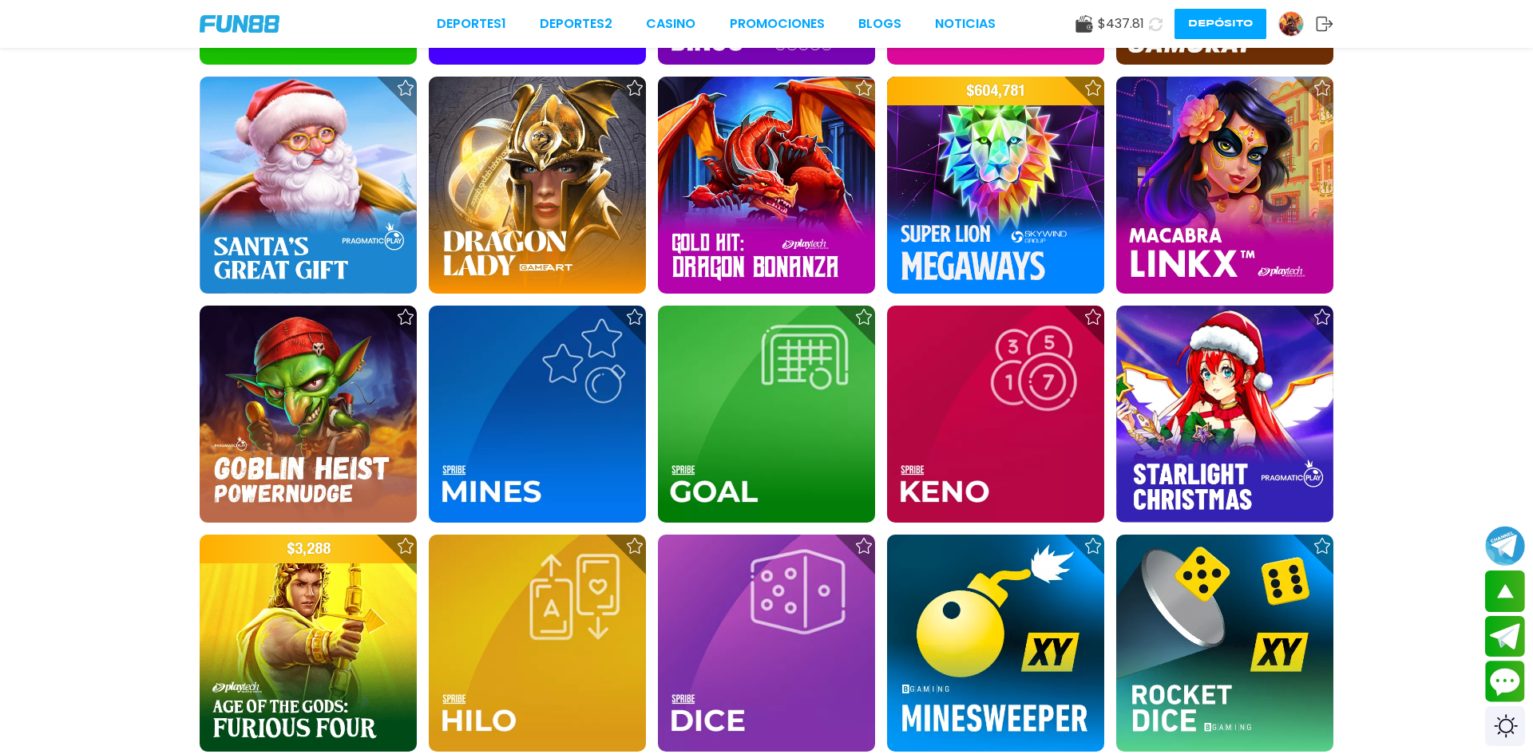
scroll to position [4370, 0]
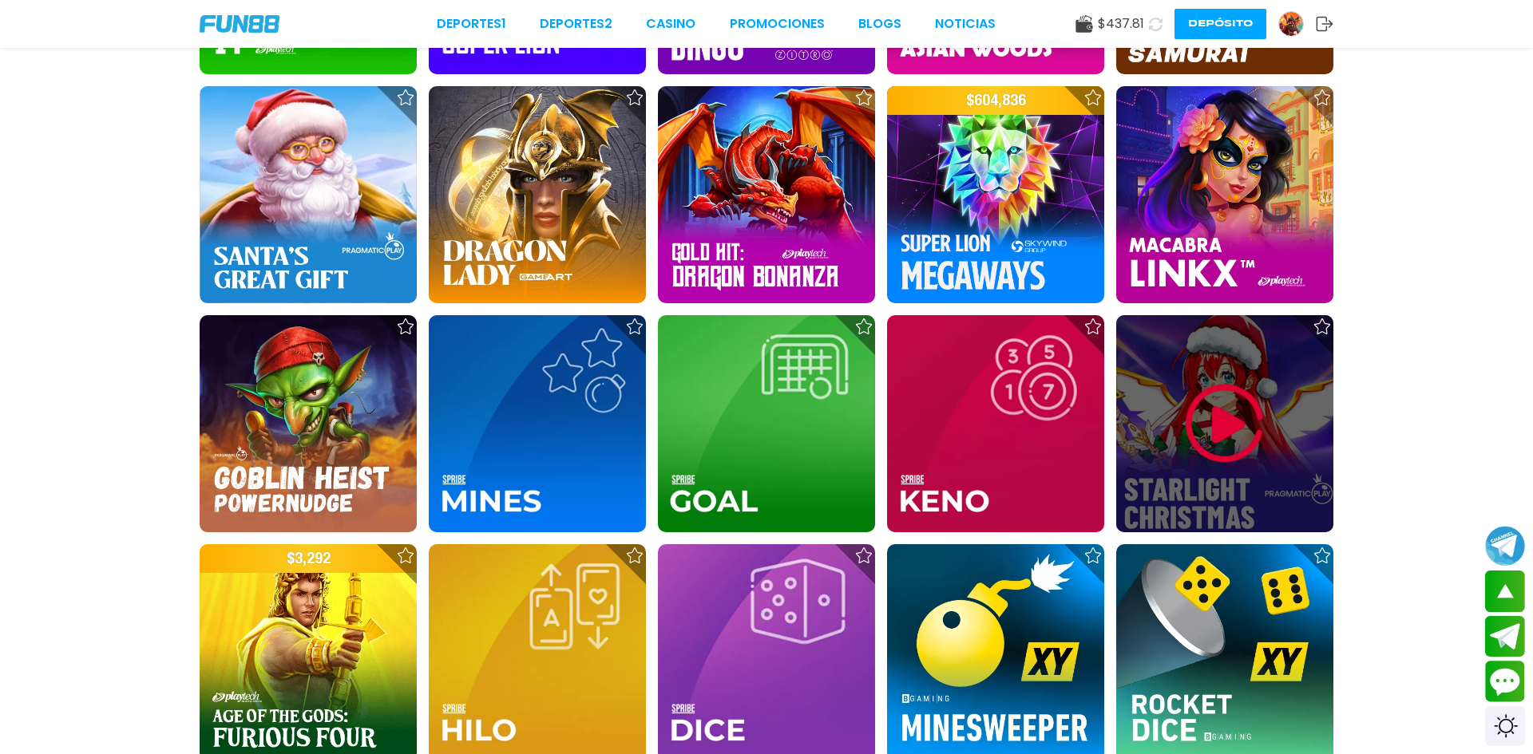
click at [1221, 429] on img at bounding box center [1225, 424] width 96 height 96
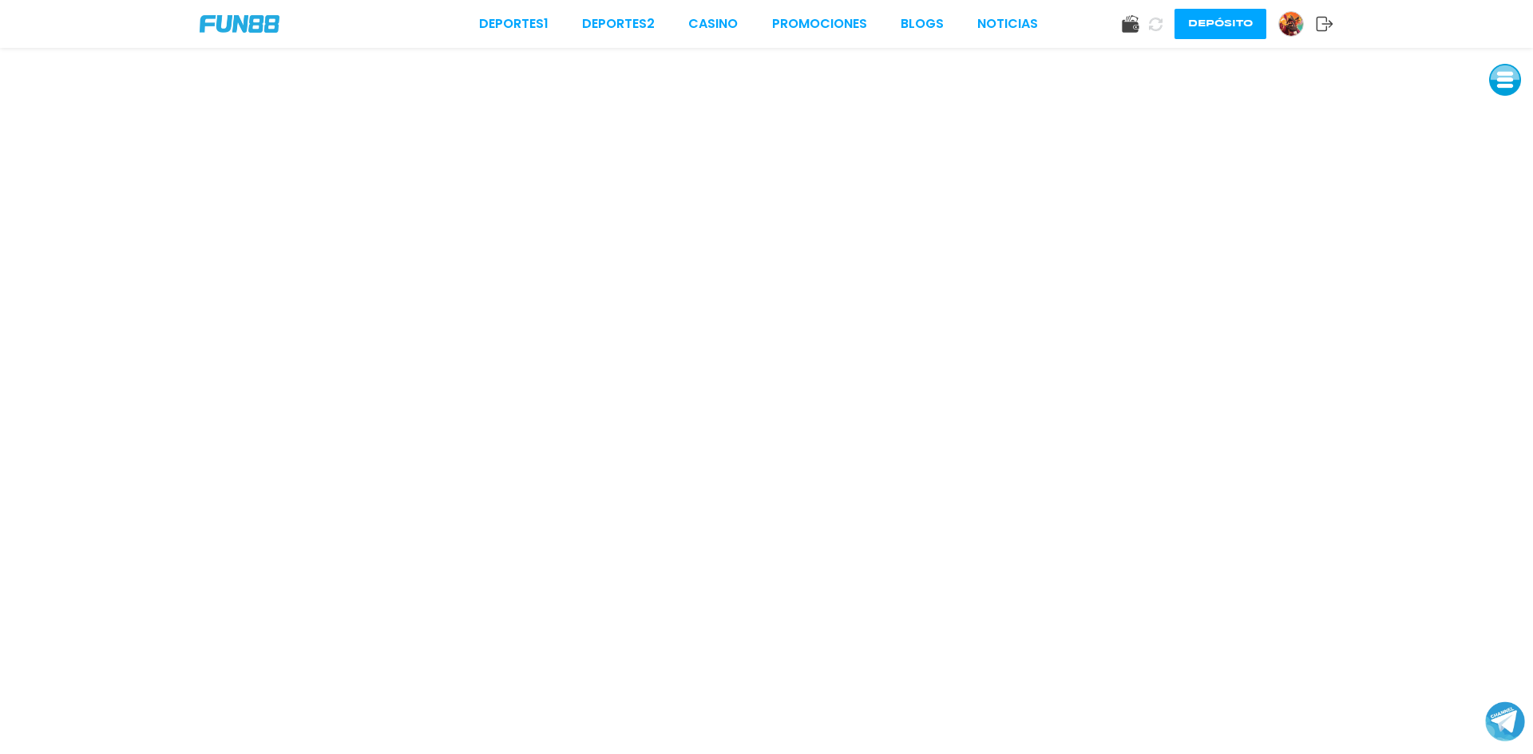
click at [260, 22] on img at bounding box center [240, 24] width 80 height 18
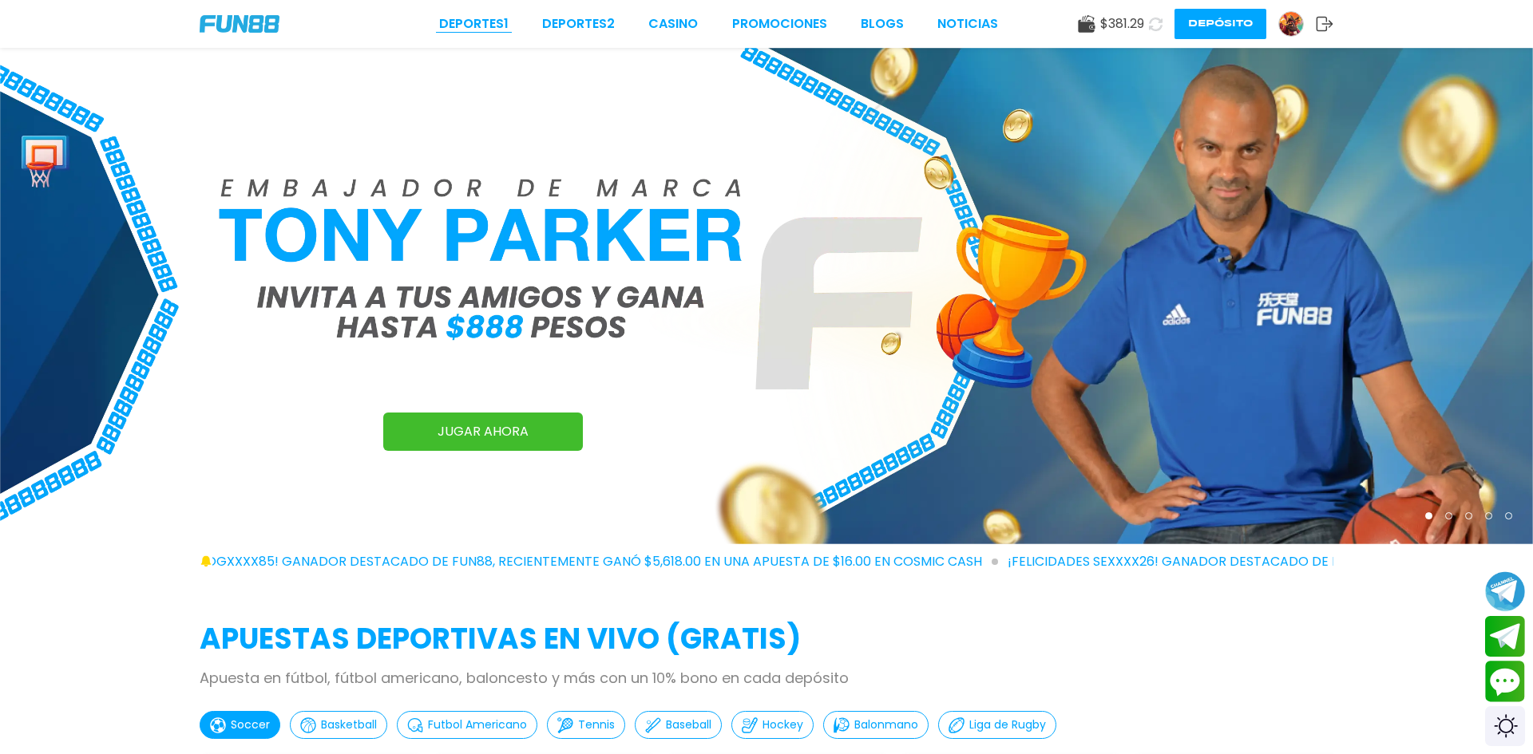
click at [482, 23] on link "Deportes 1" at bounding box center [473, 23] width 69 height 19
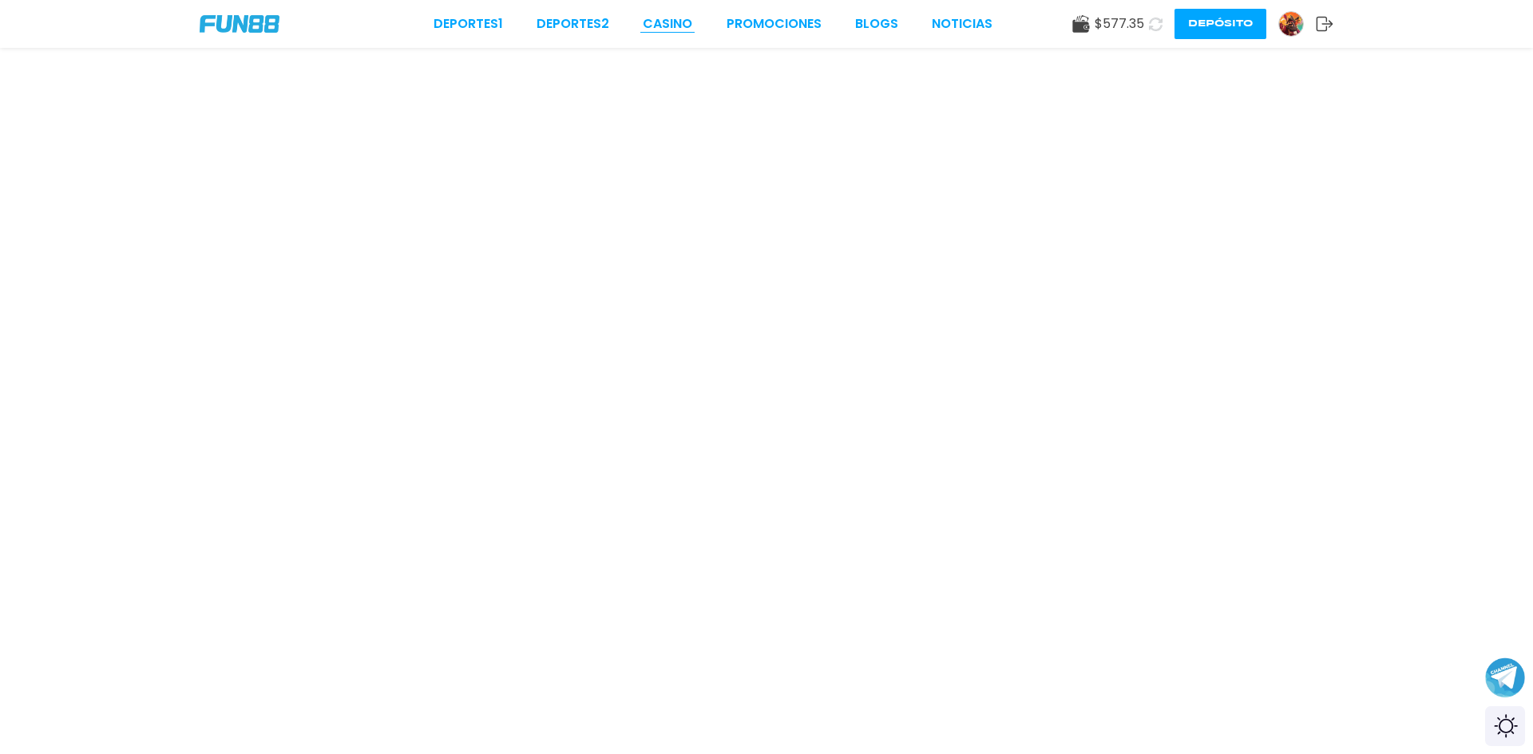
click at [674, 21] on link "CASINO" at bounding box center [667, 23] width 49 height 19
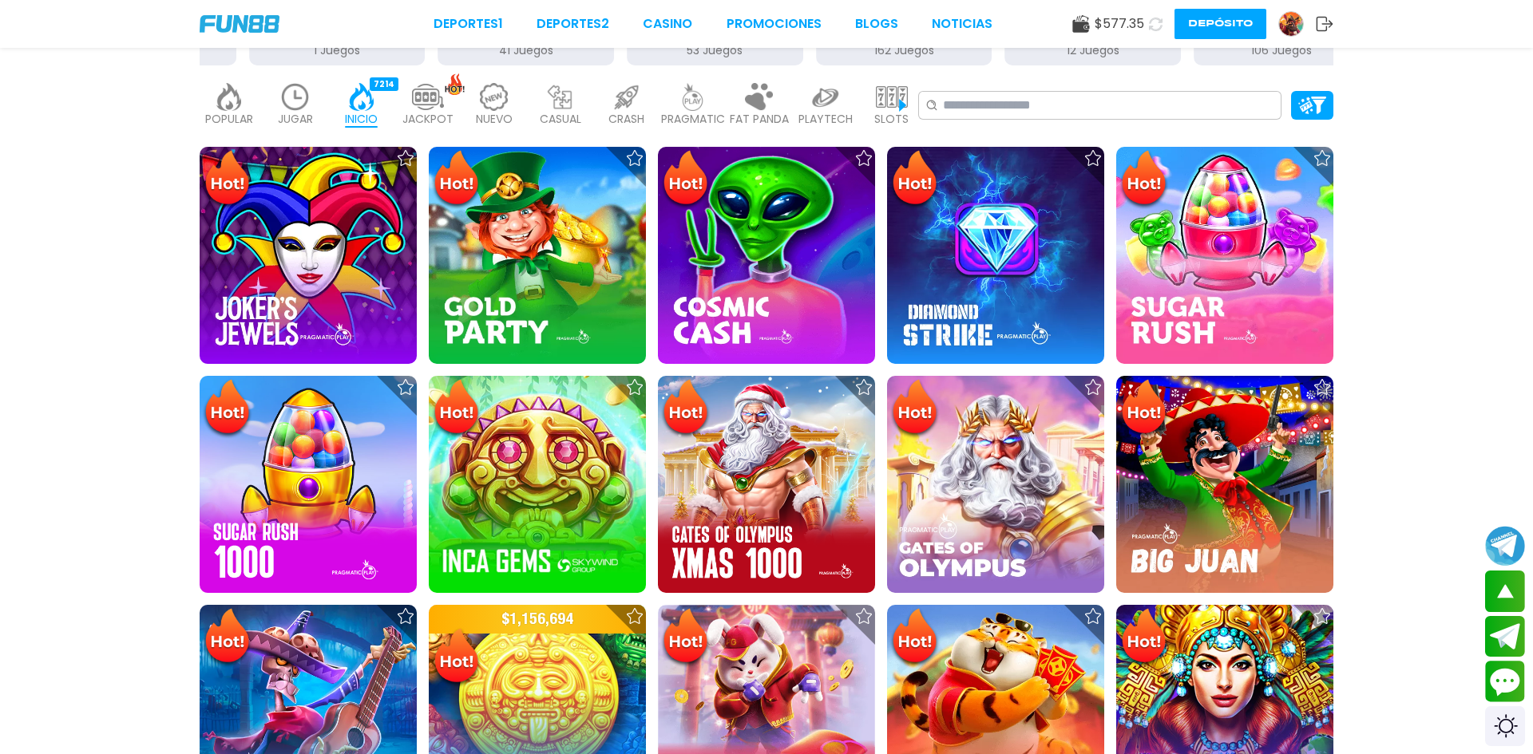
scroll to position [447, 0]
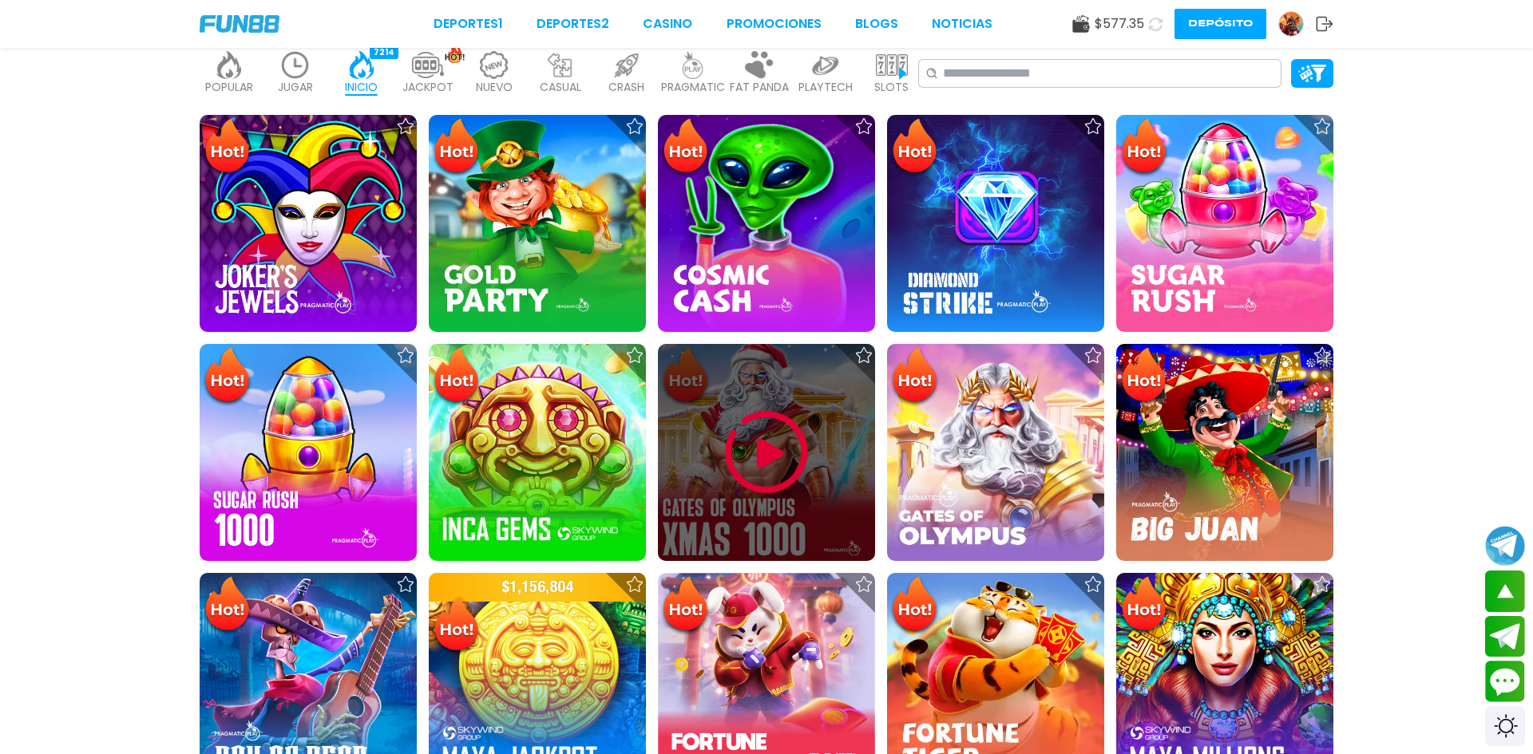
click at [773, 446] on img at bounding box center [766, 453] width 96 height 96
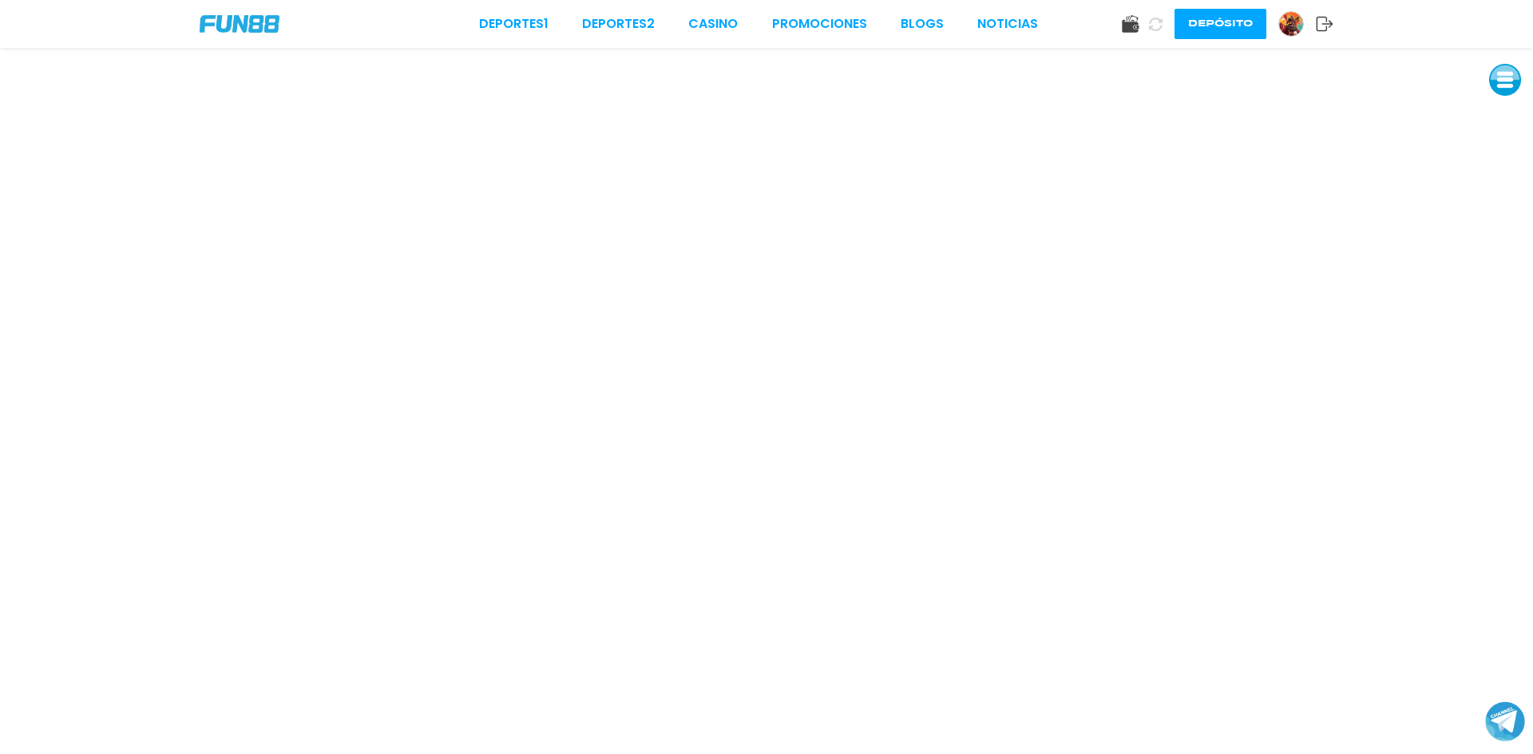
click at [1156, 23] on icon at bounding box center [1156, 25] width 14 height 14
click at [255, 30] on img at bounding box center [240, 24] width 80 height 18
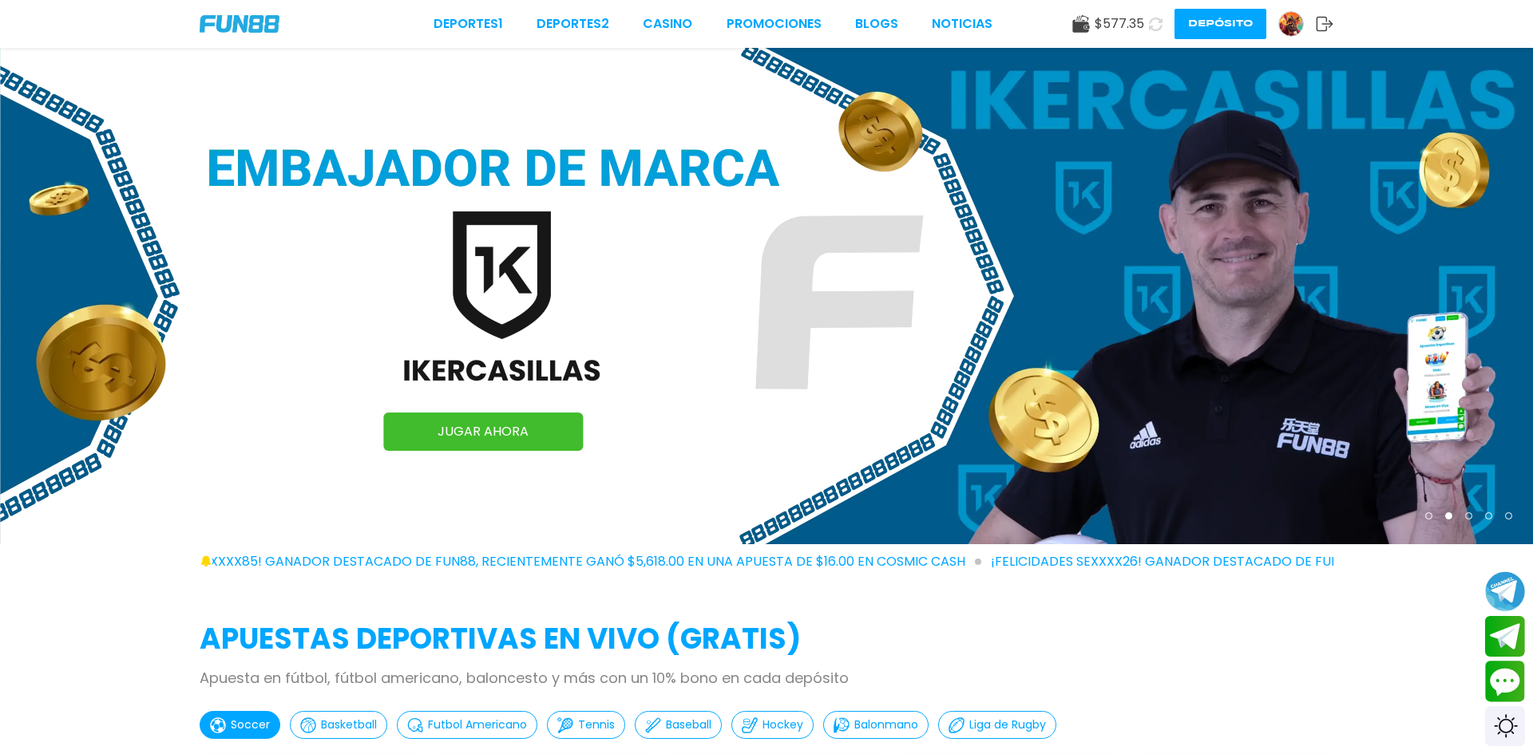
click at [1152, 23] on icon at bounding box center [1156, 25] width 14 height 14
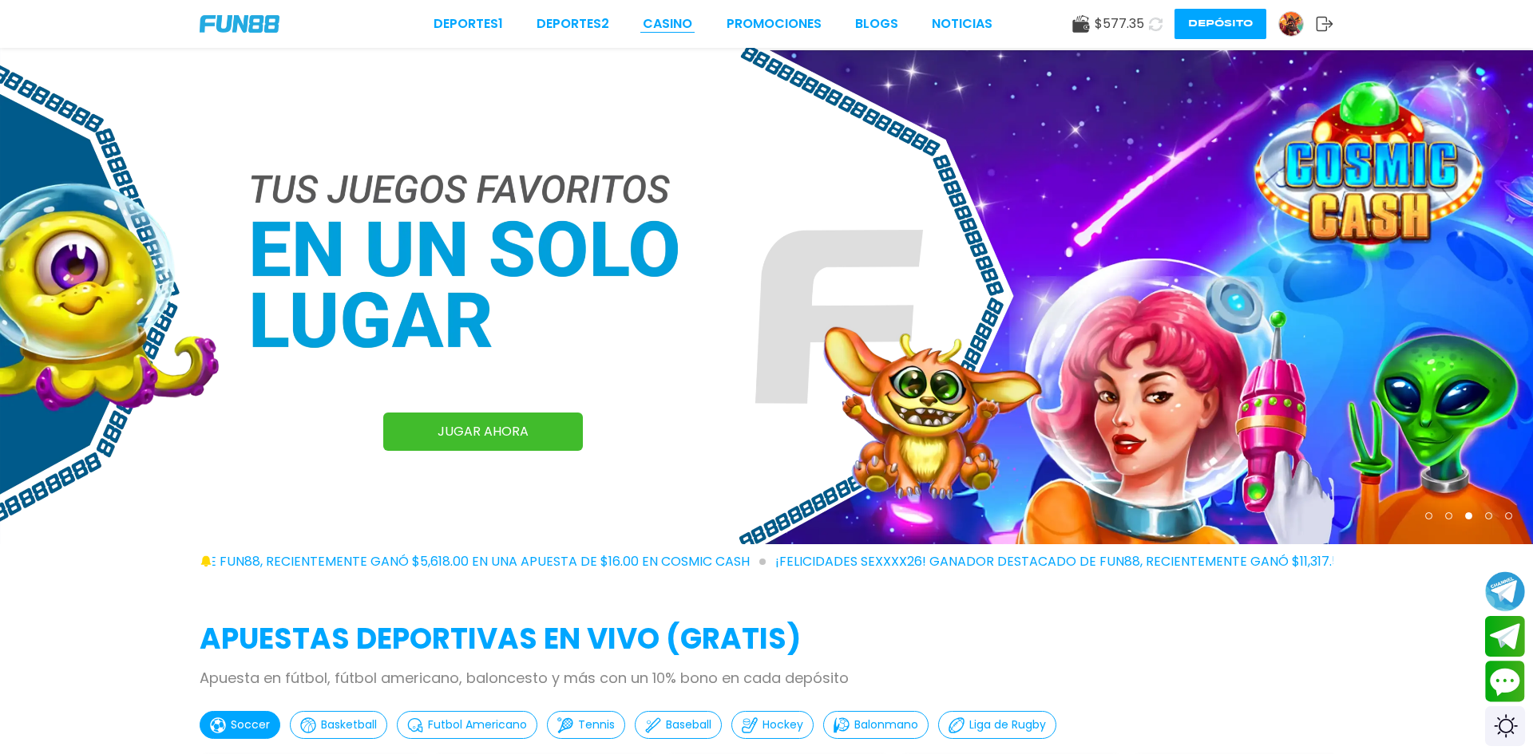
click at [674, 23] on link "CASINO" at bounding box center [667, 23] width 49 height 19
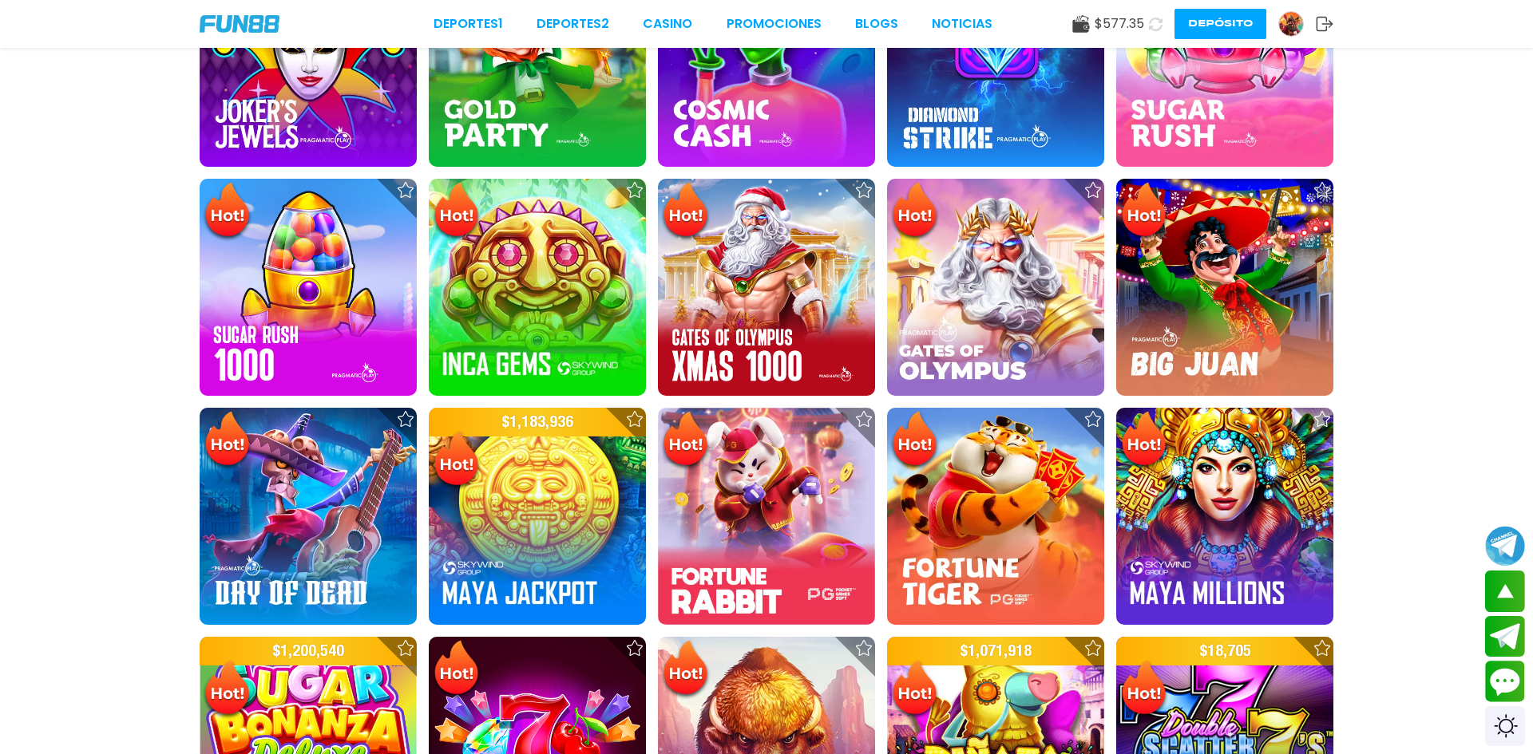
scroll to position [618, 0]
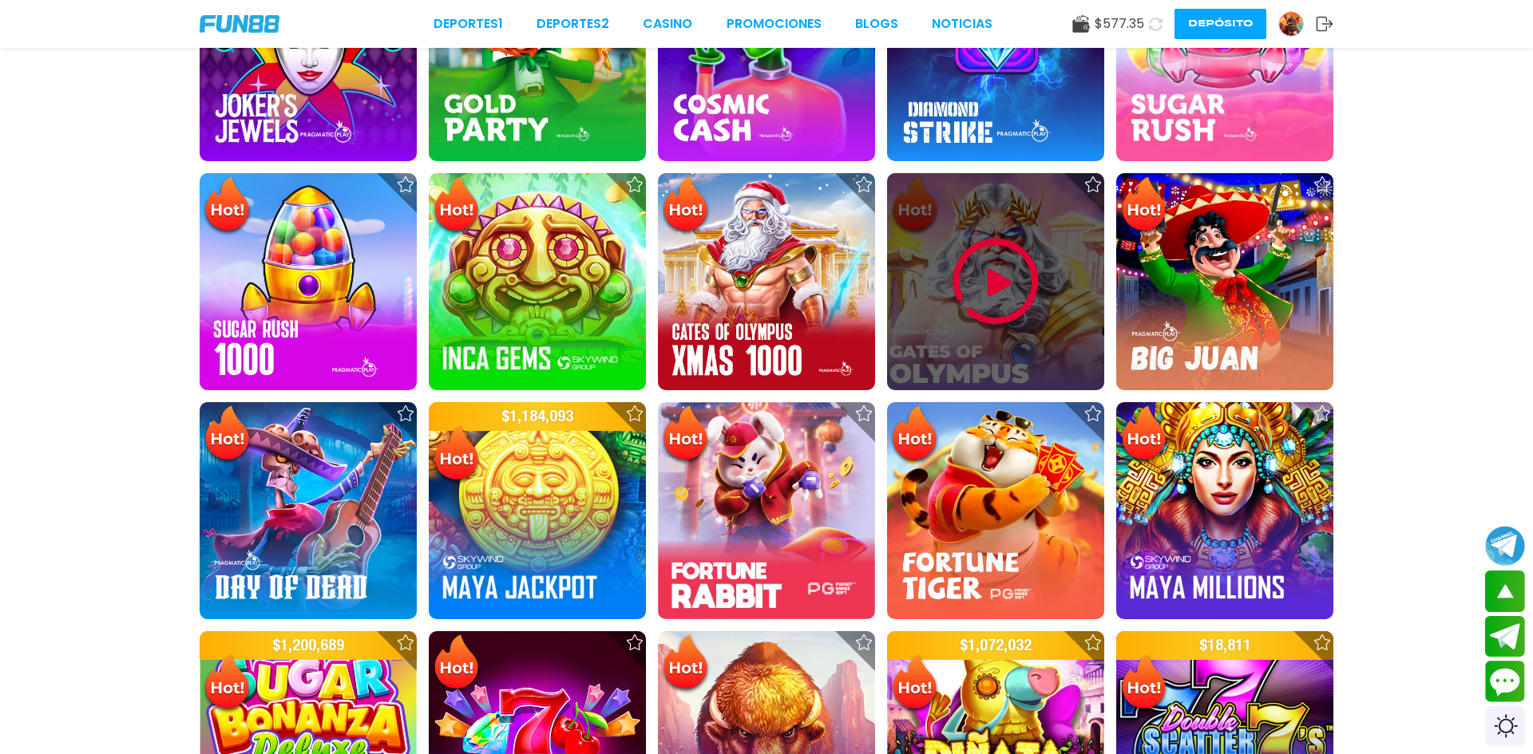
click at [1008, 275] on img at bounding box center [995, 282] width 96 height 96
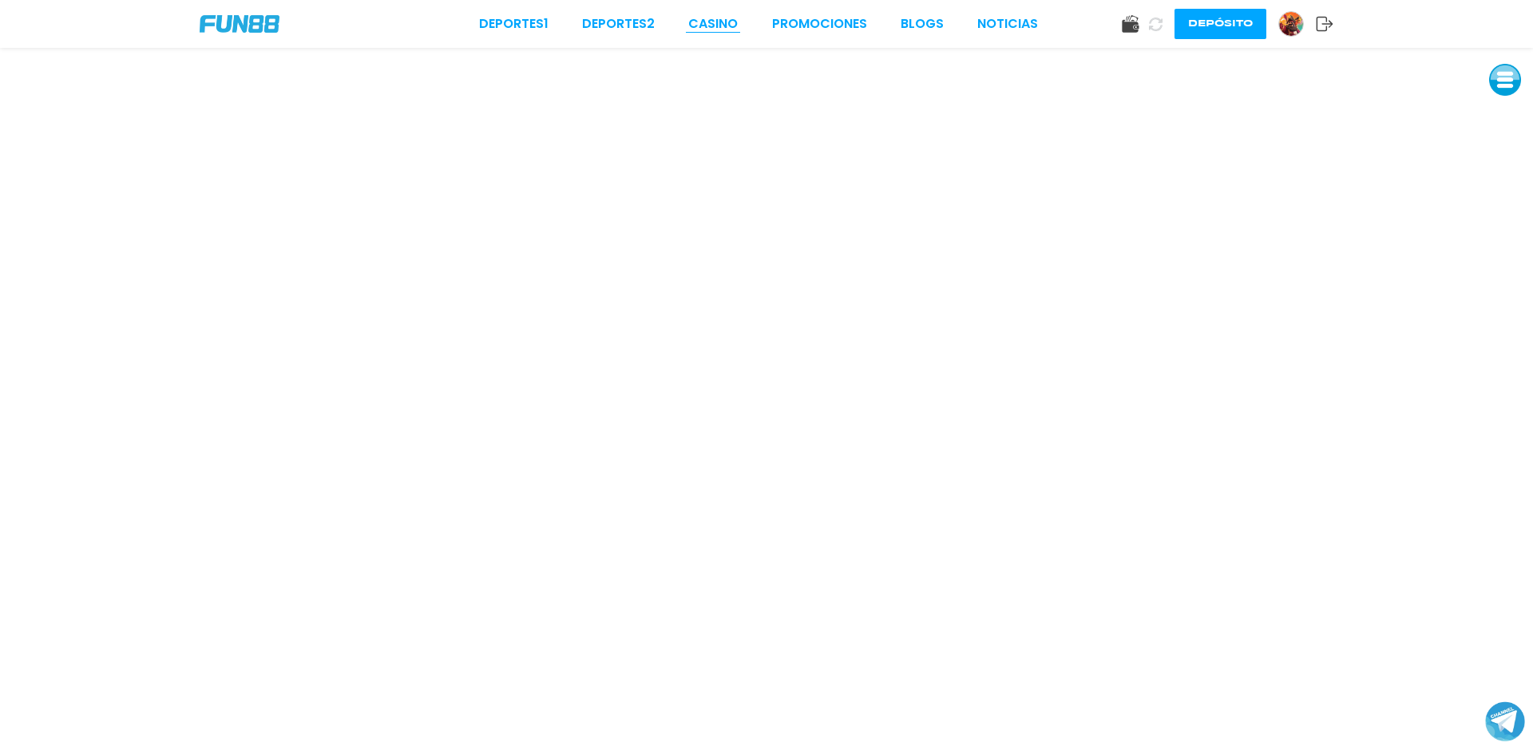
click at [711, 26] on link "CASINO" at bounding box center [712, 23] width 49 height 19
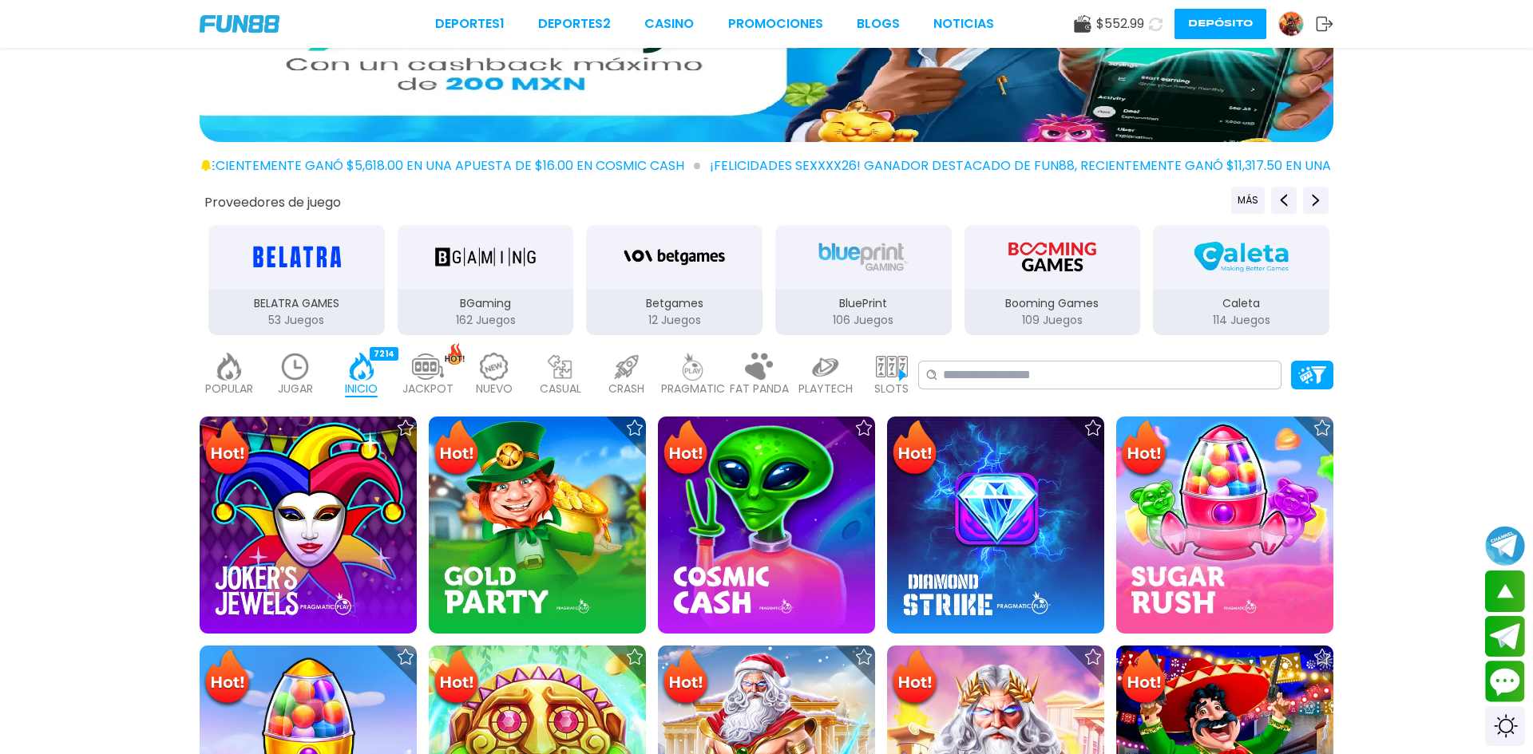
scroll to position [103, 0]
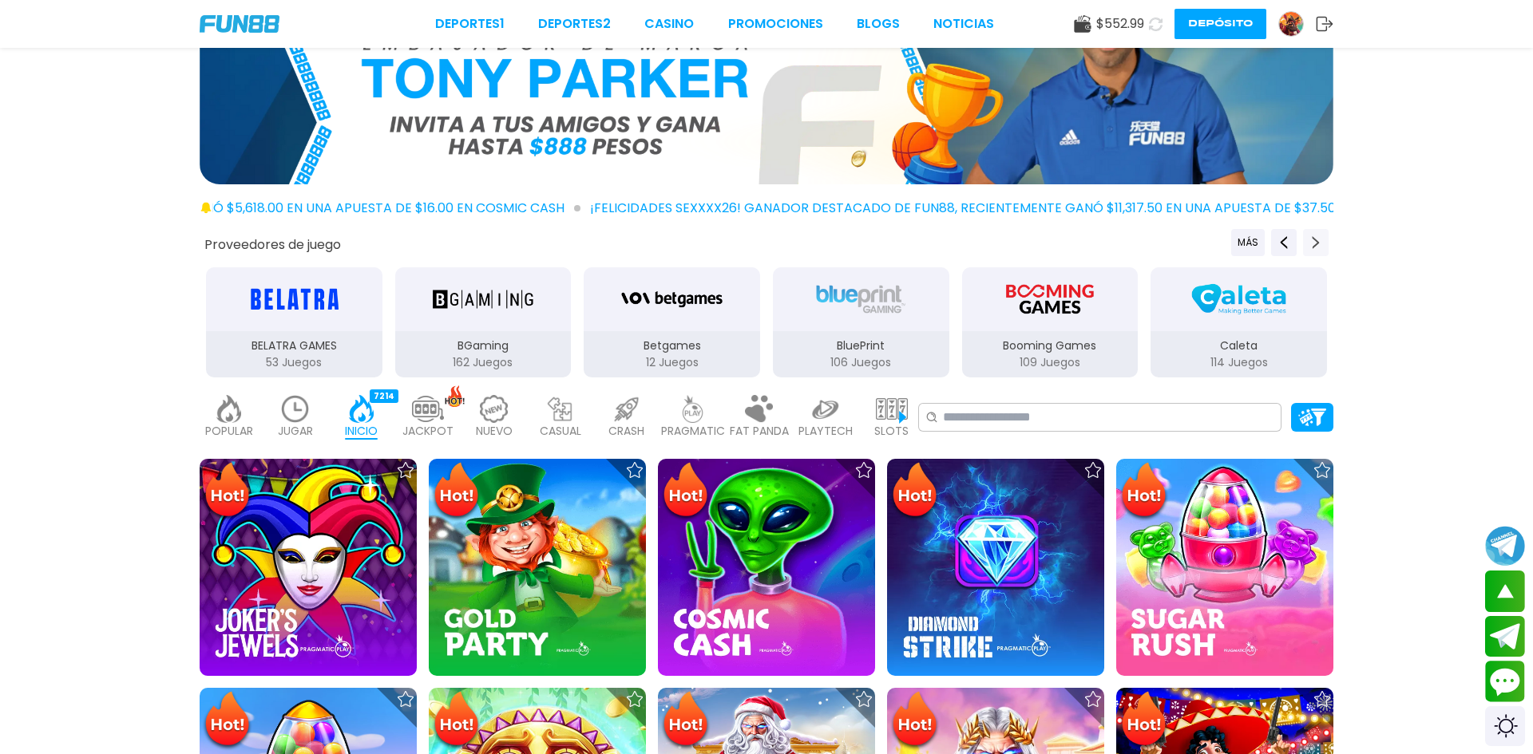
click at [1316, 239] on icon "Next providers" at bounding box center [1315, 242] width 13 height 13
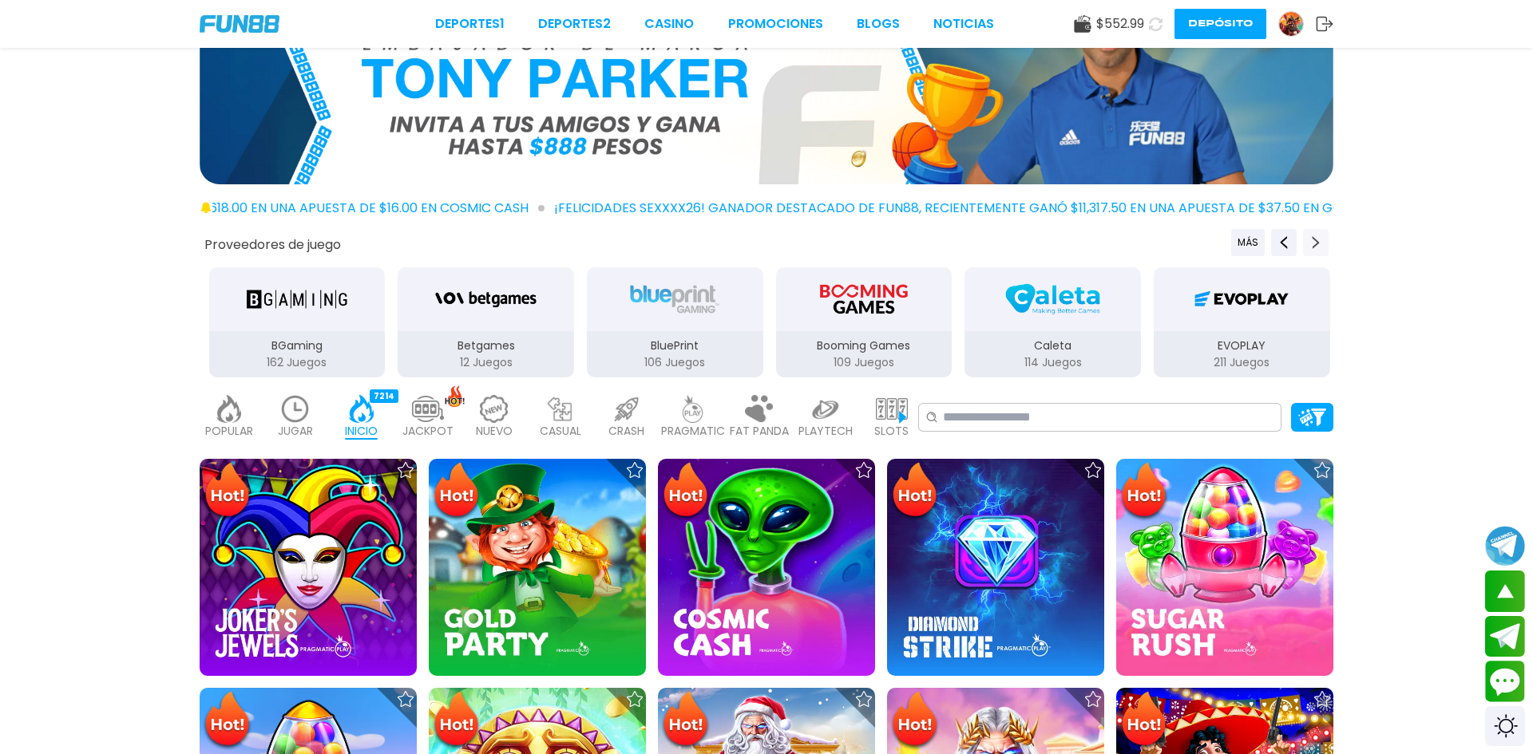
click at [1316, 239] on icon "Next providers" at bounding box center [1315, 242] width 13 height 13
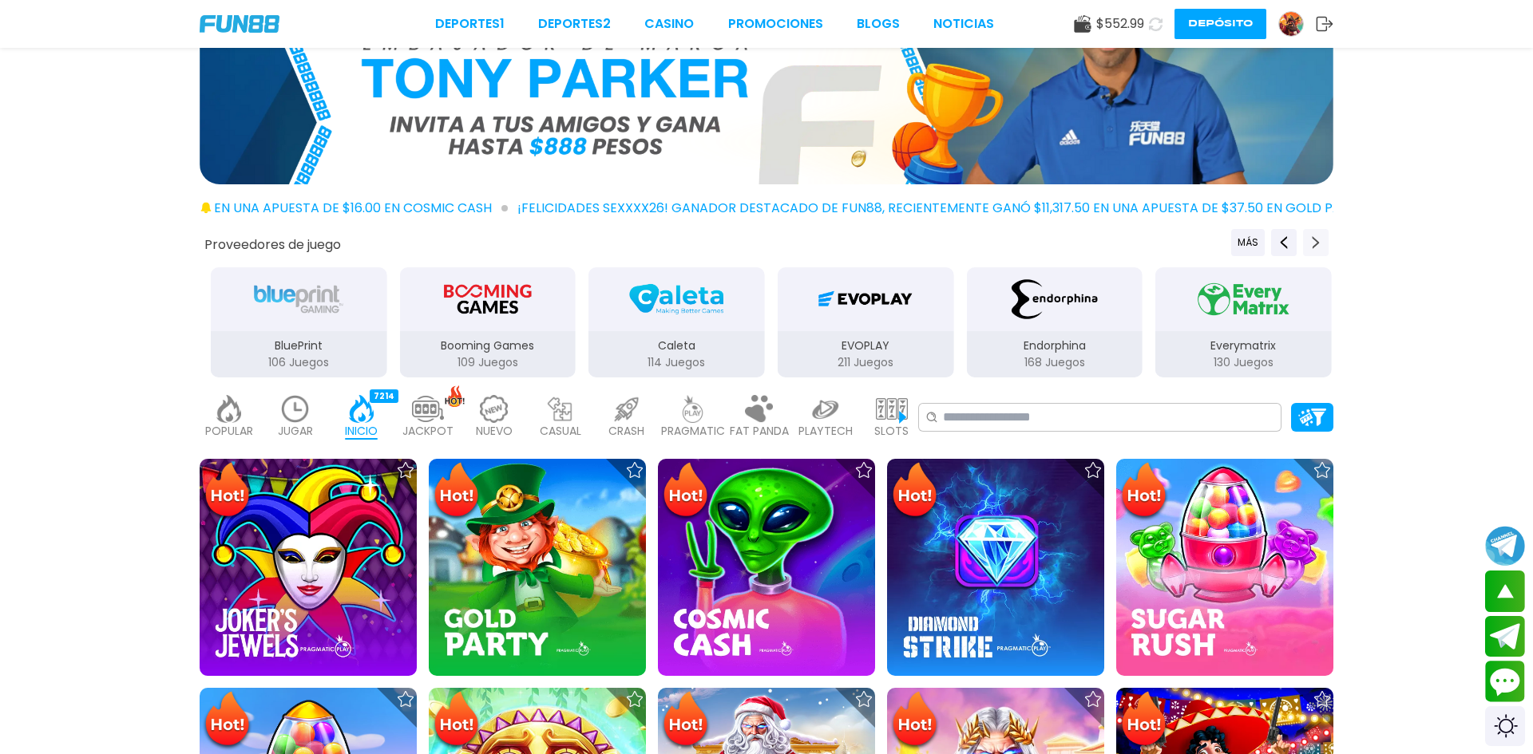
click at [1316, 239] on icon "Next providers" at bounding box center [1315, 242] width 13 height 13
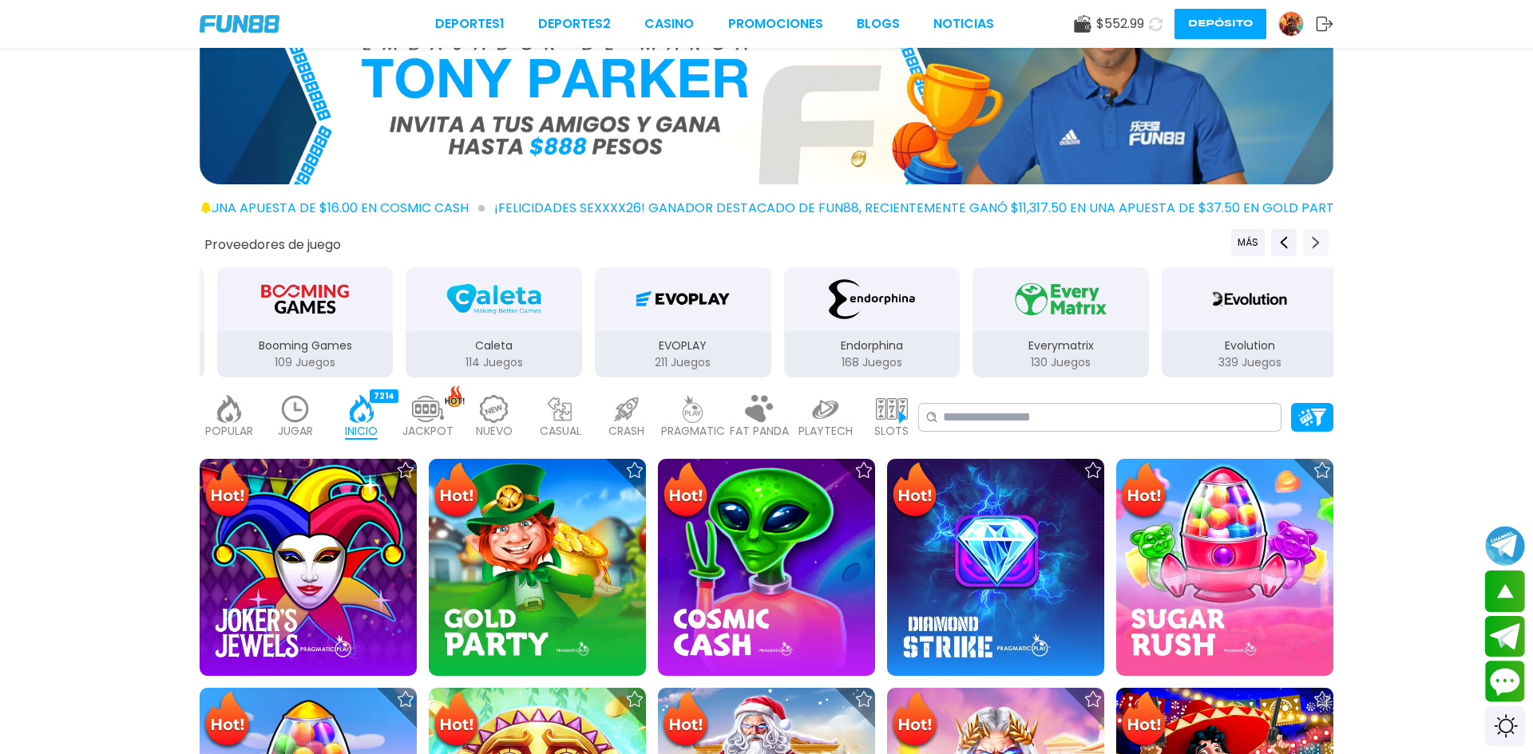
click at [1316, 239] on icon "Next providers" at bounding box center [1315, 242] width 13 height 13
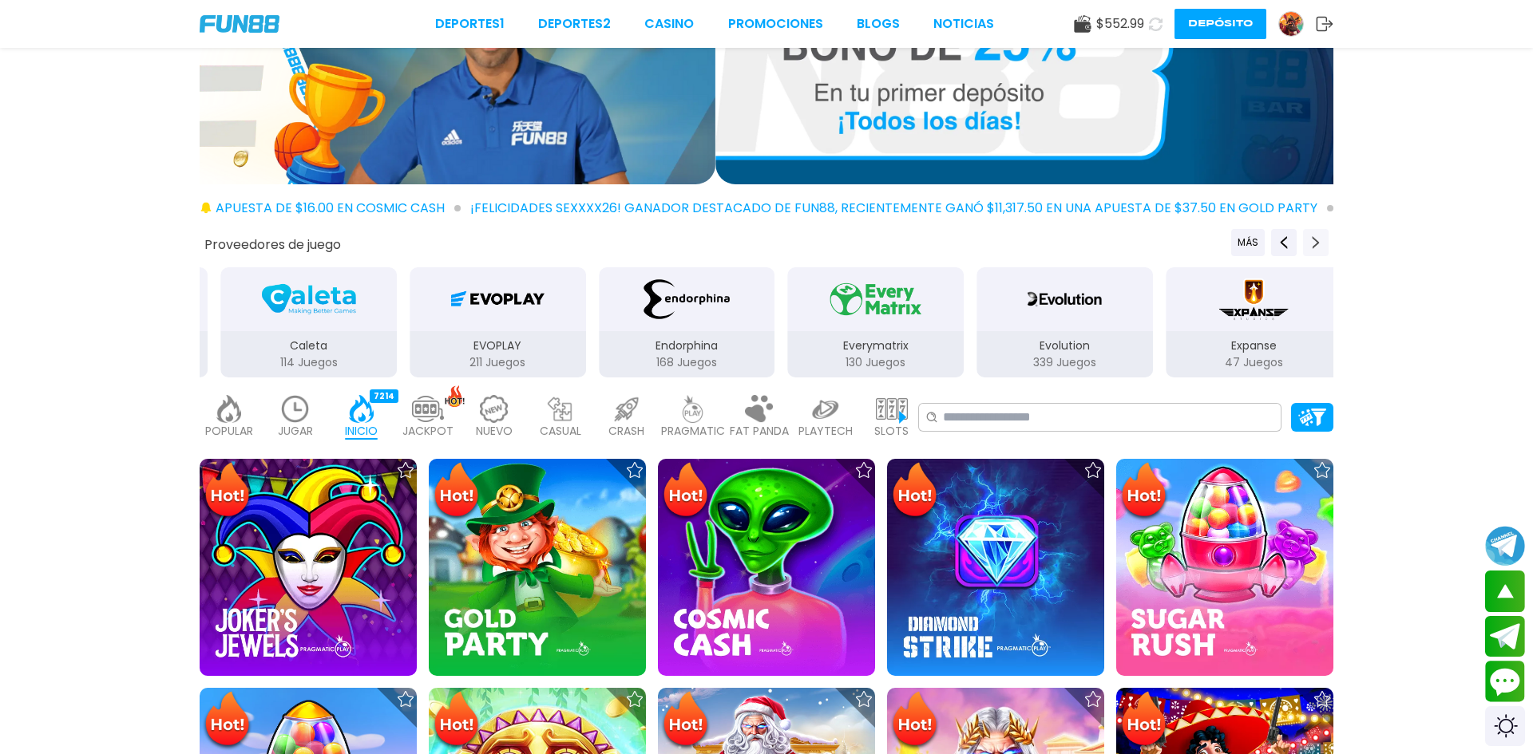
click at [1316, 239] on icon "Next providers" at bounding box center [1315, 242] width 13 height 13
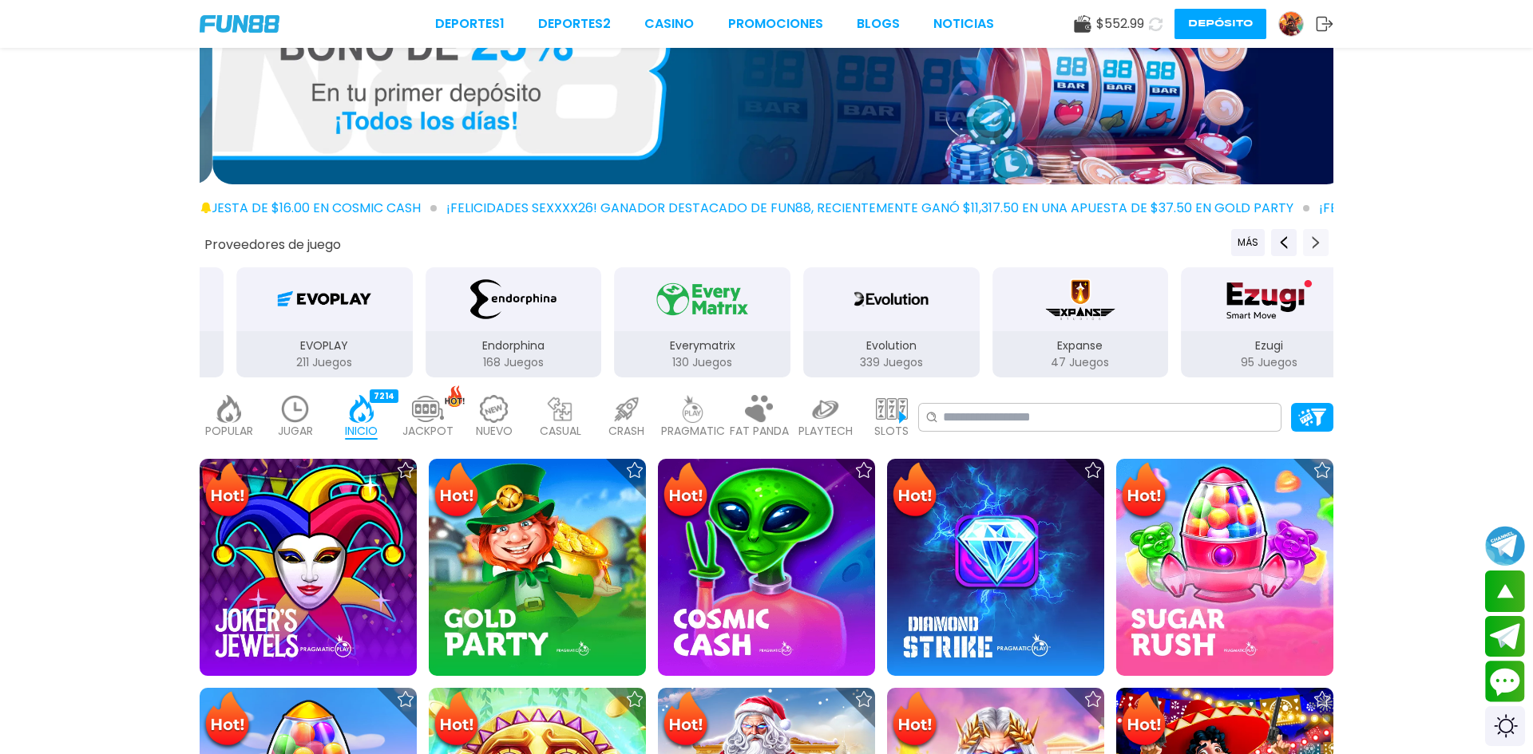
click at [1316, 239] on icon "Next providers" at bounding box center [1315, 242] width 13 height 13
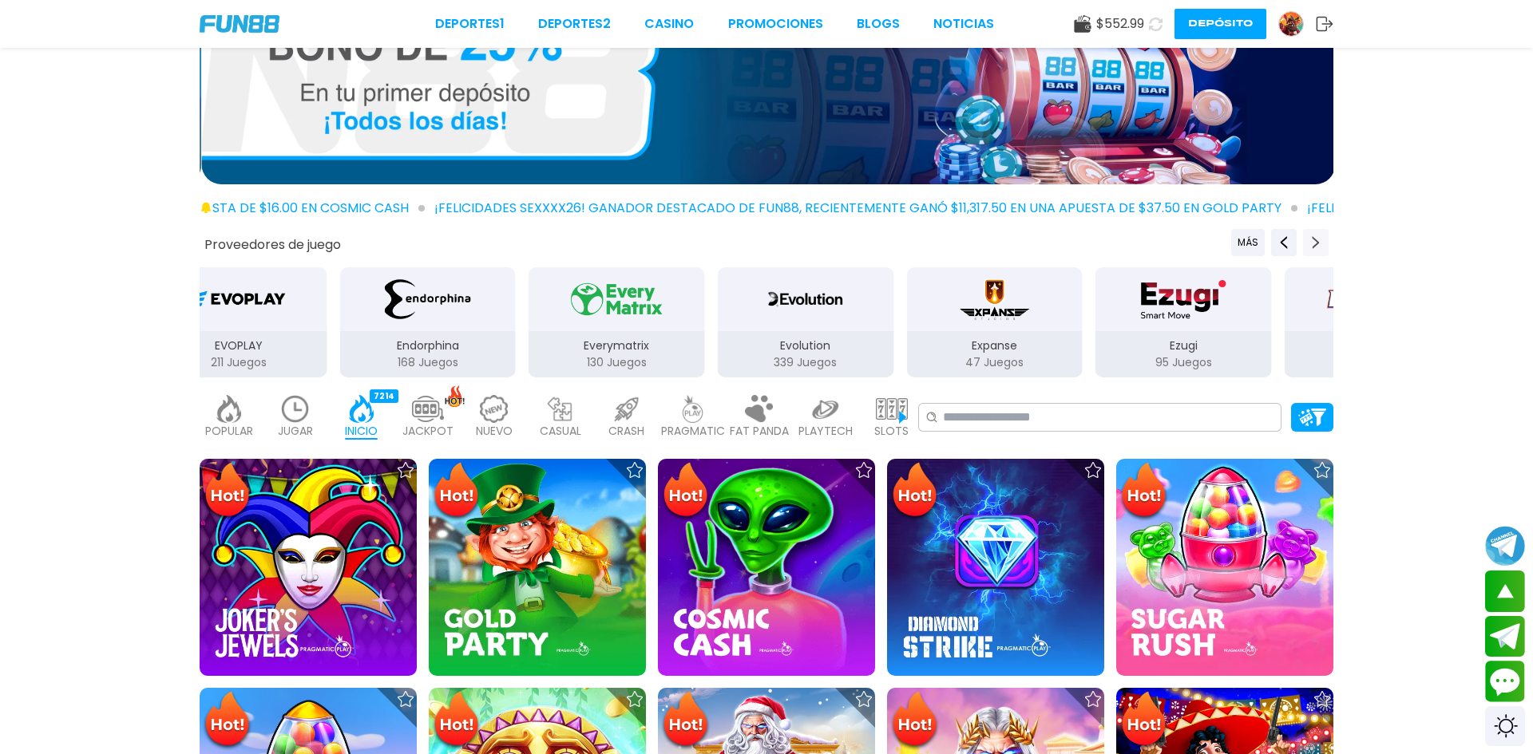
click at [1316, 239] on icon "Next providers" at bounding box center [1315, 242] width 13 height 13
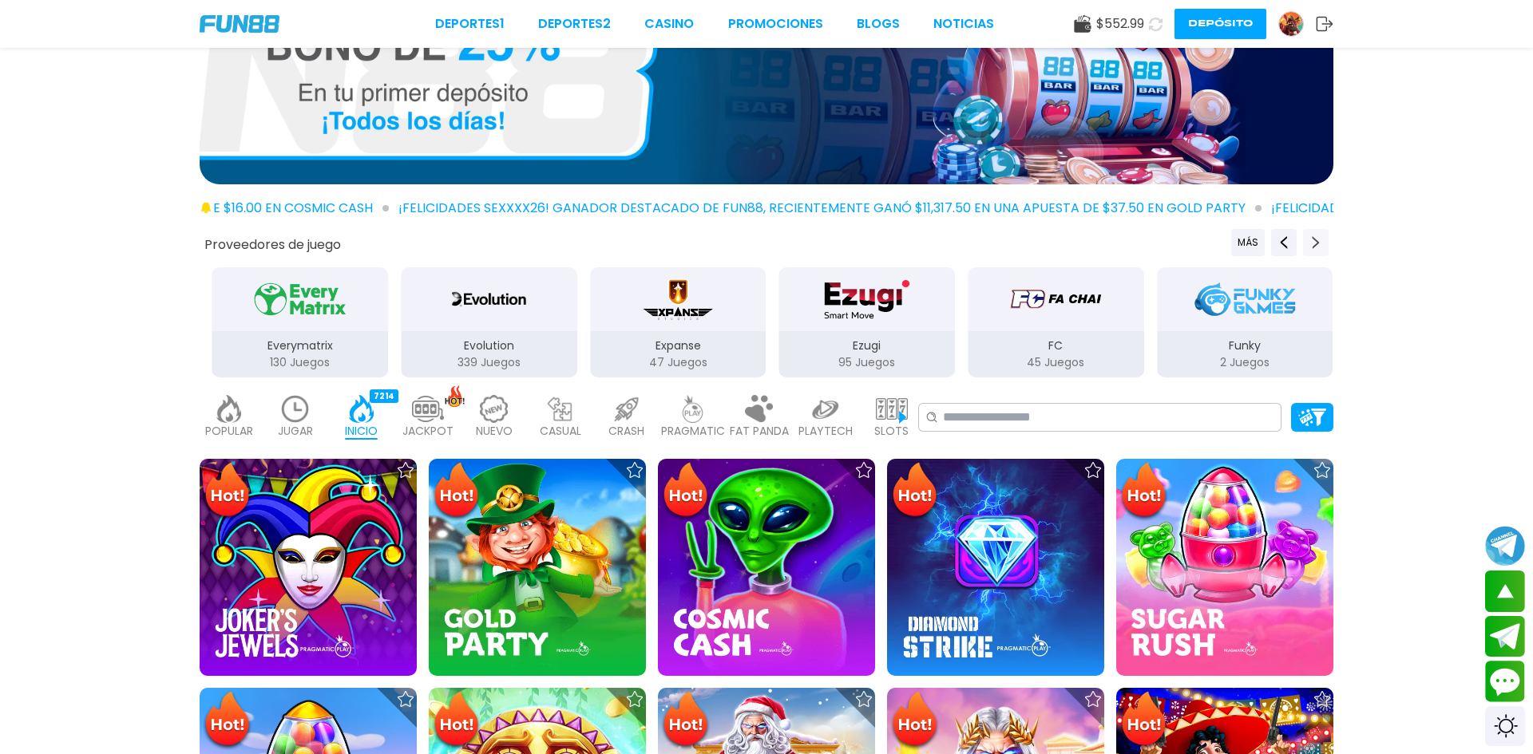
click at [1316, 239] on icon "Next providers" at bounding box center [1315, 242] width 13 height 13
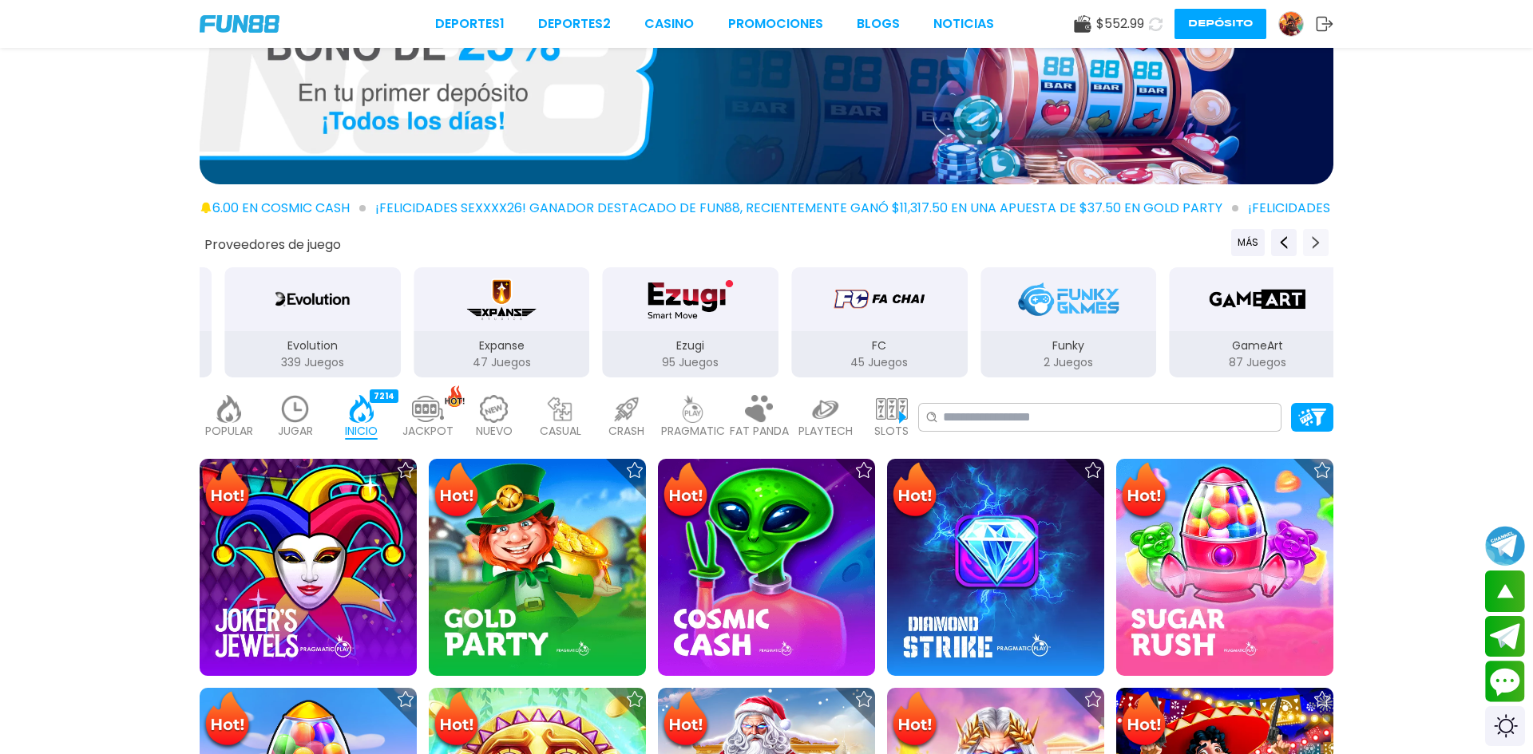
click at [1316, 239] on icon "Next providers" at bounding box center [1315, 242] width 13 height 13
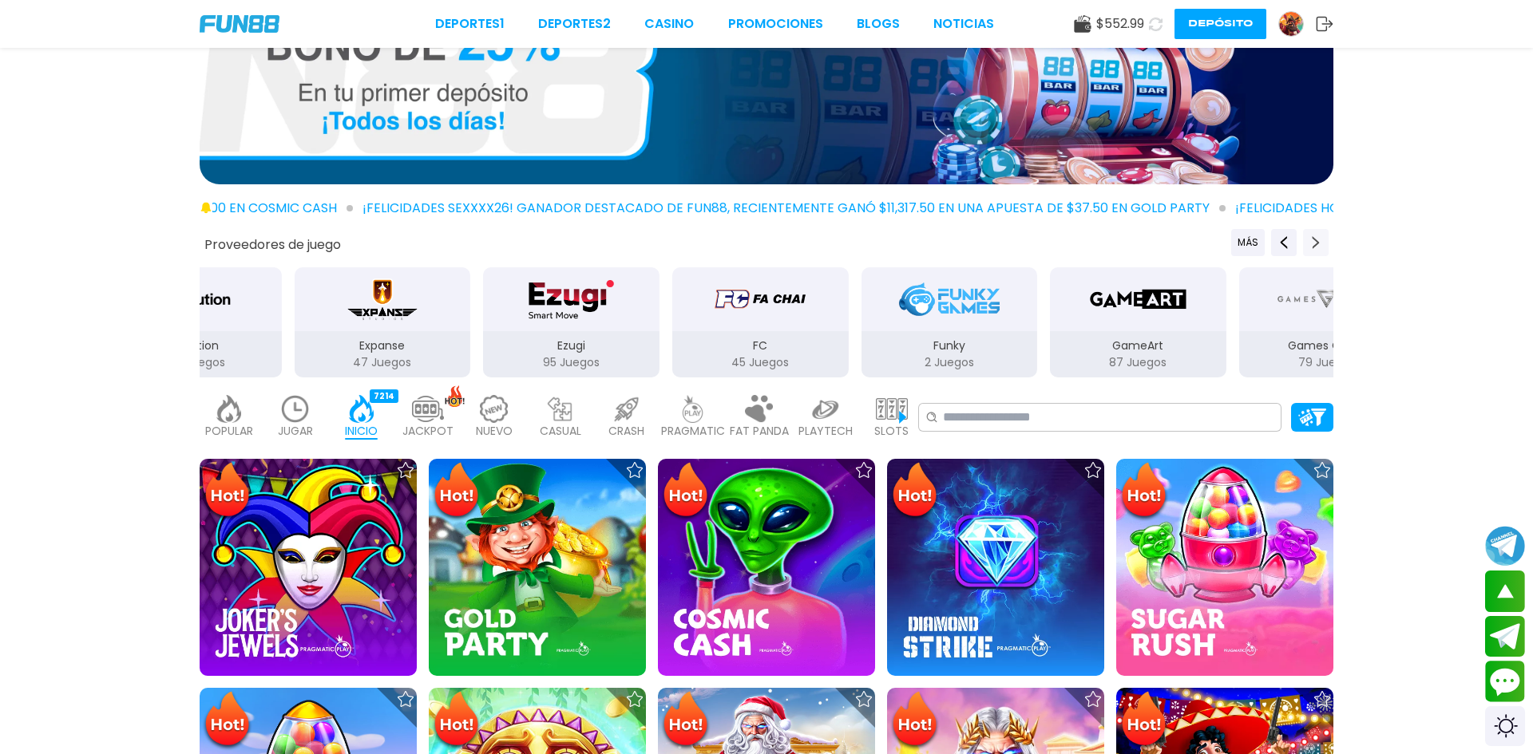
click at [1316, 239] on icon "Next providers" at bounding box center [1315, 242] width 13 height 13
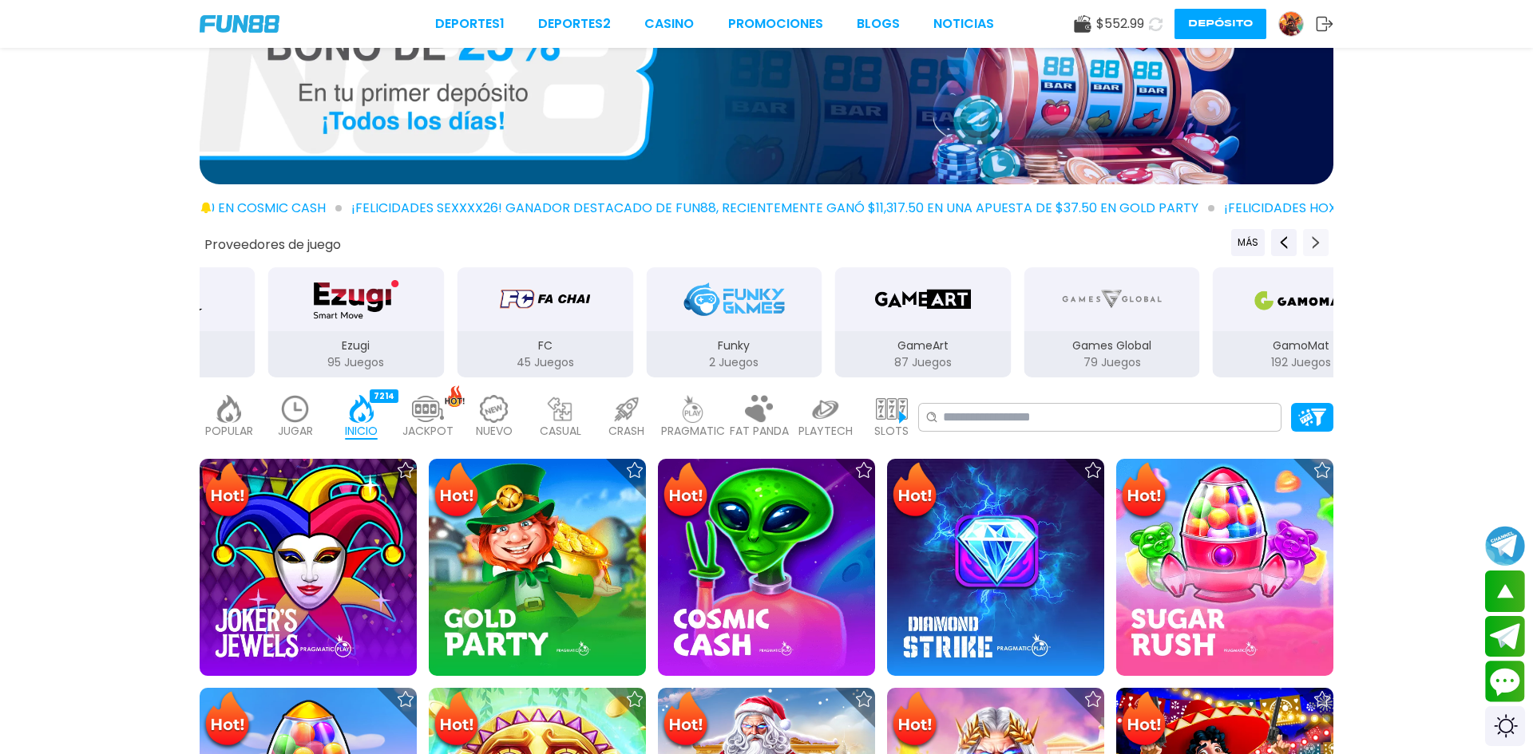
click at [1316, 239] on icon "Next providers" at bounding box center [1315, 242] width 13 height 13
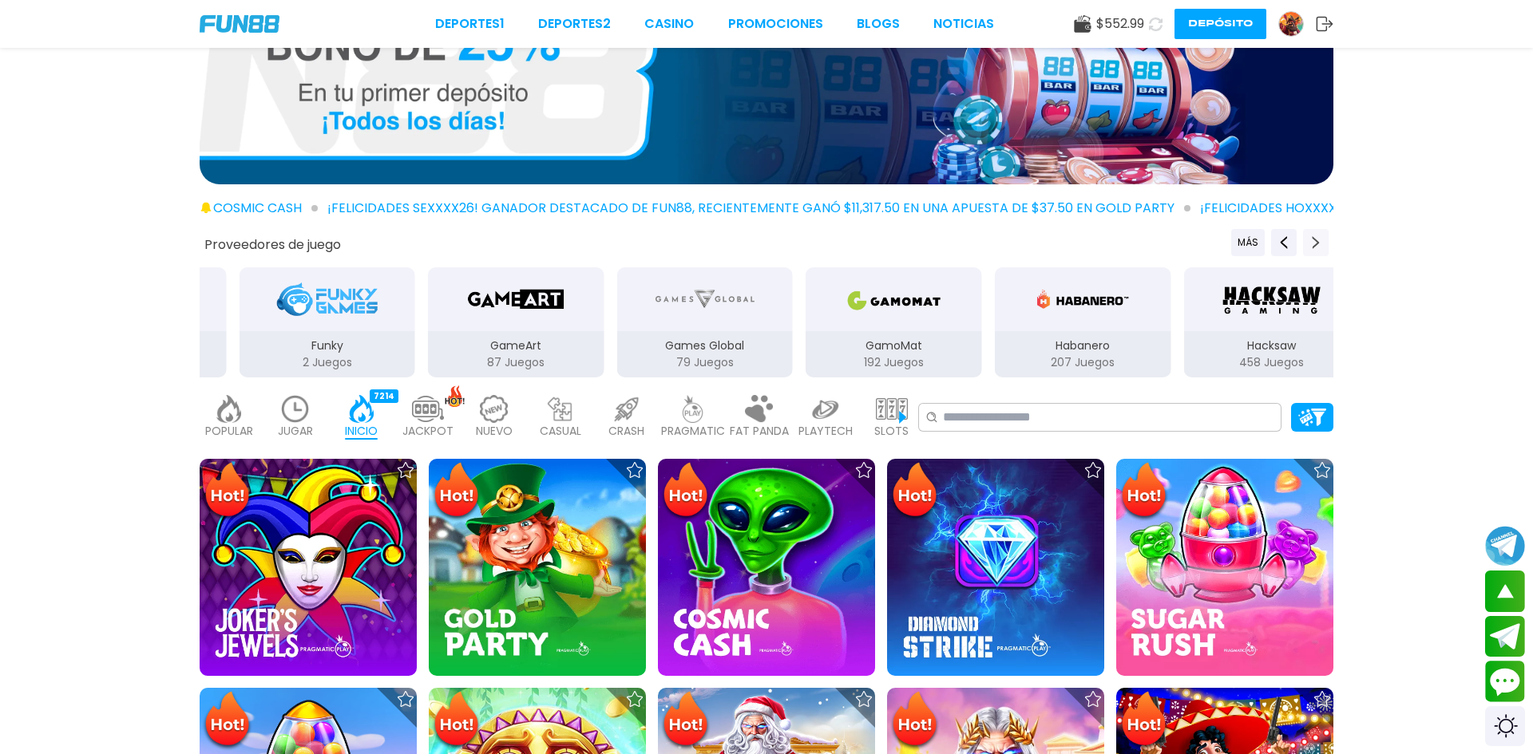
click at [1316, 239] on icon "Next providers" at bounding box center [1315, 242] width 13 height 13
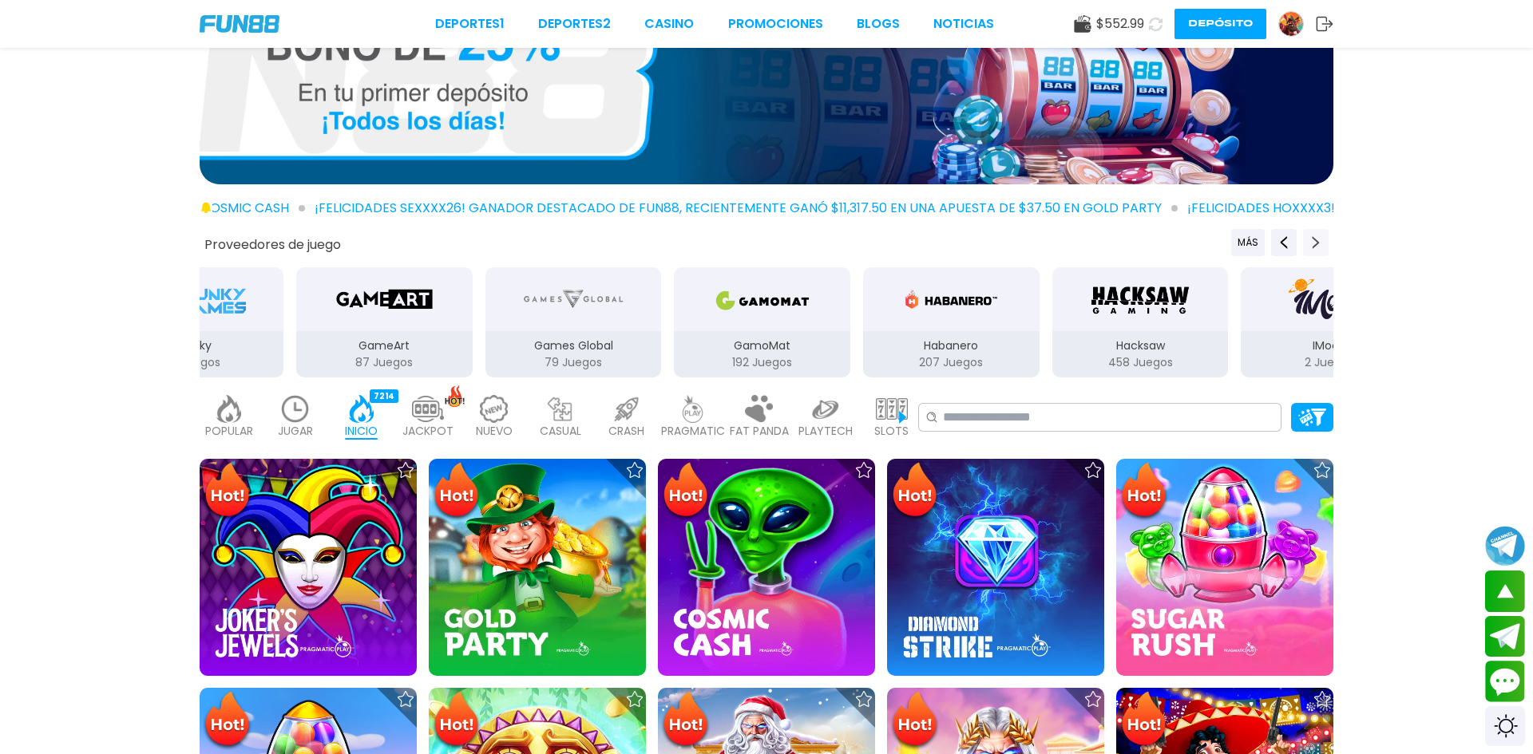
click at [1316, 239] on icon "Next providers" at bounding box center [1315, 242] width 13 height 13
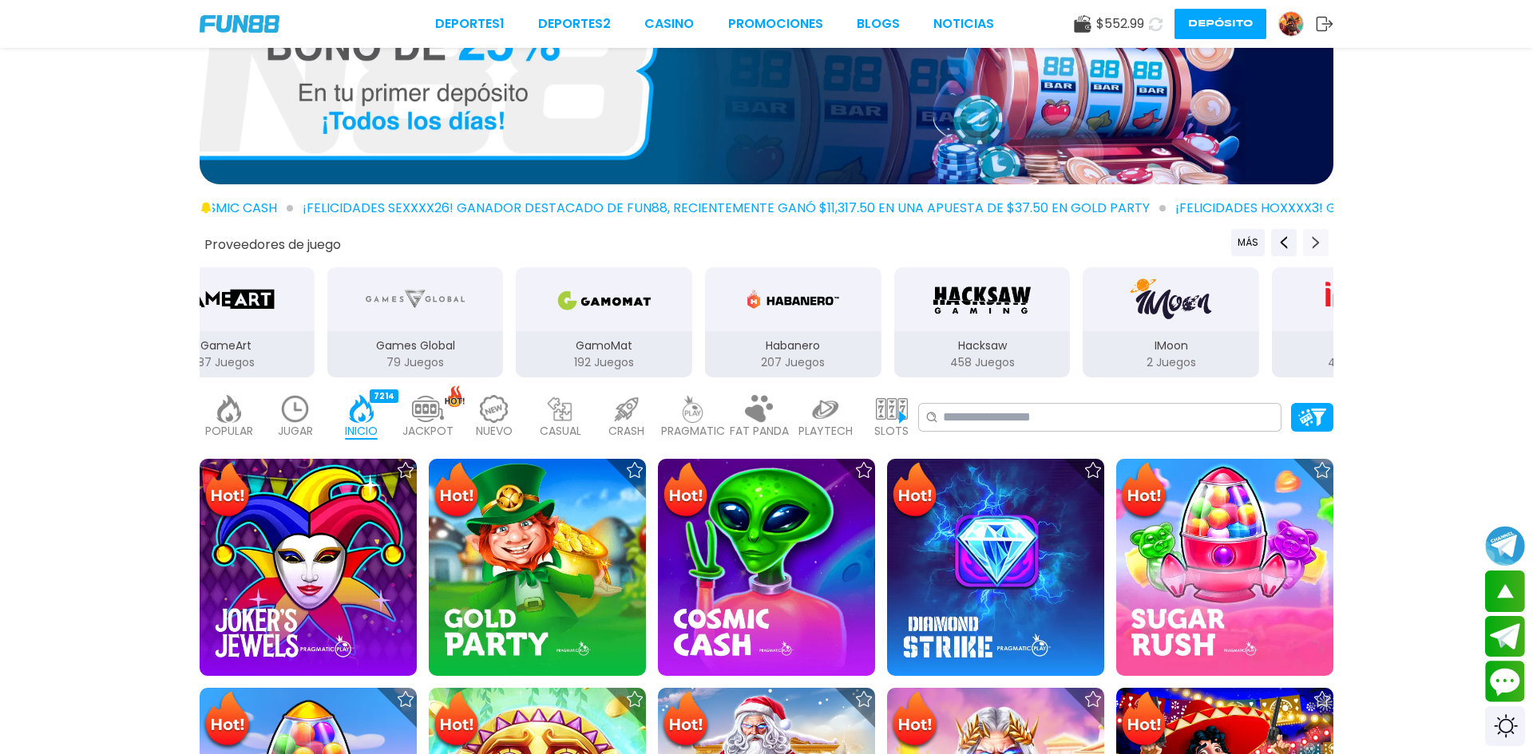
click at [1316, 239] on icon "Next providers" at bounding box center [1315, 242] width 13 height 13
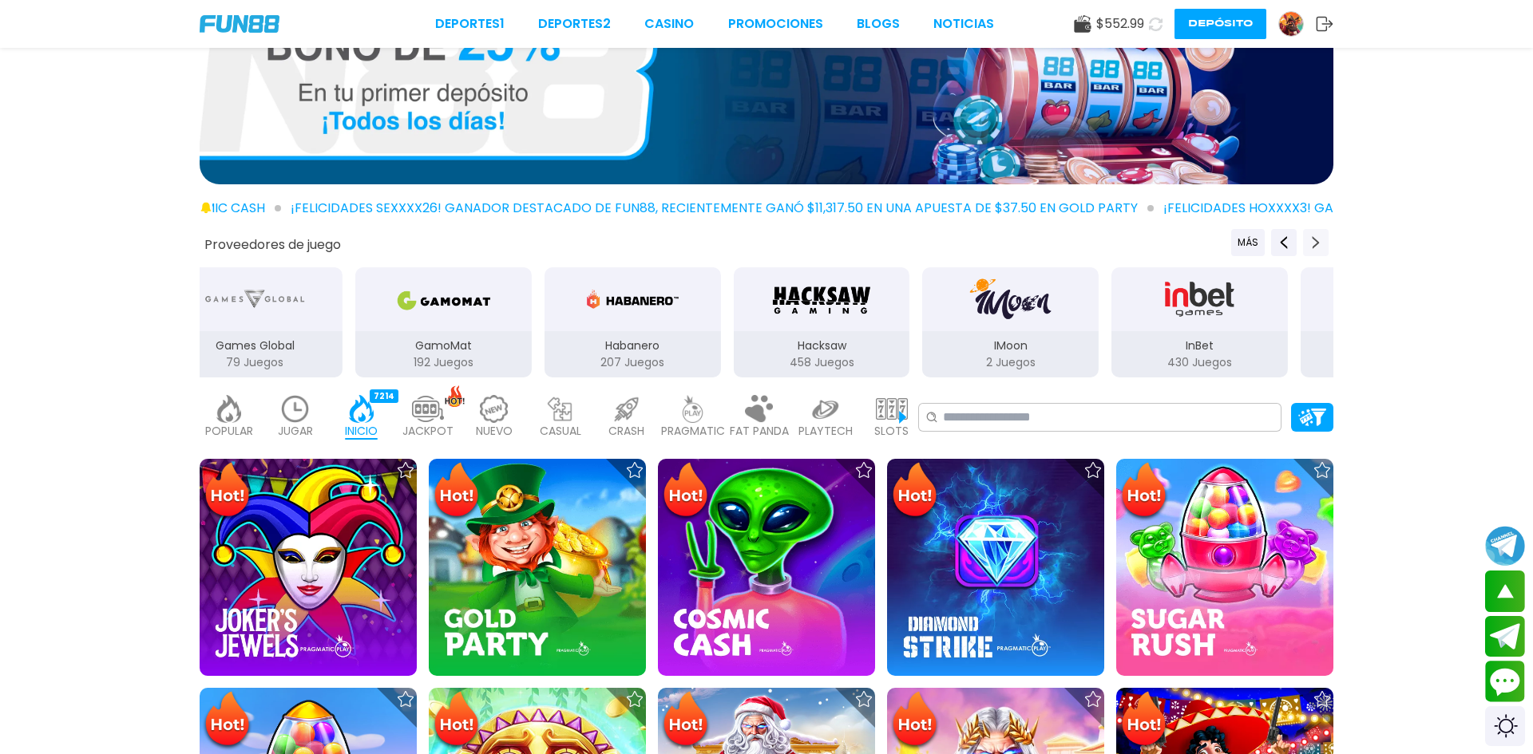
click at [1316, 239] on icon "Next providers" at bounding box center [1315, 242] width 13 height 13
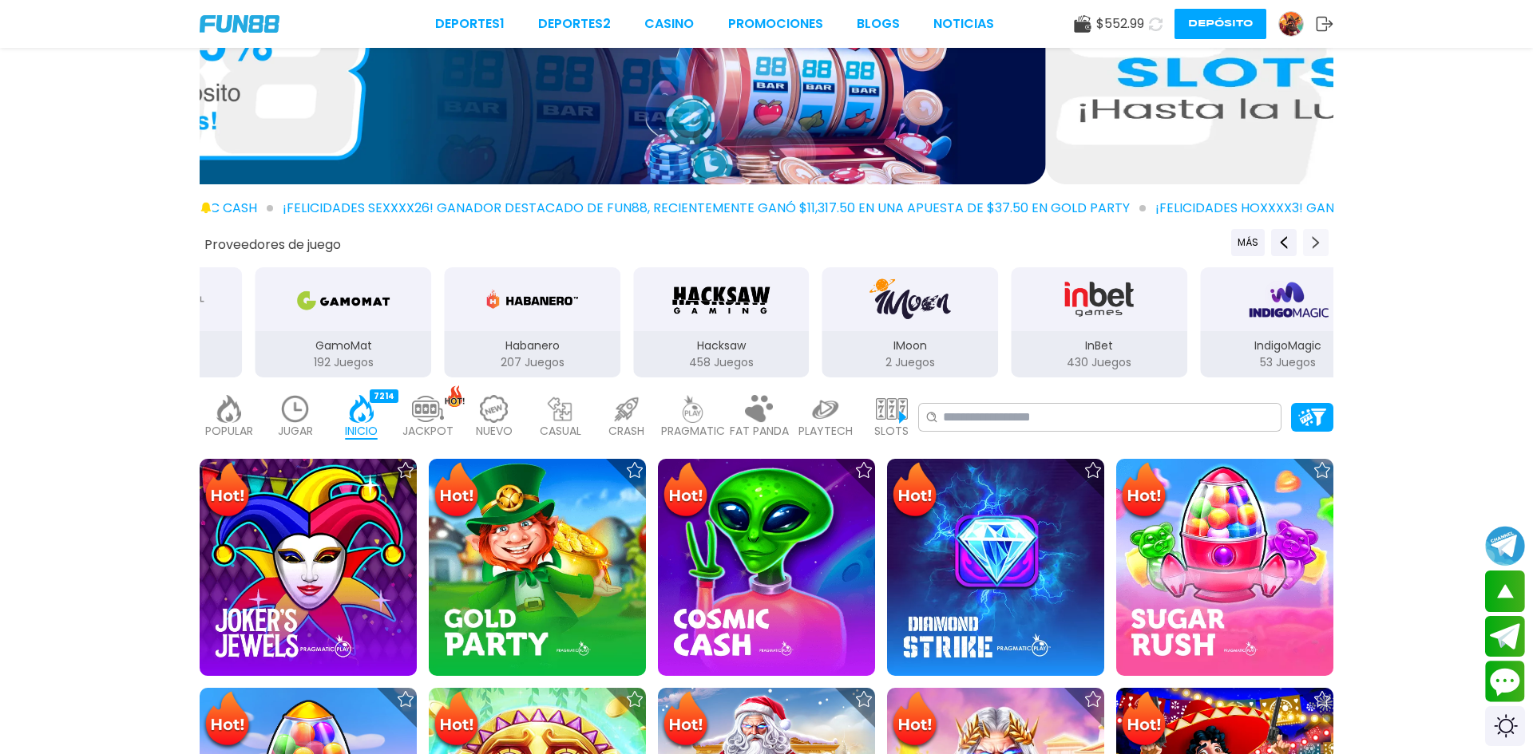
click at [1316, 239] on icon "Next providers" at bounding box center [1315, 242] width 13 height 13
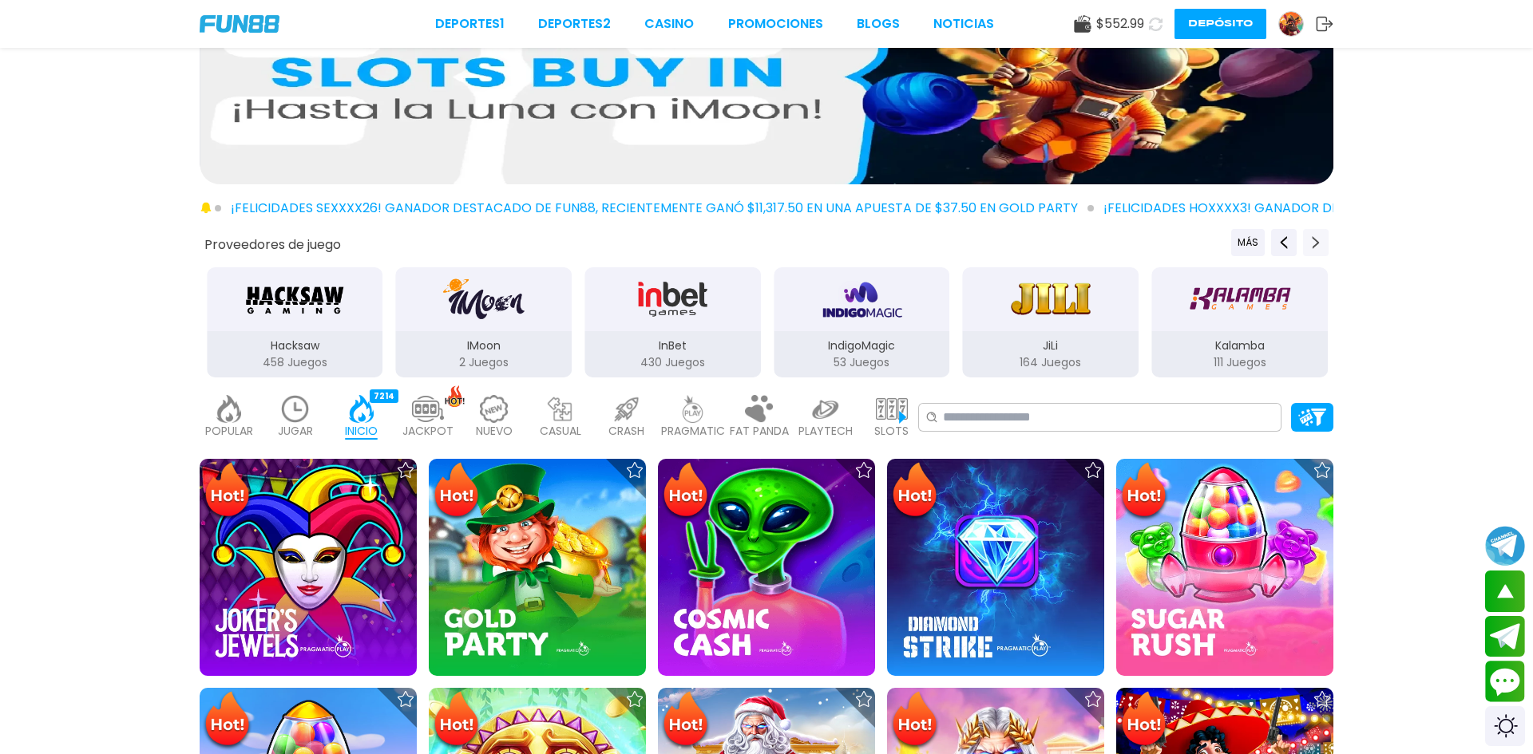
click at [1316, 239] on icon "Next providers" at bounding box center [1315, 242] width 13 height 13
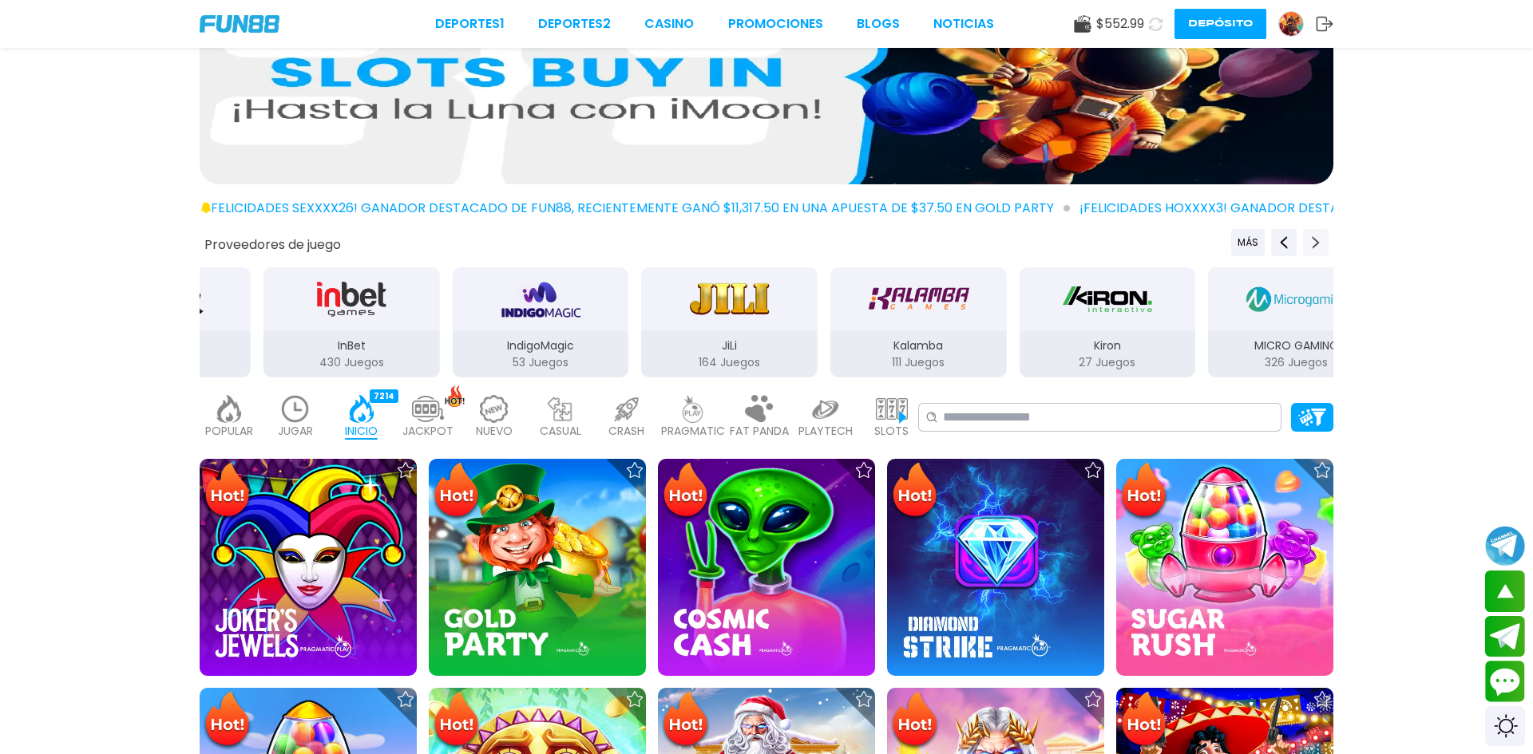
click at [1316, 239] on icon "Next providers" at bounding box center [1315, 242] width 13 height 13
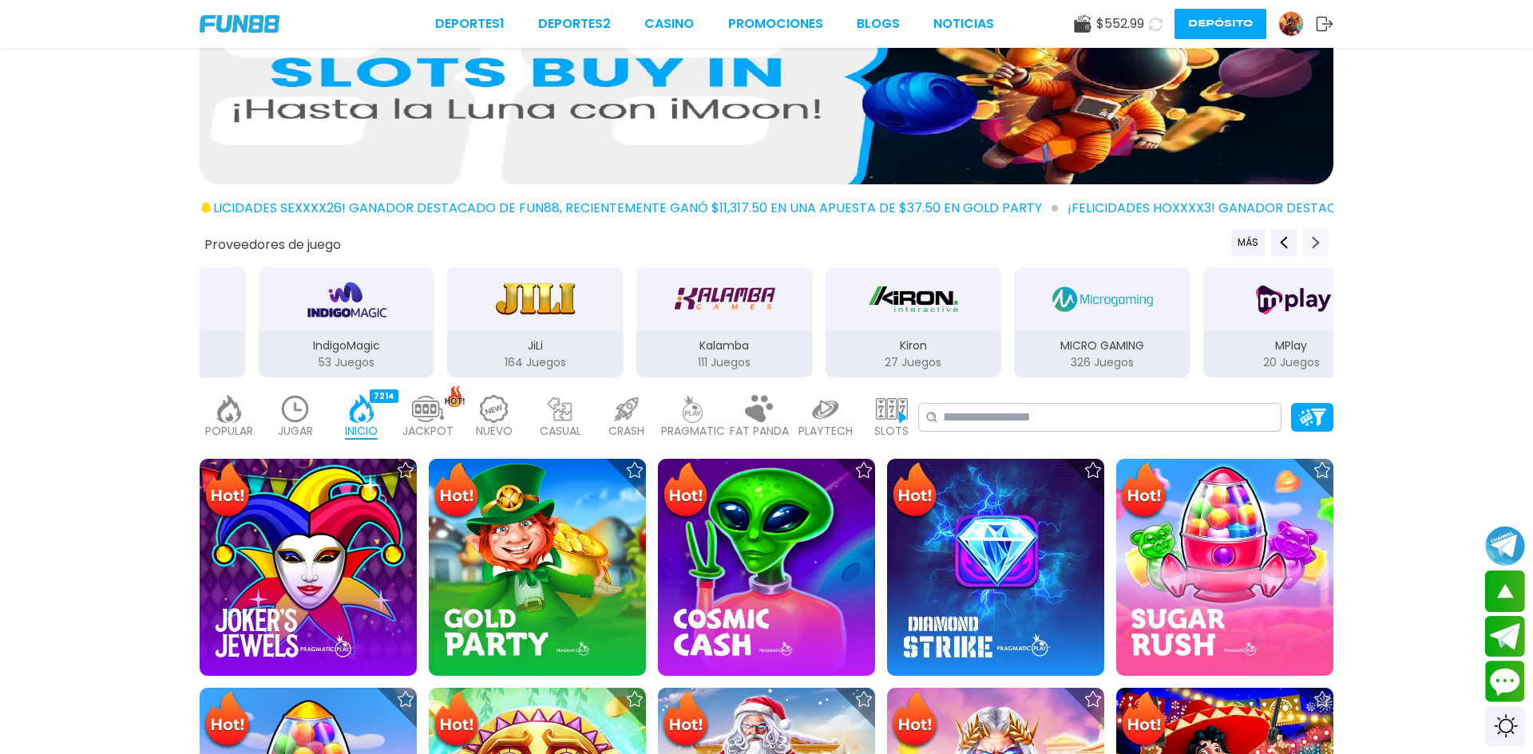
click at [1316, 239] on icon "Next providers" at bounding box center [1315, 242] width 13 height 13
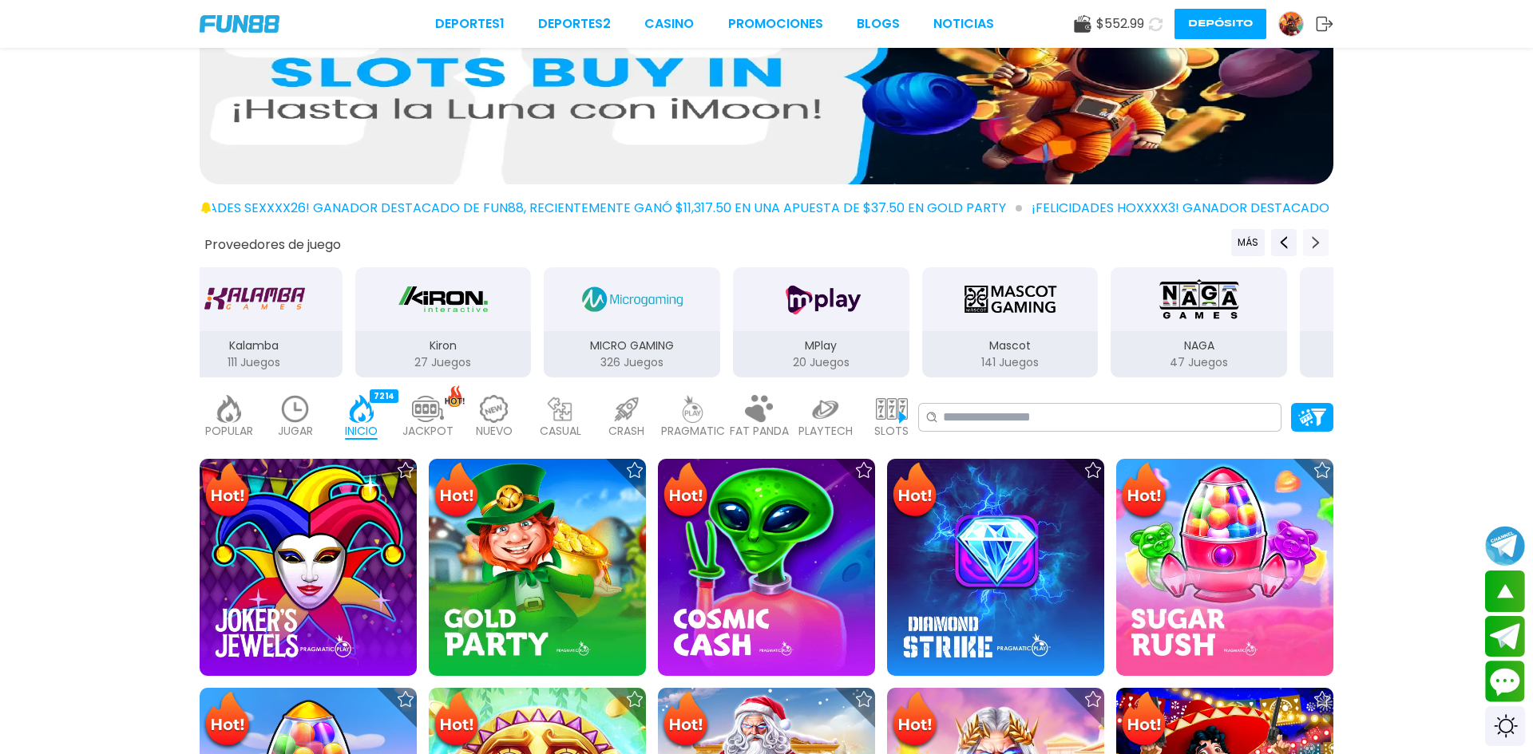
click at [1316, 239] on icon "Next providers" at bounding box center [1315, 242] width 13 height 13
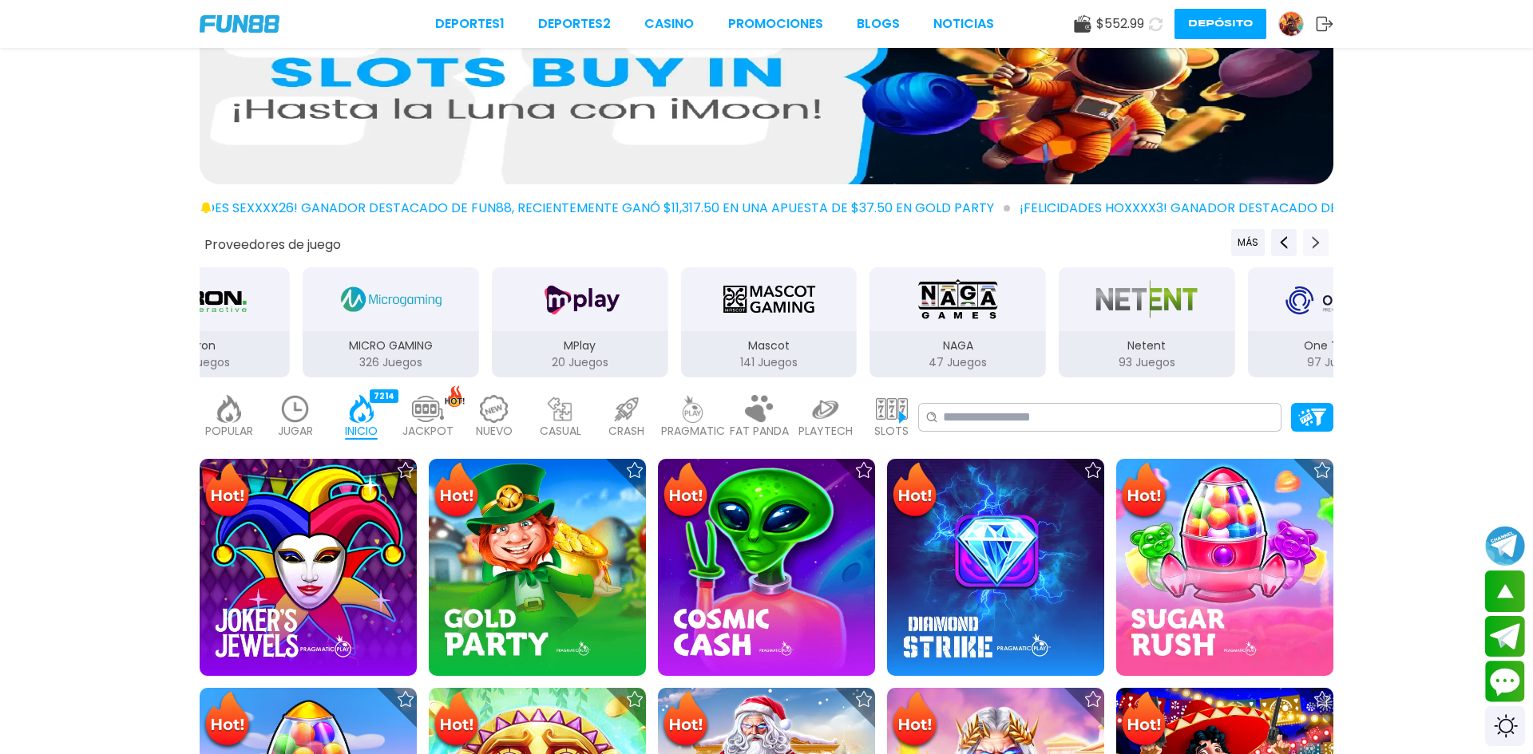
click at [1316, 239] on icon "Next providers" at bounding box center [1315, 242] width 13 height 13
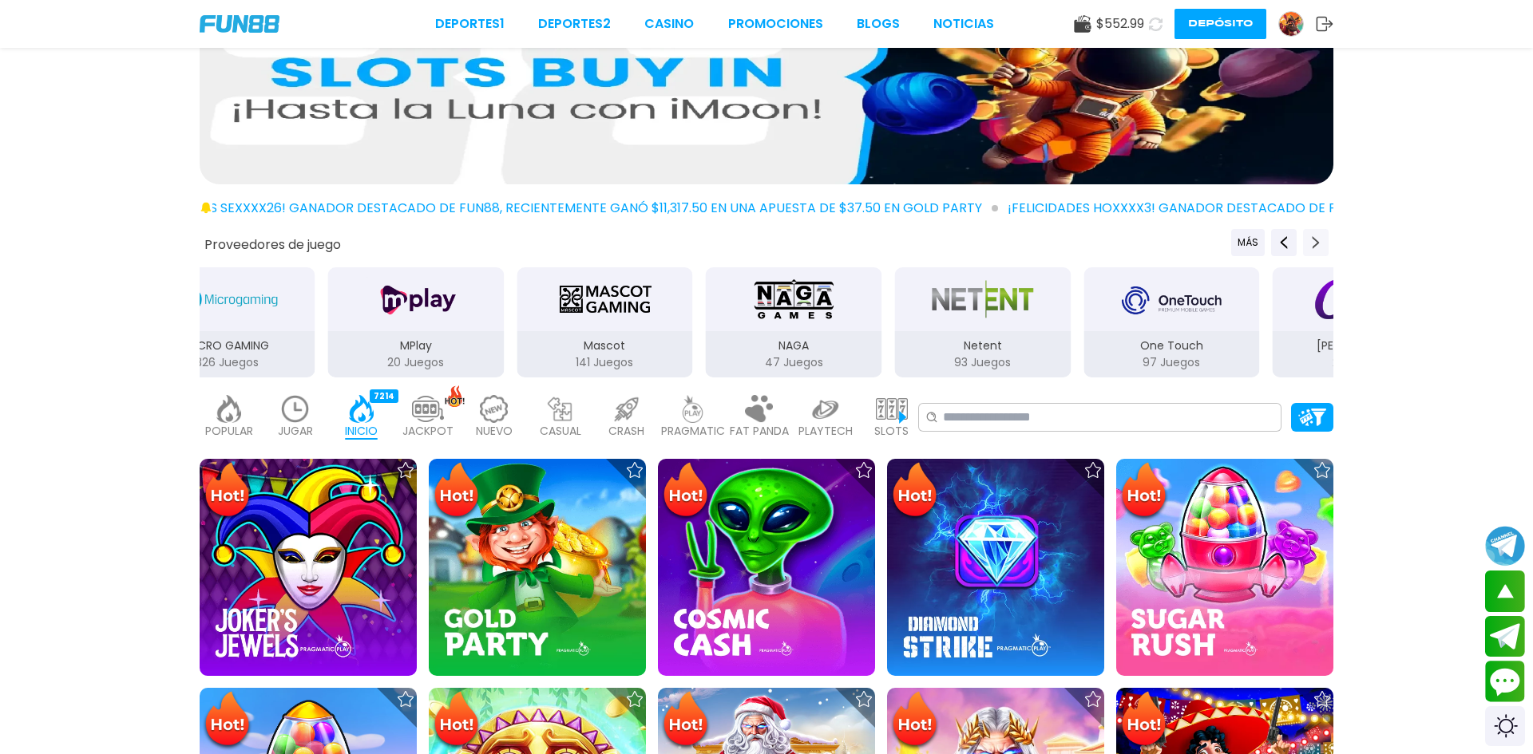
click at [1316, 239] on icon "Next providers" at bounding box center [1315, 242] width 13 height 13
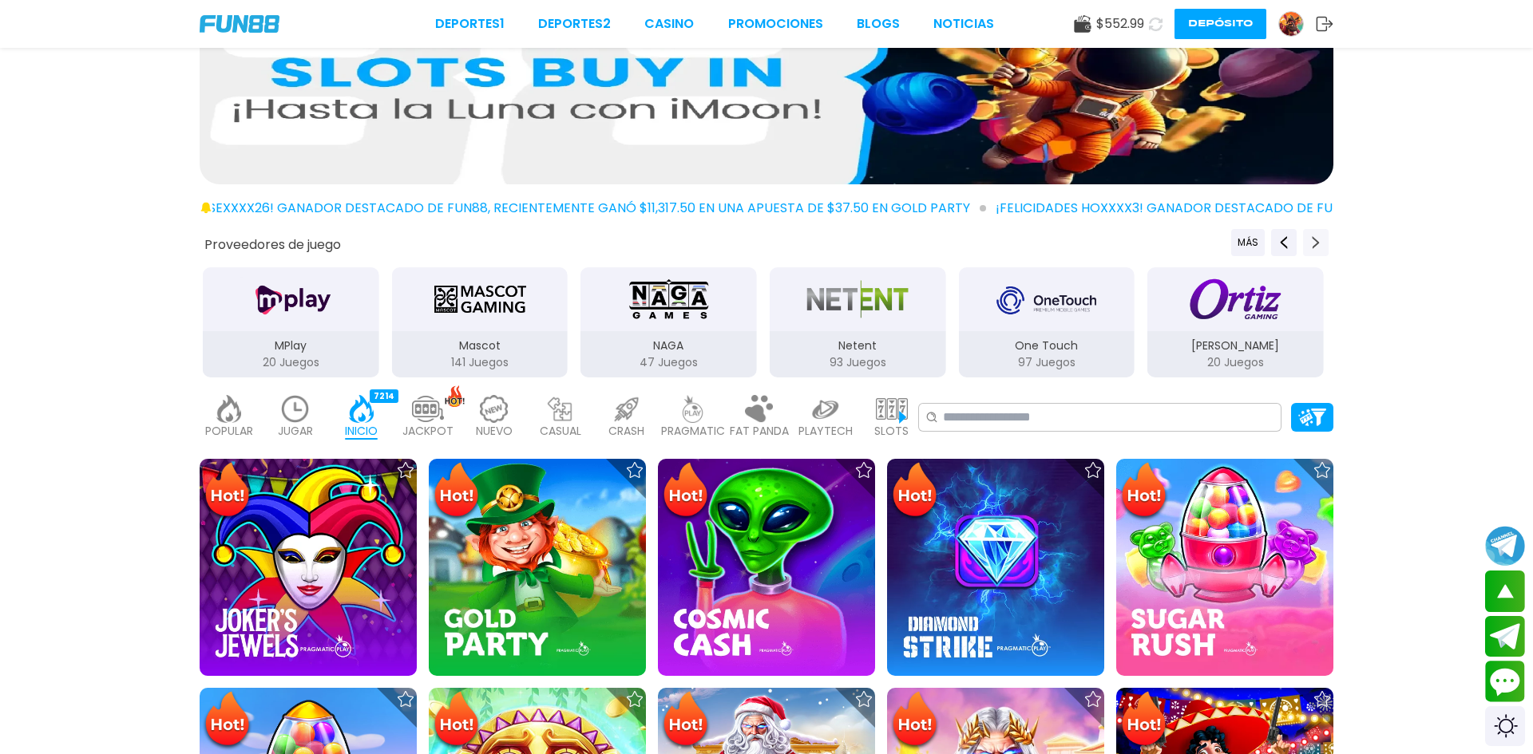
click at [1316, 239] on icon "Next providers" at bounding box center [1315, 242] width 13 height 13
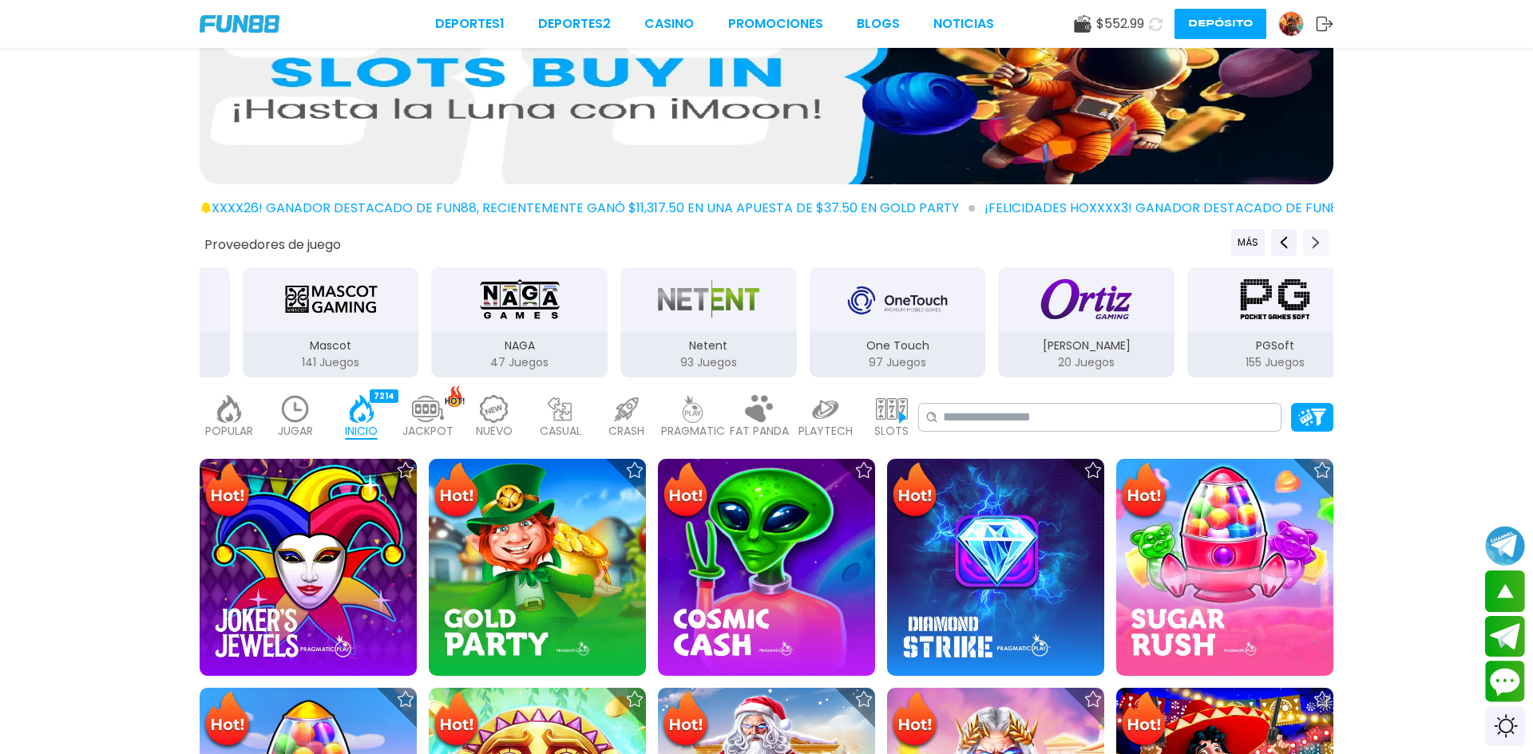
click at [1316, 239] on icon "Next providers" at bounding box center [1315, 242] width 13 height 13
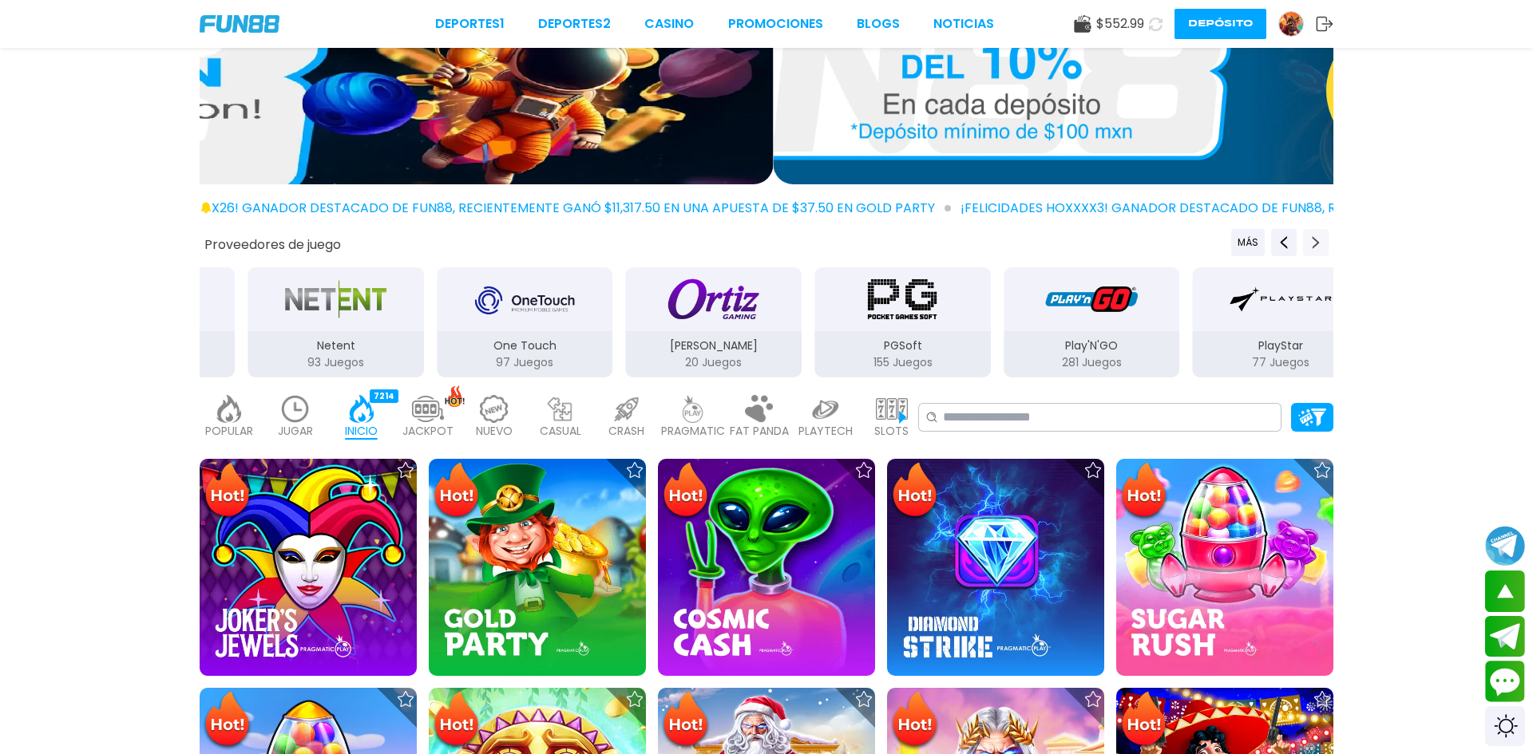
click at [1316, 239] on icon "Next providers" at bounding box center [1315, 242] width 13 height 13
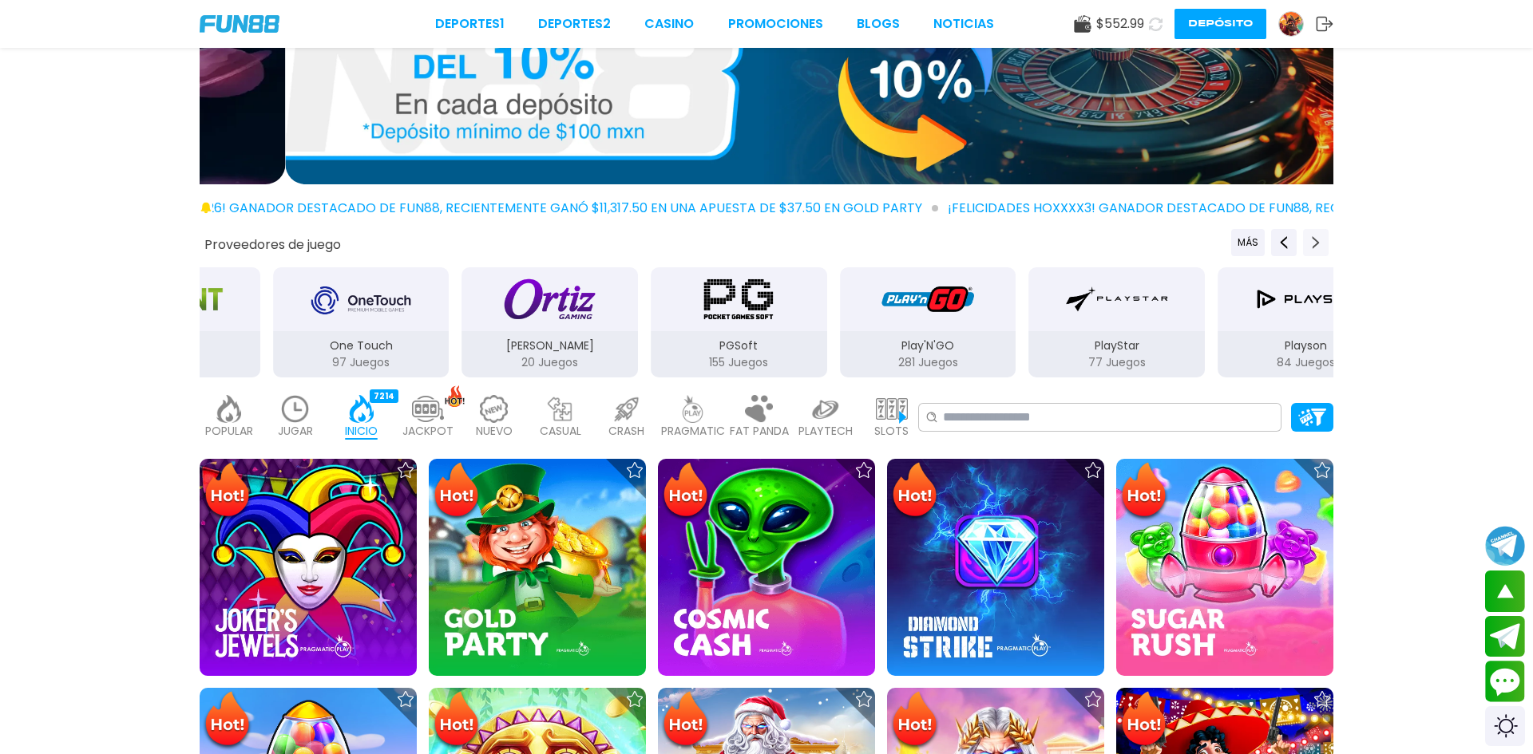
click at [1316, 239] on icon "Next providers" at bounding box center [1315, 242] width 13 height 13
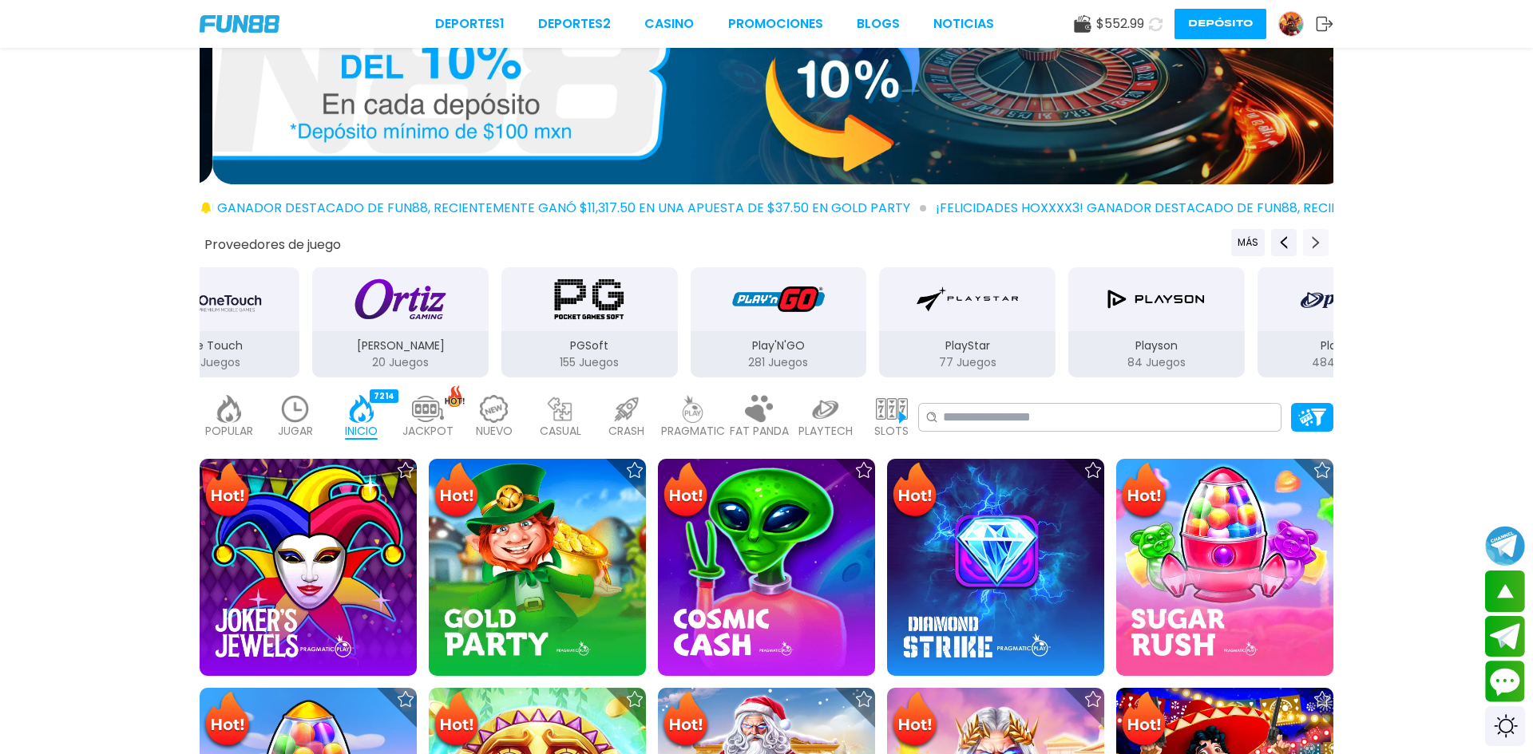
click at [1316, 239] on icon "Next providers" at bounding box center [1315, 242] width 13 height 13
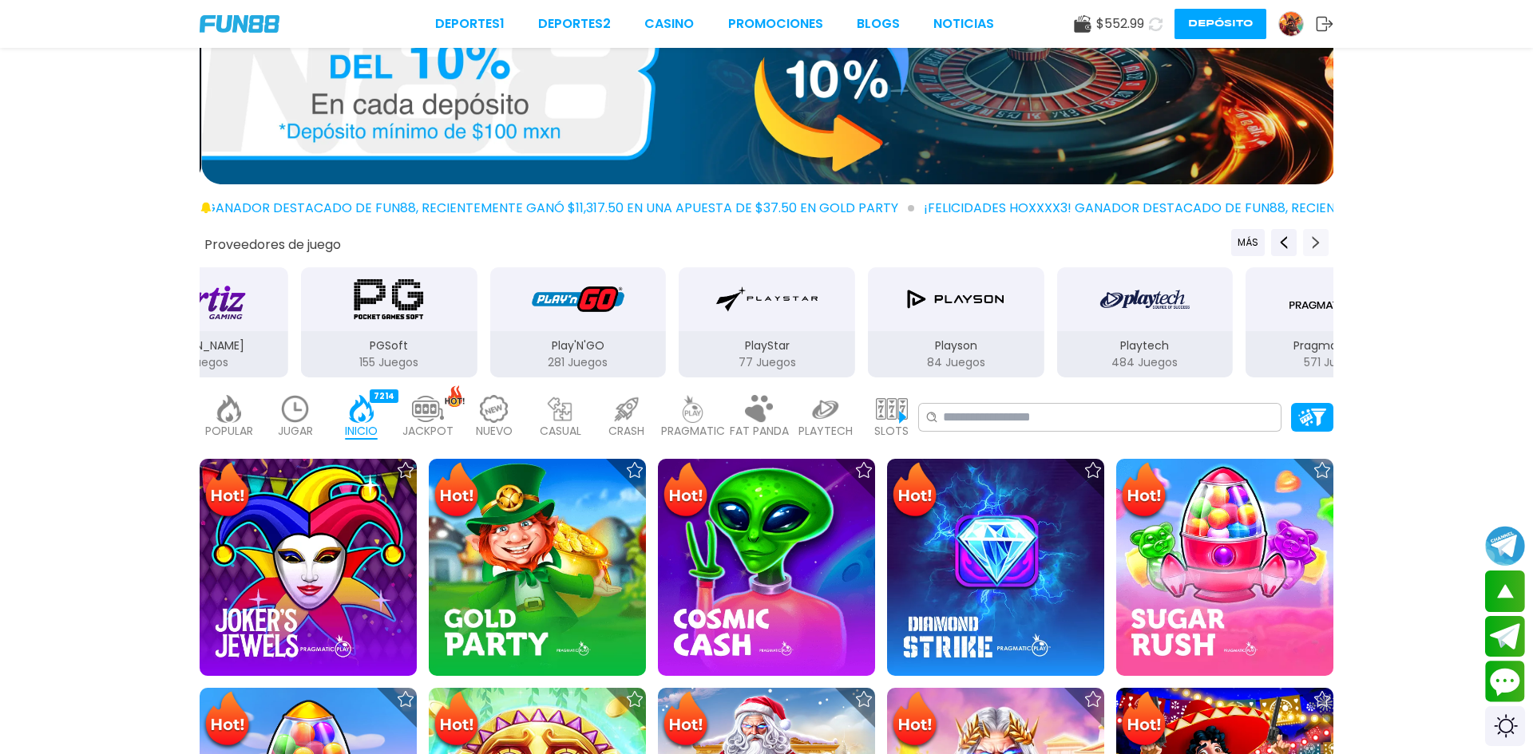
click at [1316, 239] on icon "Next providers" at bounding box center [1315, 242] width 13 height 13
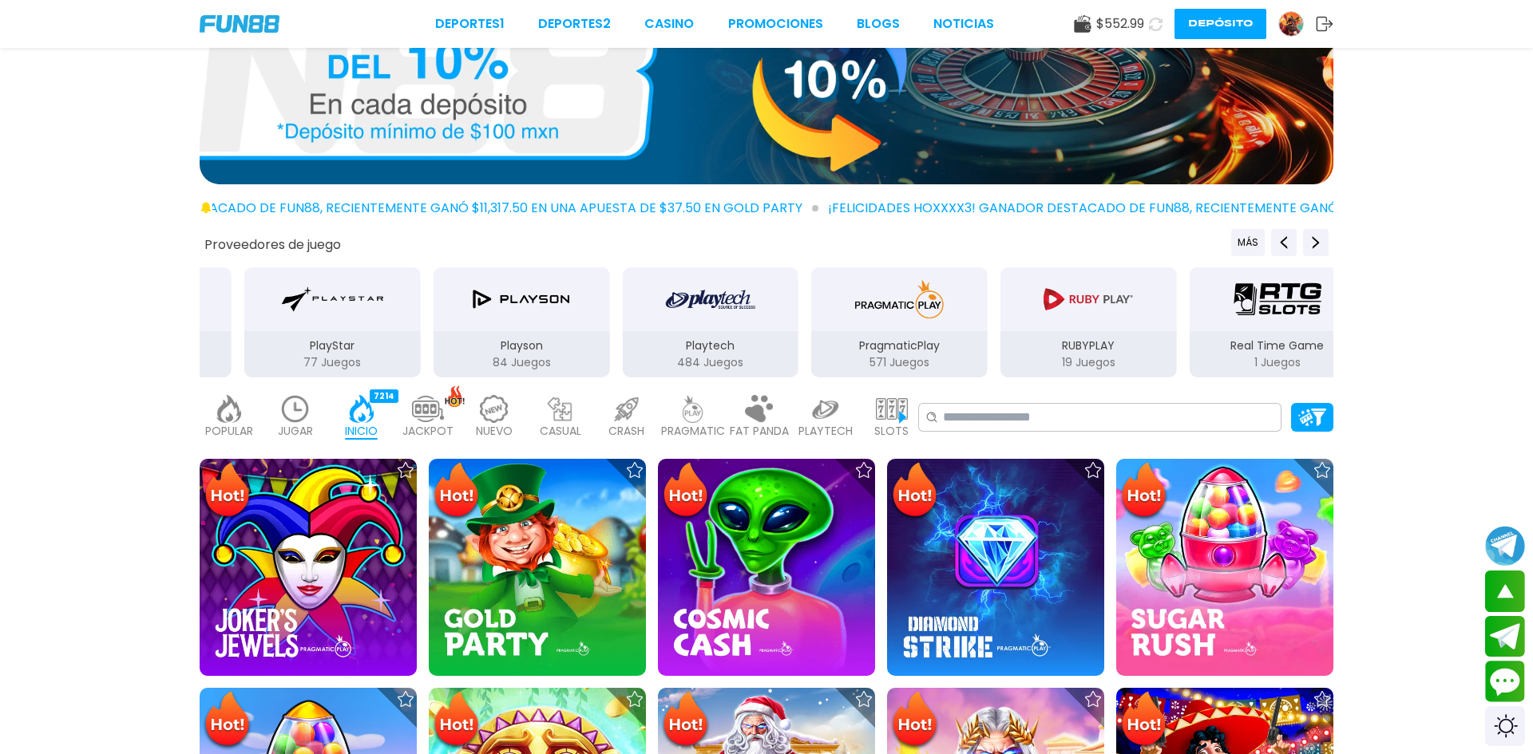
click at [1054, 318] on img "RUBYPLAY" at bounding box center [1088, 299] width 101 height 45
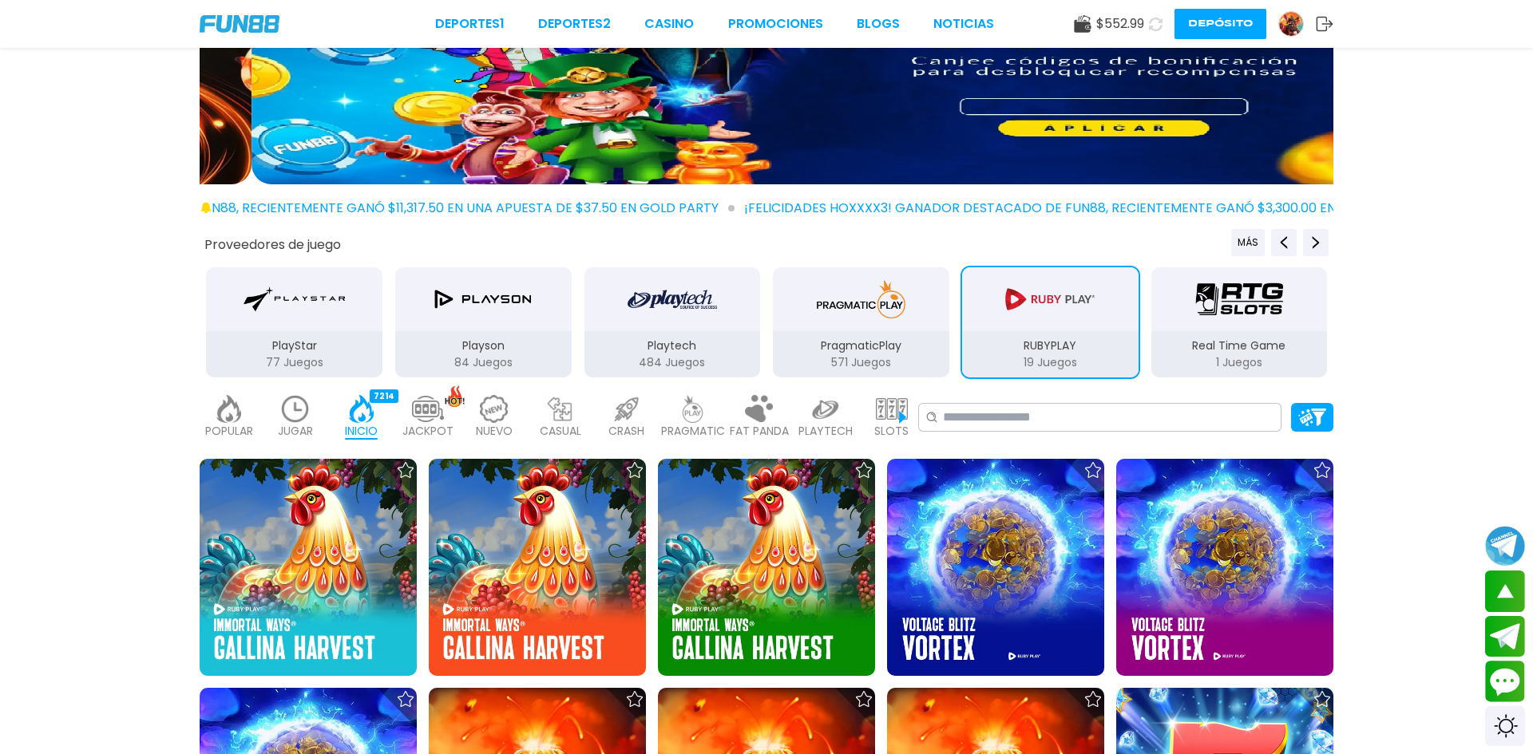
click at [848, 318] on img "PragmaticPlay" at bounding box center [860, 299] width 101 height 45
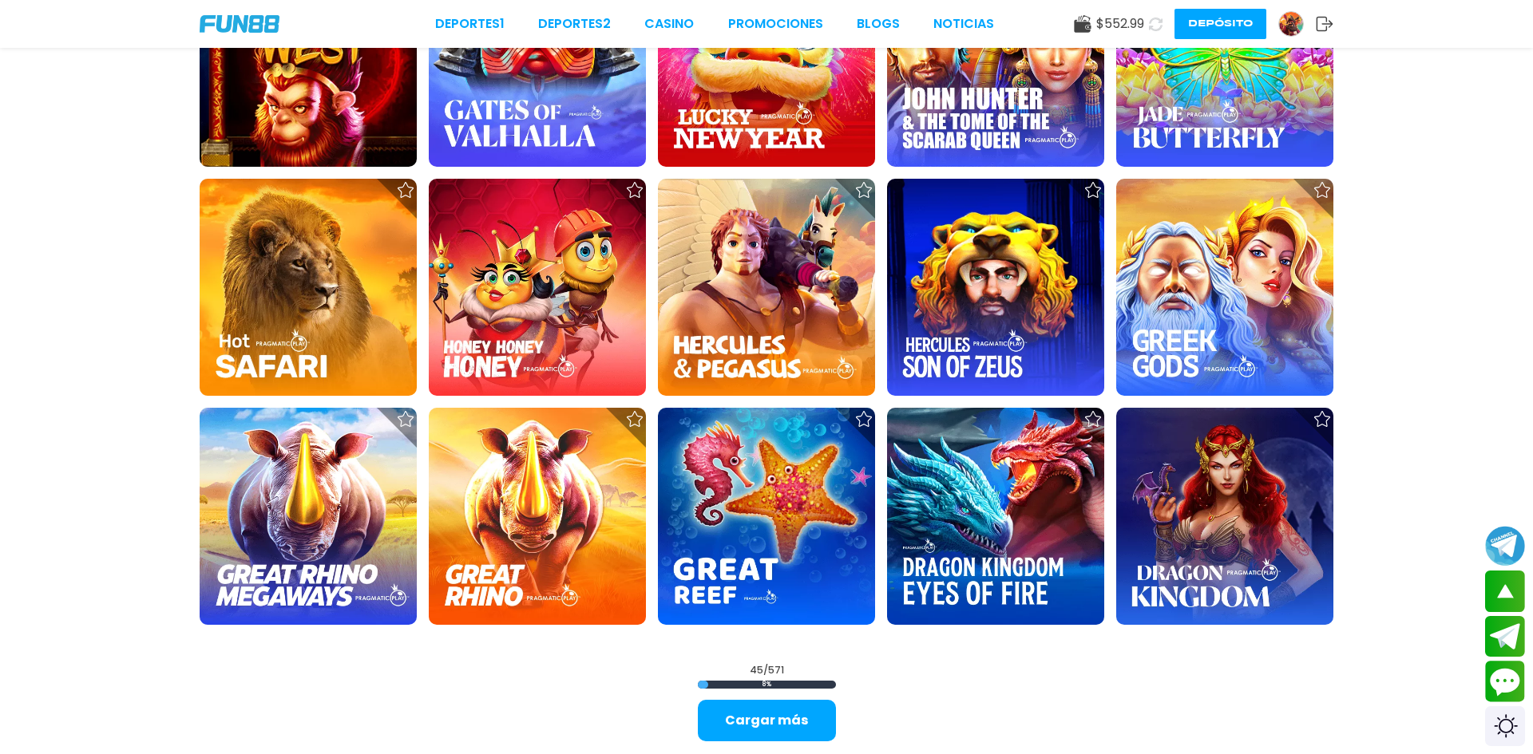
scroll to position [2051, 0]
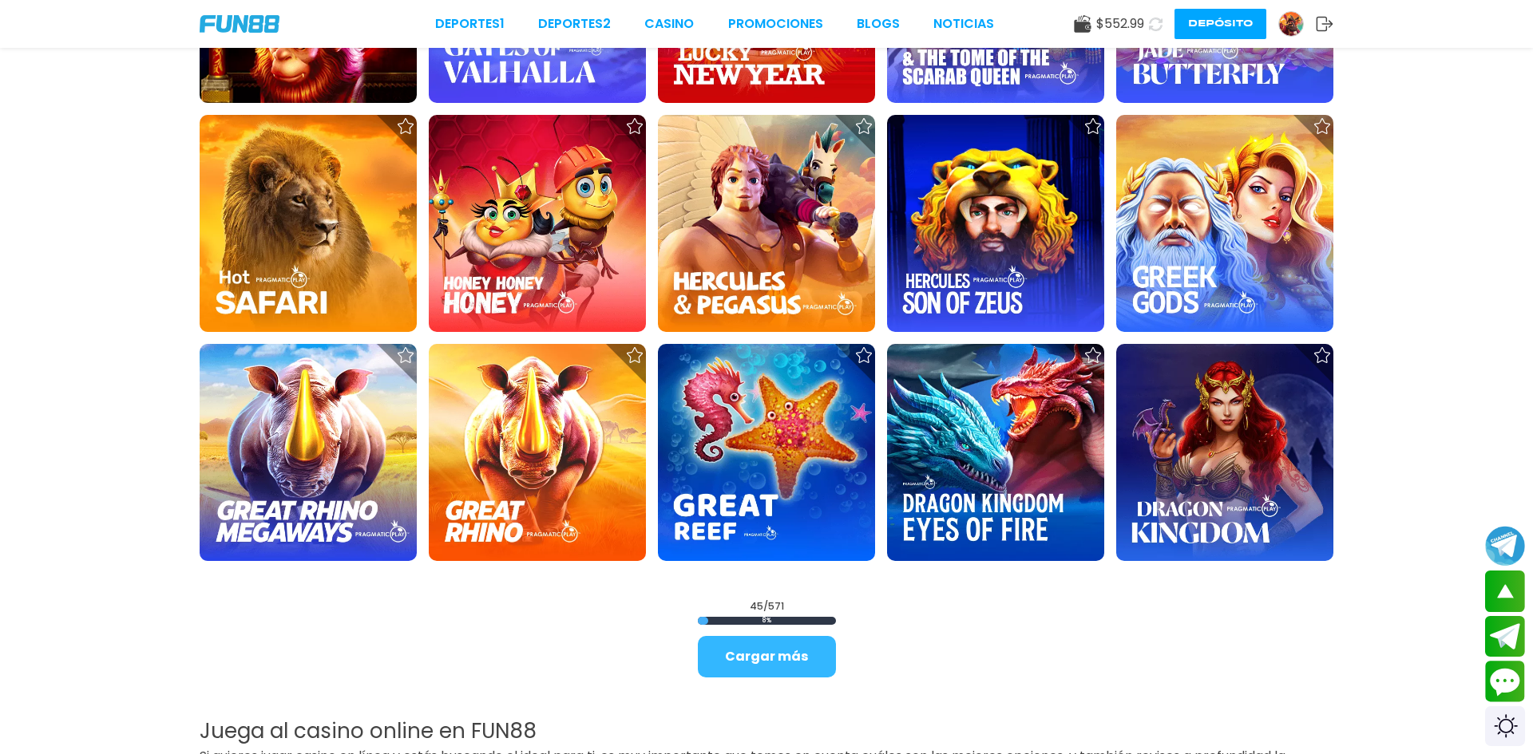
click at [776, 666] on button "Cargar más" at bounding box center [767, 657] width 138 height 42
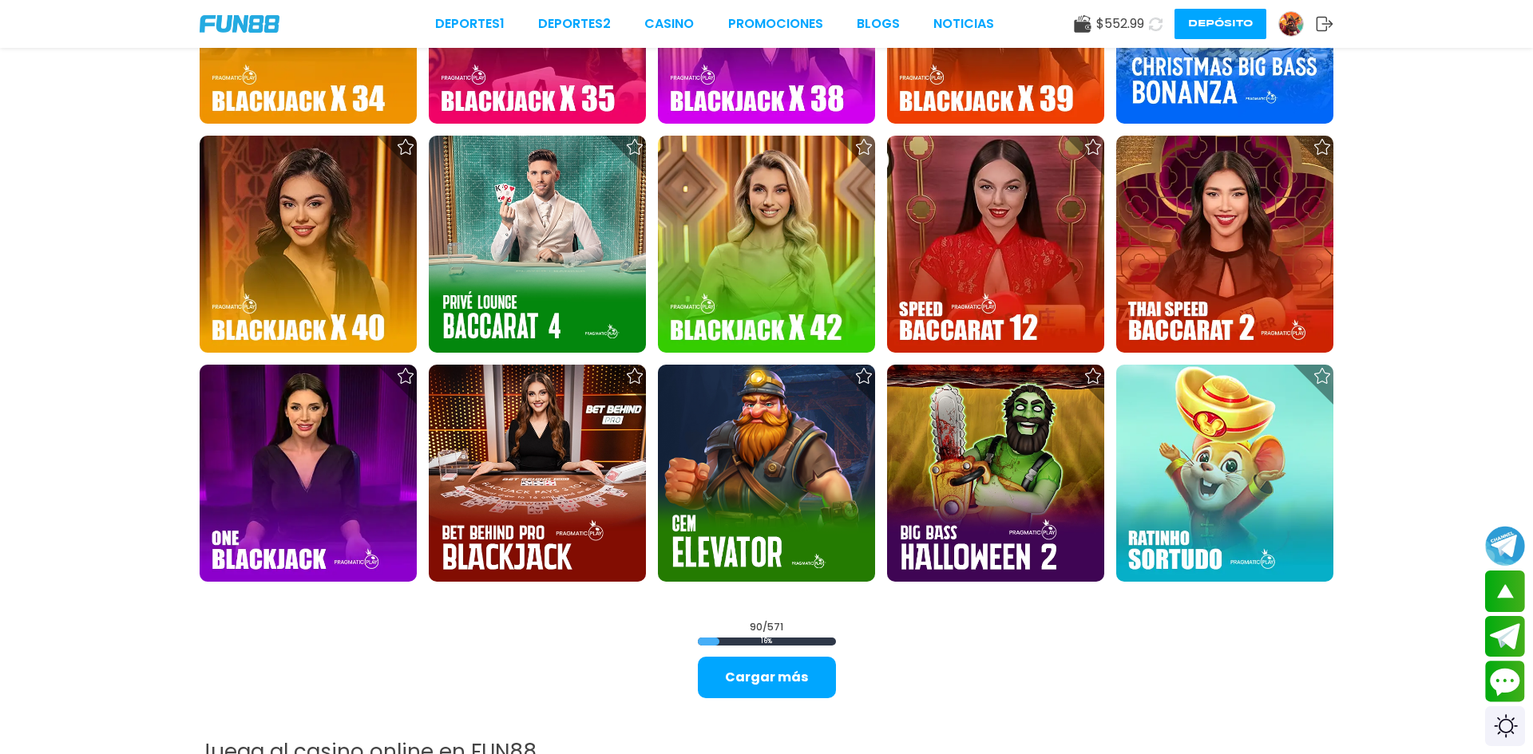
scroll to position [4094, 0]
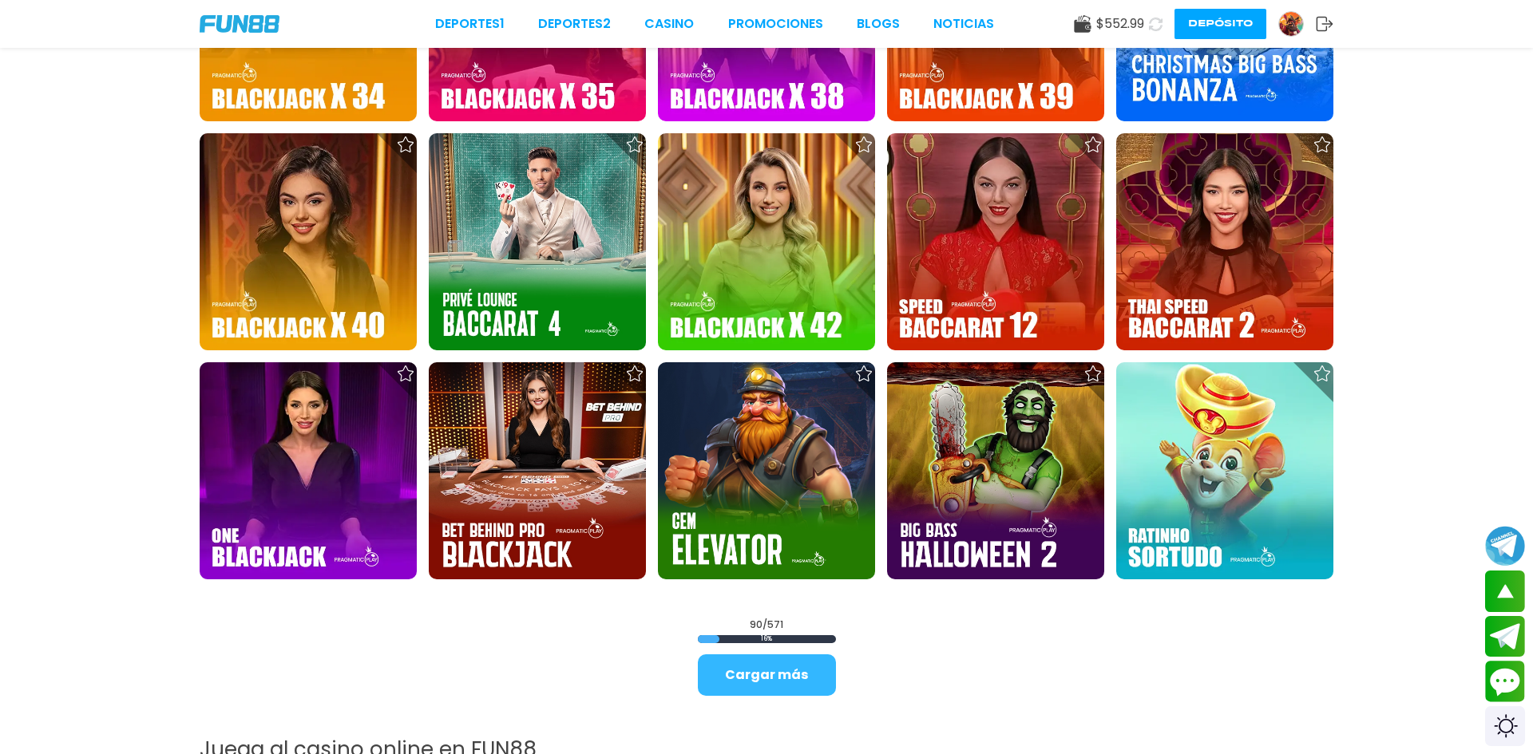
click at [726, 673] on button "Cargar más" at bounding box center [767, 676] width 138 height 42
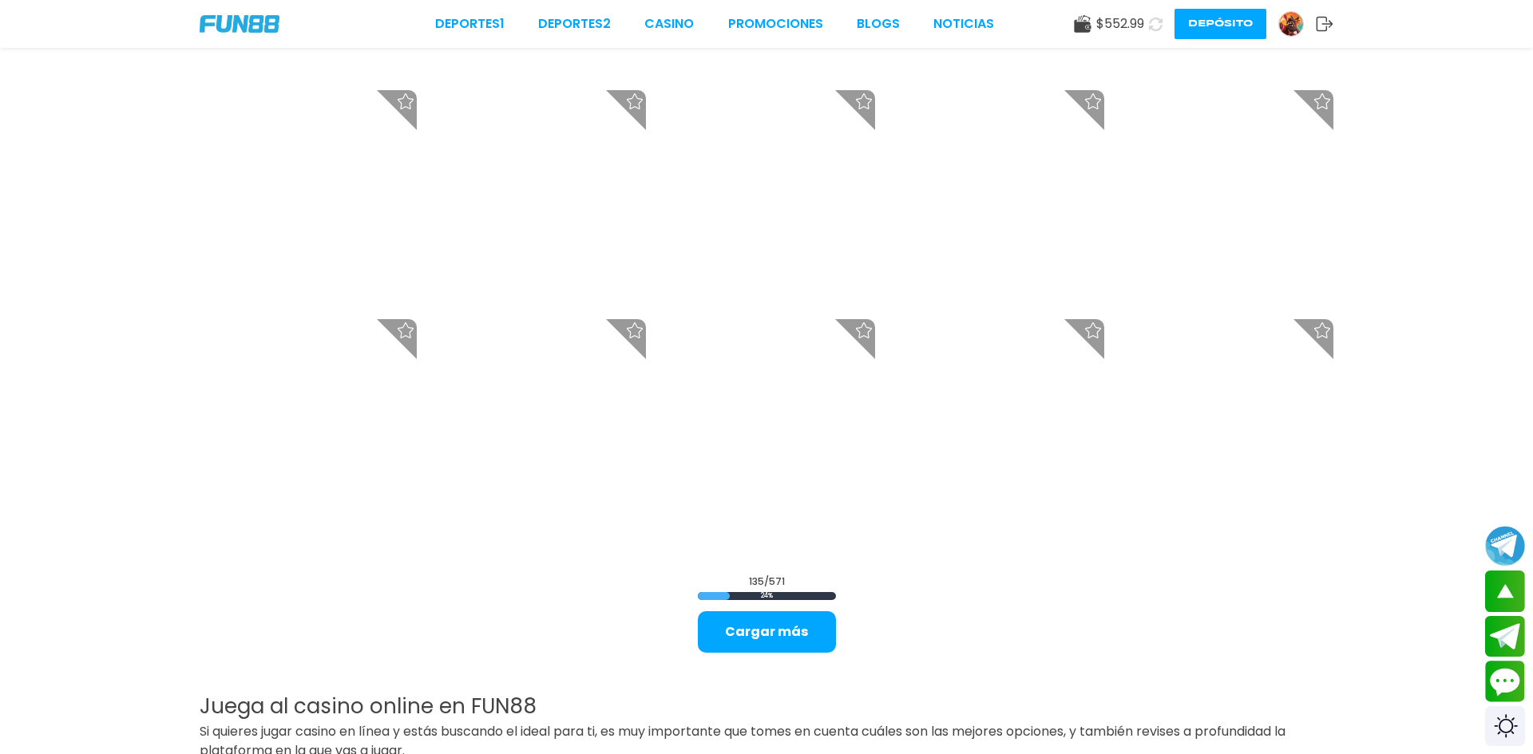
scroll to position [6297, 0]
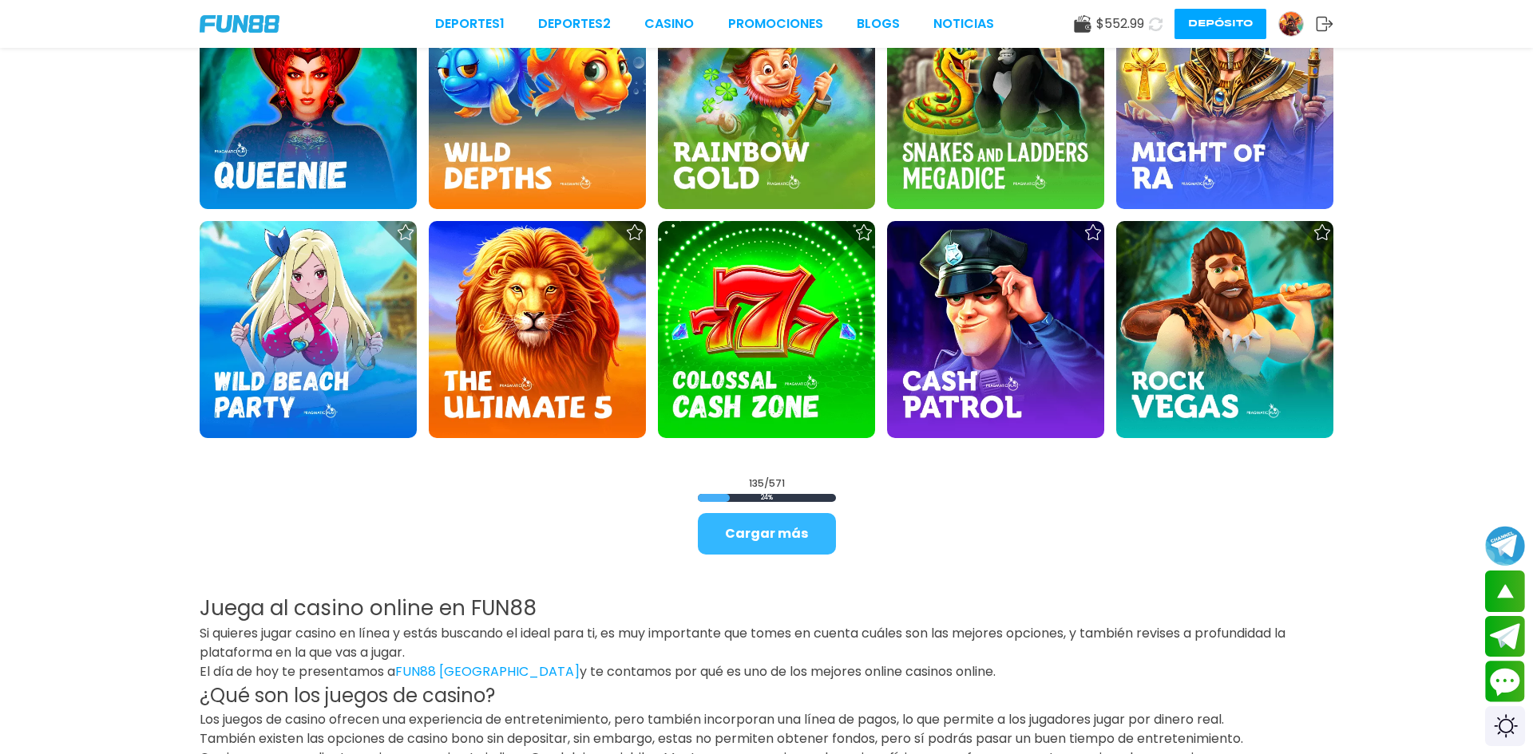
click at [773, 532] on button "Cargar más" at bounding box center [767, 534] width 138 height 42
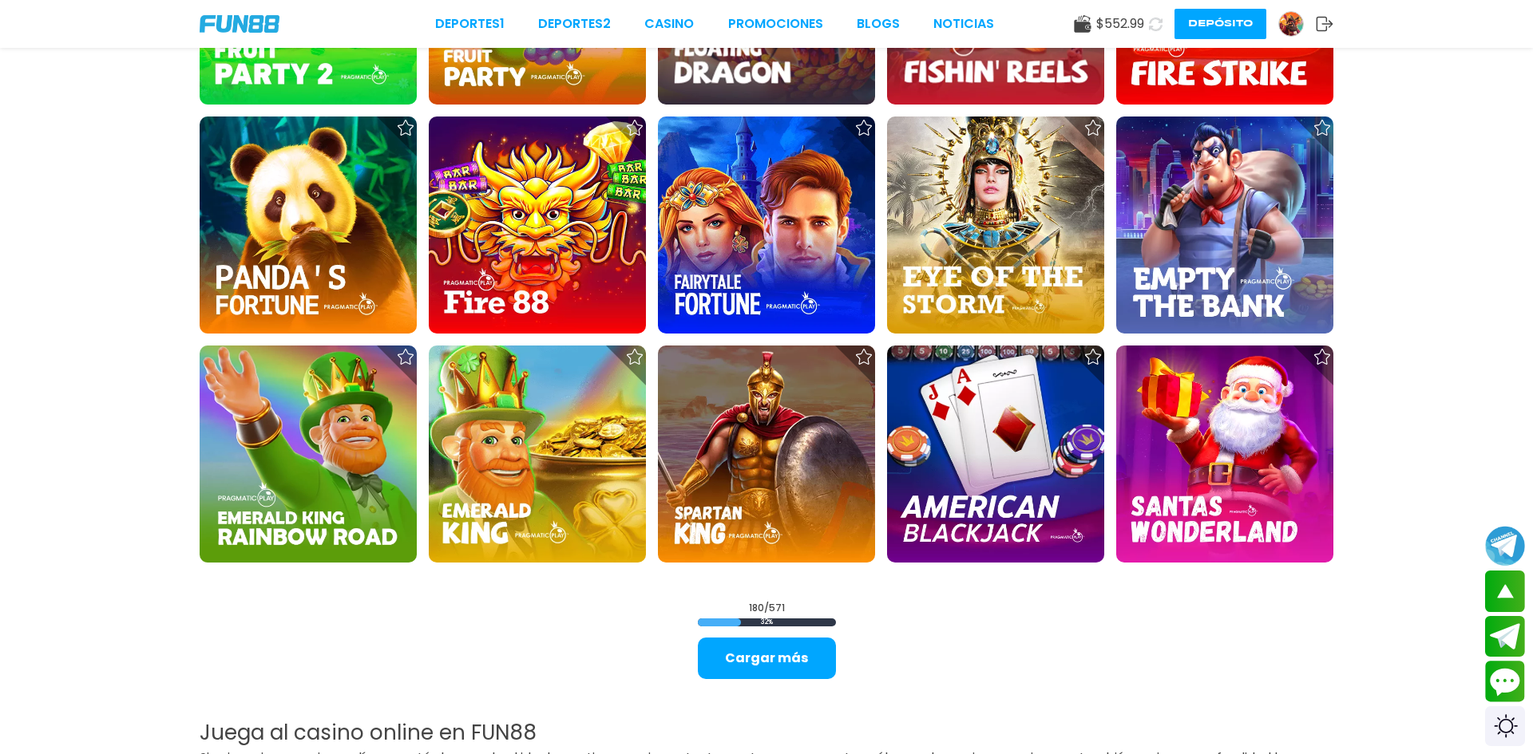
scroll to position [8245, 0]
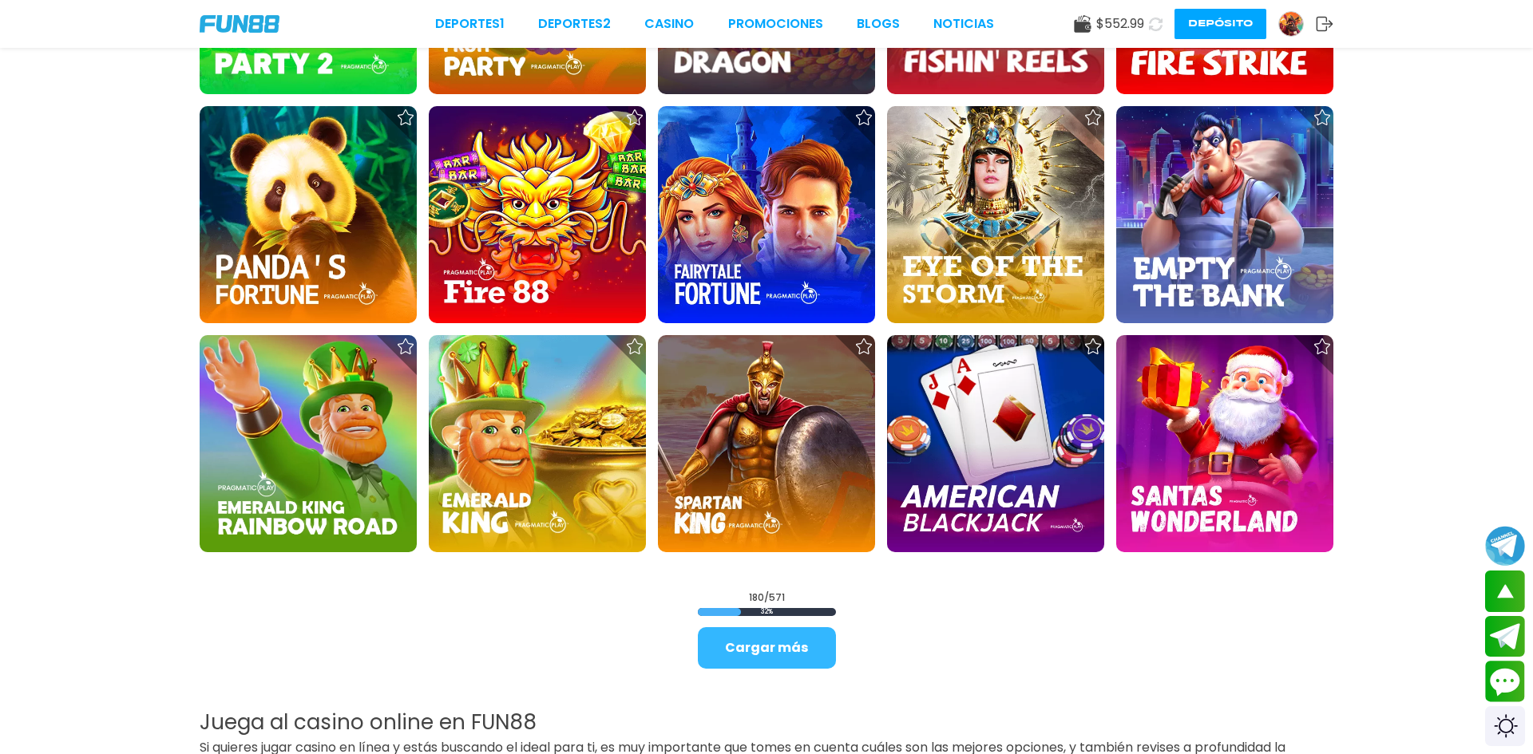
click at [772, 657] on button "Cargar más" at bounding box center [767, 648] width 138 height 42
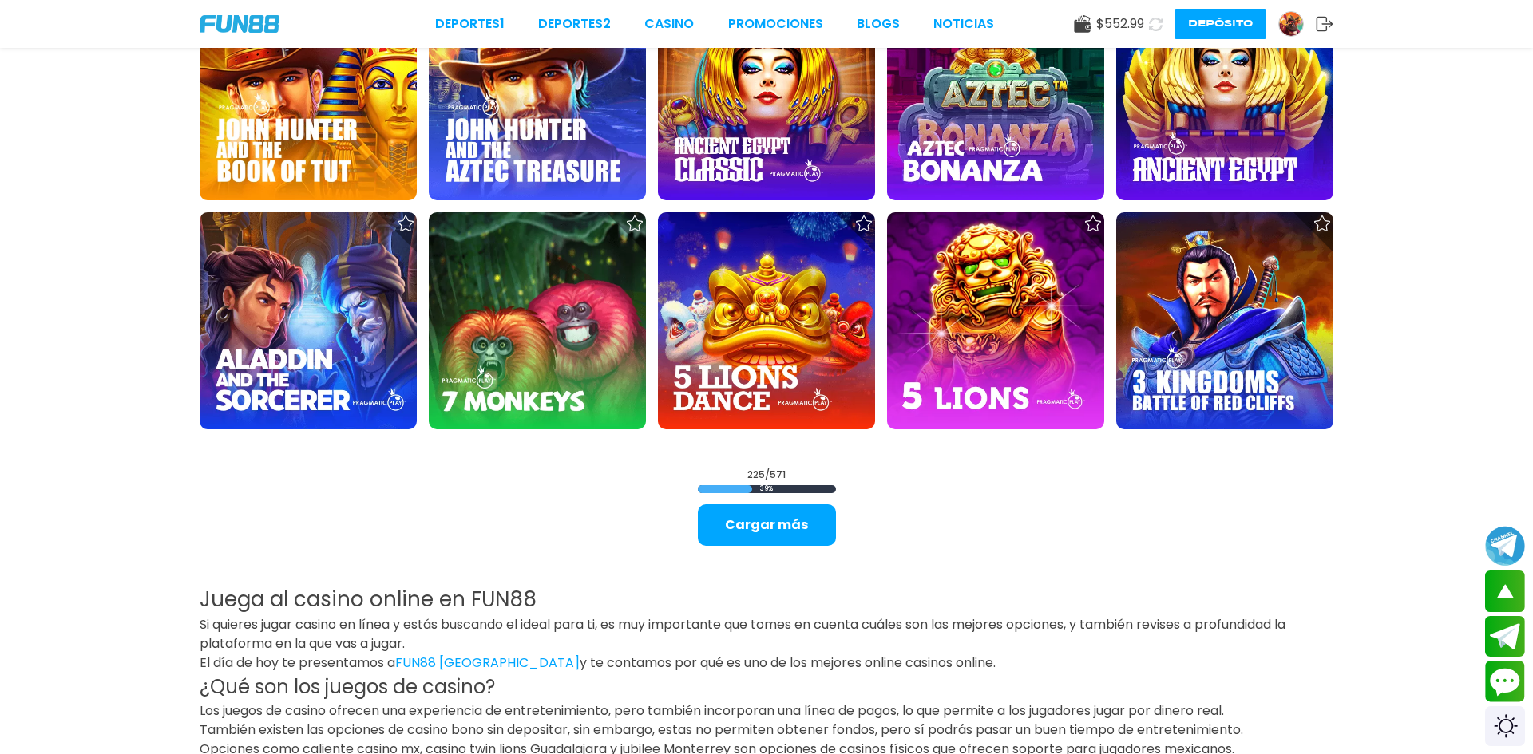
scroll to position [10448, 0]
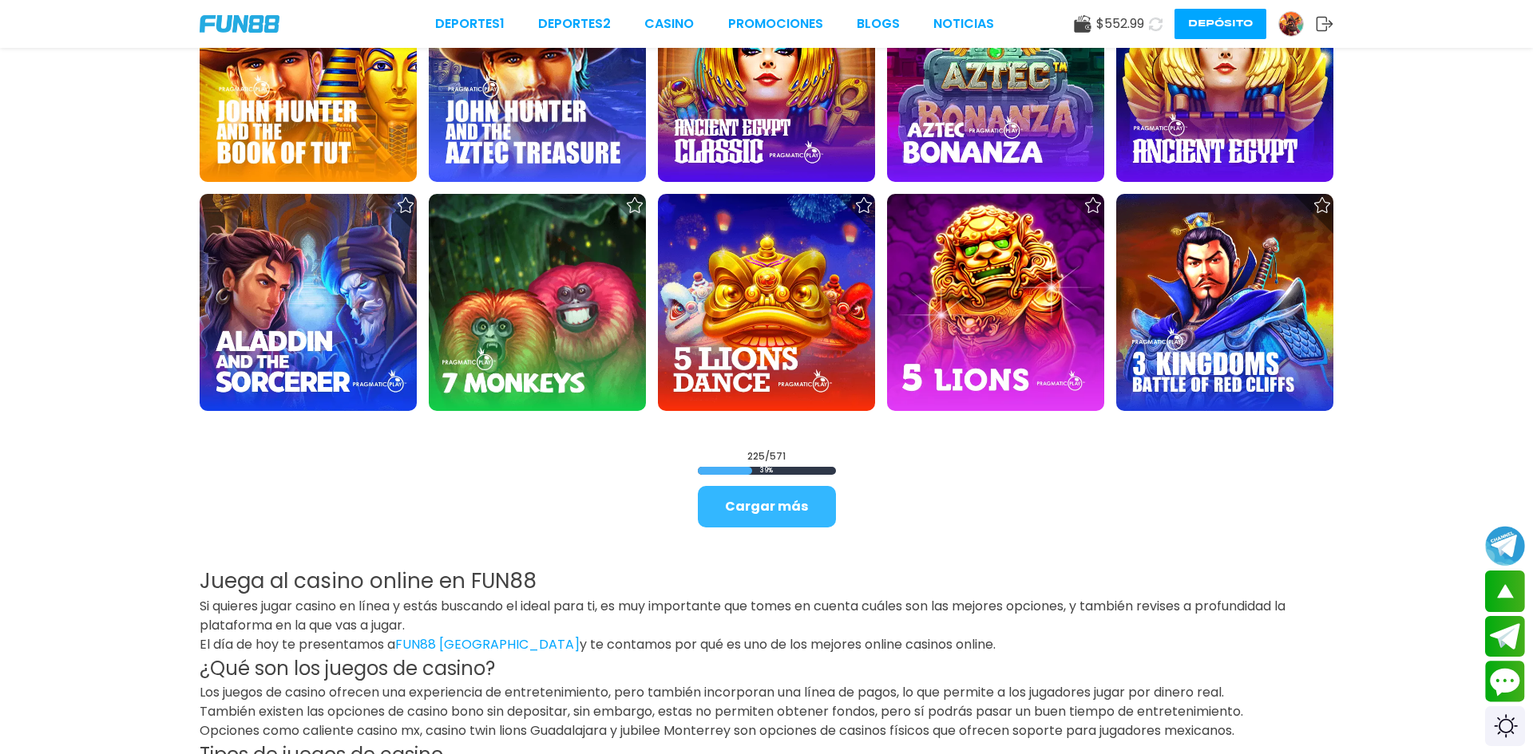
click at [785, 518] on button "Cargar más" at bounding box center [767, 507] width 138 height 42
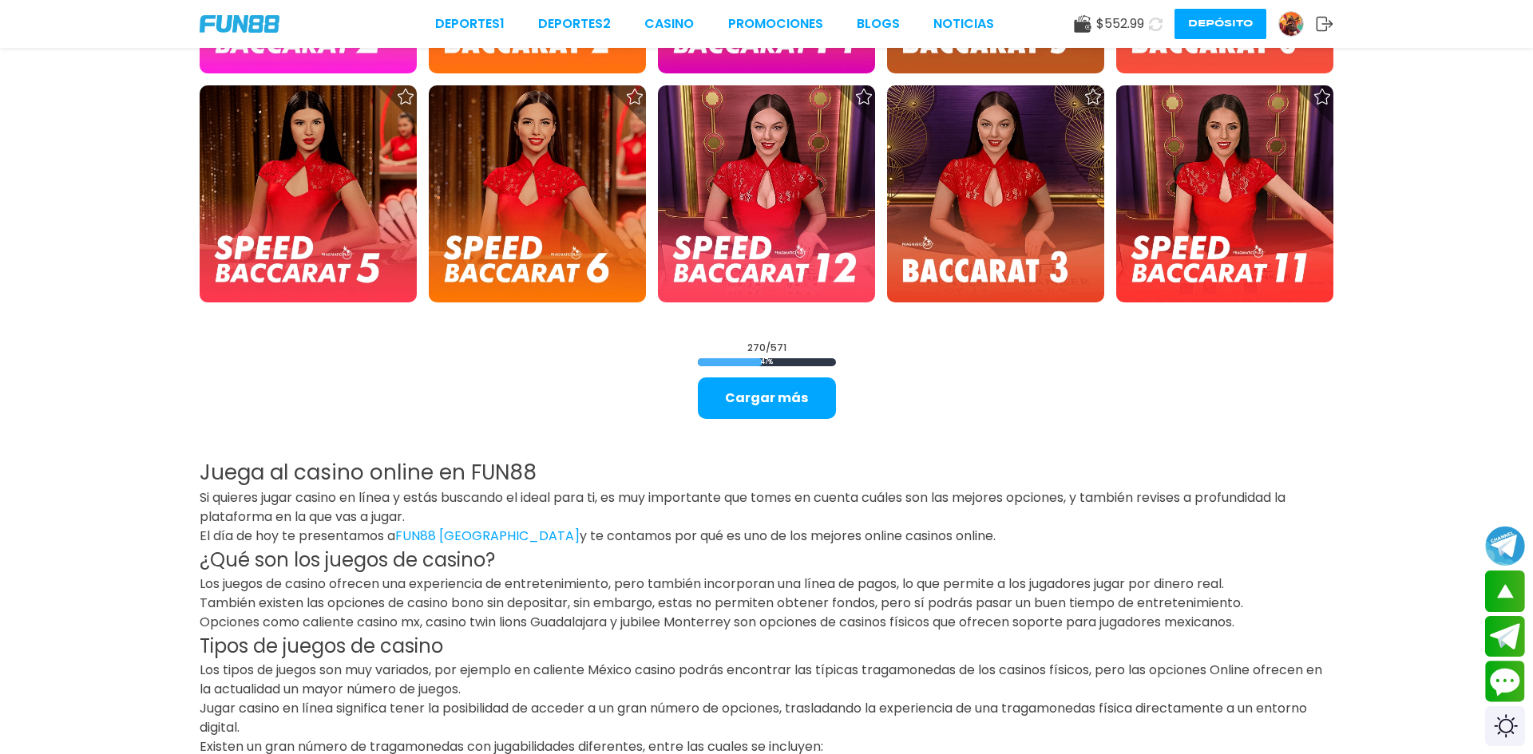
scroll to position [12619, 0]
click at [744, 397] on button "Cargar más" at bounding box center [767, 398] width 138 height 42
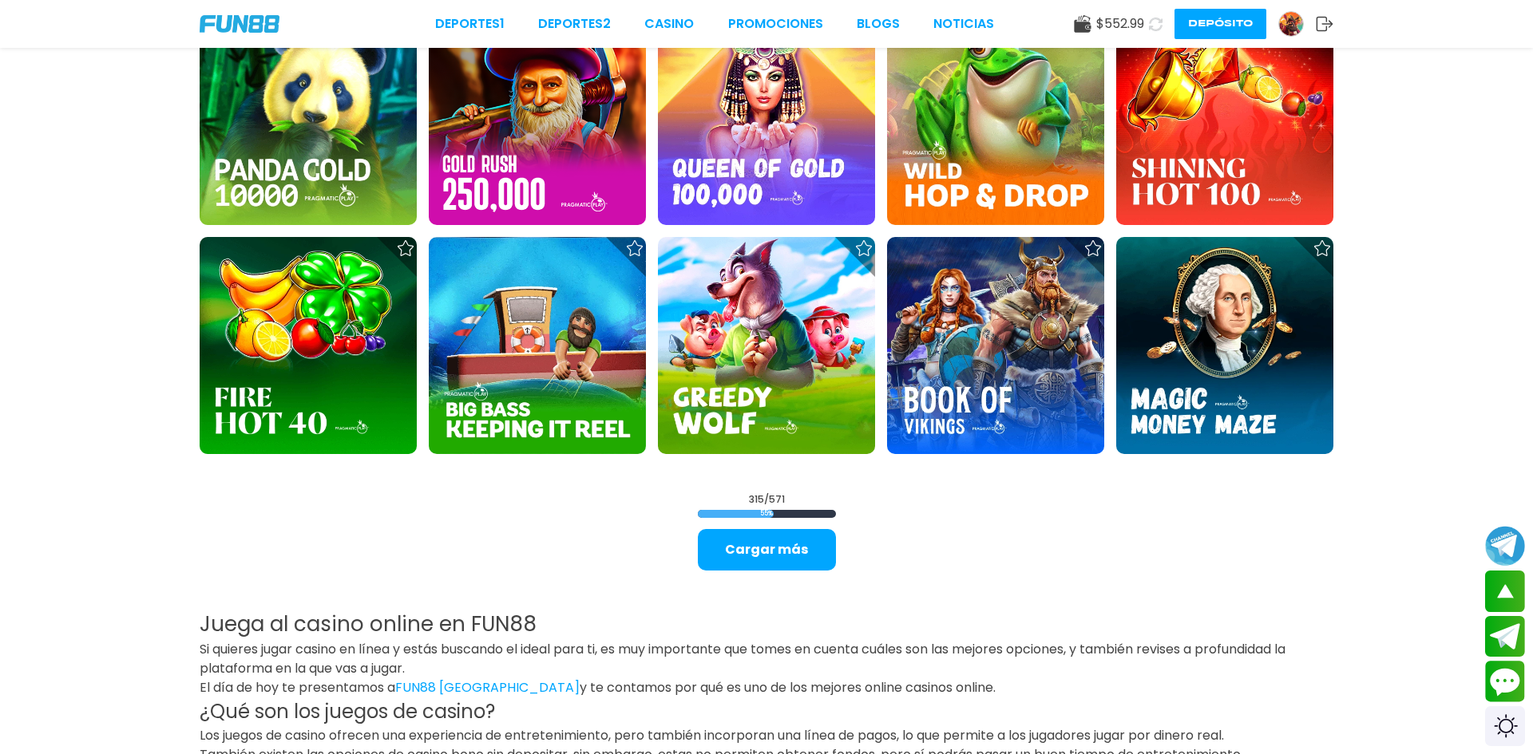
scroll to position [14534, 0]
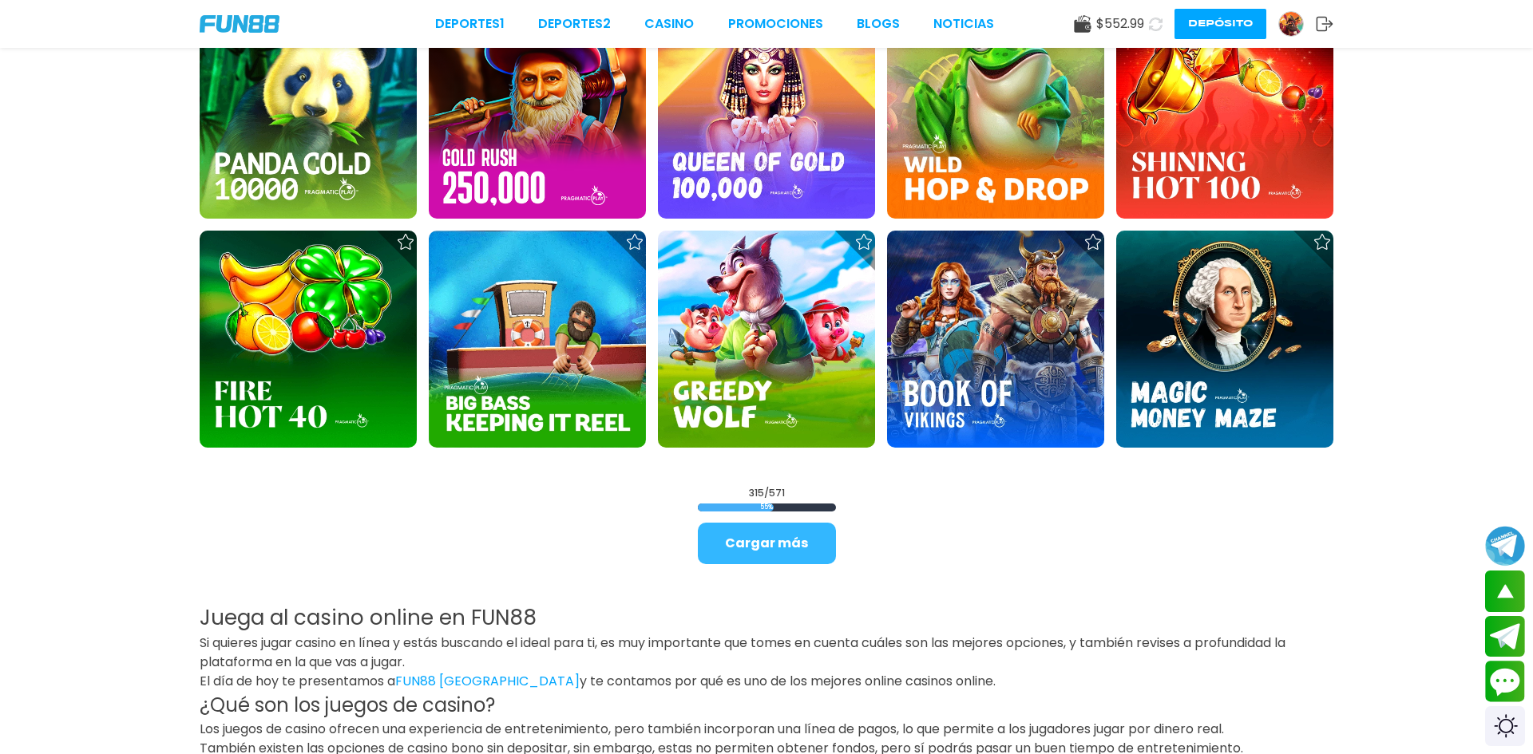
click at [783, 548] on button "Cargar más" at bounding box center [767, 544] width 138 height 42
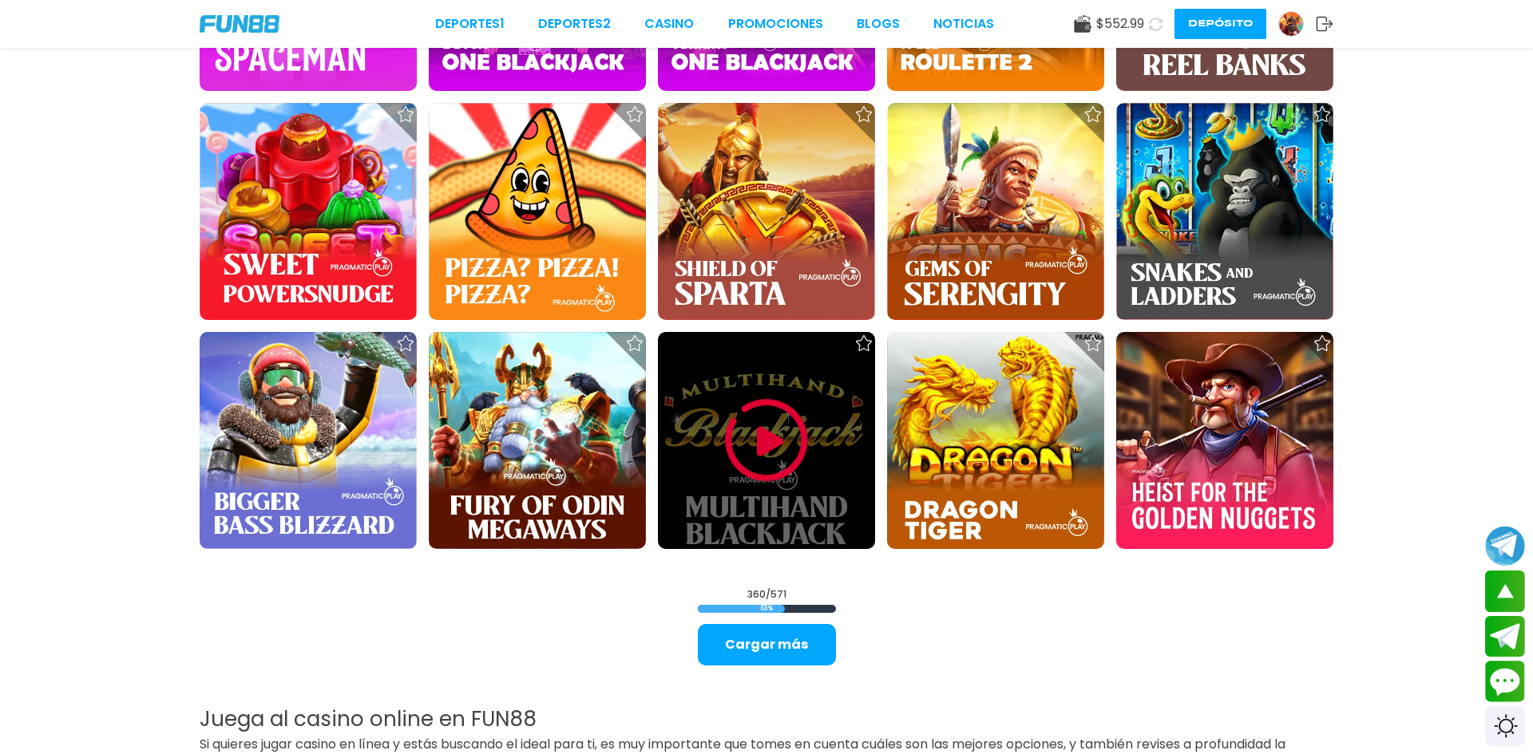
scroll to position [16482, 0]
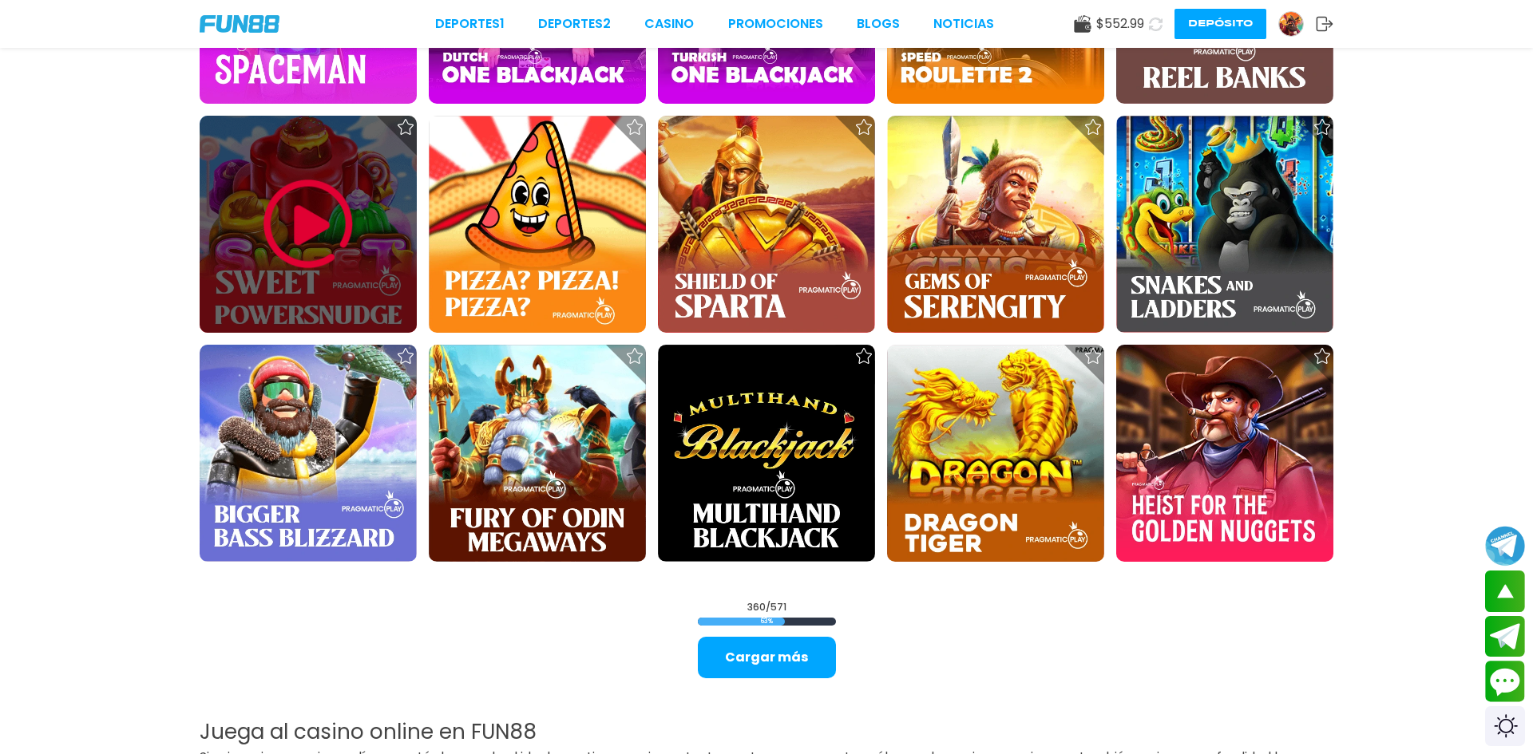
click at [316, 243] on img at bounding box center [308, 224] width 96 height 96
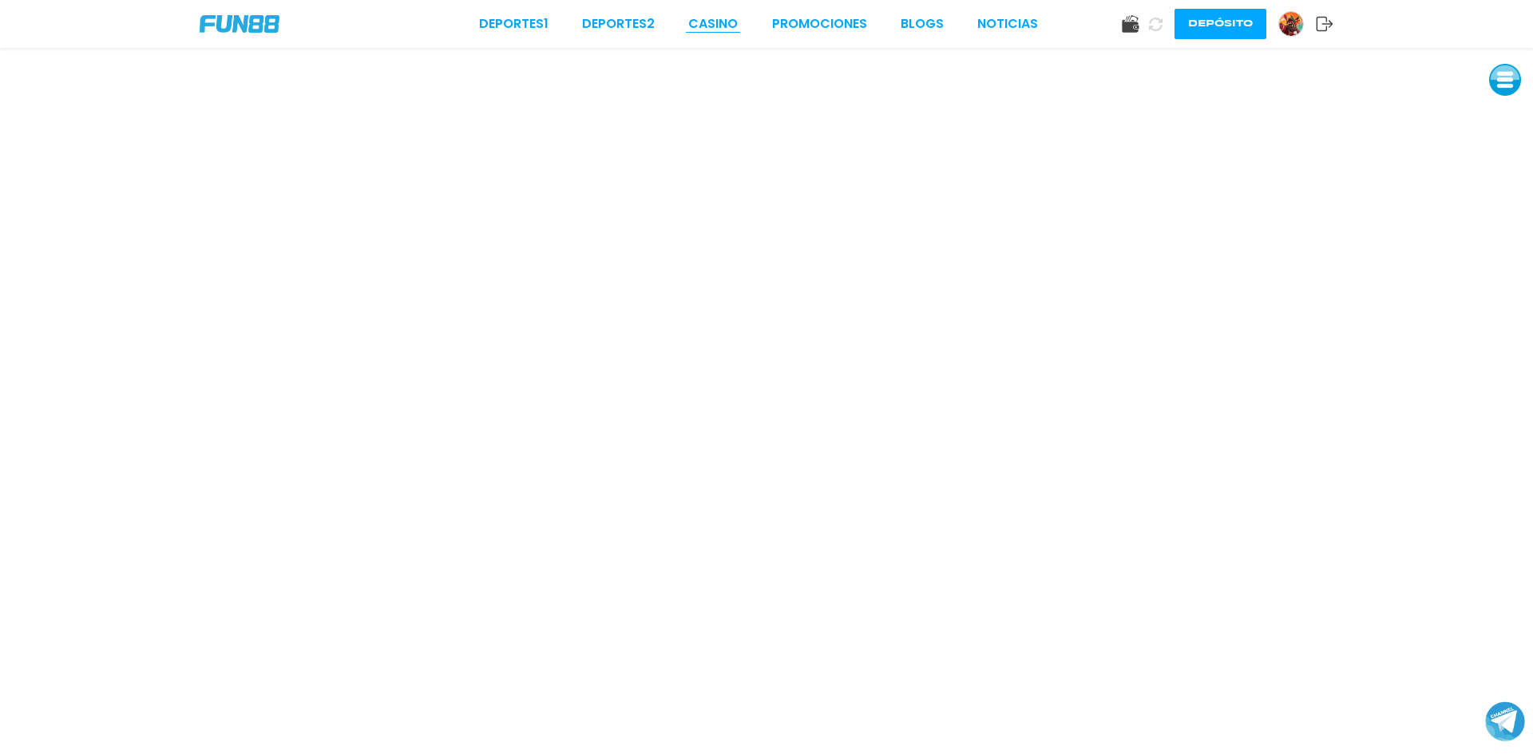
click at [714, 22] on link "CASINO" at bounding box center [712, 23] width 49 height 19
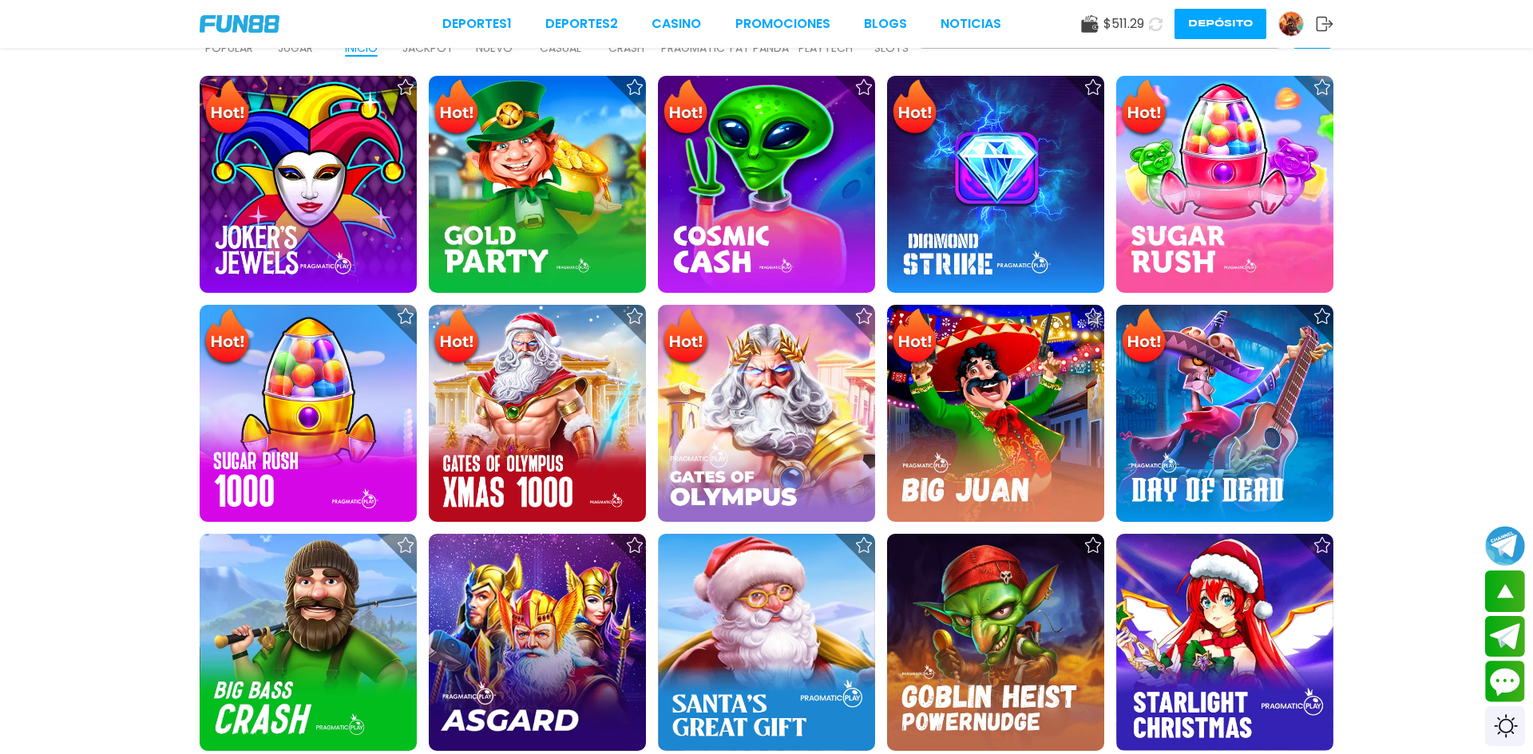
scroll to position [507, 0]
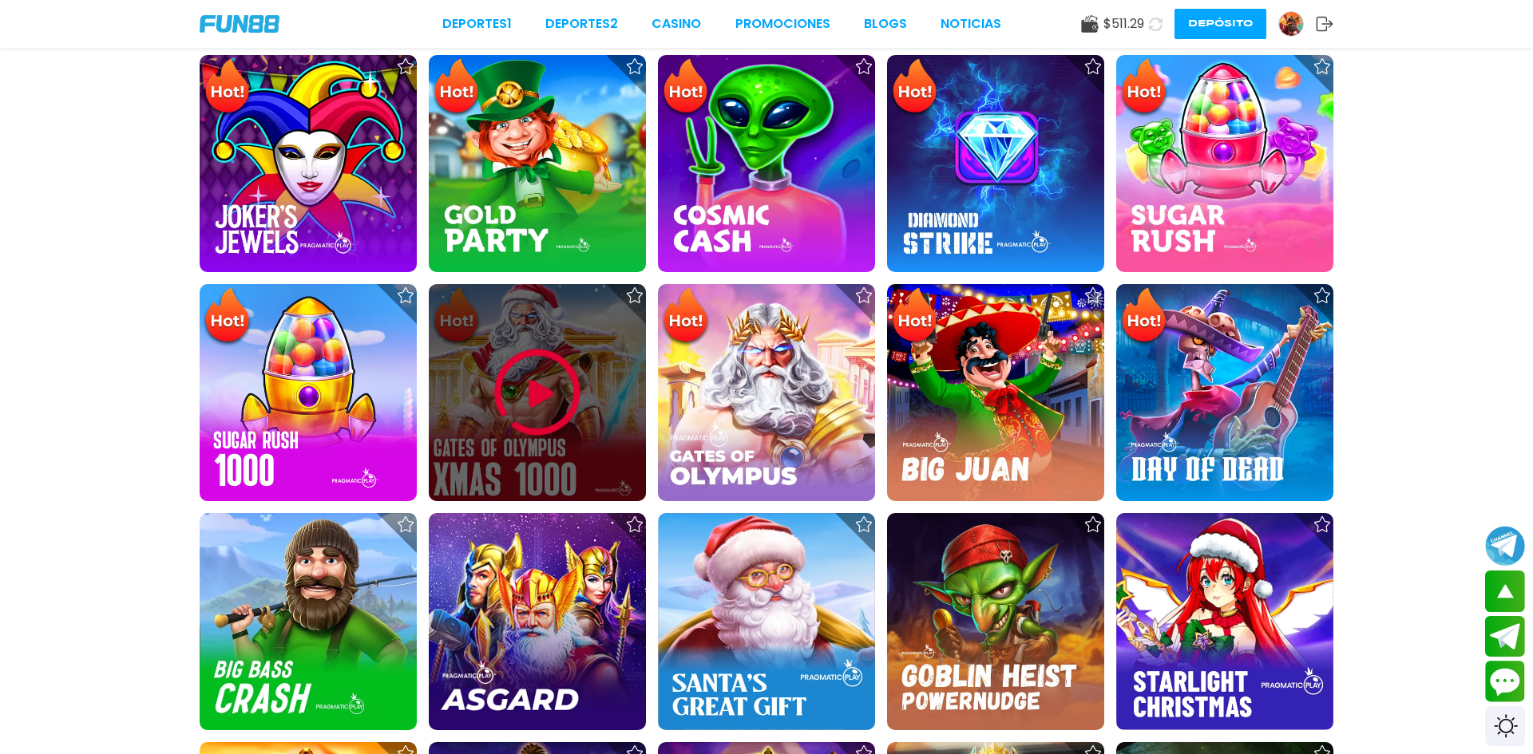
click at [508, 390] on img at bounding box center [537, 393] width 96 height 96
